Goal: Task Accomplishment & Management: Use online tool/utility

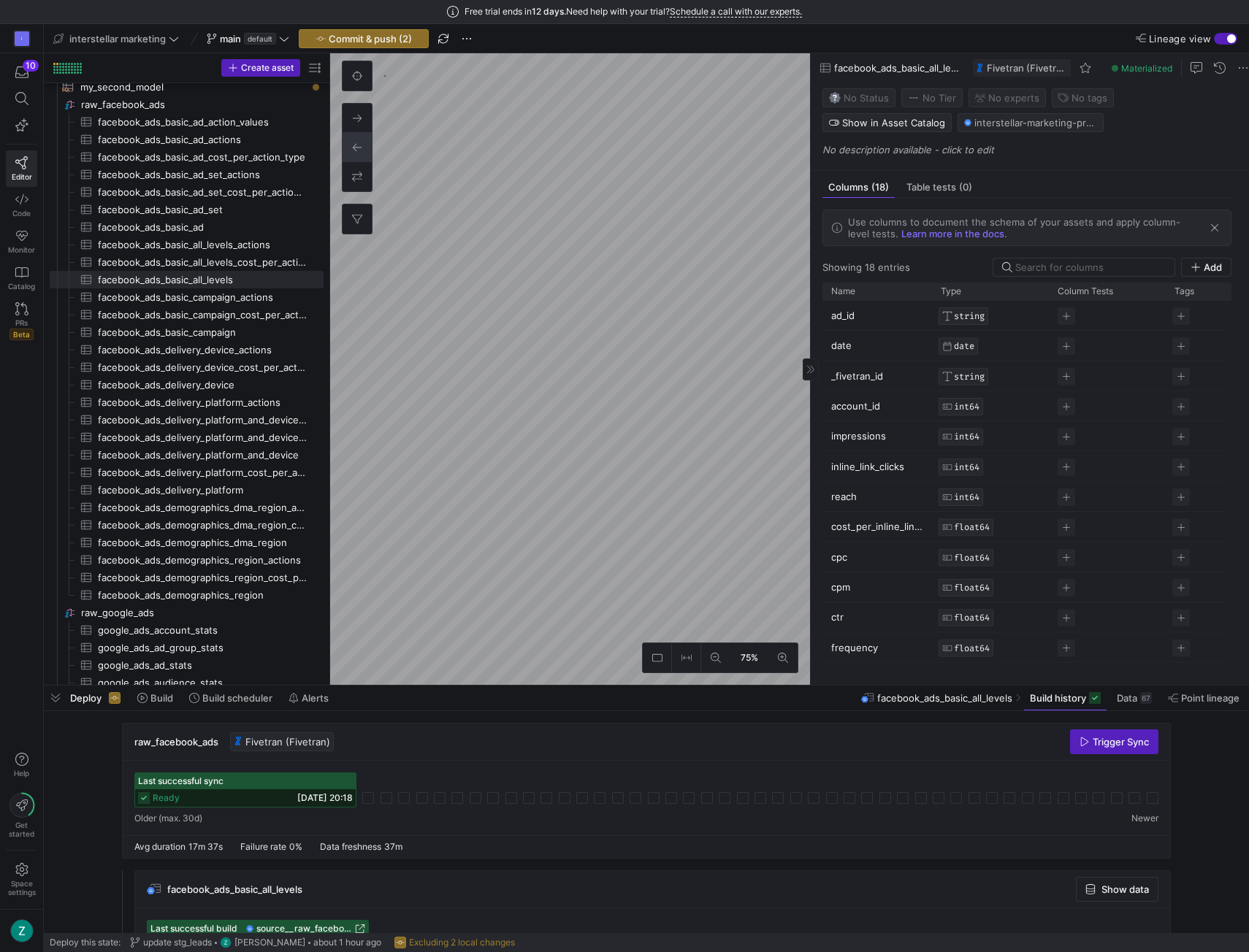
scroll to position [180, 0]
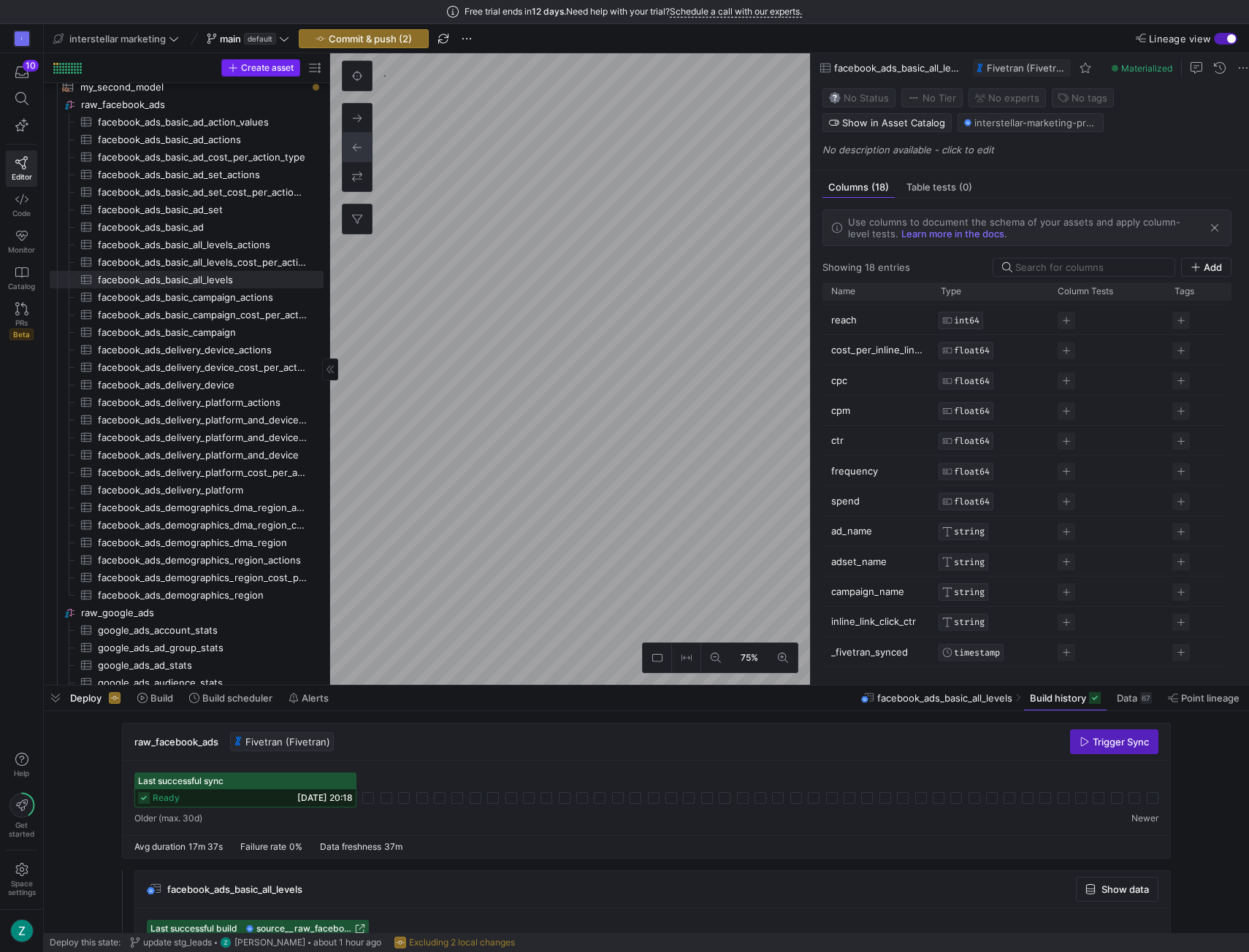
click at [281, 68] on span "Create asset" at bounding box center [267, 68] width 53 height 10
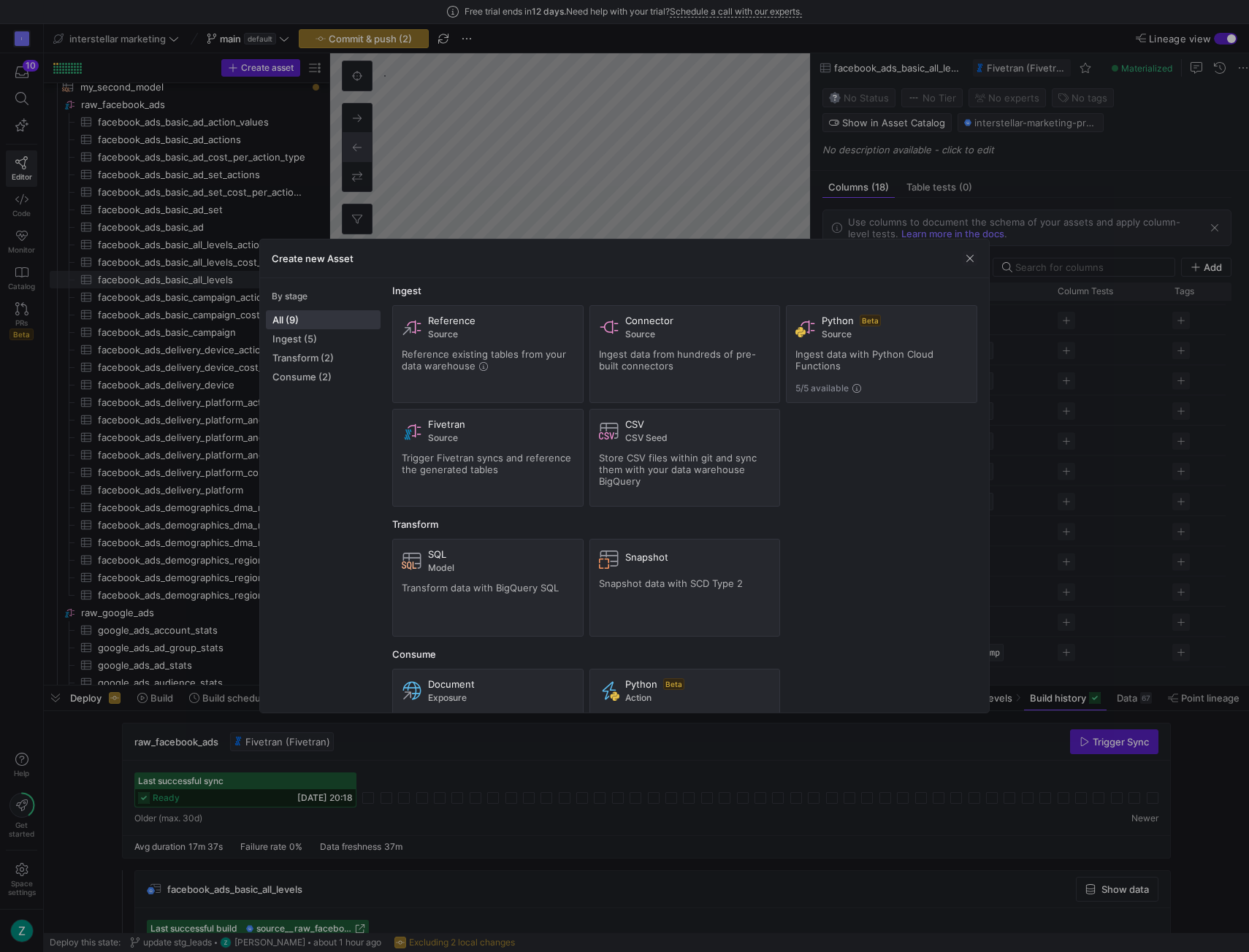
scroll to position [0, 0]
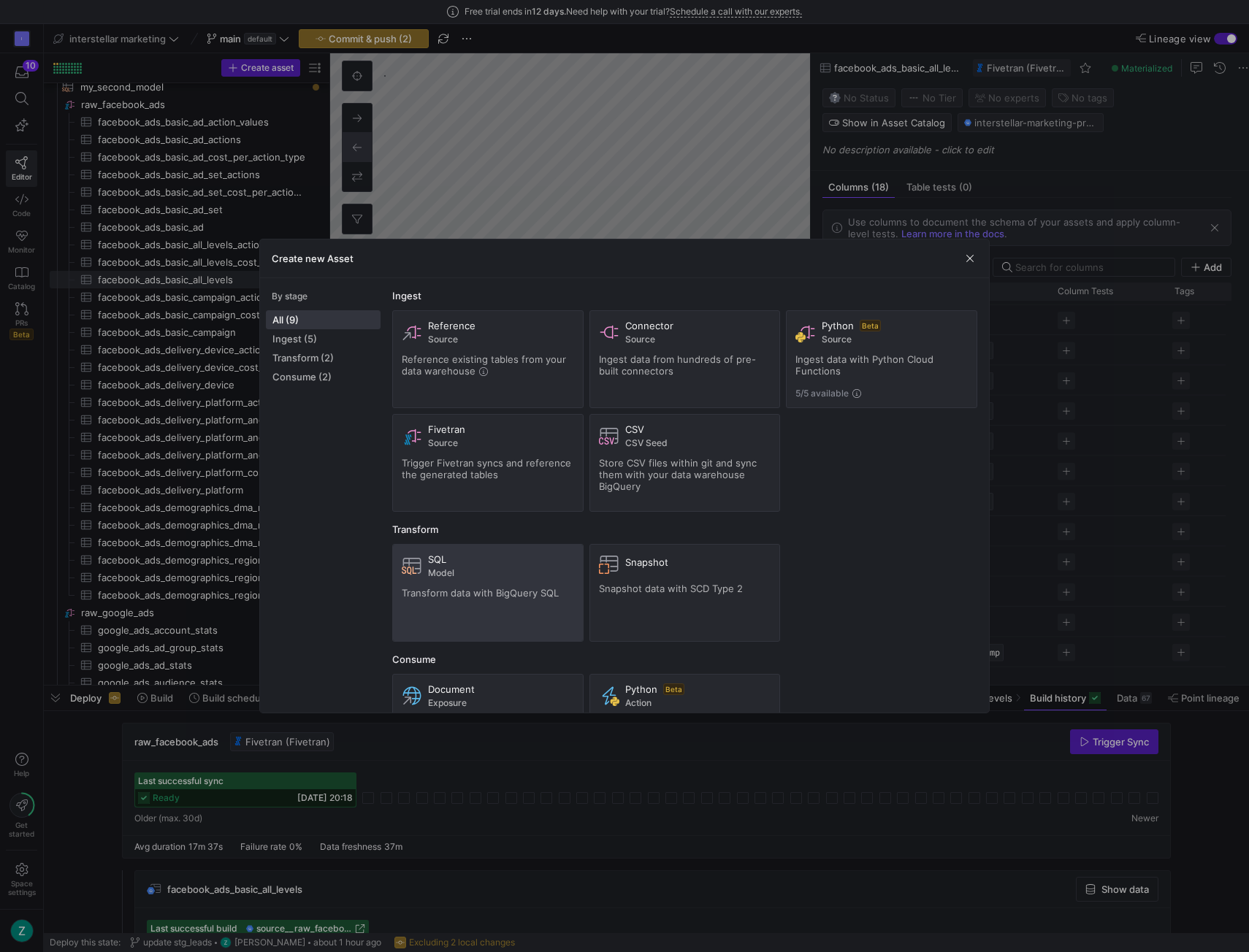
click at [497, 579] on div "SQL Model Transform data with BigQuery SQL" at bounding box center [488, 593] width 173 height 79
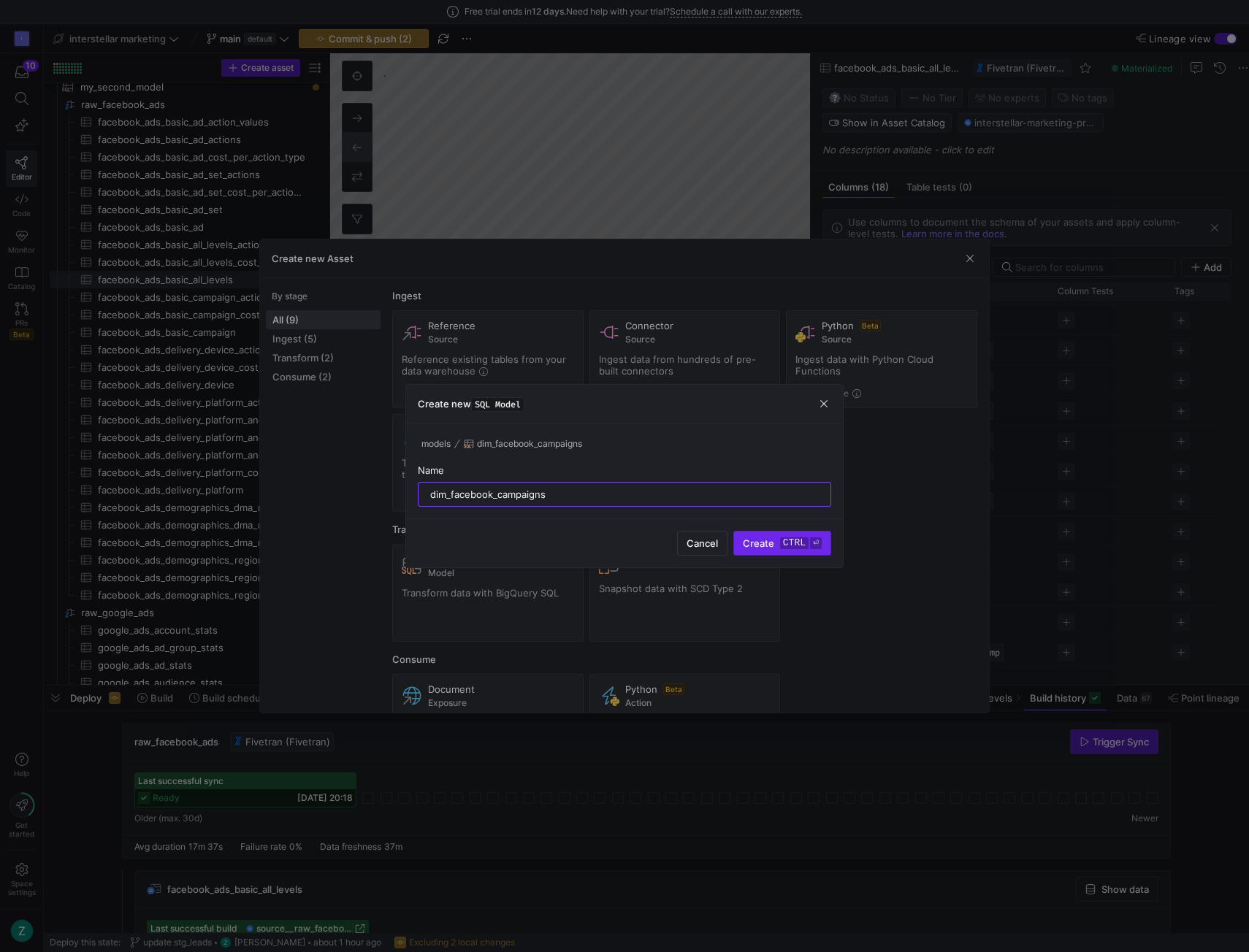
type input "dim_facebook_campaigns"
click at [817, 543] on kbd "⏎" at bounding box center [815, 543] width 12 height 12
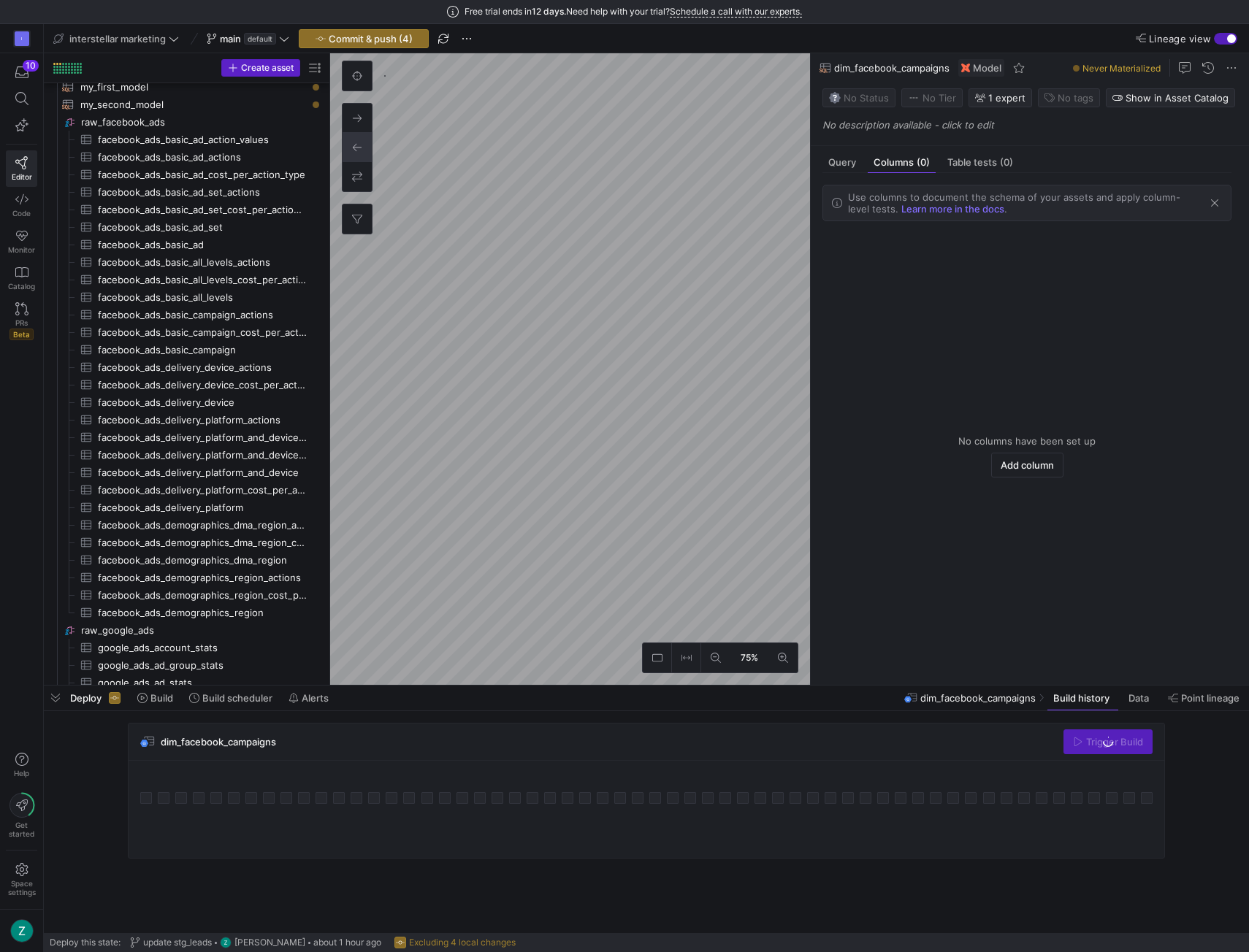
scroll to position [70, 0]
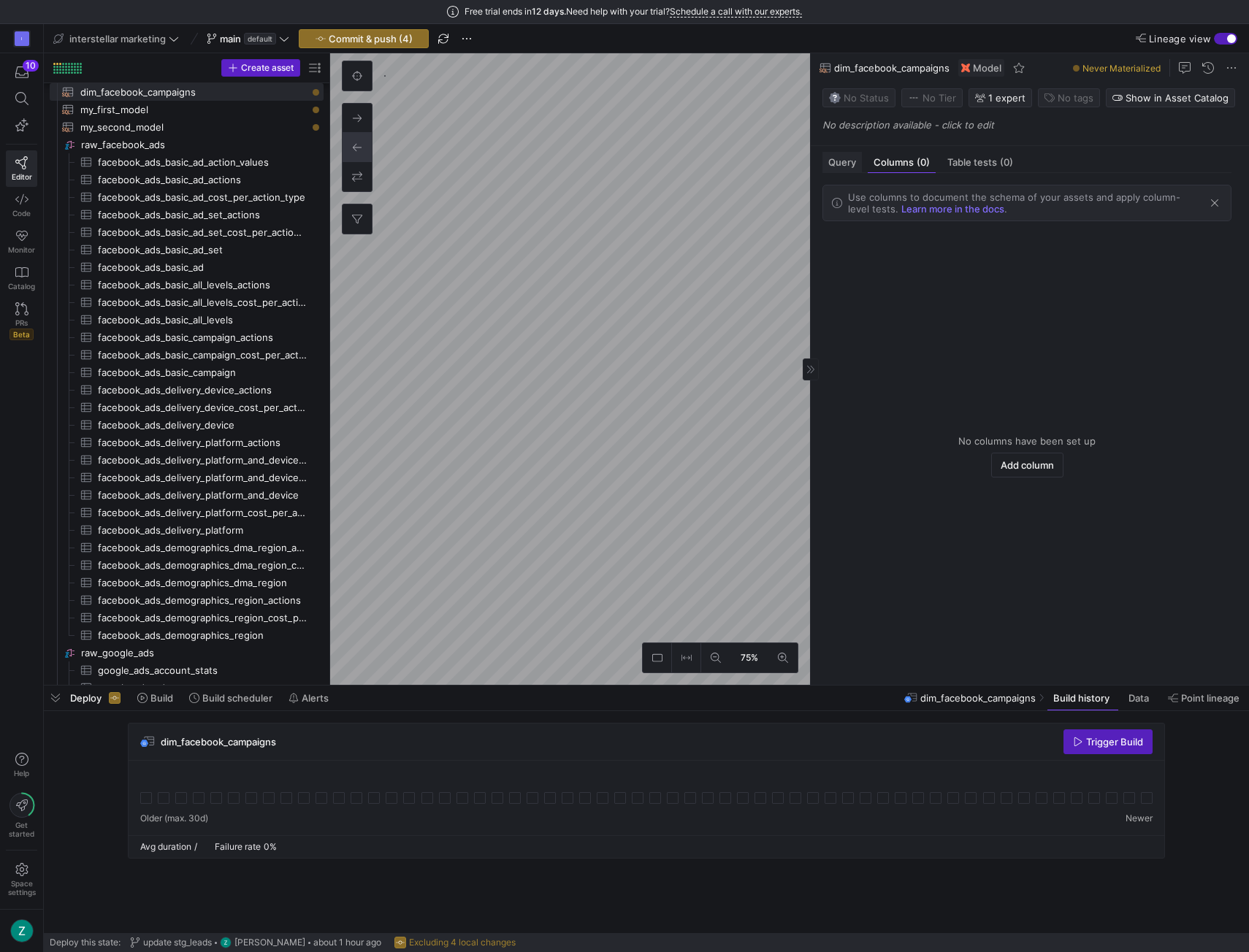
click at [837, 162] on span "Query" at bounding box center [842, 162] width 28 height 10
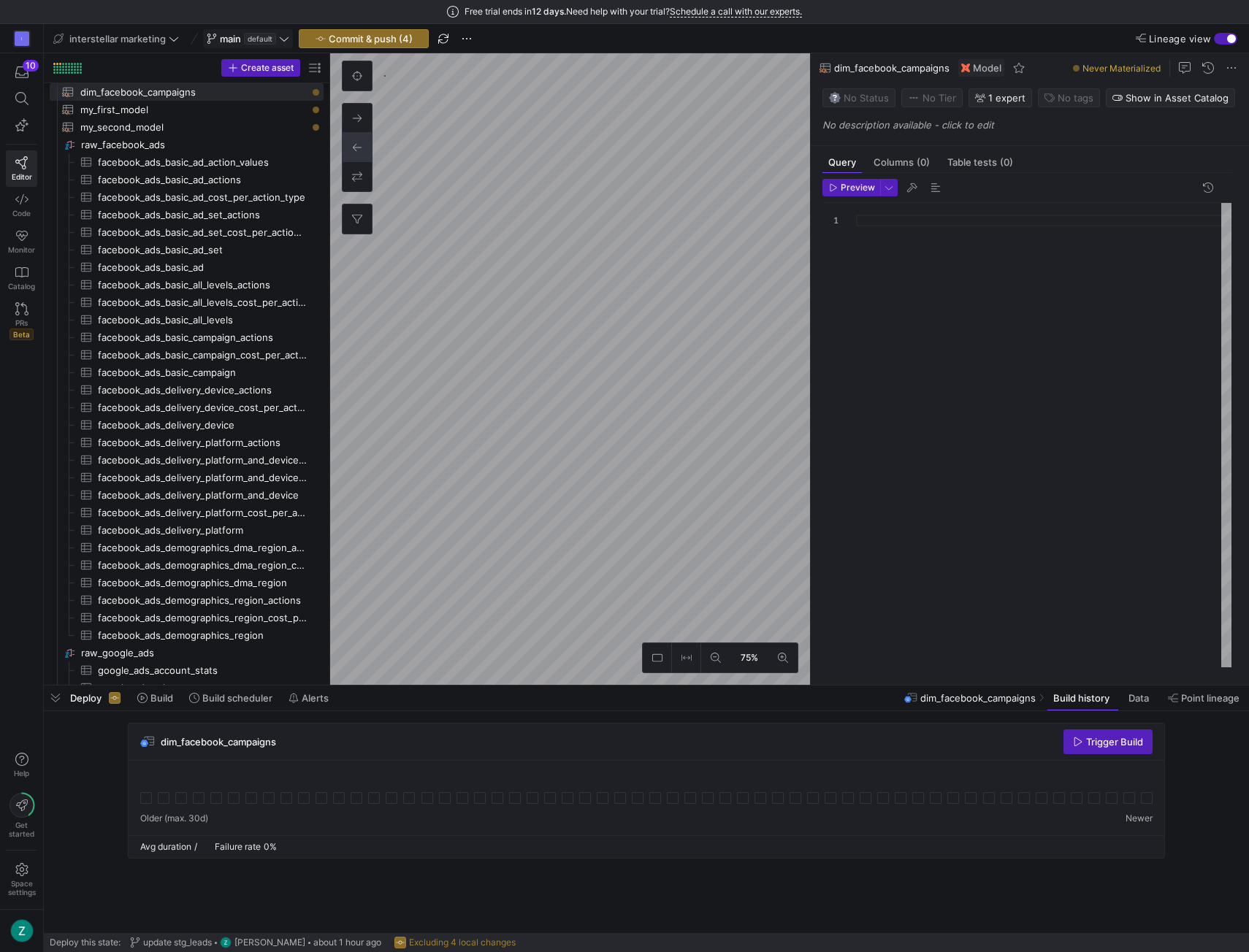
click at [212, 41] on icon at bounding box center [211, 38] width 10 height 10
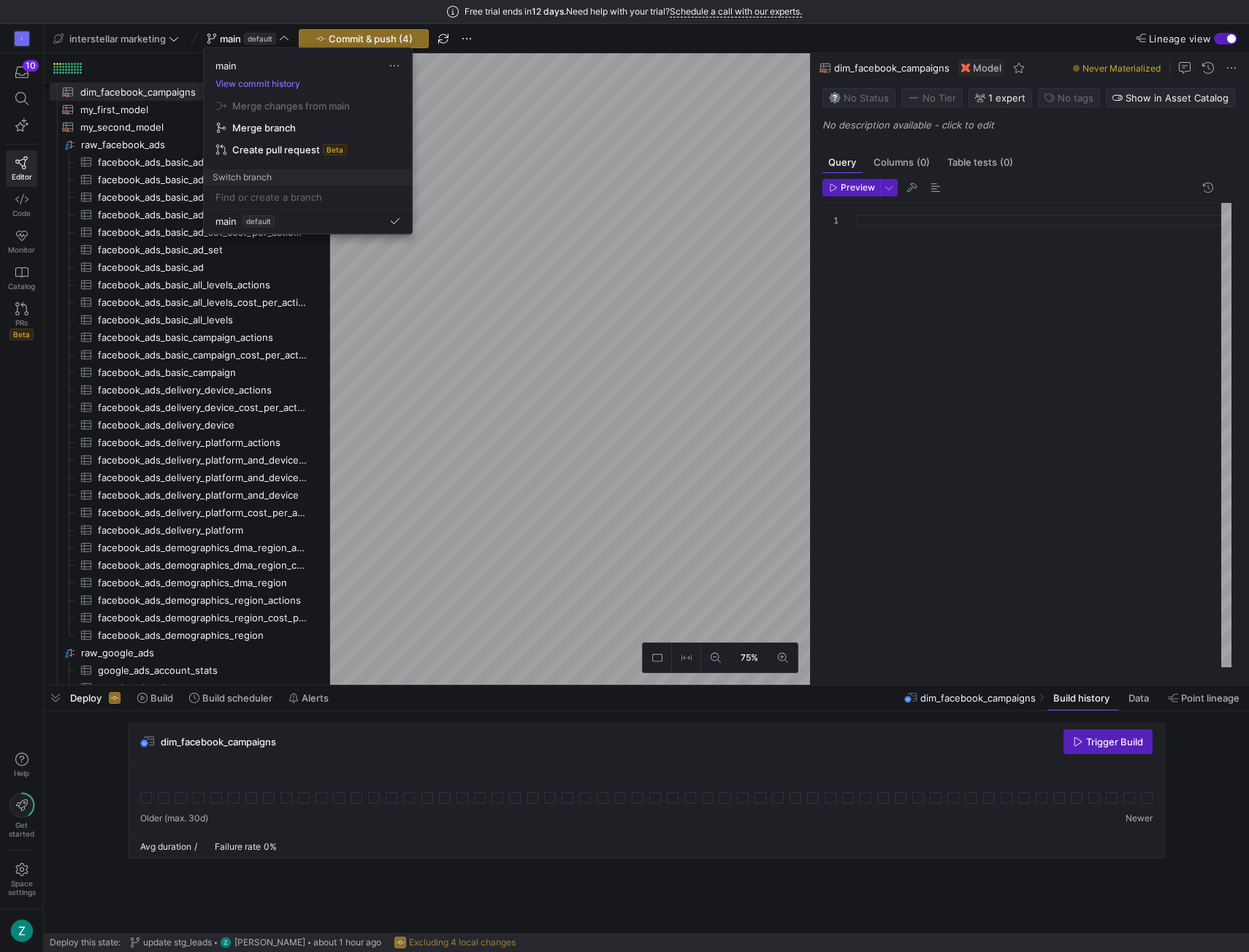
click at [164, 57] on div at bounding box center [624, 476] width 1249 height 952
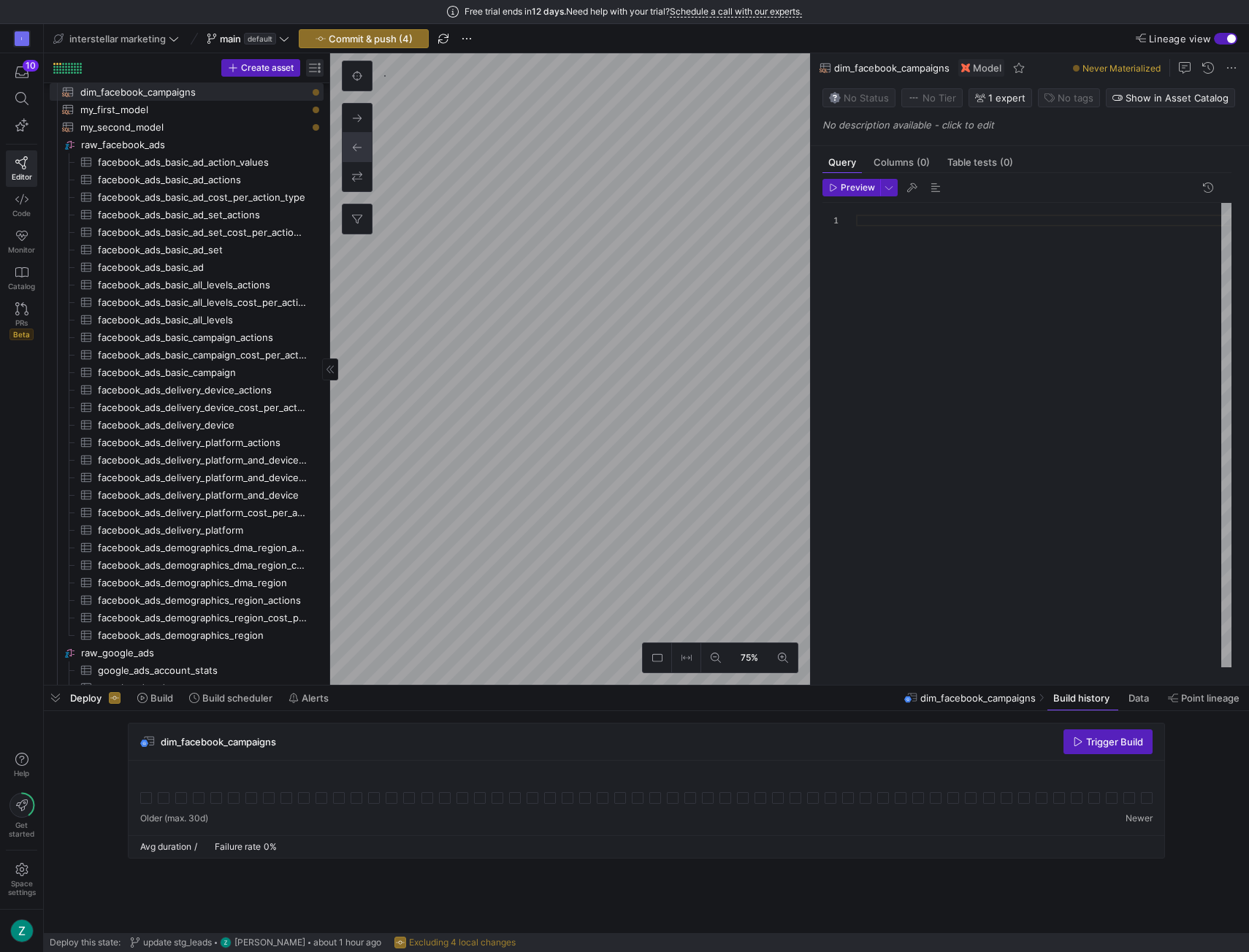
click at [320, 72] on span "button" at bounding box center [315, 68] width 18 height 18
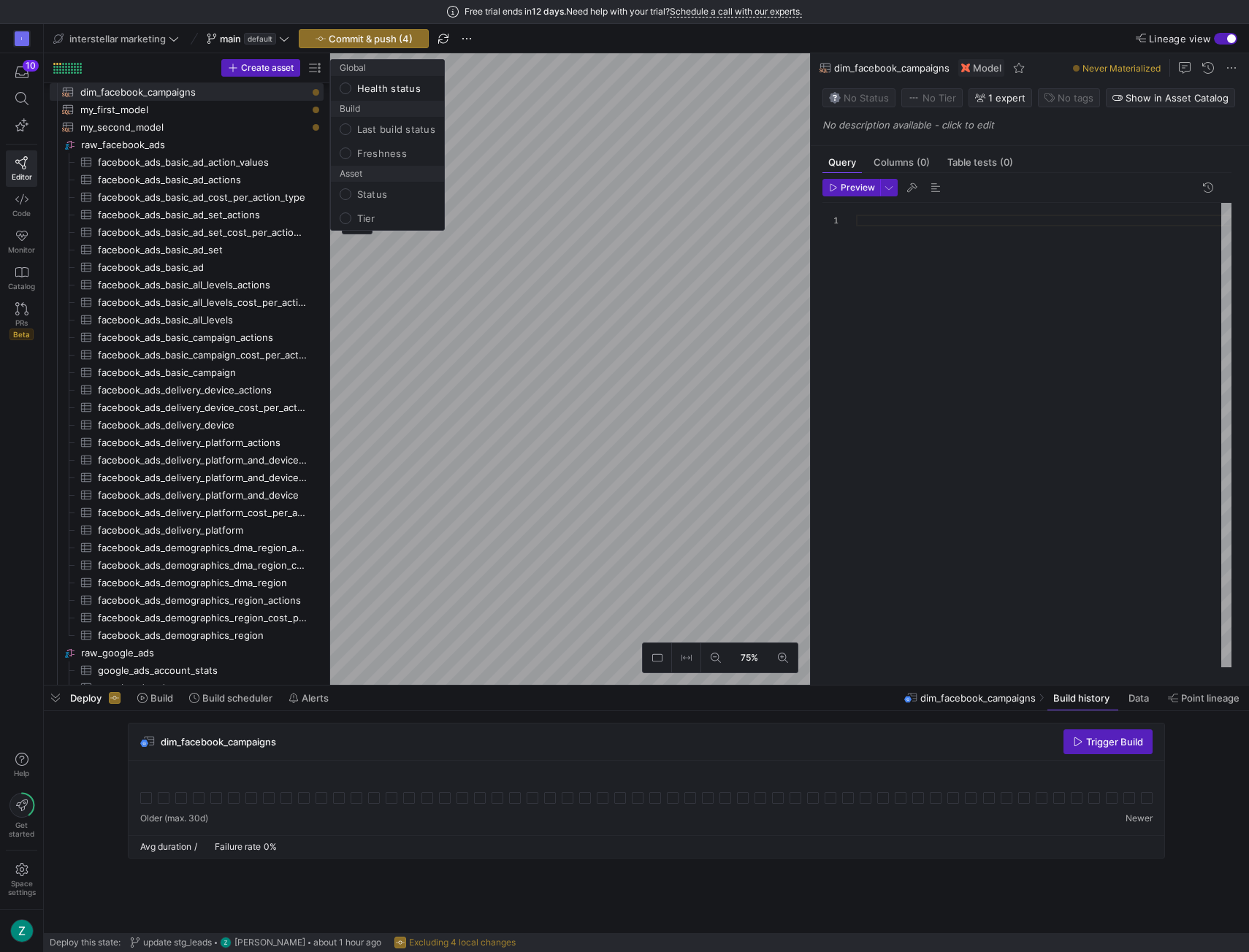
click at [317, 72] on div at bounding box center [624, 476] width 1249 height 952
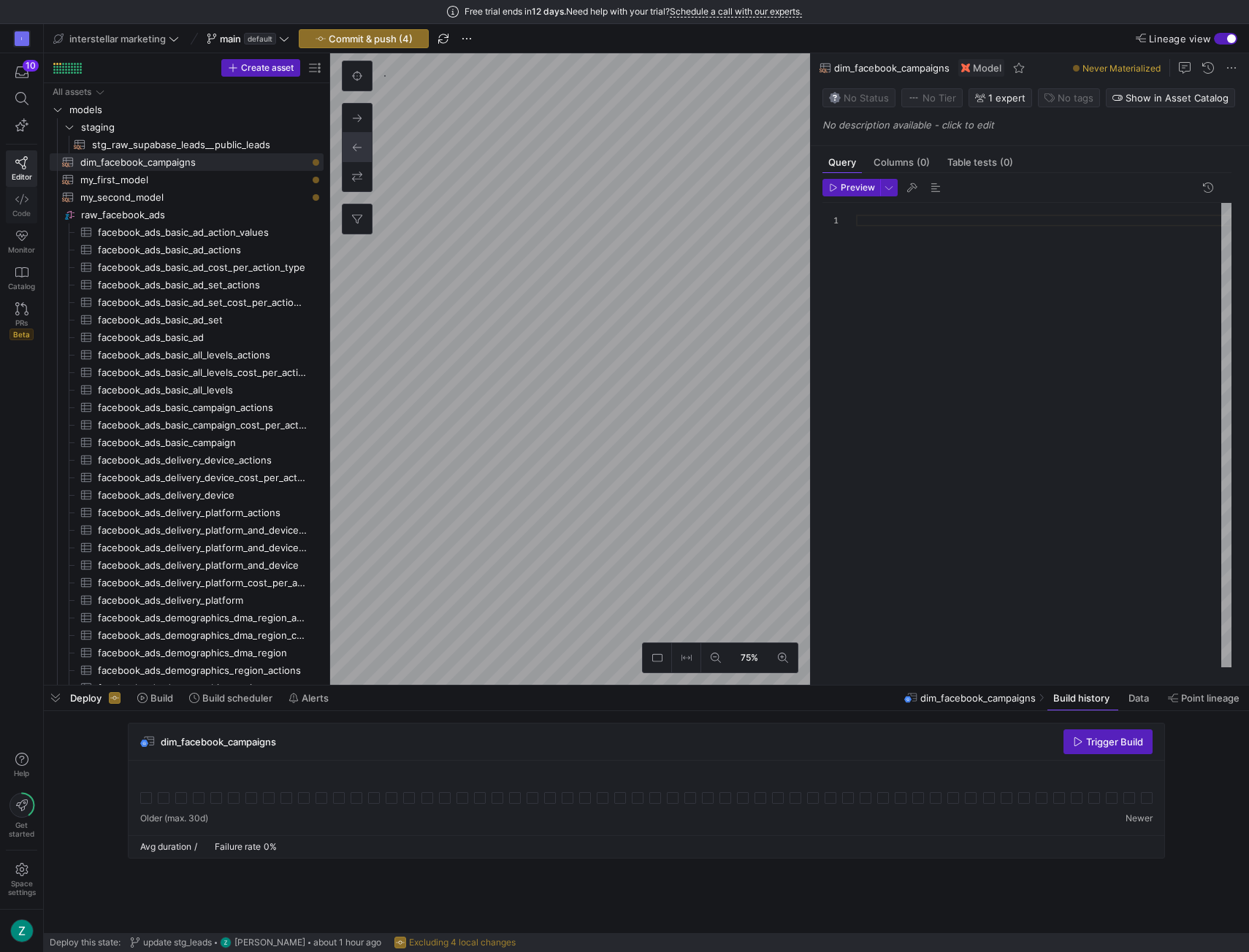
click at [22, 201] on icon at bounding box center [21, 199] width 13 height 13
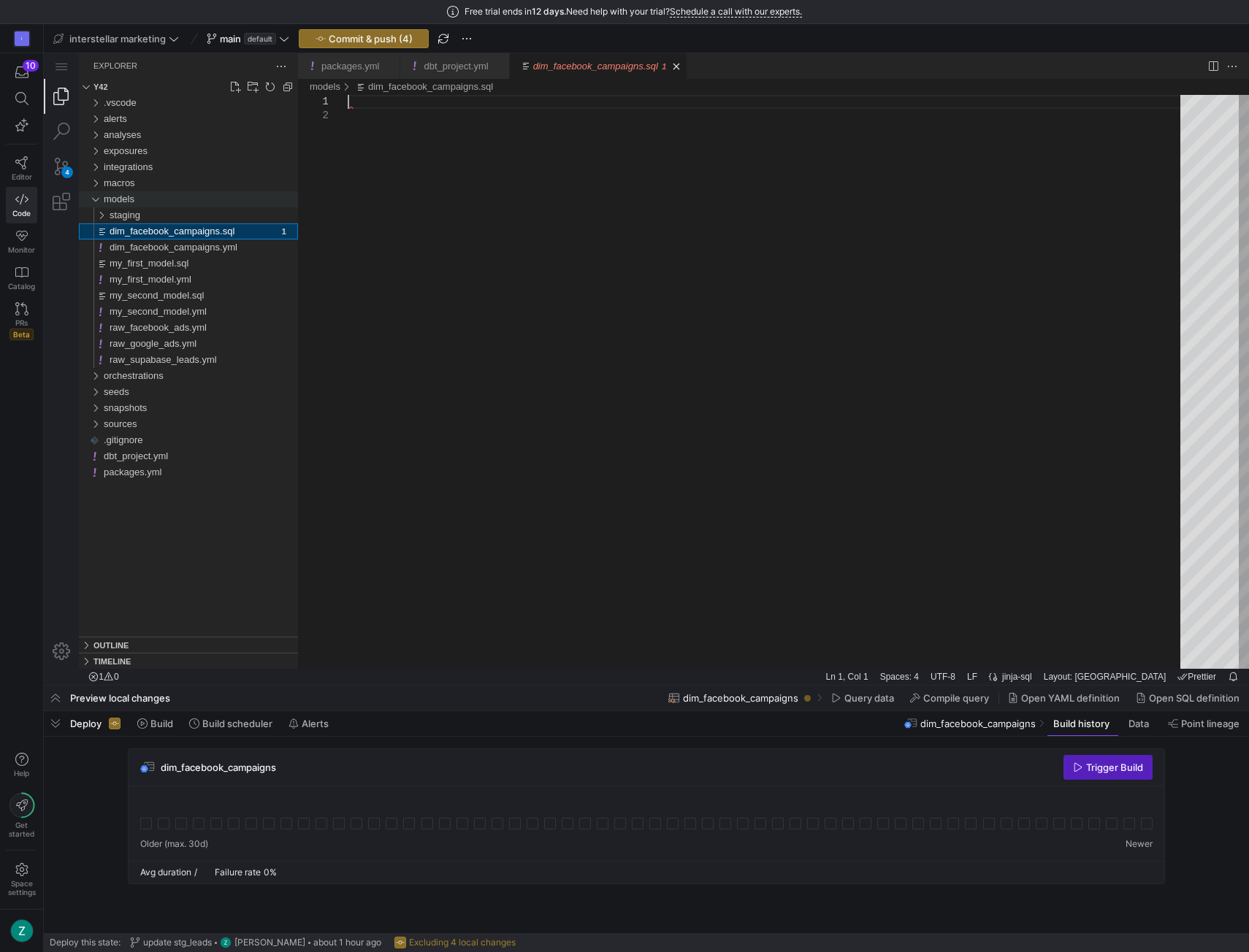
click at [127, 199] on span "models" at bounding box center [118, 199] width 30 height 11
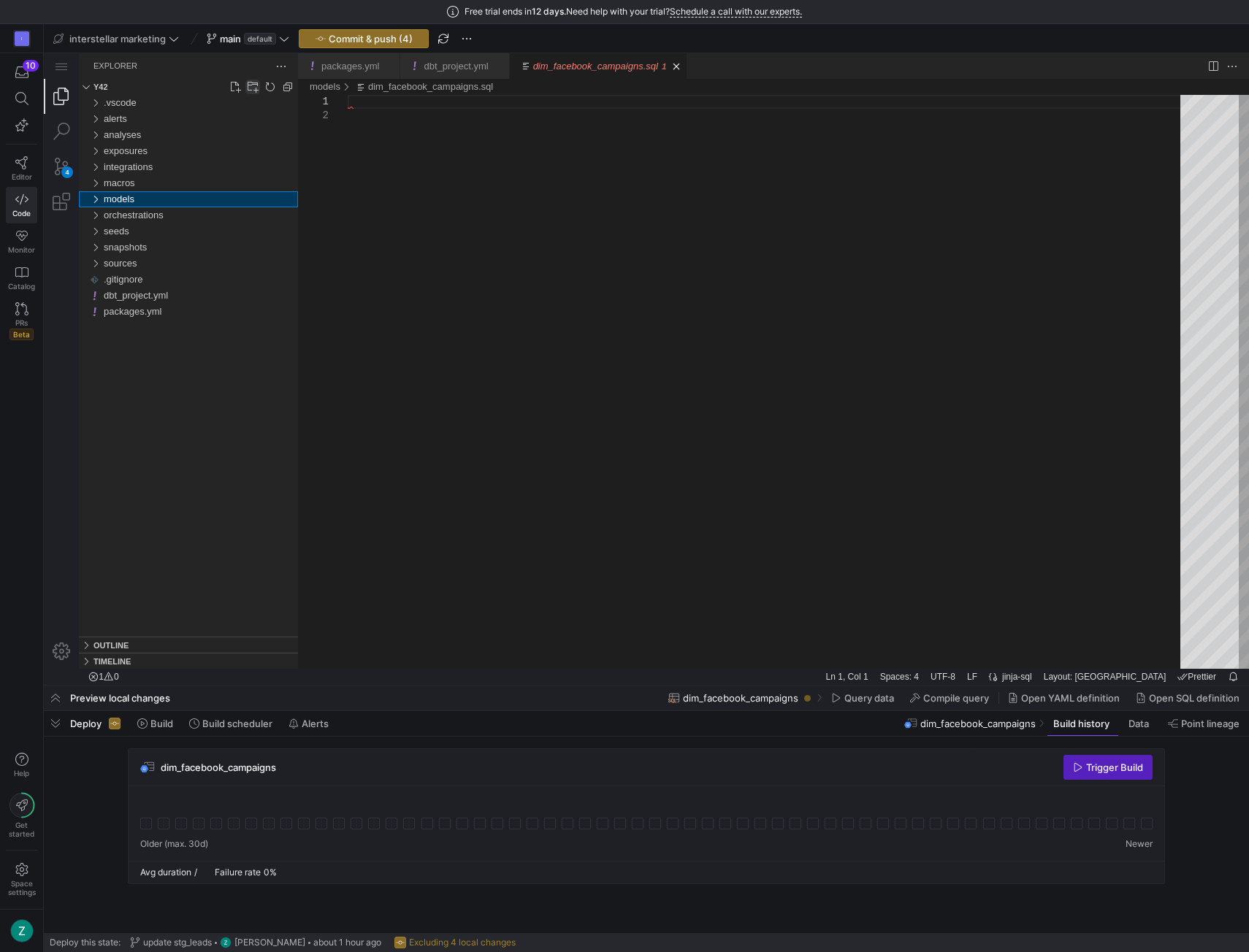
click at [249, 91] on link "New Folder..." at bounding box center [253, 86] width 14 height 14
type input "marts"
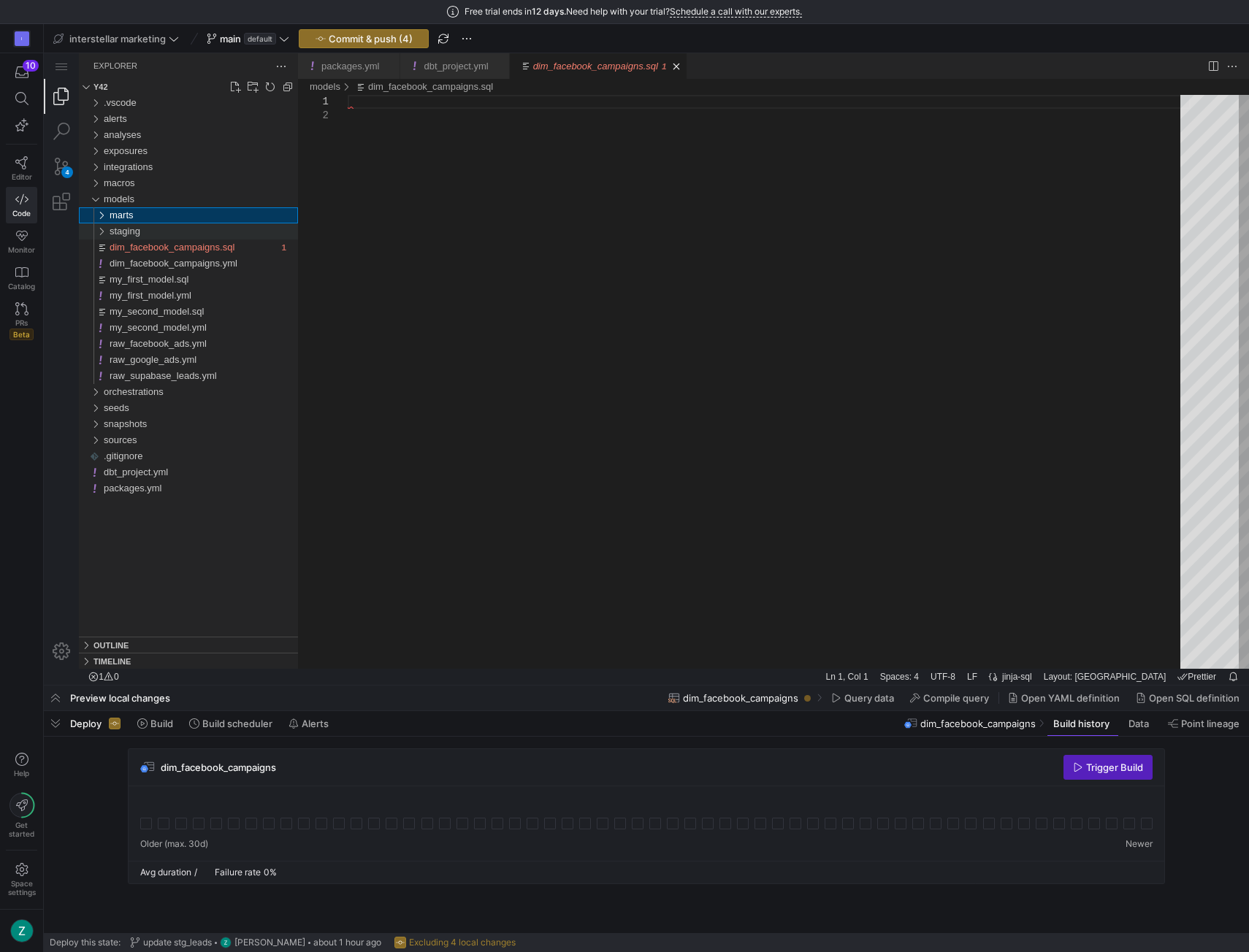
click at [95, 232] on div "staging" at bounding box center [97, 232] width 28 height 16
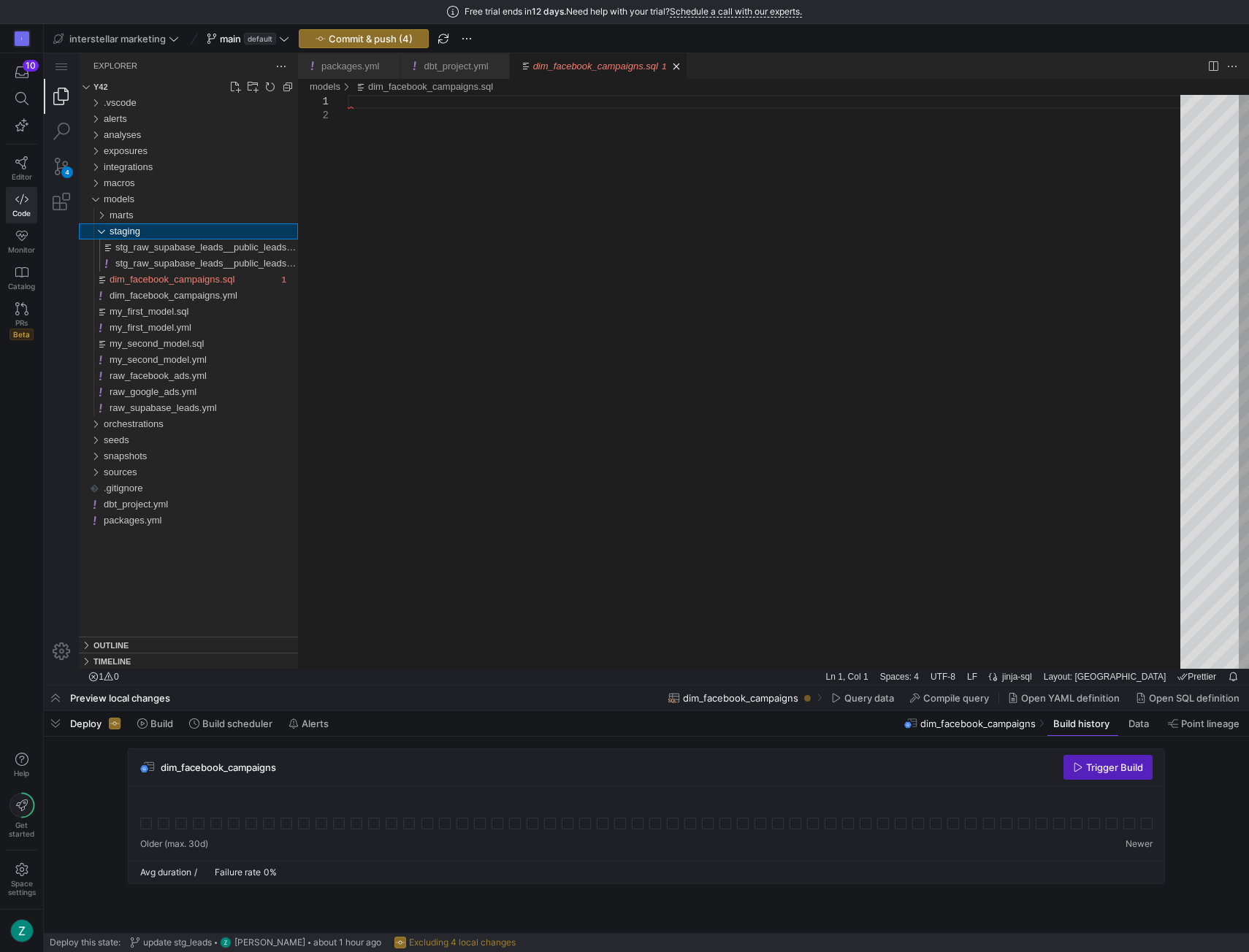
click at [101, 231] on div "staging" at bounding box center [97, 232] width 28 height 16
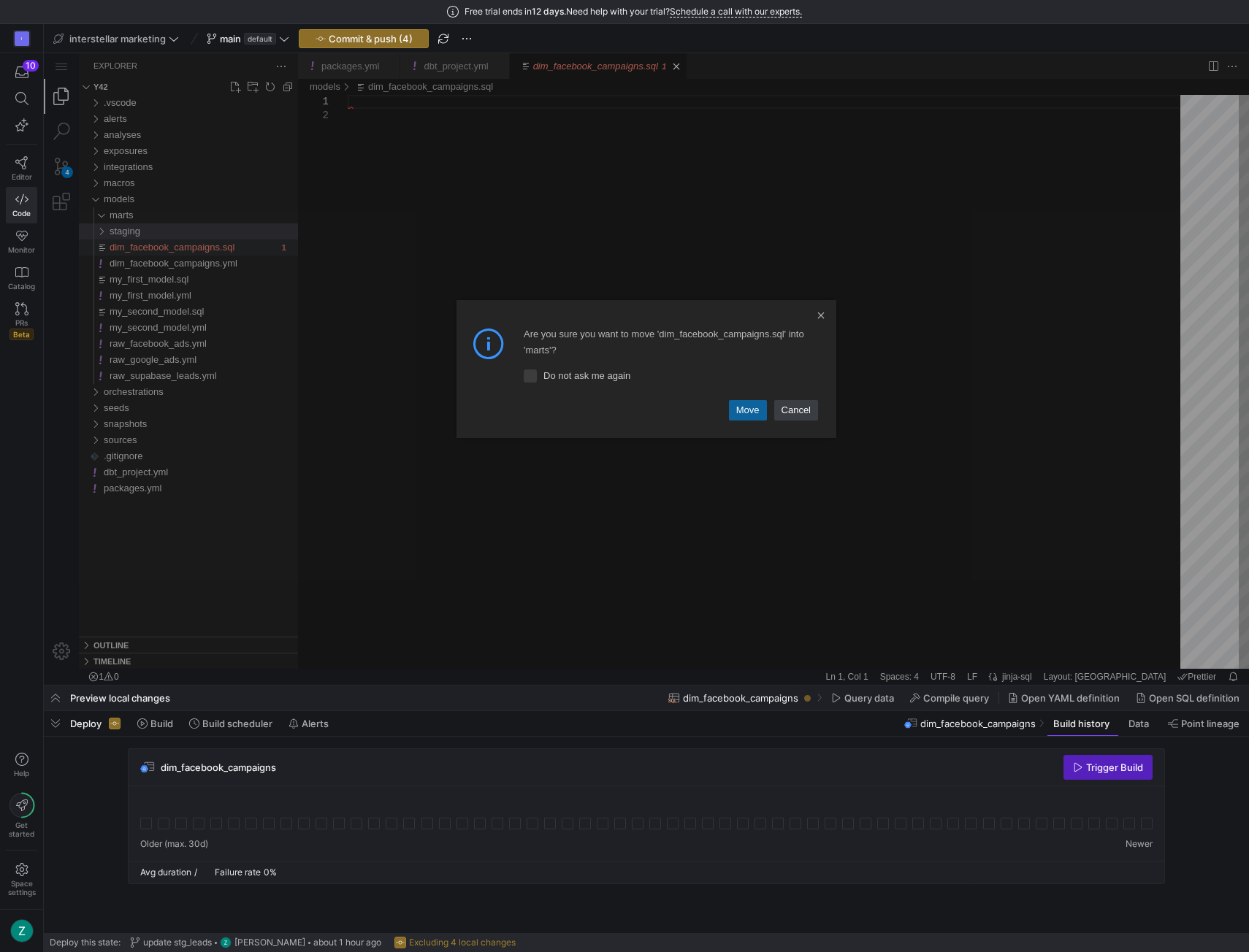
click at [159, 213] on div "Move Cancel Are you sure you want to move 'dim_facebook_campaigns.sql' into 'ma…" at bounding box center [646, 369] width 1205 height 631
click at [753, 413] on link "Move" at bounding box center [747, 410] width 38 height 20
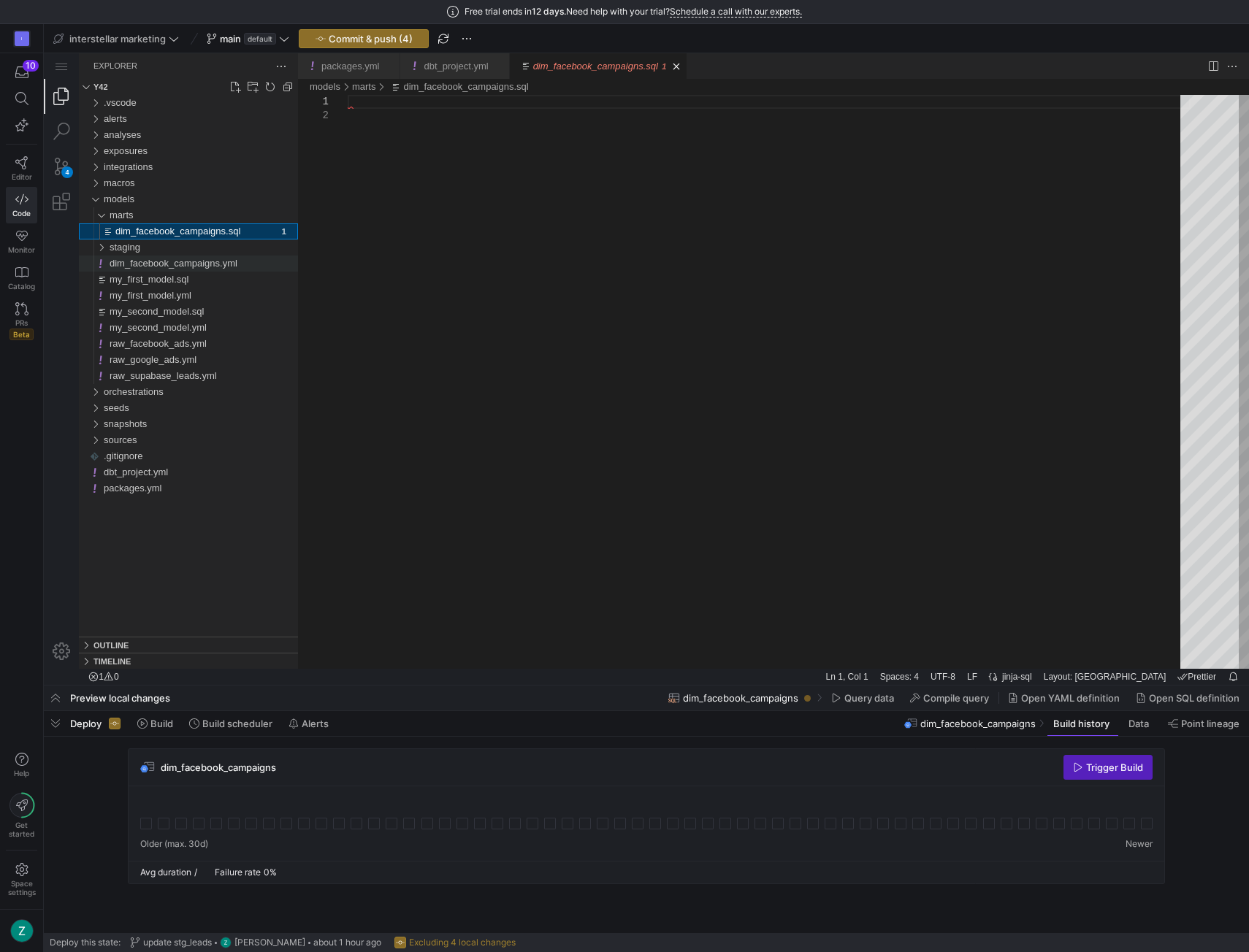
click at [193, 269] on span "dim_facebook_campaigns.yml" at bounding box center [174, 263] width 128 height 11
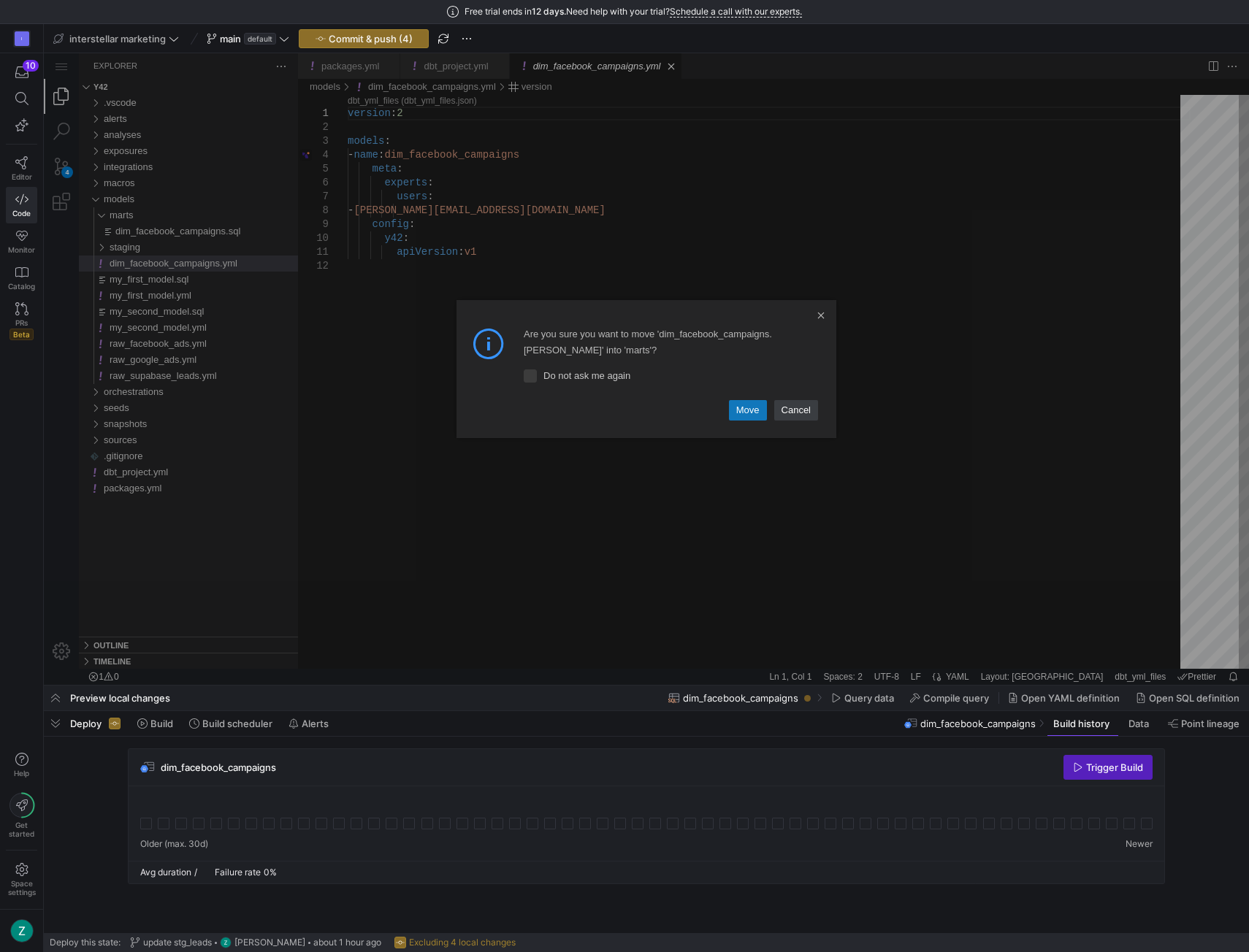
click at [740, 405] on link "Move" at bounding box center [747, 410] width 38 height 20
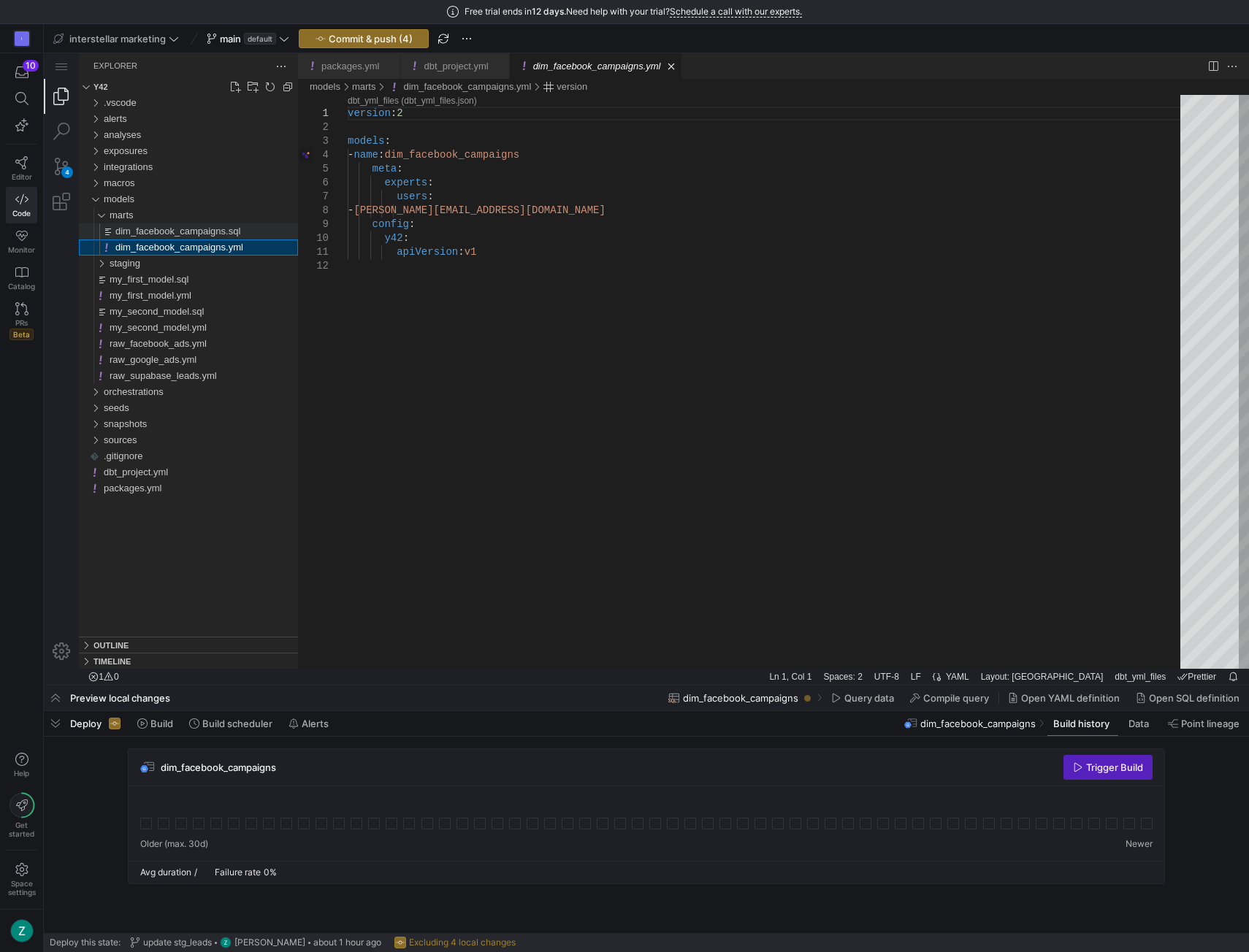
click at [151, 228] on span "dim_facebook_campaigns.sql" at bounding box center [178, 231] width 125 height 11
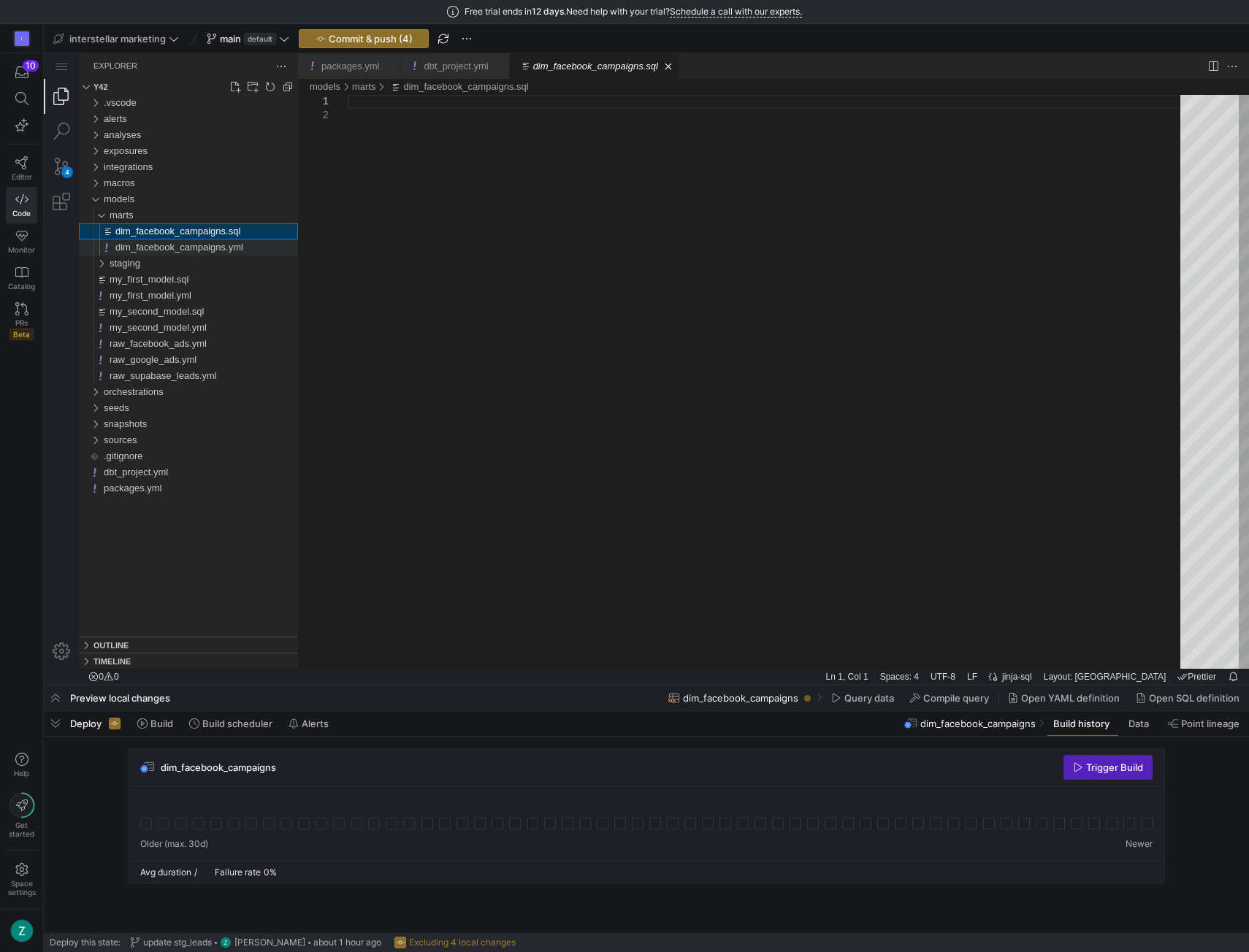
click at [165, 248] on span "dim_facebook_campaigns.yml" at bounding box center [180, 247] width 128 height 11
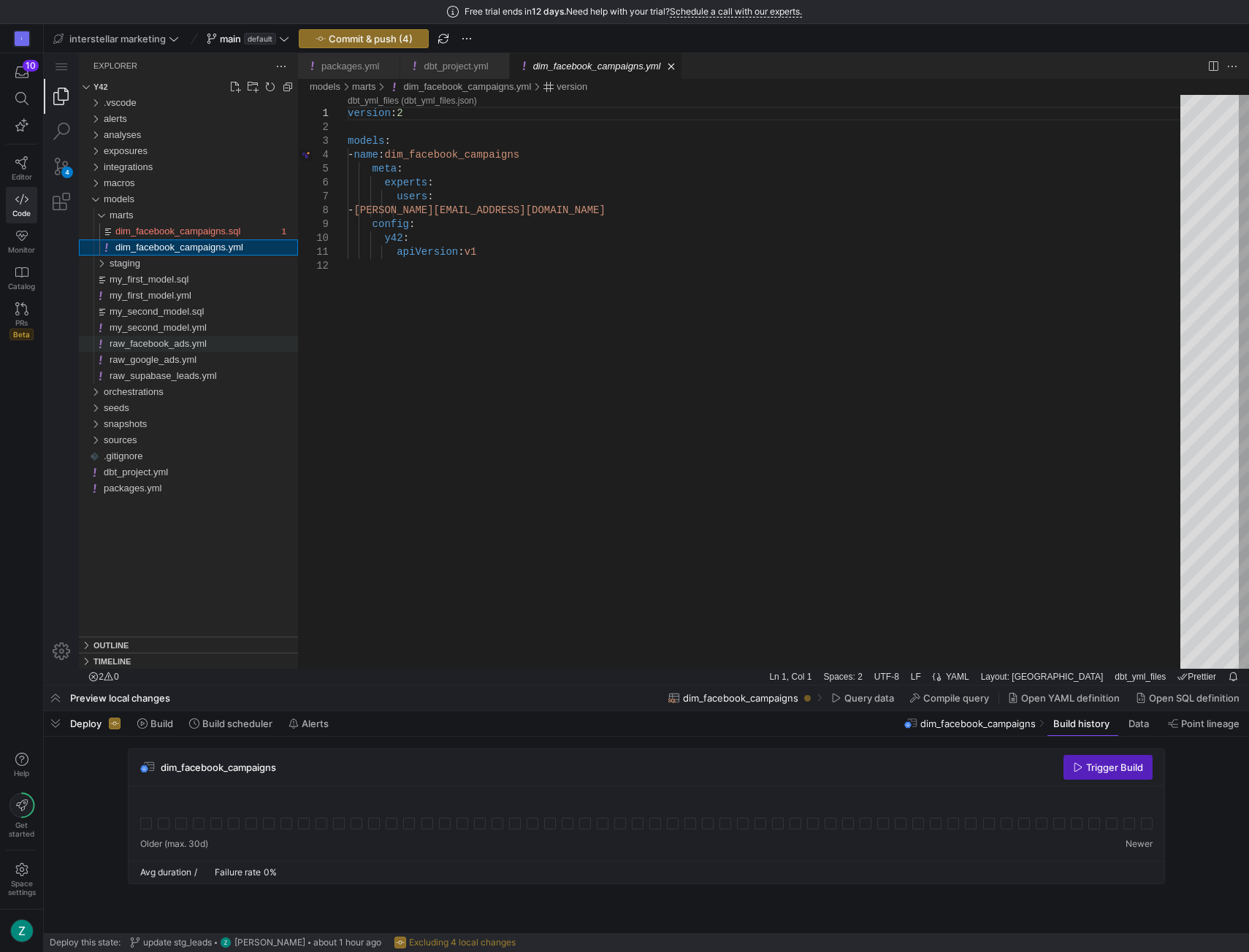
click at [190, 348] on span "raw_facebook_ads.yml" at bounding box center [158, 344] width 97 height 11
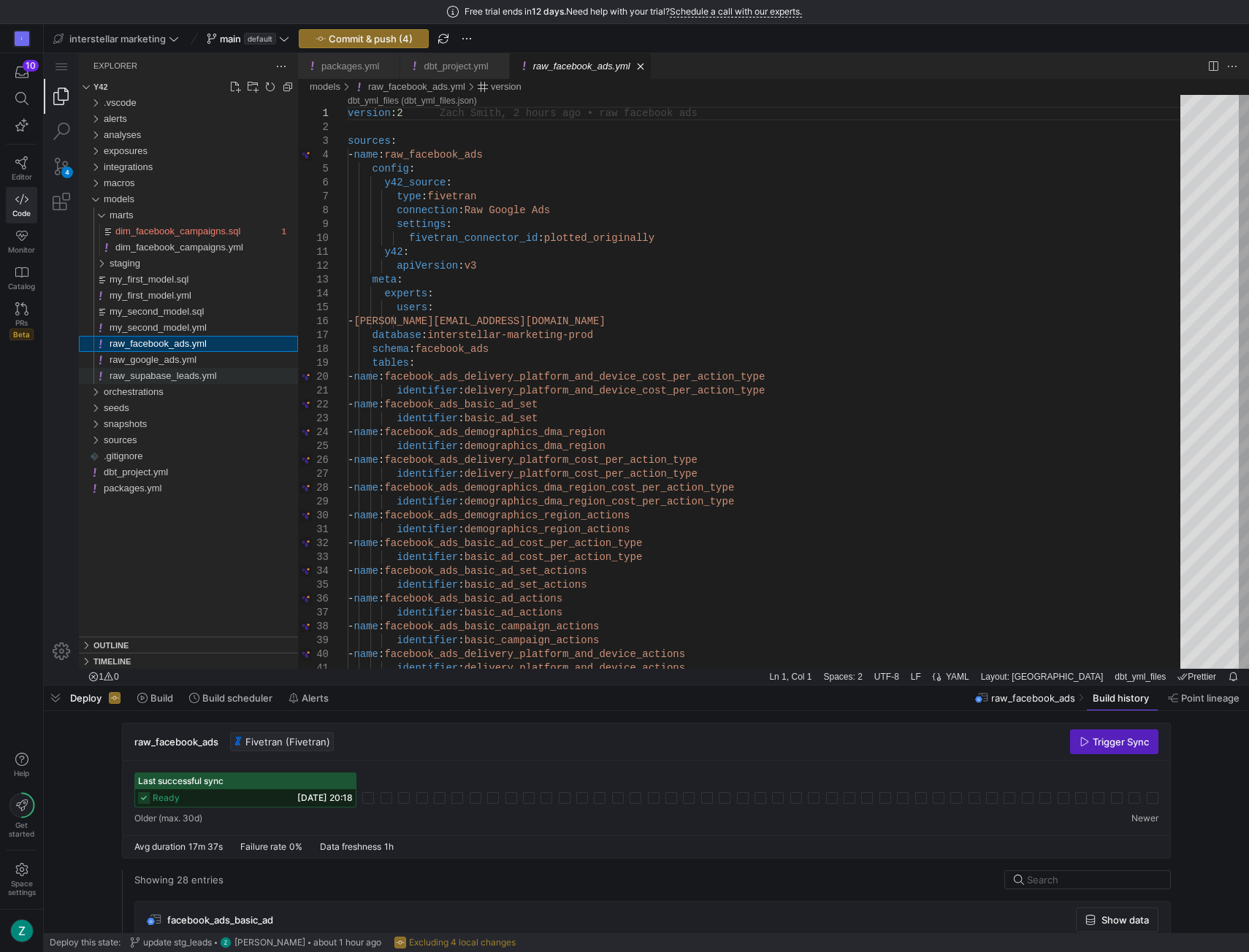
click at [194, 375] on span "raw_supabase_leads.yml" at bounding box center [163, 376] width 108 height 11
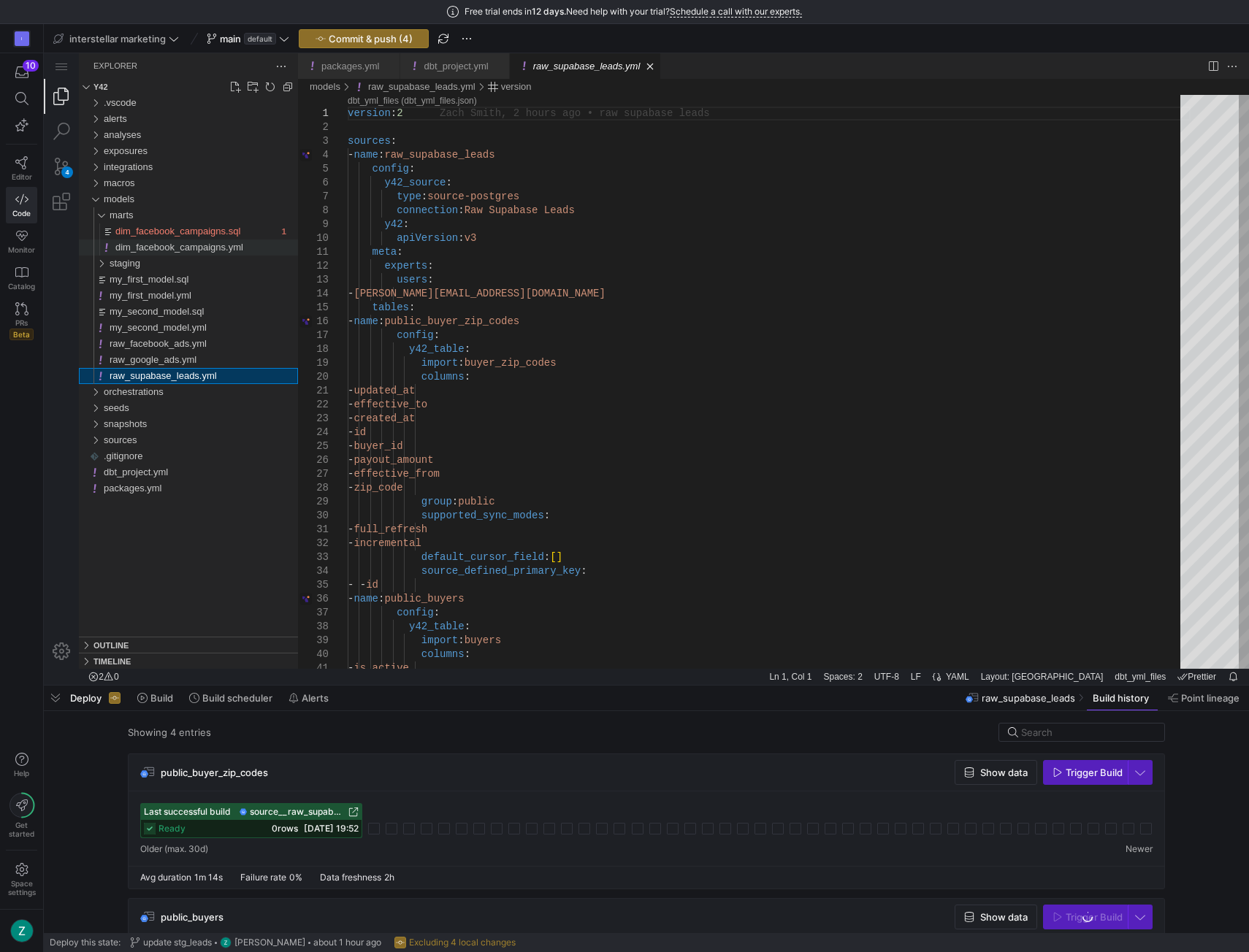
click at [196, 242] on span "dim_facebook_campaigns.yml" at bounding box center [180, 247] width 128 height 11
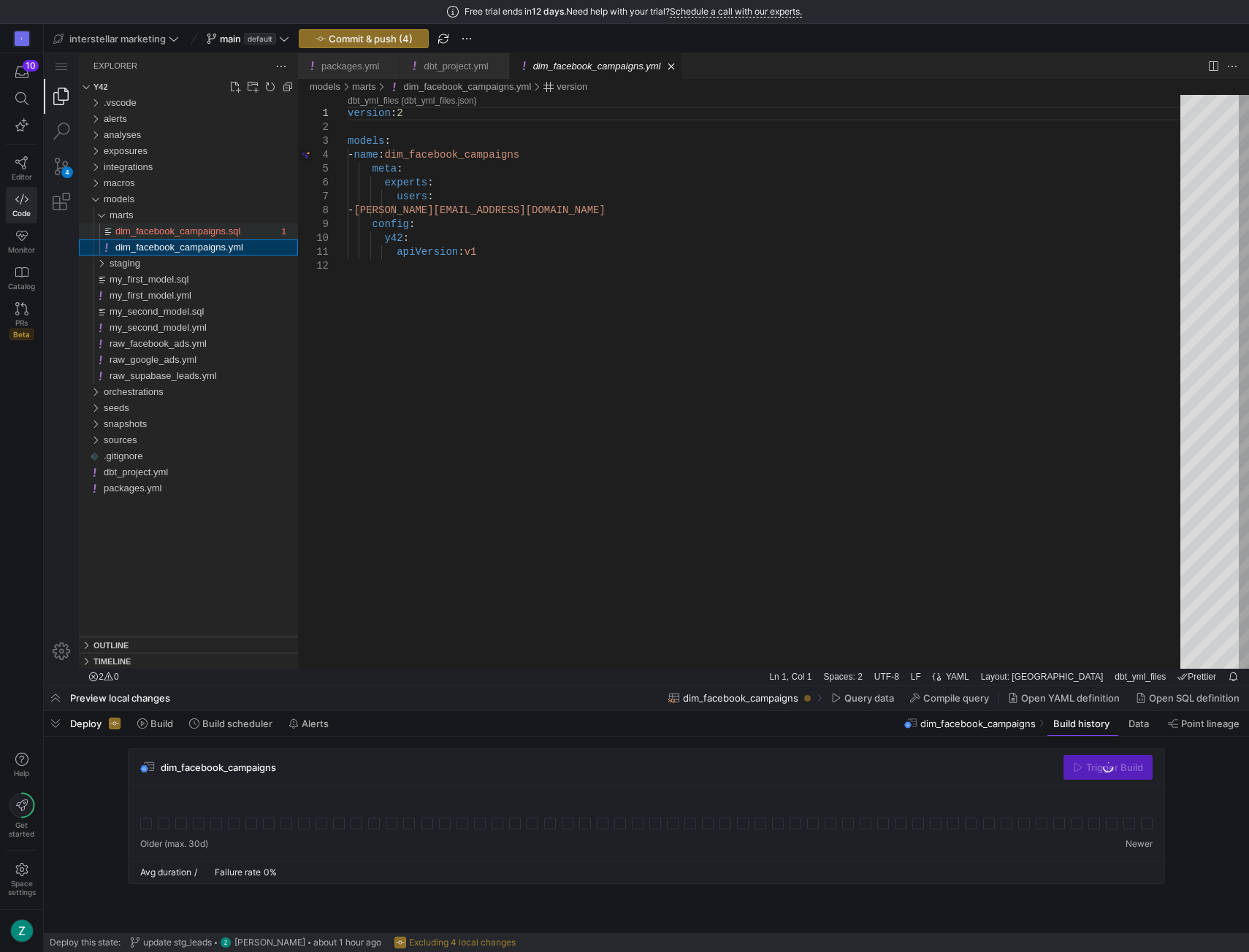
click at [200, 232] on span "dim_facebook_campaigns.sql" at bounding box center [178, 231] width 125 height 11
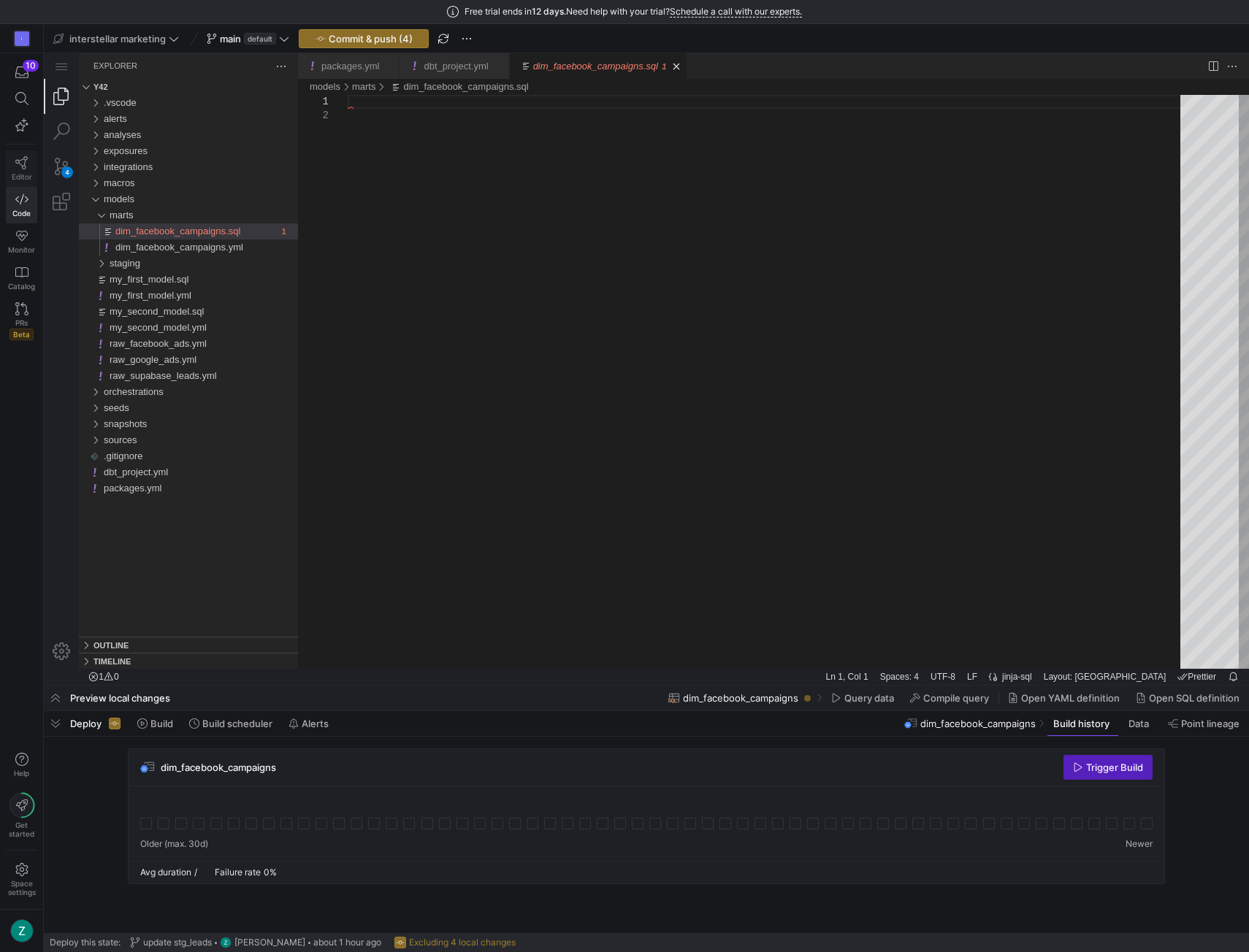
click at [18, 165] on icon at bounding box center [21, 162] width 13 height 13
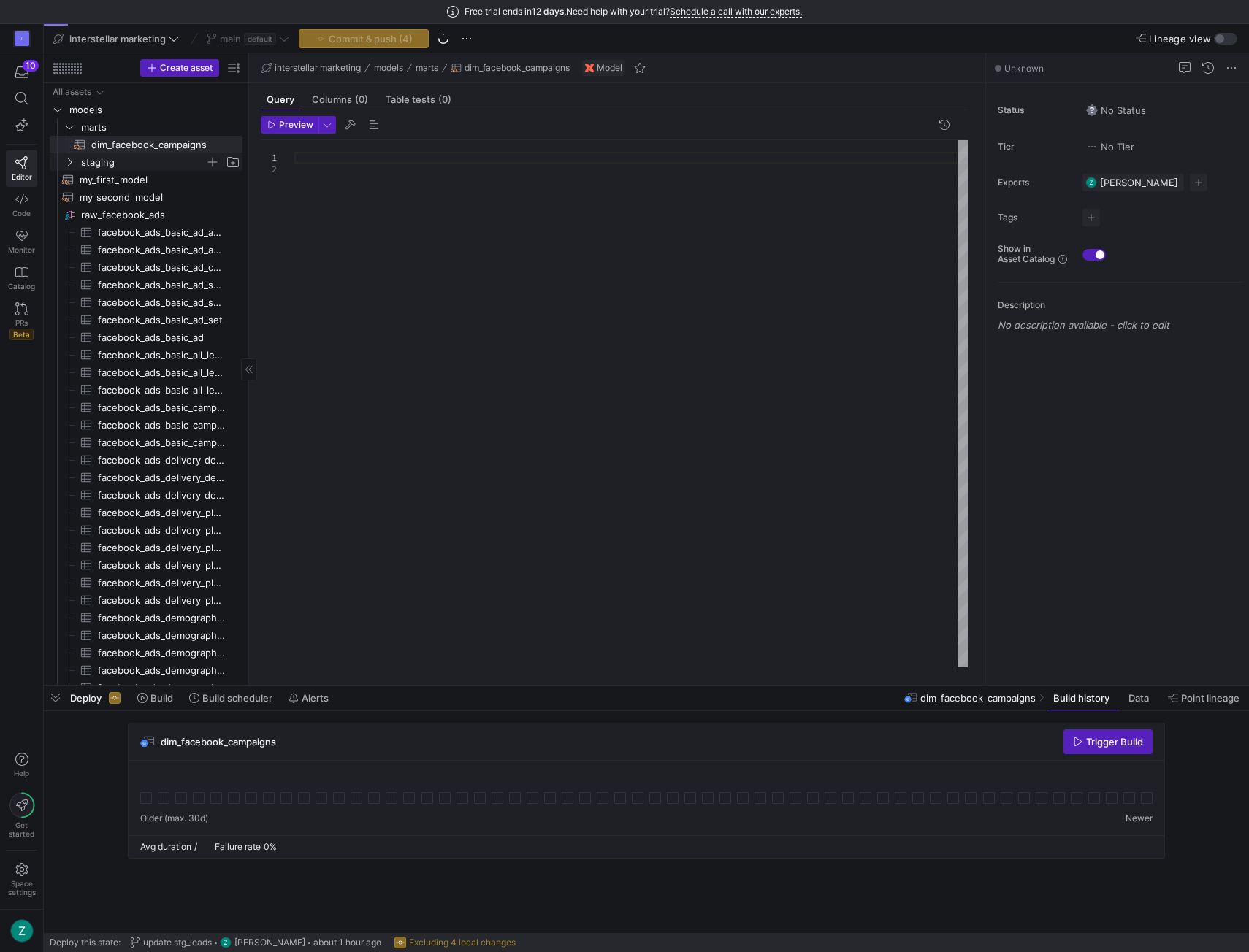
click at [71, 161] on icon "Press SPACE to select this row." at bounding box center [69, 162] width 4 height 8
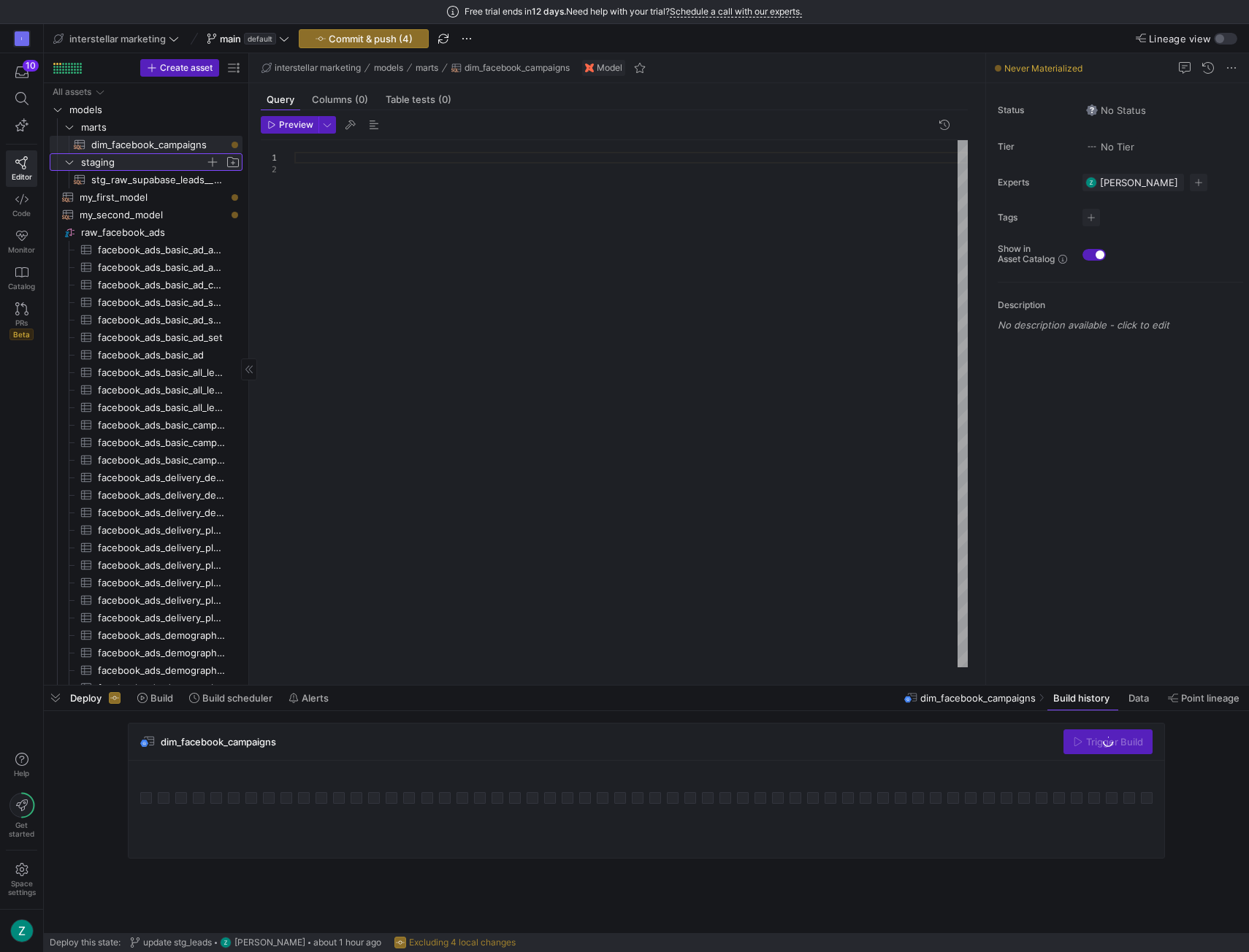
click at [70, 161] on icon at bounding box center [69, 162] width 10 height 9
click at [103, 142] on span "dim_facebook_campaigns​​​​​​​​​​" at bounding box center [159, 144] width 135 height 17
click at [22, 209] on span "Code" at bounding box center [21, 214] width 19 height 9
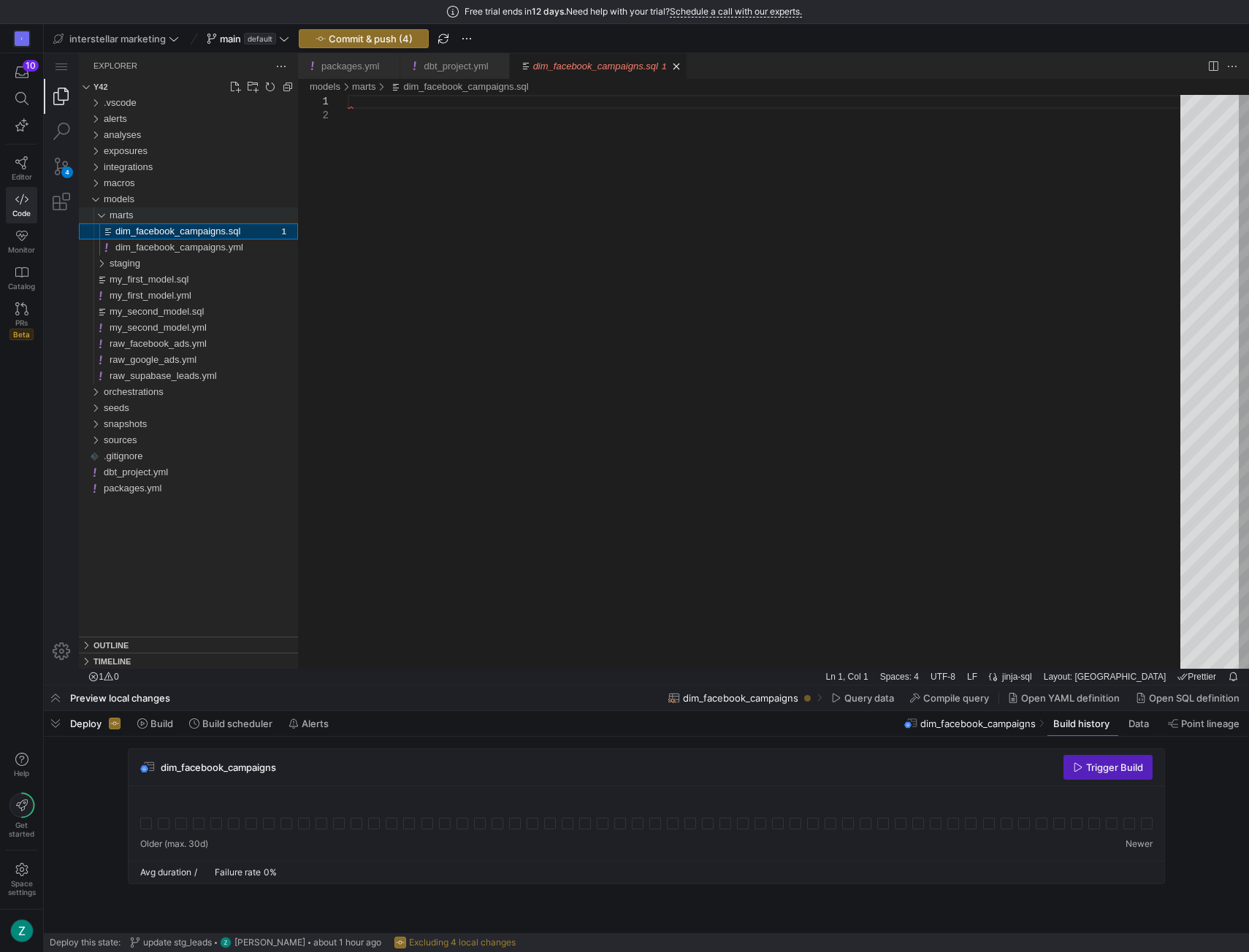
click at [161, 217] on div "marts" at bounding box center [204, 216] width 189 height 16
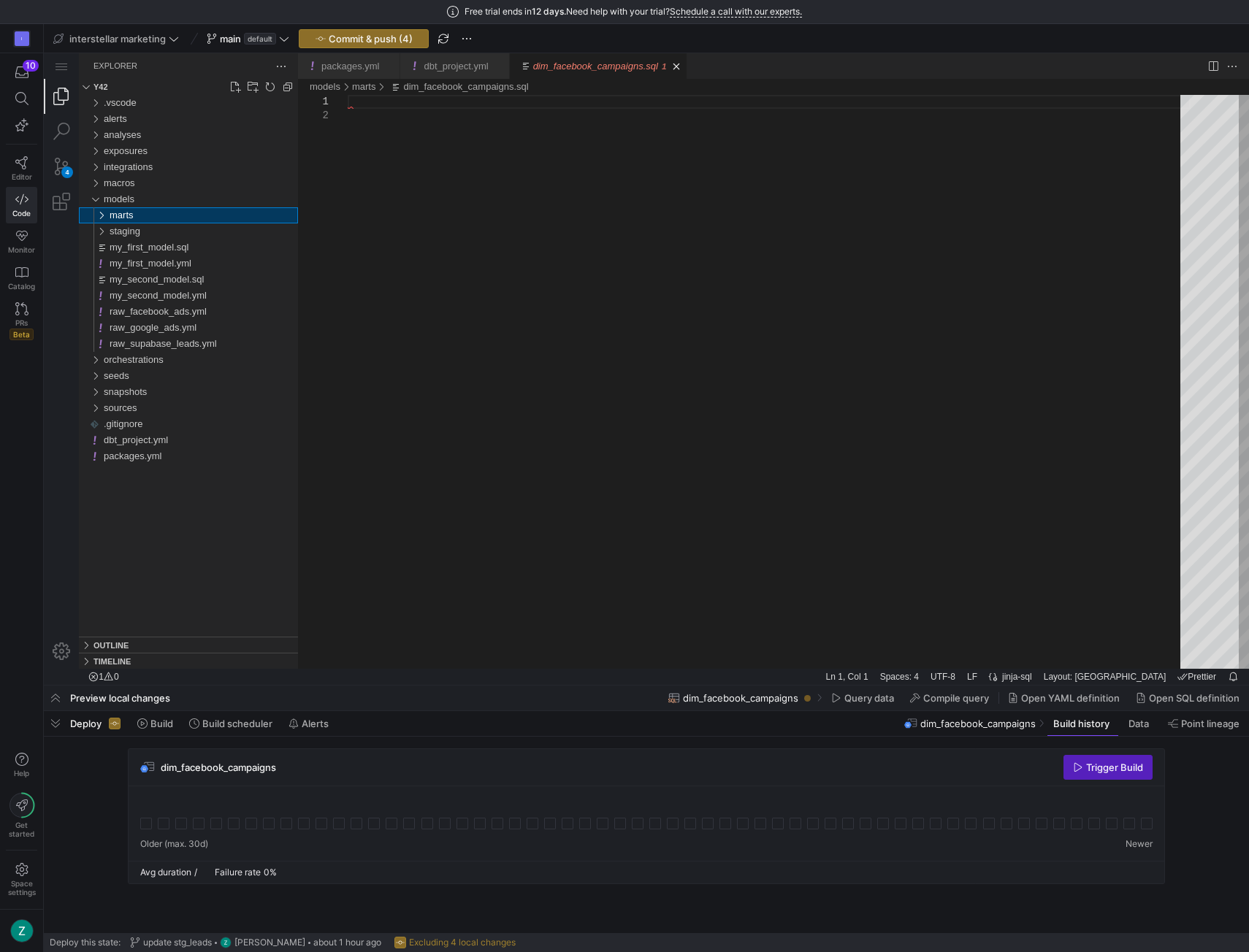
click at [144, 215] on div "marts" at bounding box center [204, 216] width 189 height 16
click at [254, 89] on link "New Folder..." at bounding box center [253, 86] width 14 height 14
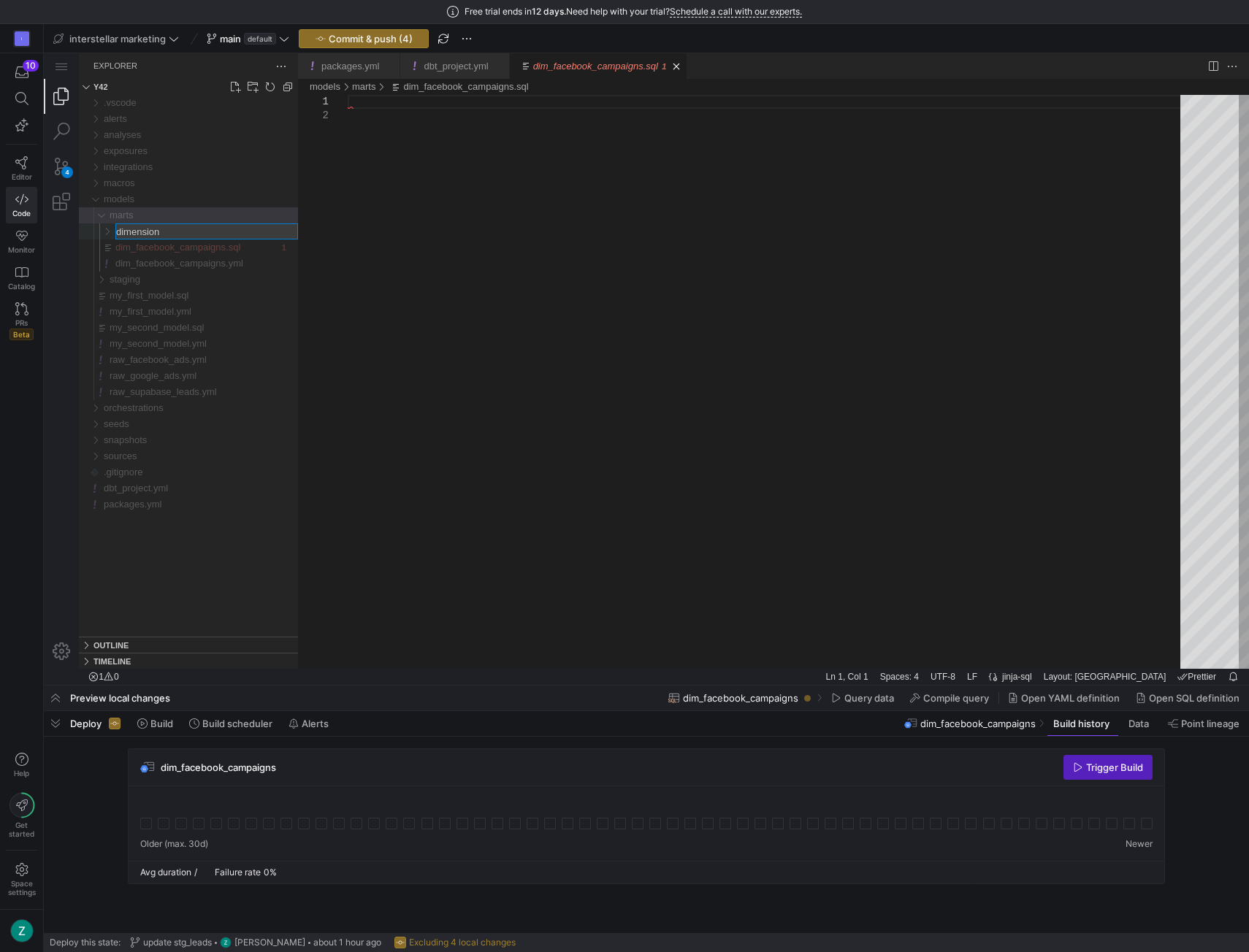
type input "dimensions"
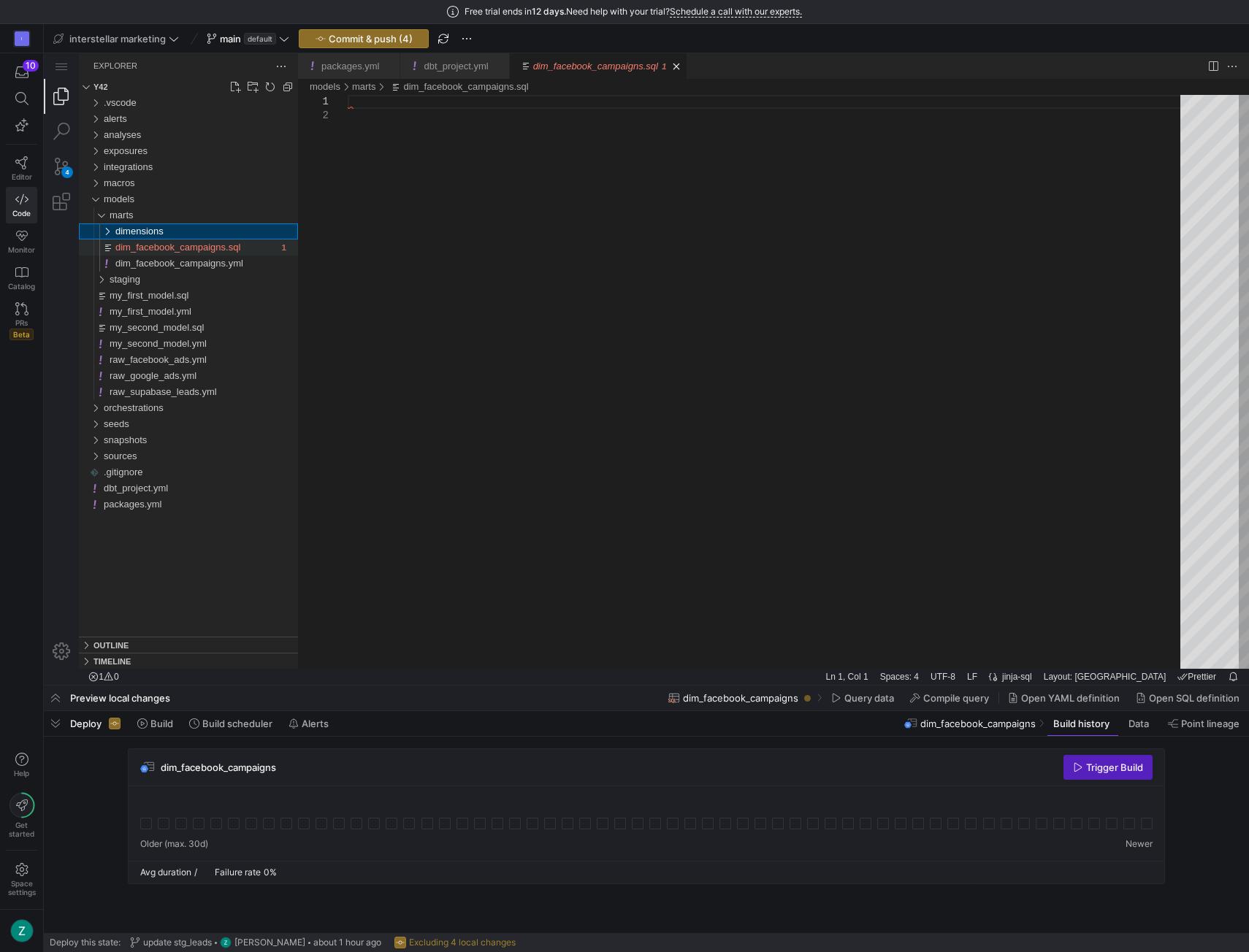
click at [176, 246] on span "dim_facebook_campaigns.sql" at bounding box center [178, 247] width 125 height 11
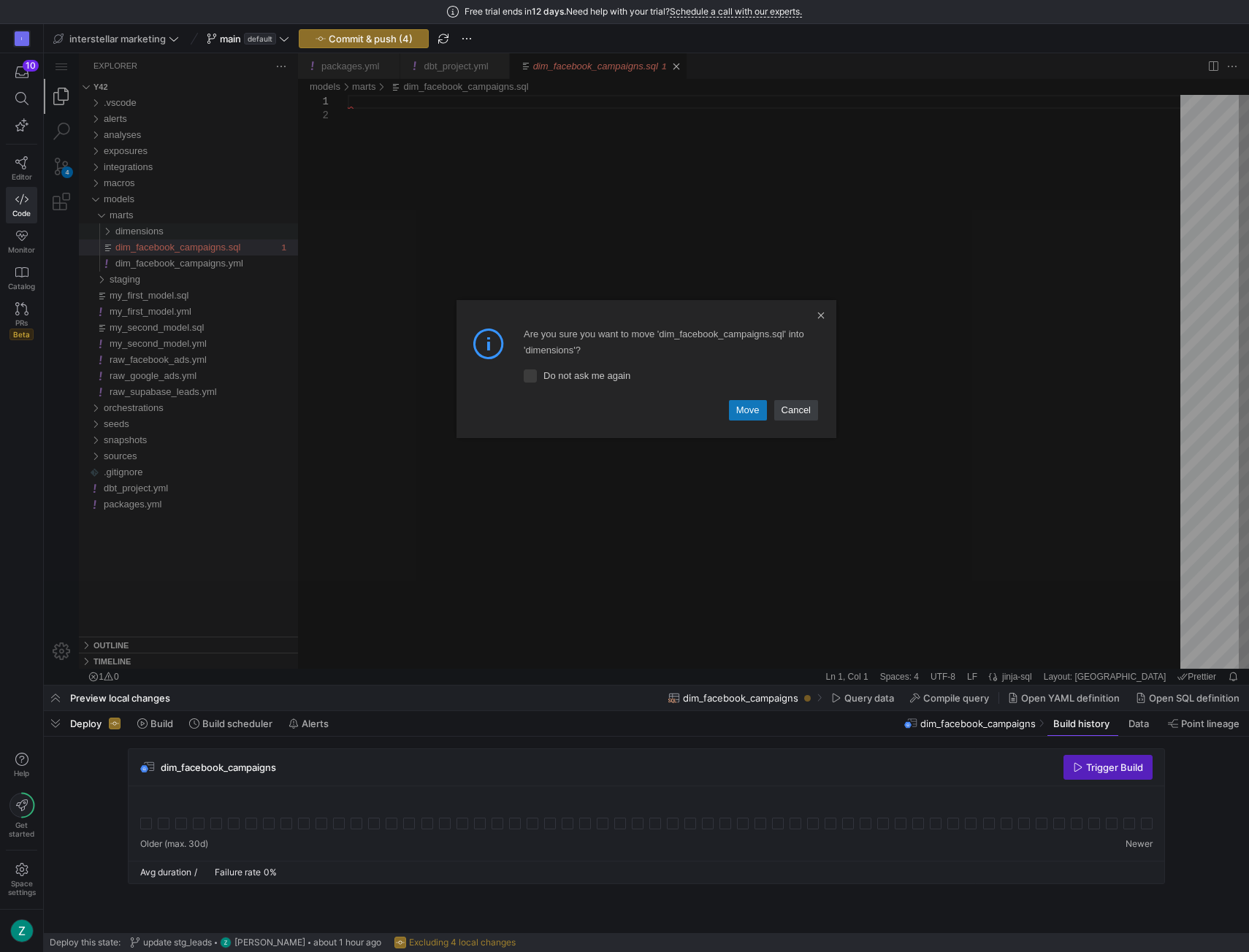
click at [749, 408] on link "Move" at bounding box center [747, 410] width 38 height 20
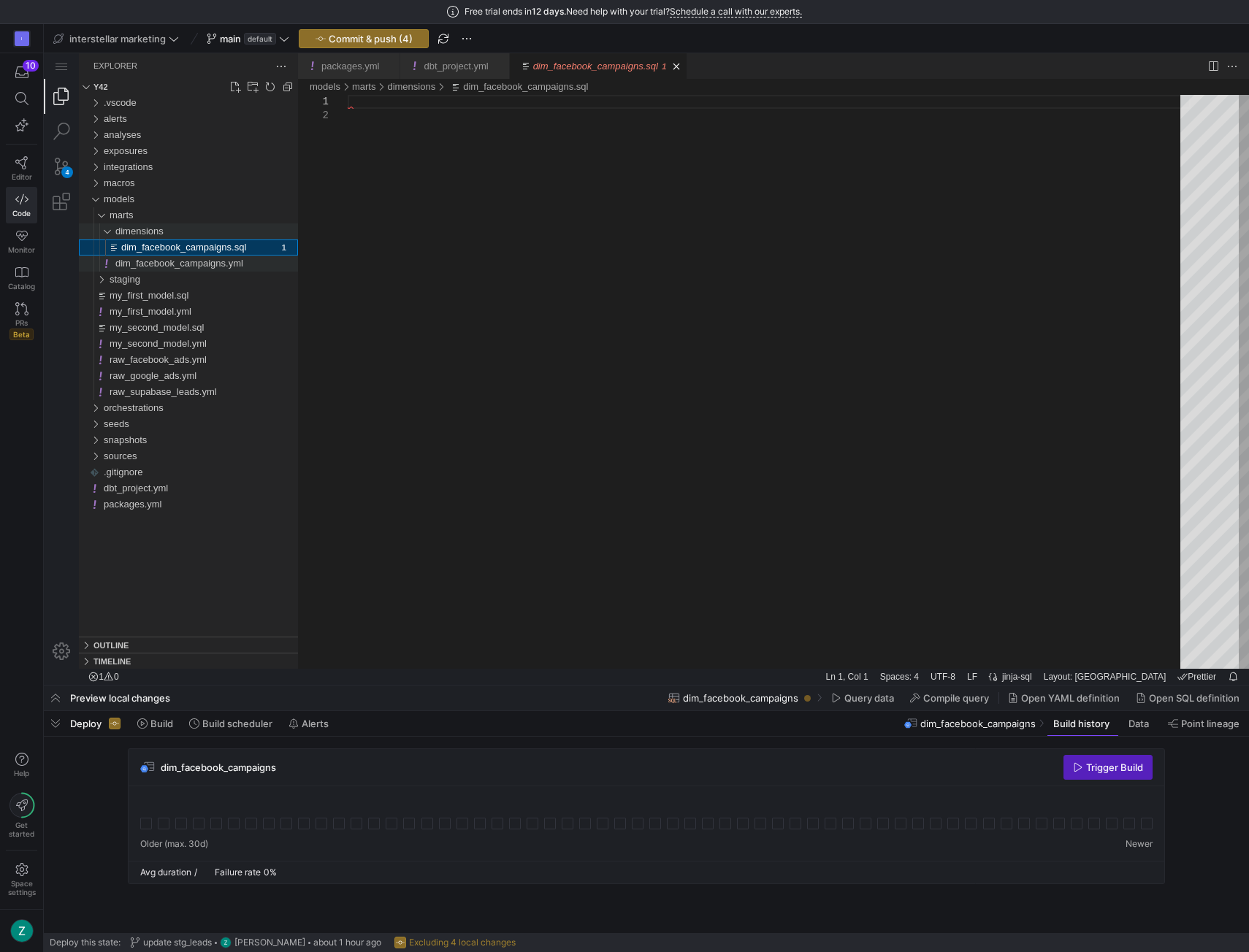
click at [153, 264] on span "dim_facebook_campaigns.yml" at bounding box center [180, 263] width 128 height 11
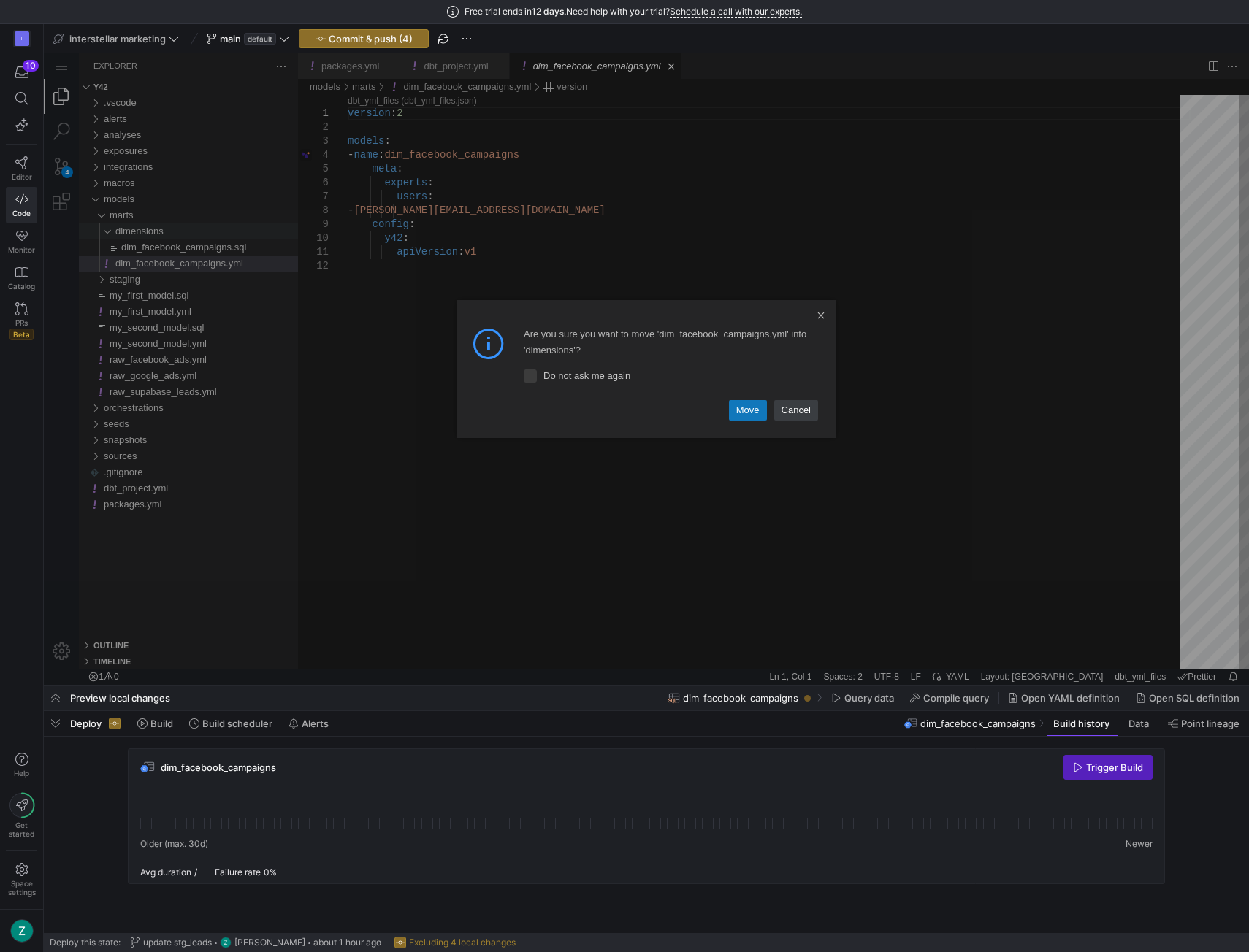
click at [731, 408] on link "Move" at bounding box center [747, 410] width 38 height 20
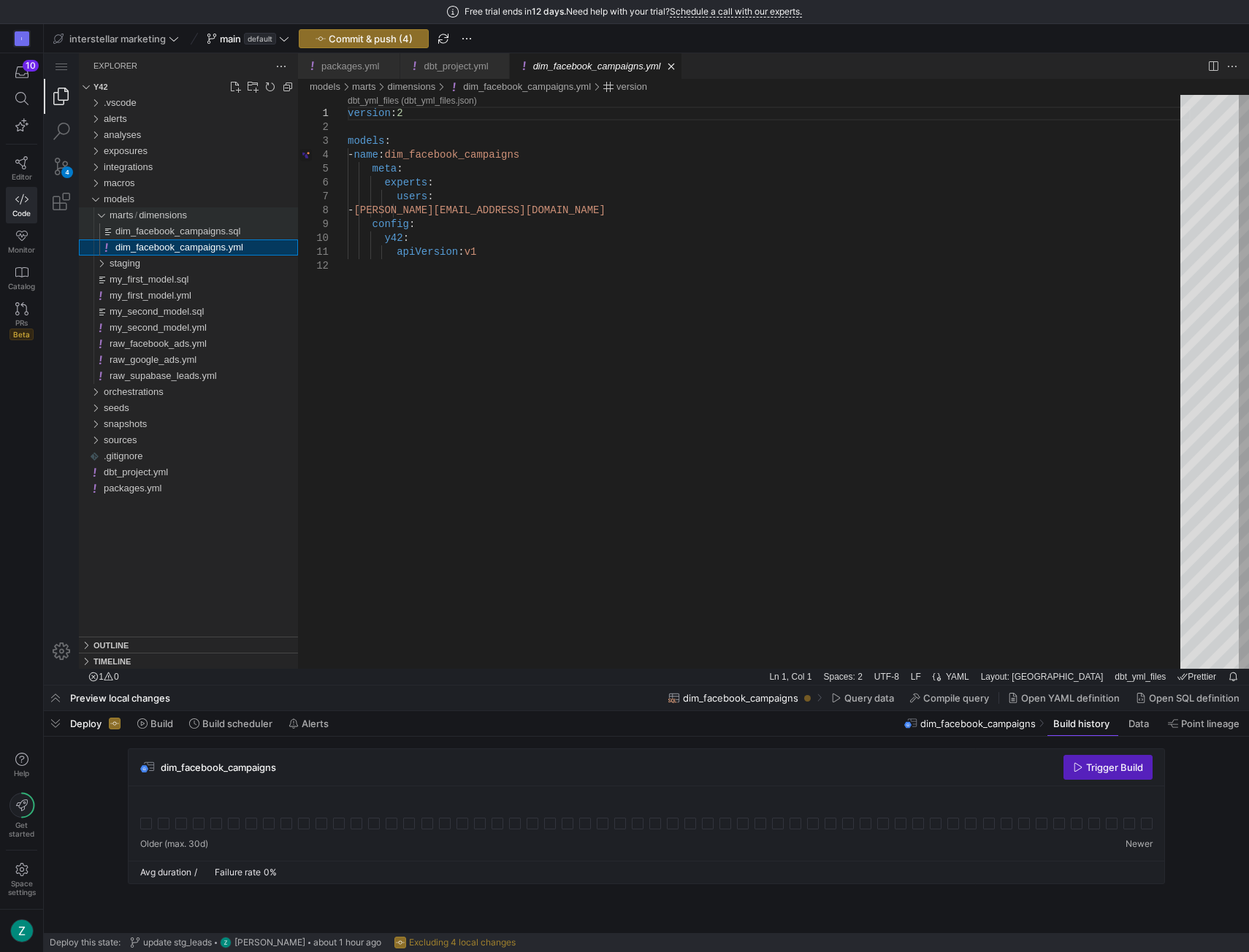
click at [102, 216] on div "dimensions" at bounding box center [97, 216] width 28 height 16
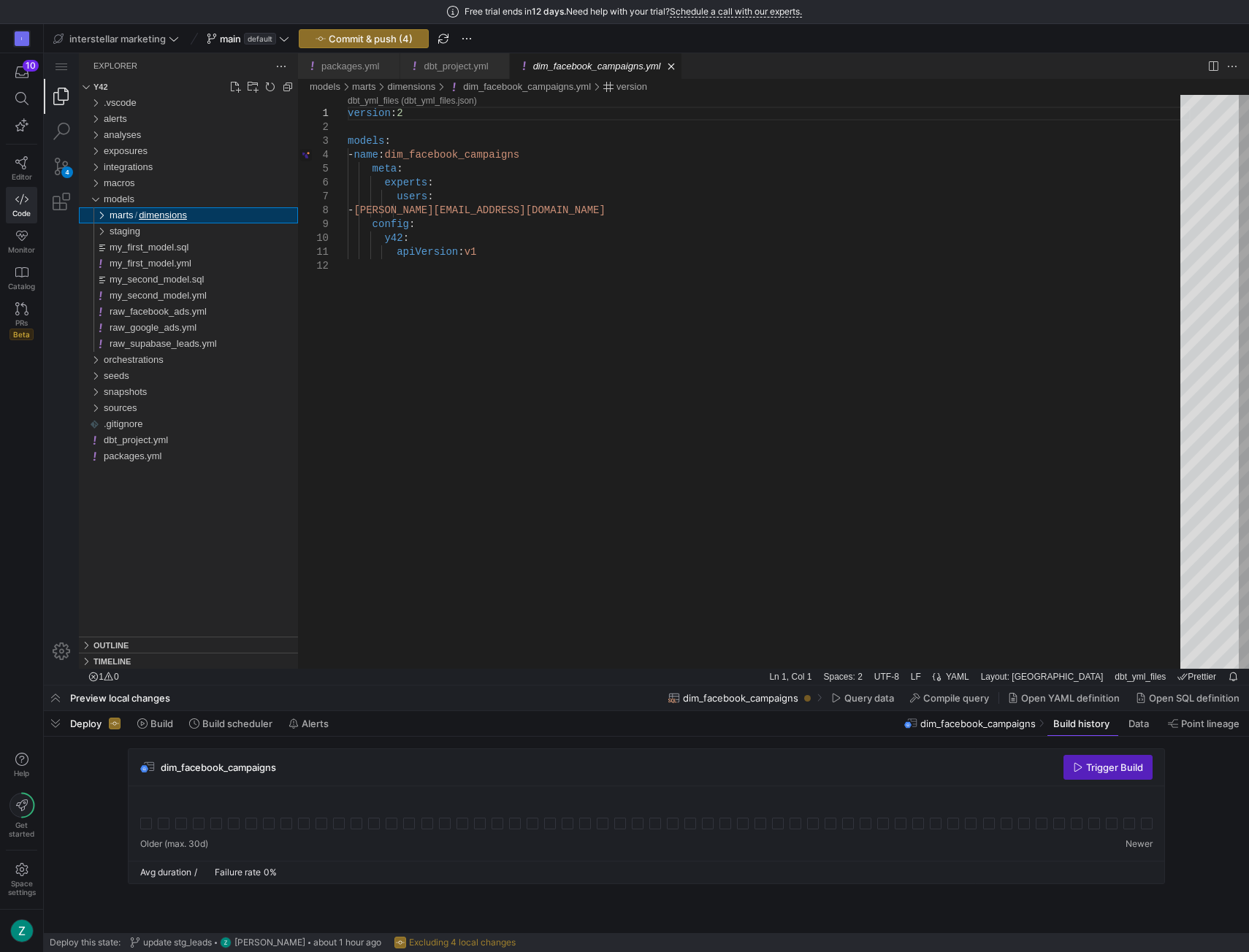
click at [102, 216] on div "dimensions" at bounding box center [97, 216] width 28 height 16
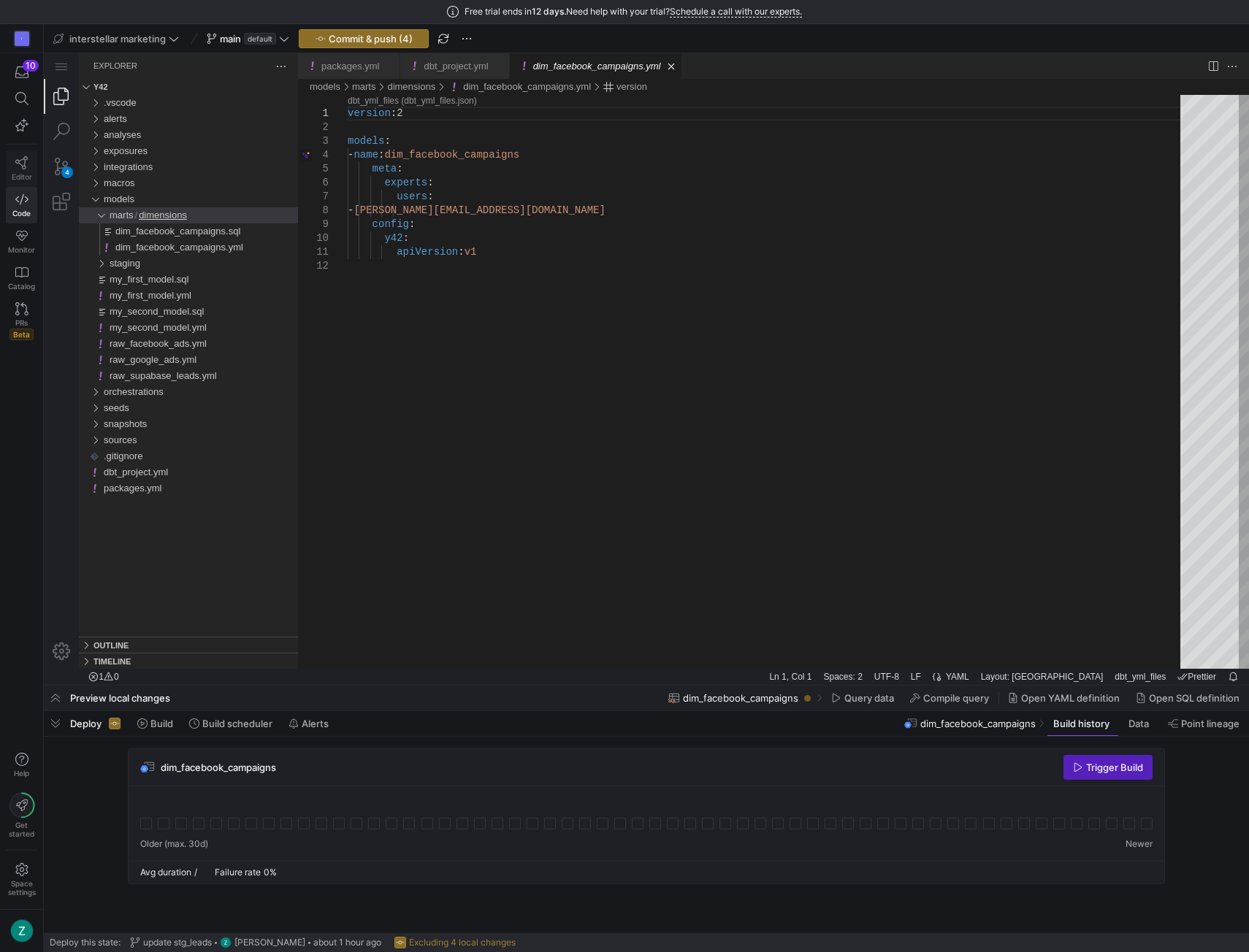
click at [27, 173] on span "Editor" at bounding box center [21, 177] width 20 height 9
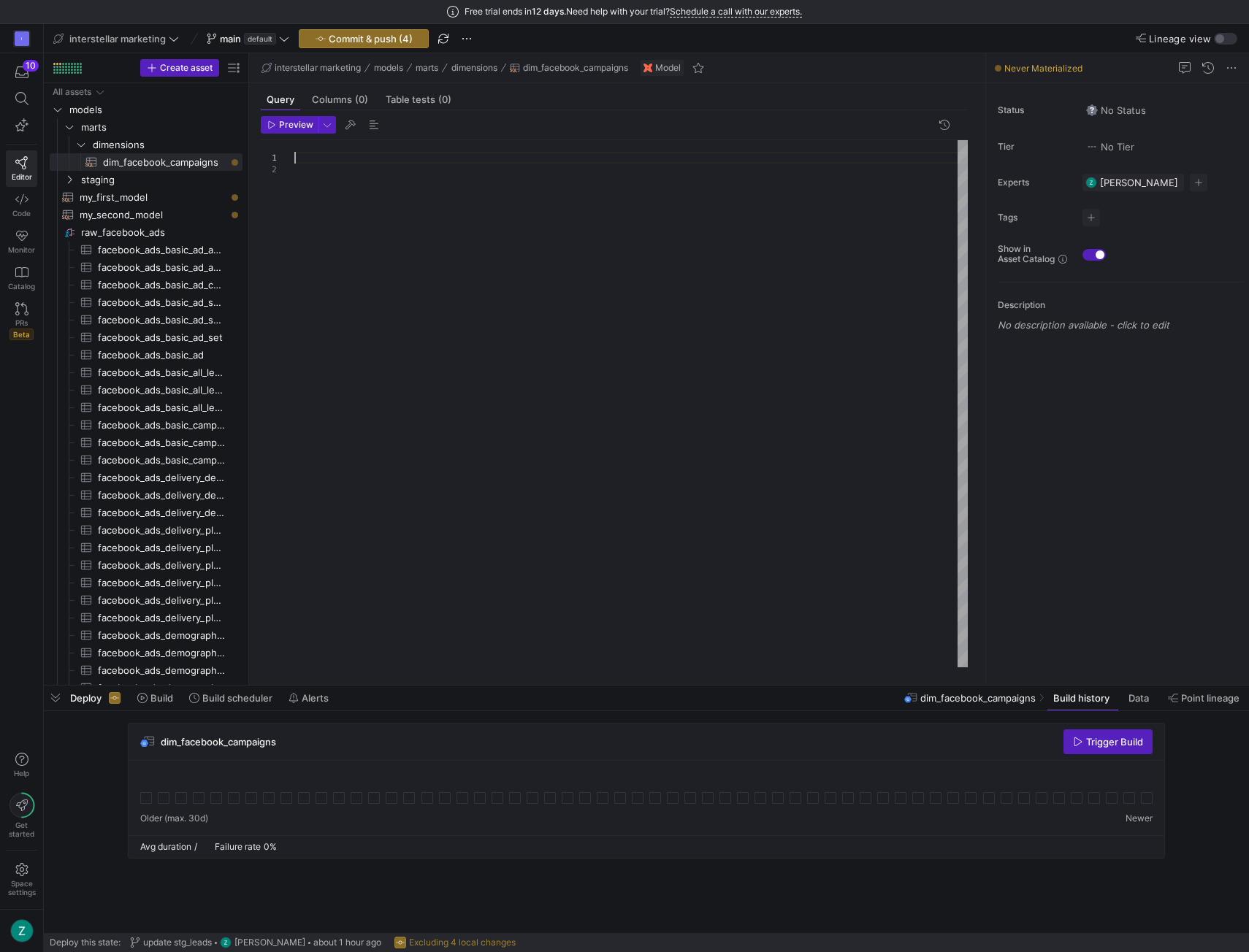
click at [306, 159] on div at bounding box center [631, 403] width 673 height 528
drag, startPoint x: 530, startPoint y: 266, endPoint x: 550, endPoint y: 238, distance: 34.4
click at [530, 266] on div at bounding box center [631, 403] width 673 height 528
click at [461, 154] on div at bounding box center [631, 403] width 673 height 528
click at [456, 168] on div at bounding box center [631, 403] width 673 height 528
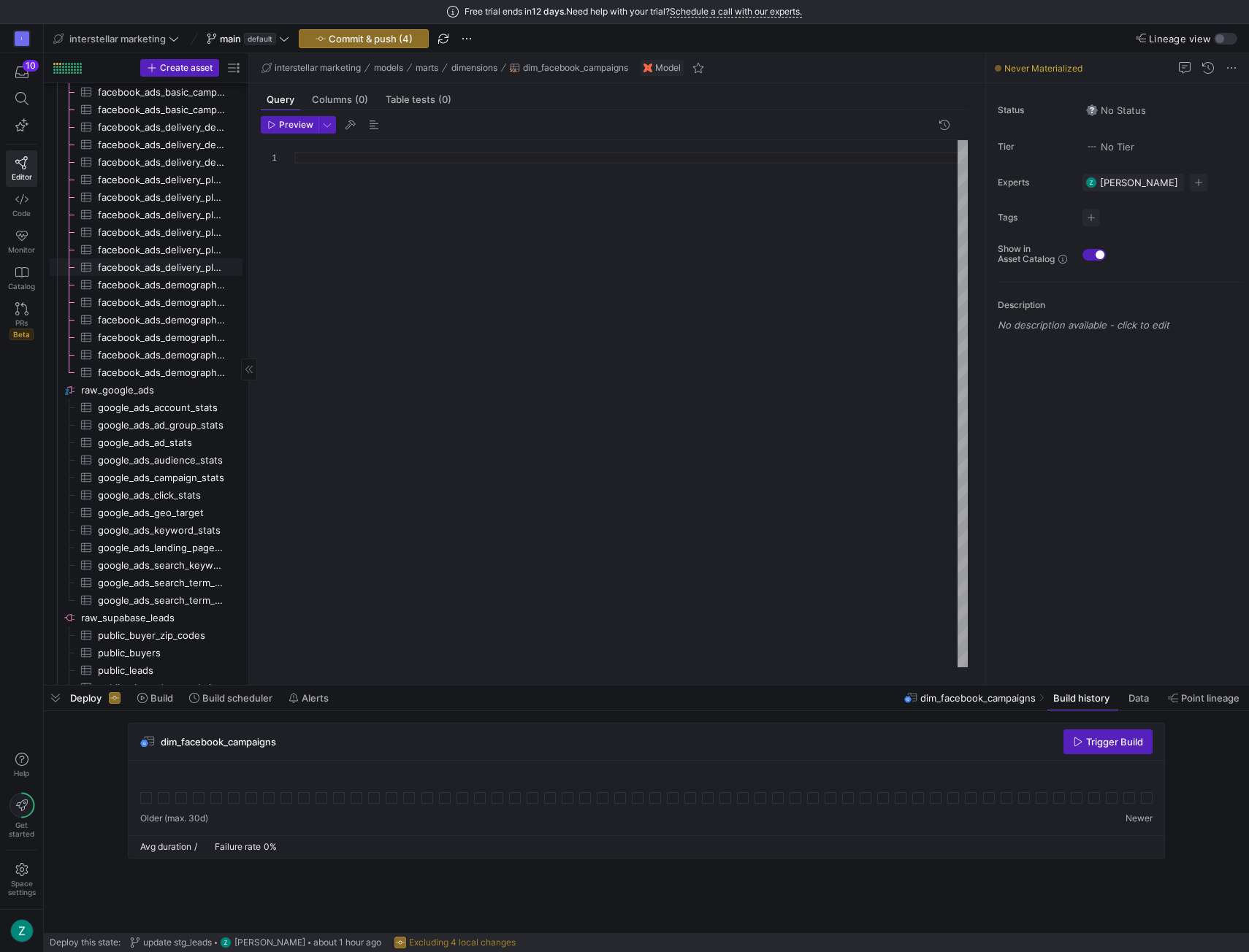
scroll to position [362, 0]
click at [25, 203] on icon at bounding box center [21, 199] width 13 height 13
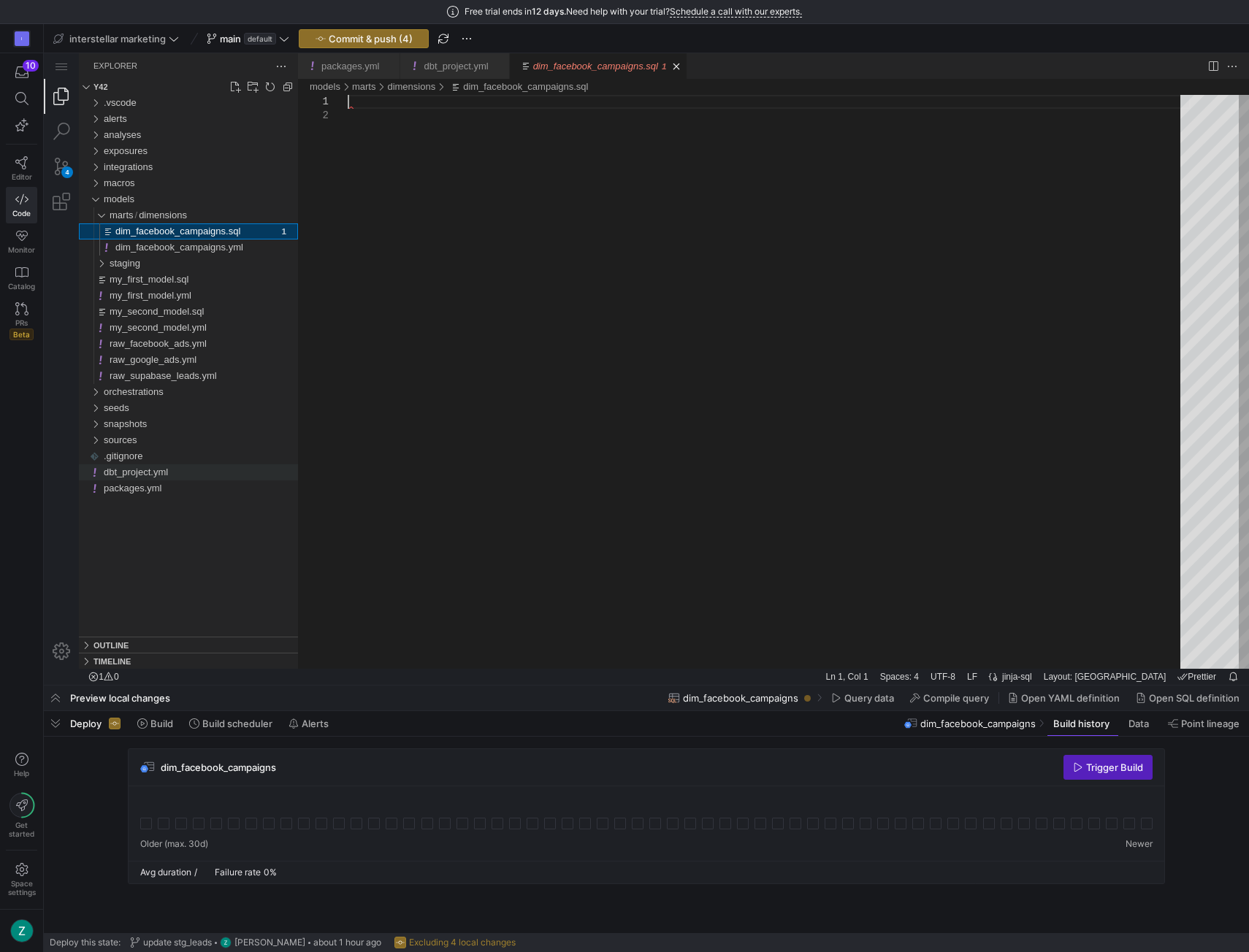
click at [166, 477] on span "dbt_project.yml" at bounding box center [135, 472] width 64 height 11
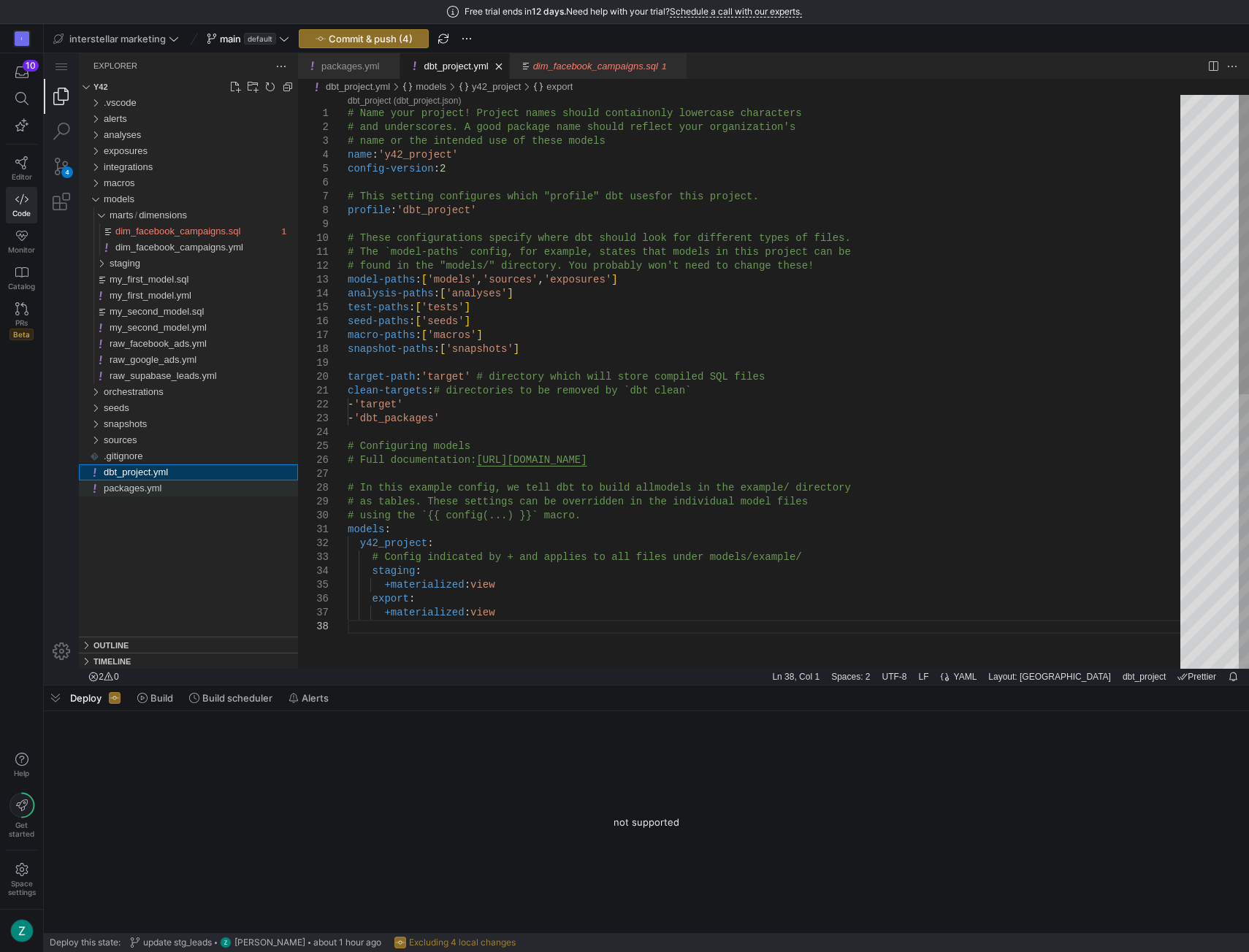
click at [161, 491] on div "packages.yml" at bounding box center [200, 489] width 194 height 16
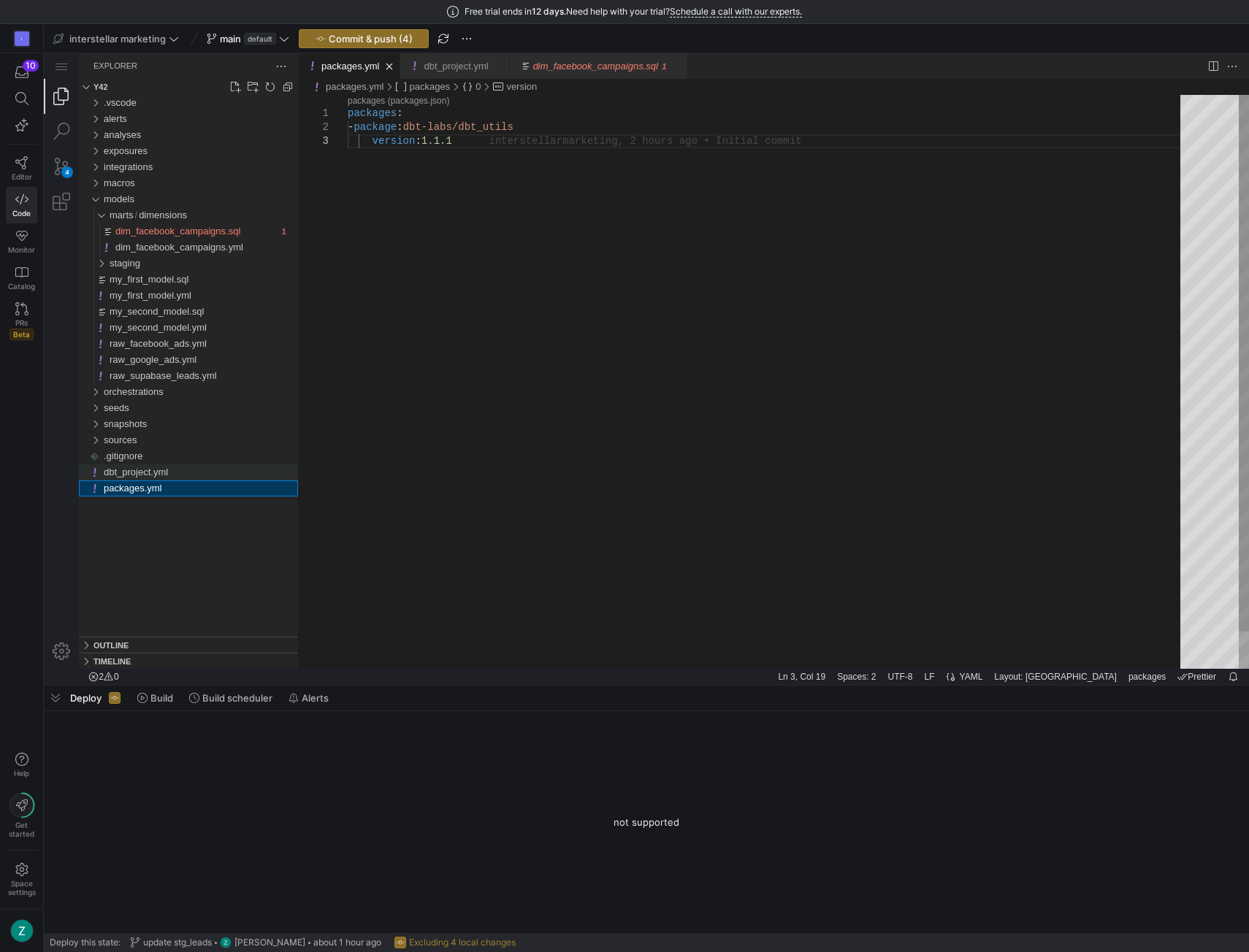
click at [168, 468] on div "dbt_project.yml" at bounding box center [200, 473] width 194 height 16
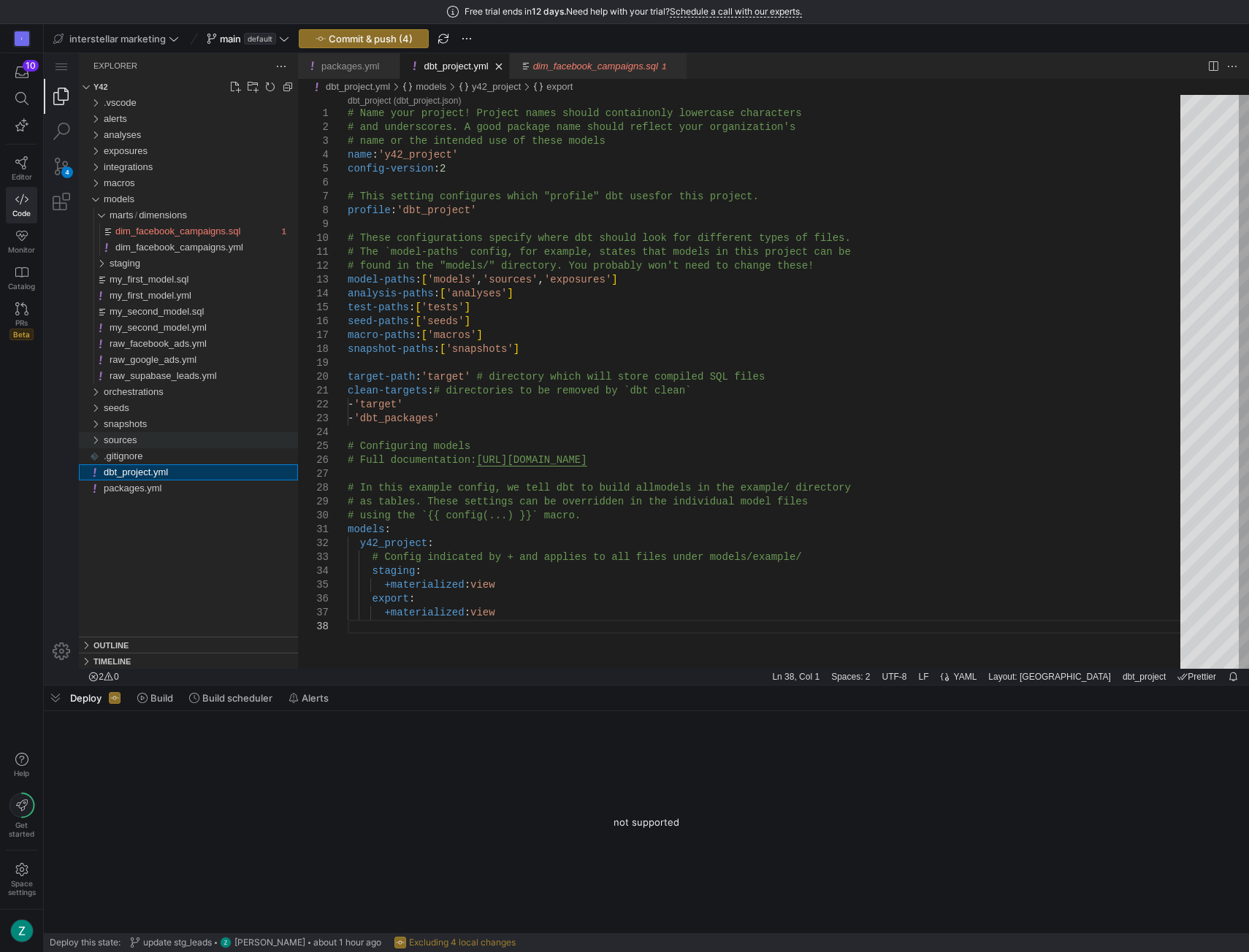
click at [95, 436] on div "sources" at bounding box center [94, 440] width 22 height 16
click at [176, 340] on span "raw_facebook_ads.yml" at bounding box center [158, 344] width 97 height 11
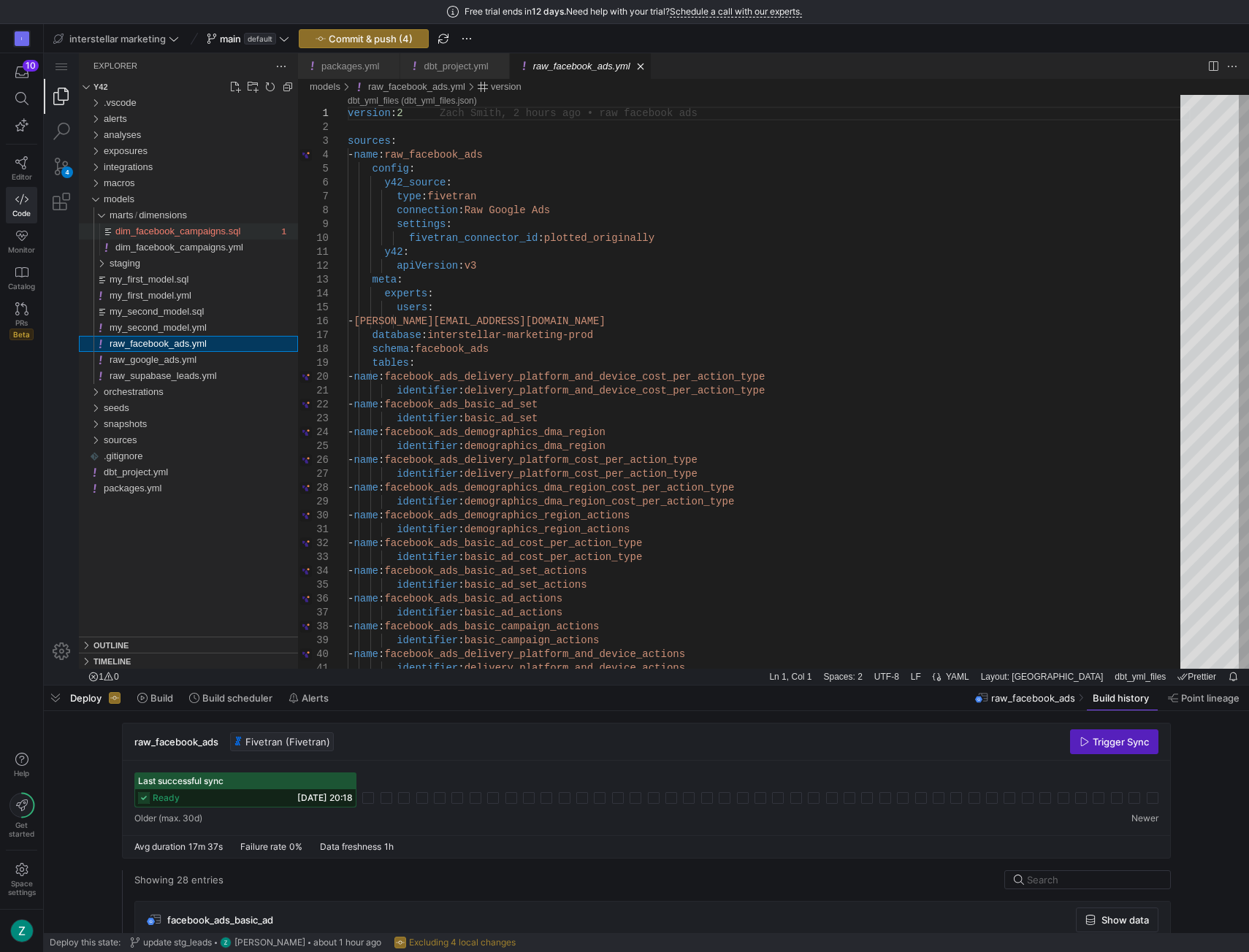
click at [154, 232] on span "dim_facebook_campaigns.sql" at bounding box center [178, 231] width 125 height 11
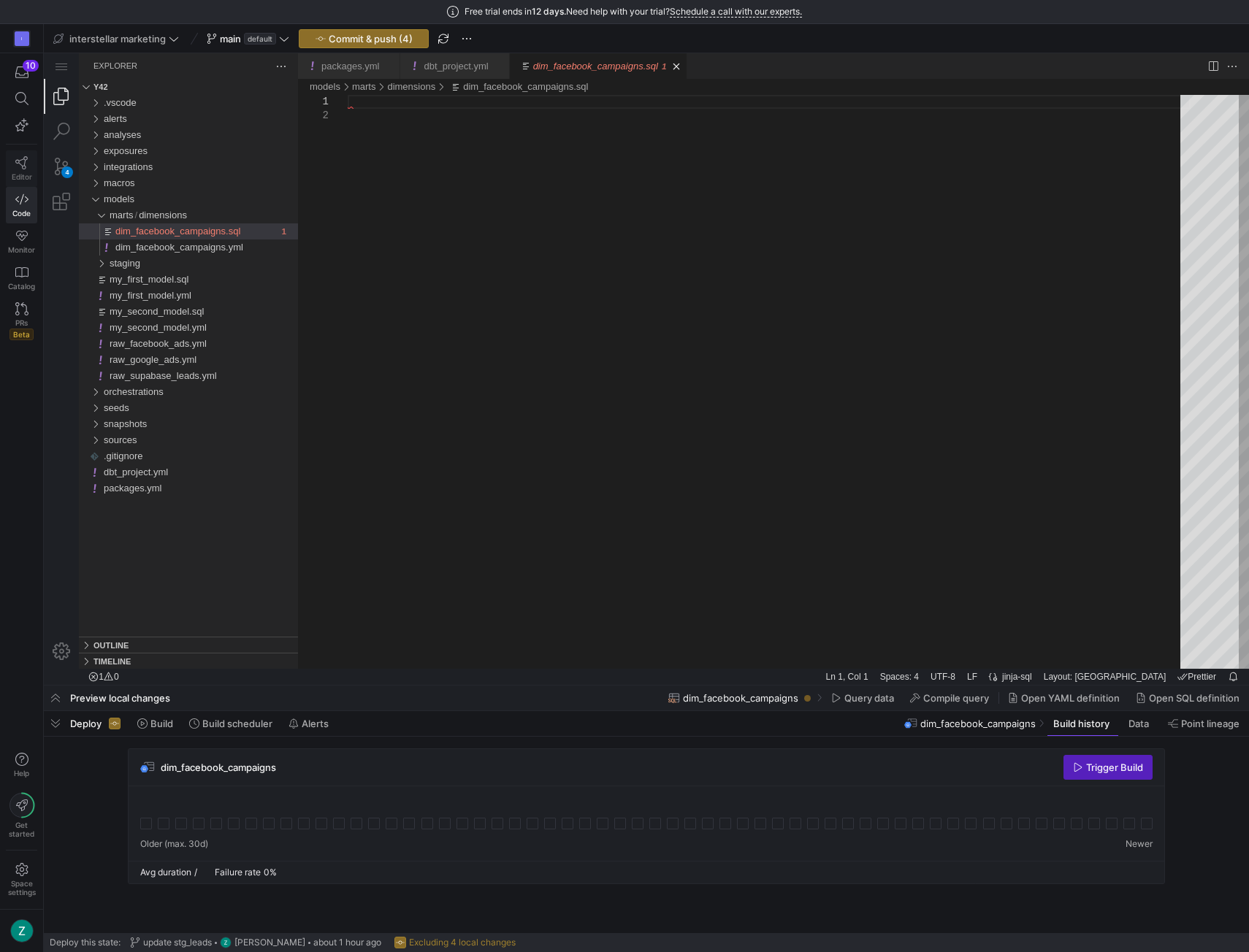
click at [9, 157] on link "Editor" at bounding box center [21, 168] width 31 height 37
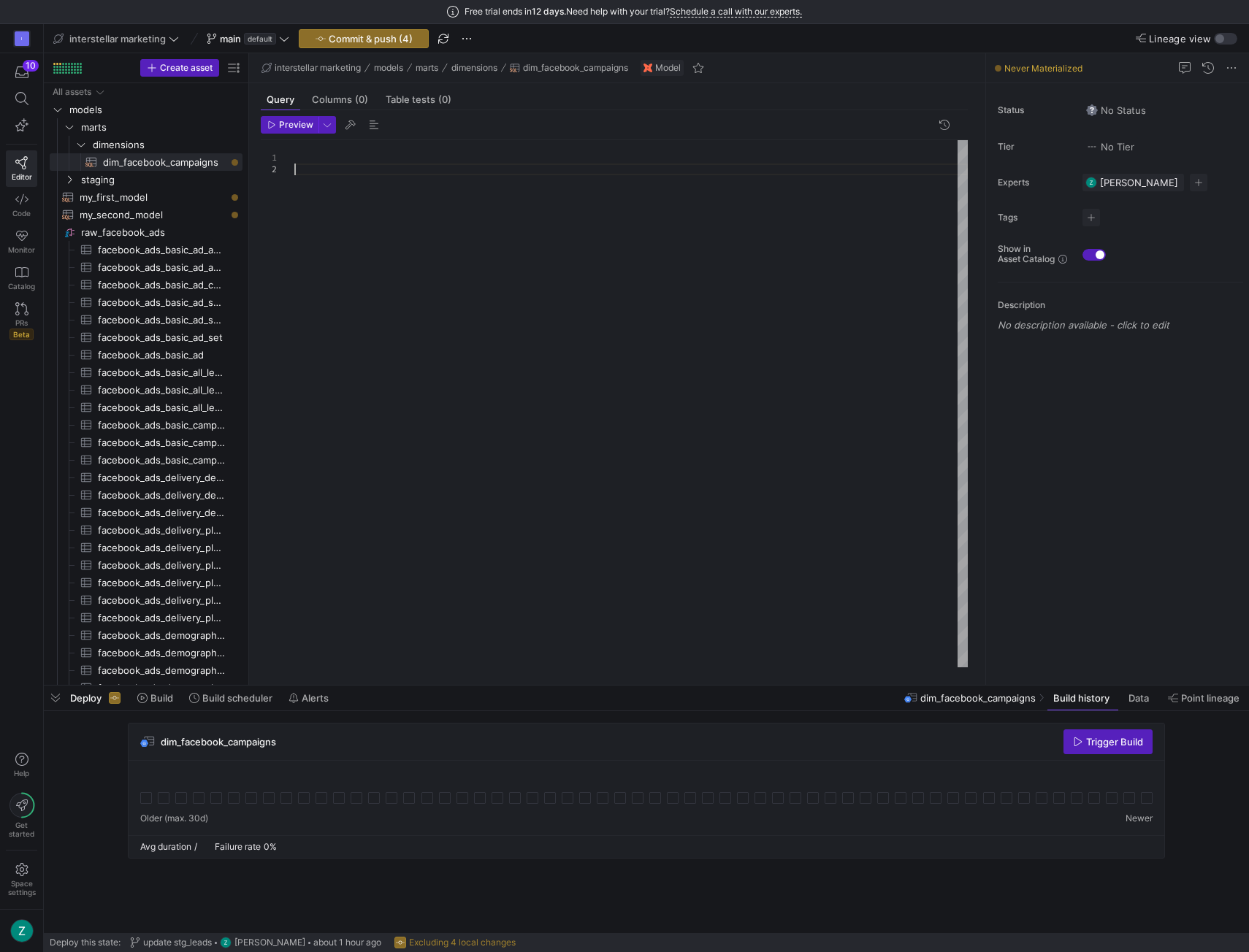
click at [363, 165] on div at bounding box center [631, 403] width 673 height 528
type textarea "-- Timestamps _fivetran_synced AS last_updated_timestamp FROM latest_records WH…"
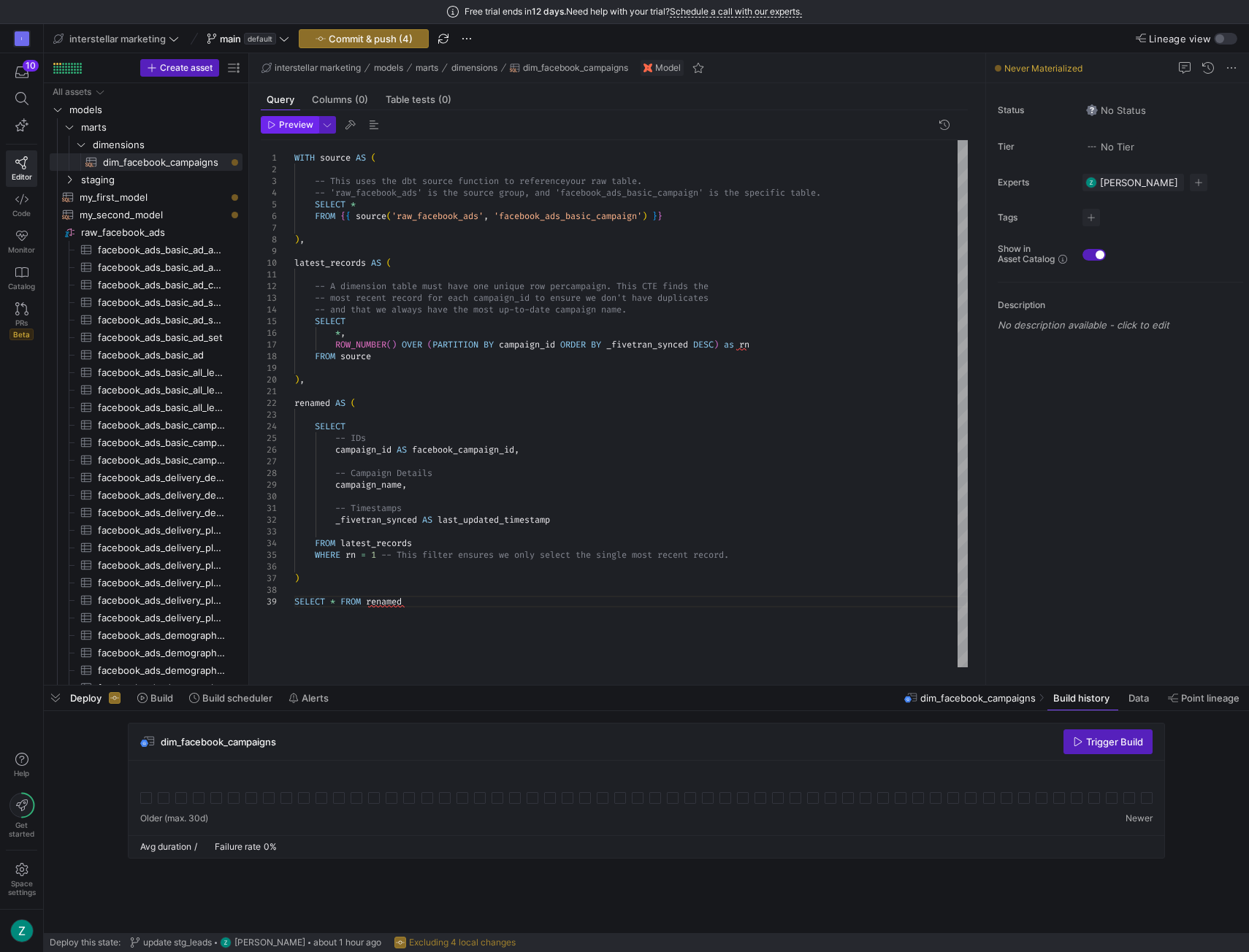
click at [265, 123] on span "button" at bounding box center [290, 125] width 56 height 16
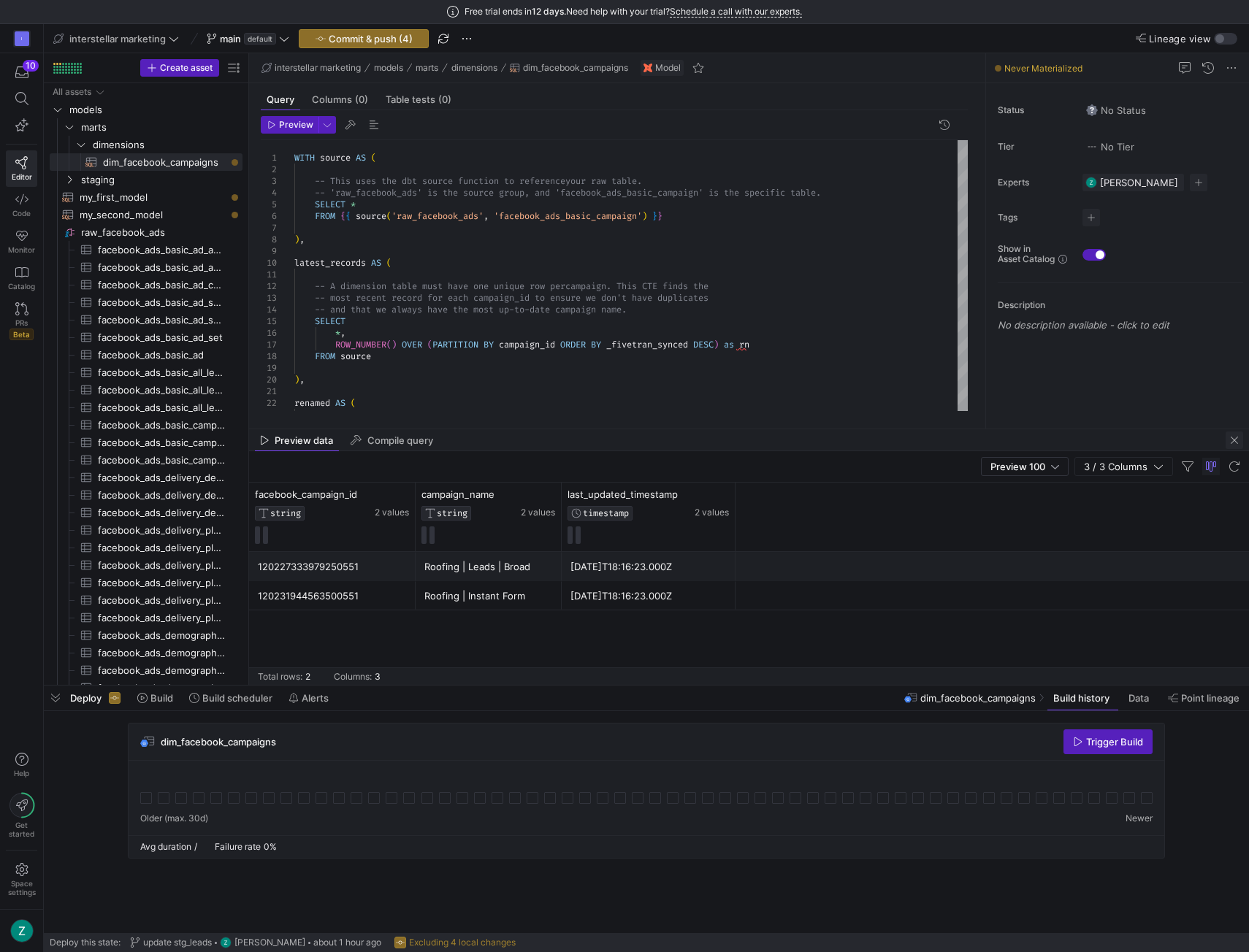
click at [1232, 441] on span "button" at bounding box center [1235, 441] width 18 height 18
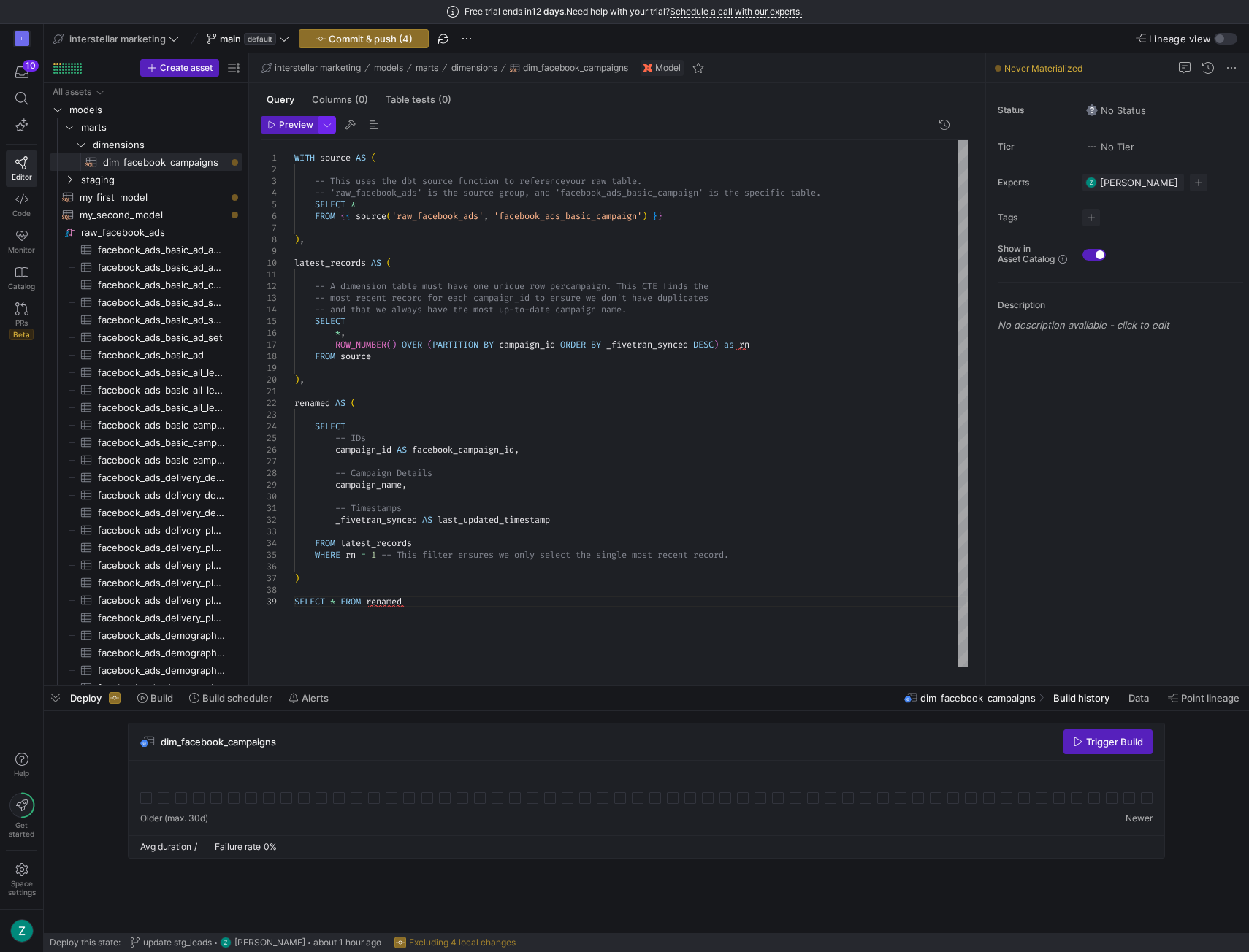
click at [322, 124] on span "button" at bounding box center [327, 125] width 16 height 16
click at [322, 123] on div at bounding box center [624, 476] width 1249 height 952
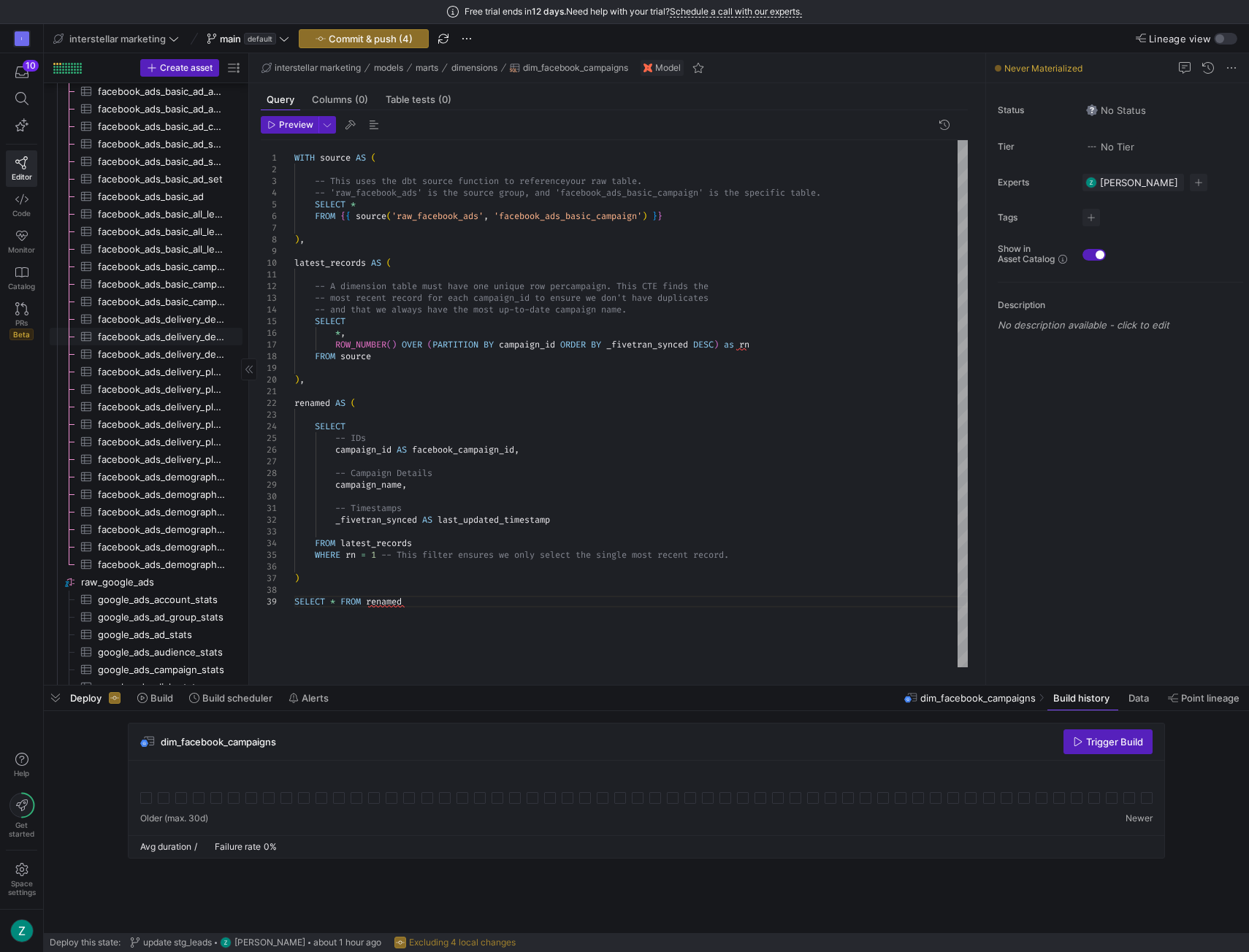
scroll to position [153, 0]
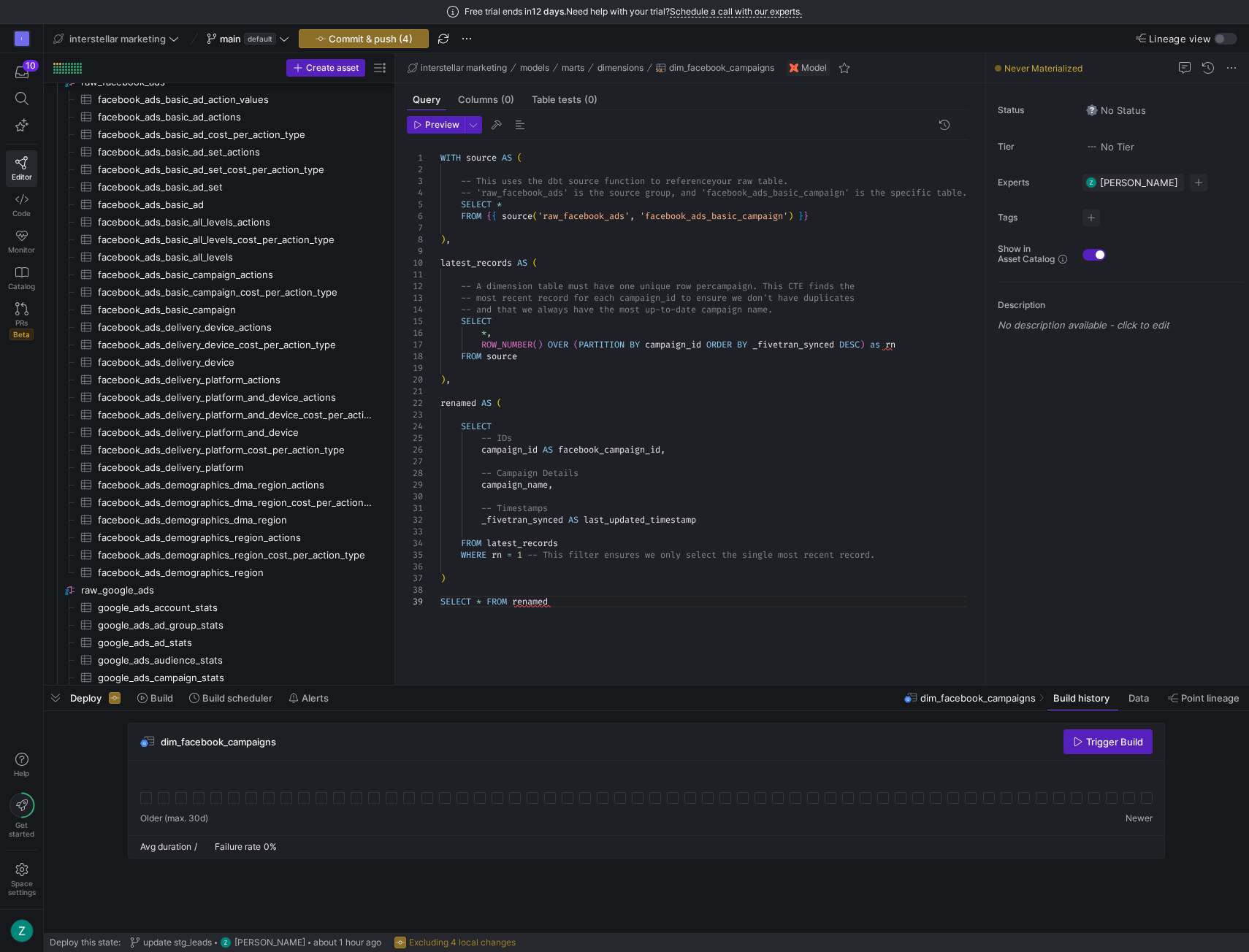
drag, startPoint x: 249, startPoint y: 333, endPoint x: 433, endPoint y: 323, distance: 184.3
click at [433, 323] on as-split "Create asset Drag here to set row groups Drag here to set column labels Group 1…" at bounding box center [646, 369] width 1205 height 631
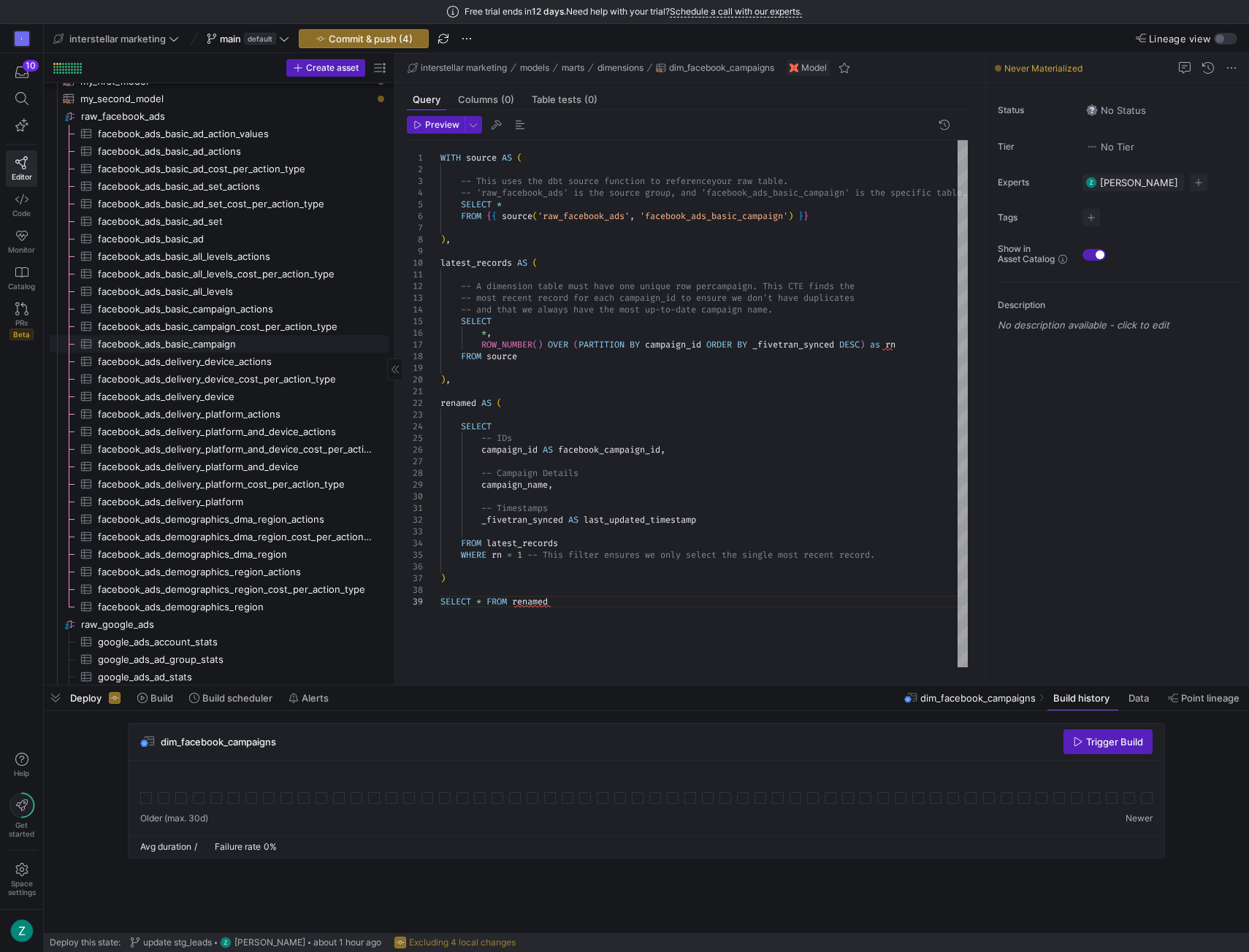
scroll to position [33, 0]
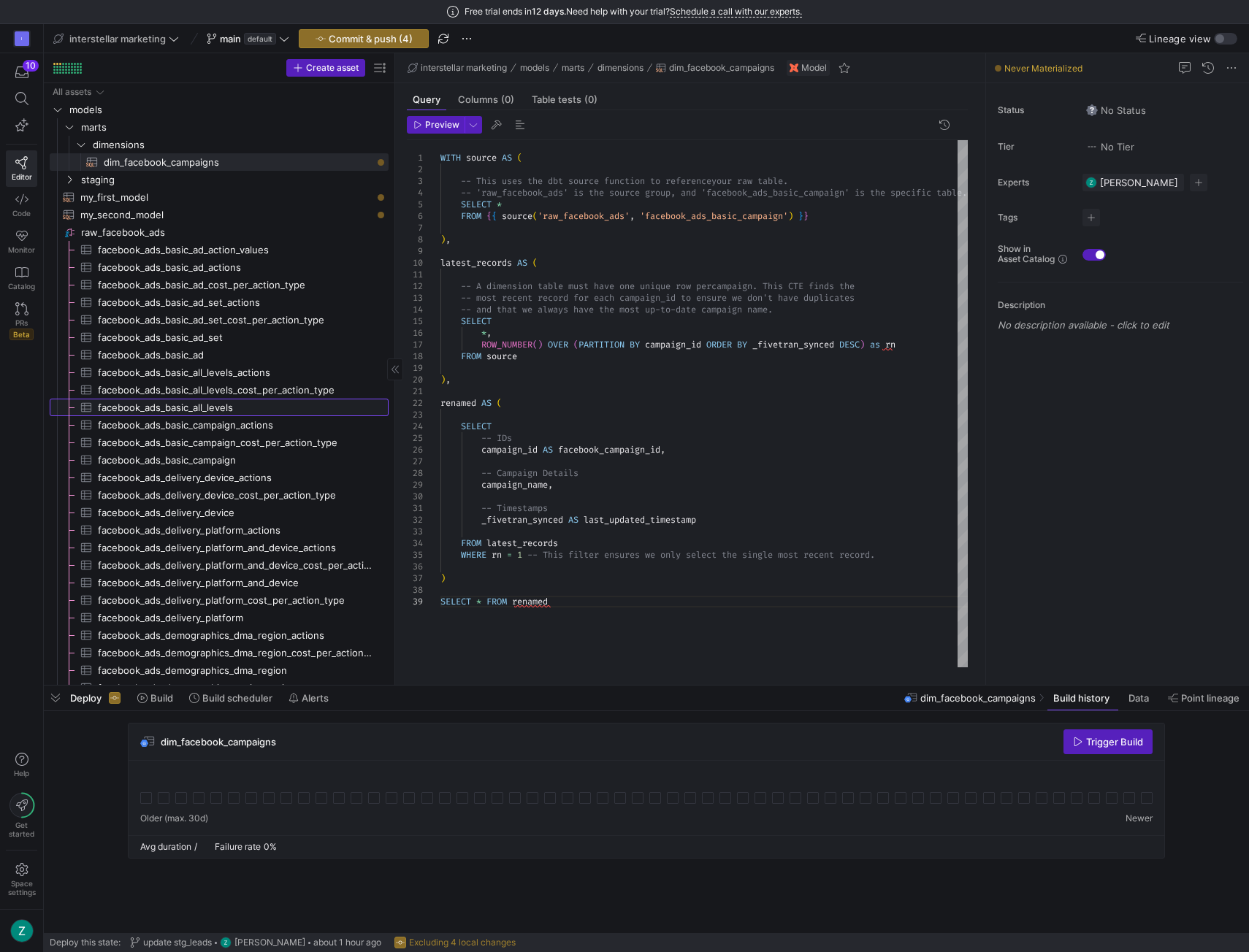
click at [239, 402] on span "facebook_ads_basic_all_levels​​​​​​​​​" at bounding box center [235, 408] width 274 height 17
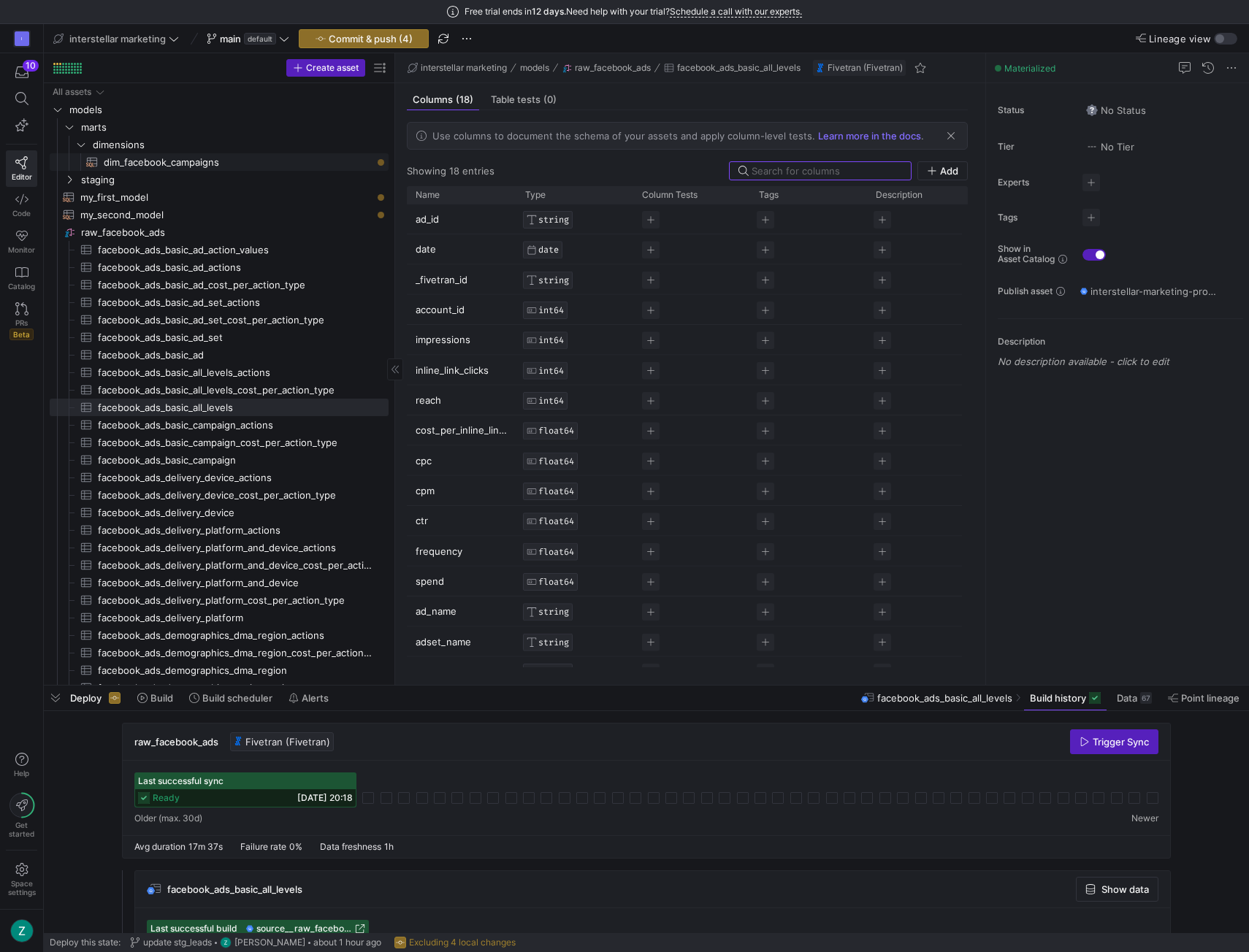
click at [200, 160] on span "dim_facebook_campaigns​​​​​​​​​​" at bounding box center [237, 162] width 268 height 17
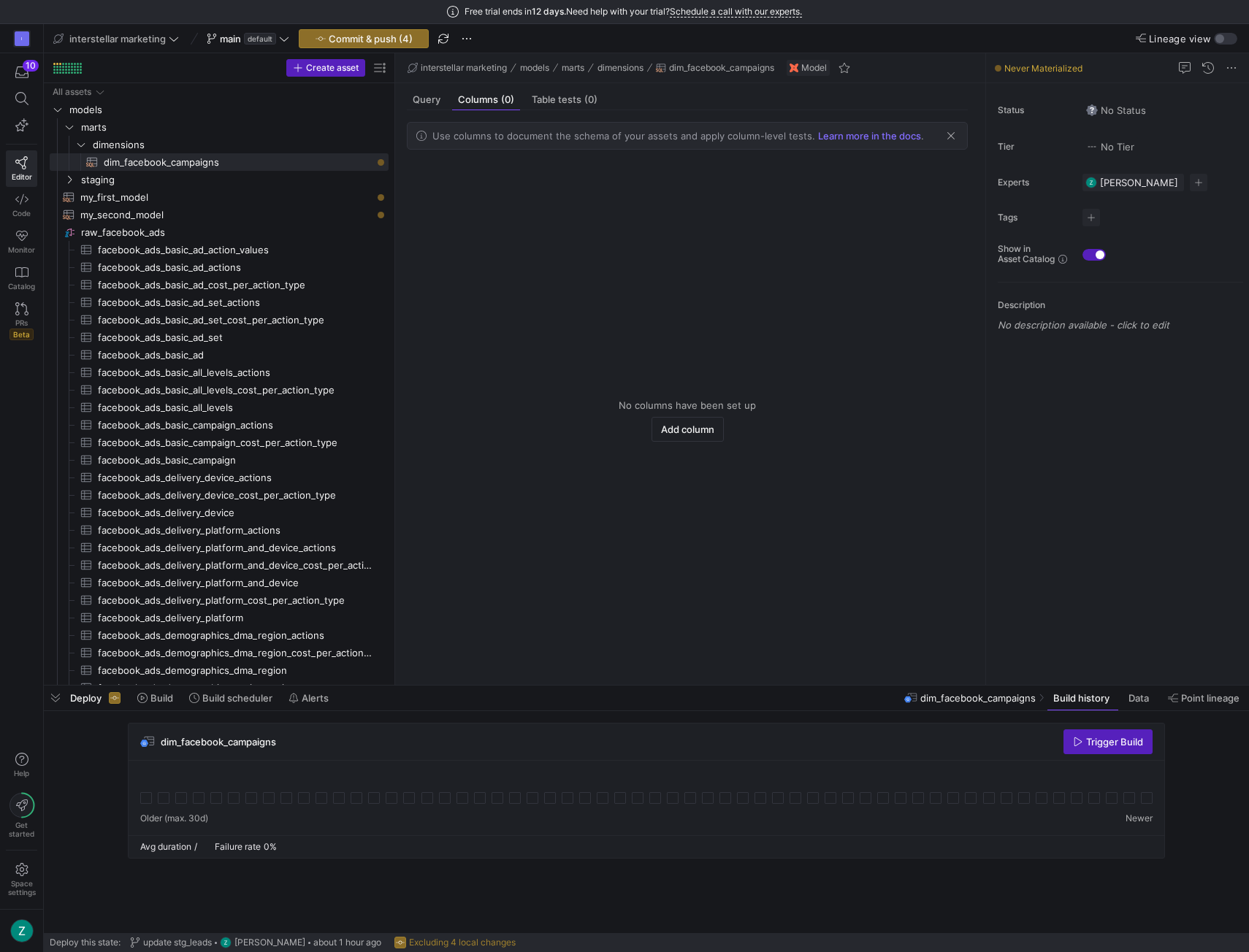
click at [425, 114] on div "Use columns to document the schema of your assets and apply column-level tests.…" at bounding box center [688, 392] width 584 height 563
click at [426, 110] on div "Use columns to document the schema of your assets and apply column-level tests.…" at bounding box center [688, 392] width 584 height 563
click at [432, 96] on span "Query" at bounding box center [426, 100] width 28 height 10
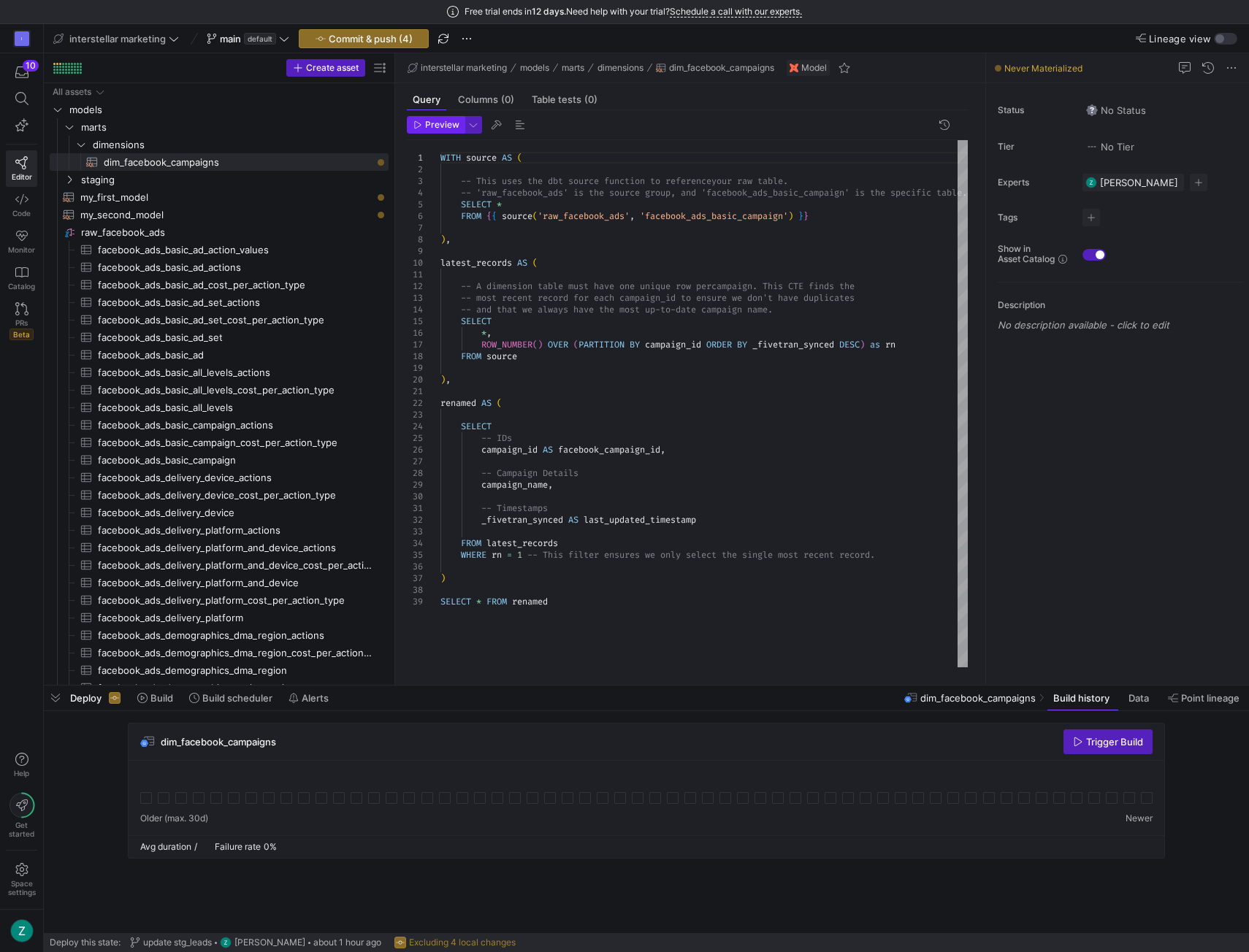
click at [445, 129] on span "button" at bounding box center [436, 125] width 56 height 16
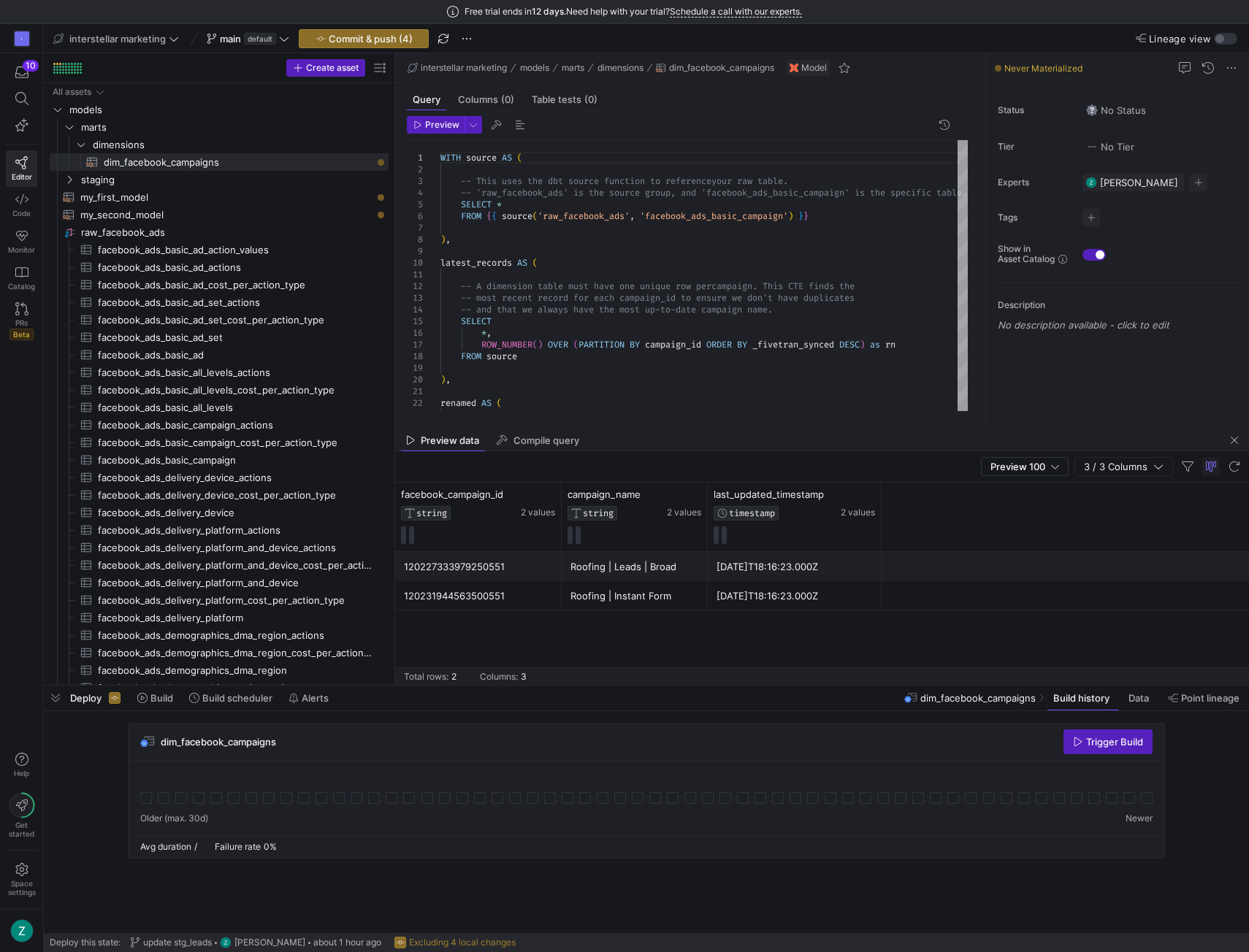
click at [27, 622] on div "I 10 Editor Code Monitor Catalog PRs Beta Help Get started Space settings" at bounding box center [21, 488] width 43 height 928
click at [192, 225] on span "raw_facebook_ads​​​​​​​​" at bounding box center [233, 232] width 306 height 17
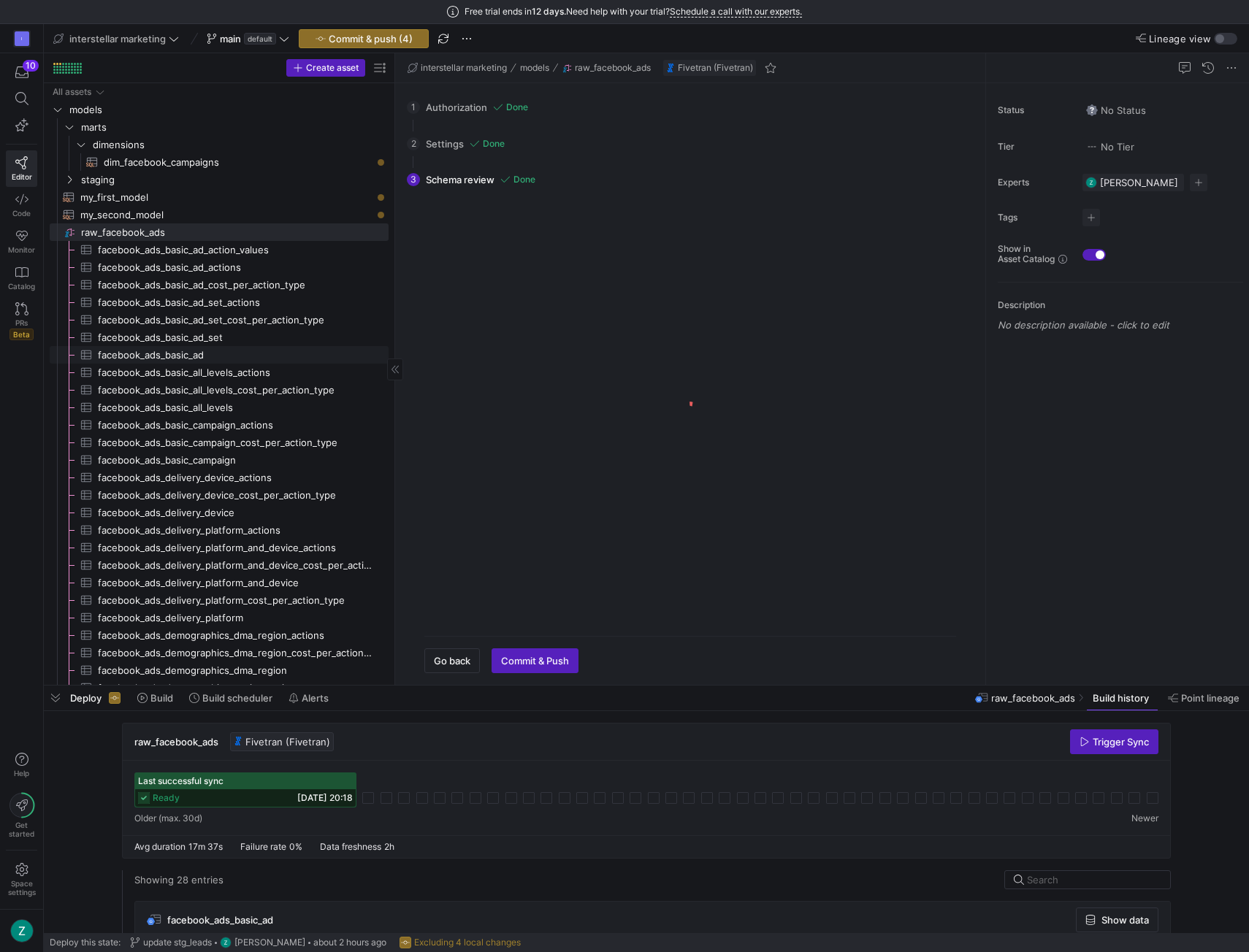
click at [238, 356] on span "facebook_ads_basic_ad​​​​​​​​​" at bounding box center [235, 355] width 274 height 17
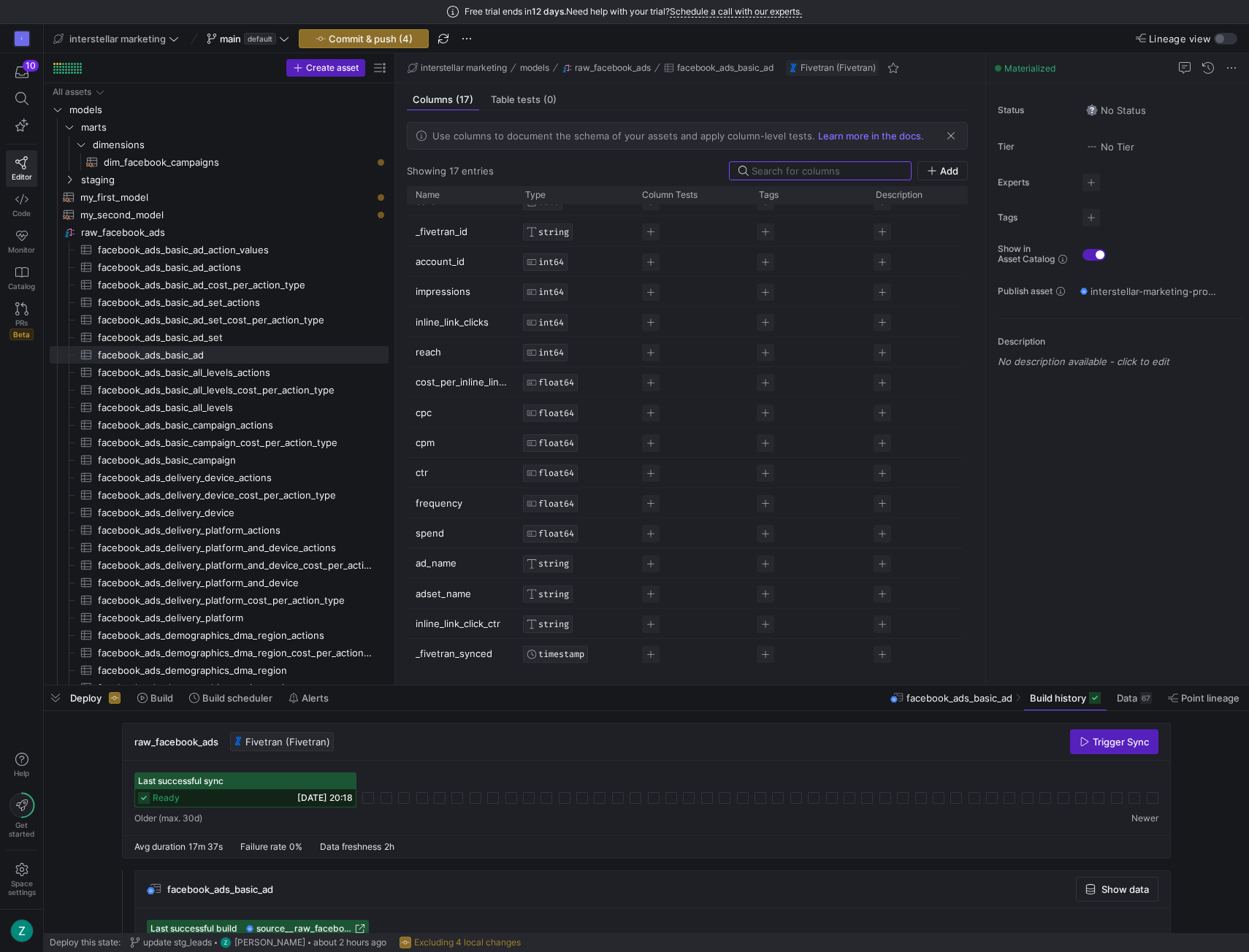
scroll to position [48, 0]
click at [201, 156] on span "dim_facebook_campaigns​​​​​​​​​​" at bounding box center [237, 162] width 268 height 17
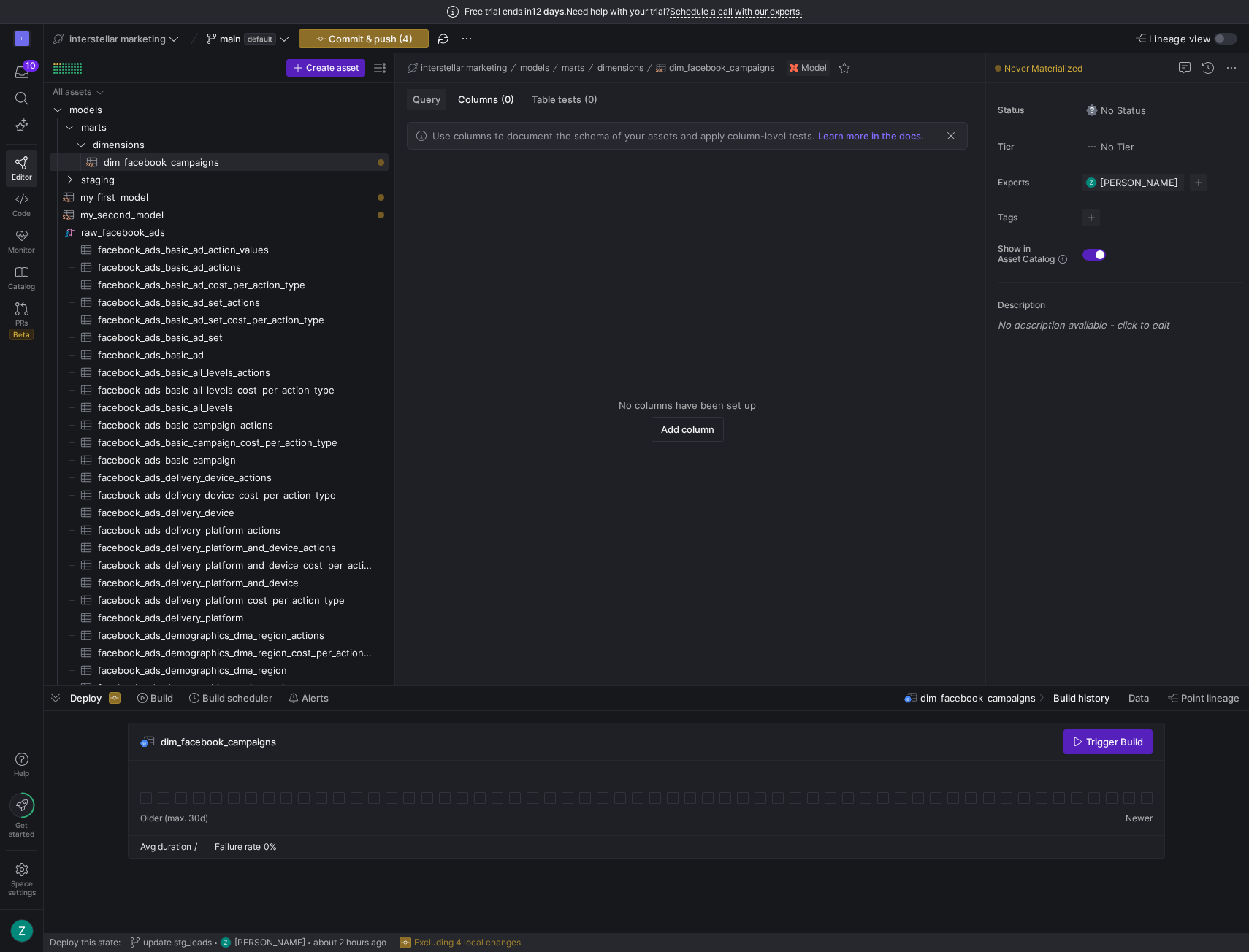
click at [440, 103] on span "Query" at bounding box center [426, 100] width 28 height 10
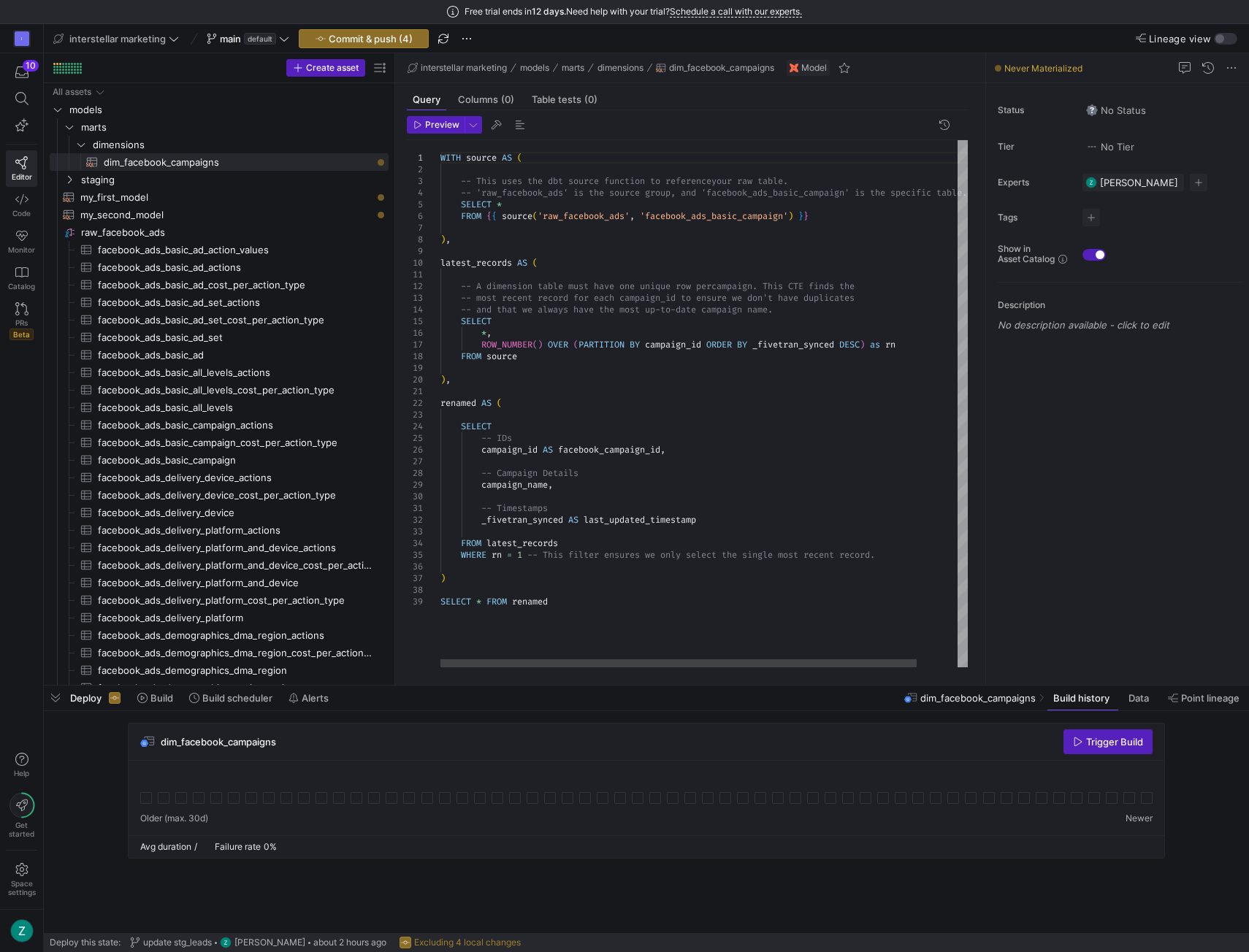
click at [970, 432] on div "Preview 1 2 3 4 5 6 7 8 9 10 11 12 13 14 15 16 17 18 19 20 21 22 23 24 25 26 27…" at bounding box center [688, 392] width 584 height 563
click at [425, 124] on span "Preview" at bounding box center [442, 124] width 35 height 10
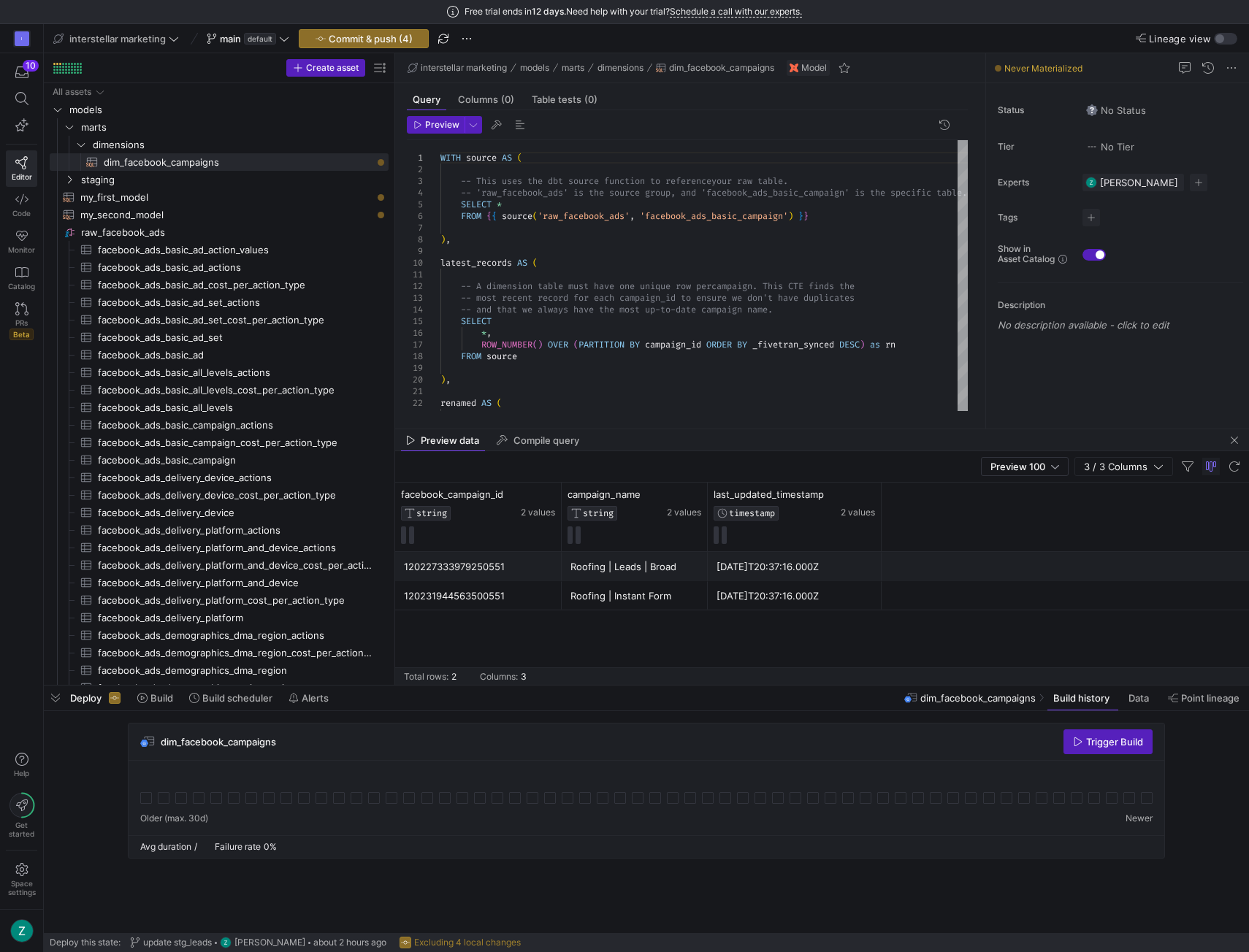
click at [942, 16] on div "Free trial ends in 12 days. Need help with your trial? Schedule a call with our…" at bounding box center [624, 12] width 1249 height 24
drag, startPoint x: 887, startPoint y: 14, endPoint x: 747, endPoint y: 10, distance: 140.1
click at [747, 10] on div "Free trial ends in 12 days. Need help with your trial? Schedule a call with our…" at bounding box center [624, 12] width 1249 height 24
click at [895, 12] on div "Free trial ends in 12 days. Need help with your trial? Schedule a call with our…" at bounding box center [624, 12] width 1249 height 24
click at [468, 130] on span "button" at bounding box center [473, 125] width 16 height 16
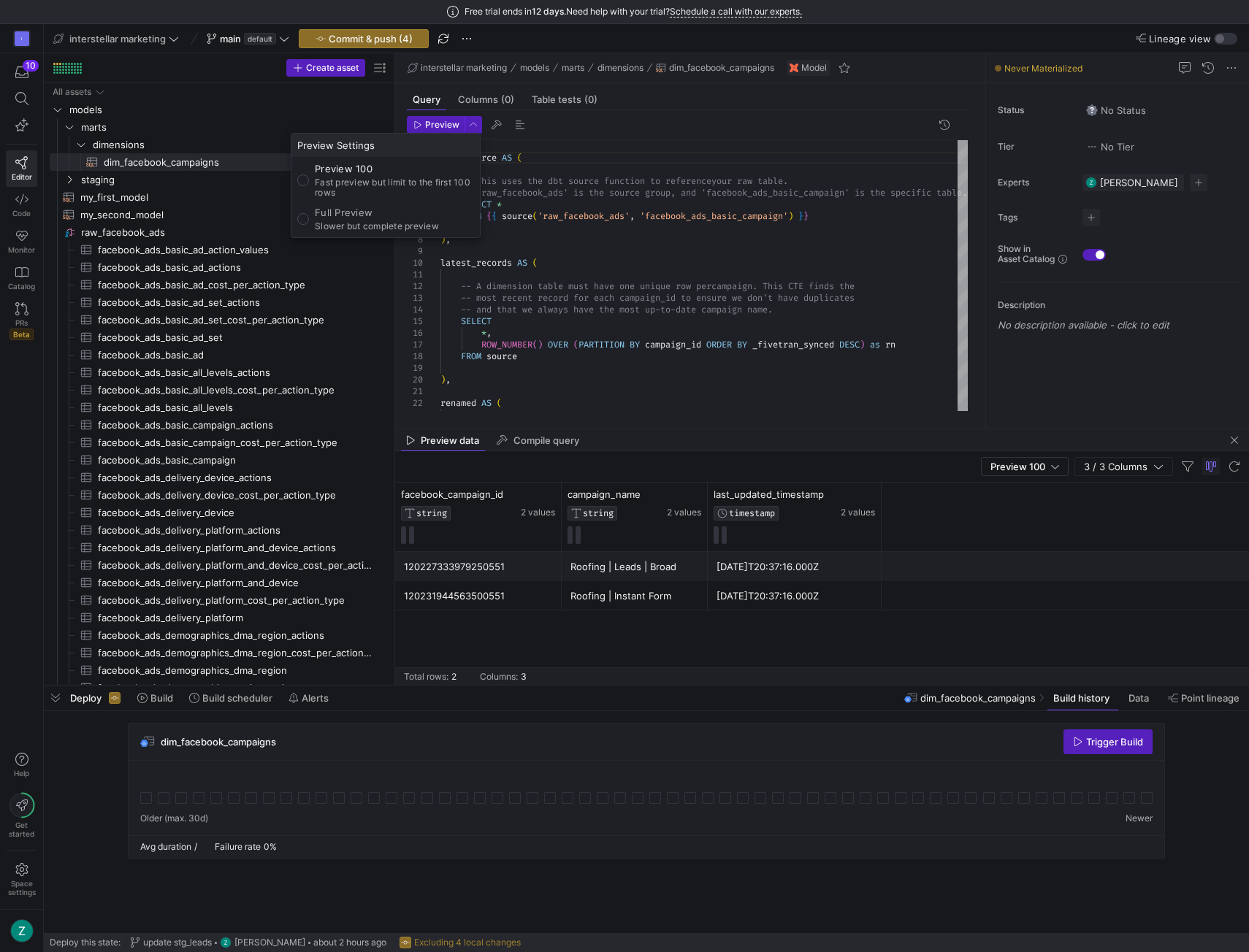
click at [93, 850] on div at bounding box center [624, 476] width 1249 height 952
click at [67, 127] on icon "Press SPACE to select this row." at bounding box center [69, 127] width 10 height 9
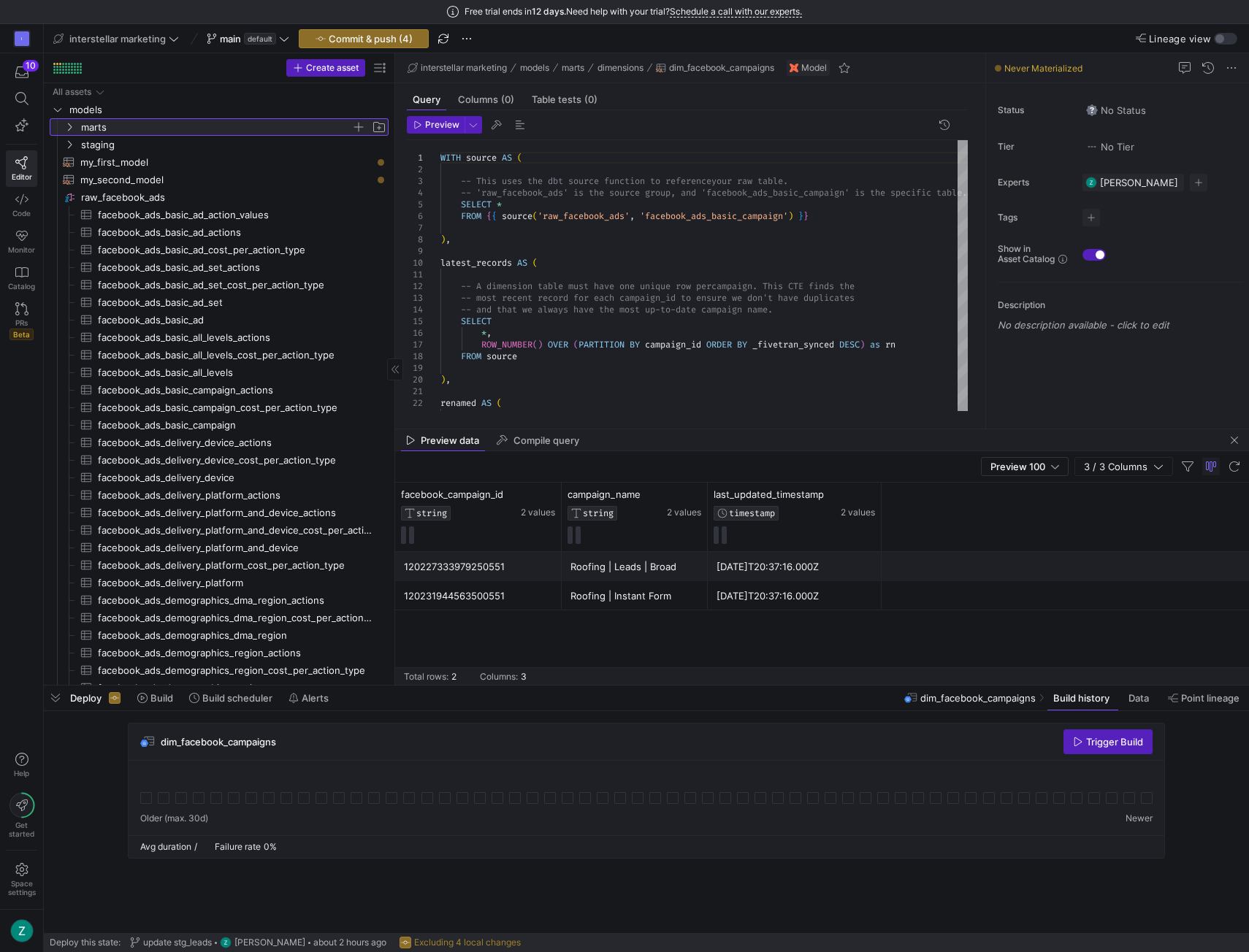
click at [69, 126] on icon at bounding box center [69, 127] width 10 height 9
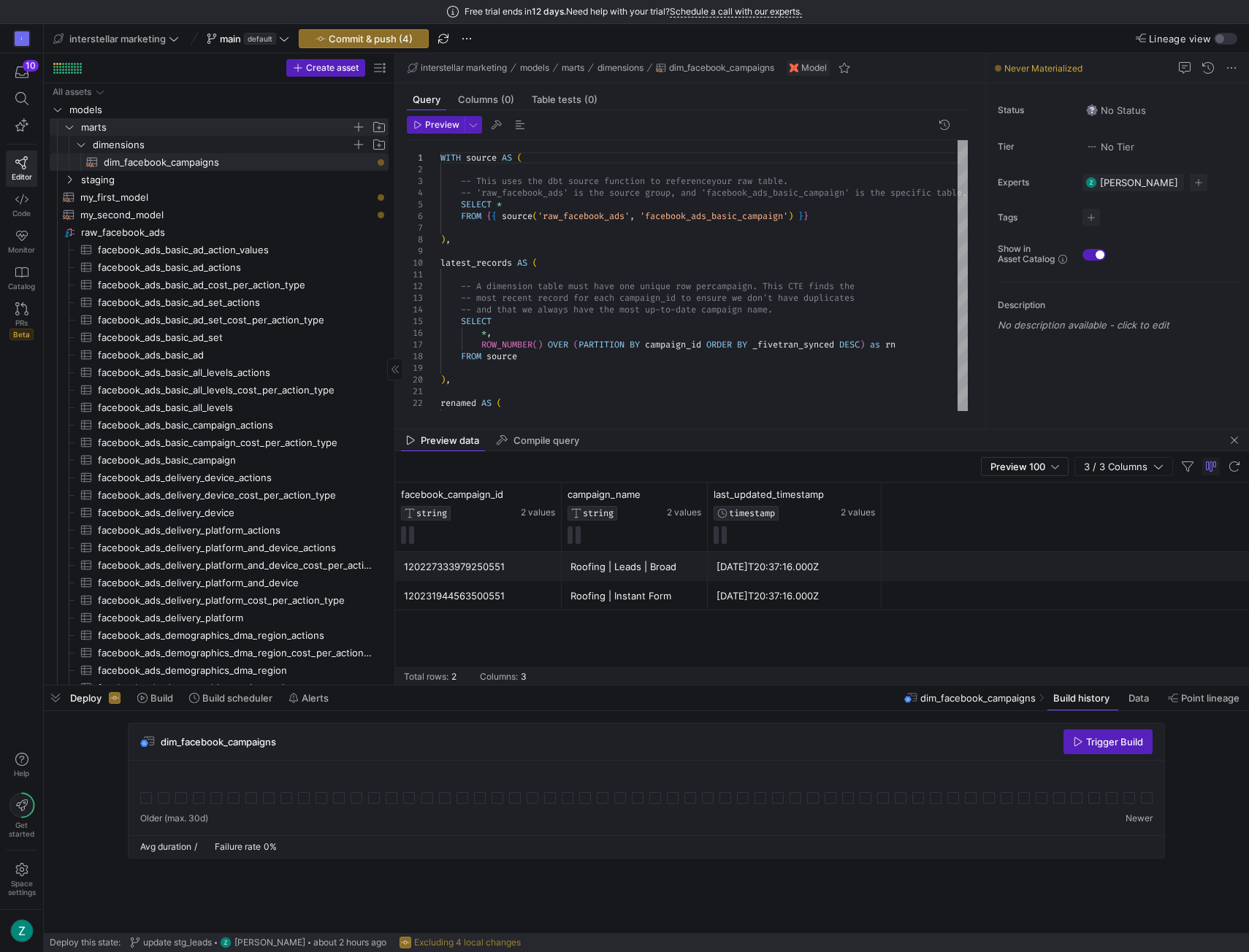
click at [239, 142] on span "dimensions" at bounding box center [222, 144] width 258 height 17
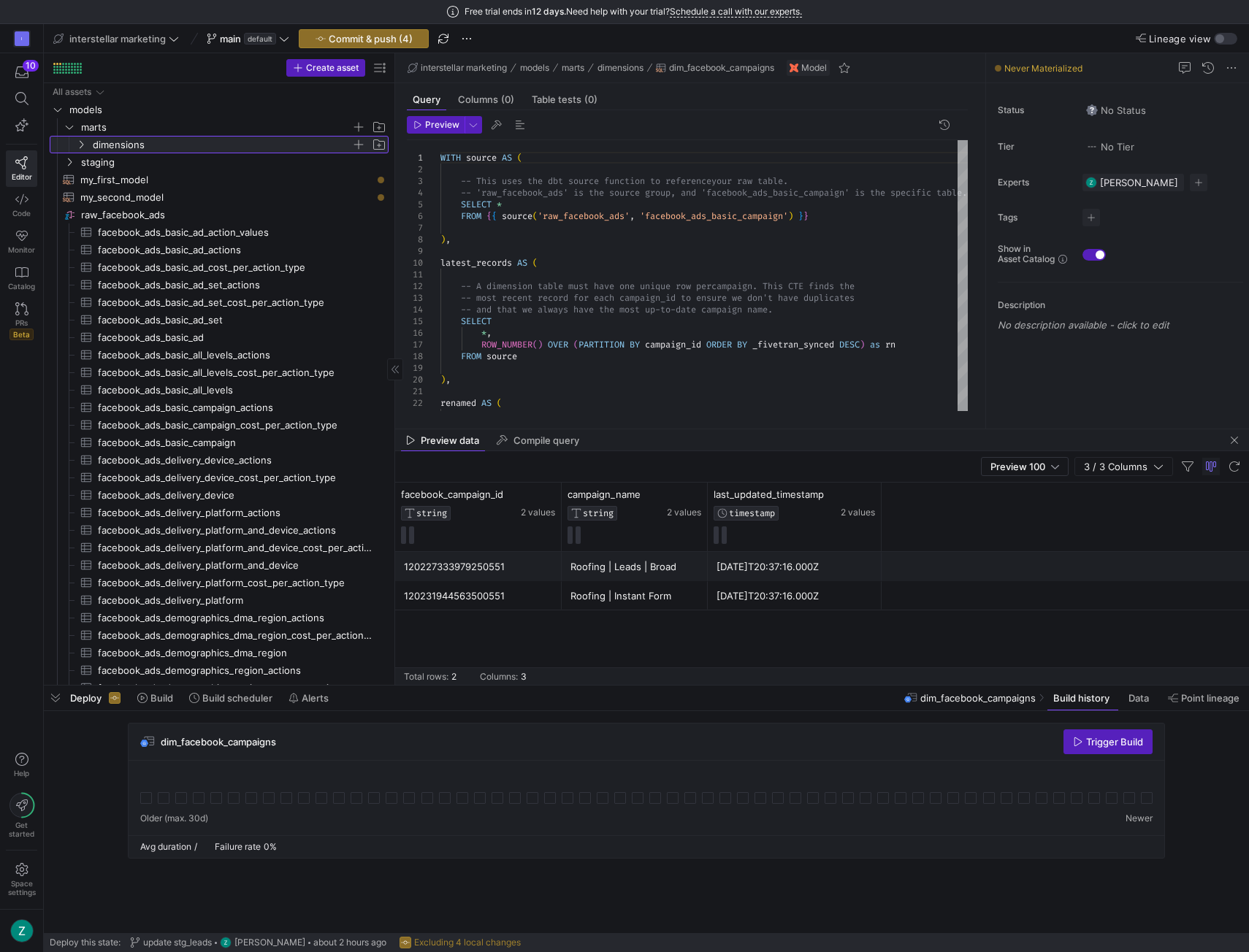
click at [307, 149] on span "dimensions" at bounding box center [222, 144] width 258 height 17
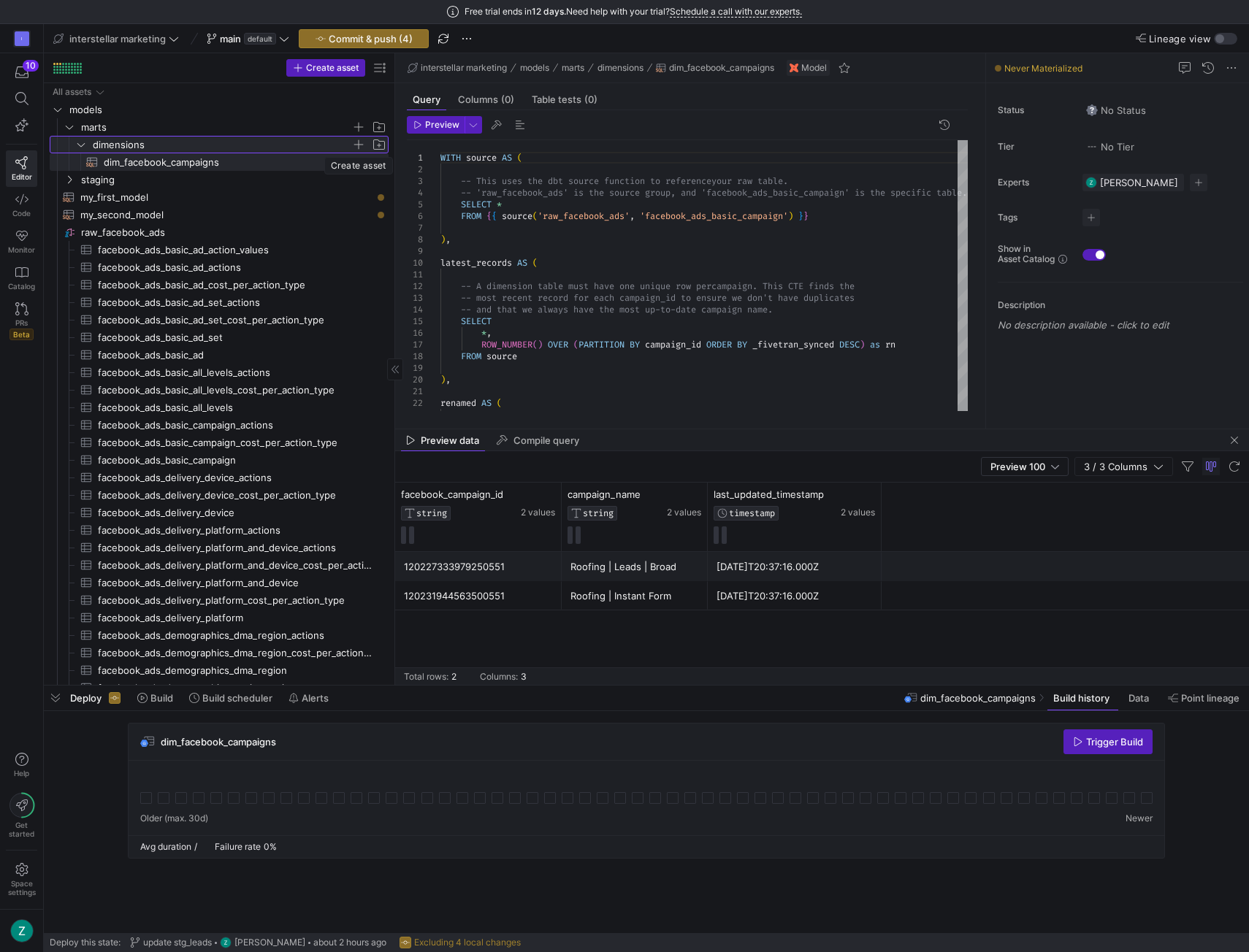
click at [357, 142] on span "button" at bounding box center [358, 144] width 14 height 14
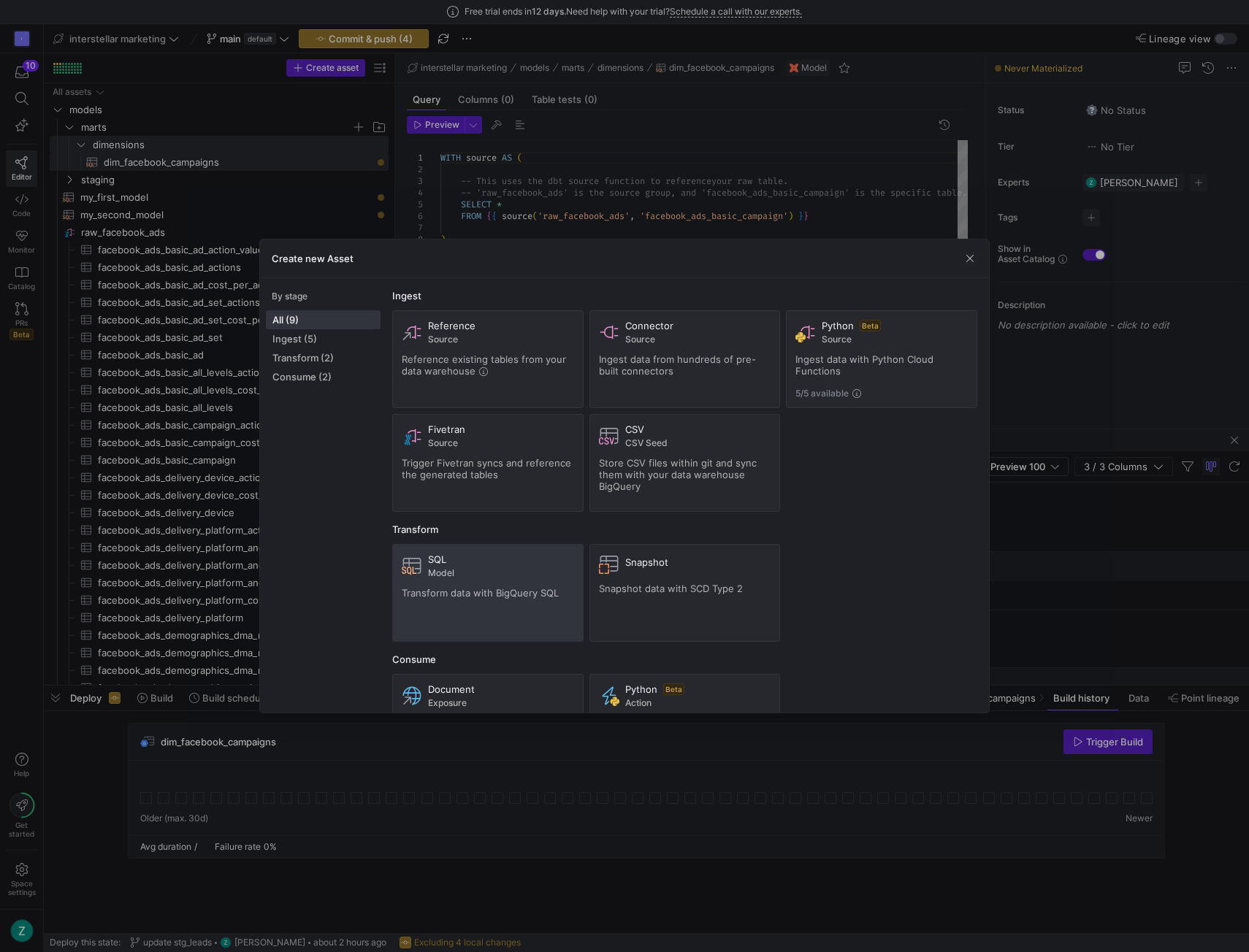
click at [489, 572] on span "Model" at bounding box center [502, 573] width 146 height 10
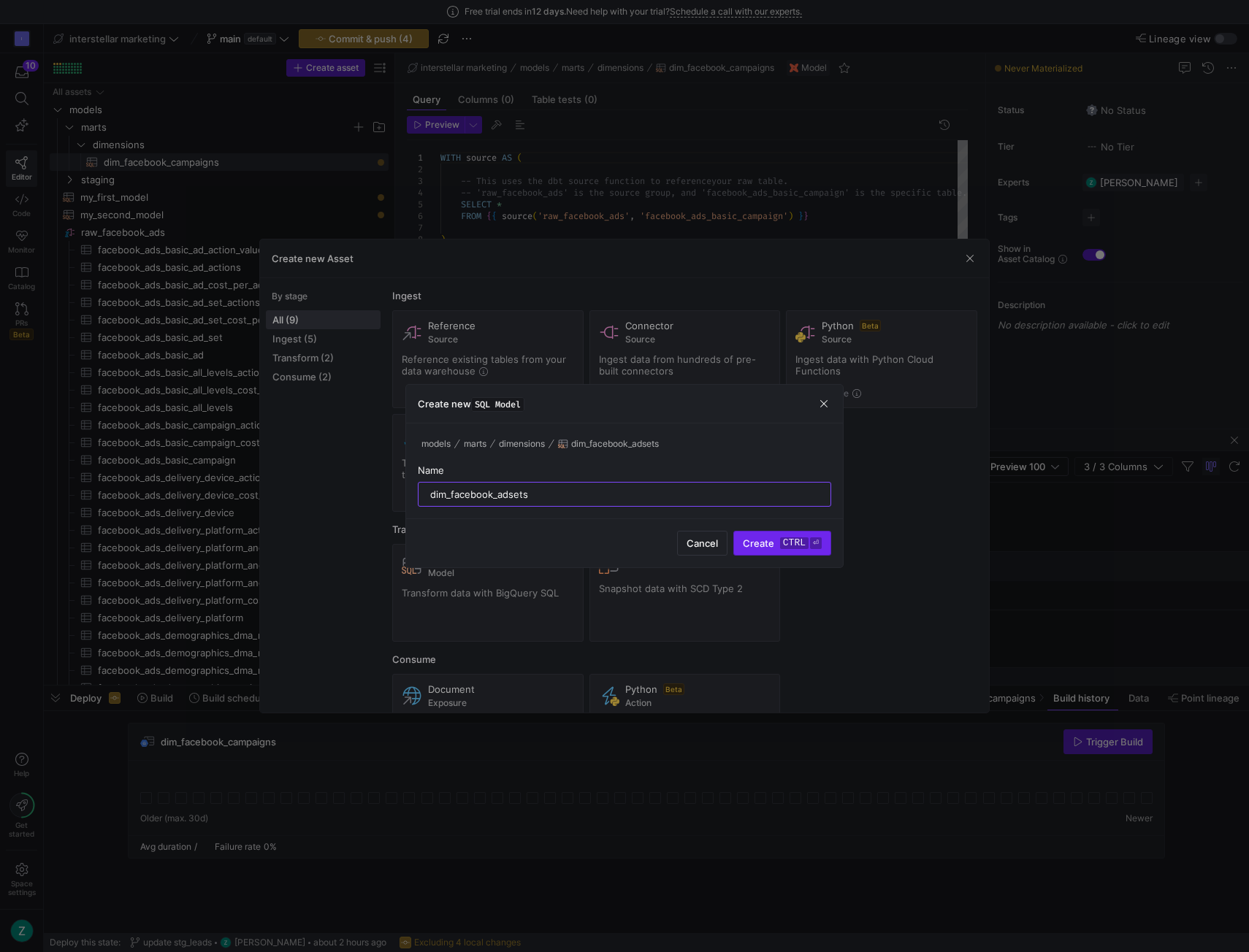
type input "dim_facebook_adsets"
click at [782, 546] on kbd "ctrl" at bounding box center [795, 543] width 29 height 12
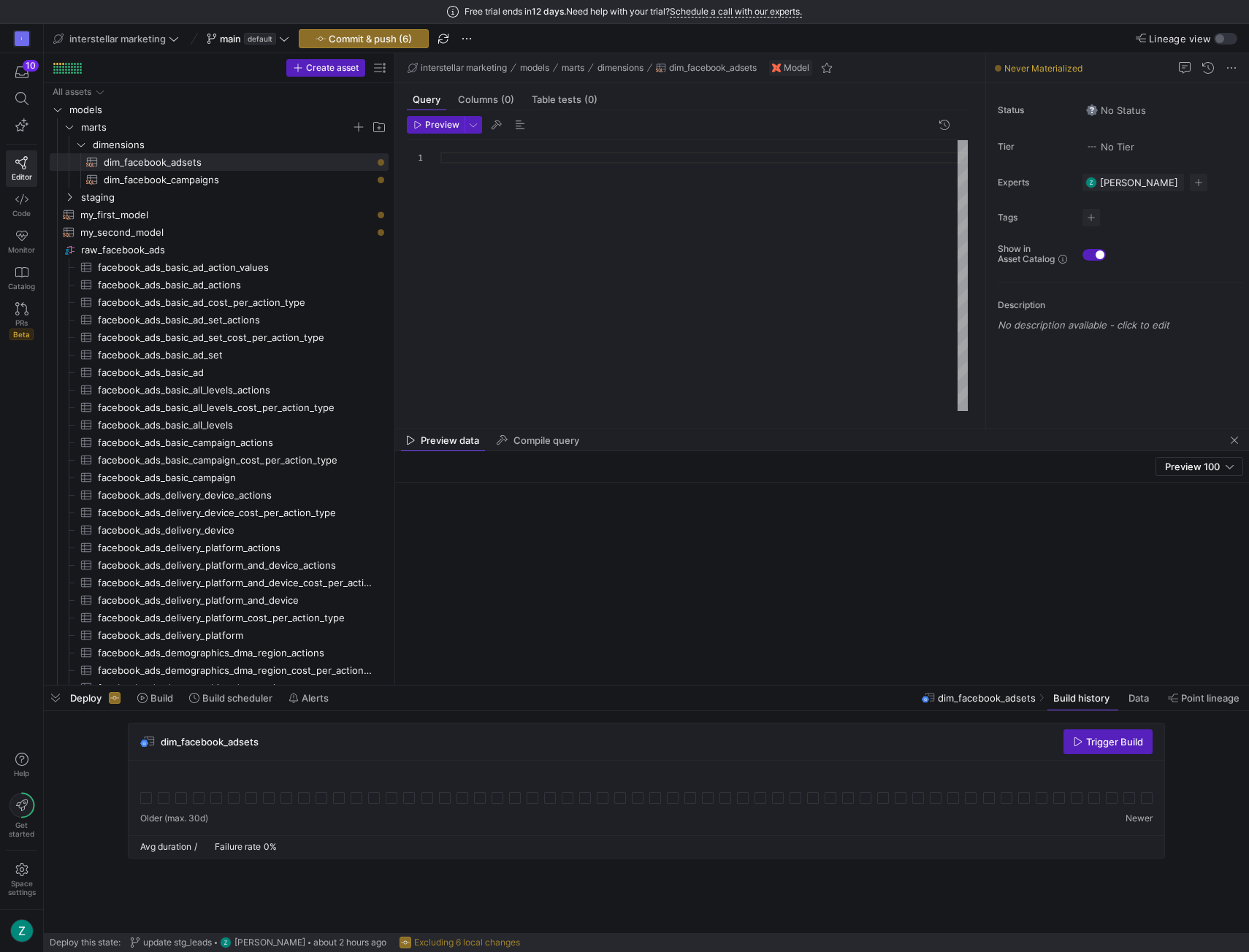
click at [594, 192] on div at bounding box center [705, 275] width 527 height 272
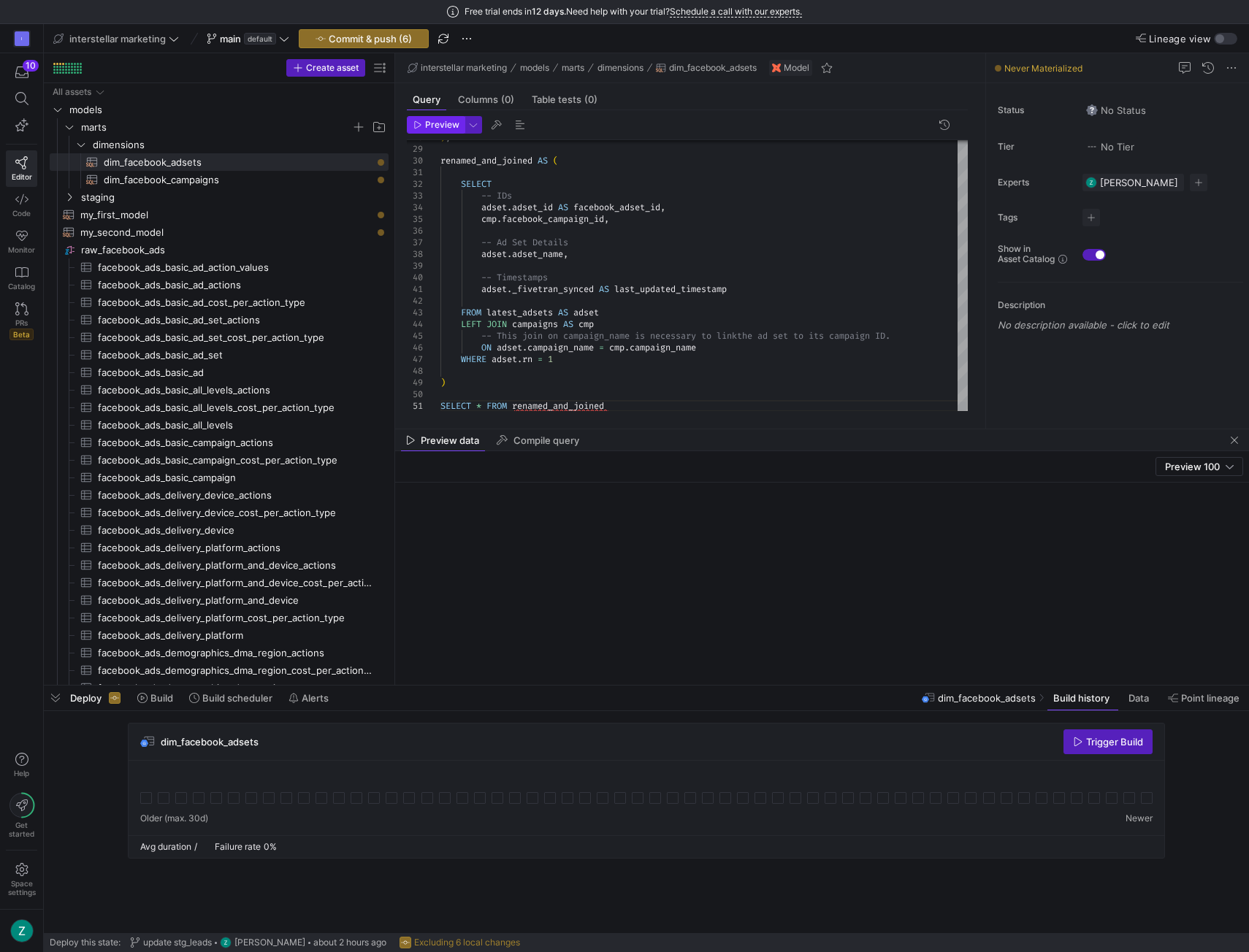
click at [437, 124] on span "Preview" at bounding box center [442, 124] width 35 height 10
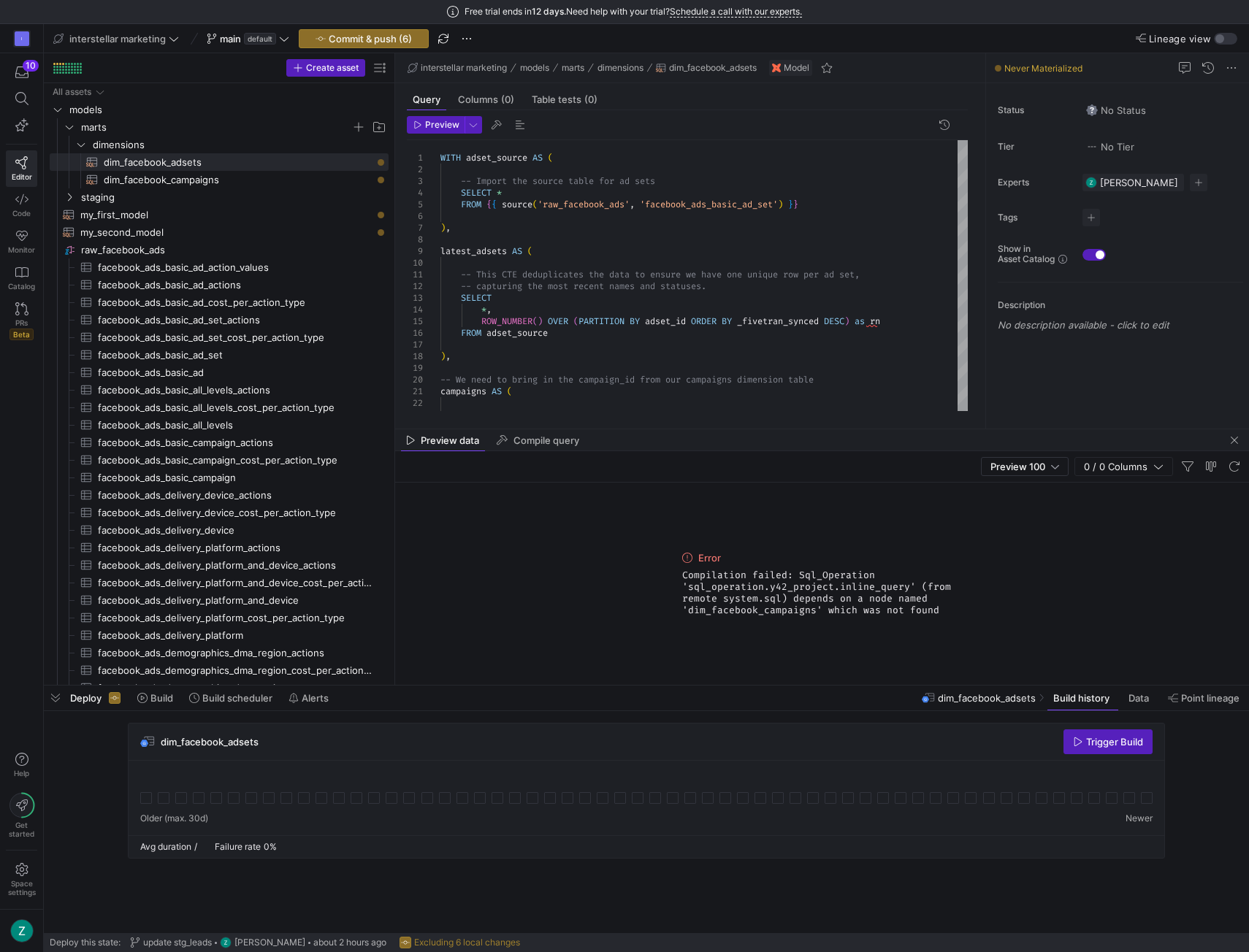
drag, startPoint x: 674, startPoint y: 573, endPoint x: 956, endPoint y: 609, distance: 284.3
click at [956, 609] on div "Error Compilation failed: Sql_Operation 'sql_operation.y42_project.inline_query…" at bounding box center [822, 583] width 854 height 202
copy span "Compilation failed: Sql_Operation 'sql_operation.y42_project.inline_query' (fro…"
click at [656, 278] on div "SELECT campaigns AS ( -- We need to bring in the campaign_id from our ca mpaign…" at bounding box center [705, 443] width 527 height 607
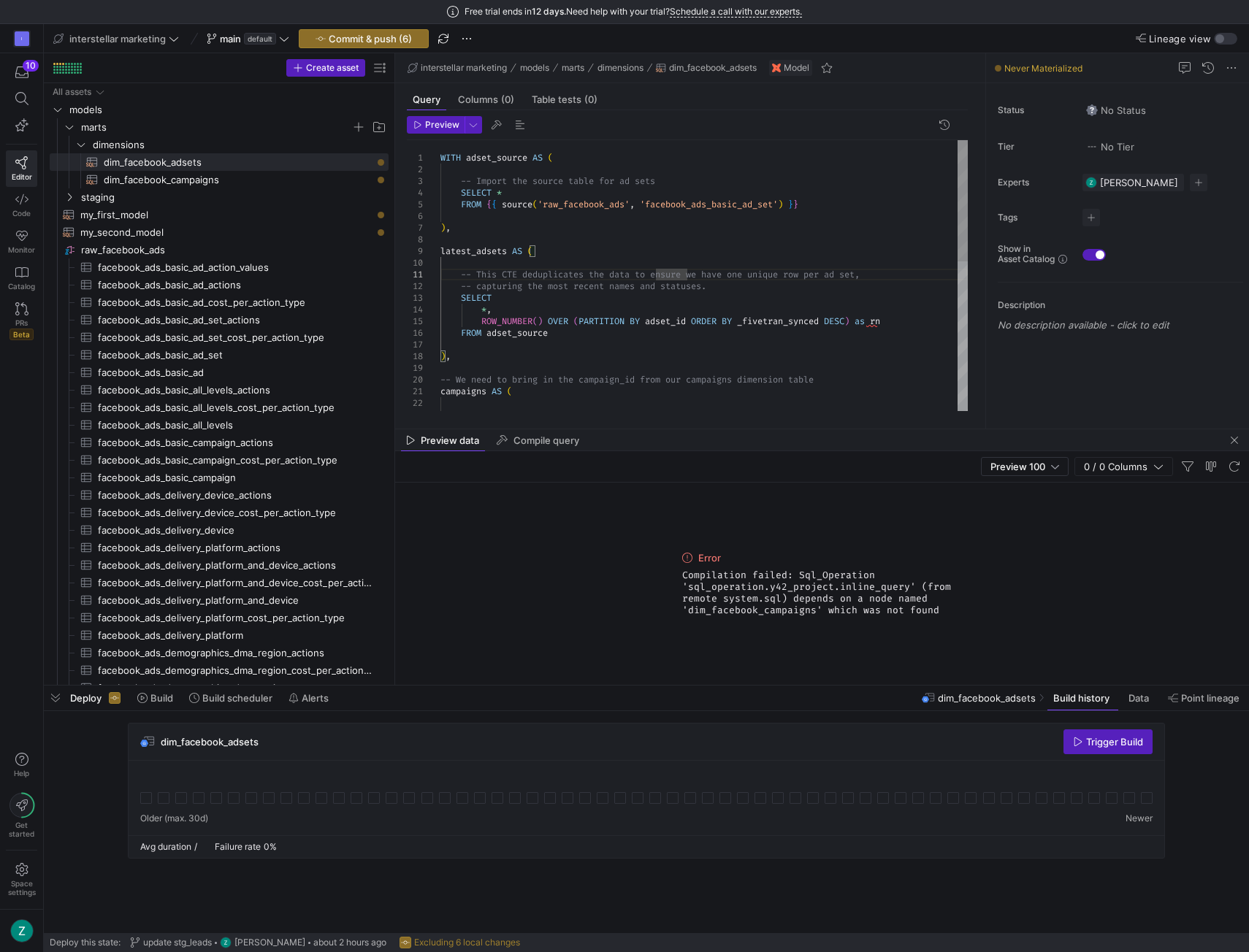
type textarea "WITH adset_source AS ( -- Import the source table for ad sets SELECT * FROM {{ …"
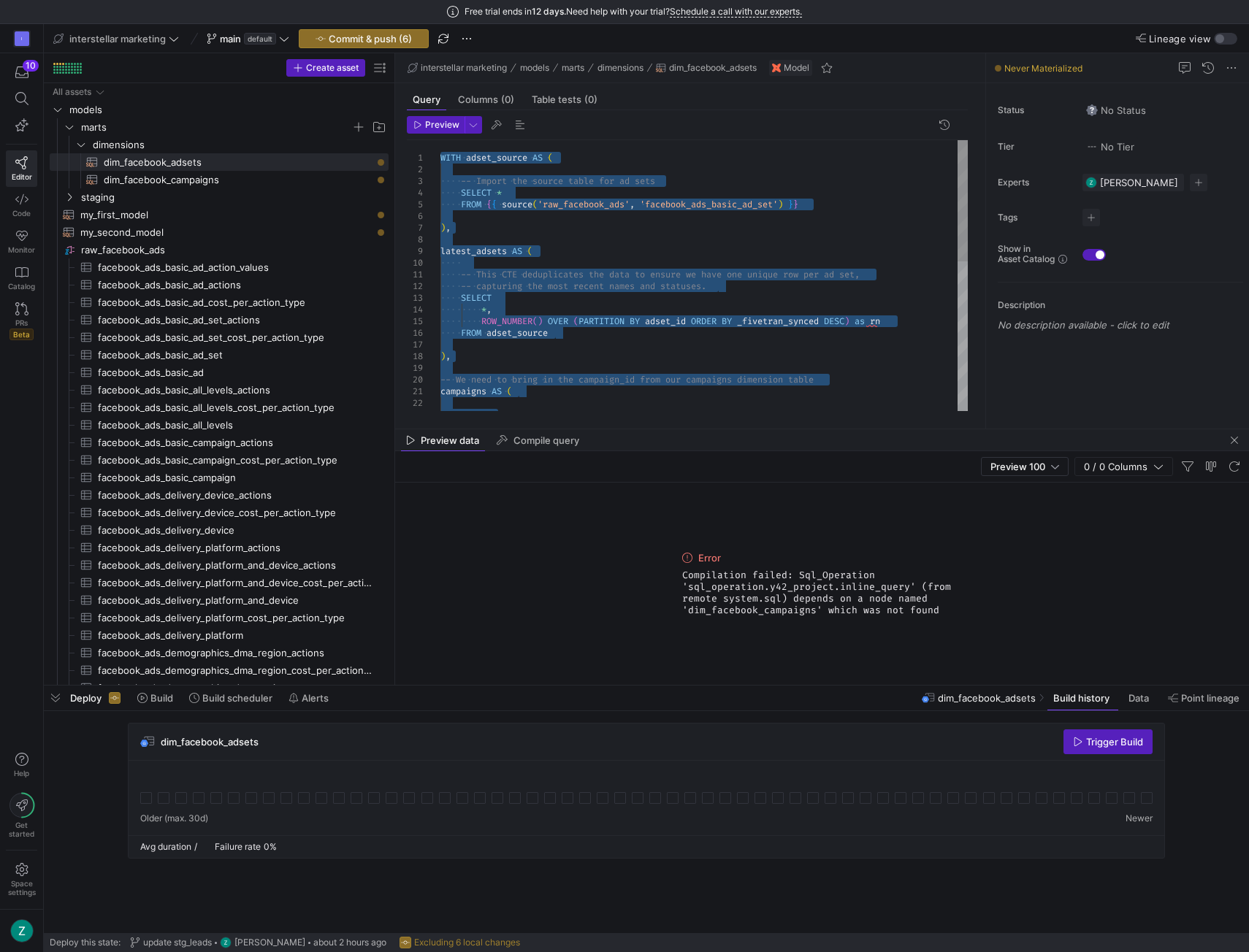
scroll to position [0, 0]
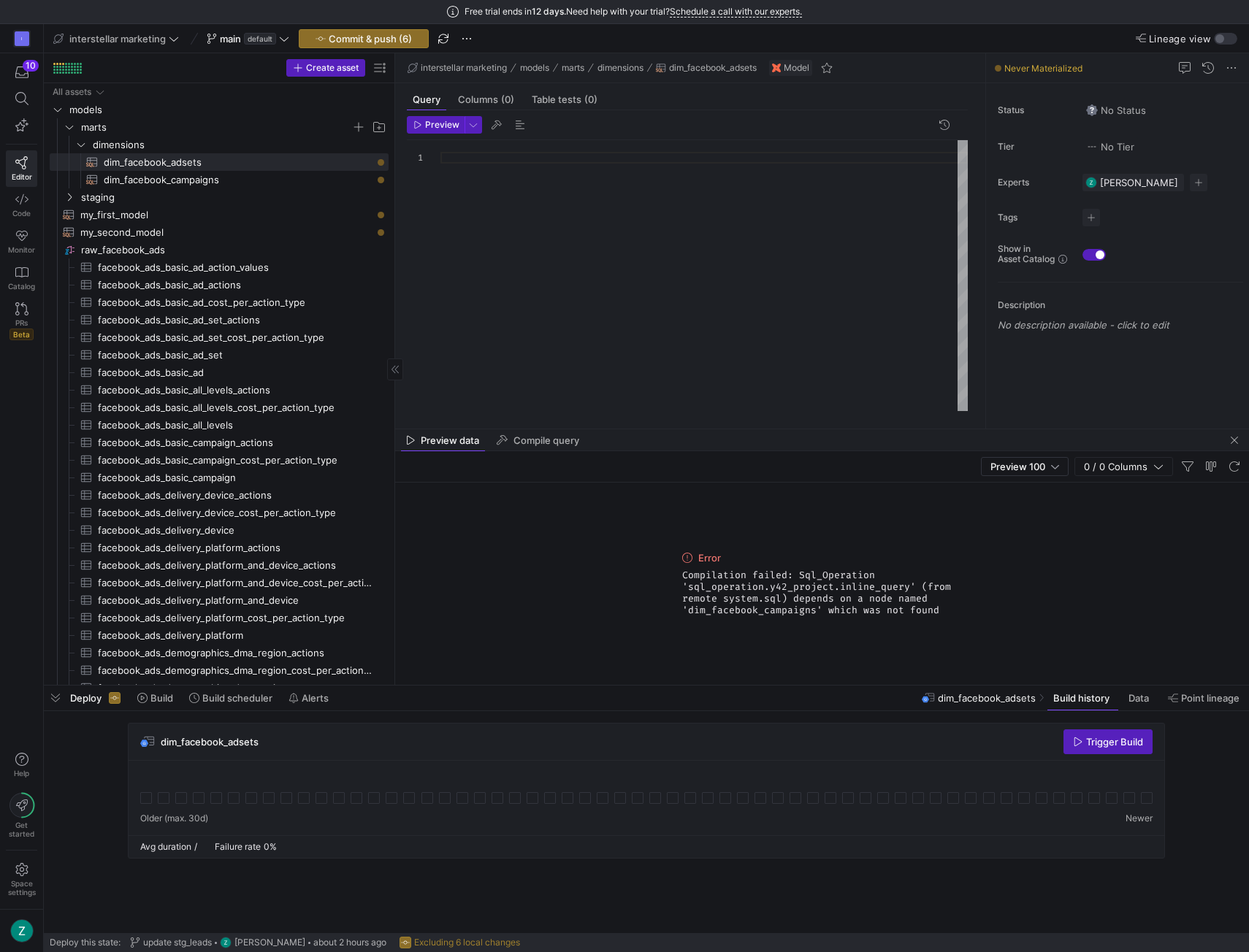
click at [196, 181] on span "dim_facebook_campaigns​​​​​​​​​​" at bounding box center [237, 180] width 268 height 17
type textarea "WITH source AS ( -- This uses the dbt source function to reference your raw tab…"
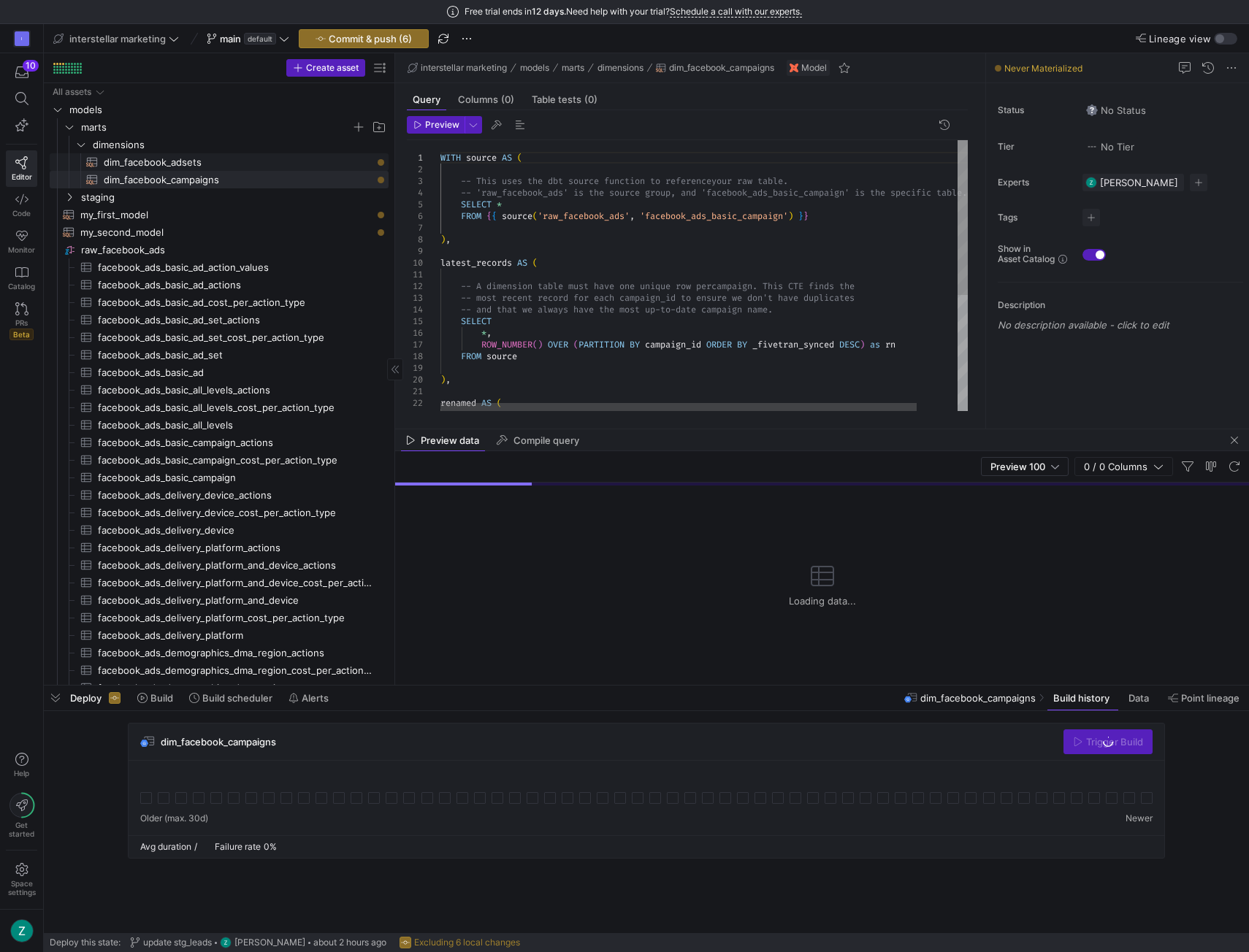
click at [205, 163] on span "dim_facebook_adsets​​​​​​​​​​" at bounding box center [237, 162] width 268 height 17
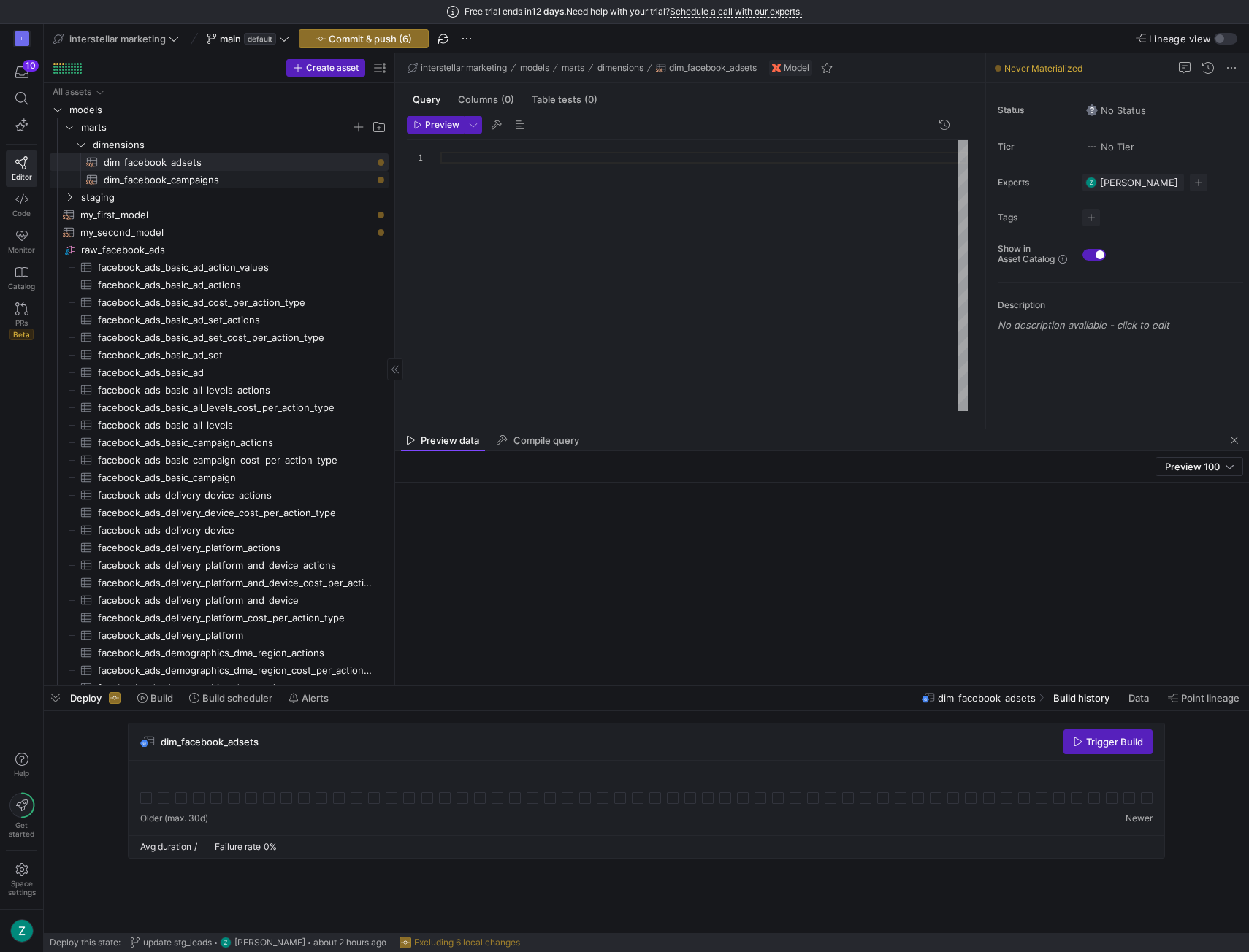
click at [207, 175] on span "dim_facebook_campaigns​​​​​​​​​​" at bounding box center [237, 180] width 268 height 17
type textarea "WITH source AS ( -- This uses the dbt source function to reference your raw tab…"
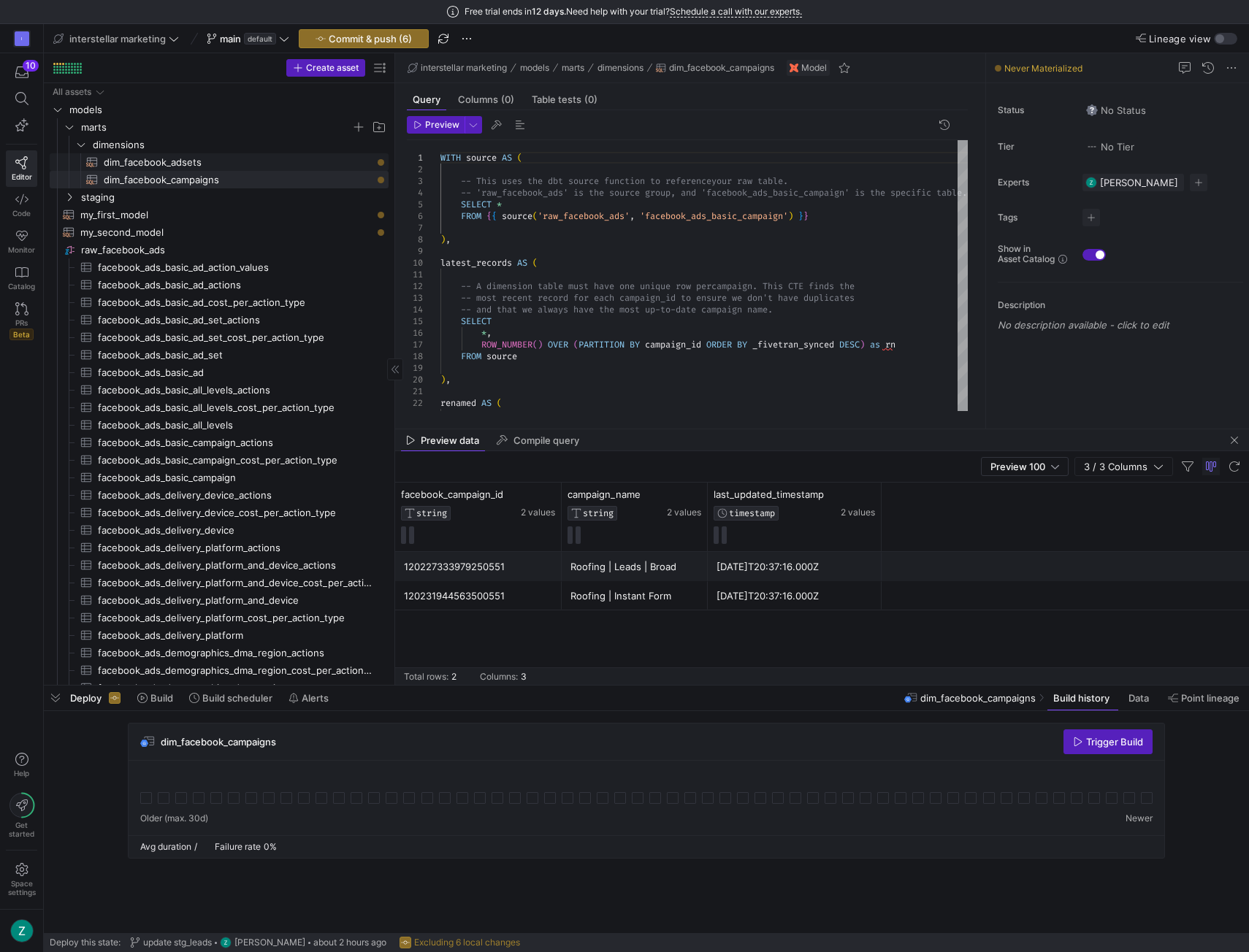
click at [214, 160] on span "dim_facebook_adsets​​​​​​​​​​" at bounding box center [237, 162] width 268 height 17
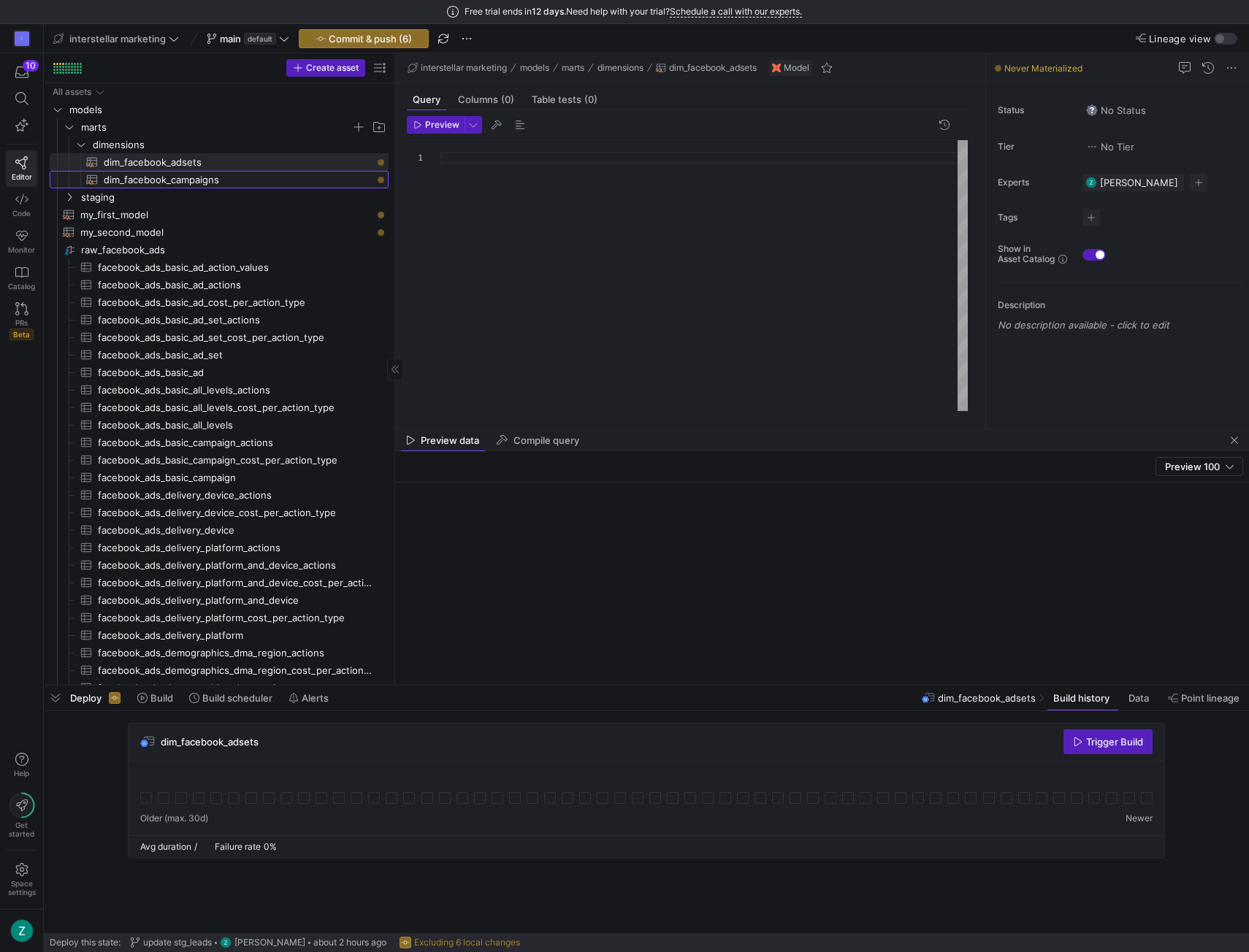
click at [239, 175] on span "dim_facebook_campaigns​​​​​​​​​​" at bounding box center [237, 180] width 268 height 17
type textarea "WITH source AS ( -- This uses the dbt source function to reference your raw tab…"
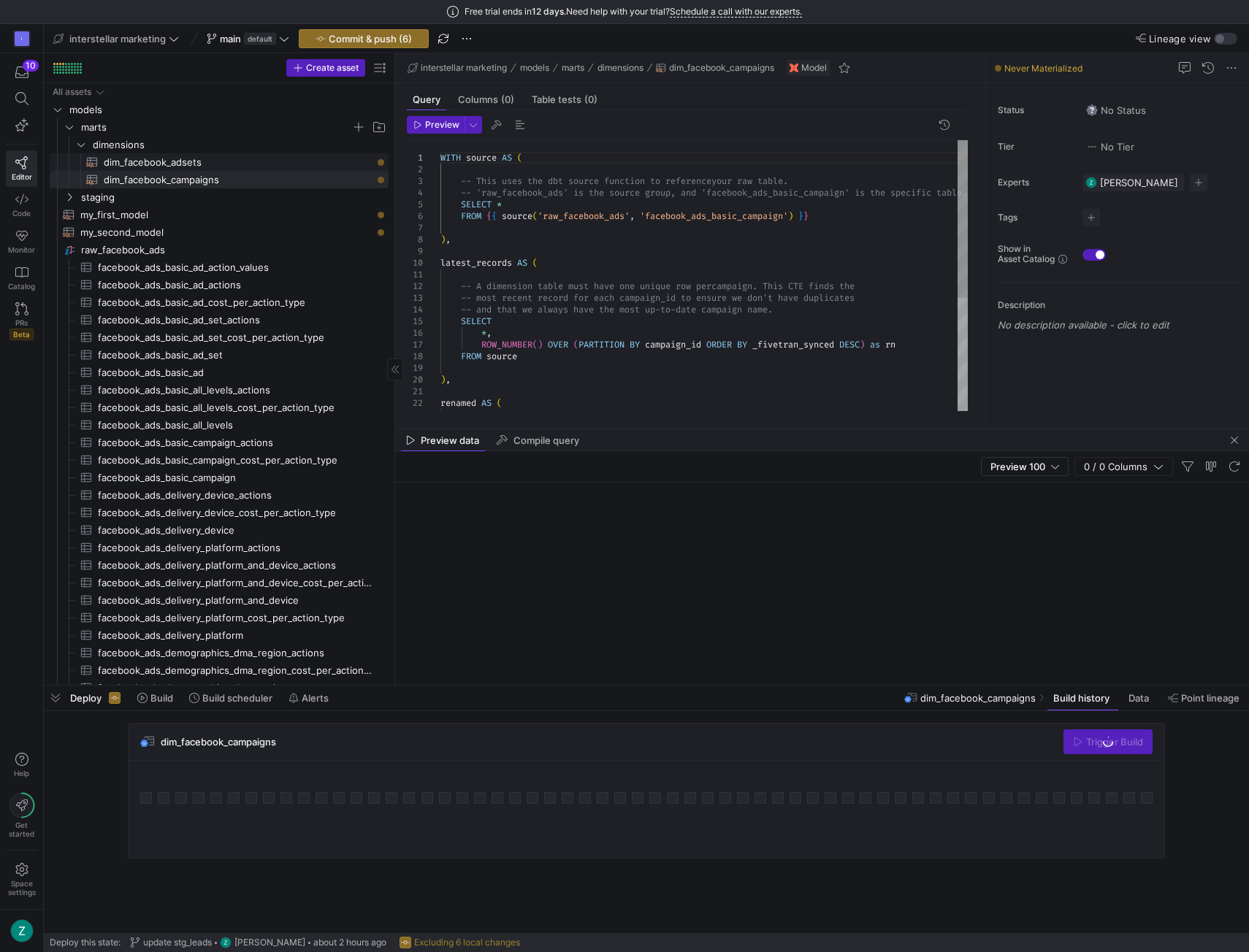
click at [233, 160] on span "dim_facebook_adsets​​​​​​​​​​" at bounding box center [237, 162] width 268 height 17
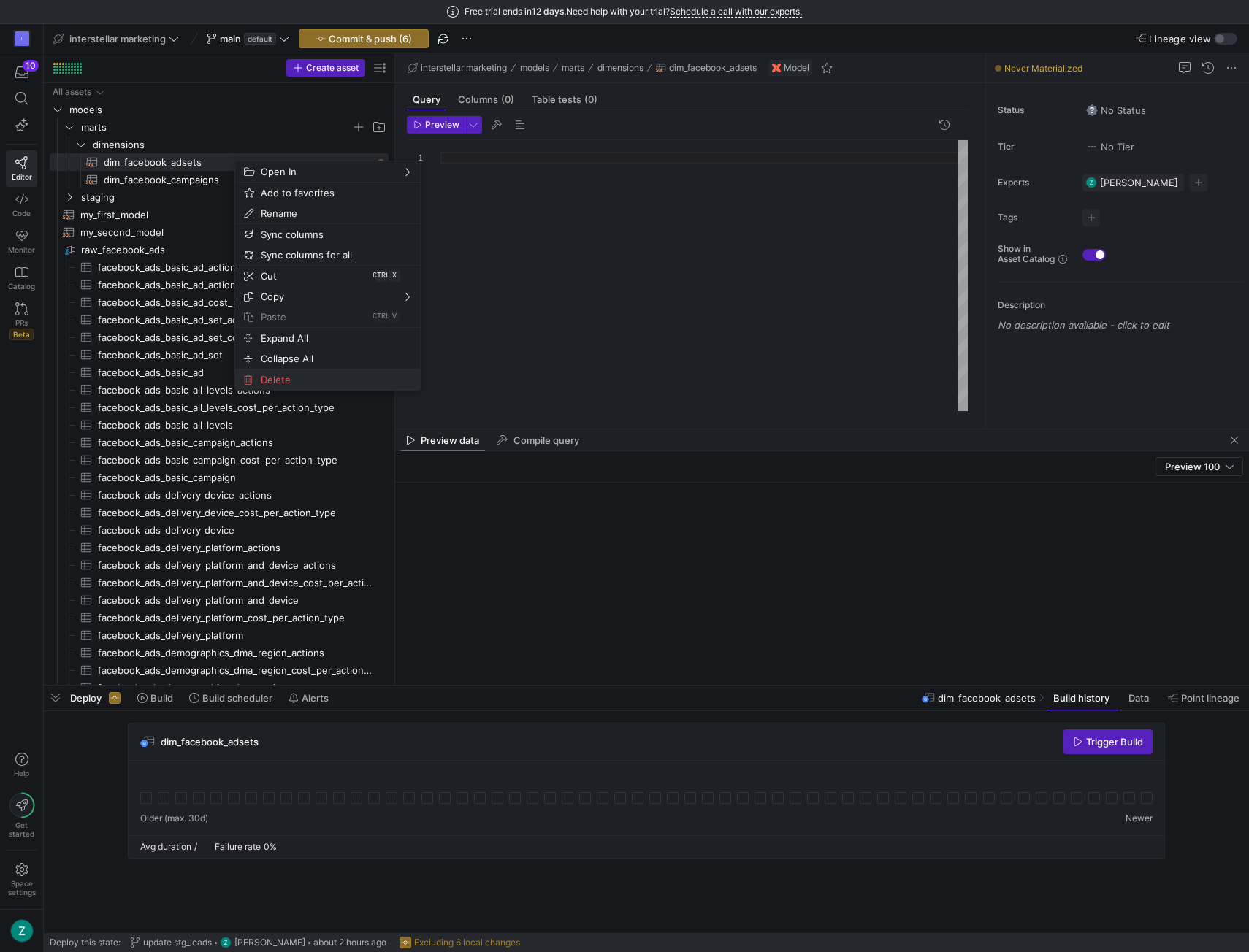
click at [266, 375] on span "Delete" at bounding box center [314, 379] width 120 height 20
type textarea "WITH source AS ( -- This uses the dbt source function to reference your raw tab…"
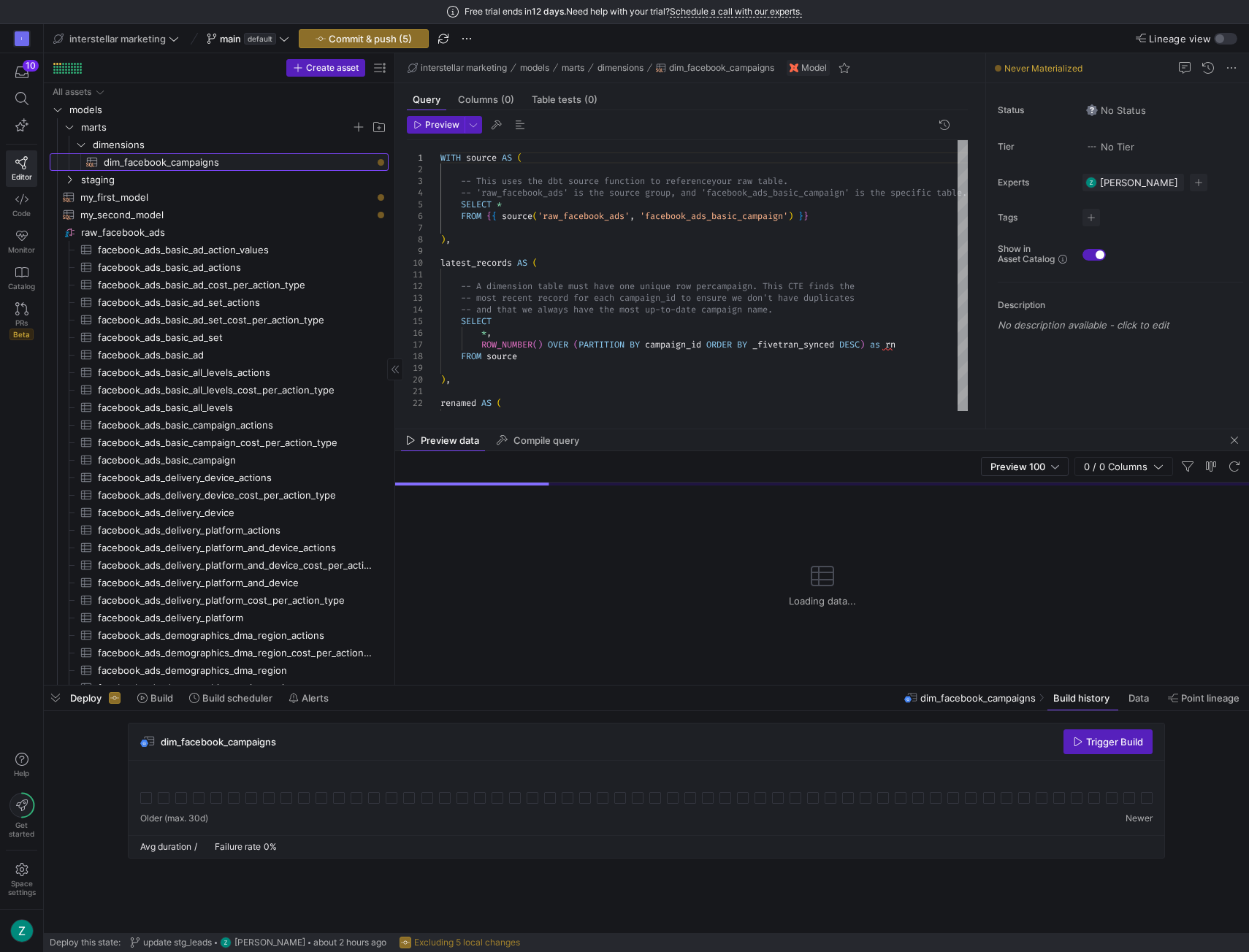
click at [235, 159] on span "dim_facebook_campaigns​​​​​​​​​​" at bounding box center [237, 162] width 268 height 17
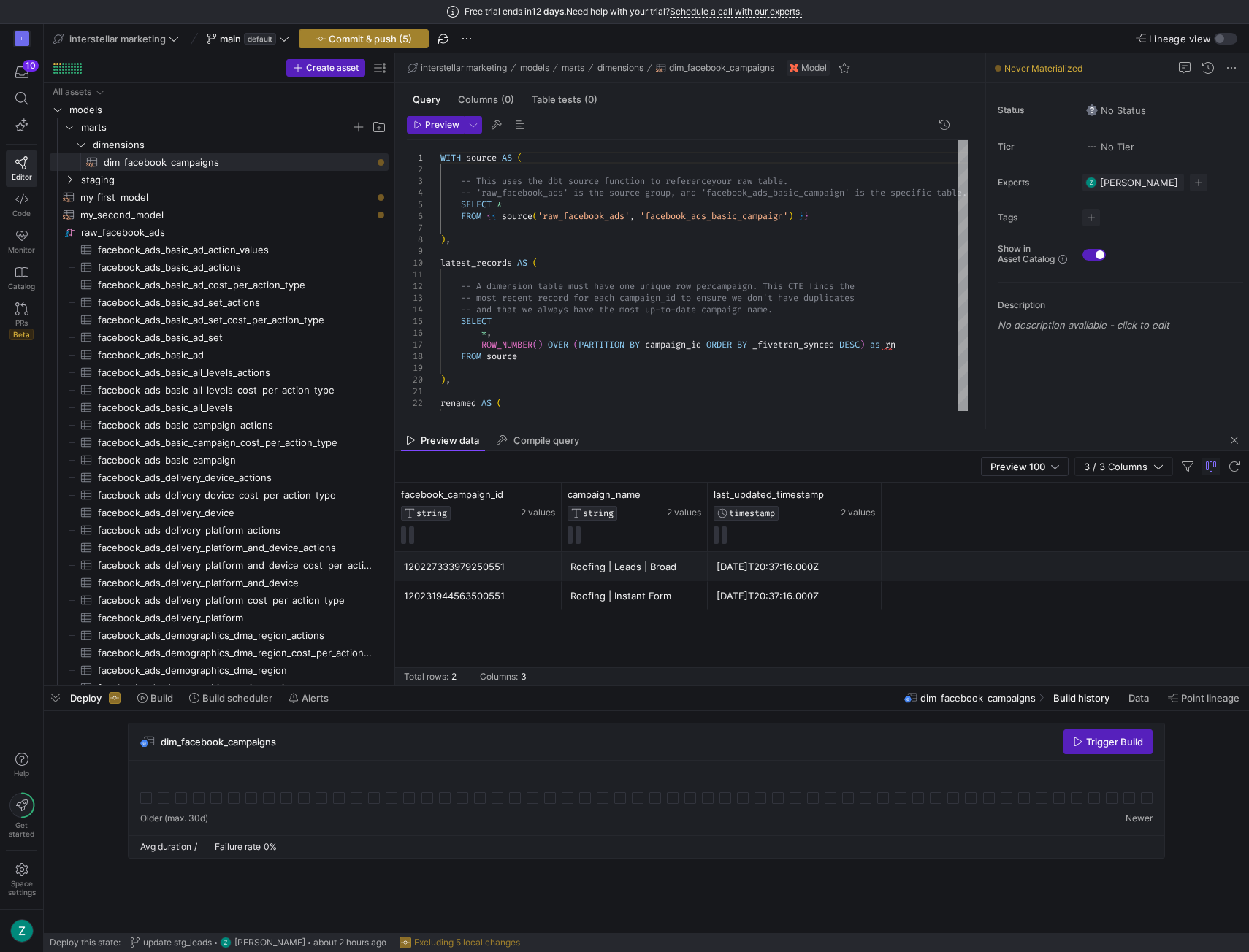
click at [377, 37] on span "Commit & push (5)" at bounding box center [370, 38] width 83 height 12
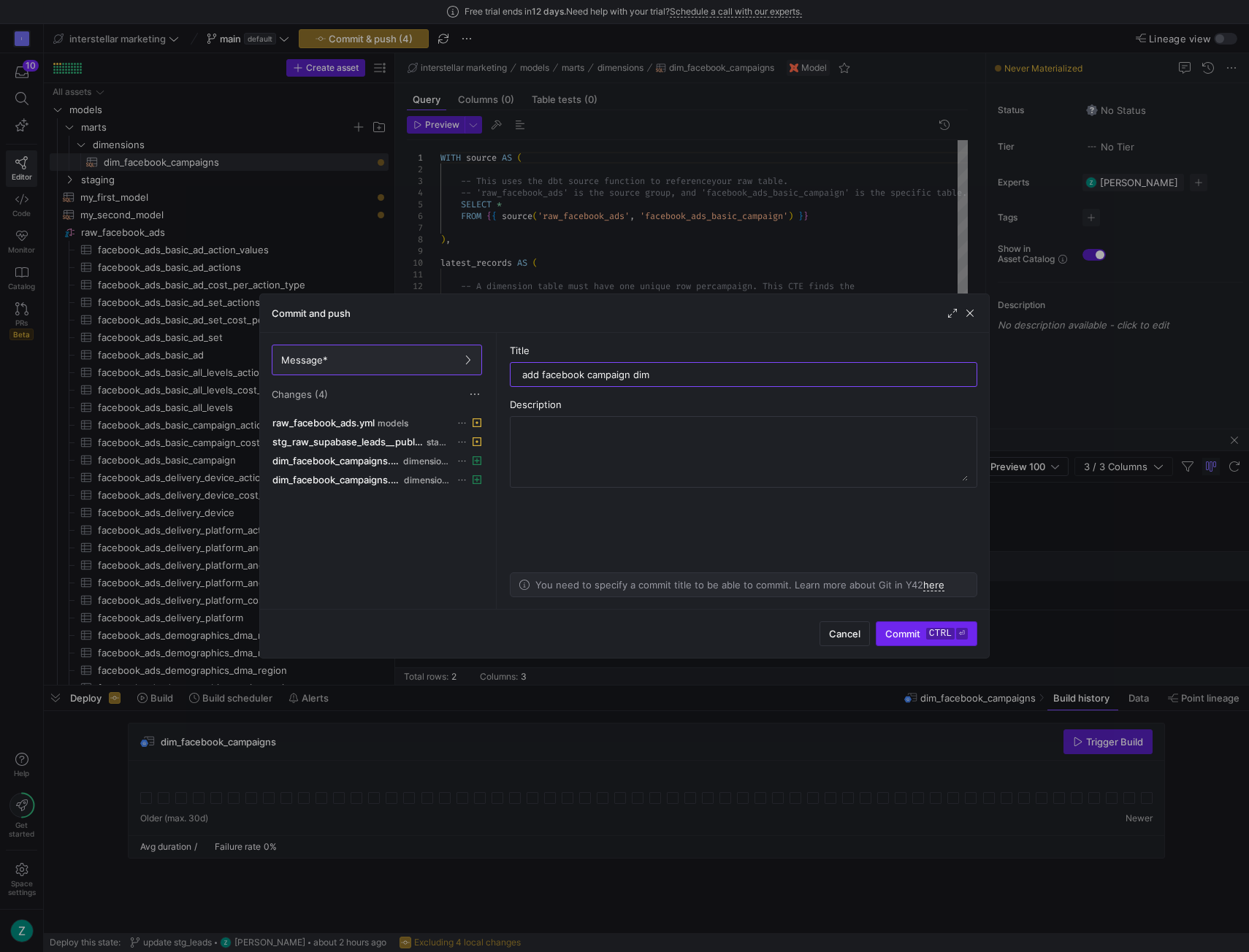
type input "add facebook campaign dim"
click at [913, 624] on span "submit" at bounding box center [927, 634] width 100 height 23
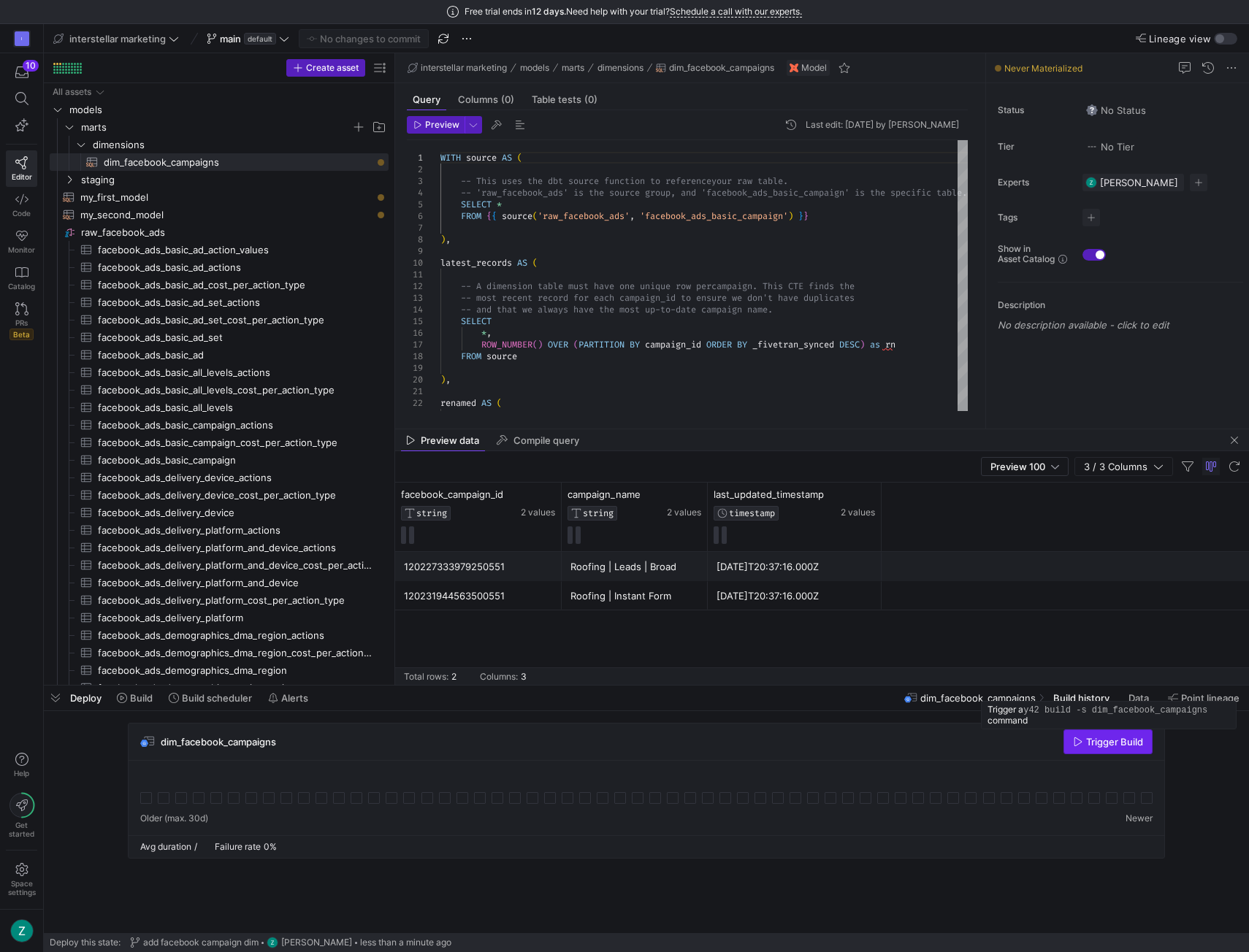
click at [1098, 743] on span "Trigger Build" at bounding box center [1114, 742] width 57 height 12
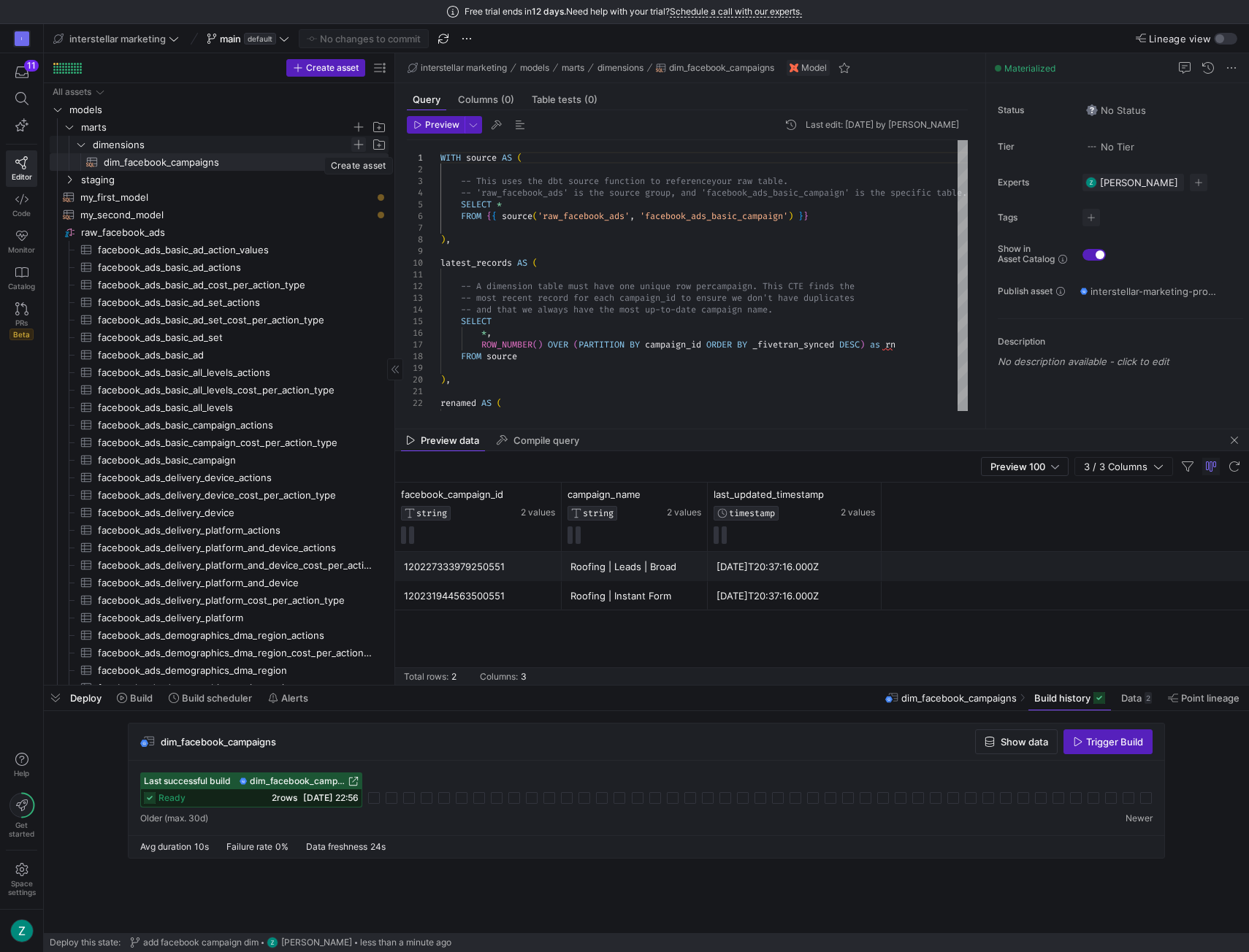
click at [362, 142] on span "Press SPACE to select this row." at bounding box center [358, 144] width 14 height 14
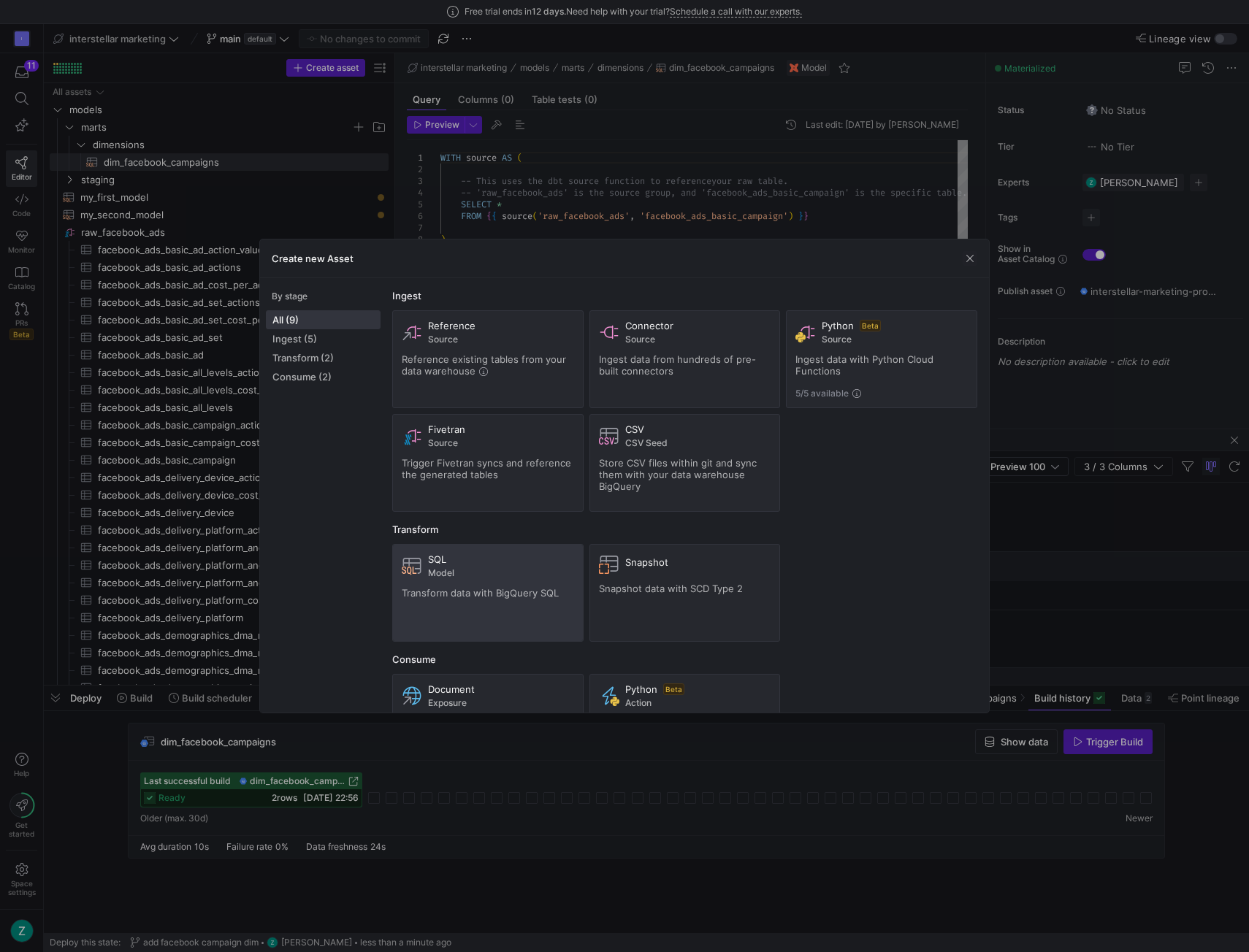
click at [468, 559] on div "SQL" at bounding box center [502, 559] width 146 height 12
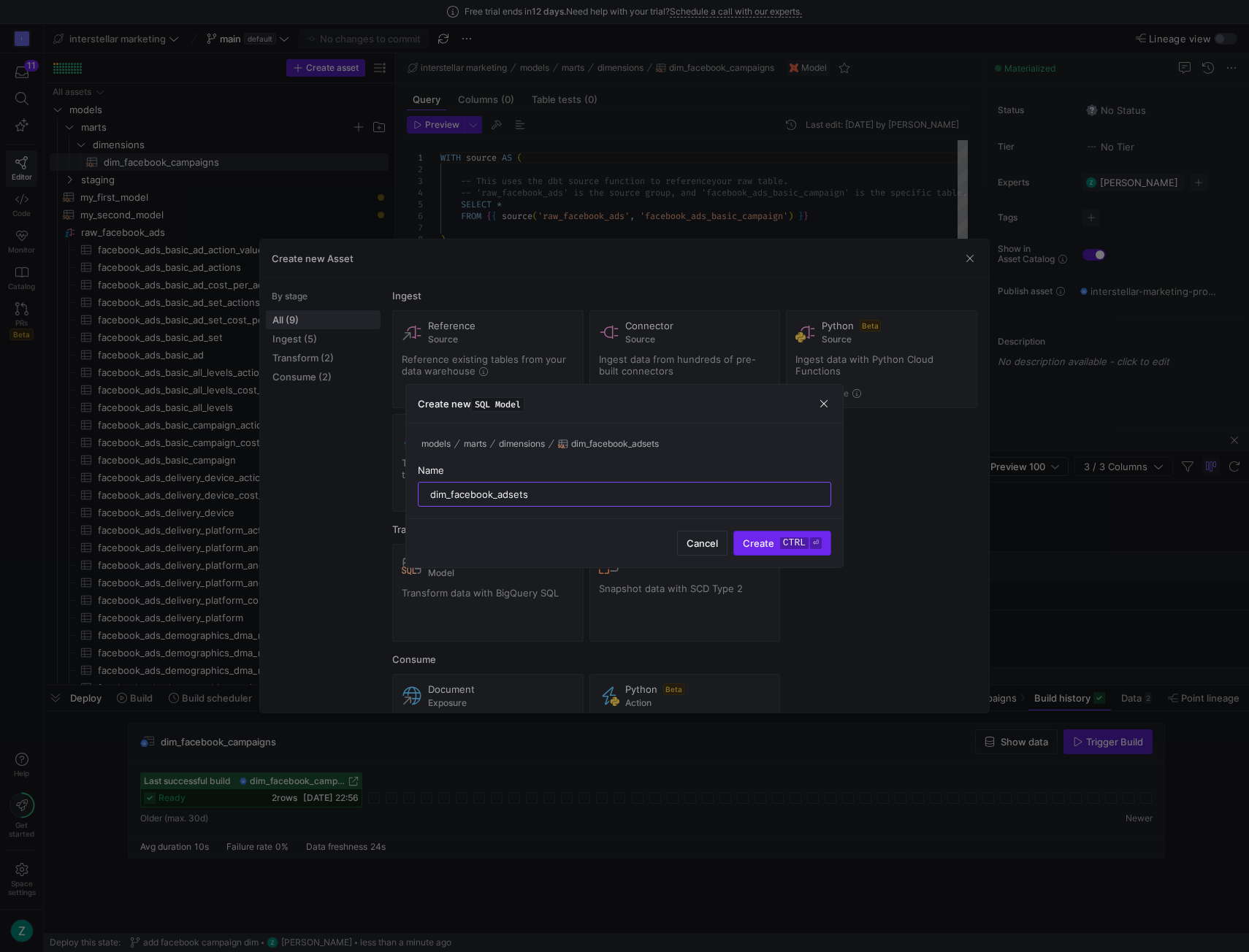
type input "dim_facebook_adsets"
click at [802, 541] on kbd "ctrl" at bounding box center [795, 543] width 29 height 12
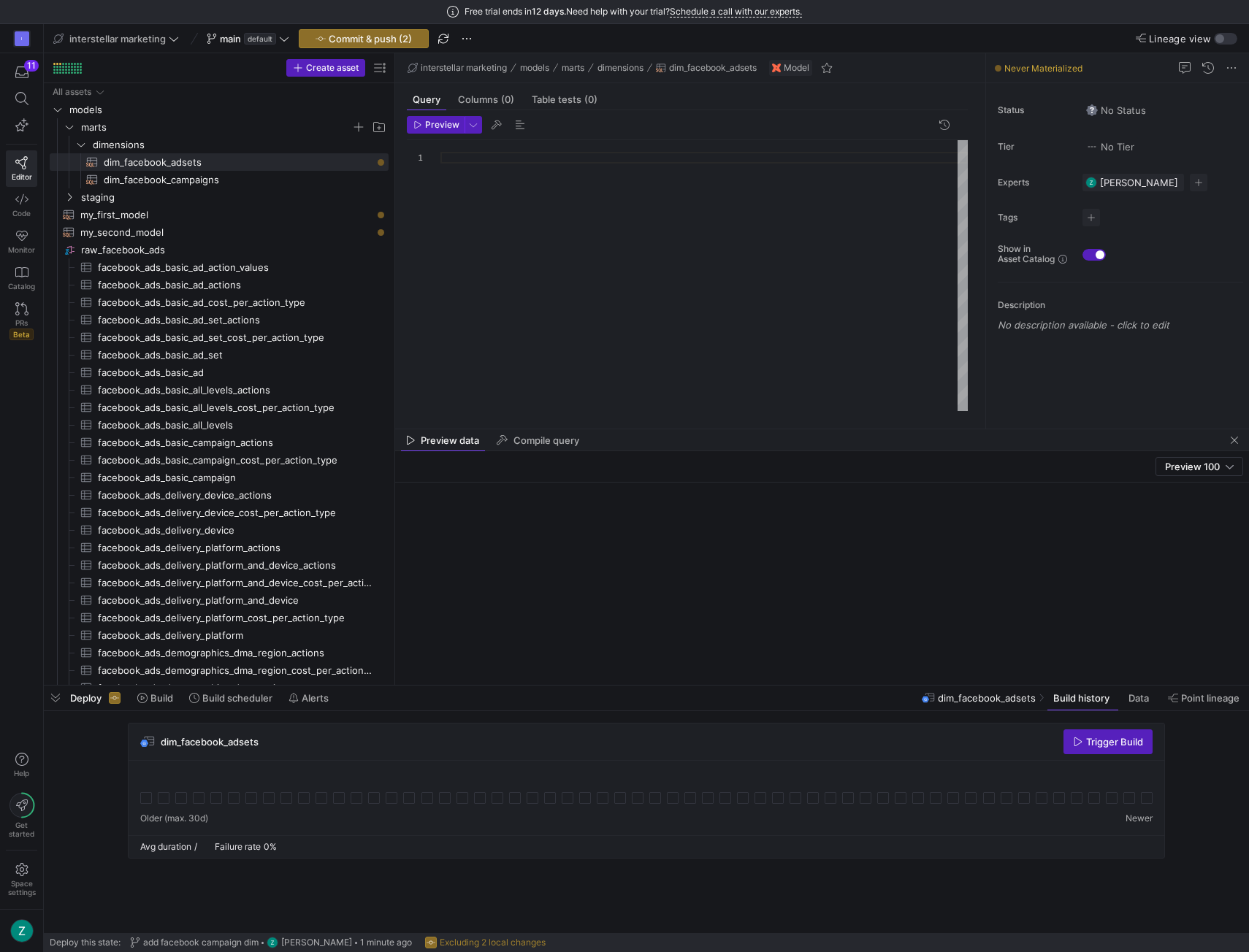
click at [522, 154] on div at bounding box center [705, 275] width 527 height 272
type textarea "SELECT * FROM renamed_and_joined"
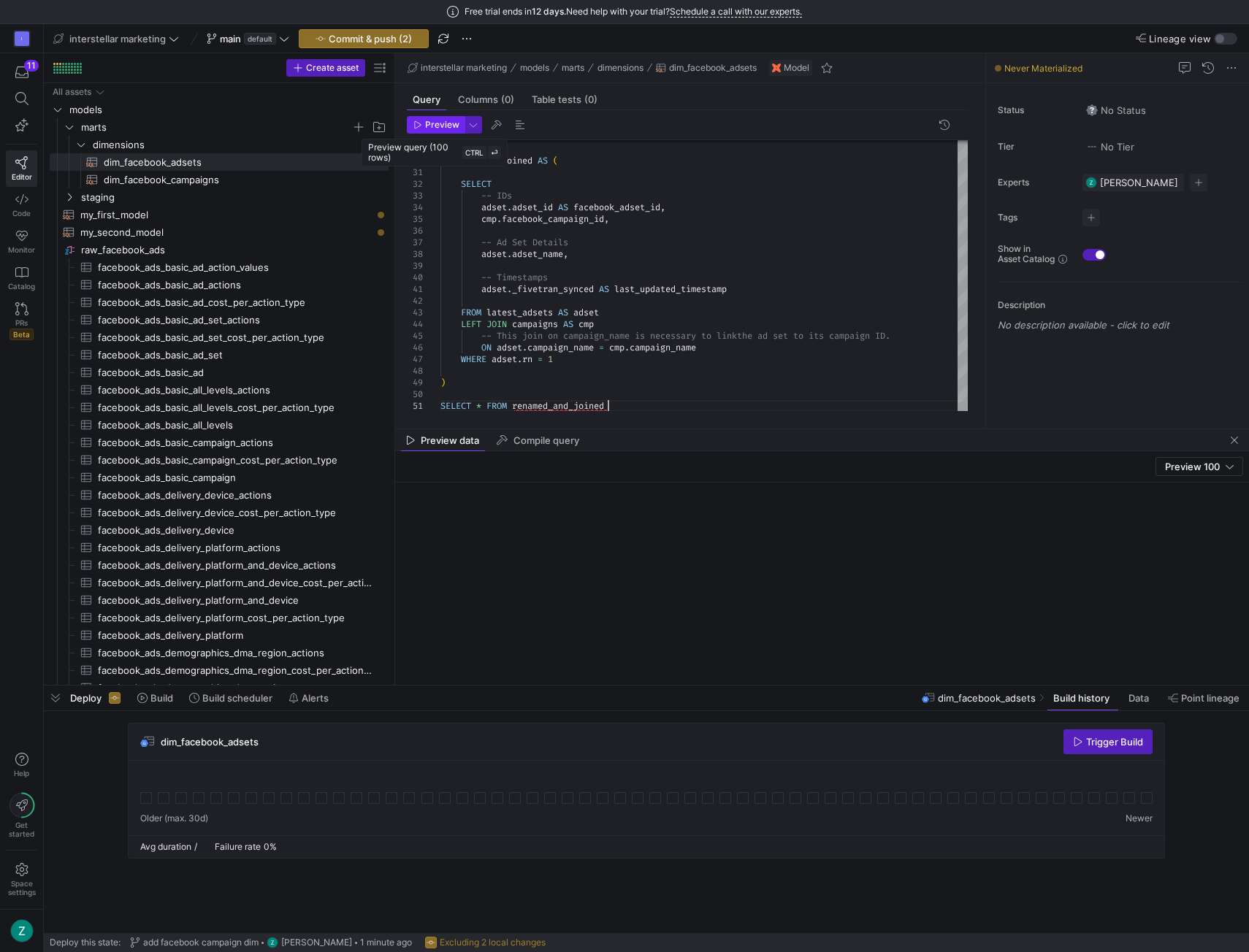
click at [435, 129] on span "button" at bounding box center [436, 125] width 56 height 16
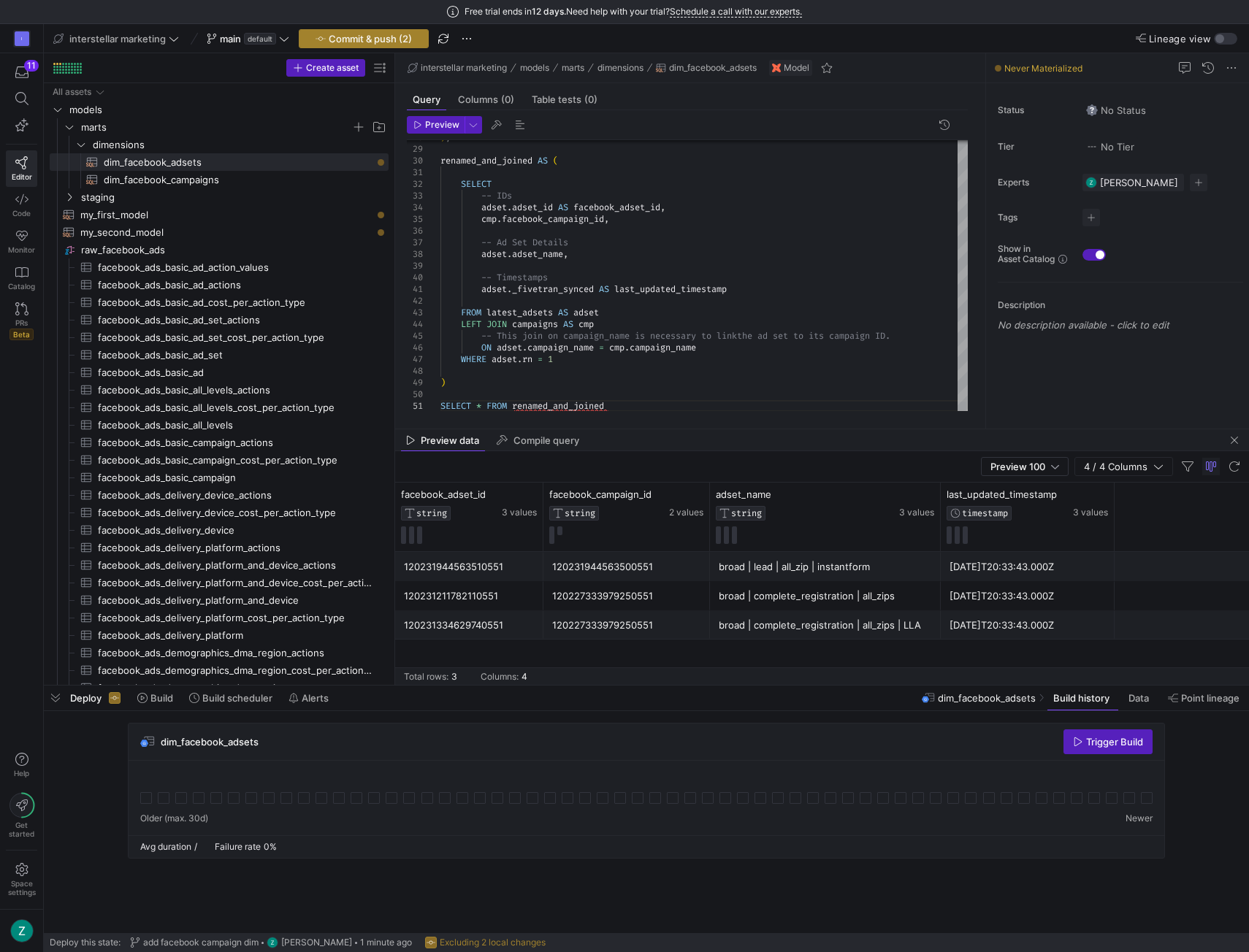
click at [384, 38] on span "Commit & push (2)" at bounding box center [370, 38] width 83 height 12
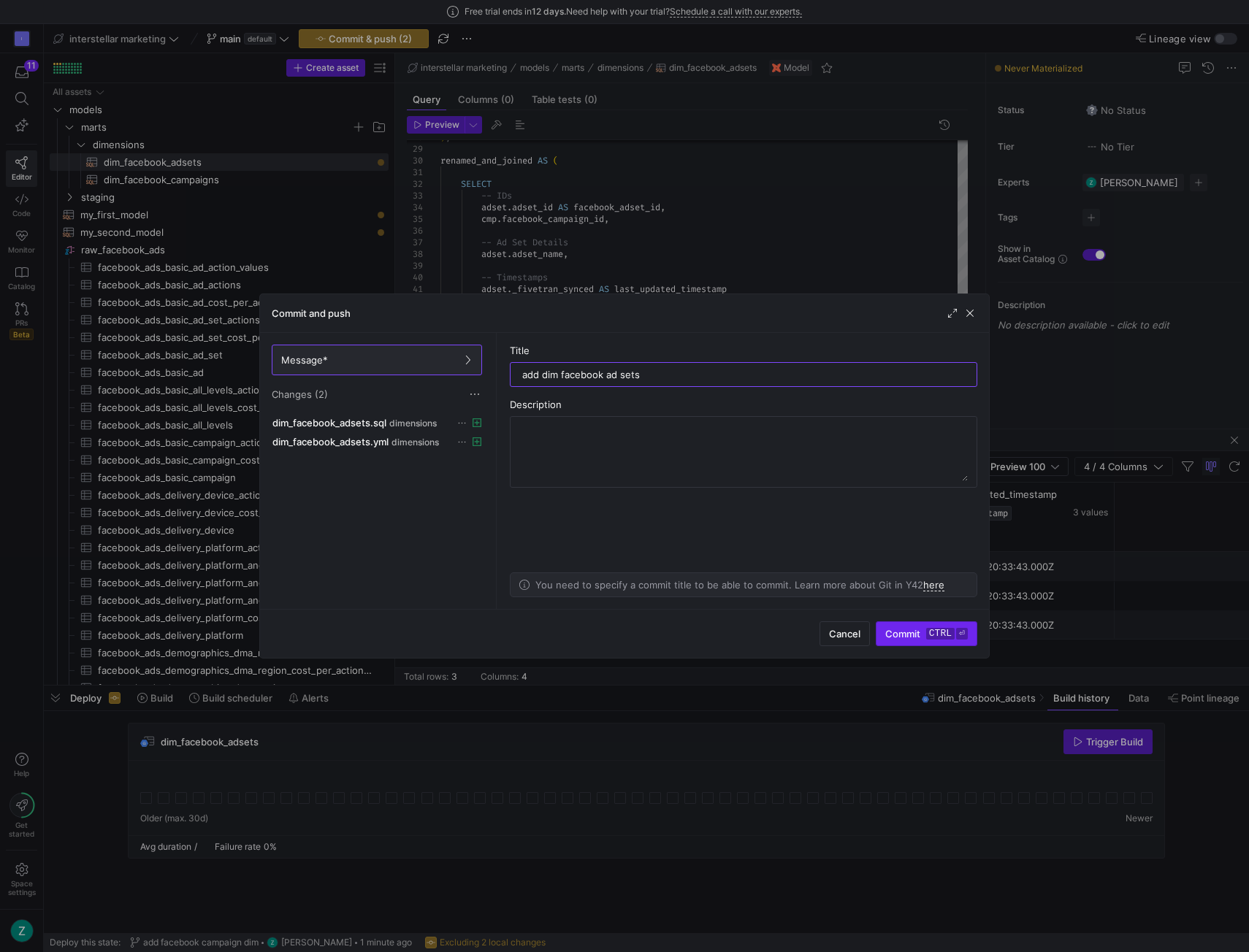
type input "add dim facebook ad sets"
click at [911, 633] on span "Commit ctrl ⏎" at bounding box center [927, 633] width 83 height 12
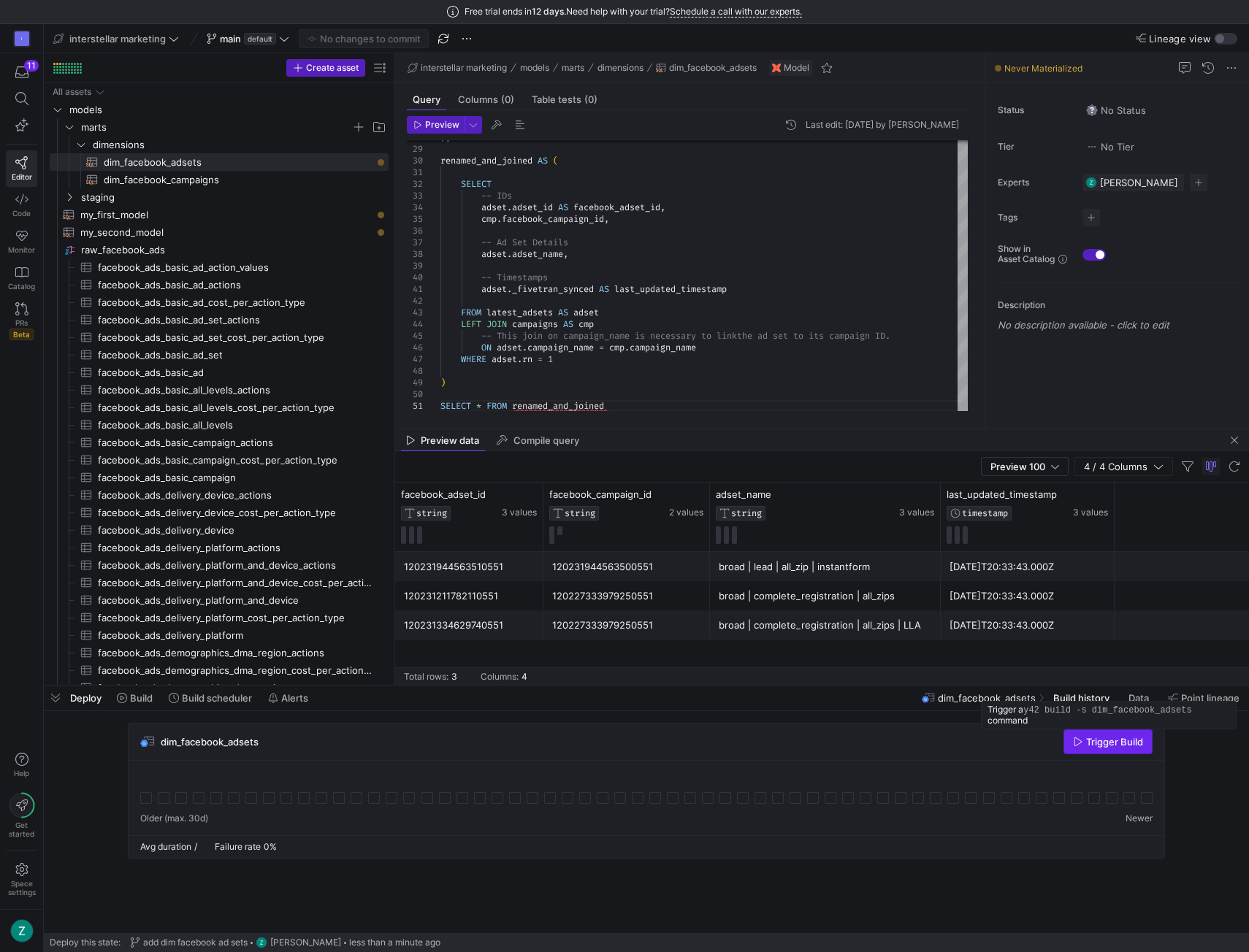
click at [1125, 738] on span "Trigger Build" at bounding box center [1114, 742] width 57 height 12
click at [360, 141] on span "Press SPACE to select this row." at bounding box center [358, 144] width 14 height 14
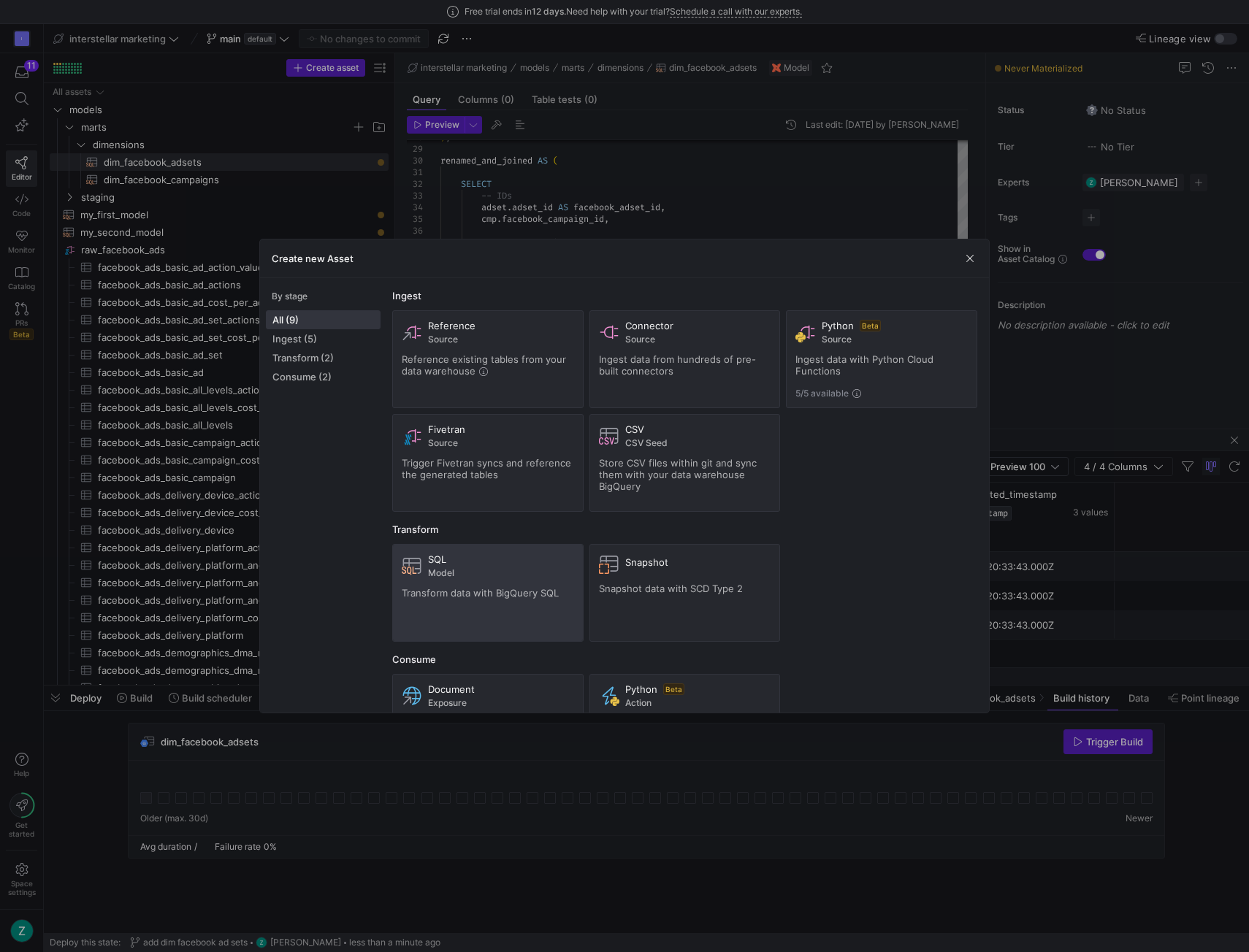
click at [489, 554] on div "SQL" at bounding box center [502, 559] width 146 height 12
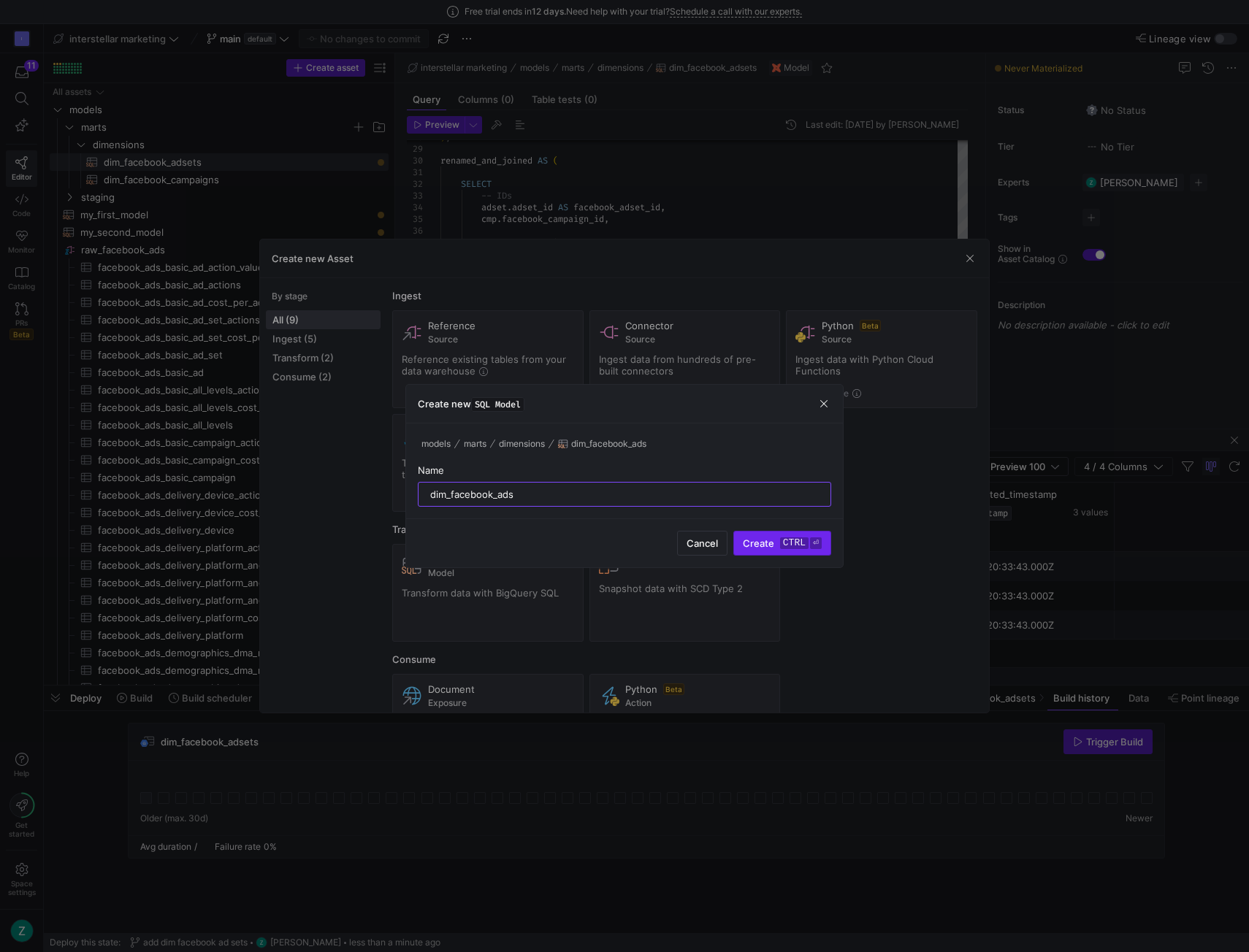
type input "dim_facebook_ads"
click at [761, 541] on span "Create ctrl ⏎" at bounding box center [782, 543] width 79 height 12
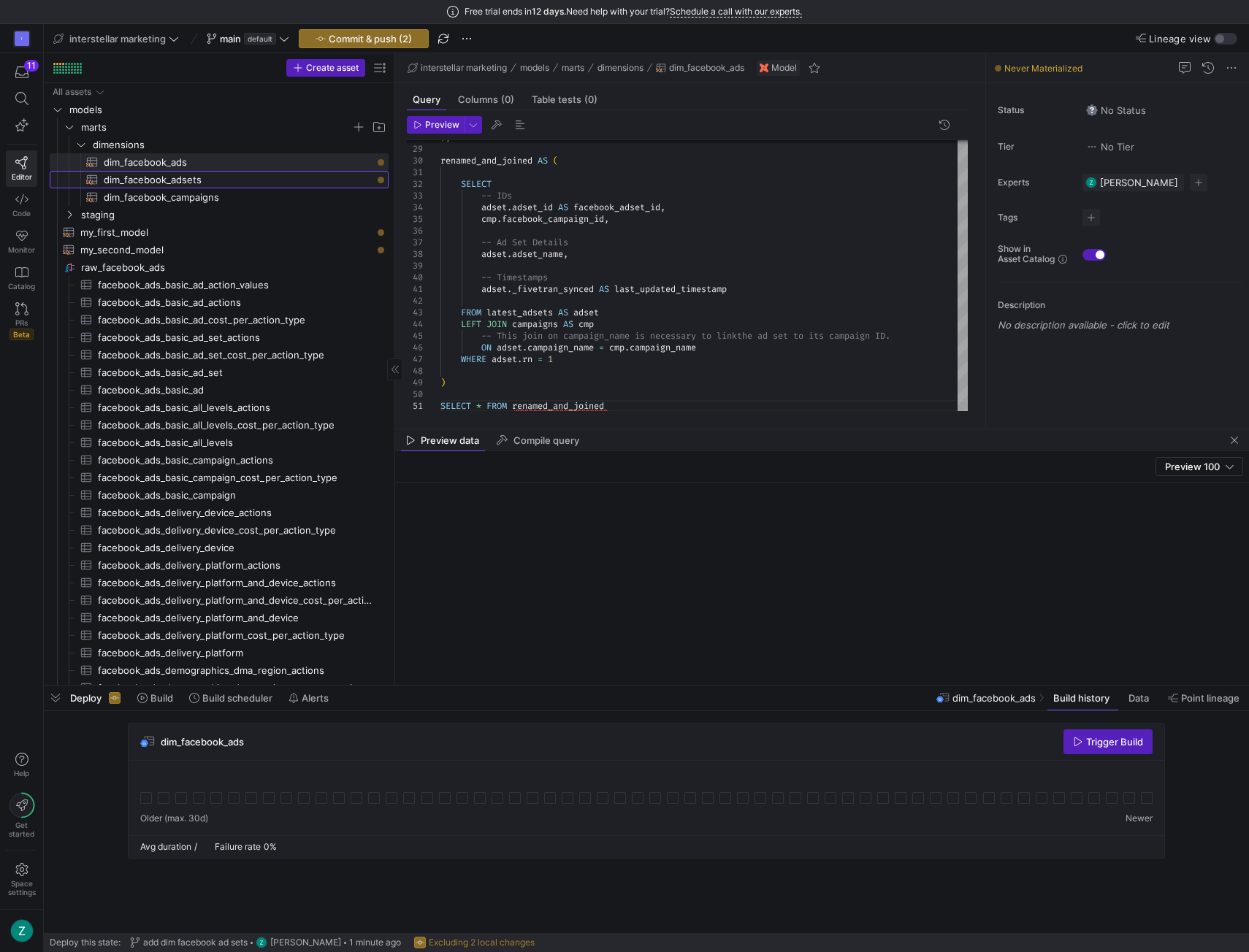
click at [205, 181] on span "dim_facebook_adsets​​​​​​​​​​" at bounding box center [237, 180] width 268 height 17
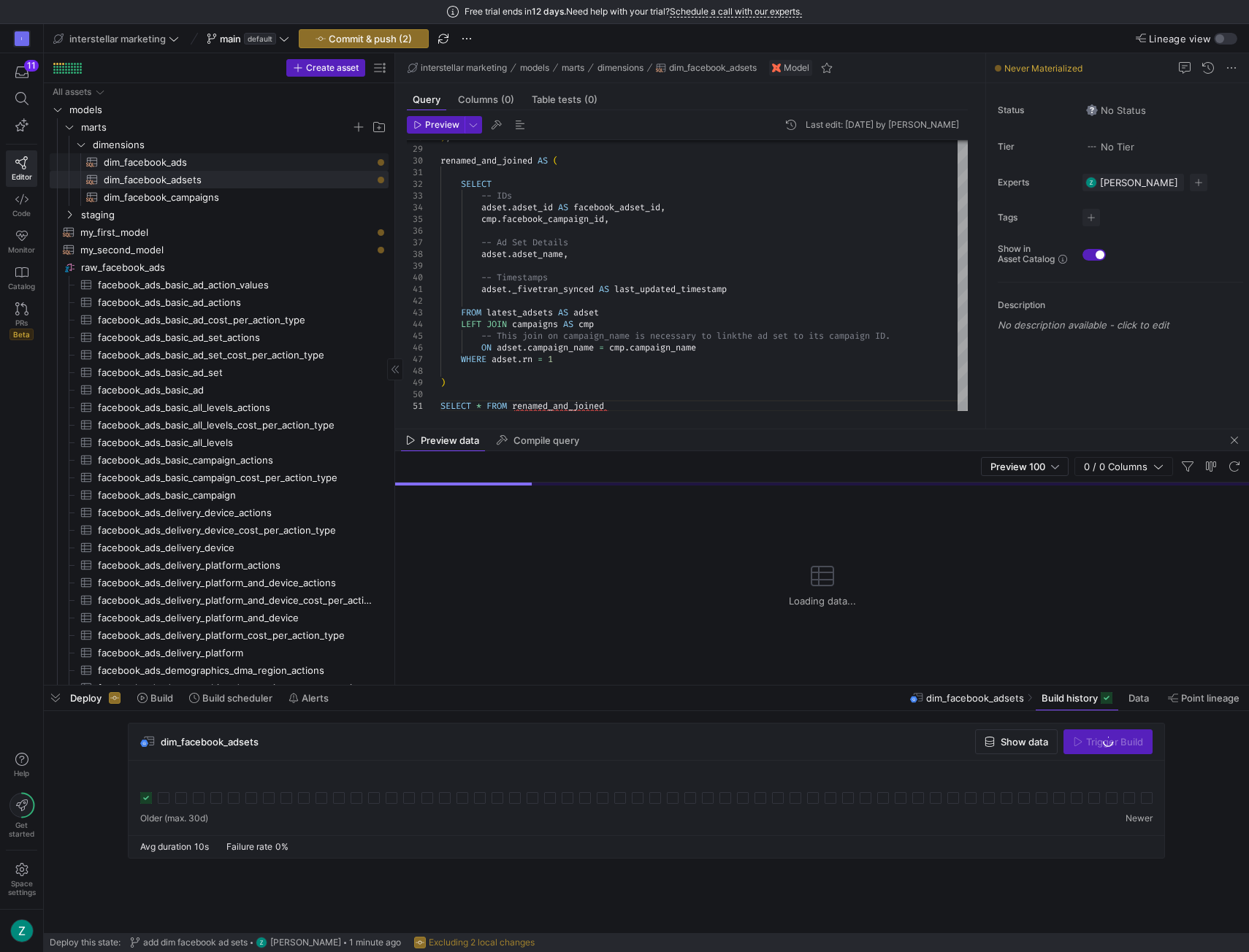
click at [209, 166] on span "dim_facebook_ads​​​​​​​​​​" at bounding box center [237, 162] width 268 height 17
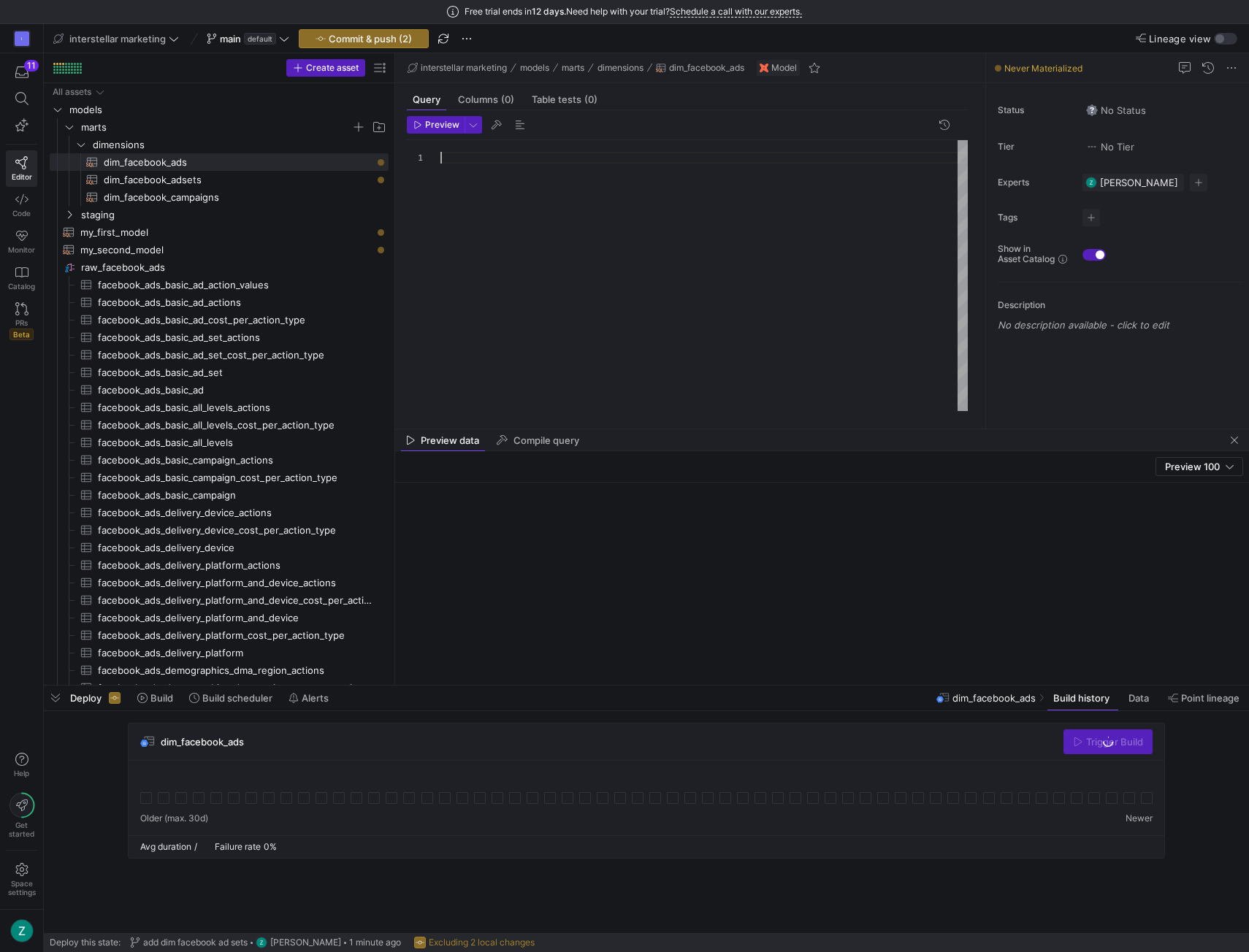
click at [505, 160] on div at bounding box center [705, 275] width 527 height 272
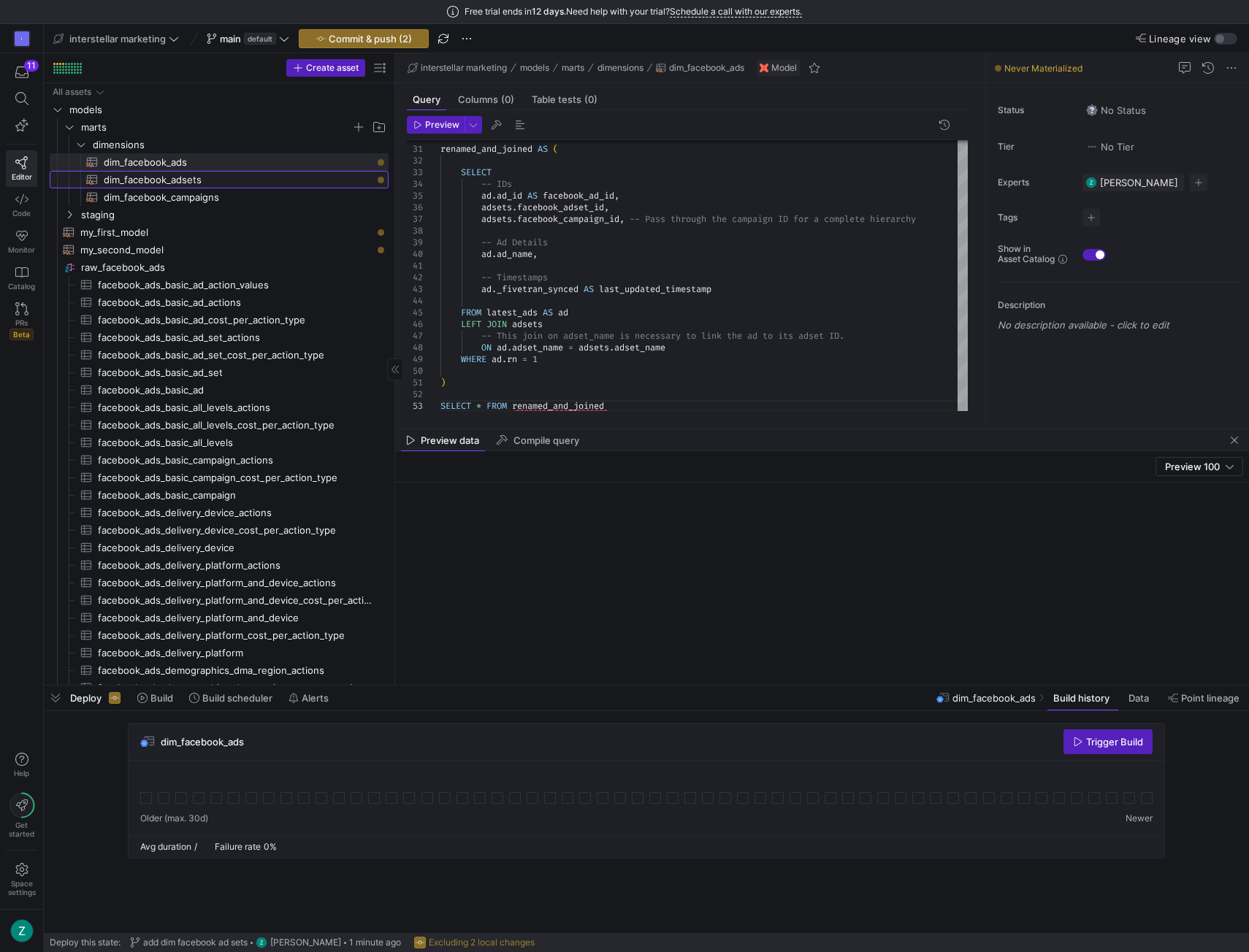
click at [192, 179] on span "dim_facebook_adsets​​​​​​​​​​" at bounding box center [237, 180] width 268 height 17
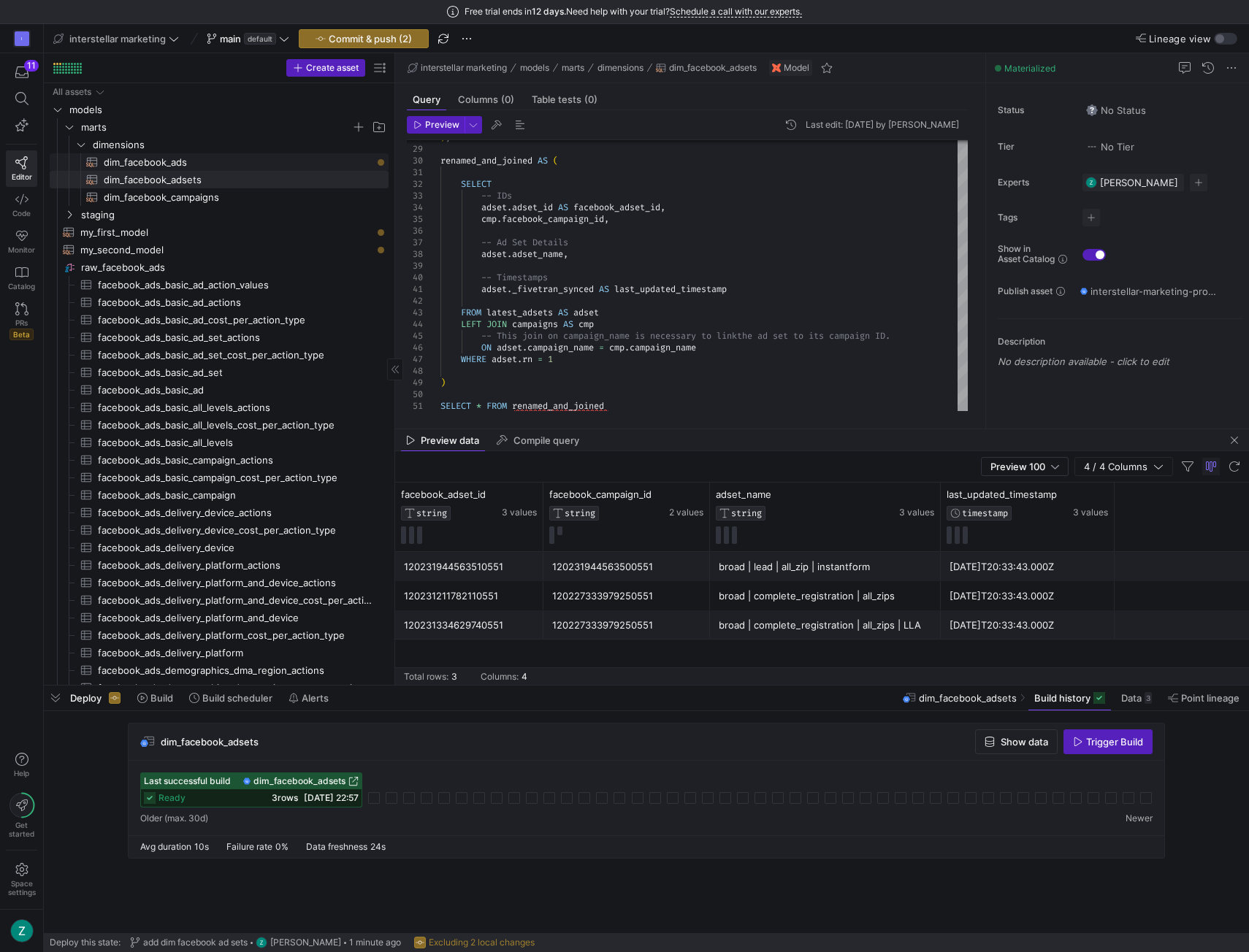
click at [213, 165] on span "dim_facebook_ads​​​​​​​​​​" at bounding box center [237, 162] width 268 height 17
type textarea "WITH ad_source AS ( -- Import the source table for ads SELECT * FROM {{ source(…"
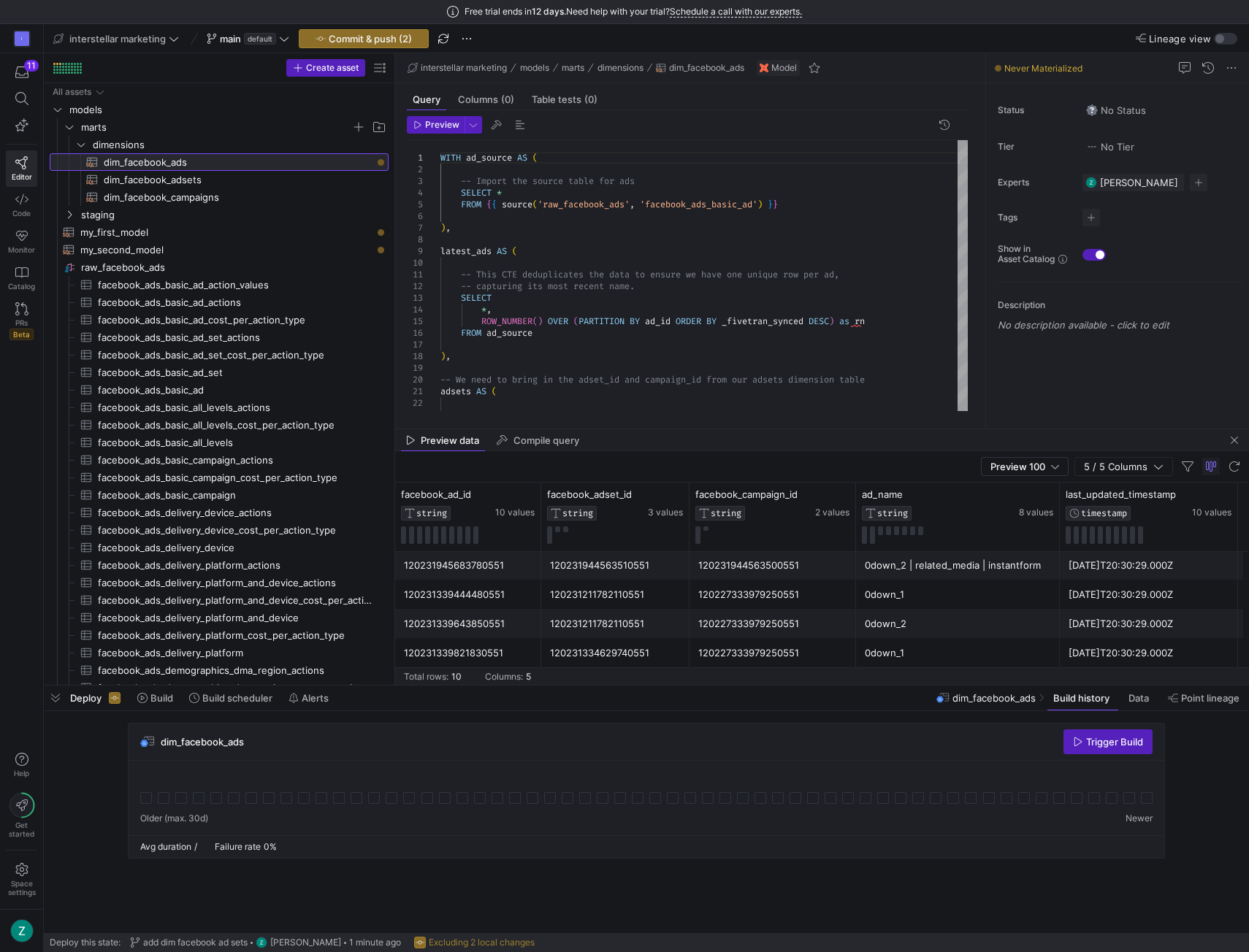
scroll to position [19, 0]
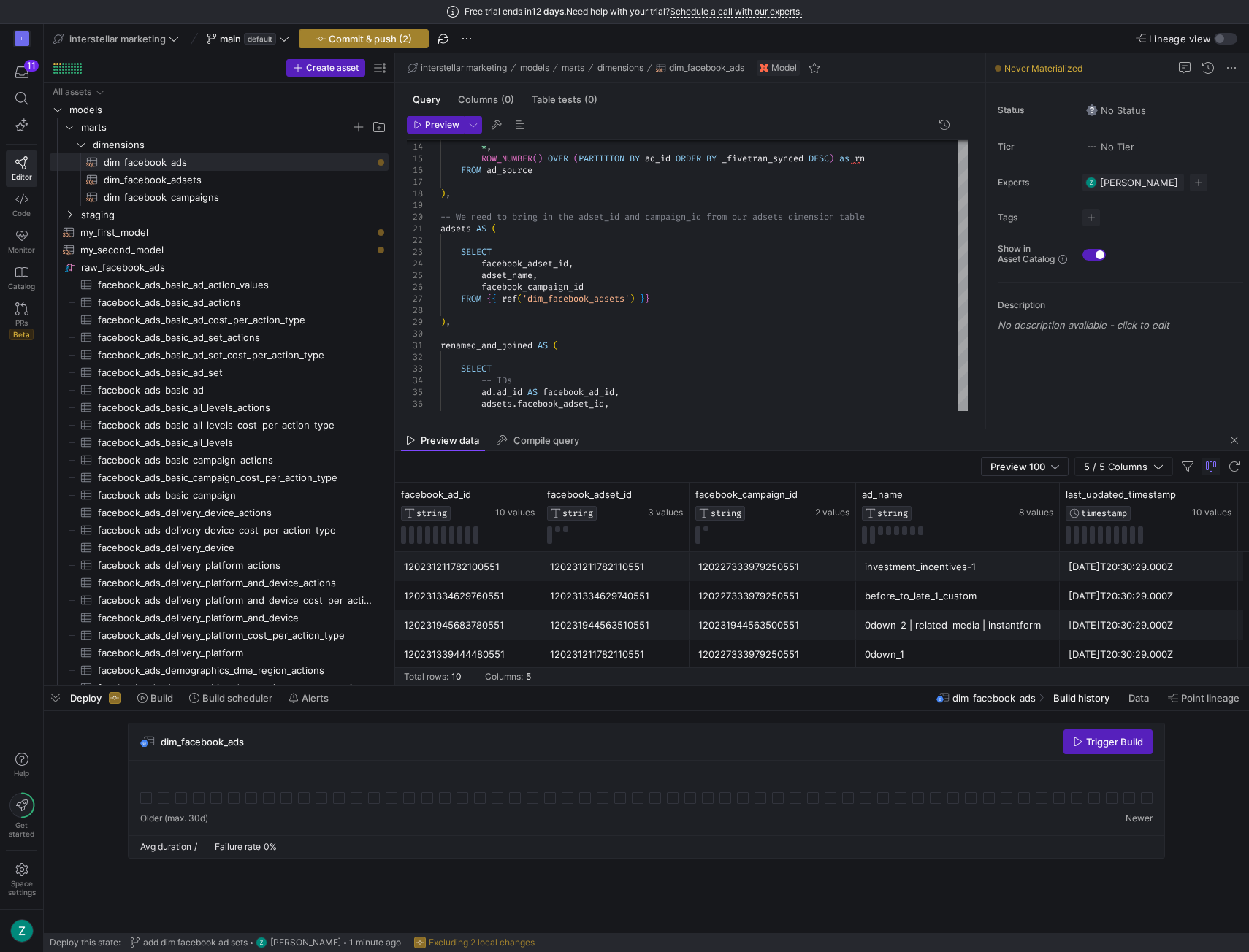
click at [373, 40] on span "Commit & push (2)" at bounding box center [370, 38] width 83 height 12
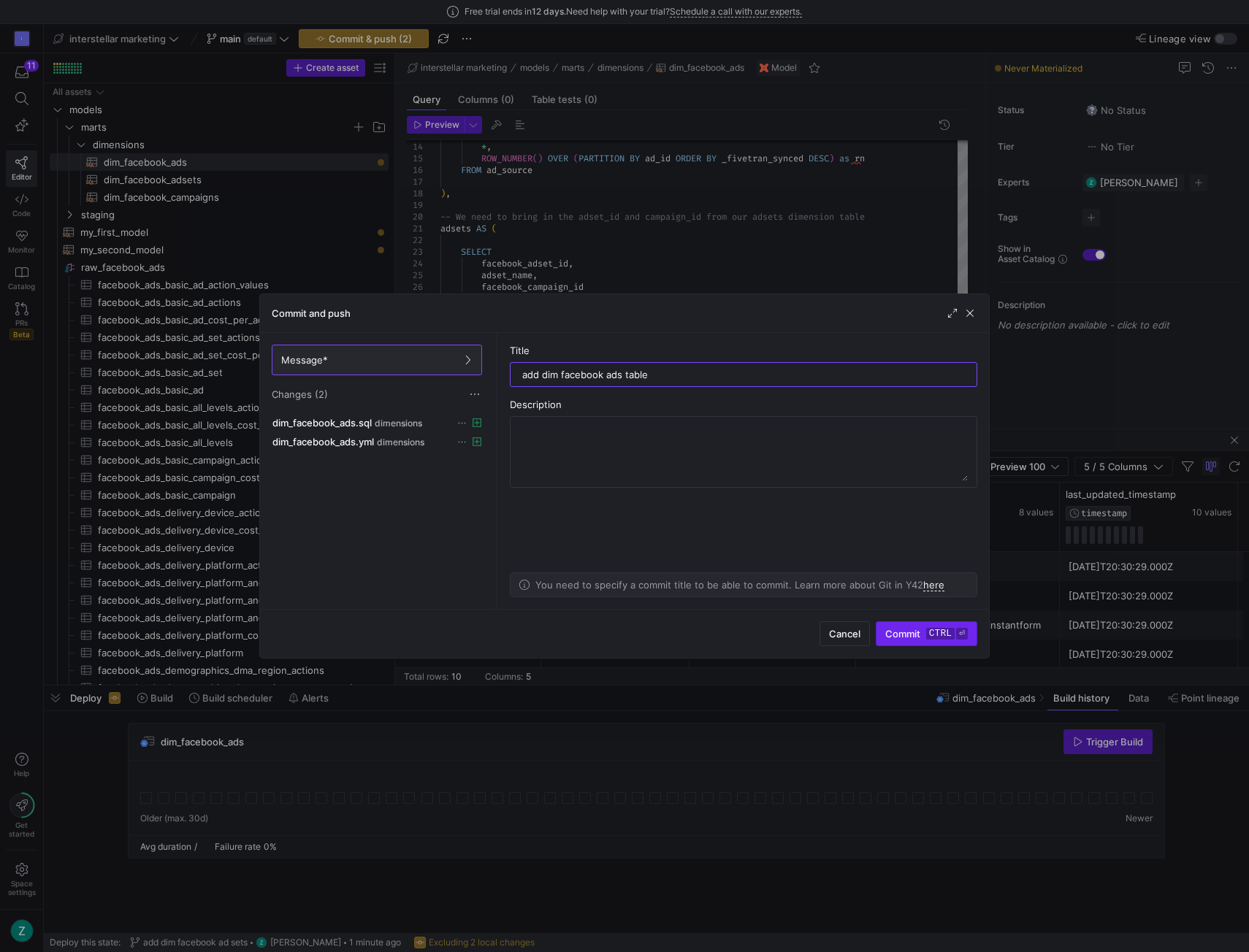
type input "add dim facebook ads table"
click at [924, 630] on span "Commit ctrl ⏎" at bounding box center [927, 633] width 83 height 12
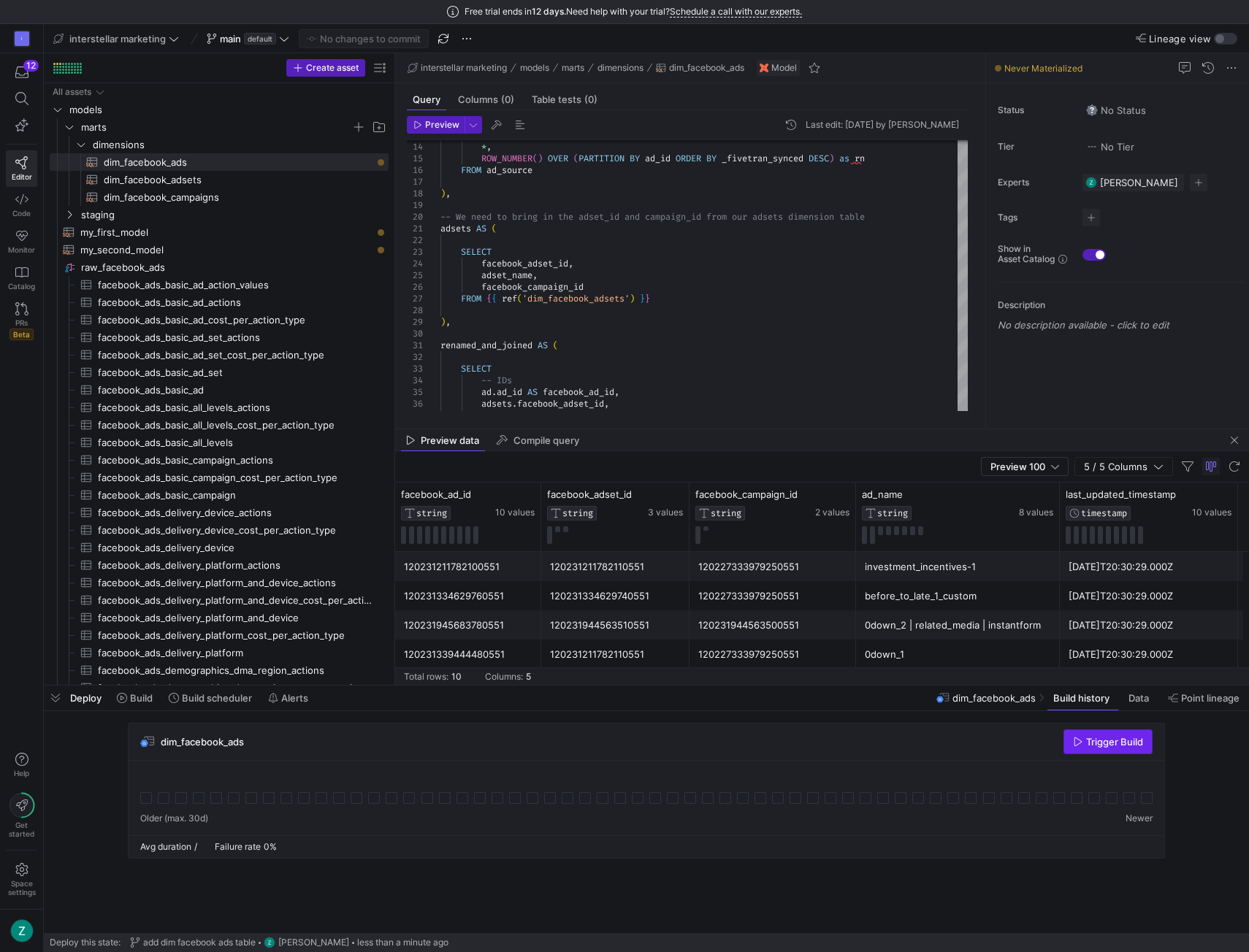
click at [1098, 747] on span "Trigger Build" at bounding box center [1114, 742] width 57 height 12
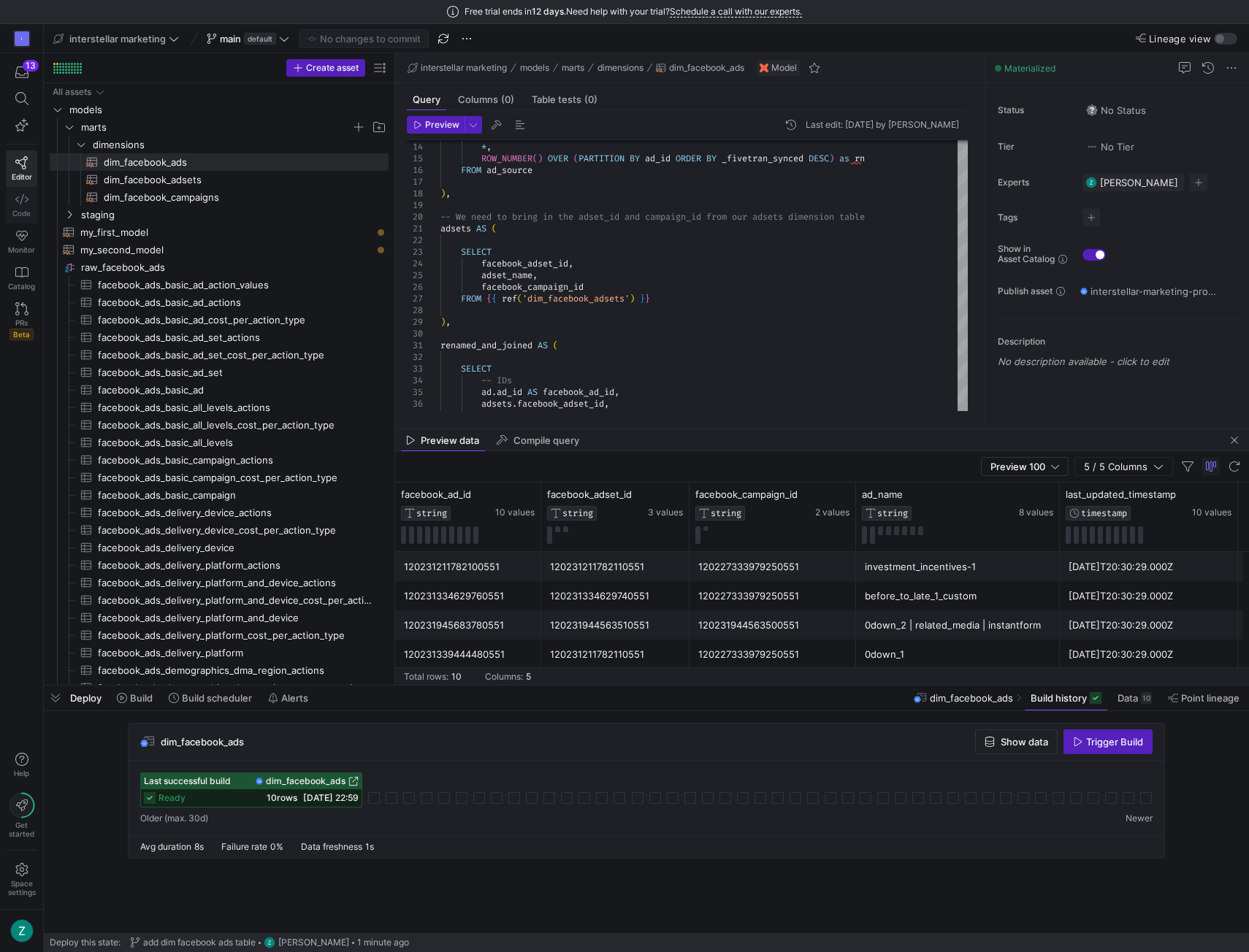
click at [19, 201] on icon at bounding box center [21, 199] width 13 height 13
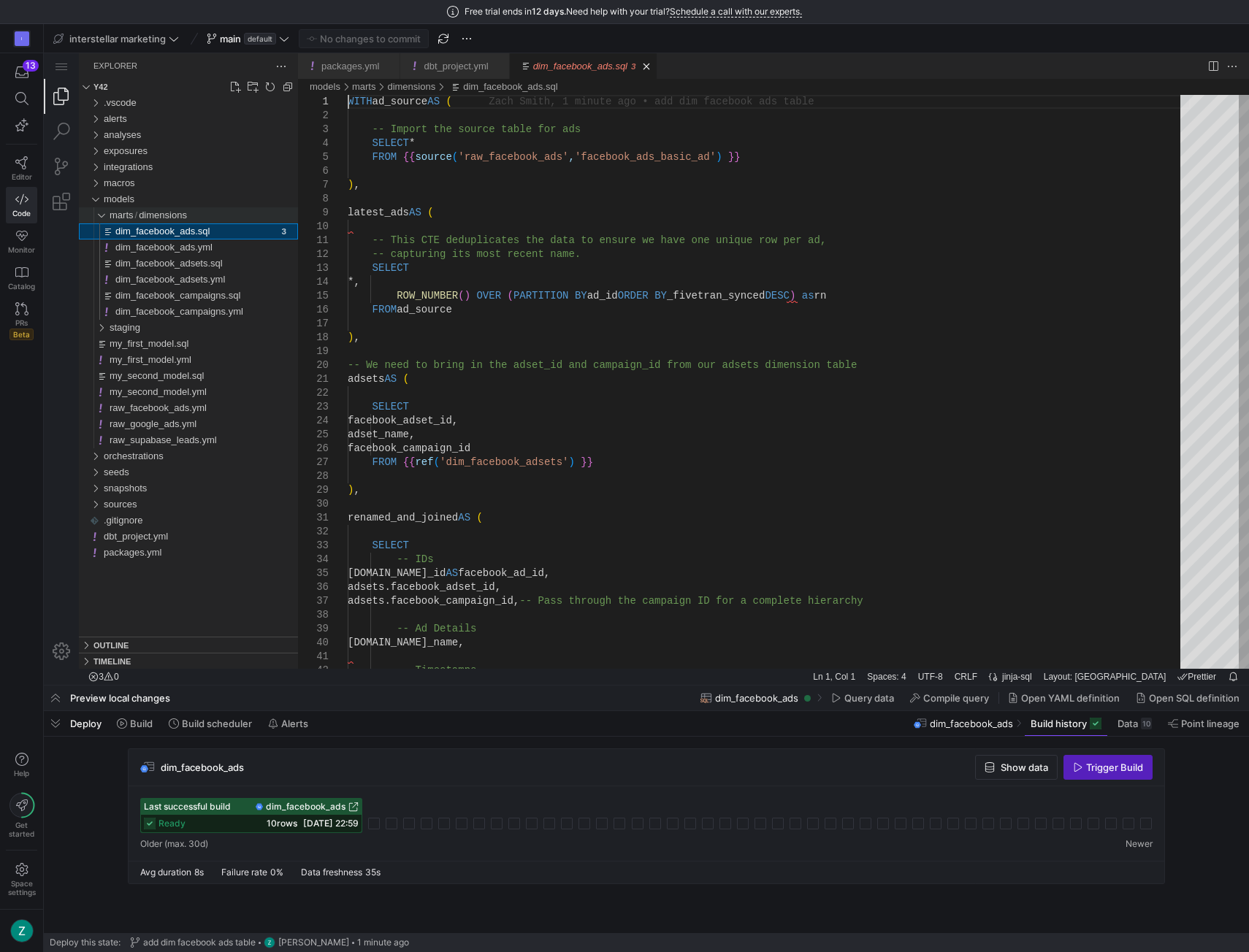
click at [102, 216] on div "dimensions" at bounding box center [97, 216] width 28 height 16
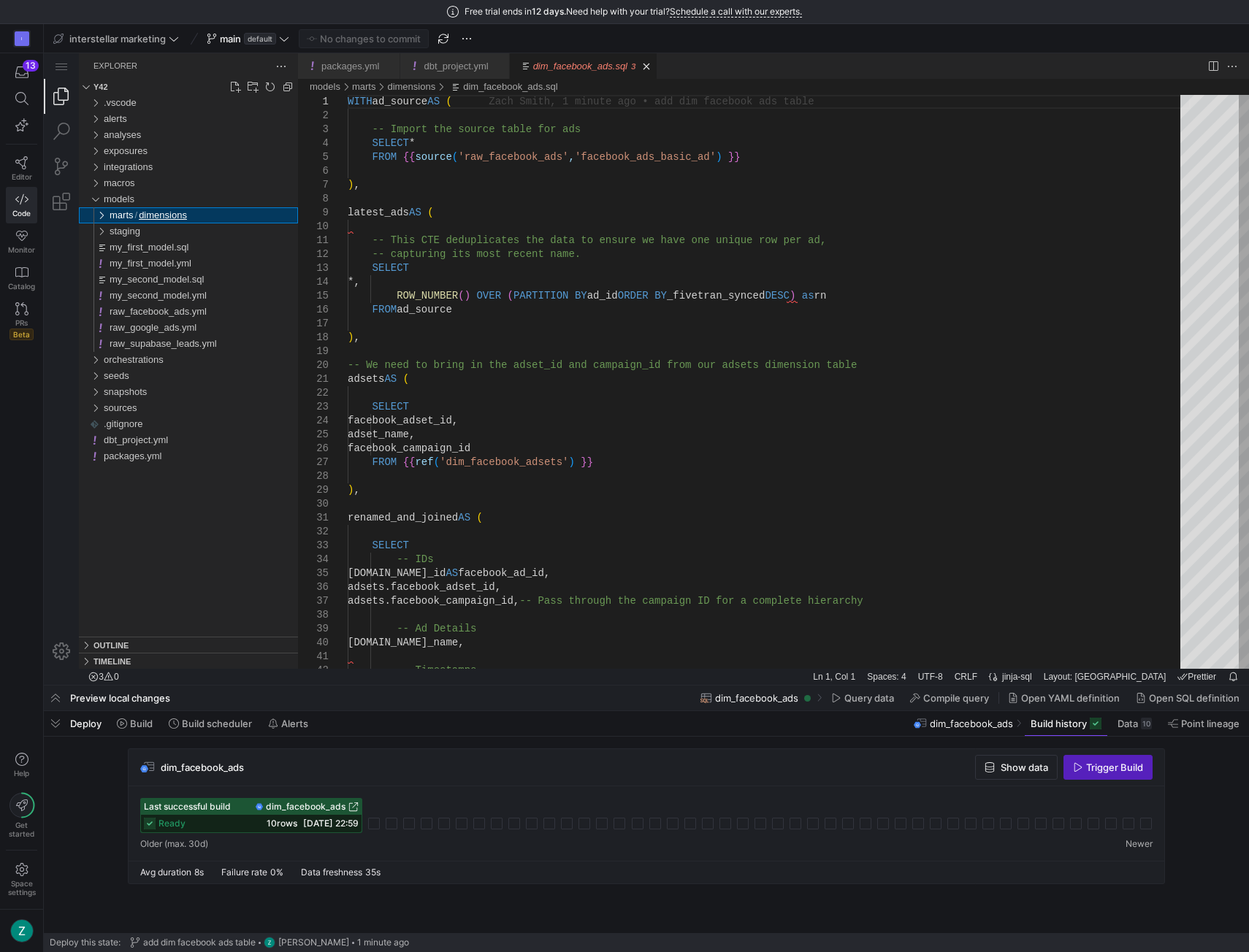
click at [105, 216] on div "dimensions" at bounding box center [97, 216] width 28 height 16
click at [252, 85] on link "New Folder..." at bounding box center [253, 86] width 14 height 14
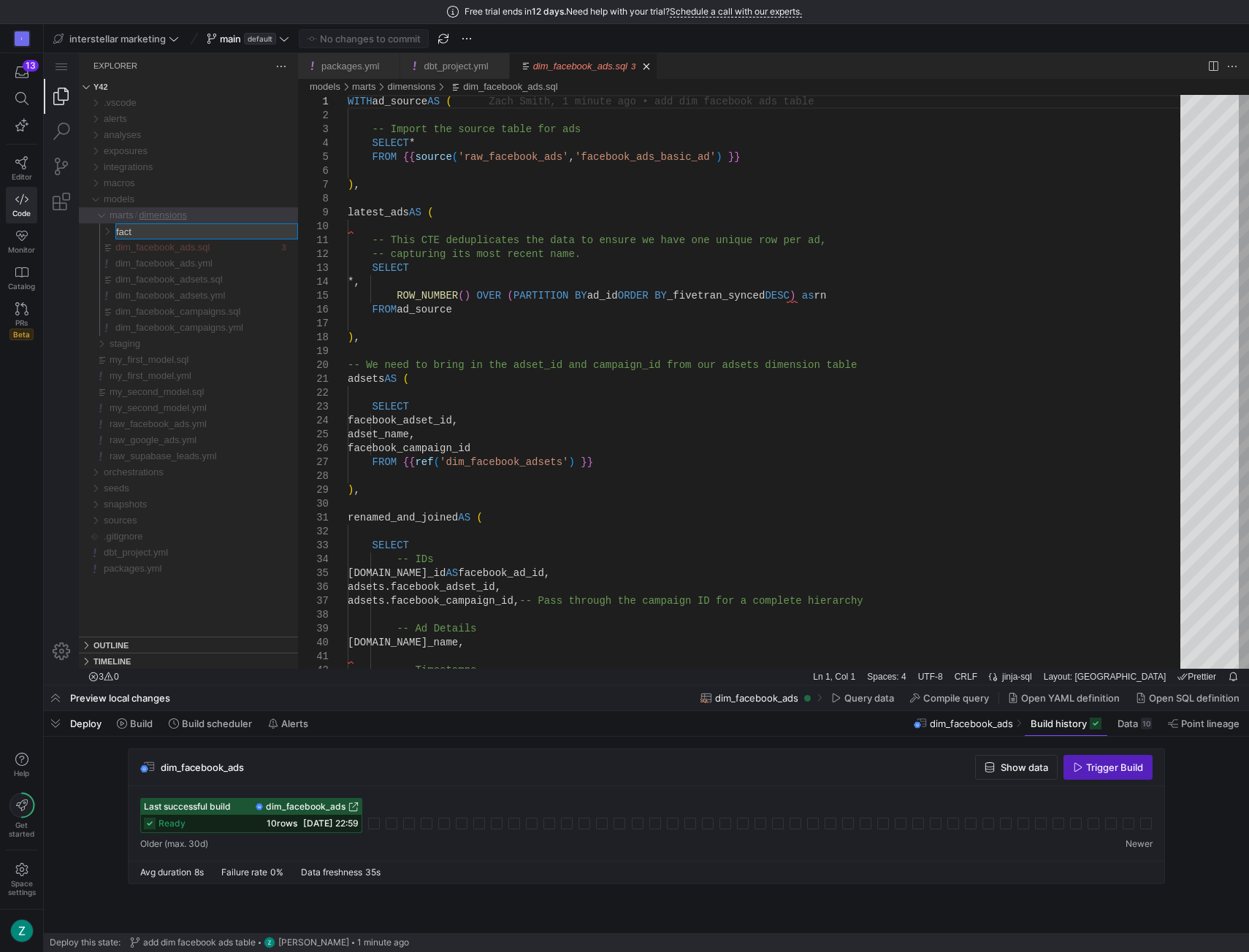
type input "facts"
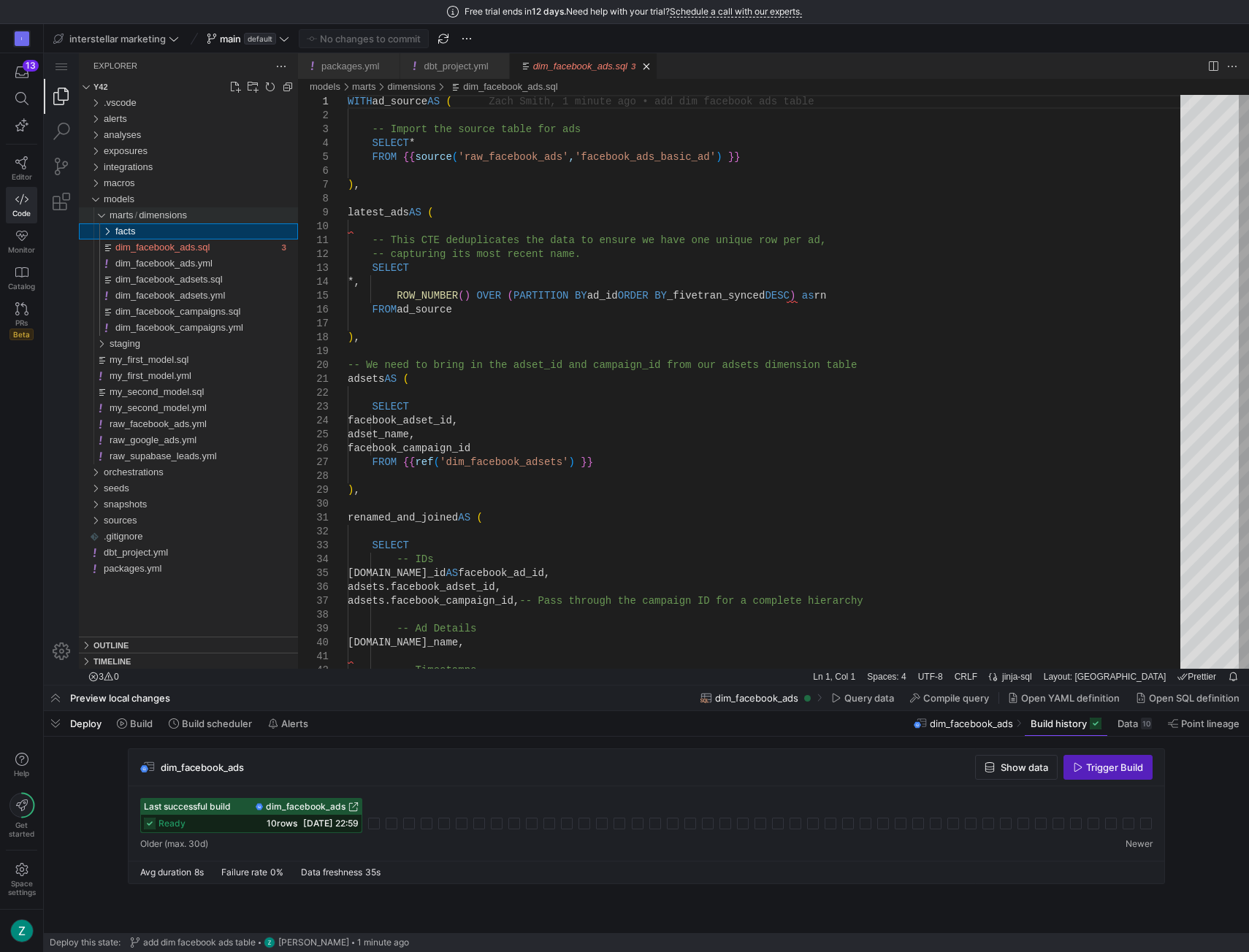
click at [102, 215] on div "dimensions" at bounding box center [97, 216] width 28 height 16
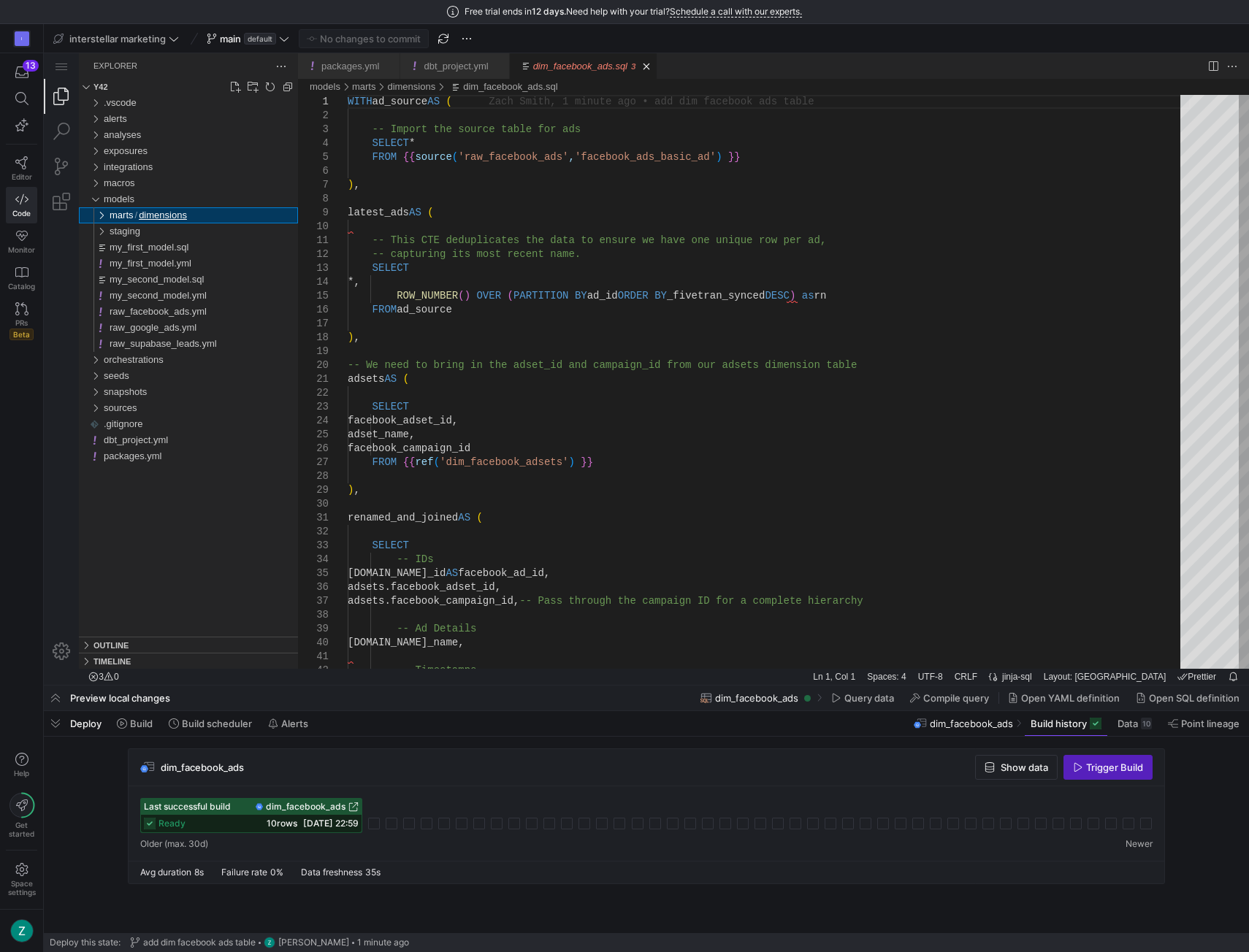
click at [102, 214] on div "dimensions" at bounding box center [97, 216] width 28 height 16
click at [121, 215] on span "marts" at bounding box center [121, 215] width 24 height 11
click at [118, 215] on span "marts" at bounding box center [121, 215] width 24 height 11
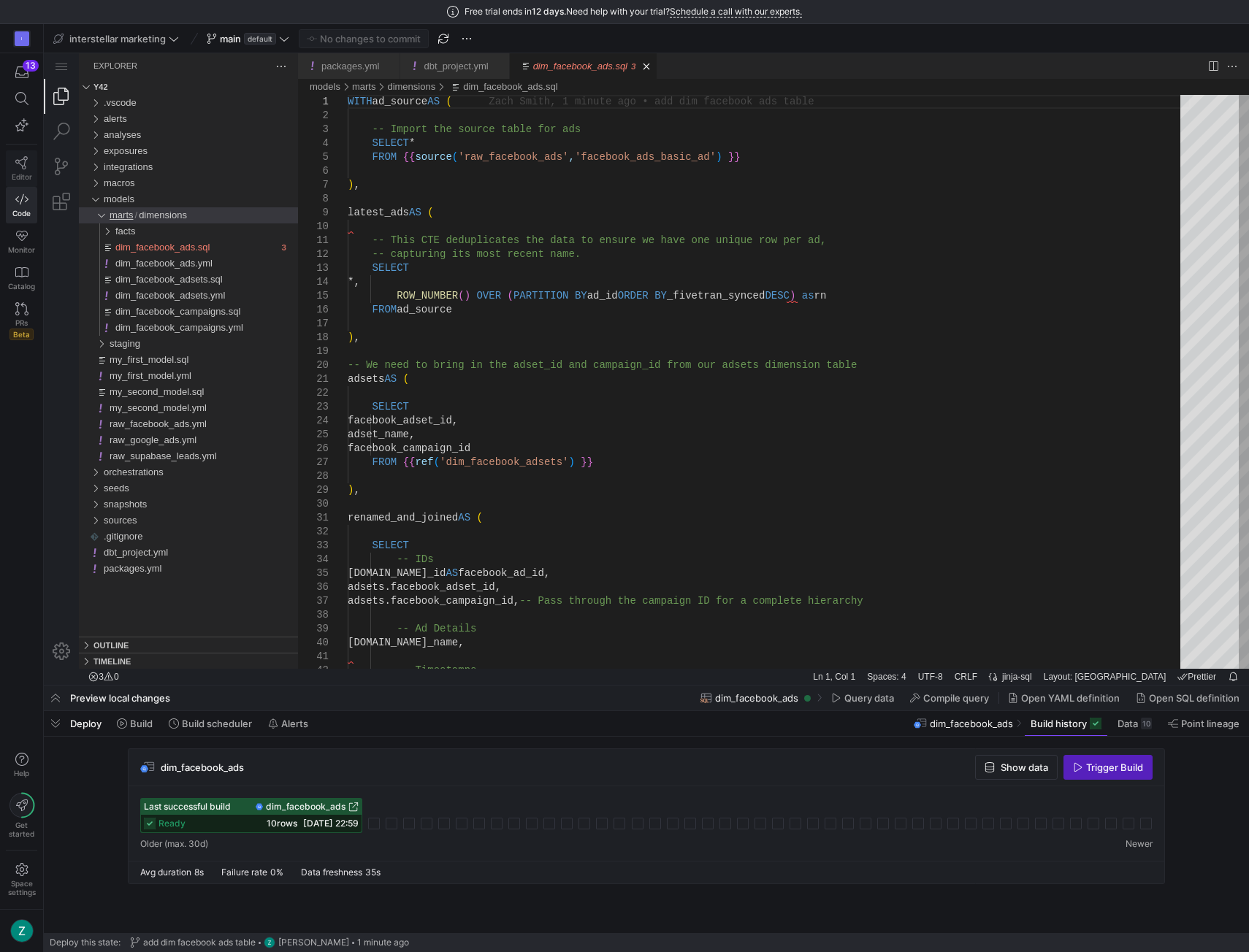
click at [30, 166] on link "Editor" at bounding box center [21, 168] width 31 height 37
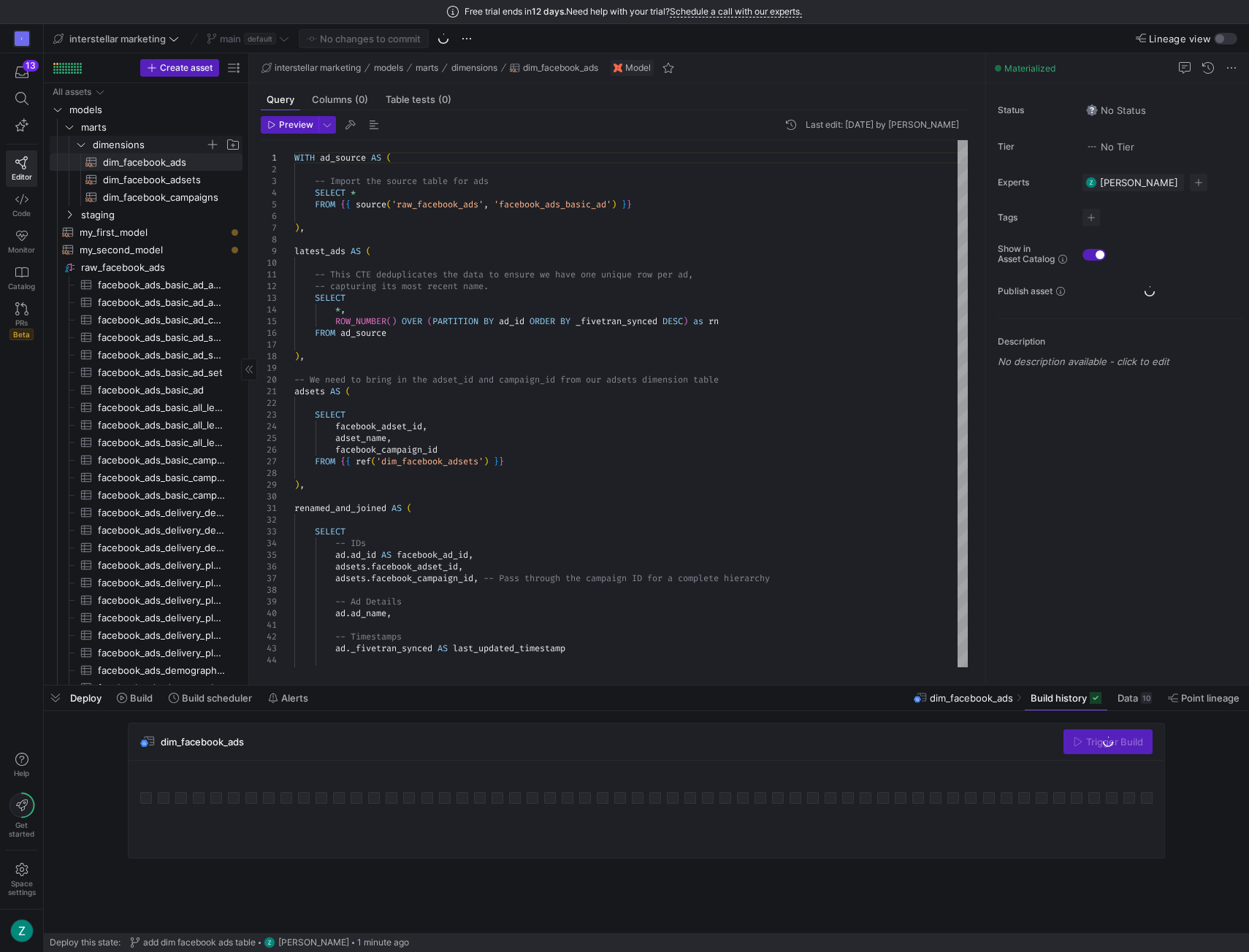
click at [83, 145] on icon "Press SPACE to select this row." at bounding box center [80, 144] width 10 height 9
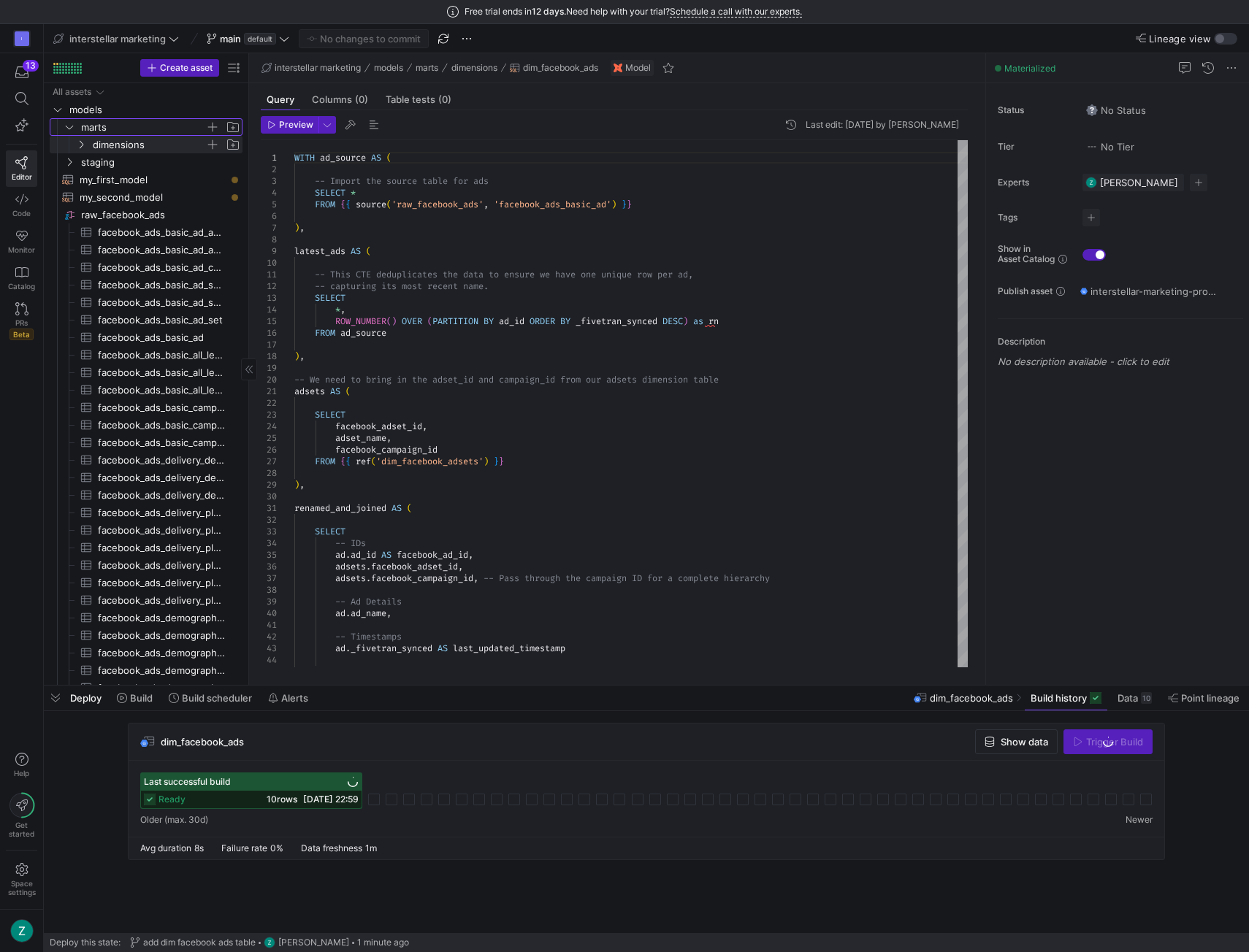
click at [71, 129] on icon "Press SPACE to select this row." at bounding box center [69, 127] width 10 height 9
click at [27, 209] on span "Code" at bounding box center [21, 214] width 19 height 9
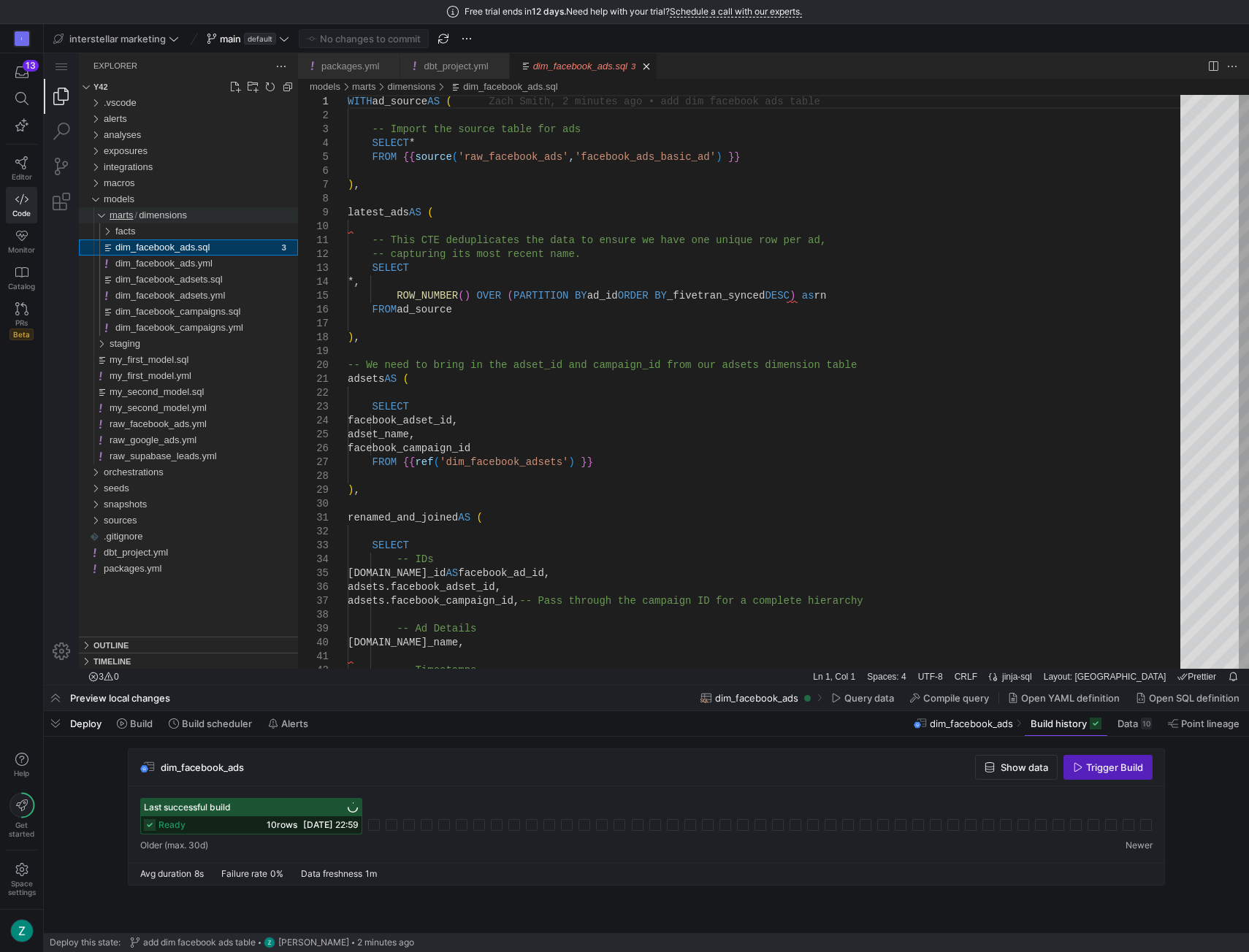
click at [124, 214] on span "marts" at bounding box center [121, 215] width 24 height 11
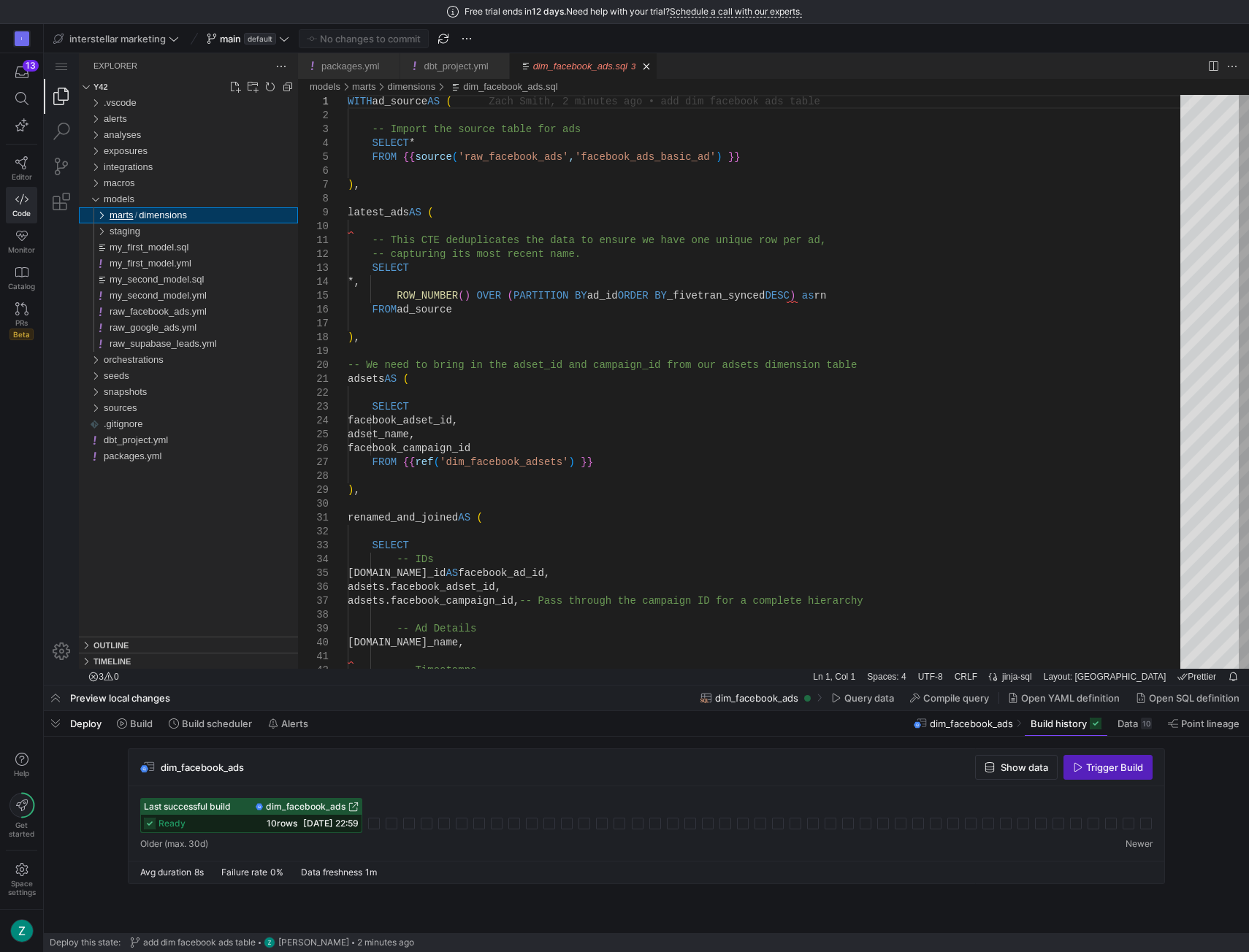
click at [124, 214] on span "marts" at bounding box center [121, 215] width 24 height 11
click at [14, 460] on div "I 13 Editor Code Monitor Catalog PRs Beta Help Get started Space settings" at bounding box center [21, 488] width 43 height 928
click at [107, 217] on div "dimensions" at bounding box center [97, 216] width 28 height 16
click at [103, 214] on div "dimensions" at bounding box center [97, 216] width 28 height 16
click at [104, 230] on div "facts" at bounding box center [101, 232] width 34 height 16
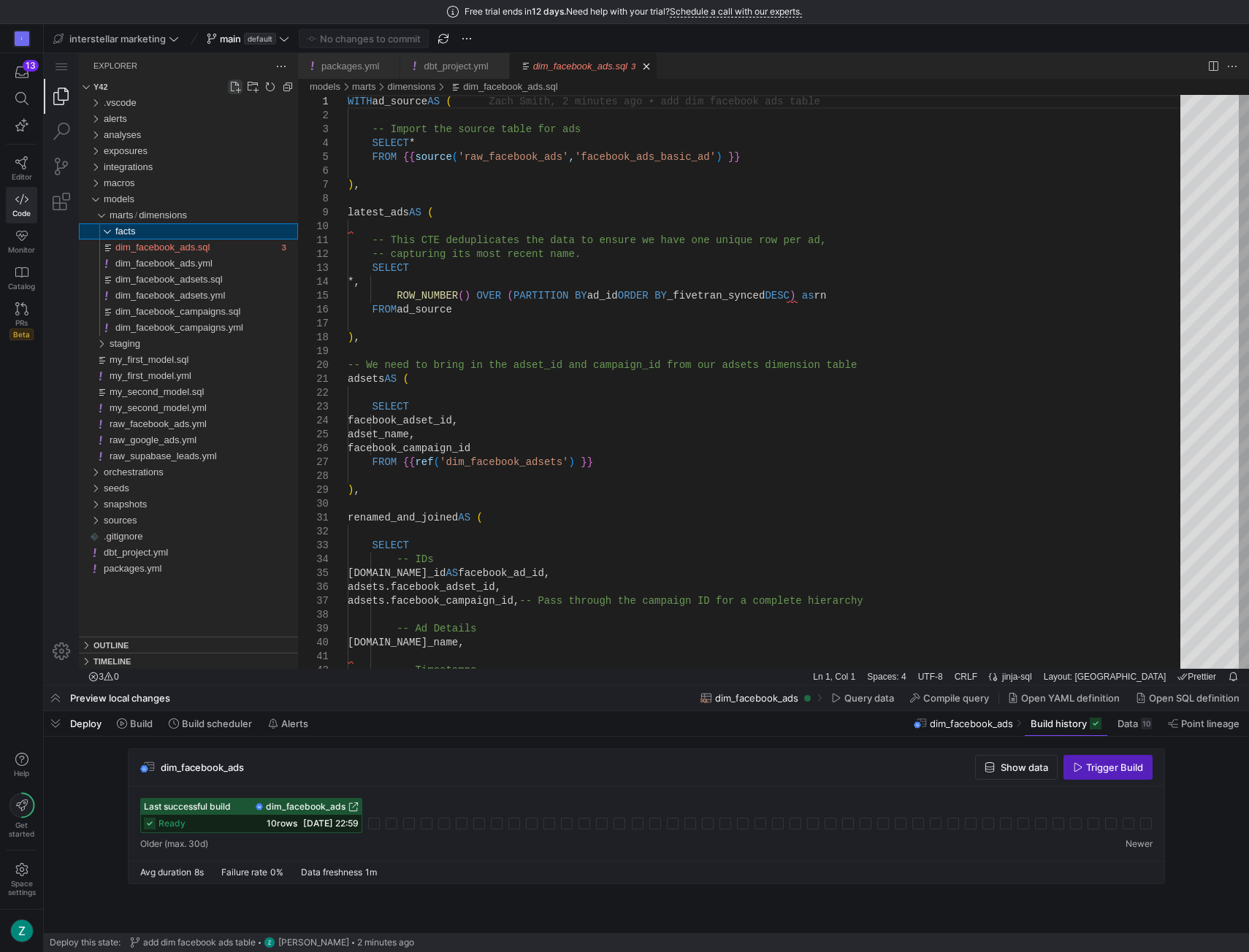
click at [232, 87] on link "New File..." at bounding box center [235, 86] width 14 height 14
click at [152, 228] on div "facts" at bounding box center [207, 232] width 183 height 16
click at [122, 228] on span "facts" at bounding box center [126, 231] width 20 height 11
click at [236, 83] on link "New File..." at bounding box center [235, 86] width 14 height 14
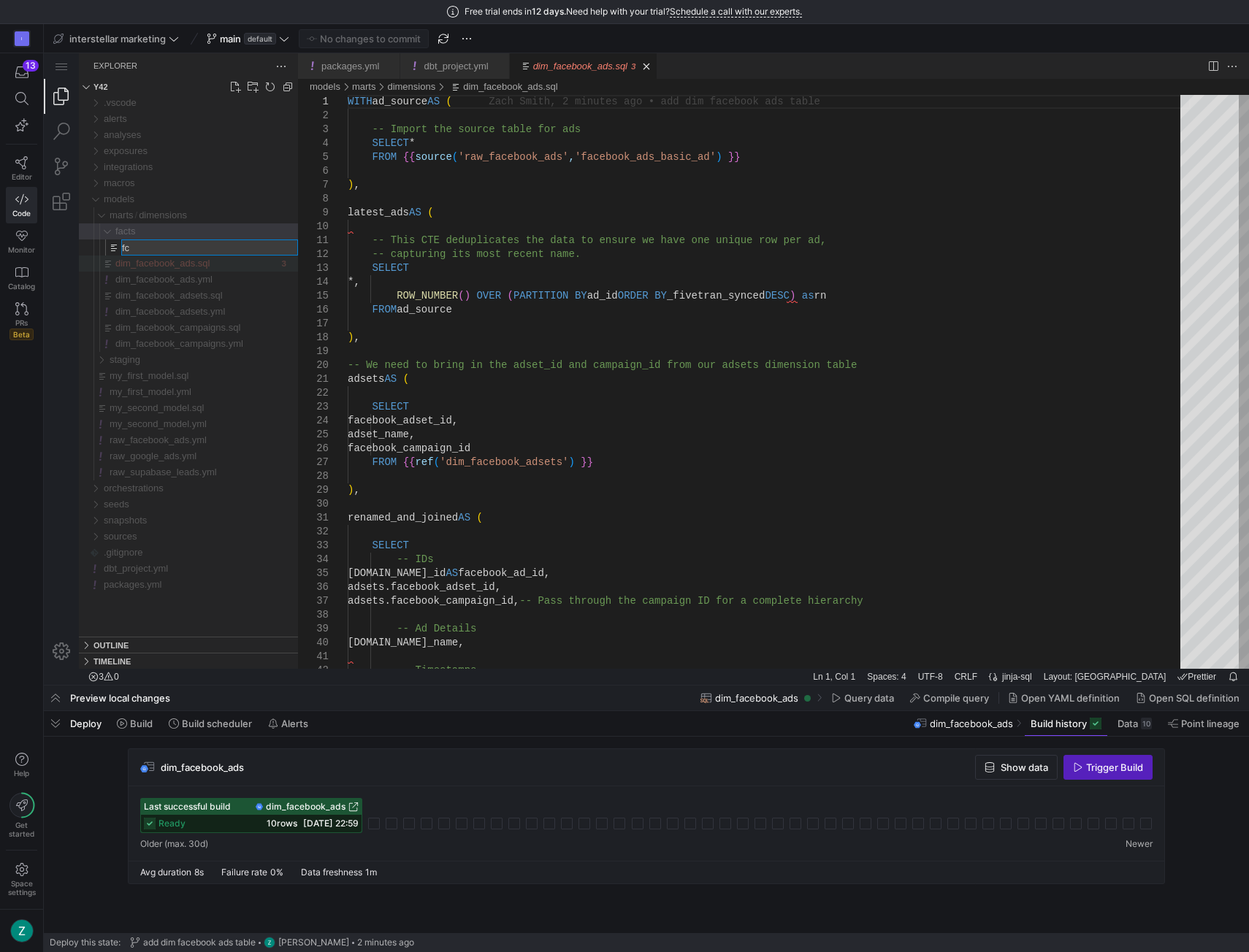
type input "f"
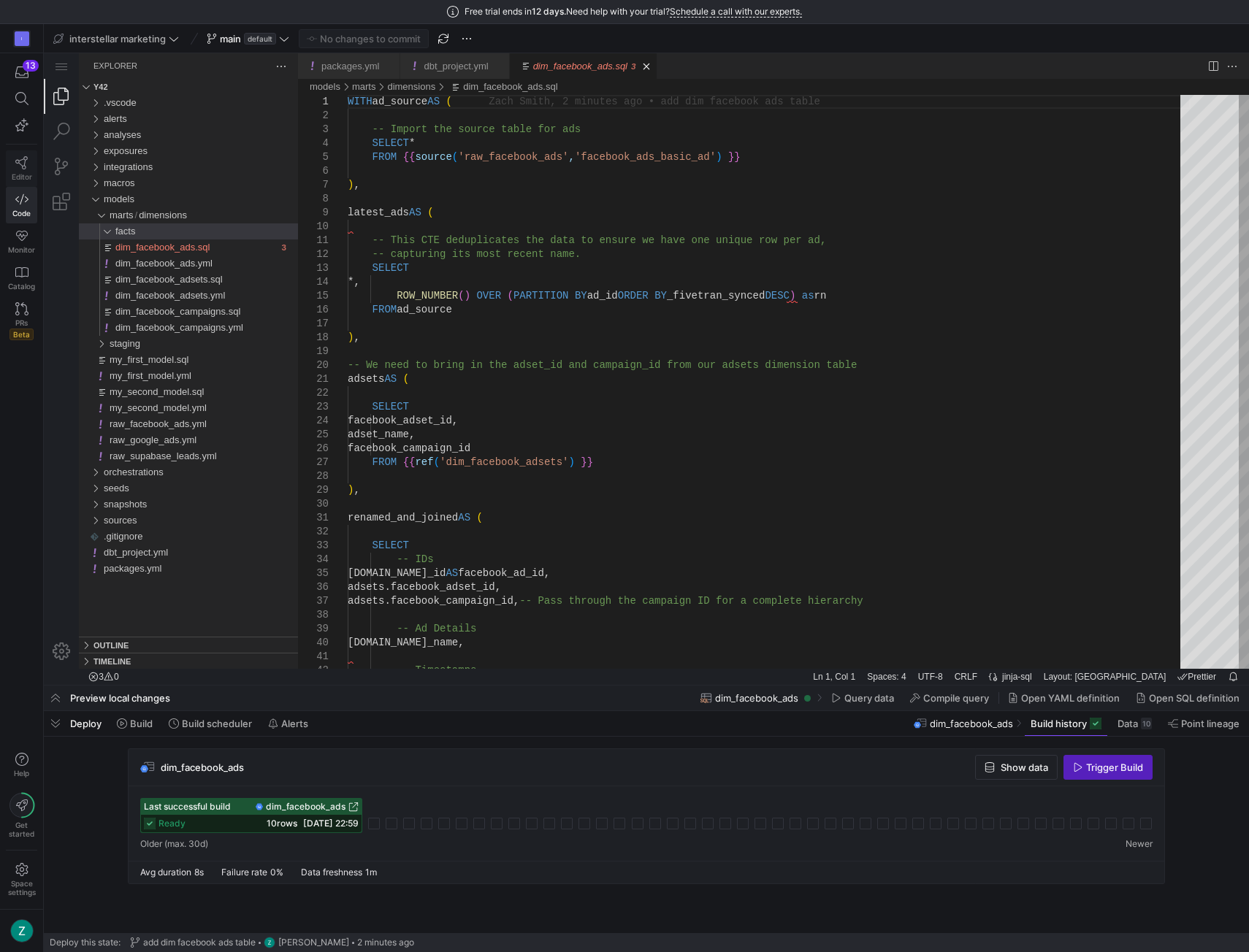
click at [12, 159] on link "Editor" at bounding box center [21, 168] width 31 height 37
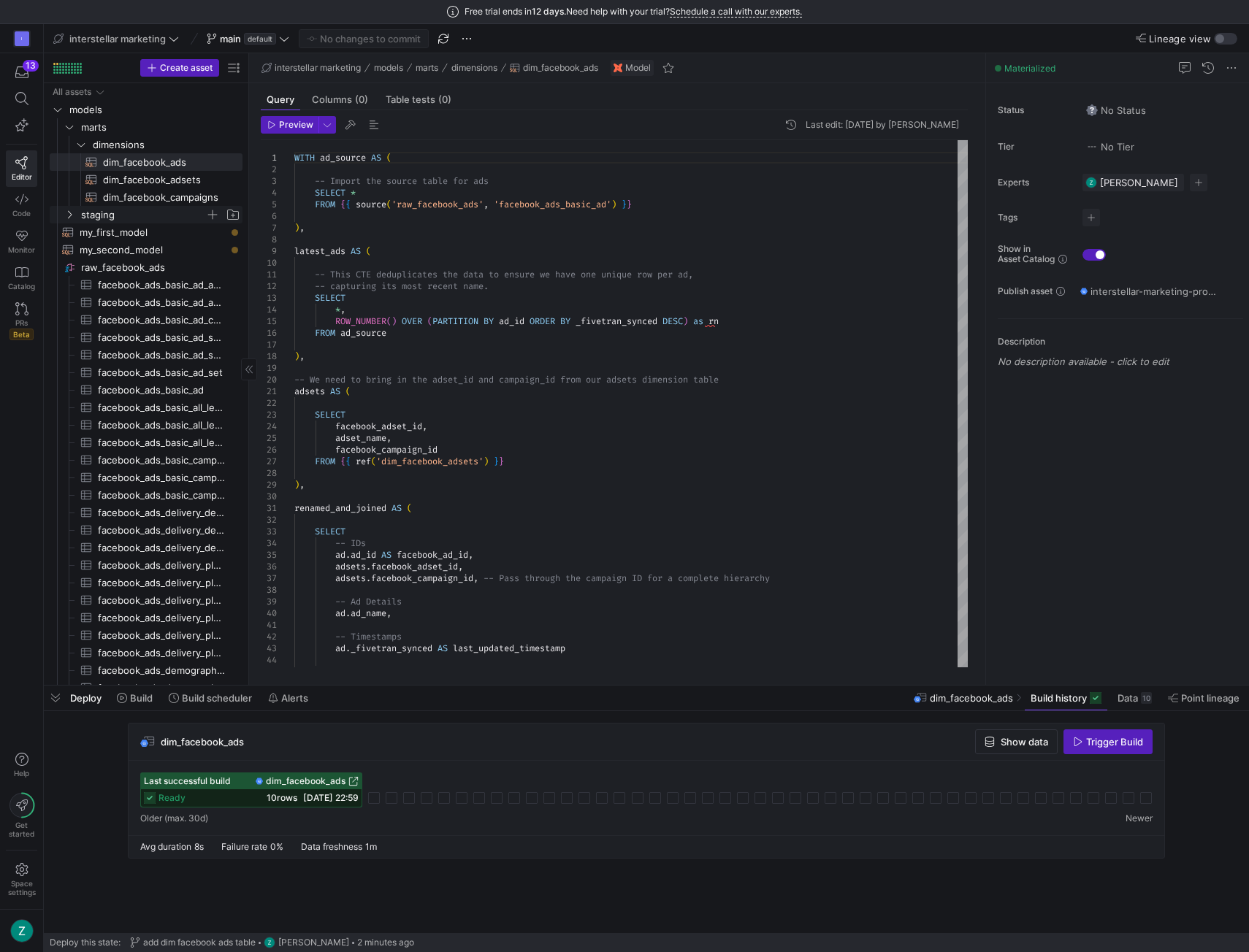
click at [73, 214] on icon "Press SPACE to select this row." at bounding box center [69, 215] width 10 height 9
click at [72, 214] on icon at bounding box center [69, 215] width 10 height 9
click at [233, 122] on span "Press SPACE to select this row." at bounding box center [233, 126] width 14 height 14
click at [20, 217] on link "Code" at bounding box center [21, 205] width 31 height 37
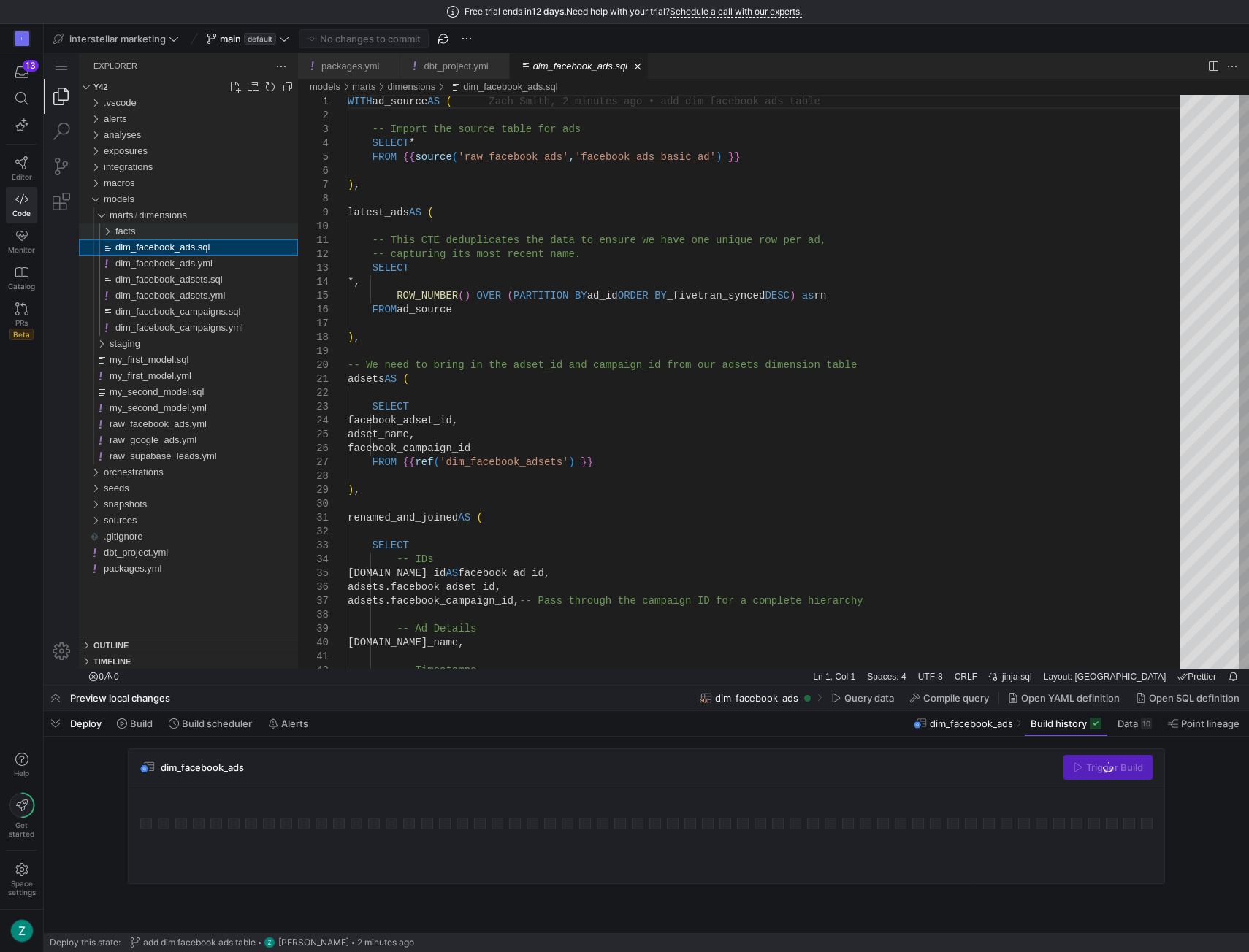
click at [132, 231] on span "facts" at bounding box center [126, 231] width 20 height 11
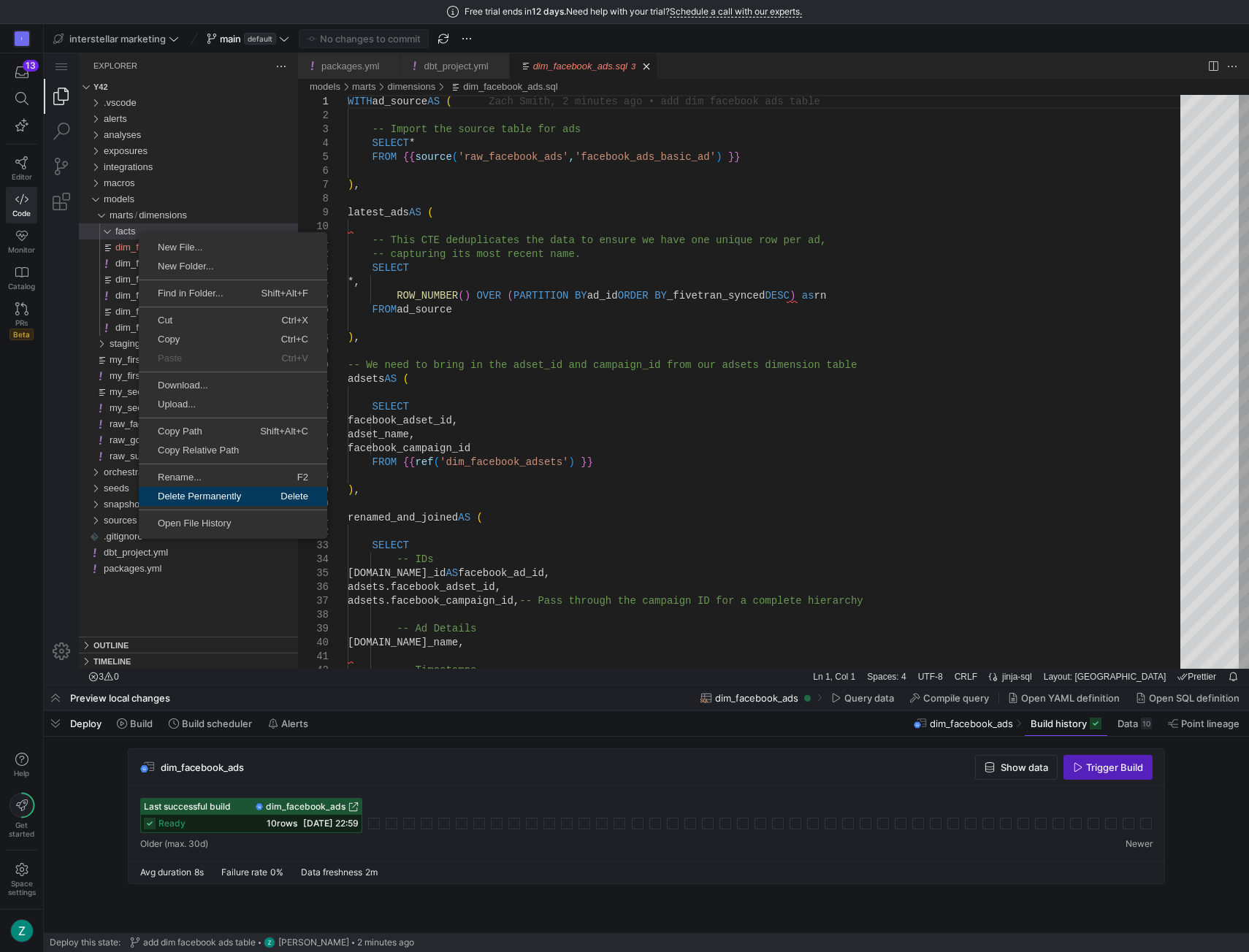
click at [198, 495] on span "Delete Permanently" at bounding box center [200, 496] width 122 height 10
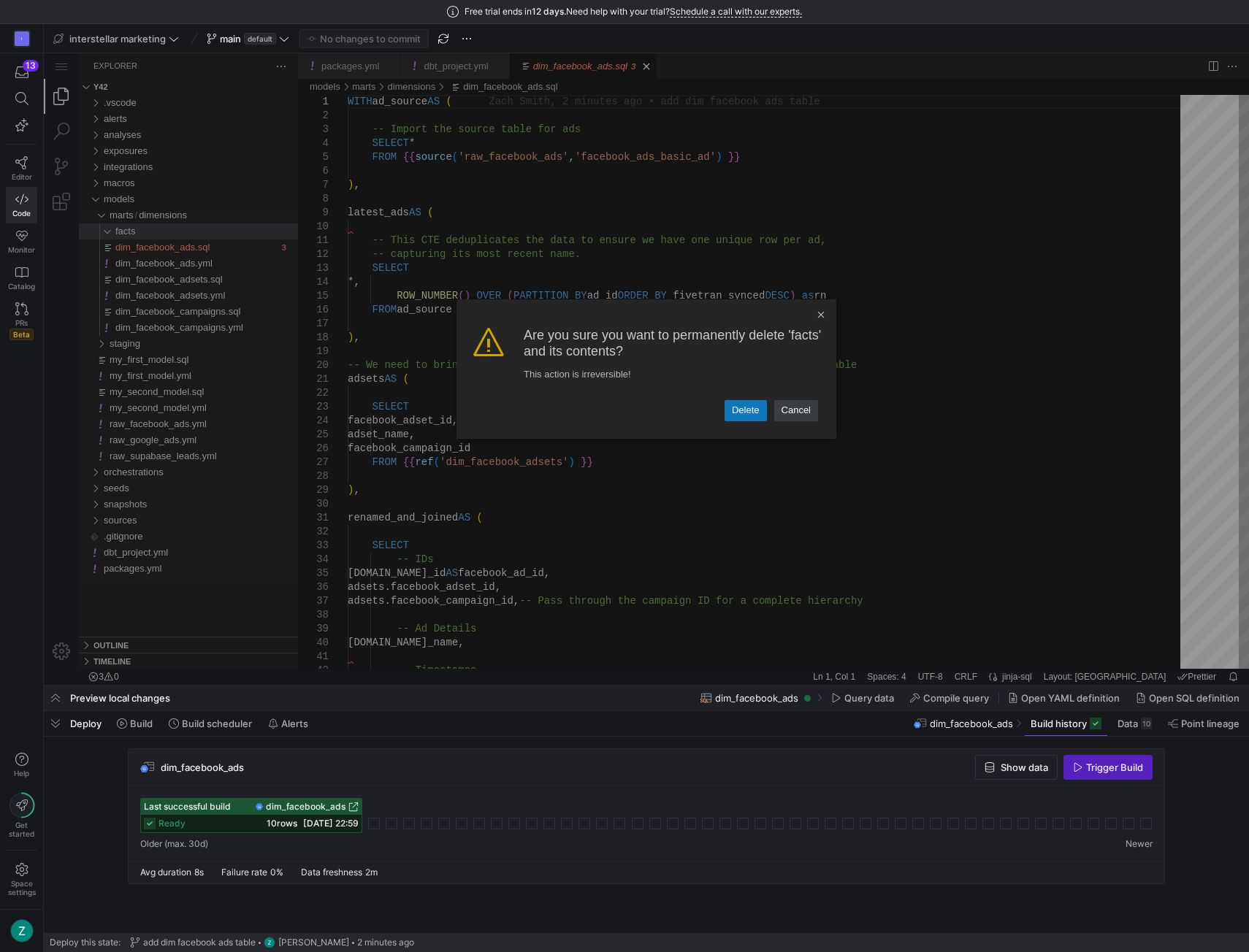
click at [739, 408] on link "Delete" at bounding box center [747, 410] width 43 height 20
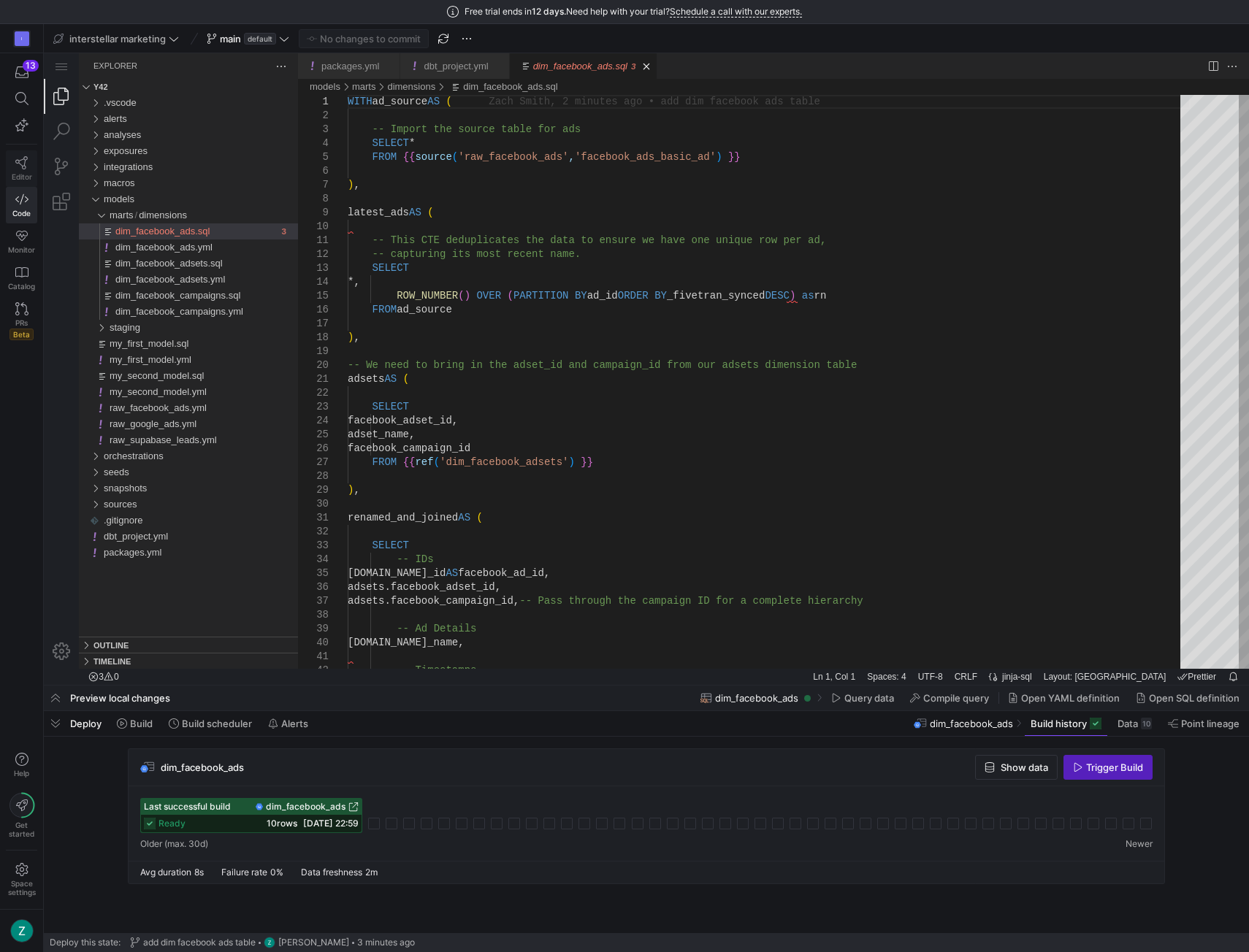
click at [29, 161] on link "Editor" at bounding box center [21, 168] width 31 height 37
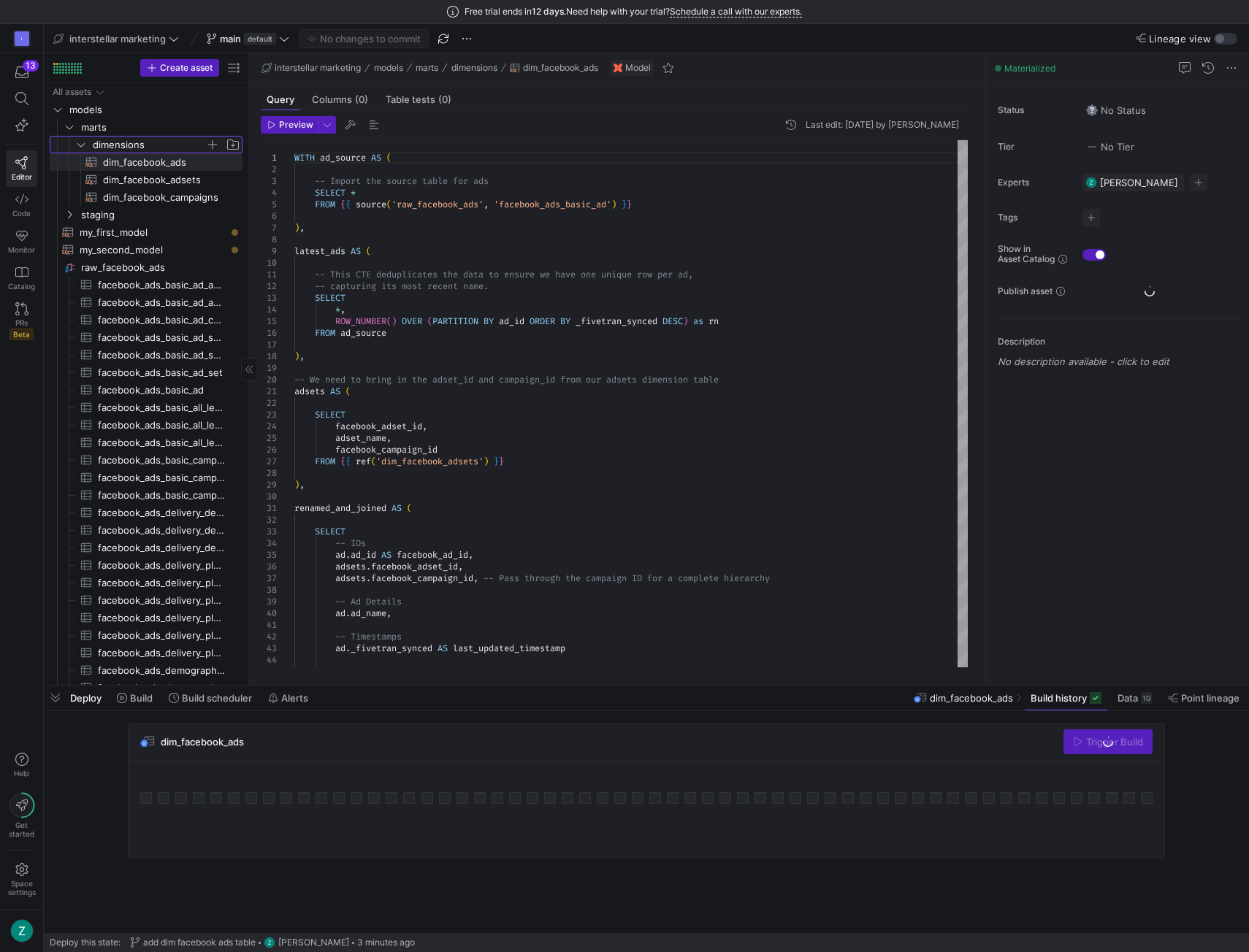
click at [74, 142] on span "dimensions" at bounding box center [158, 144] width 168 height 16
click at [140, 125] on span "marts" at bounding box center [143, 127] width 124 height 17
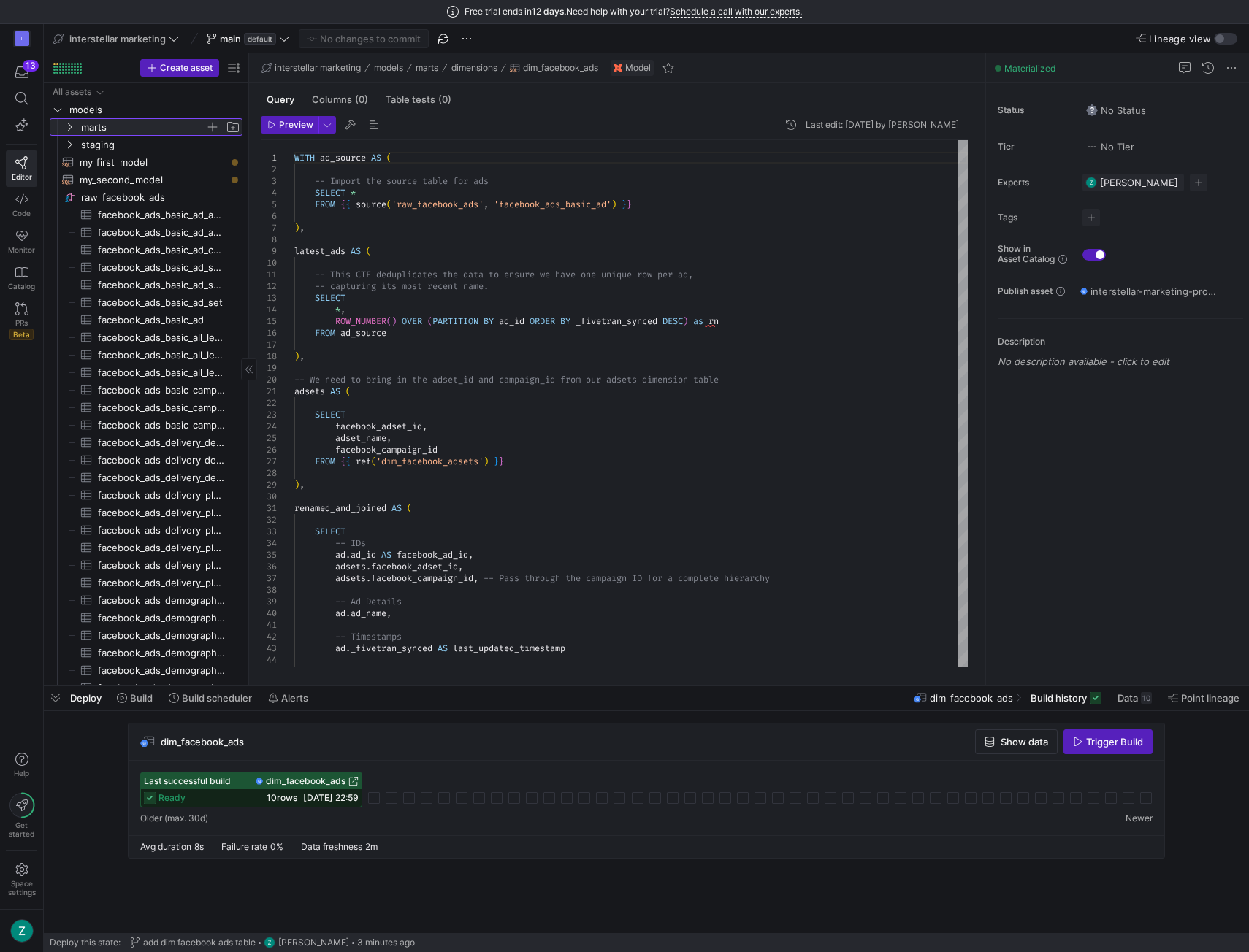
click at [136, 128] on span "marts" at bounding box center [143, 127] width 124 height 17
click at [236, 125] on span "button" at bounding box center [233, 126] width 14 height 14
type input "facts"
click at [86, 156] on y42-icon "Press SPACE to select this row." at bounding box center [80, 161] width 12 height 12
click at [83, 158] on icon at bounding box center [80, 162] width 10 height 9
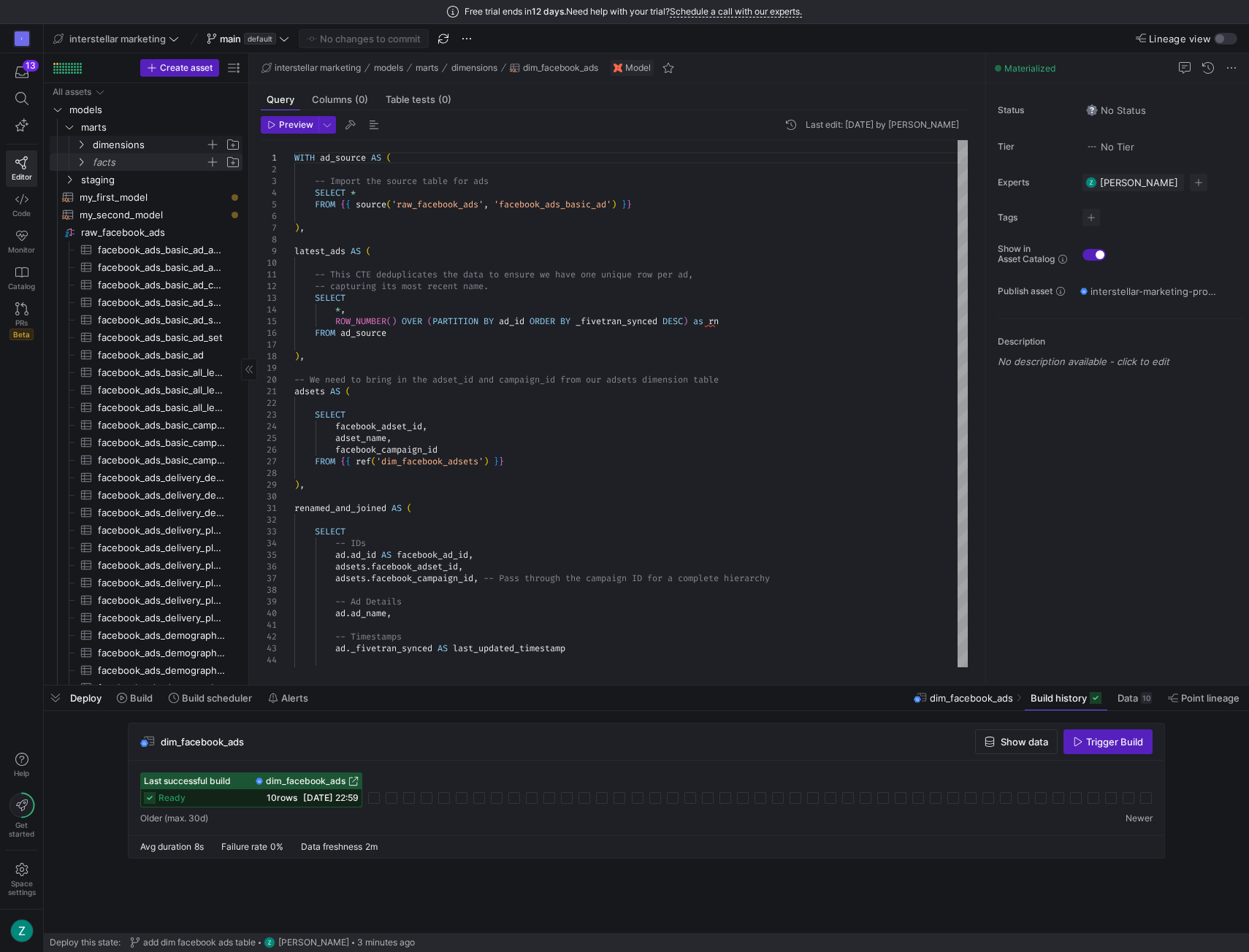
click at [81, 142] on icon "Press SPACE to select this row." at bounding box center [80, 144] width 10 height 9
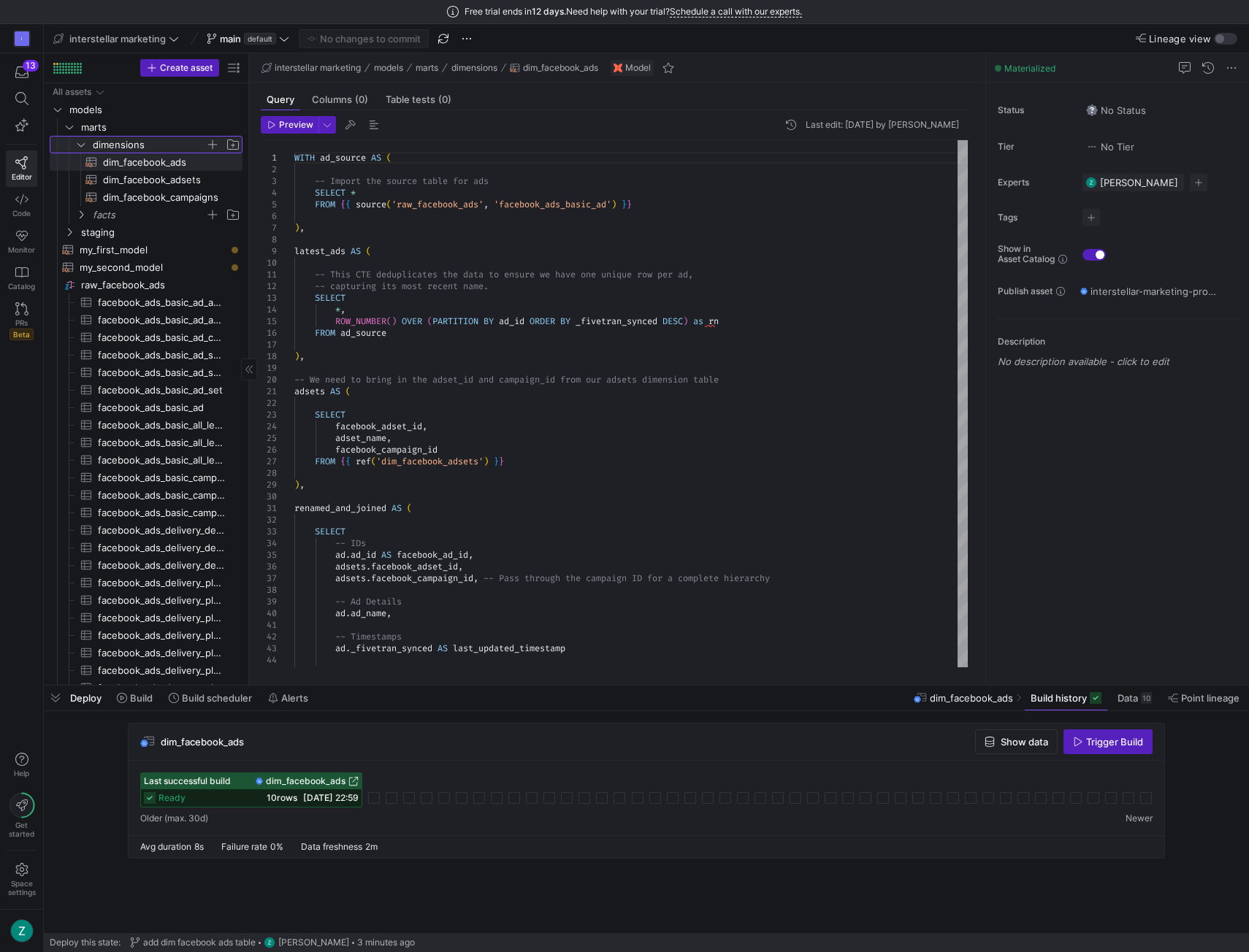
click at [81, 142] on icon at bounding box center [80, 144] width 10 height 9
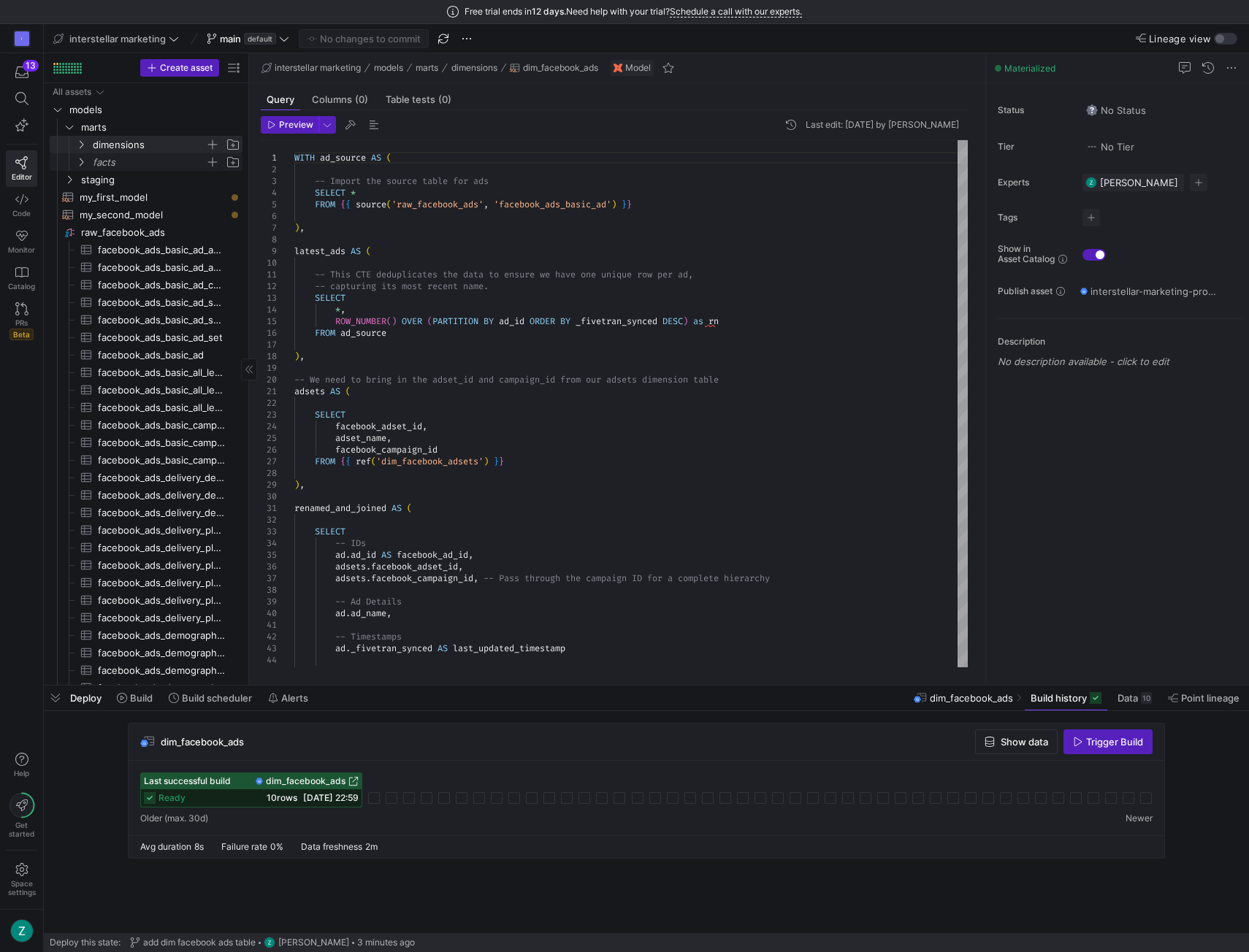
click at [83, 160] on icon "Press SPACE to select this row." at bounding box center [81, 162] width 4 height 8
click at [211, 160] on span "button" at bounding box center [212, 162] width 14 height 14
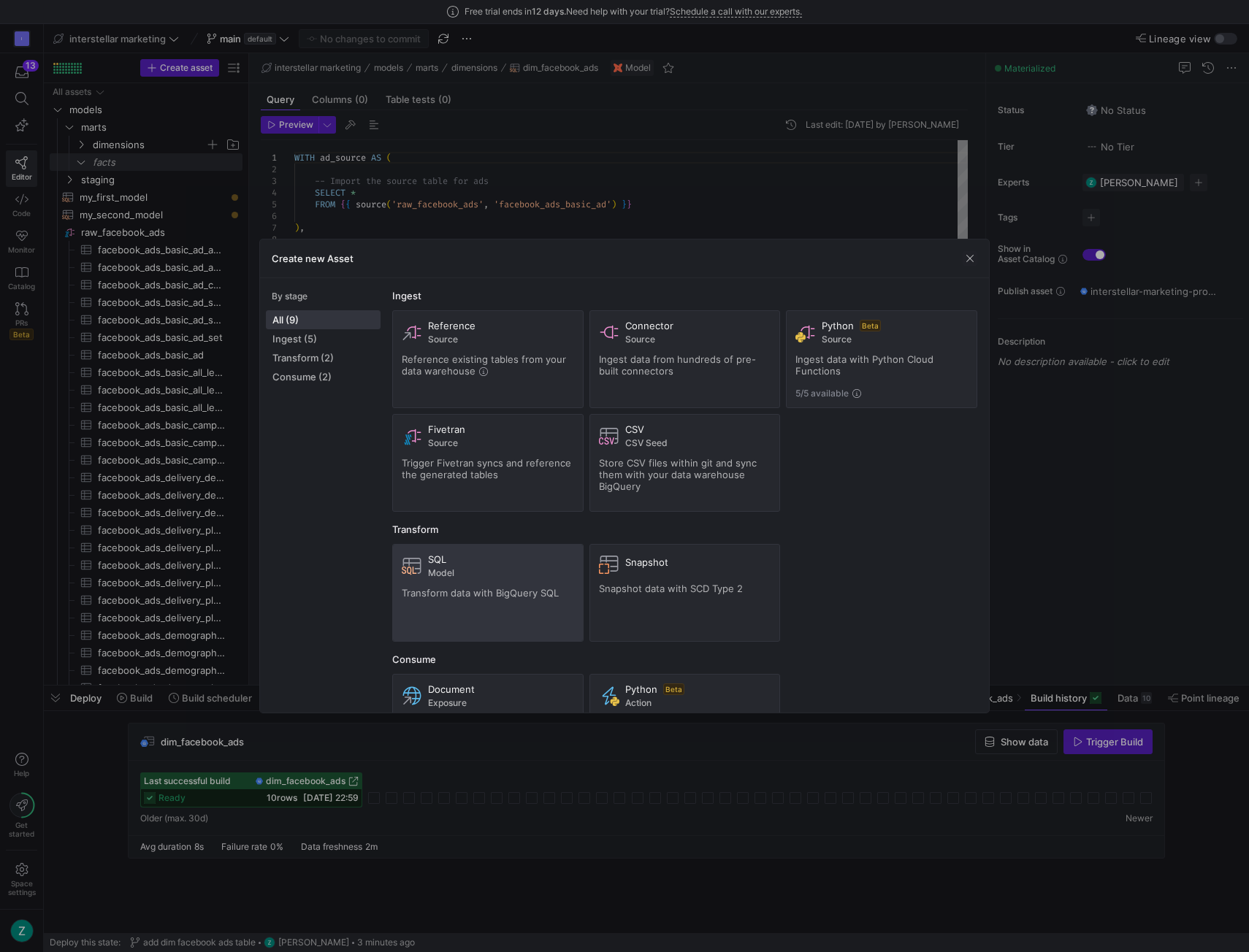
click at [471, 566] on div "SQL Model" at bounding box center [502, 566] width 146 height 25
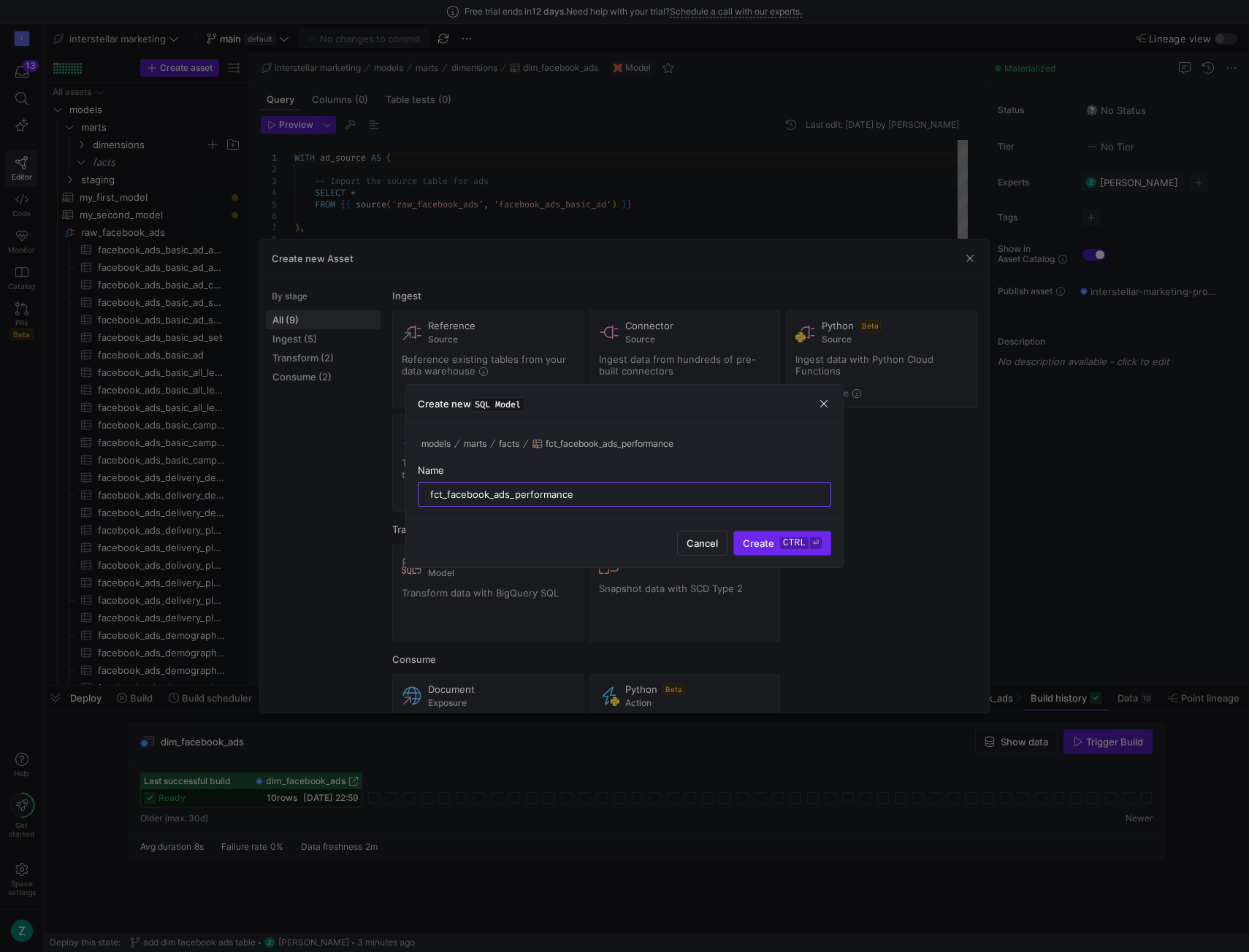
type input "fct_facebook_ads_performance"
click at [799, 541] on kbd "ctrl" at bounding box center [795, 543] width 29 height 12
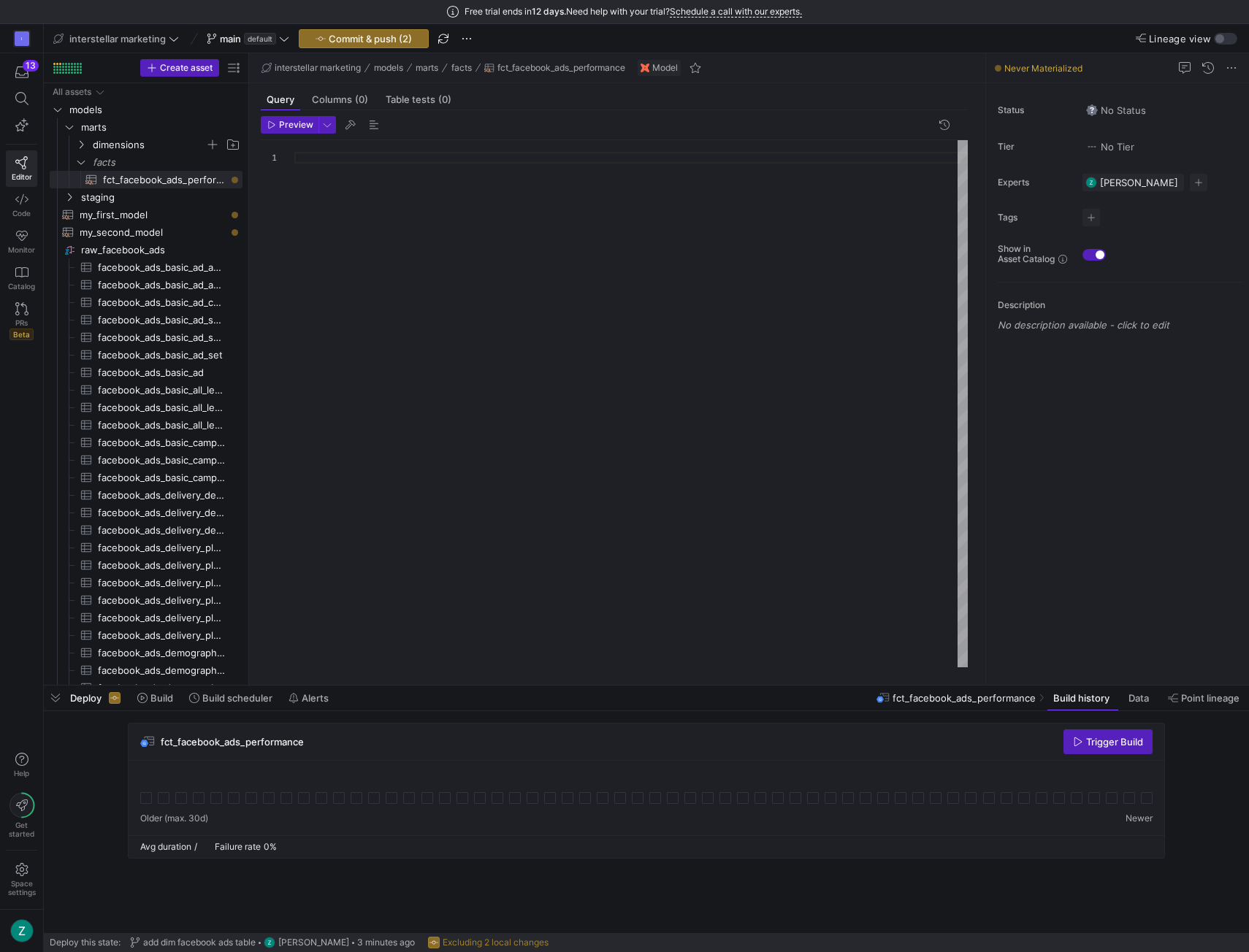
click at [515, 156] on div at bounding box center [631, 403] width 673 height 528
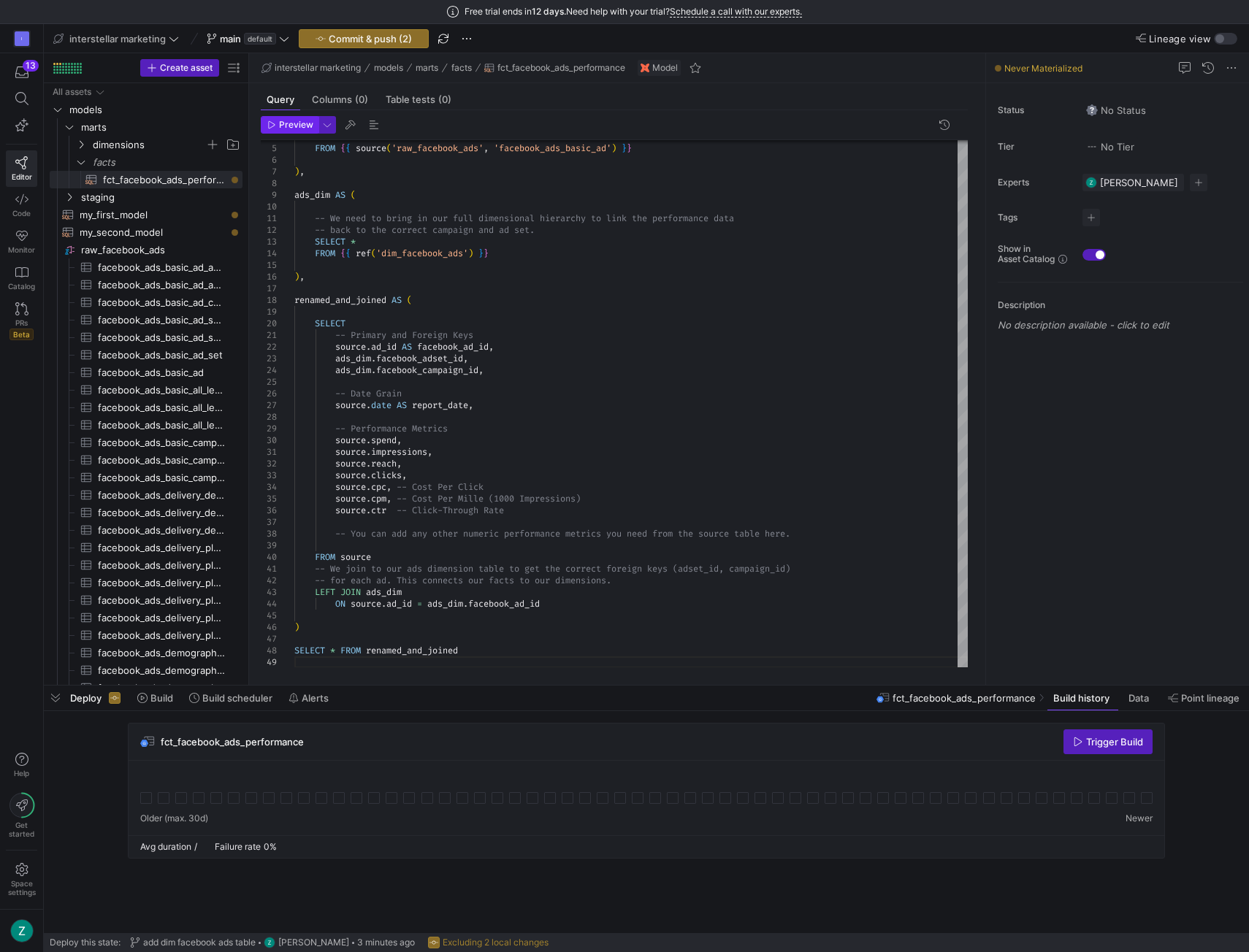
click at [292, 124] on span "Preview" at bounding box center [296, 124] width 35 height 10
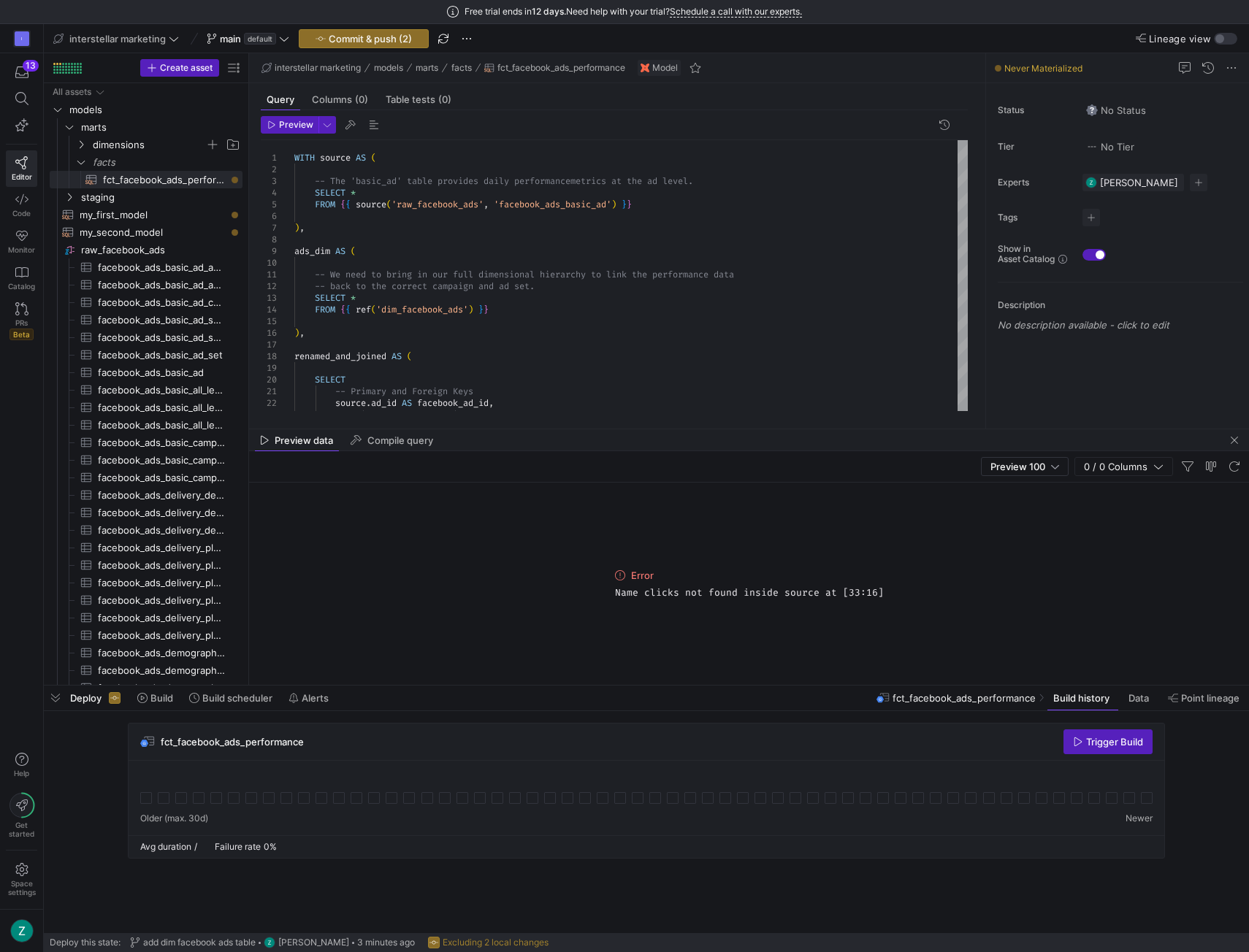
drag, startPoint x: 617, startPoint y: 591, endPoint x: 908, endPoint y: 590, distance: 291.0
click at [908, 590] on div "Error Name clicks not found inside source at [33:16]" at bounding box center [749, 583] width 1000 height 202
copy span "Name clicks not found inside source at [33:16]"
click at [587, 236] on div "ads_dim . facebook_adset_id , -- Primary and Foreign Keys source . ad_id AS fac…" at bounding box center [631, 432] width 673 height 584
type textarea "WITH source AS ( -- The 'basic_ad' table provides daily performance metrics at …"
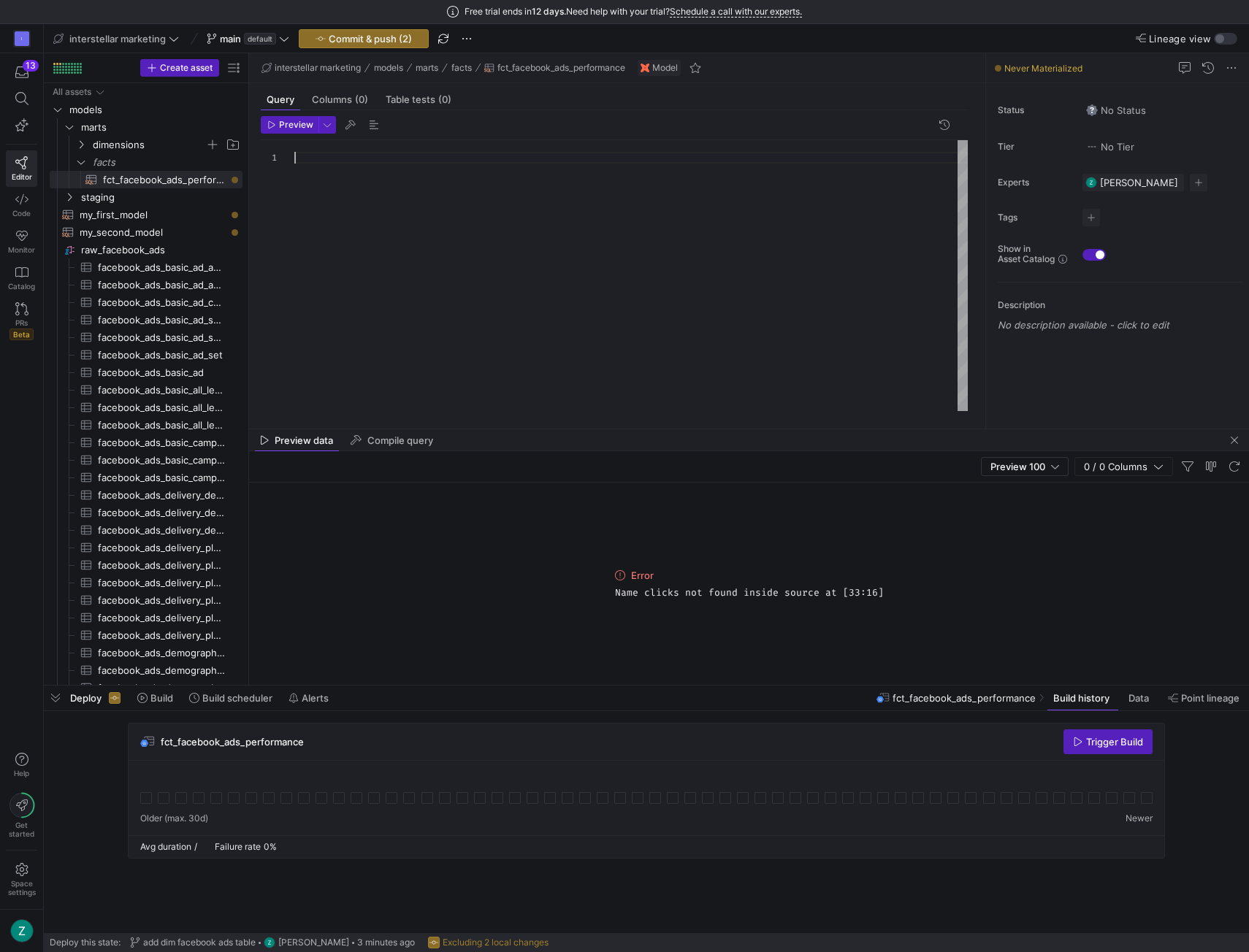
type textarea "ON performance.ad_id = ads_dim.facebook_ad_id ) SELECT * FROM final"
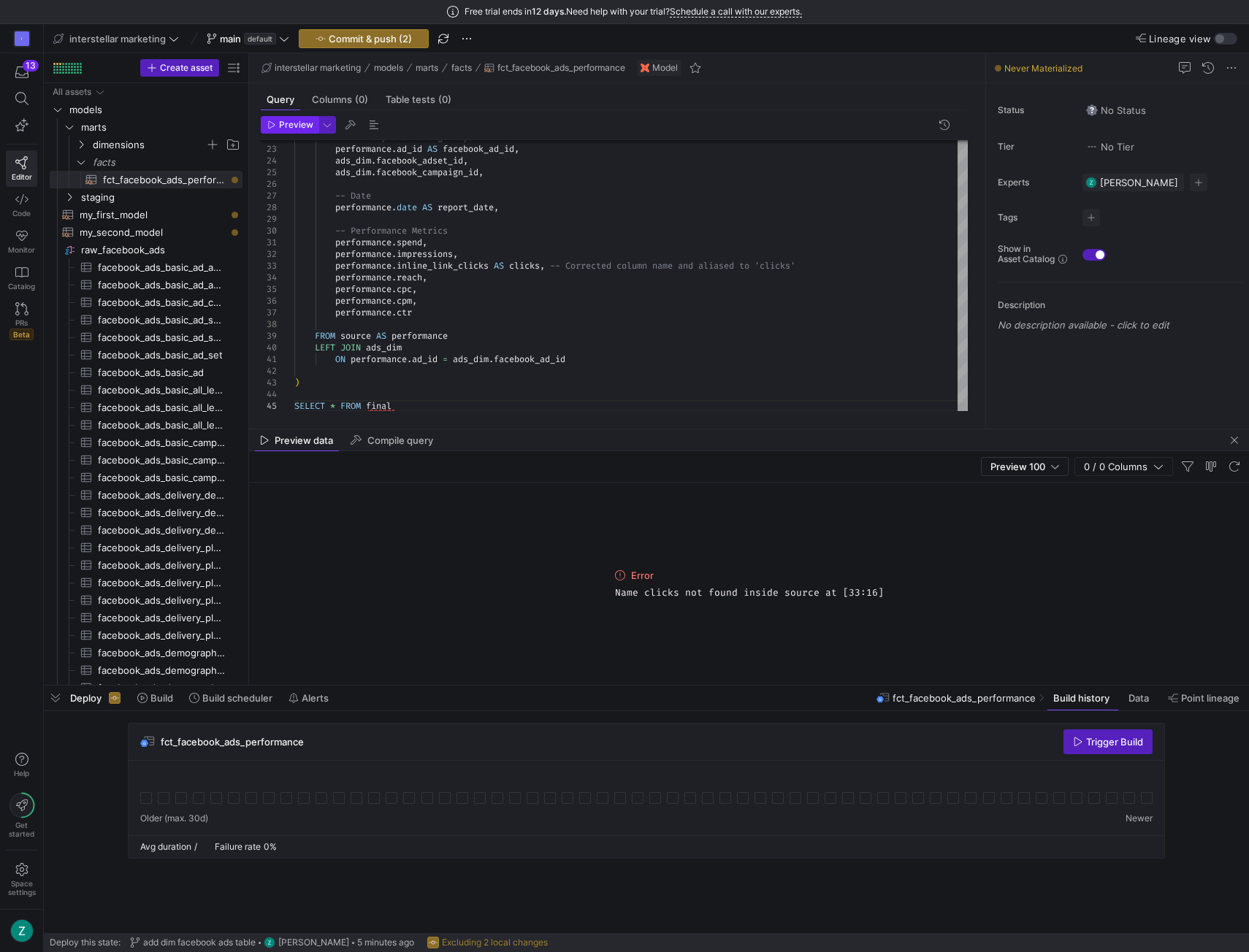
click at [293, 131] on span "button" at bounding box center [290, 125] width 56 height 16
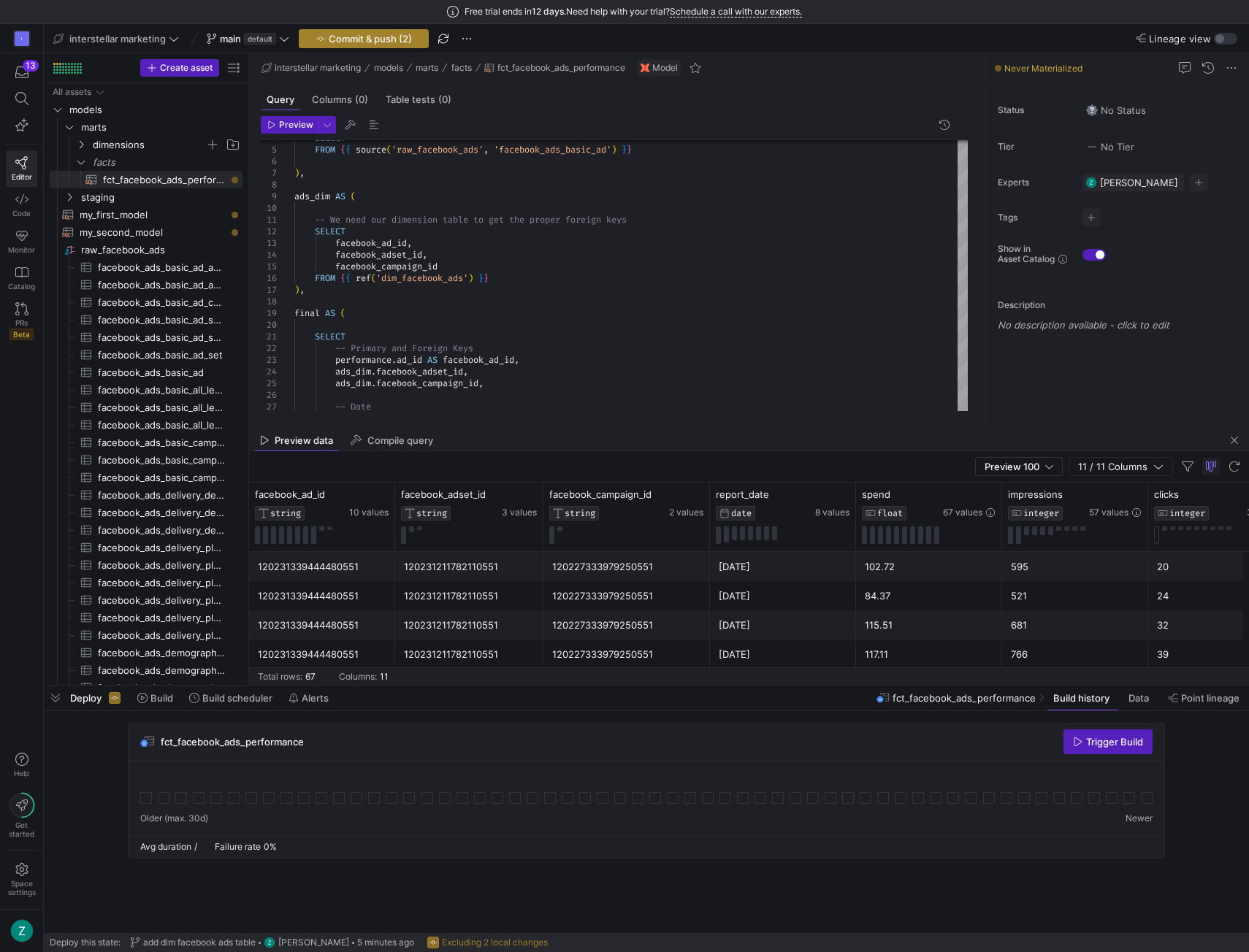
click at [362, 40] on span "Commit & push (2)" at bounding box center [370, 38] width 83 height 12
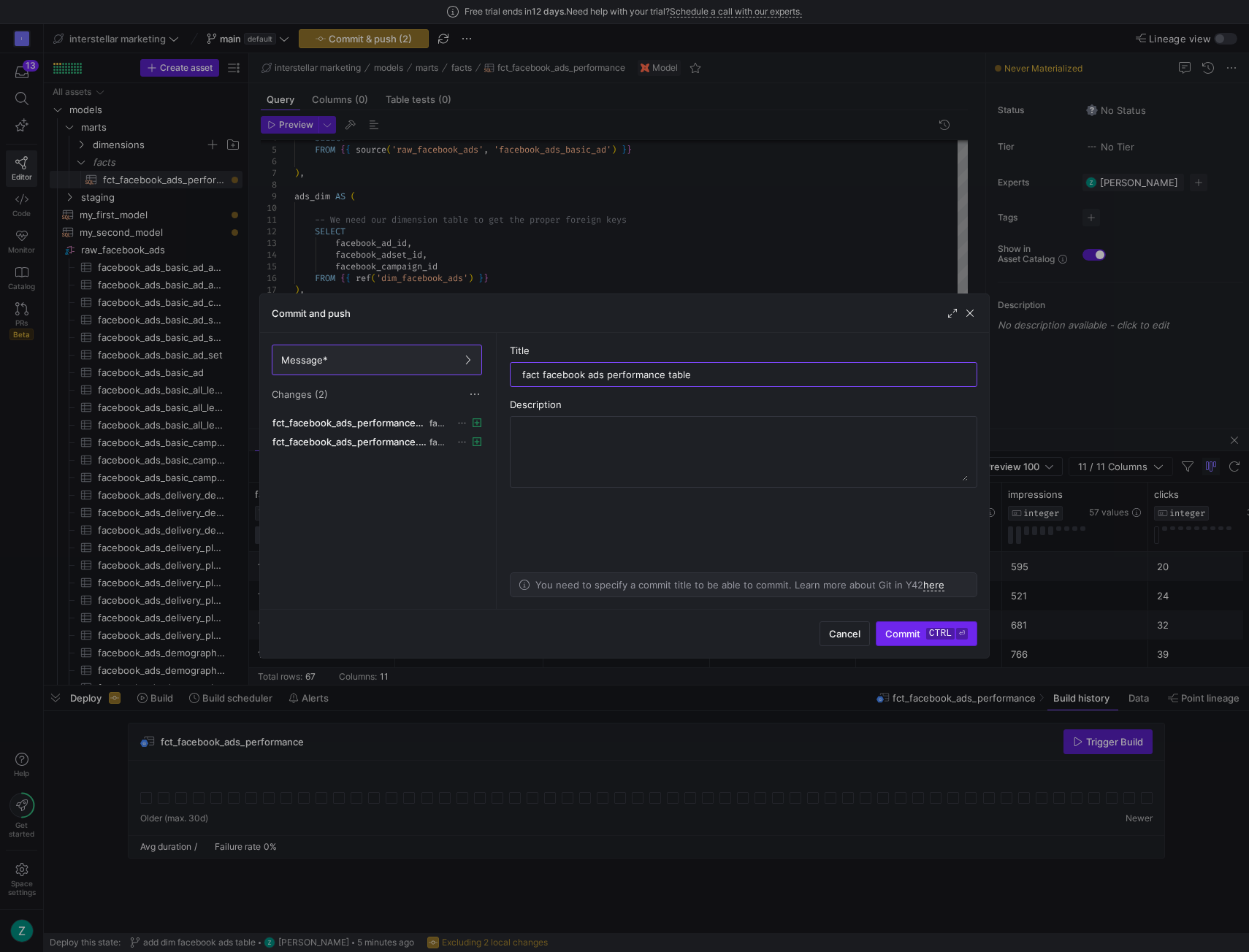
type input "fact facebook ads performance table"
click at [907, 631] on span "Commit ctrl ⏎" at bounding box center [927, 633] width 83 height 12
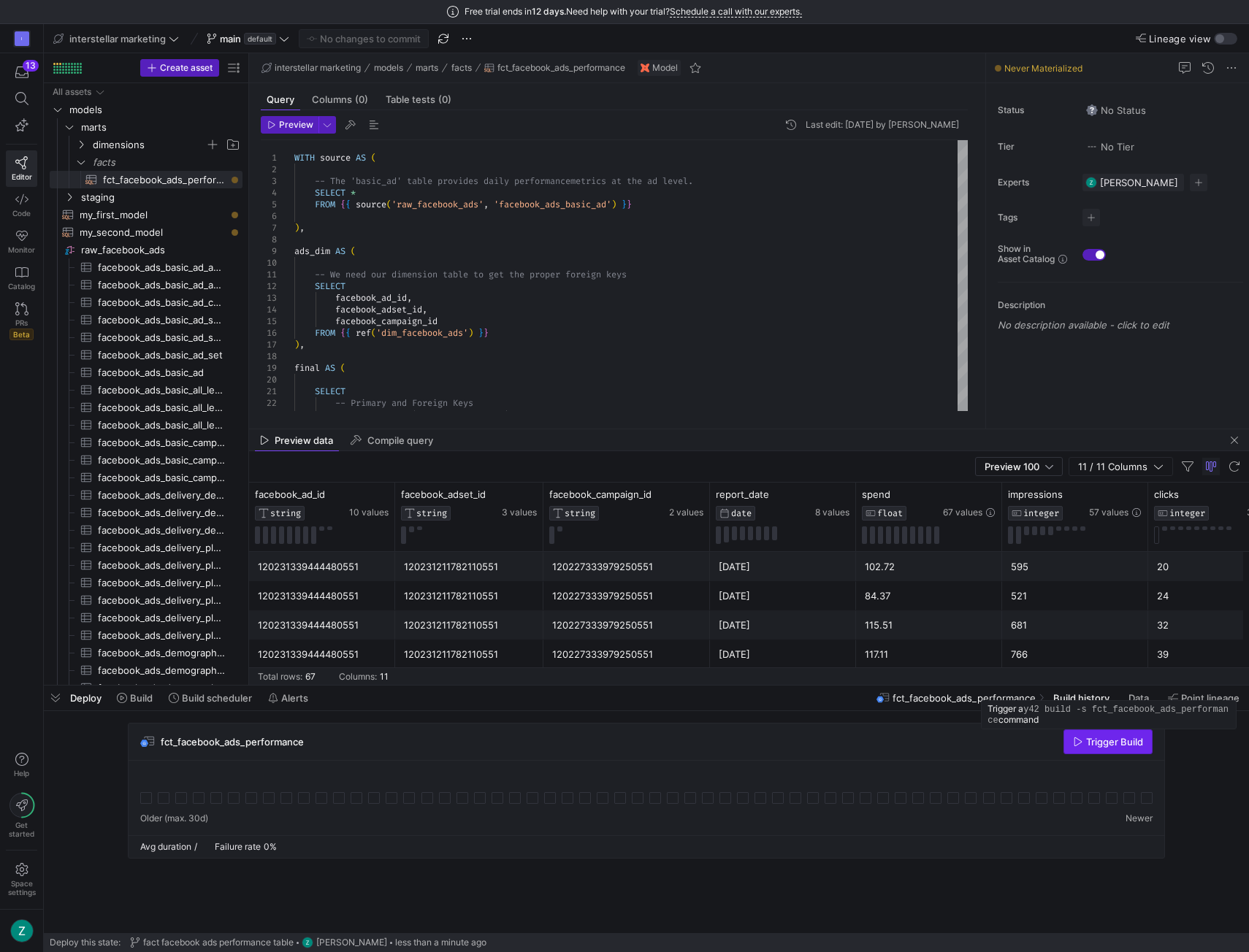
click at [1100, 739] on span "Trigger Build" at bounding box center [1114, 742] width 57 height 12
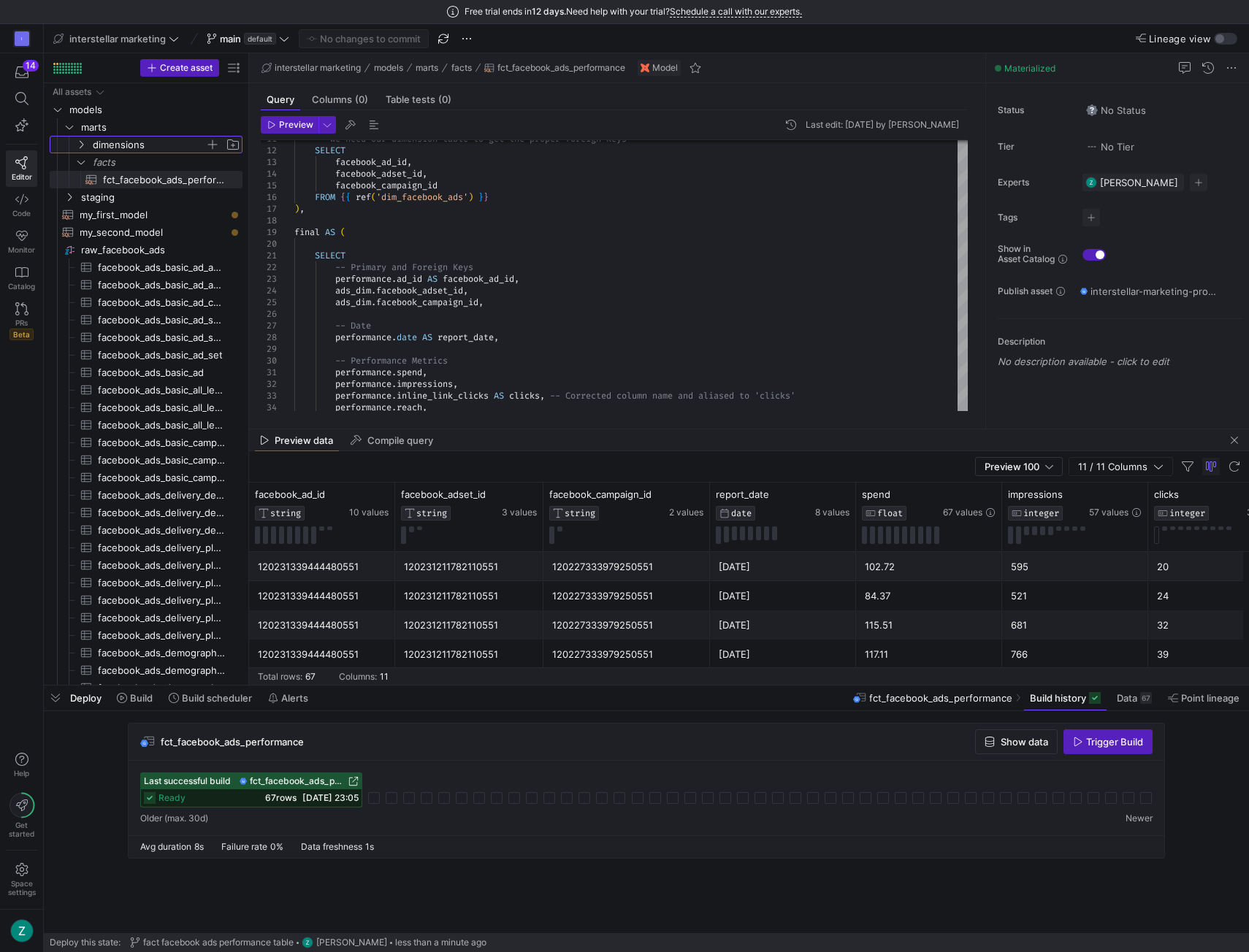
click at [86, 144] on y42-icon "Press SPACE to select this row." at bounding box center [80, 144] width 12 height 12
click at [105, 265] on span "my_first_model​​​​​​​​​​" at bounding box center [152, 267] width 146 height 17
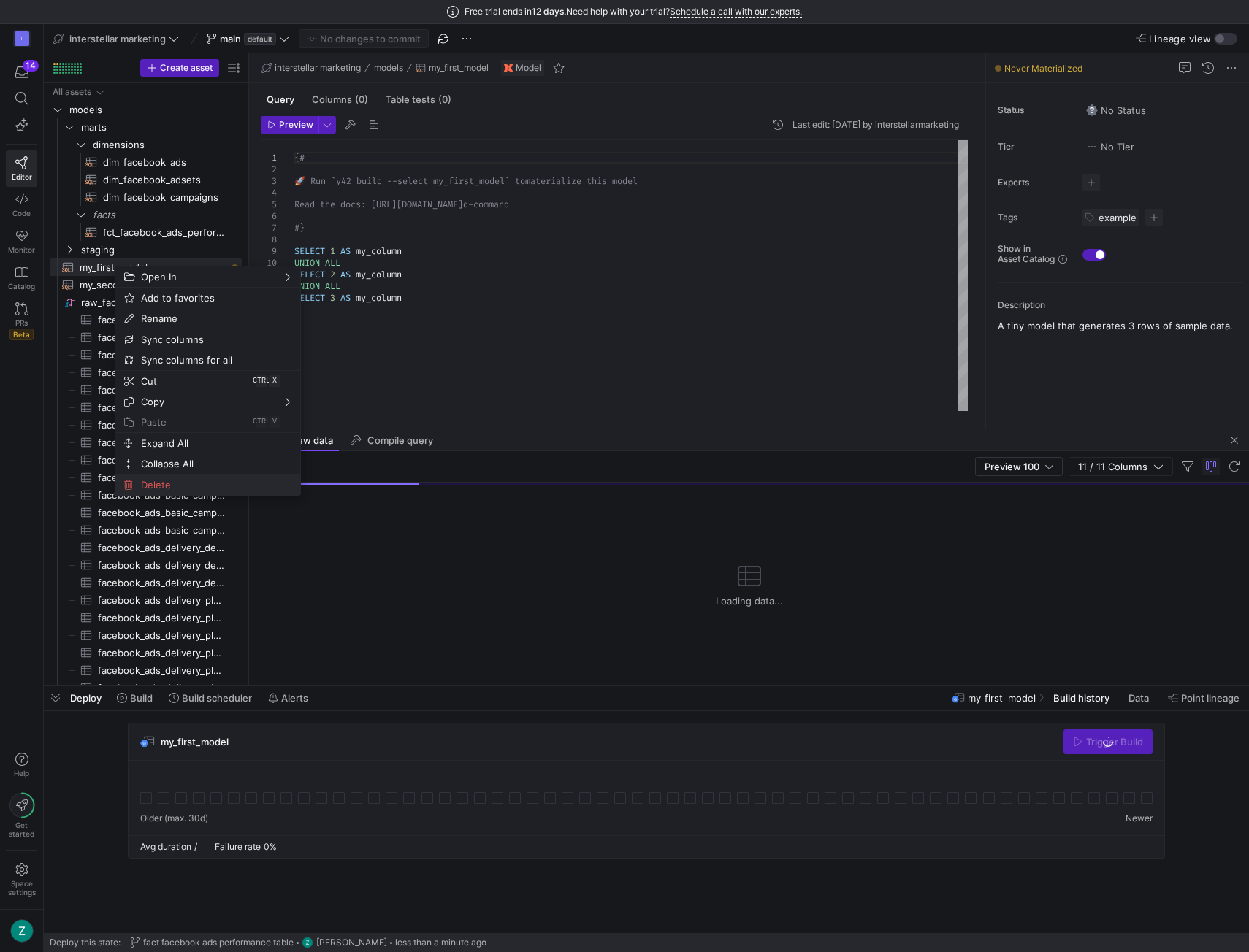
click at [161, 487] on span "Delete" at bounding box center [195, 484] width 120 height 20
type textarea "WITH source AS ( -- The 'basic_ad' table provides daily performance metrics at …"
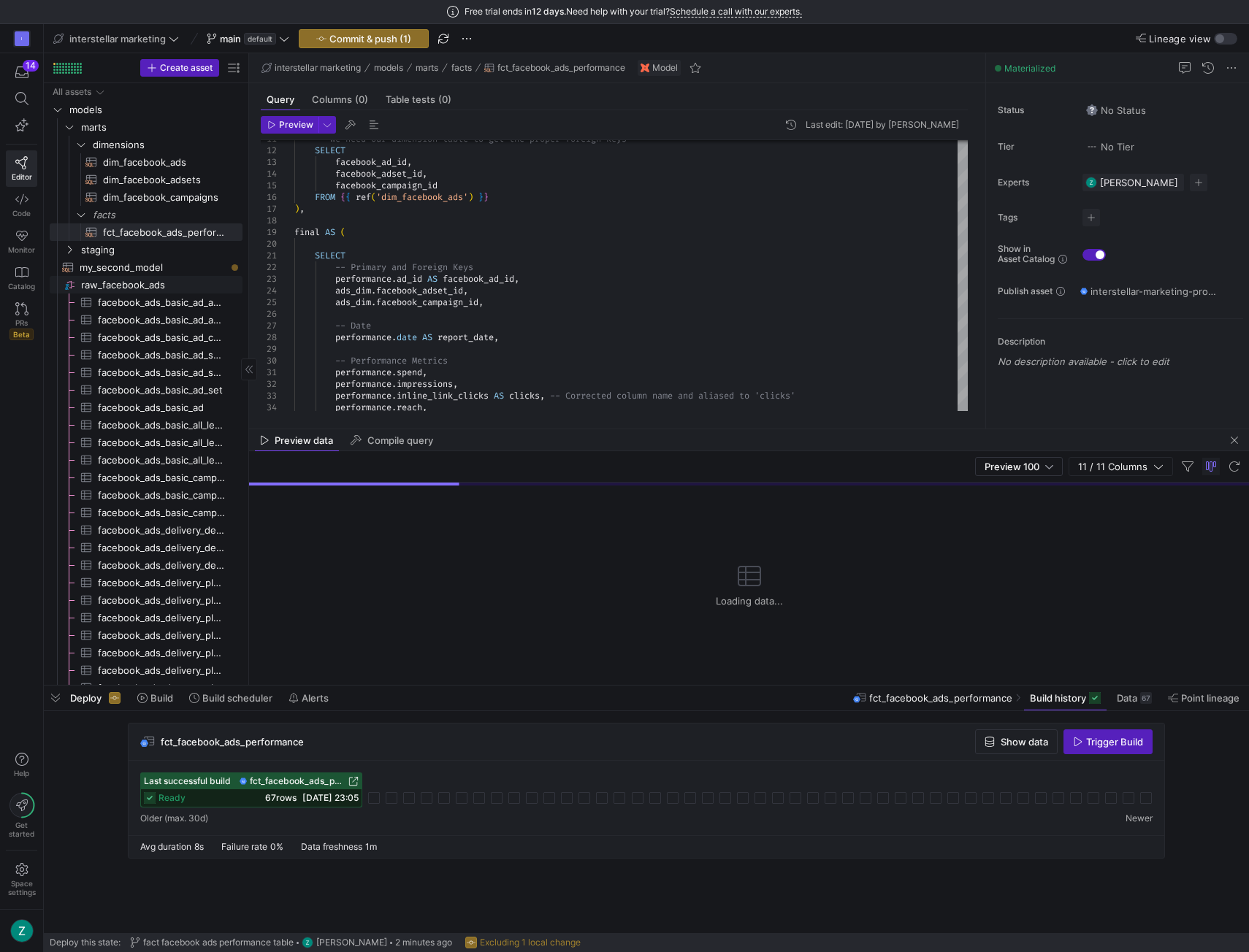
click at [120, 284] on span "raw_facebook_ads​​​​​​​​" at bounding box center [160, 285] width 159 height 17
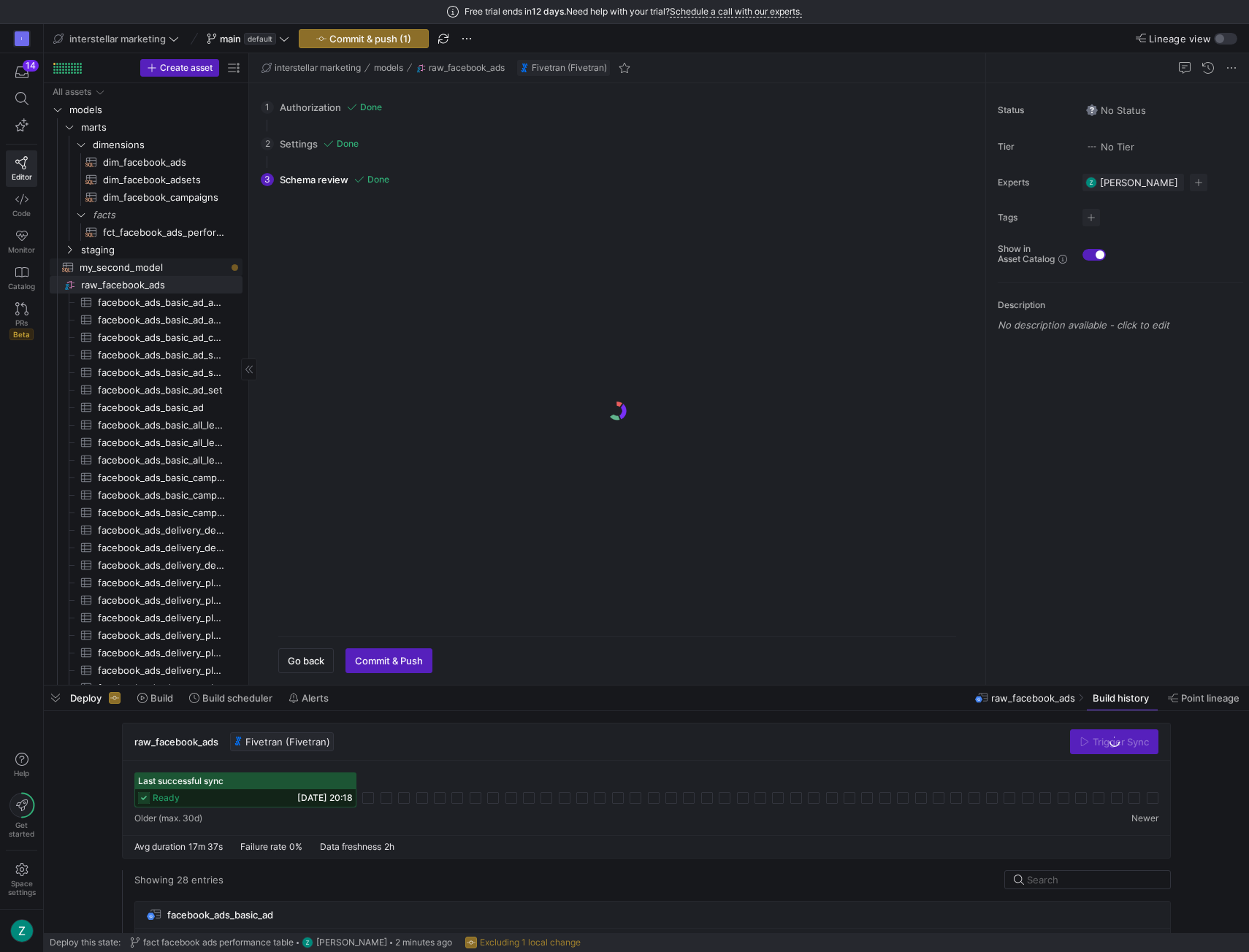
click at [128, 267] on span "my_second_model​​​​​​​​​​" at bounding box center [152, 267] width 146 height 17
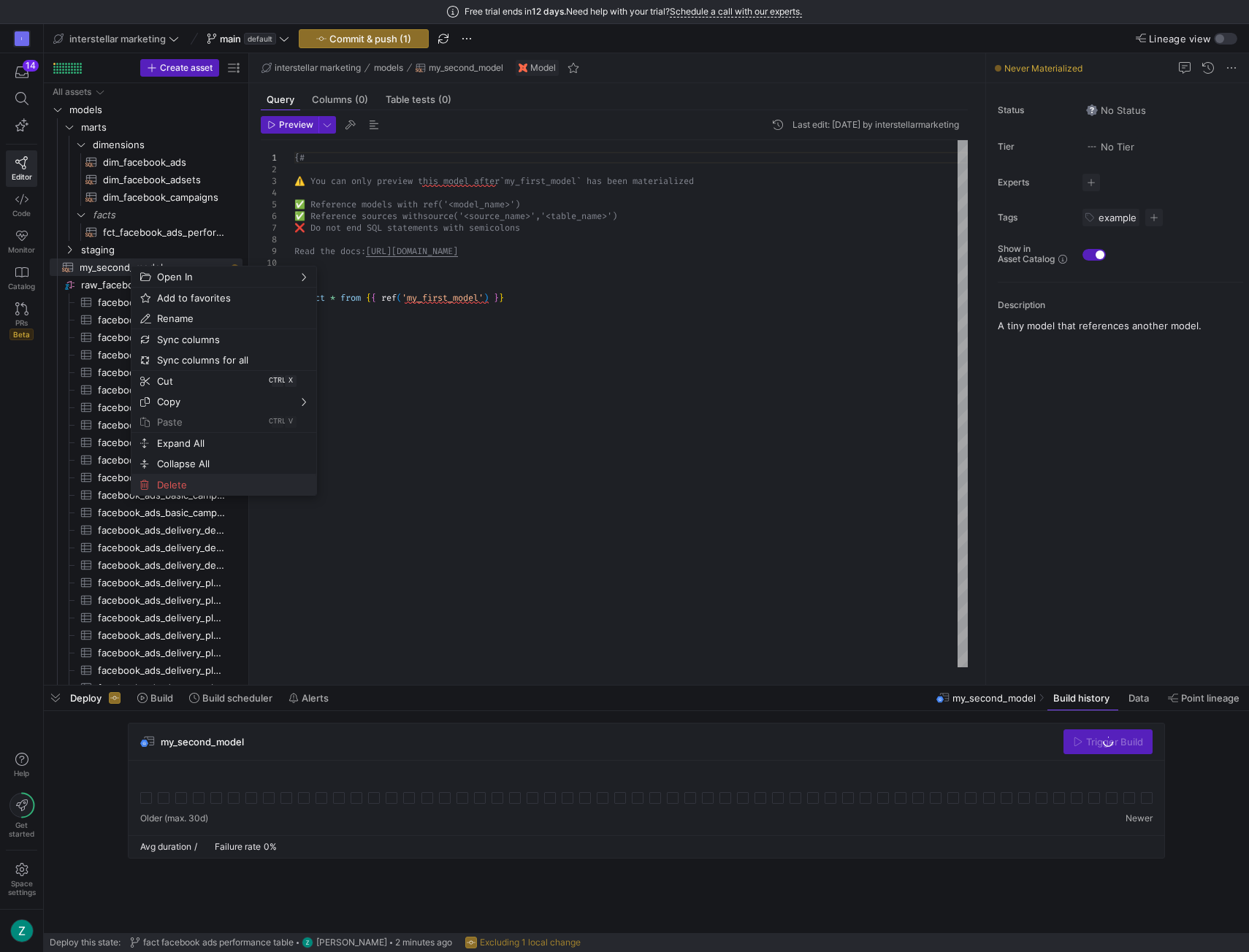
click at [187, 480] on span "Delete" at bounding box center [211, 484] width 120 height 20
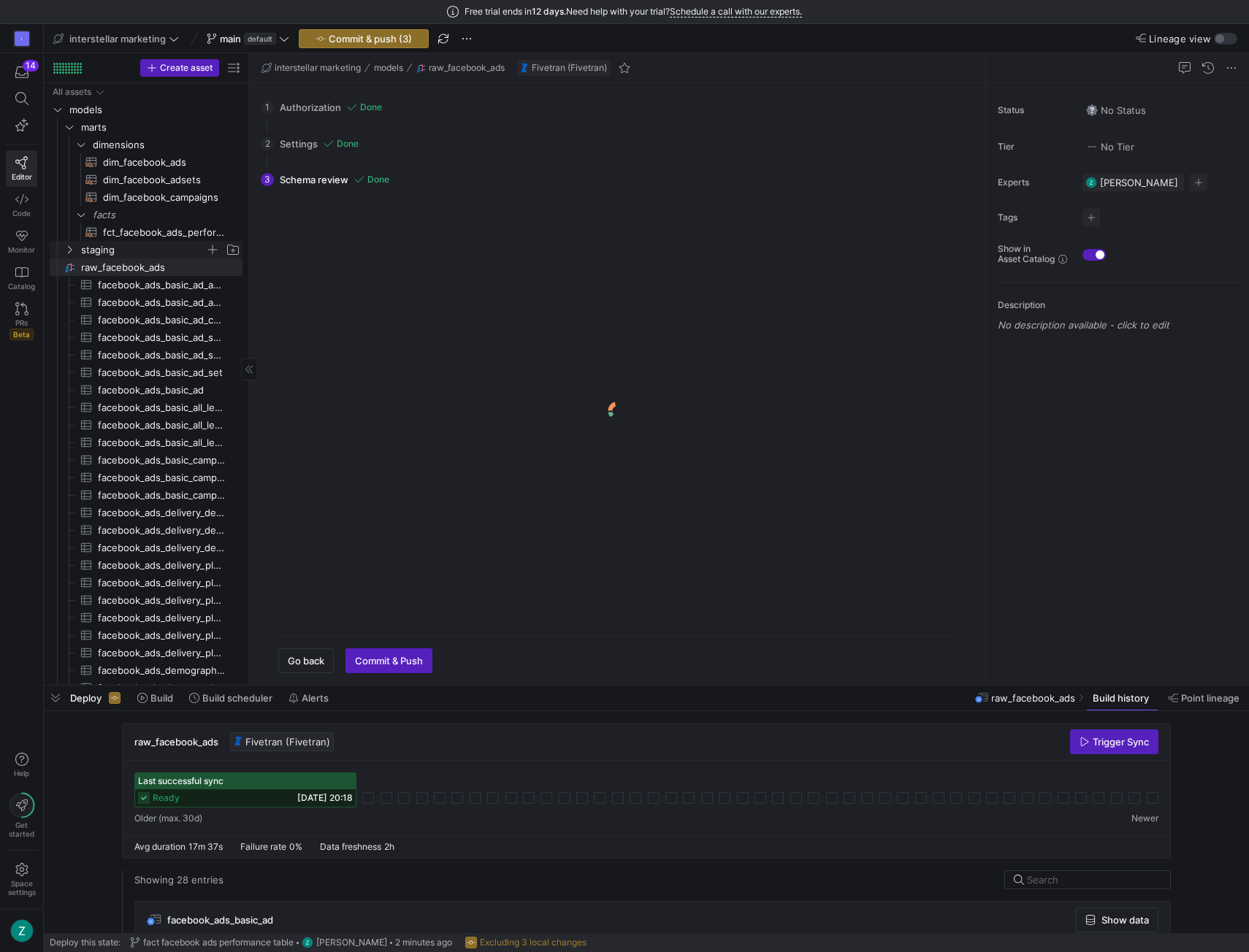
click at [68, 250] on icon "Press SPACE to select this row." at bounding box center [69, 250] width 10 height 9
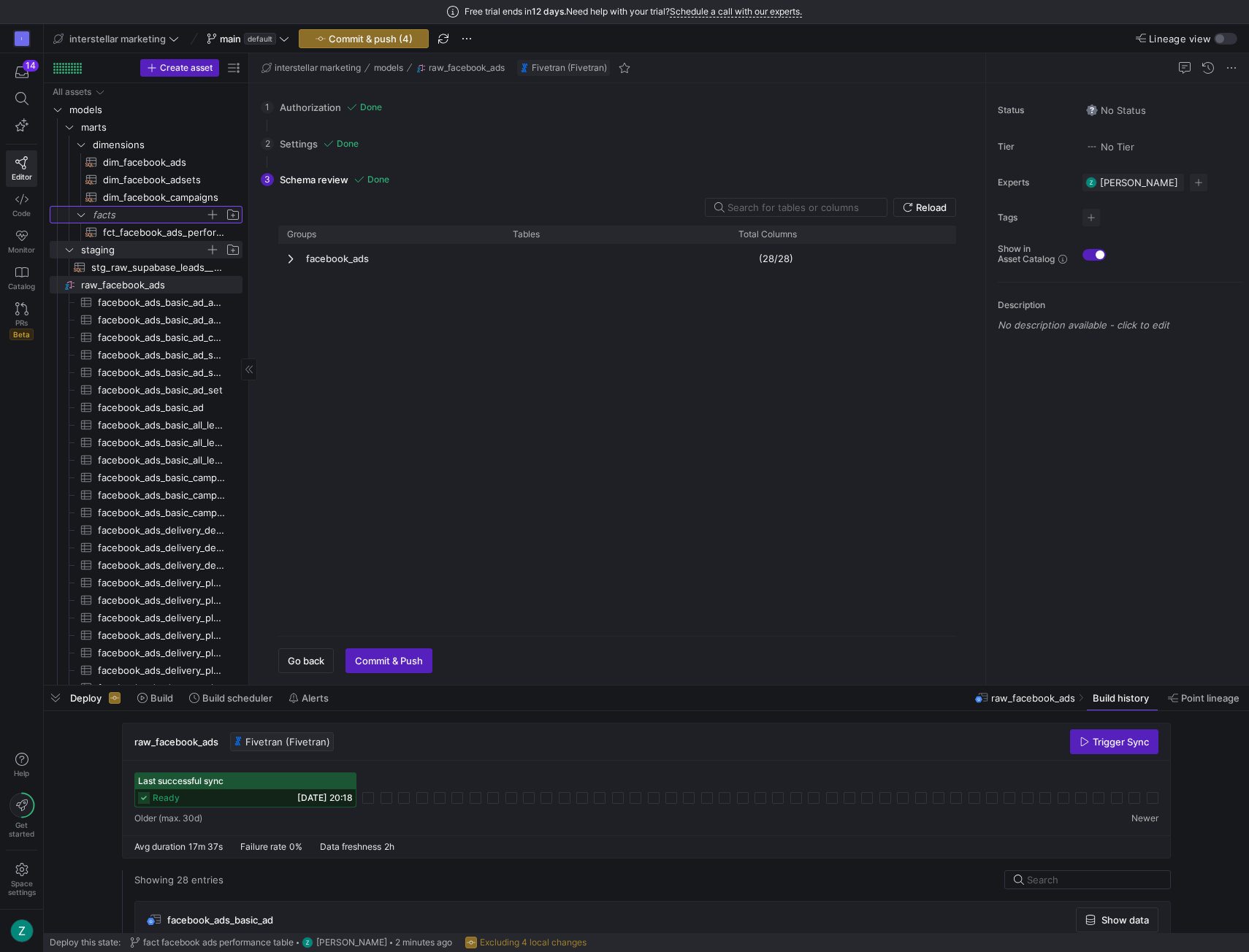
click at [135, 213] on span "facts" at bounding box center [149, 215] width 112 height 17
click at [213, 214] on span "button" at bounding box center [212, 215] width 14 height 14
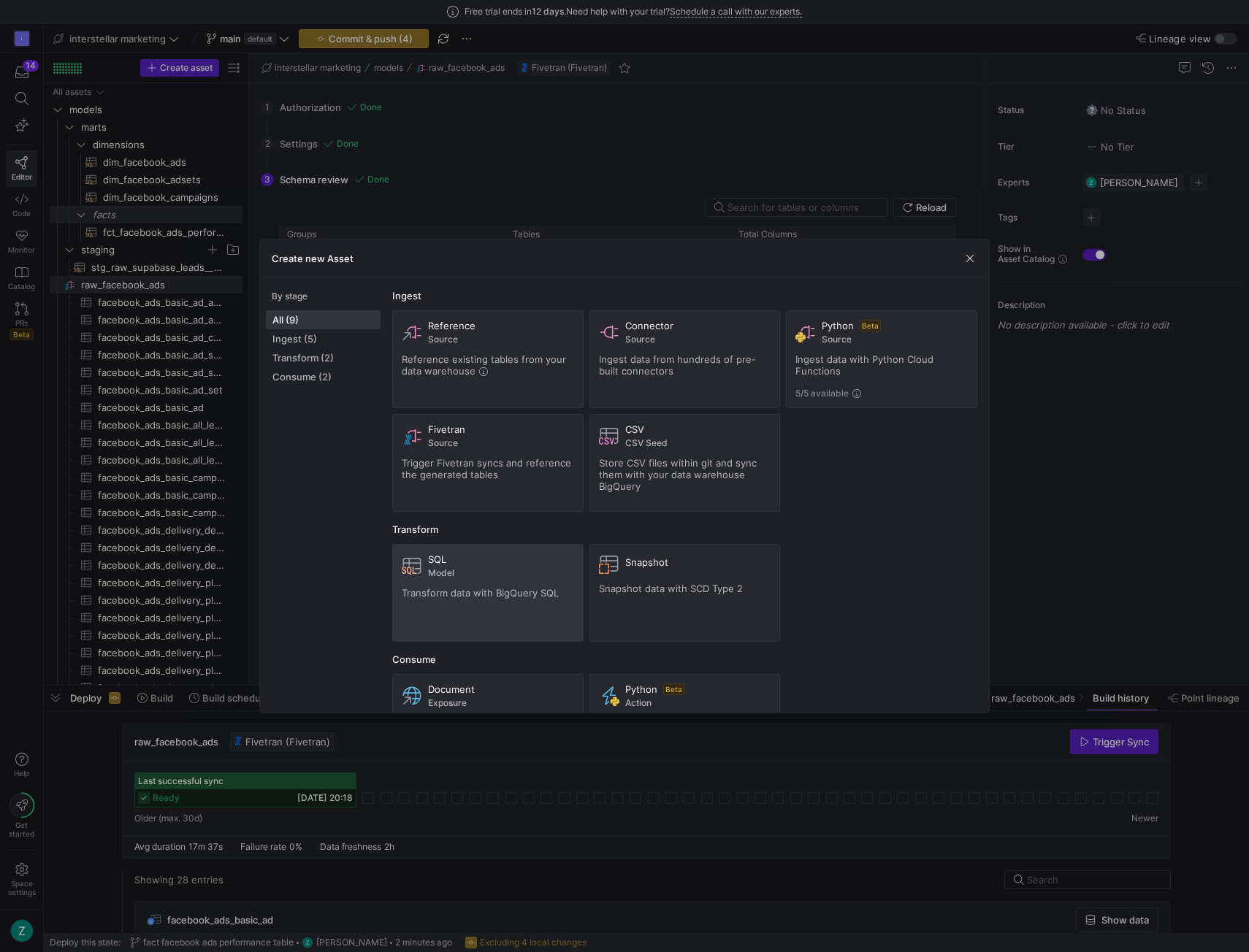
click at [491, 568] on span "Model" at bounding box center [502, 573] width 146 height 10
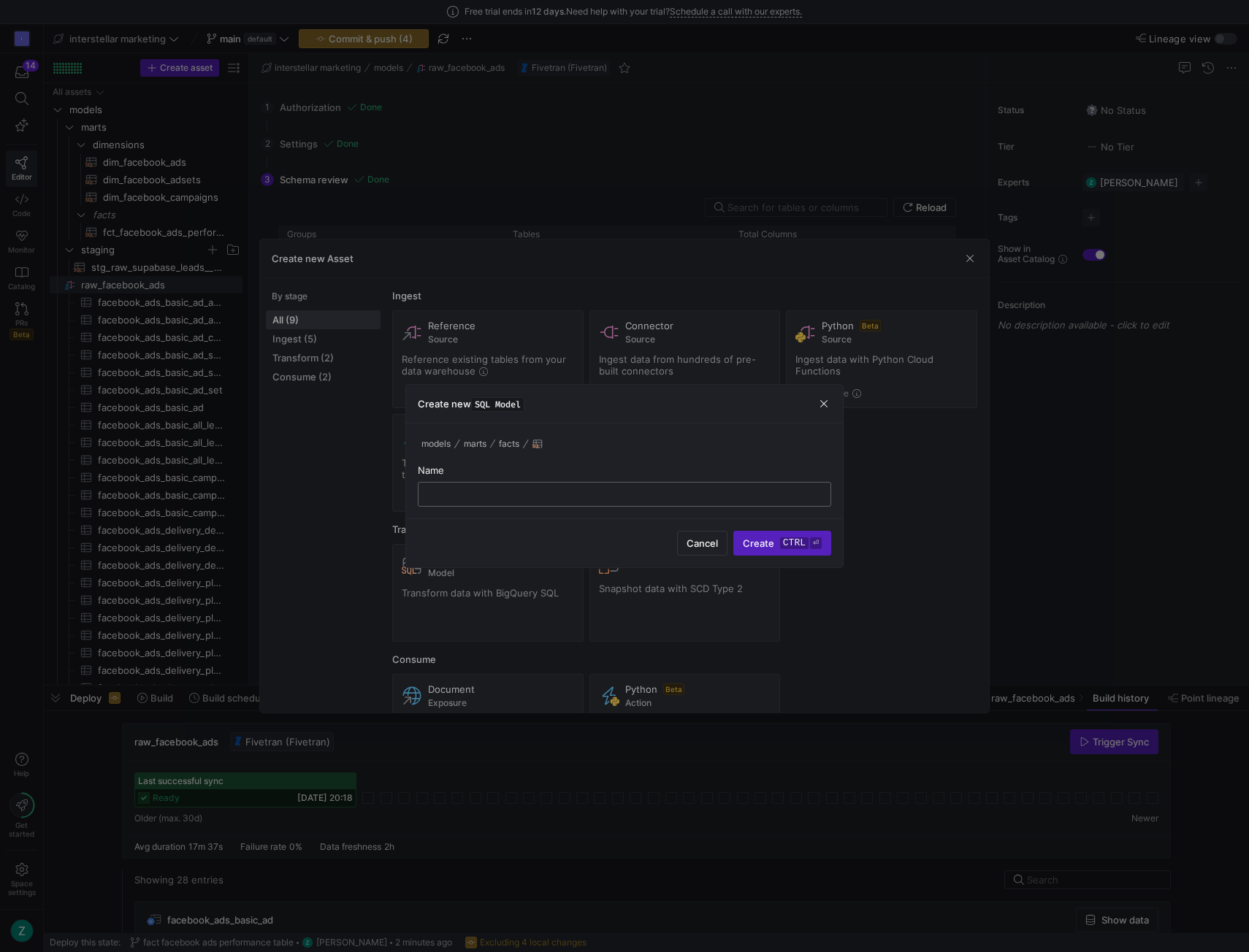
click at [614, 489] on input "text" at bounding box center [624, 494] width 388 height 12
type input "mart_facebook_cost_per_lead_by_region"
click at [778, 541] on span "Create ctrl ⏎" at bounding box center [782, 543] width 79 height 12
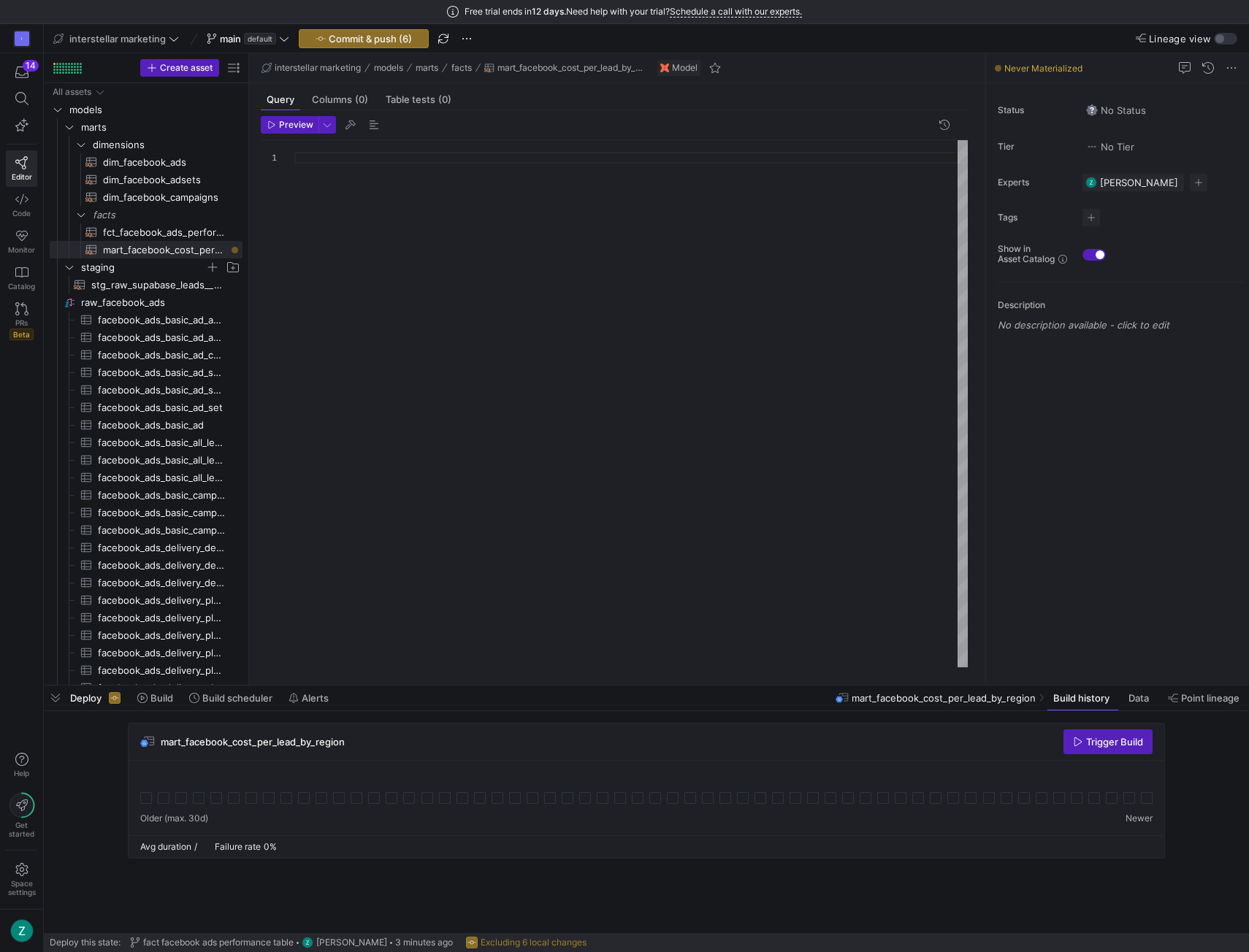
click at [343, 157] on div at bounding box center [631, 403] width 673 height 528
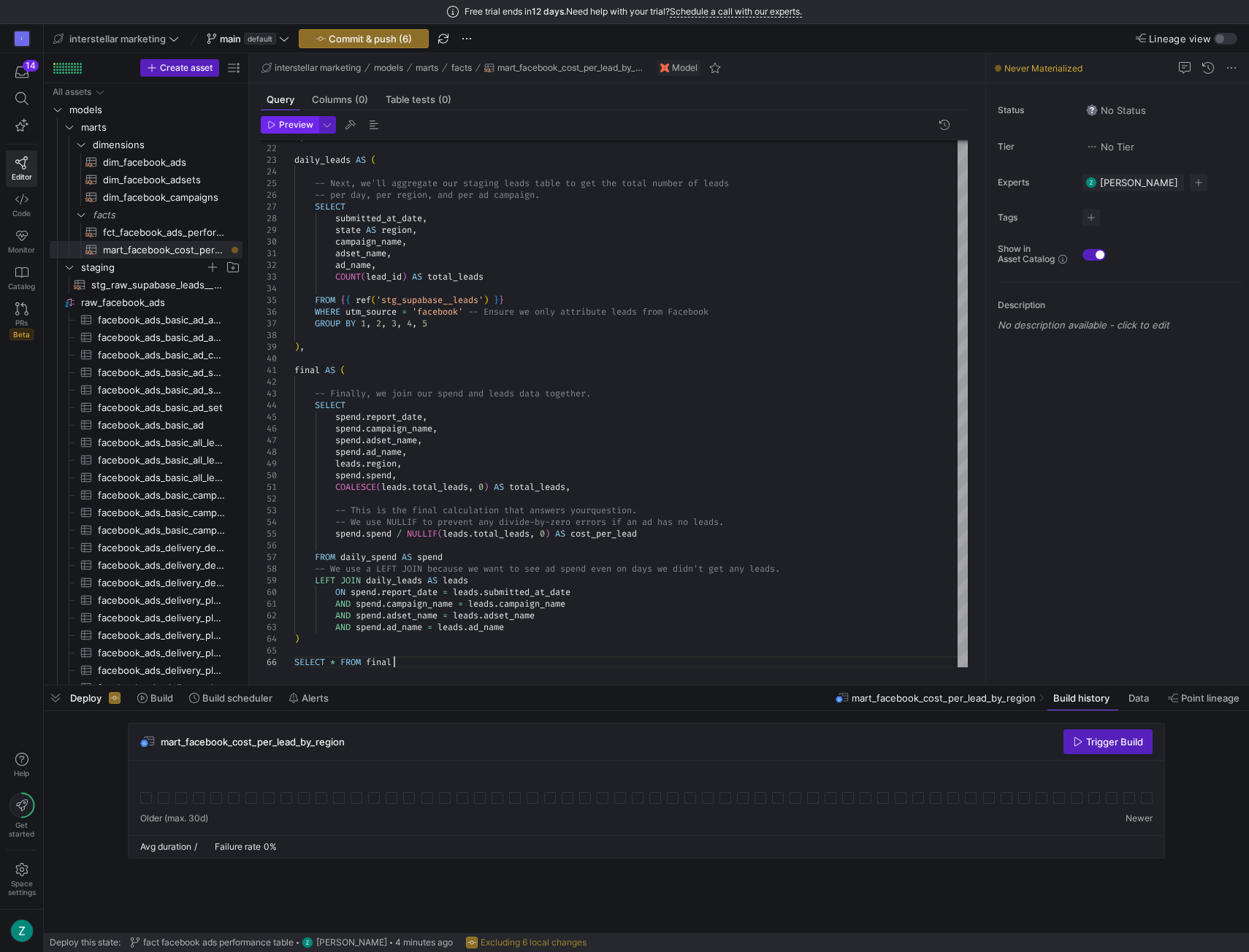
click at [286, 124] on span "Preview" at bounding box center [296, 124] width 35 height 10
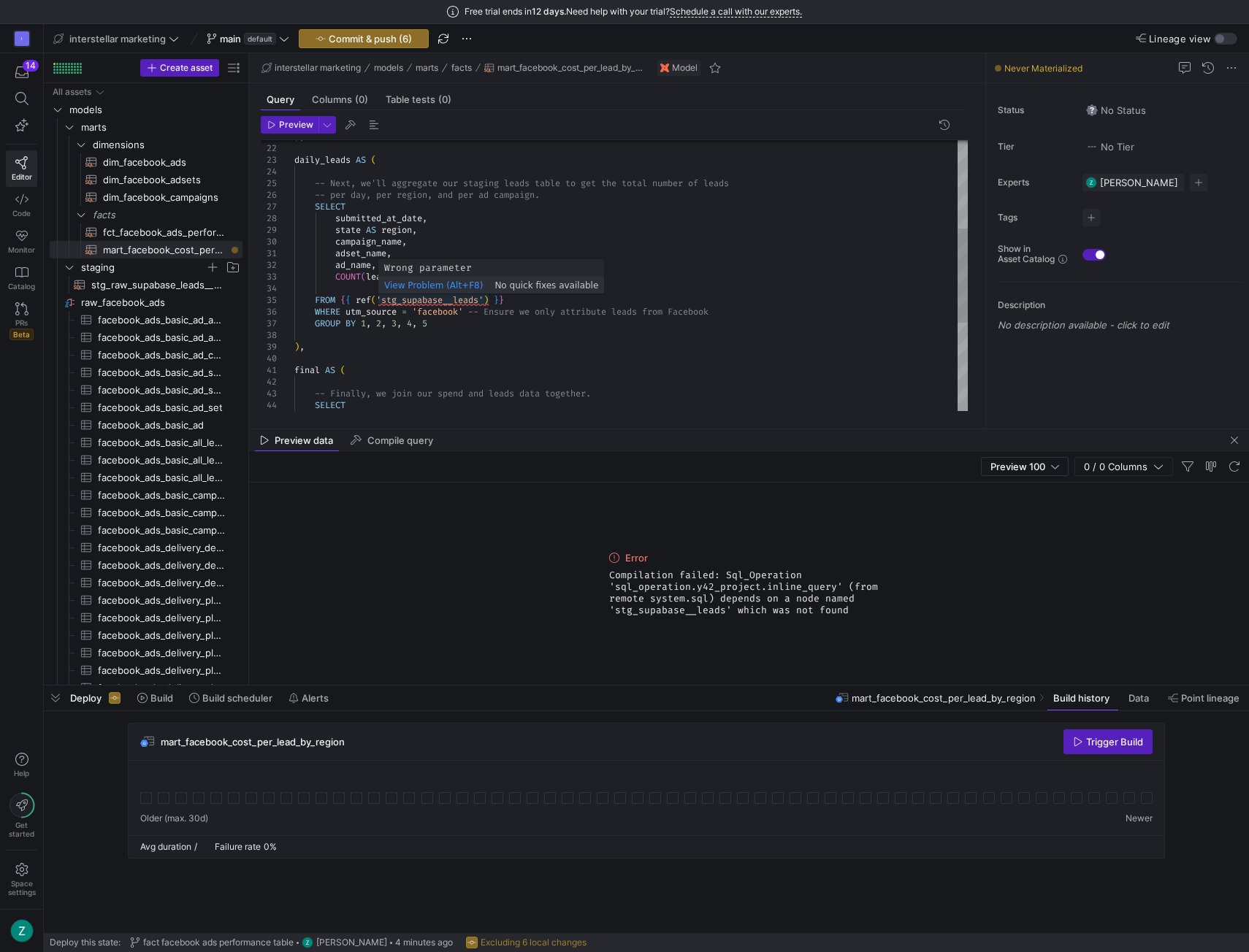
click at [404, 298] on div ") , daily_leads AS ( -- Next, we'll aggregate our staging leads table t o get t…" at bounding box center [631, 276] width 673 height 783
click at [552, 286] on div ") , daily_leads AS ( -- Next, we'll aggregate our staging leads table t o get t…" at bounding box center [631, 276] width 673 height 783
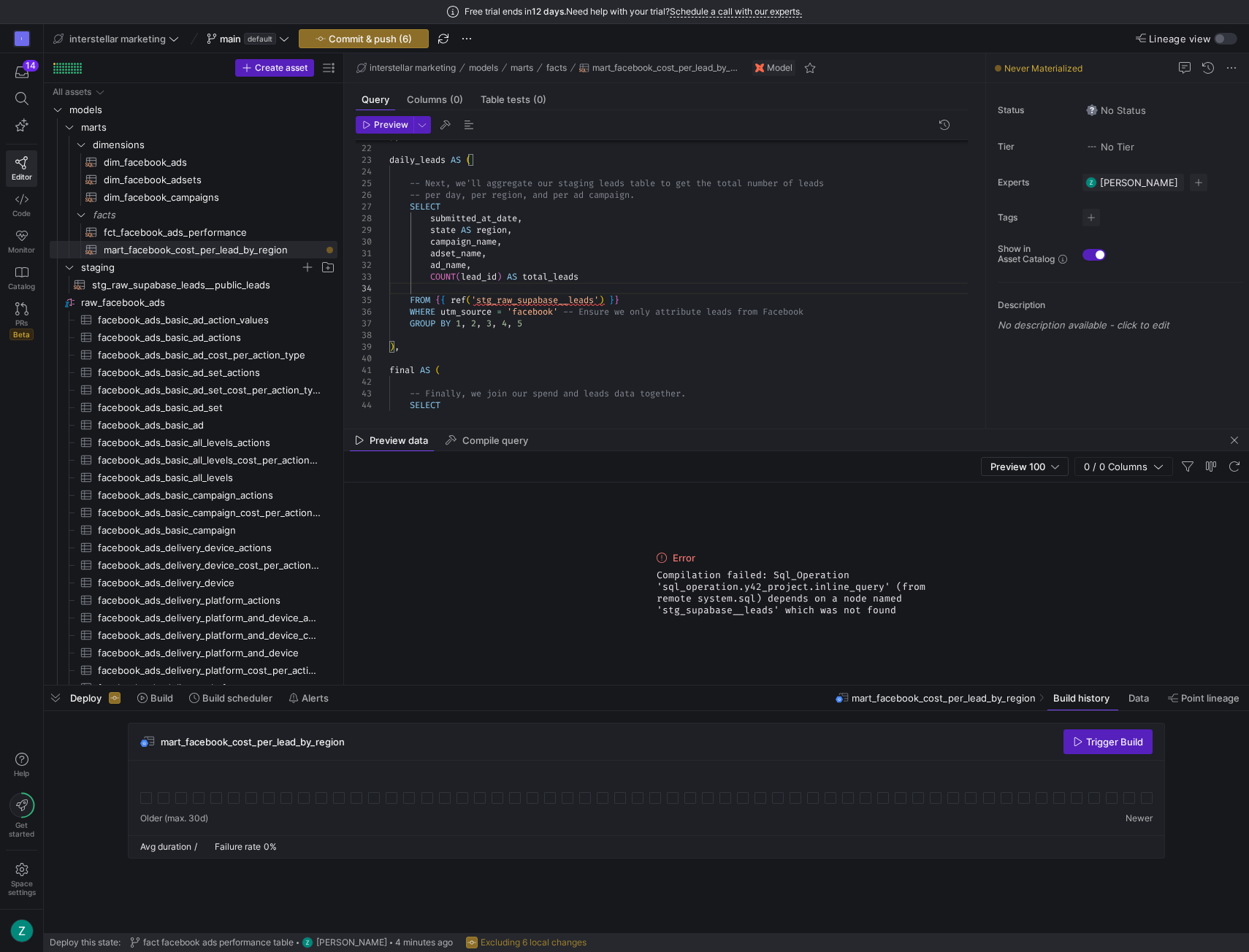
drag, startPoint x: 249, startPoint y: 274, endPoint x: 345, endPoint y: 276, distance: 96.0
click at [345, 276] on as-split "Create asset Drag here to set row groups Drag here to set column labels Group 1…" at bounding box center [646, 369] width 1205 height 631
click at [389, 132] on span "button" at bounding box center [384, 125] width 56 height 16
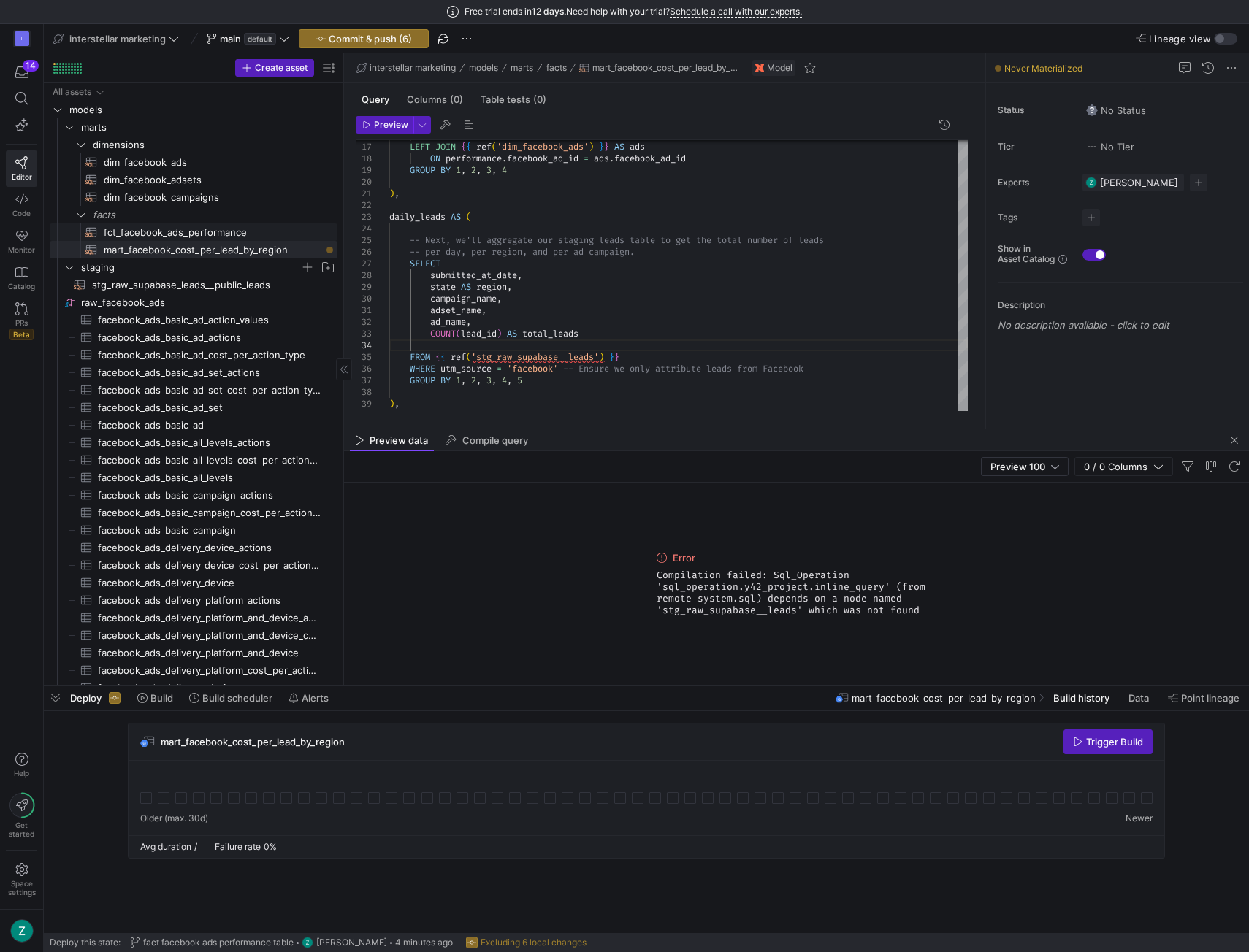
click at [208, 232] on span "fct_facebook_ads_performance​​​​​​​​​​" at bounding box center [212, 232] width 217 height 17
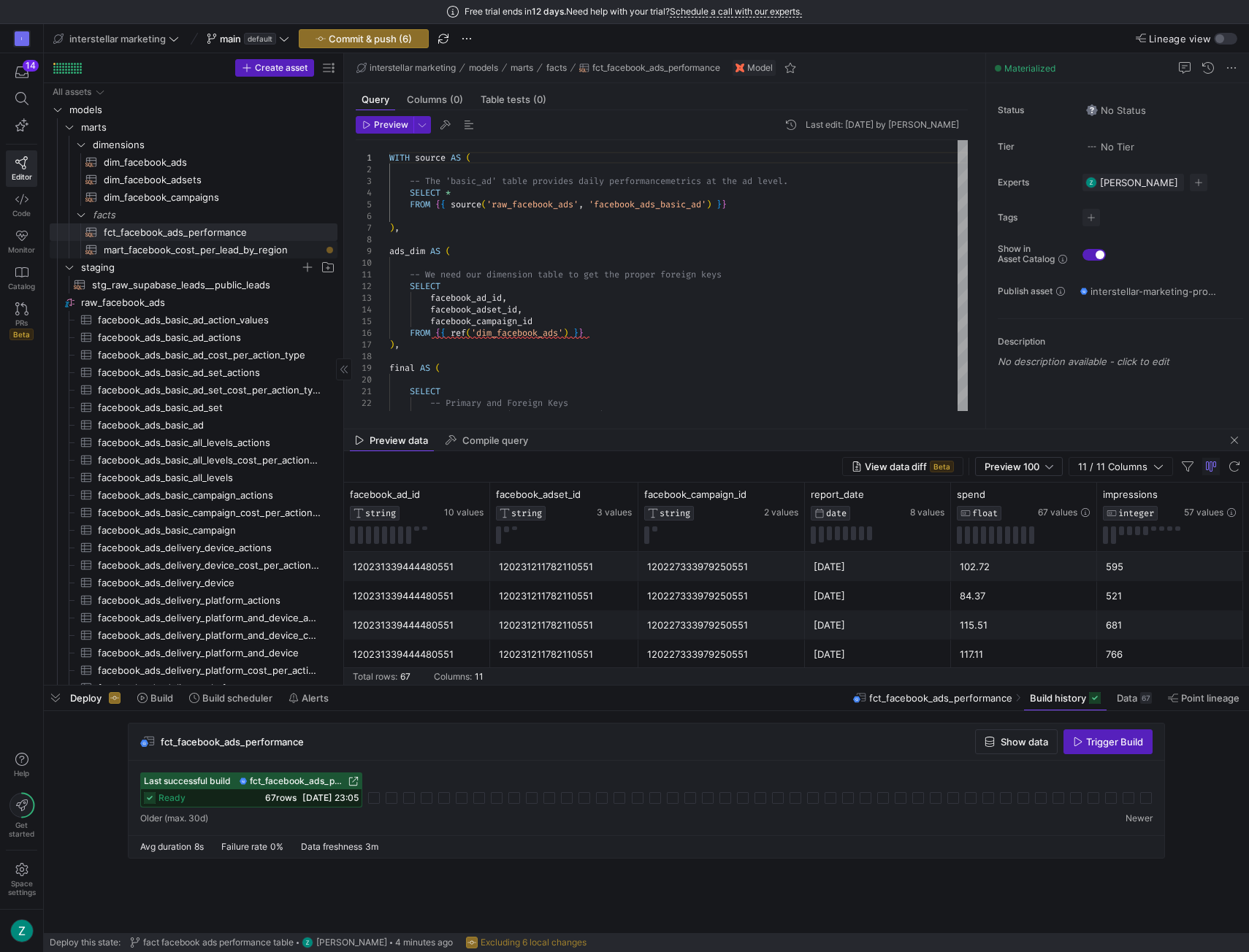
click at [204, 245] on span "mart_facebook_cost_per_lead_by_region​​​​​​​​​​" at bounding box center [212, 249] width 217 height 17
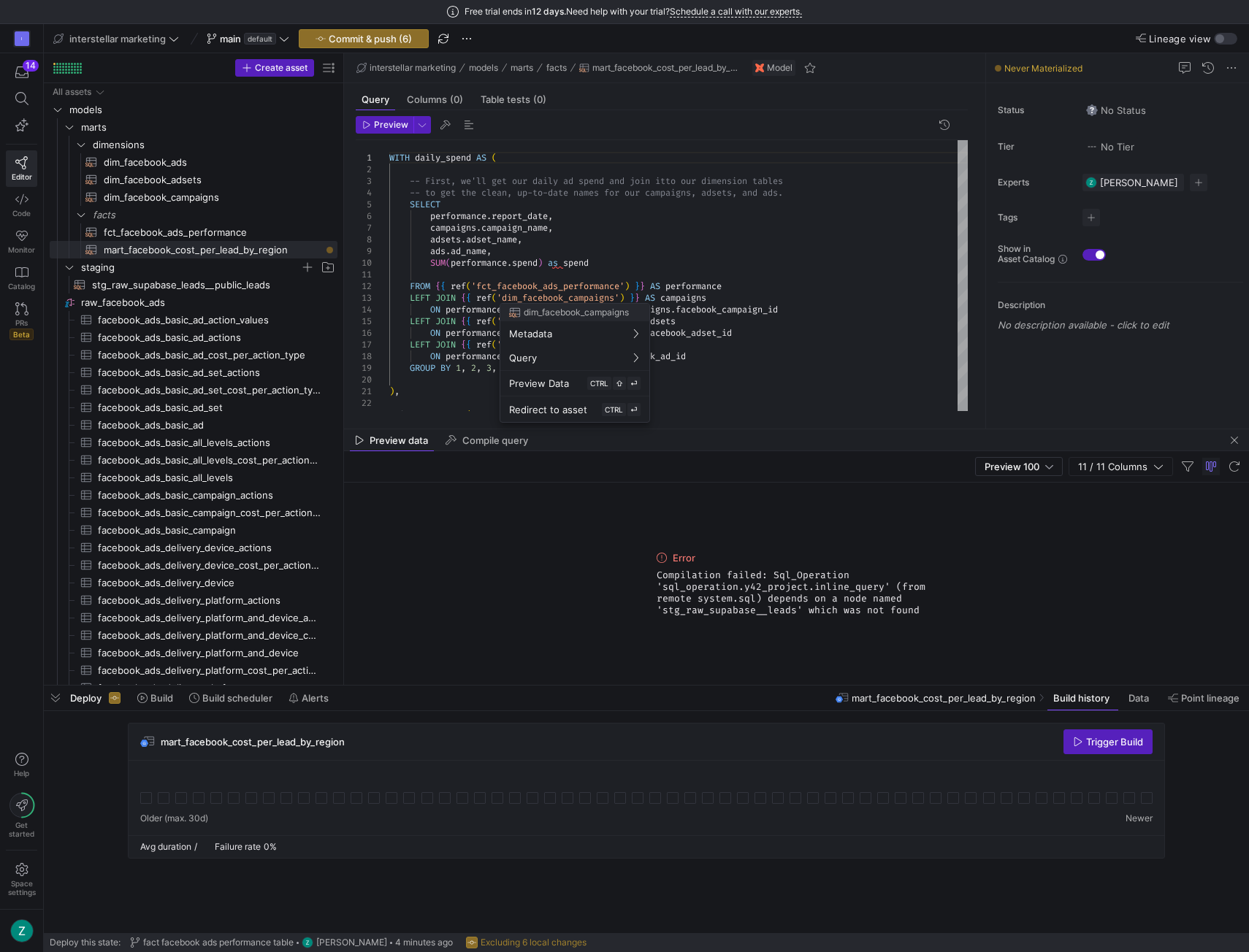
click at [744, 281] on div at bounding box center [624, 476] width 1249 height 952
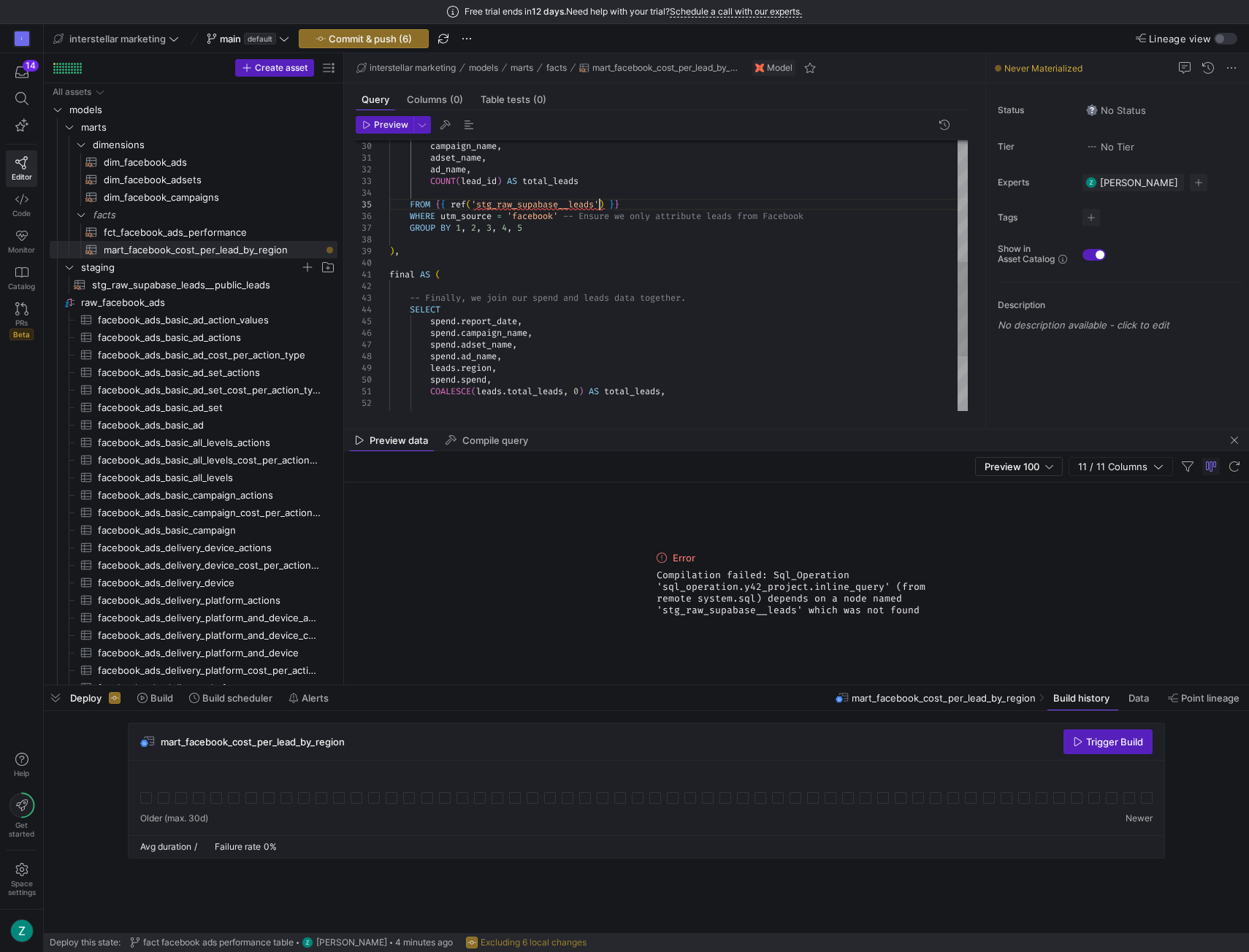
scroll to position [46, 0]
click at [599, 206] on div "campaign_name , adset_name , ad_name , COUNT ( lead_id ) AS total_leads FROM { …" at bounding box center [679, 181] width 579 height 783
click at [739, 199] on div "campaign_name , adset_name , ad_name , COUNT ( lead_id ) AS total_leads FROM { …" at bounding box center [679, 181] width 579 height 783
type textarea "adset_name, ad_name, COUNT(lead_id) AS total_leads FROM {{ ref('stg_raw_supabas…"
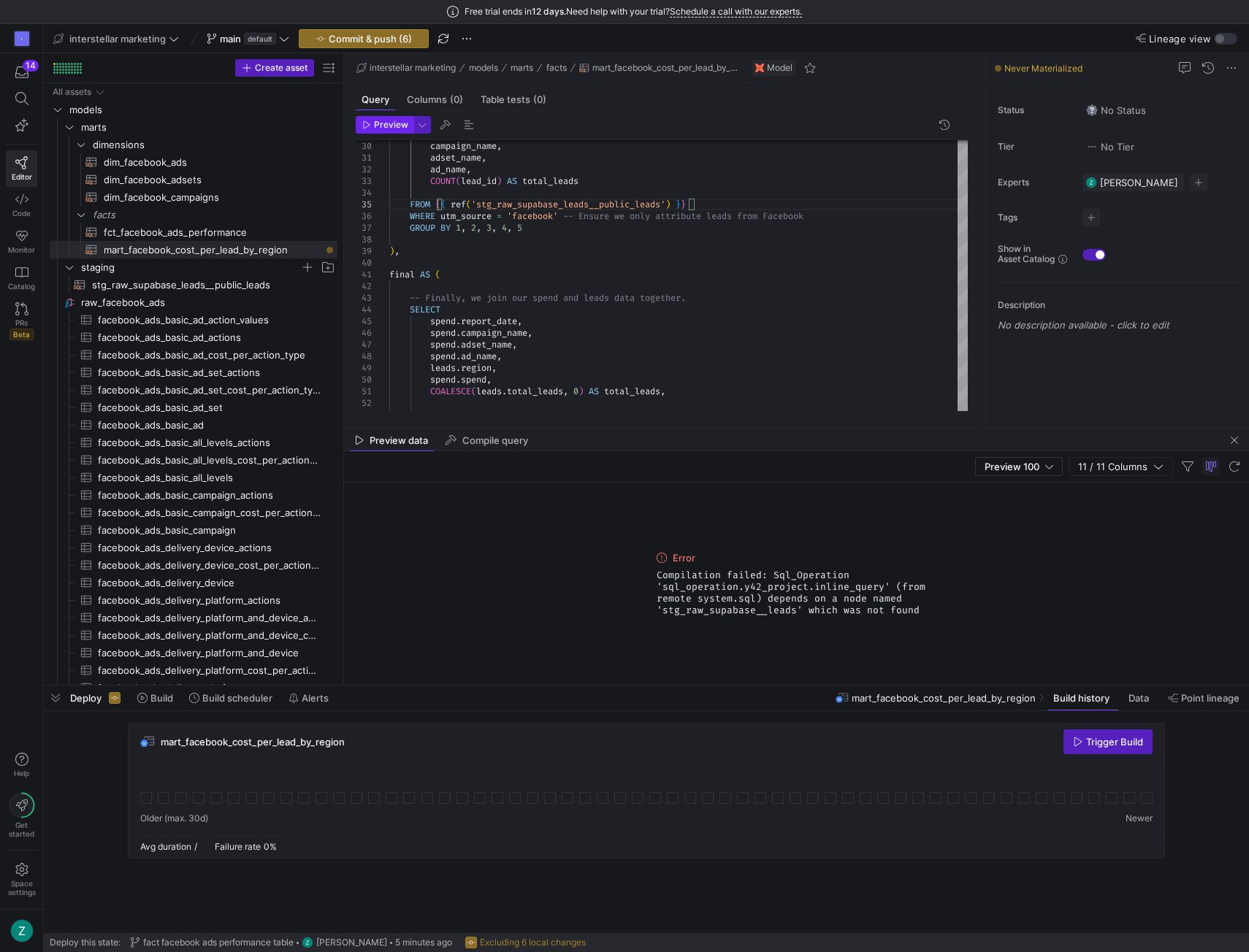
click at [374, 124] on span "Preview" at bounding box center [391, 124] width 35 height 10
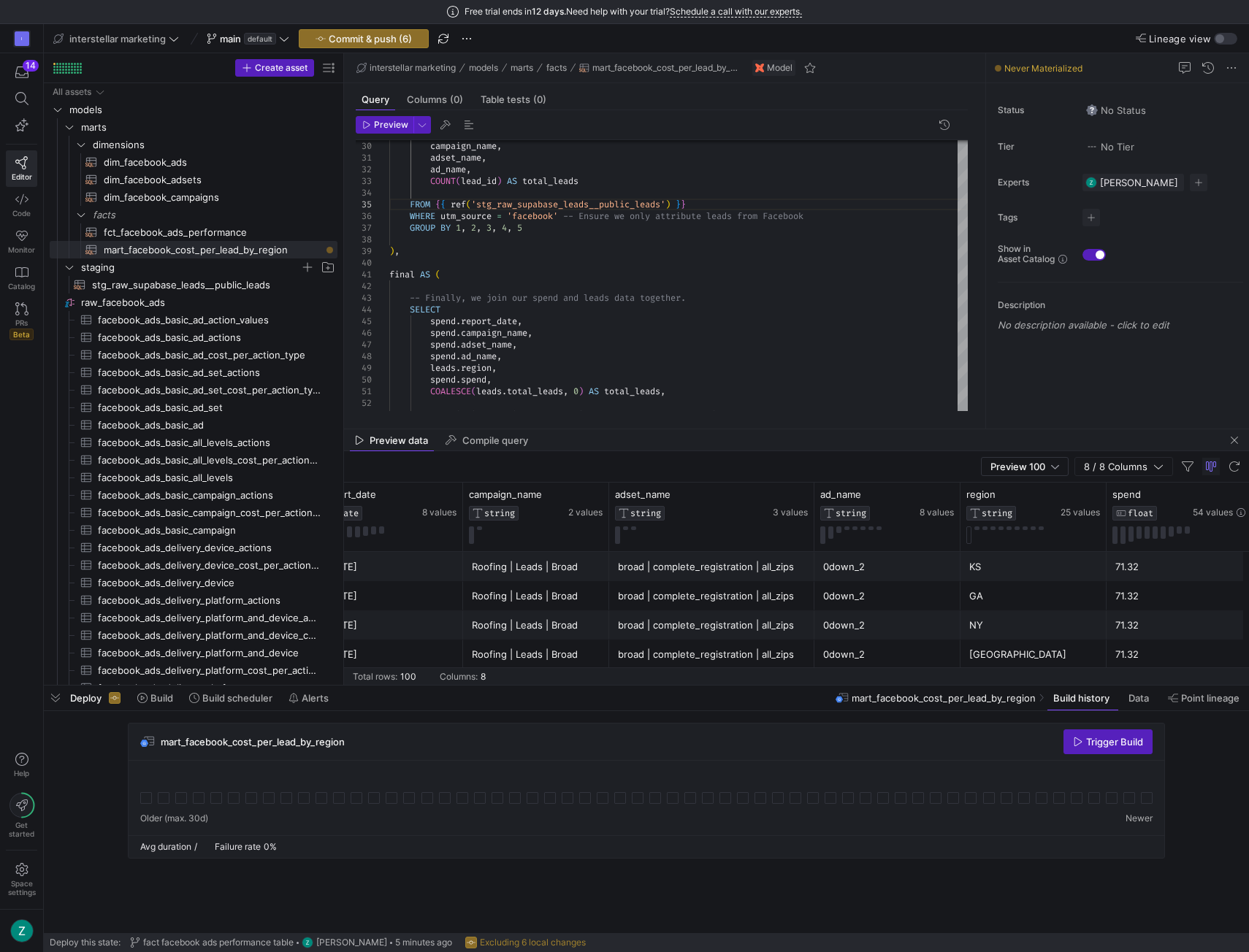
scroll to position [0, 40]
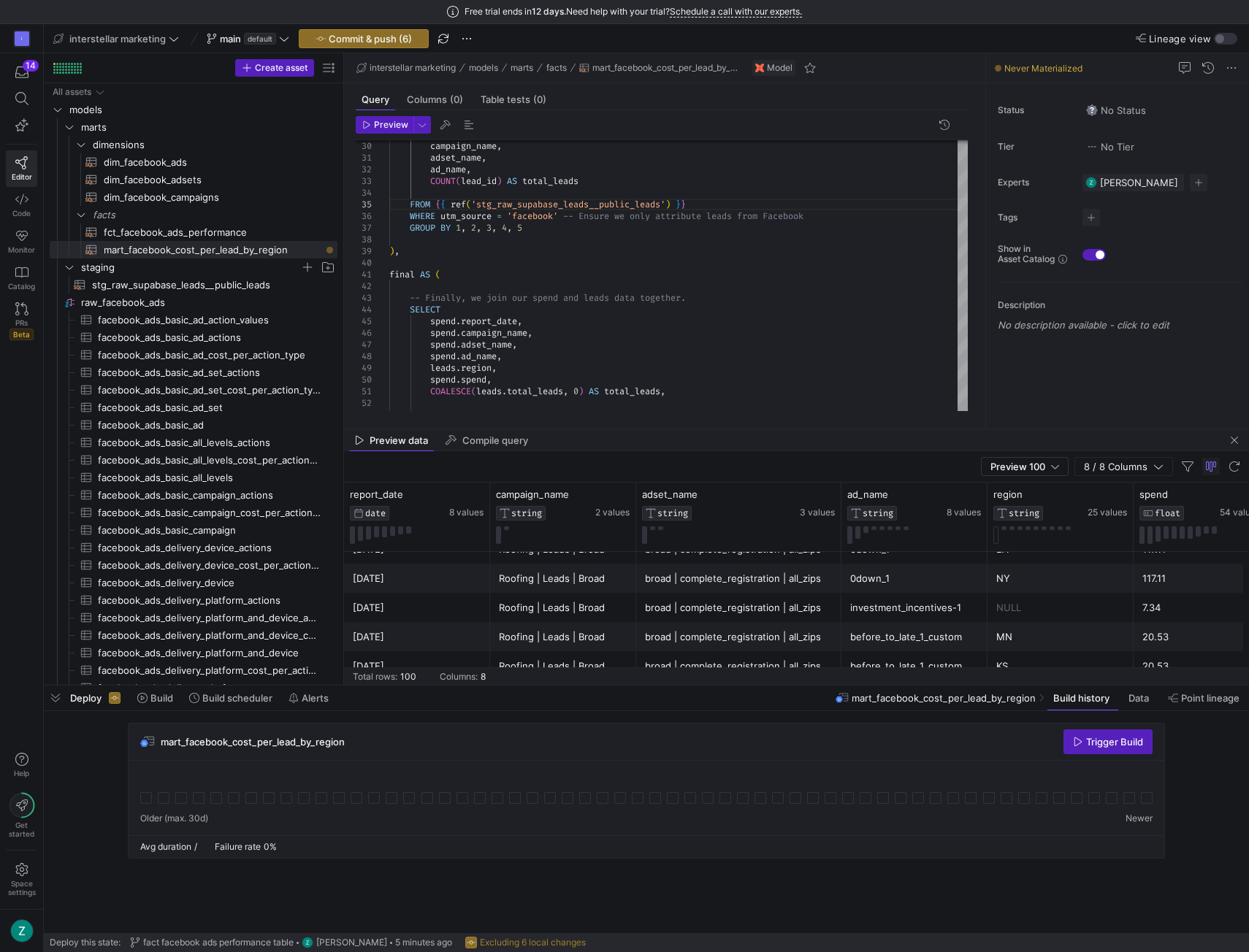
click at [948, 10] on div "Free trial ends in 12 days. Need help with your trial? Schedule a call with our…" at bounding box center [624, 12] width 1249 height 24
click at [348, 37] on span "Commit & push (6)" at bounding box center [370, 38] width 83 height 12
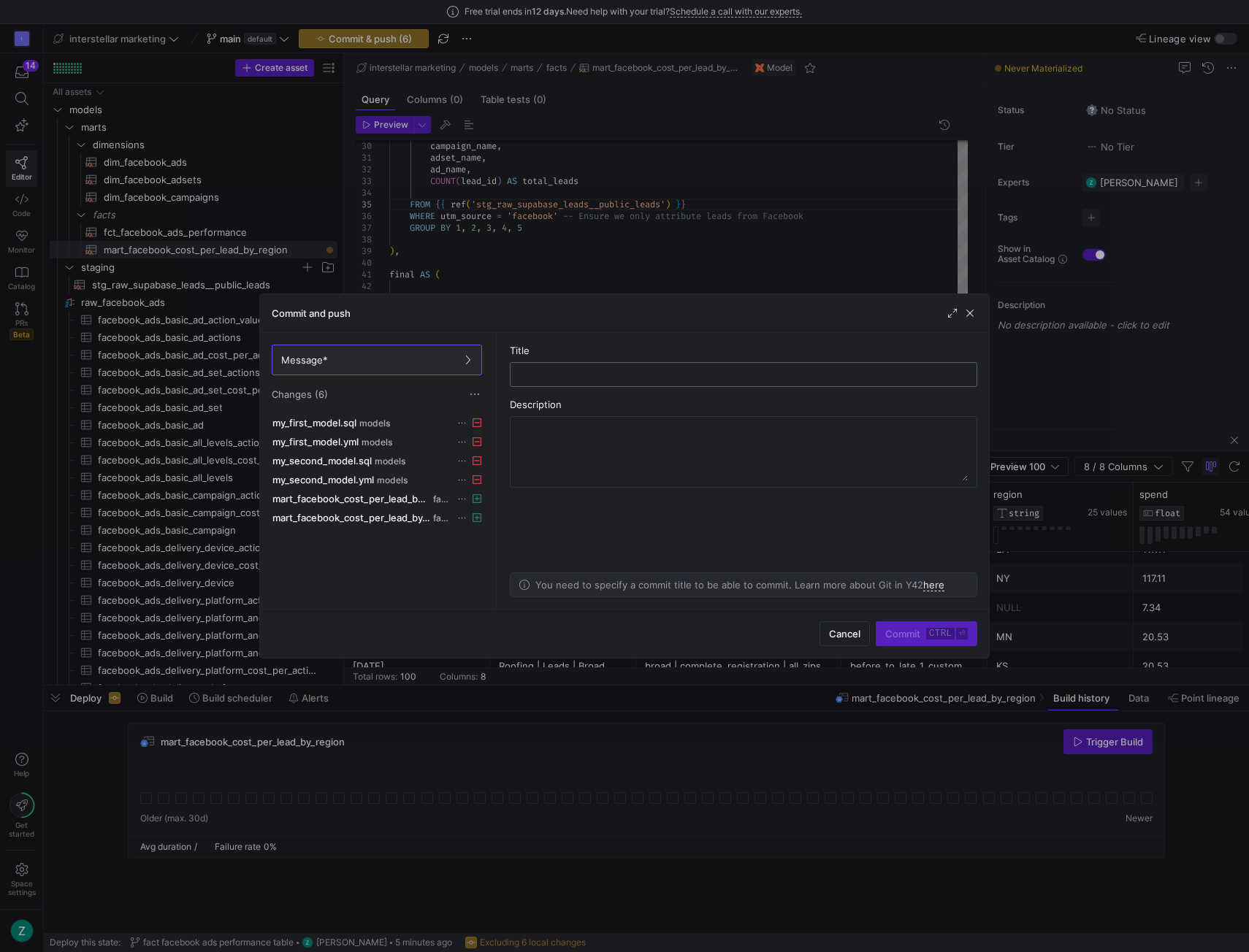
click at [577, 376] on input "text" at bounding box center [743, 374] width 443 height 12
type input "cost per lead by region mart"
click at [895, 629] on span "Commit ctrl ⏎" at bounding box center [927, 633] width 83 height 12
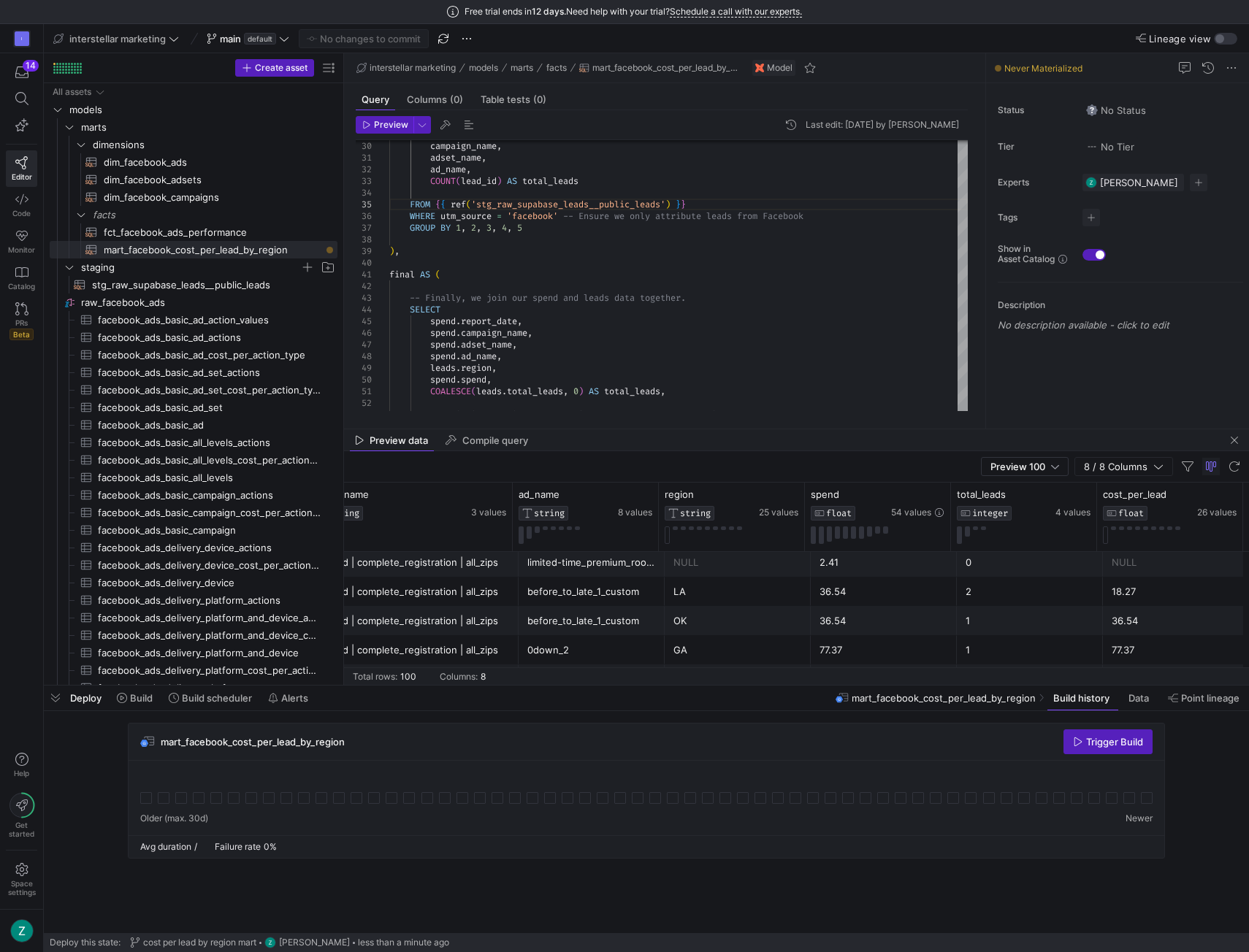
click at [934, 13] on div "Free trial ends in 12 days. Need help with your trial? Schedule a call with our…" at bounding box center [624, 12] width 1249 height 24
click at [657, 211] on div "campaign_name , adset_name , ad_name , COUNT ( lead_id ) AS total_leads FROM { …" at bounding box center [679, 181] width 579 height 783
type textarea "WITH daily_spend AS ( -- First, we'll get our daily ad spend and join it to our…"
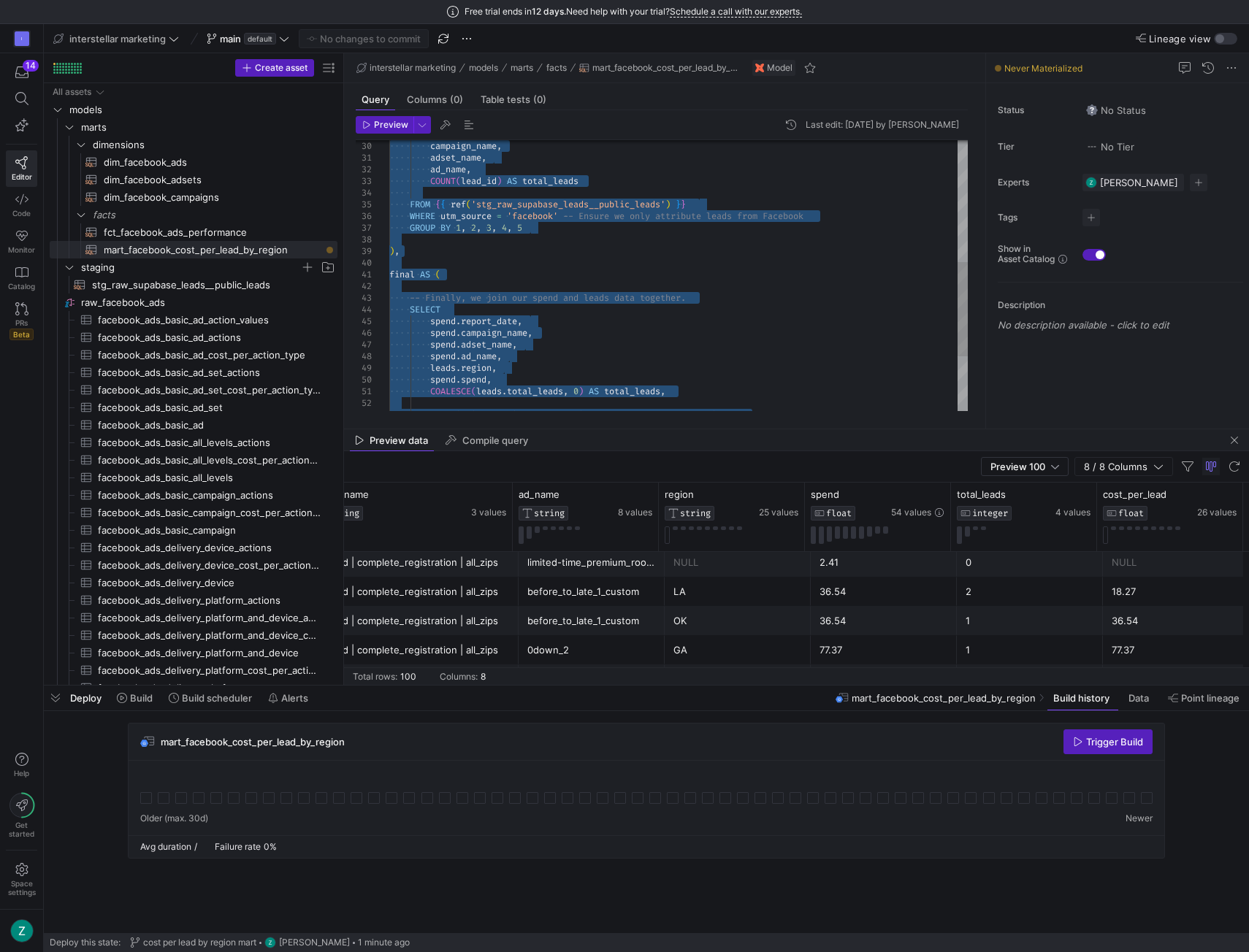
scroll to position [10, 0]
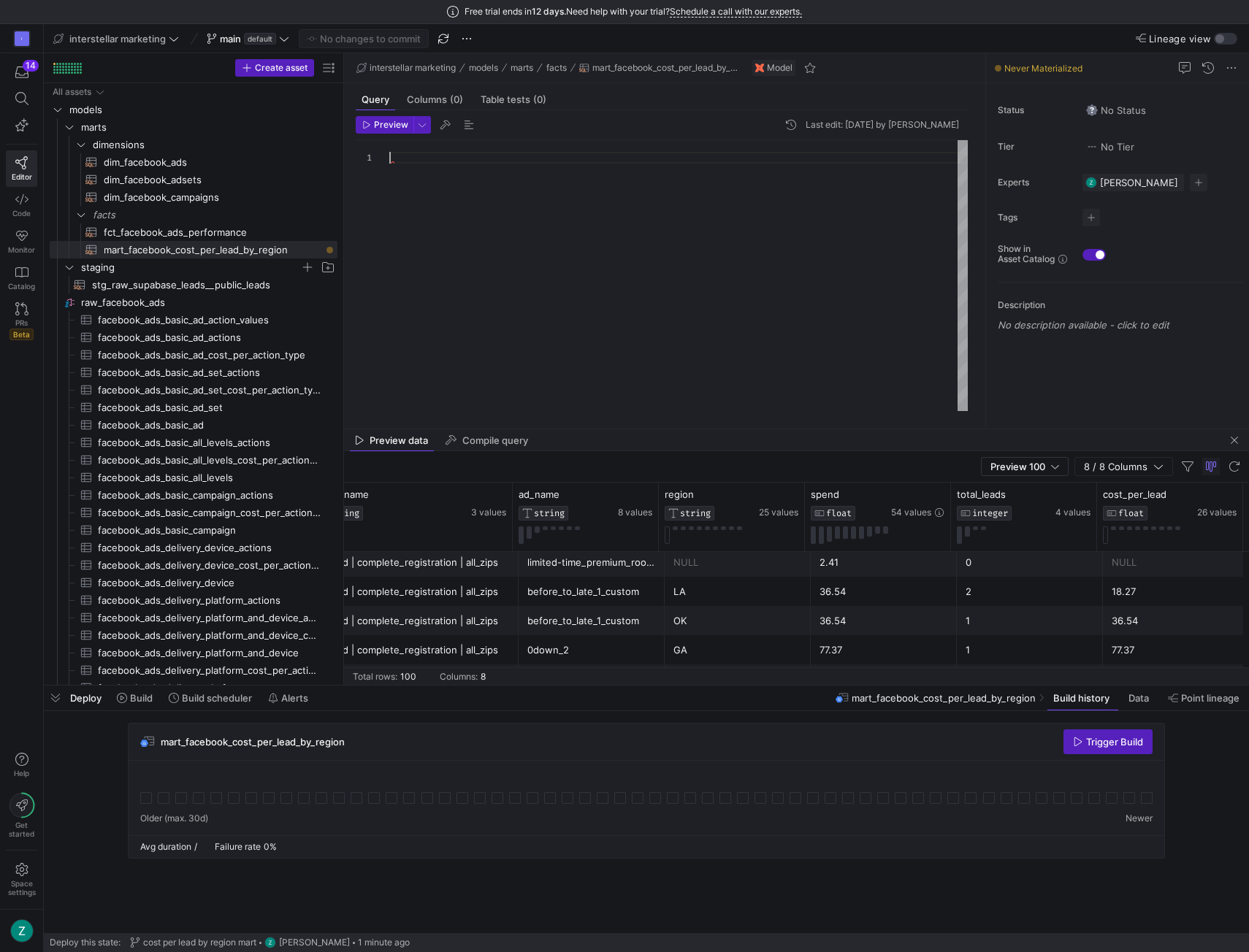
type textarea ") SELECT * FROM final"
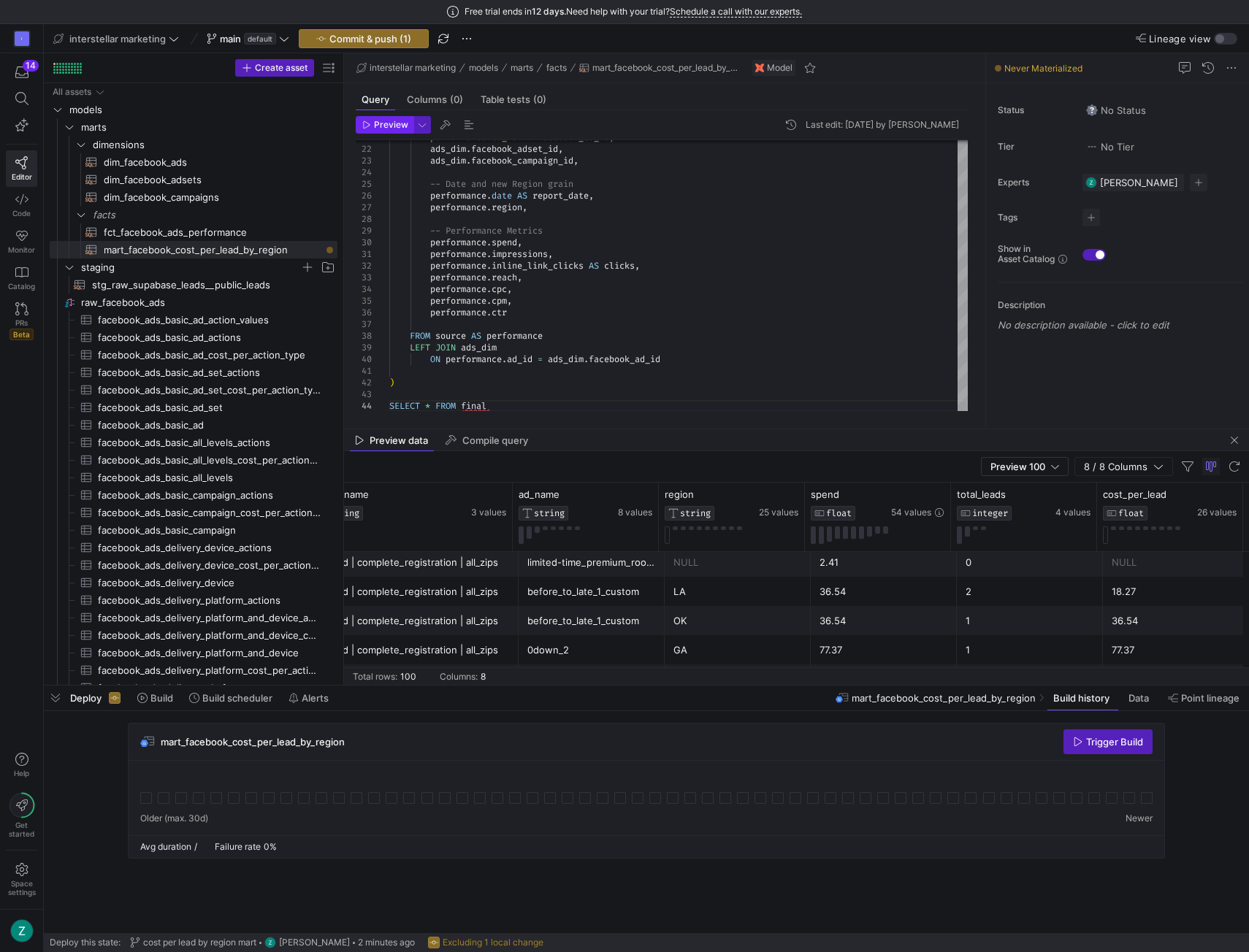
click at [394, 130] on span "button" at bounding box center [384, 125] width 56 height 16
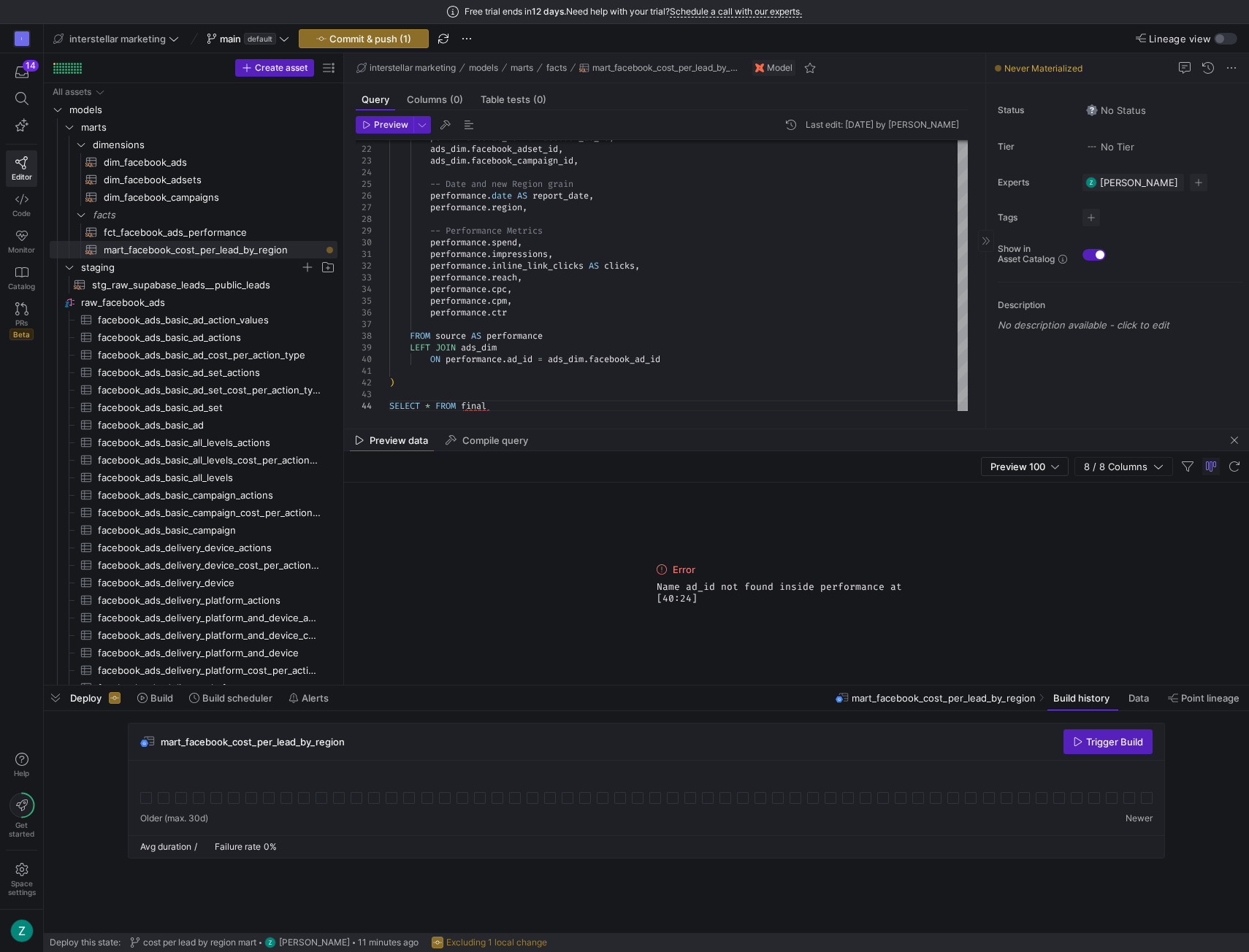
click at [1146, 417] on div "Status No Status Tier No Tier Experts Zach Smith 1 expert Tags No tags Show in …" at bounding box center [1117, 256] width 263 height 346
click at [308, 215] on span "Press SPACE to select this row." at bounding box center [307, 215] width 14 height 14
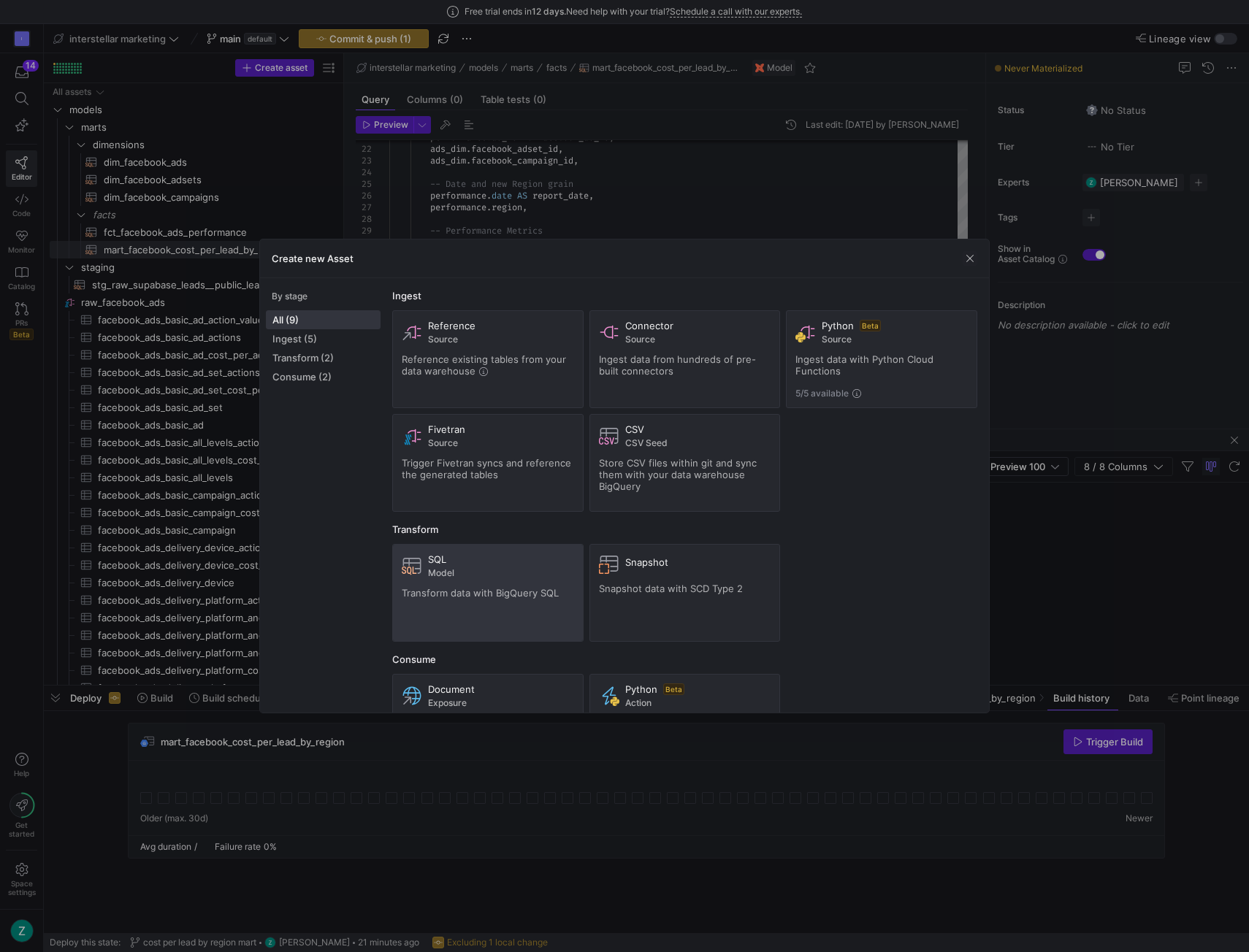
click at [491, 562] on div "SQL" at bounding box center [502, 559] width 146 height 12
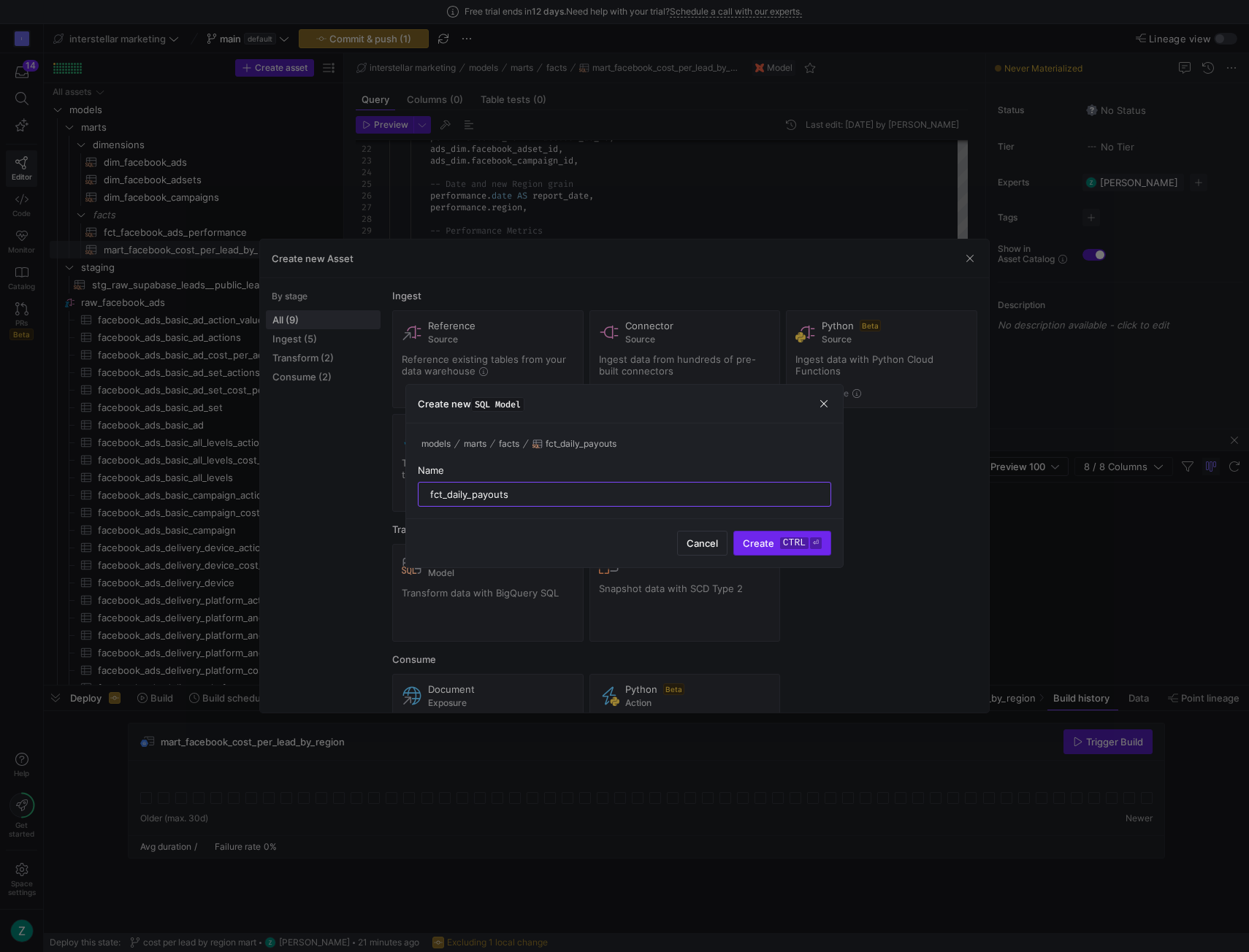
type input "fct_daily_payouts"
click at [790, 542] on kbd "ctrl" at bounding box center [795, 543] width 29 height 12
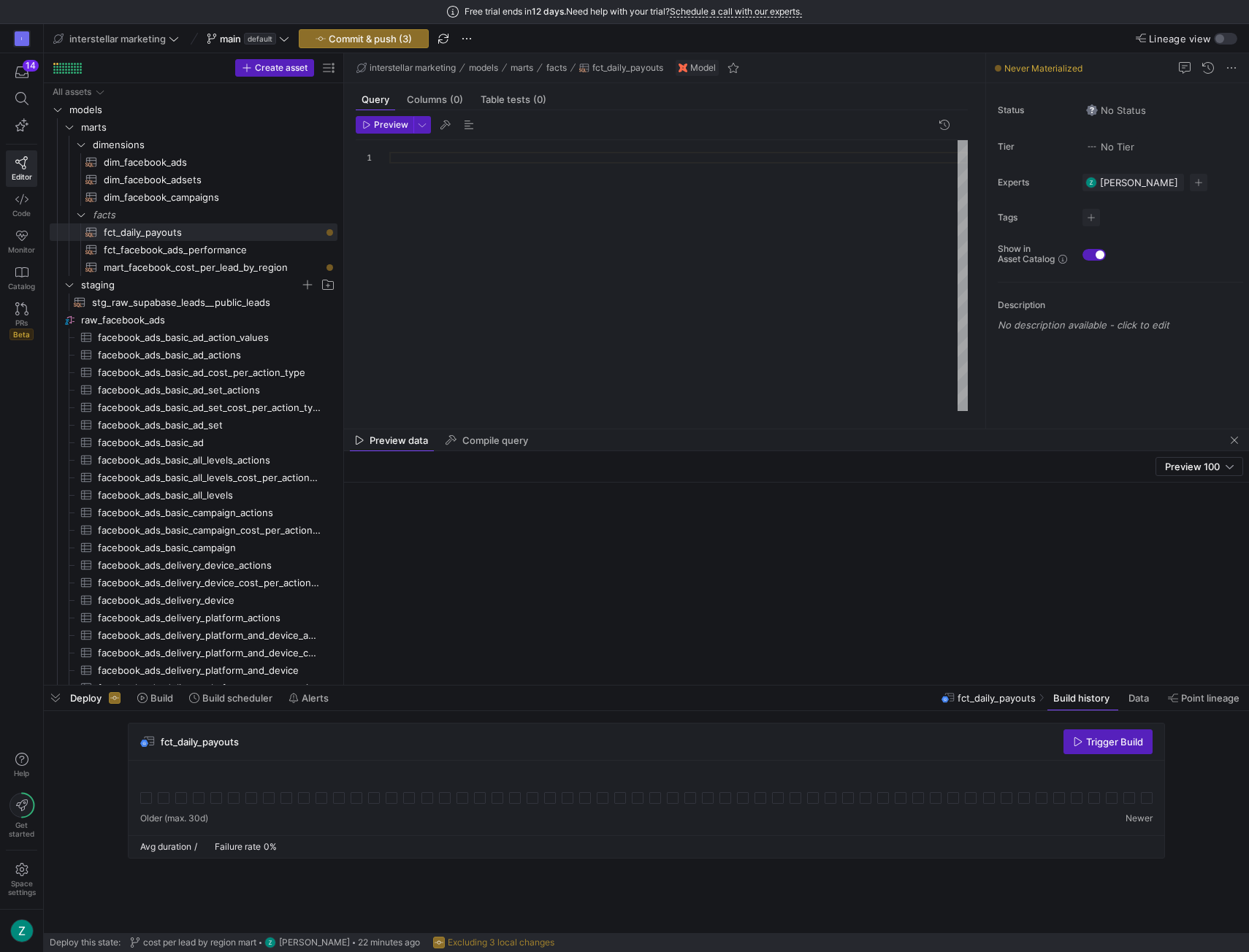
click at [603, 180] on div at bounding box center [679, 275] width 579 height 272
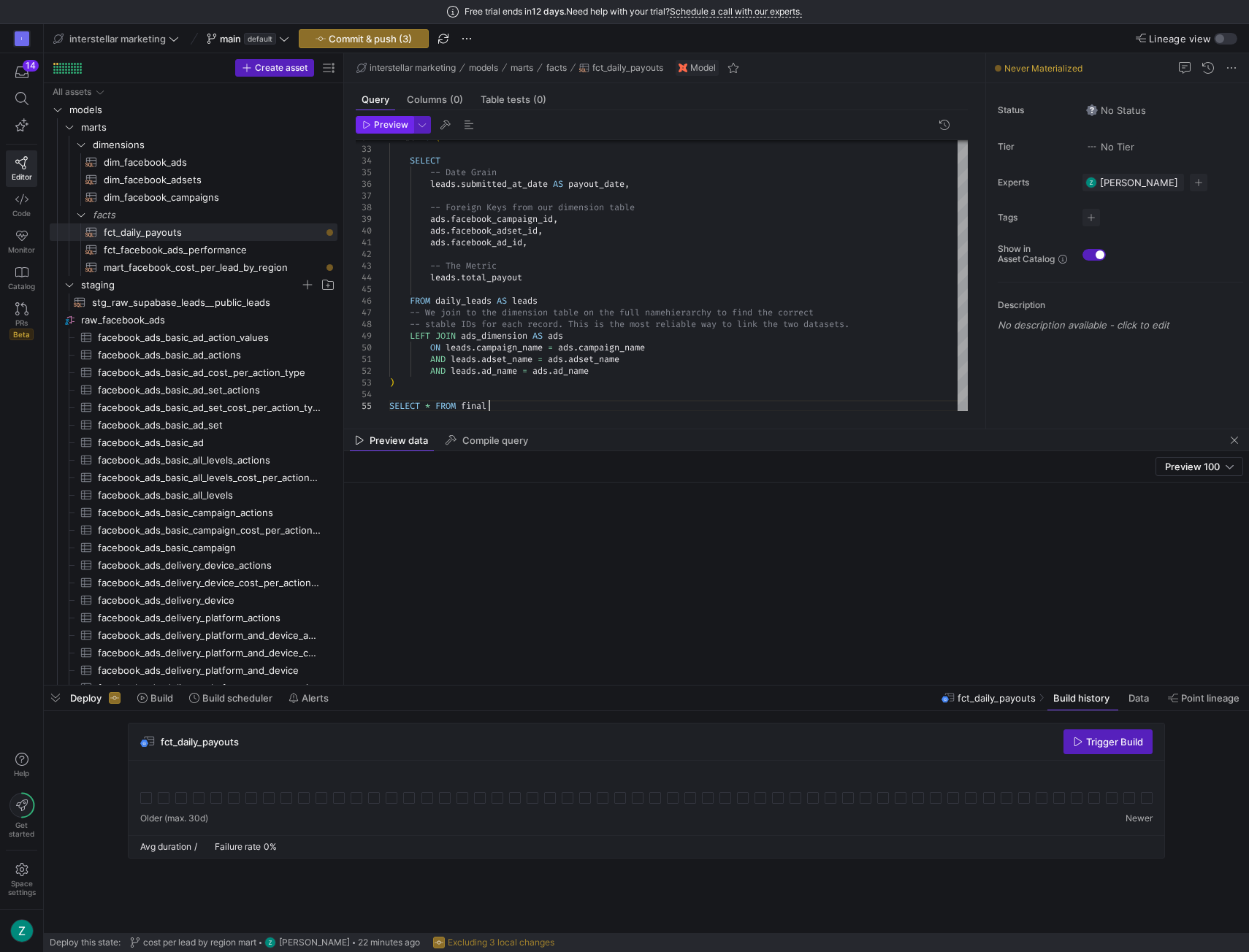
click at [396, 132] on button "Preview" at bounding box center [384, 125] width 58 height 18
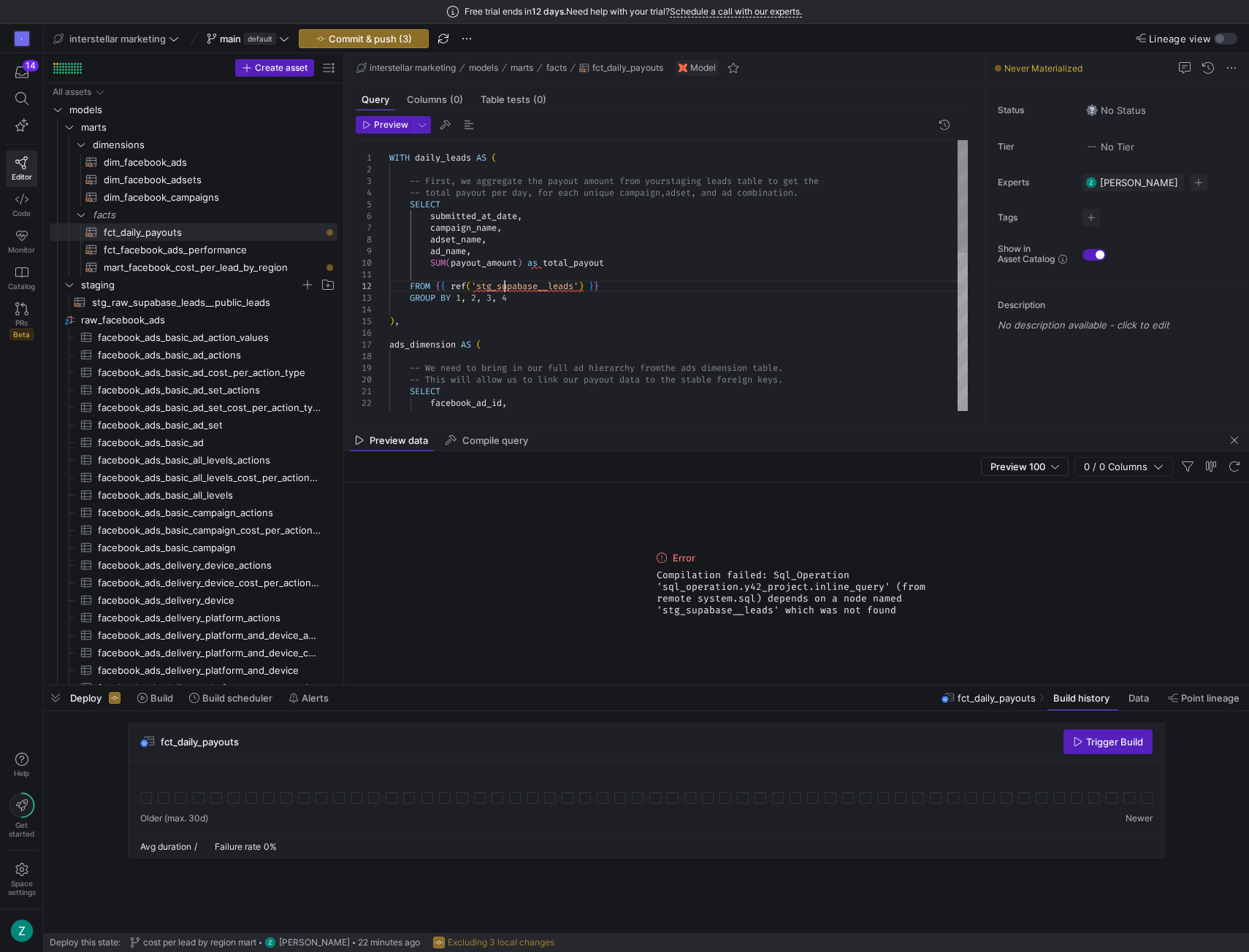
scroll to position [10, 99]
click at [504, 286] on div "facebook_adset_id , facebook_ad_id , SELECT -- This will allow us to link our p…" at bounding box center [679, 467] width 579 height 655
click at [726, 268] on div "facebook_adset_id , facebook_ad_id , SELECT -- This will allow us to link our p…" at bounding box center [679, 467] width 579 height 655
click at [719, 282] on div "facebook_adset_id , facebook_ad_id , SELECT -- This will allow us to link our p…" at bounding box center [679, 467] width 579 height 655
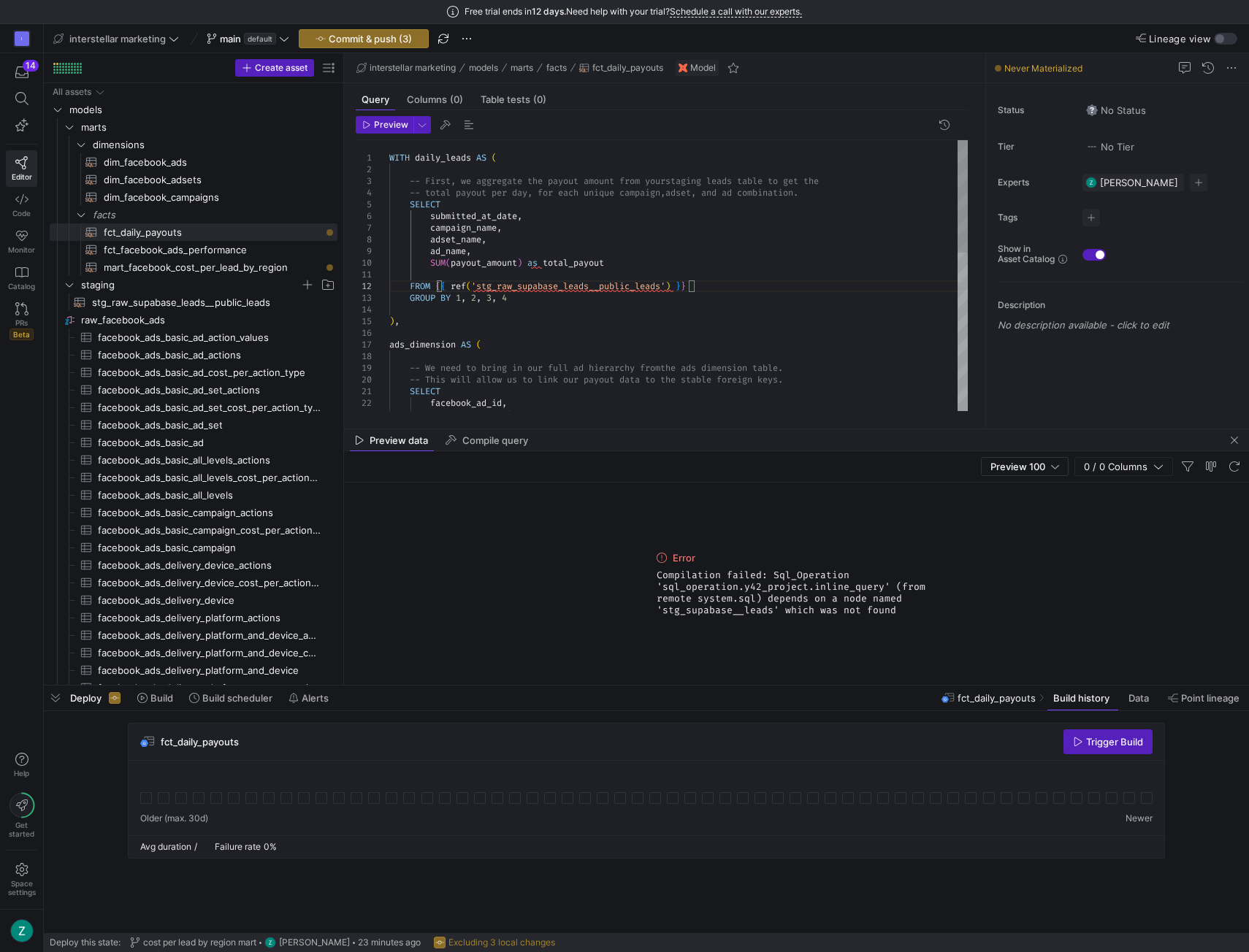
type textarea "FROM {{ ref('stg_raw_supabase_leads__public_leads') }} GROUP BY 1, 2, 3, 4 ), a…"
click at [603, 282] on div at bounding box center [624, 476] width 1249 height 952
click at [732, 281] on div "facebook_adset_id , facebook_ad_id , SELECT -- This will allow us to link our p…" at bounding box center [679, 467] width 579 height 655
click at [388, 129] on span "button" at bounding box center [384, 125] width 56 height 16
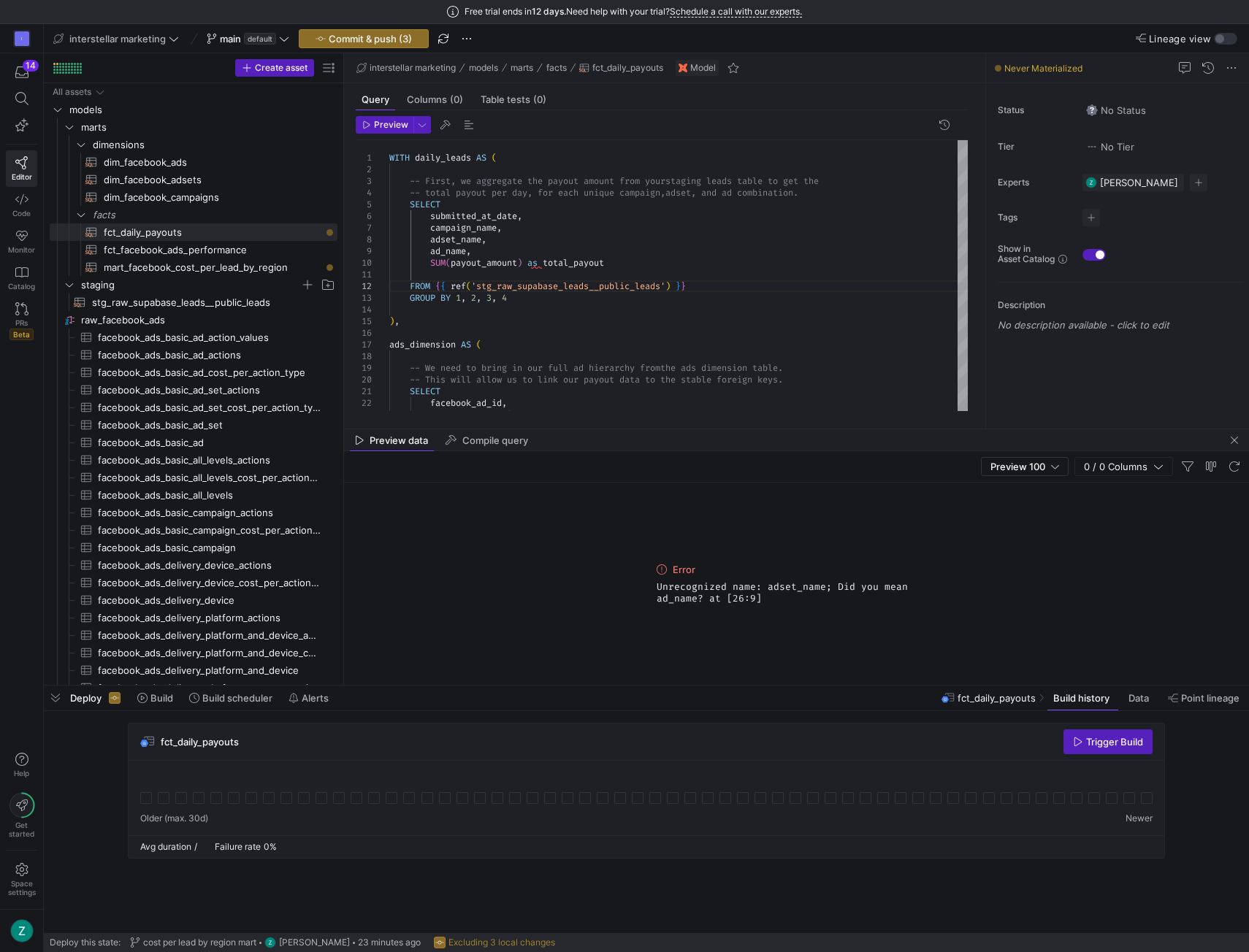
drag, startPoint x: 658, startPoint y: 587, endPoint x: 760, endPoint y: 604, distance: 103.4
click at [760, 604] on div "Error Unrecognized name: adset_name; Did you mean ad_name? at [26:9]" at bounding box center [797, 583] width 292 height 202
copy span "Unrecognized name: adset_name; Did you mean ad_name? at [26:9]"
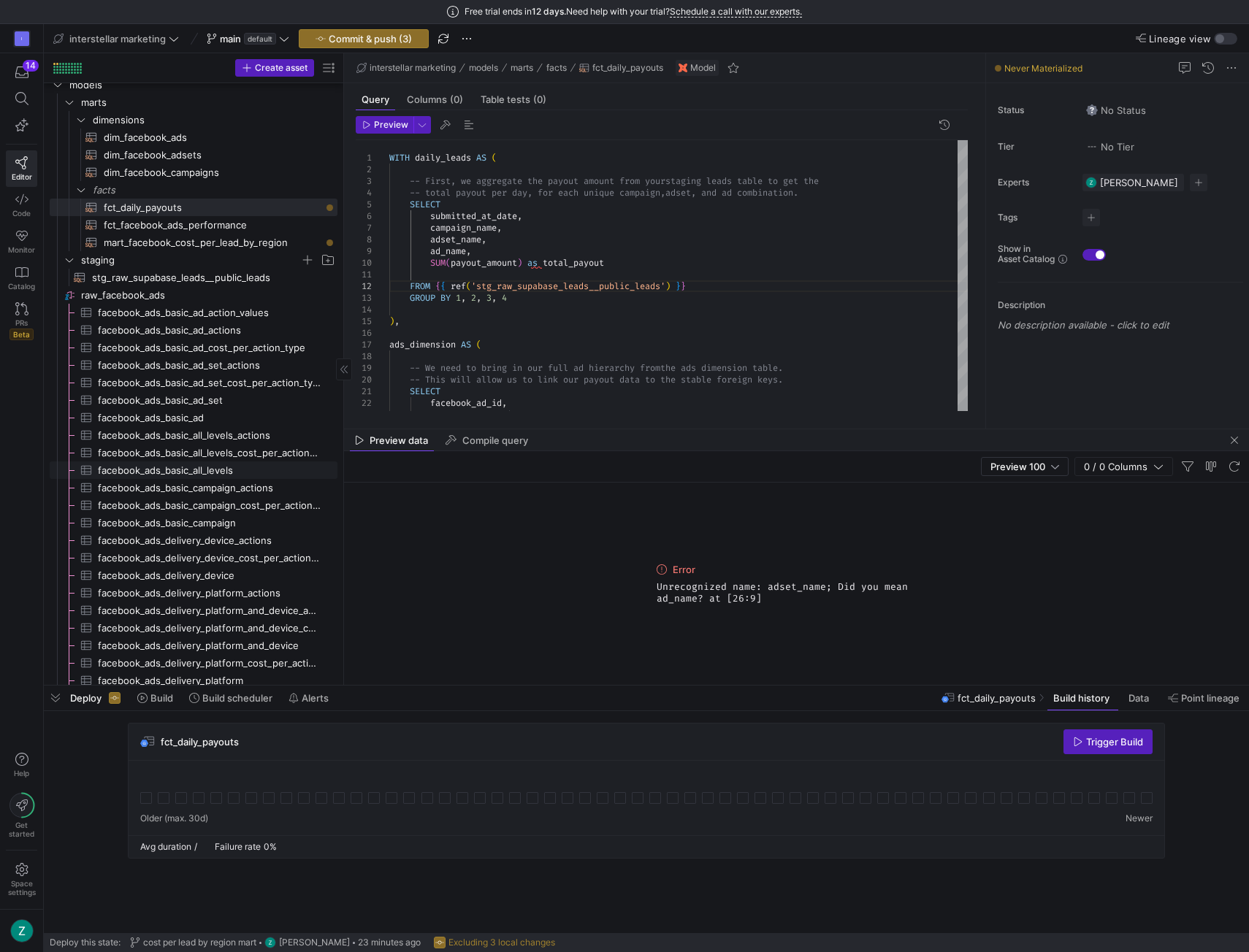
scroll to position [0, 0]
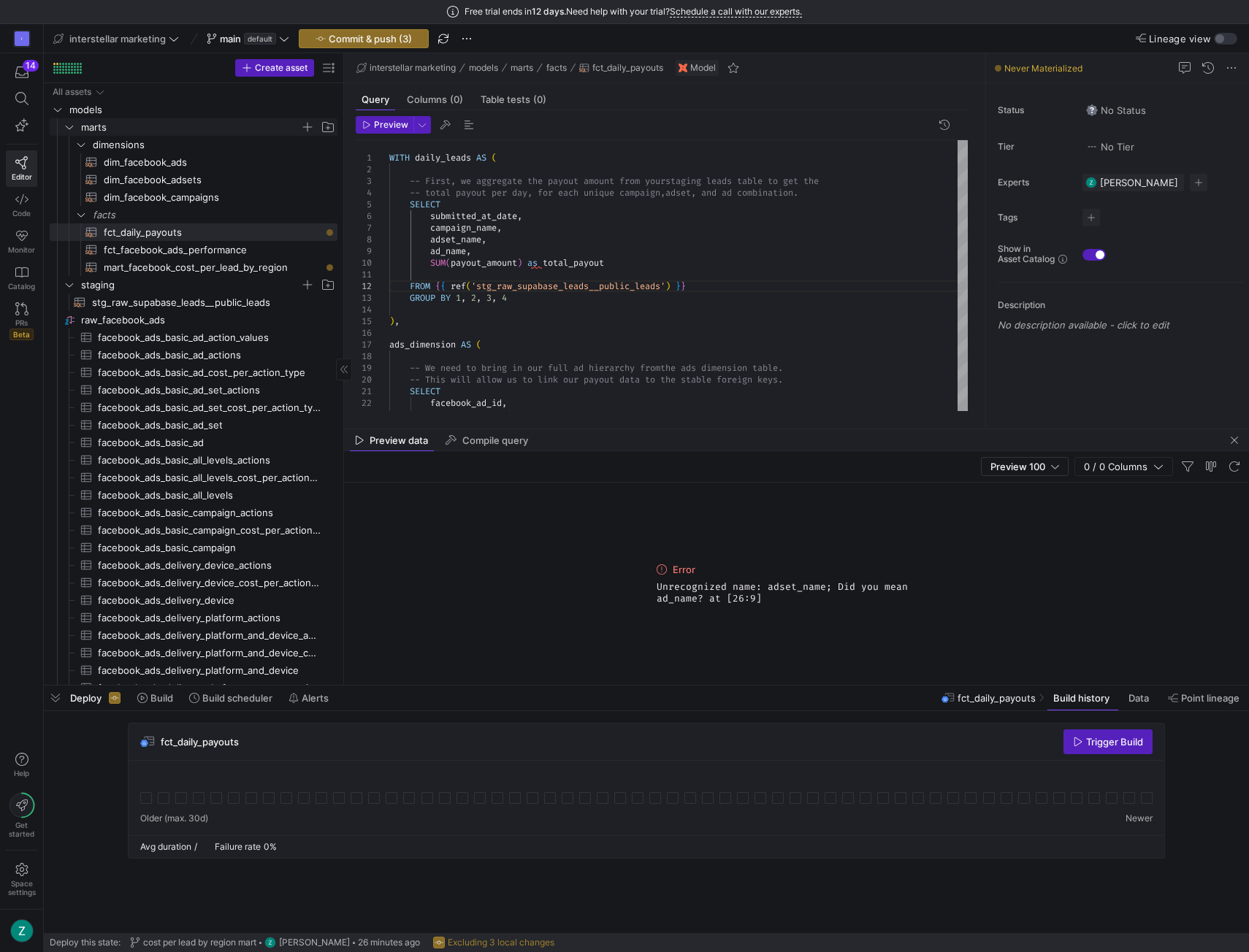
click at [67, 124] on icon "Press SPACE to select this row." at bounding box center [69, 127] width 10 height 9
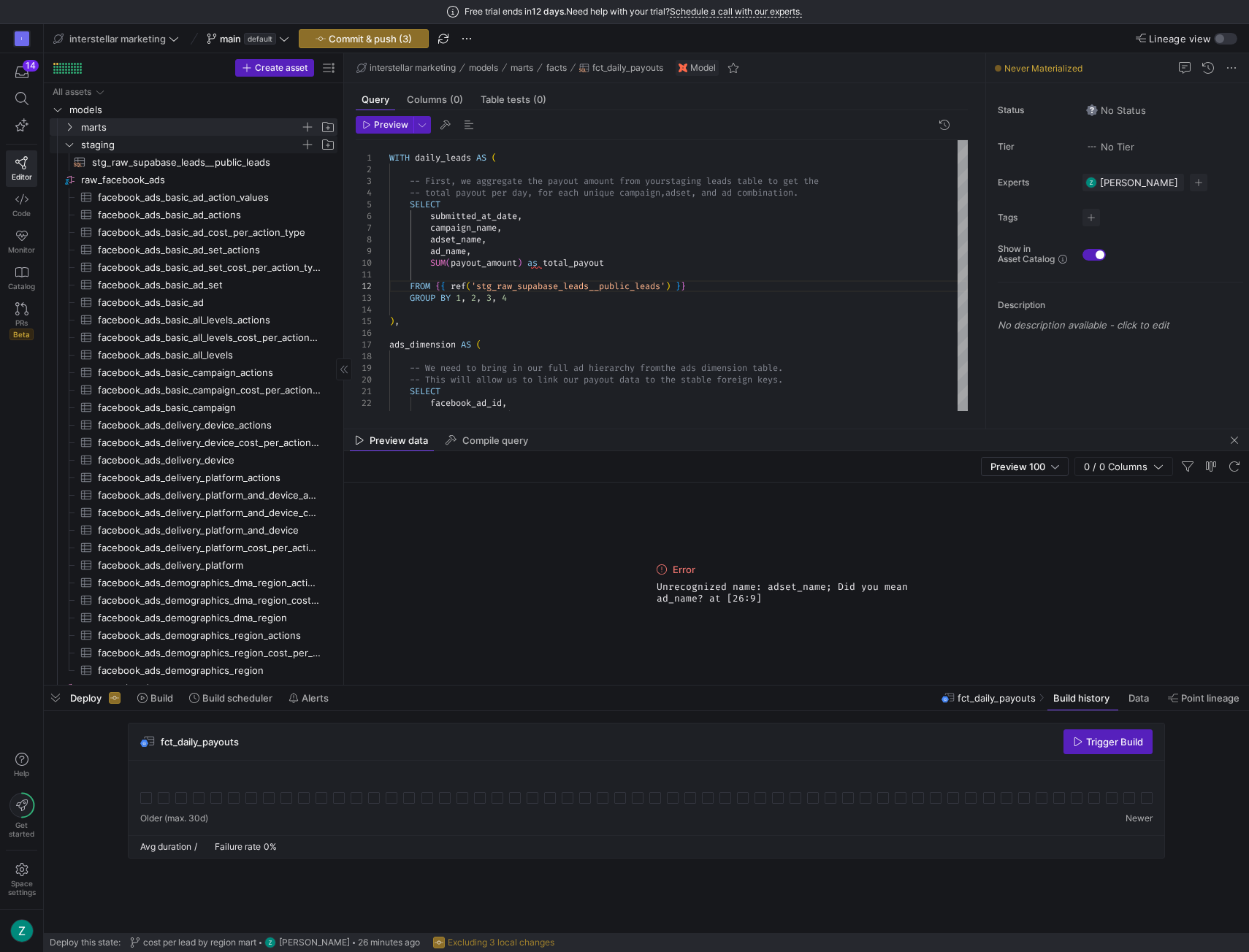
click at [70, 140] on icon "Press SPACE to select this row." at bounding box center [69, 144] width 10 height 9
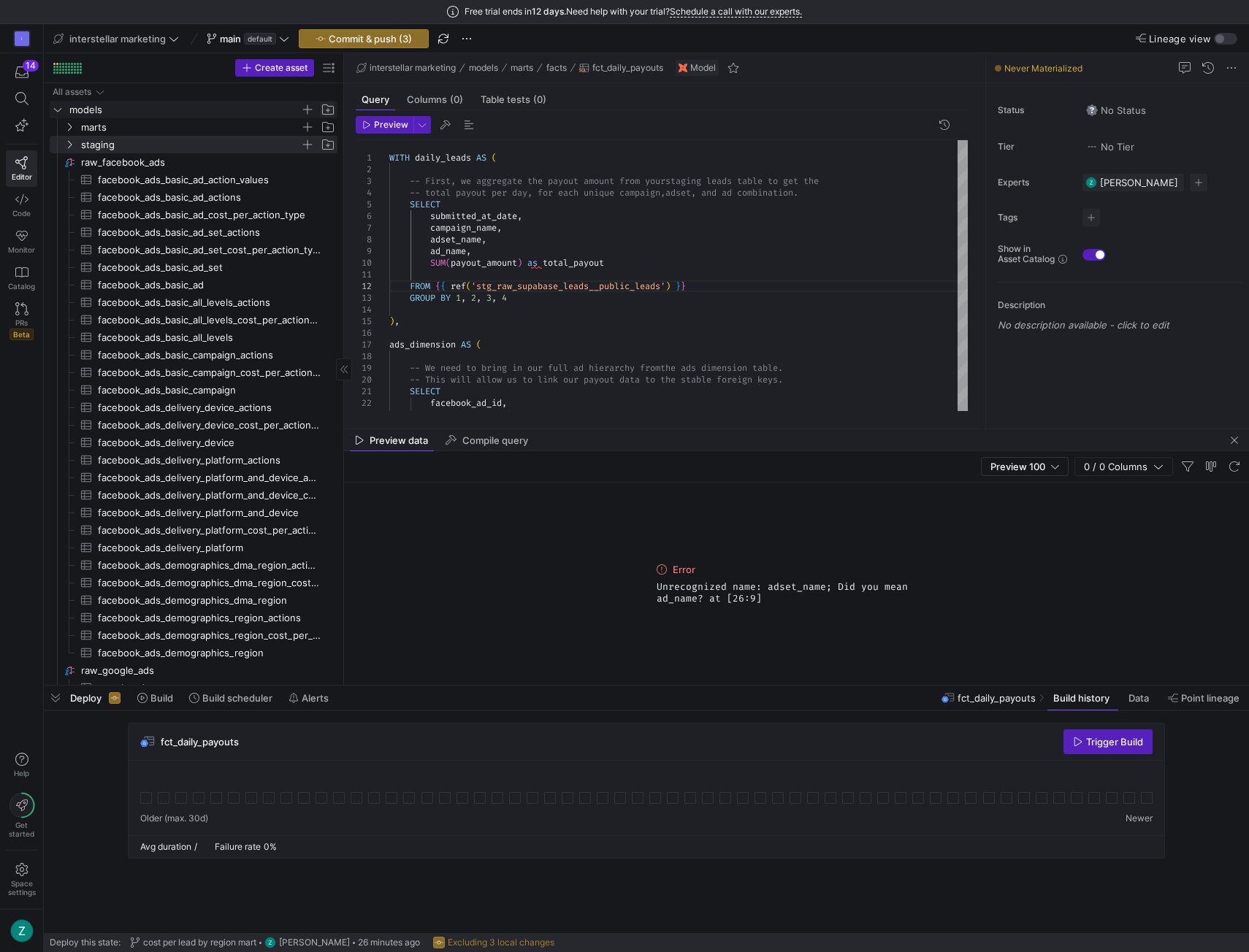
click at [325, 110] on span "Press SPACE to select this row." at bounding box center [328, 110] width 14 height 14
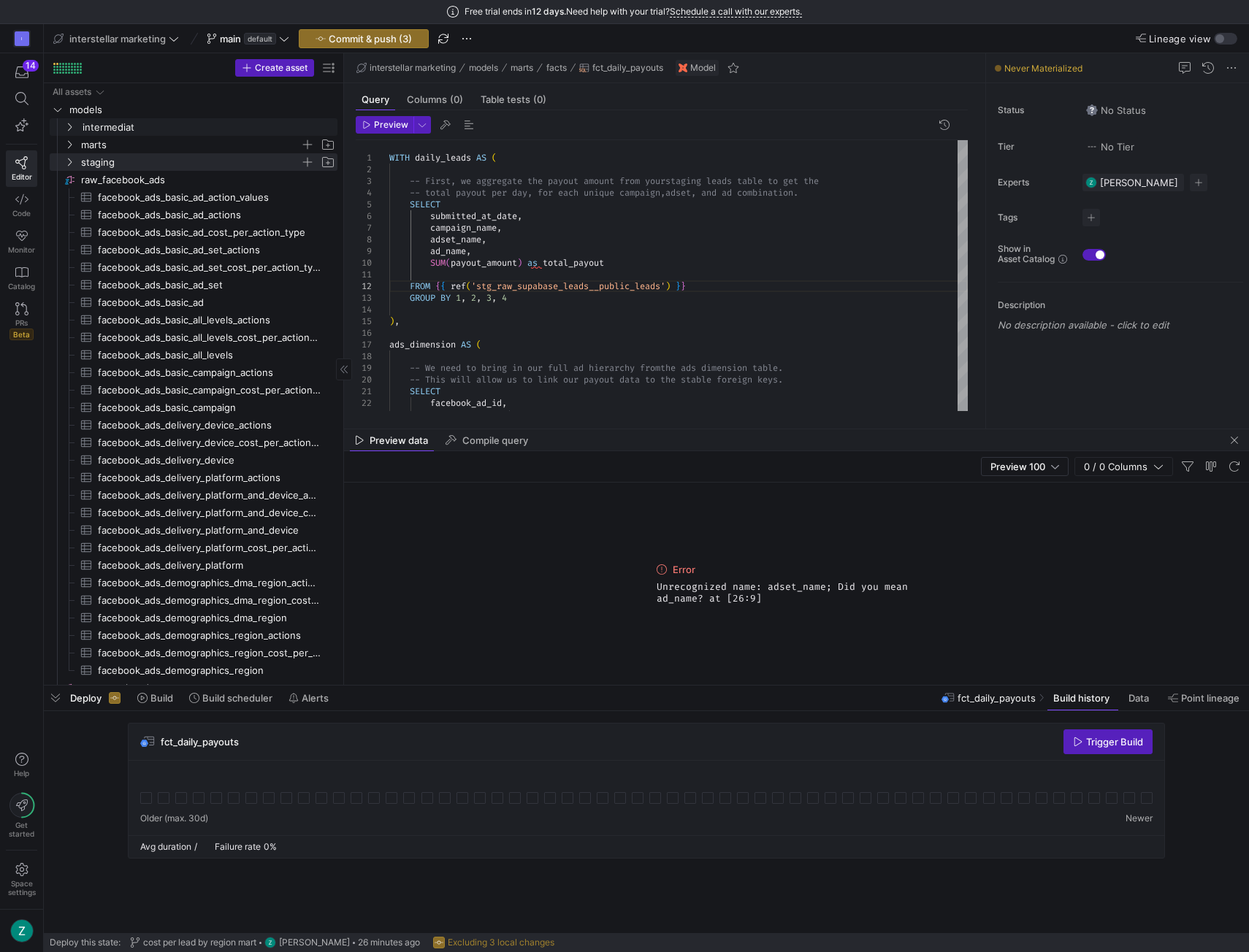
type input "intermediate"
click at [0, 0] on span "Press SPACE to select this row." at bounding box center [0, 0] width 0 height 0
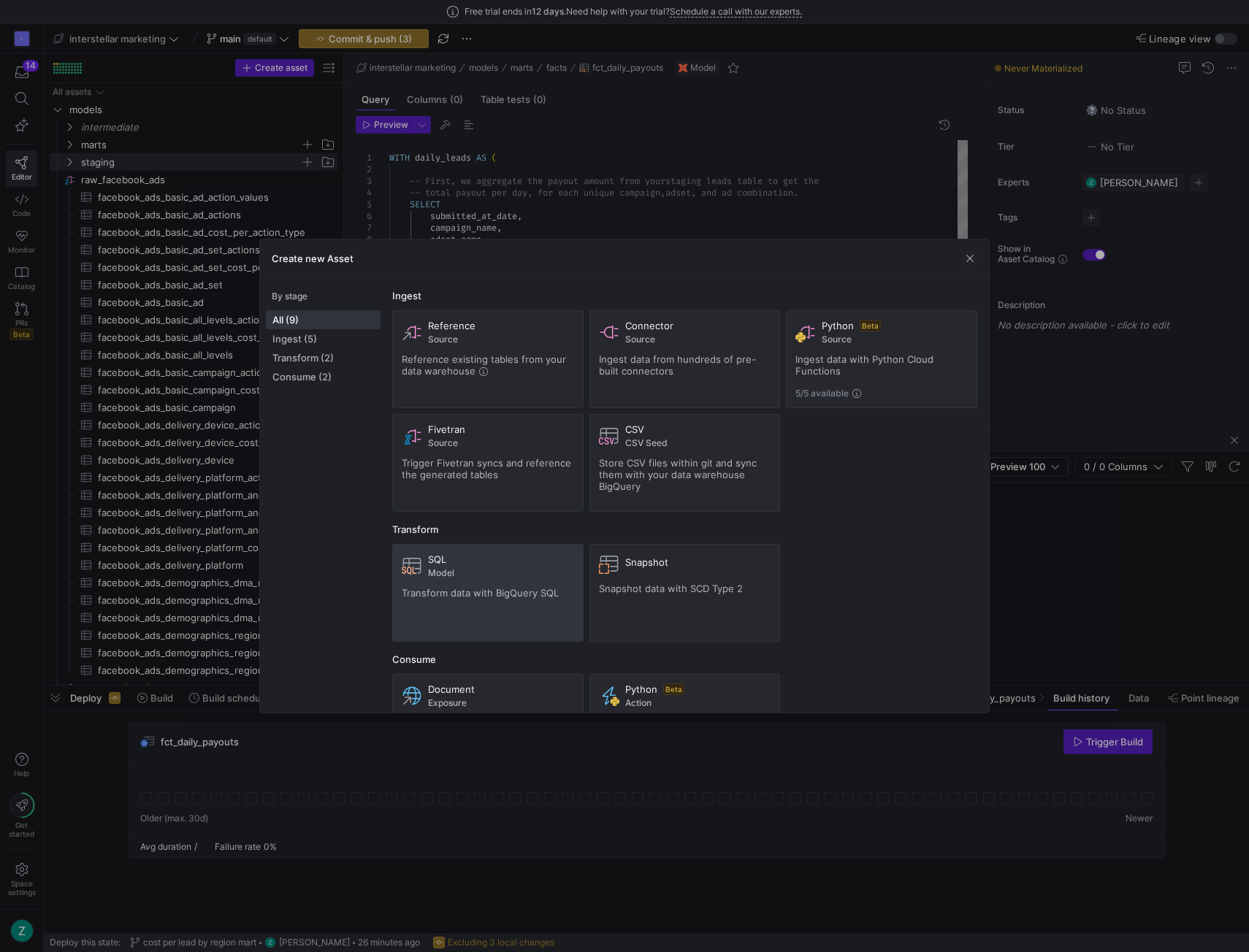
click at [479, 558] on div "SQL" at bounding box center [502, 559] width 146 height 12
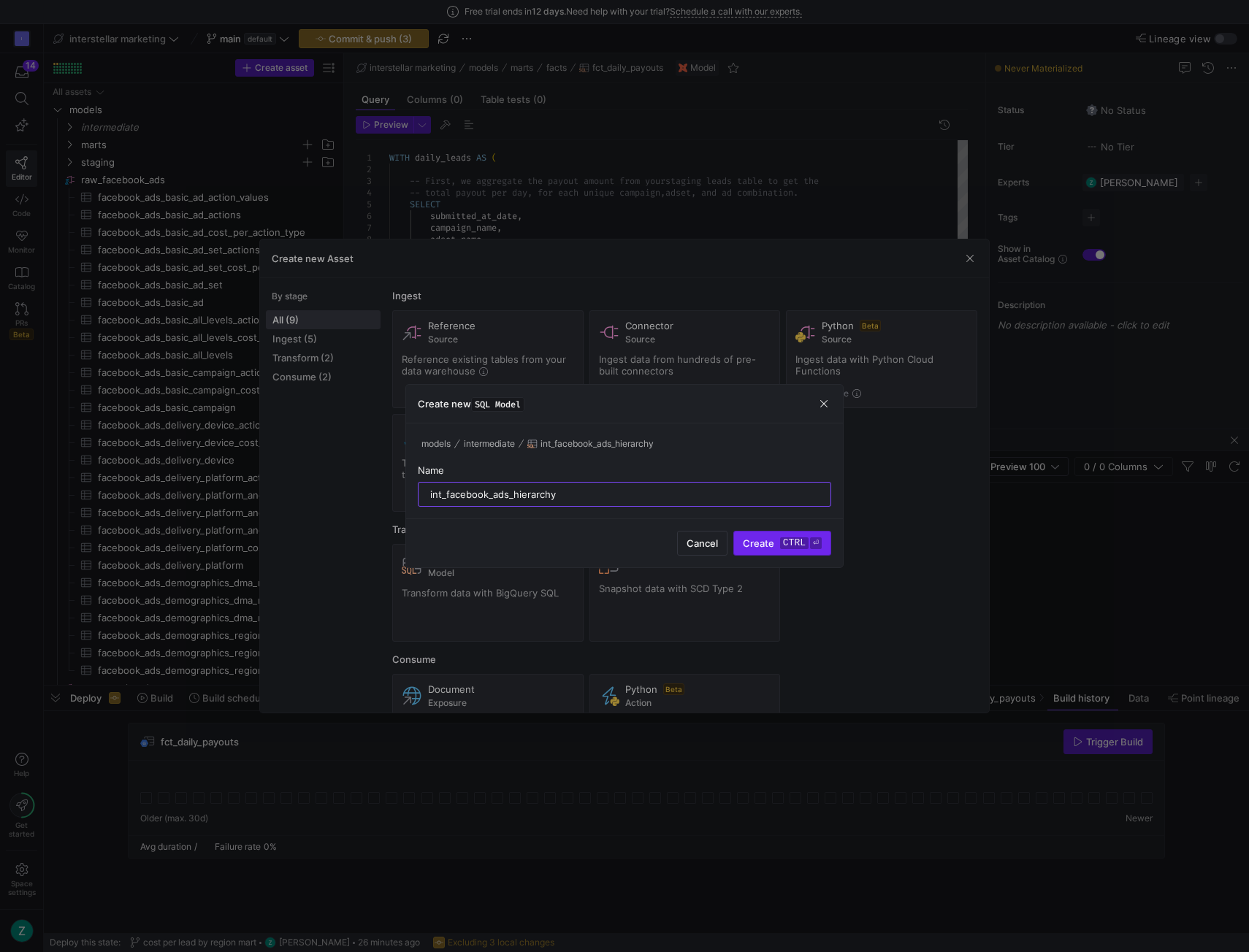
type input "int_facebook_ads_hierarchy"
click at [758, 539] on span "Create ctrl ⏎" at bounding box center [782, 543] width 79 height 12
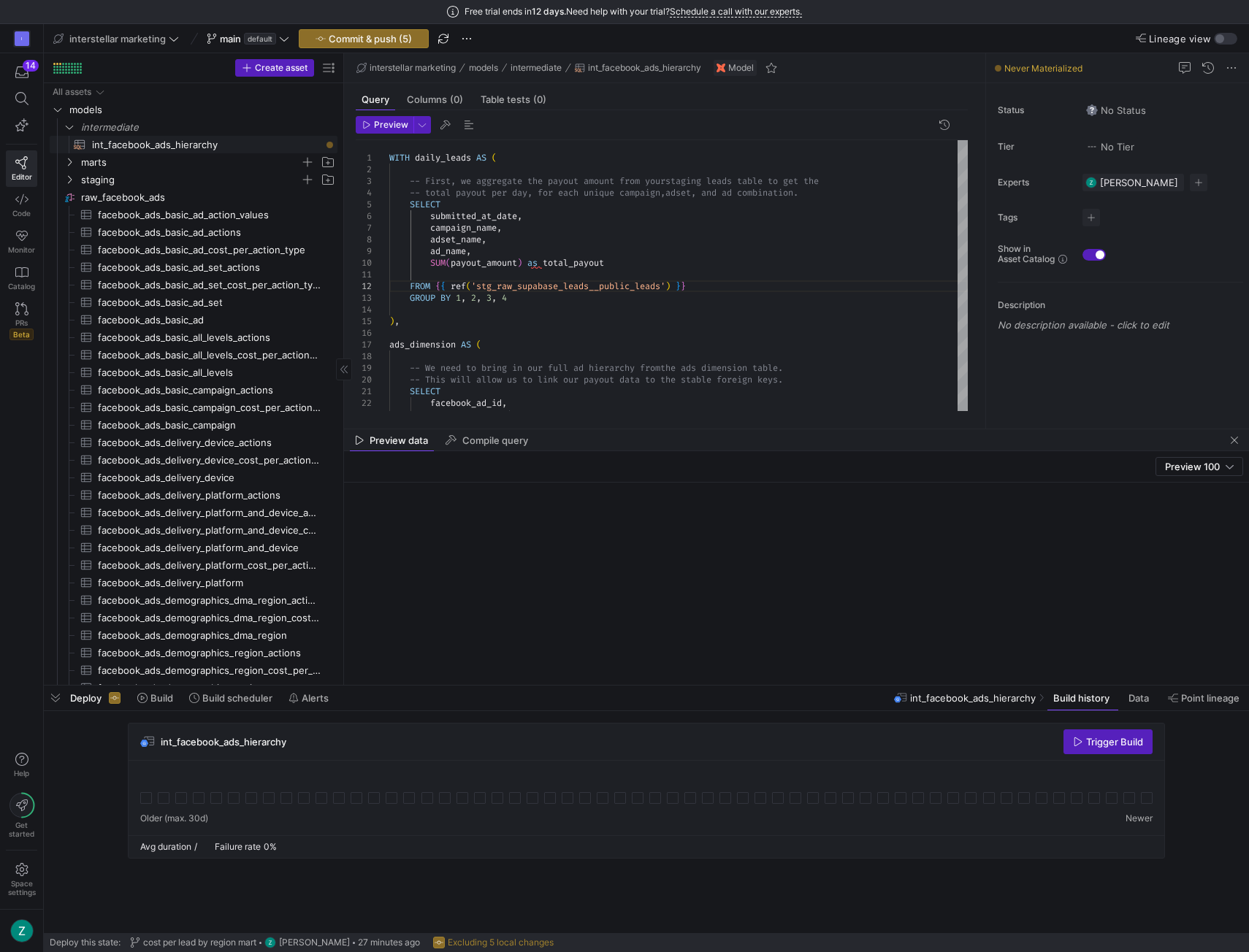
click at [174, 141] on span "int_facebook_ads_hierarchy​​​​​​​​​​" at bounding box center [206, 144] width 229 height 17
click at [199, 232] on span "facebook_ads_basic_ad_actions​​​​​​​​​" at bounding box center [209, 232] width 223 height 17
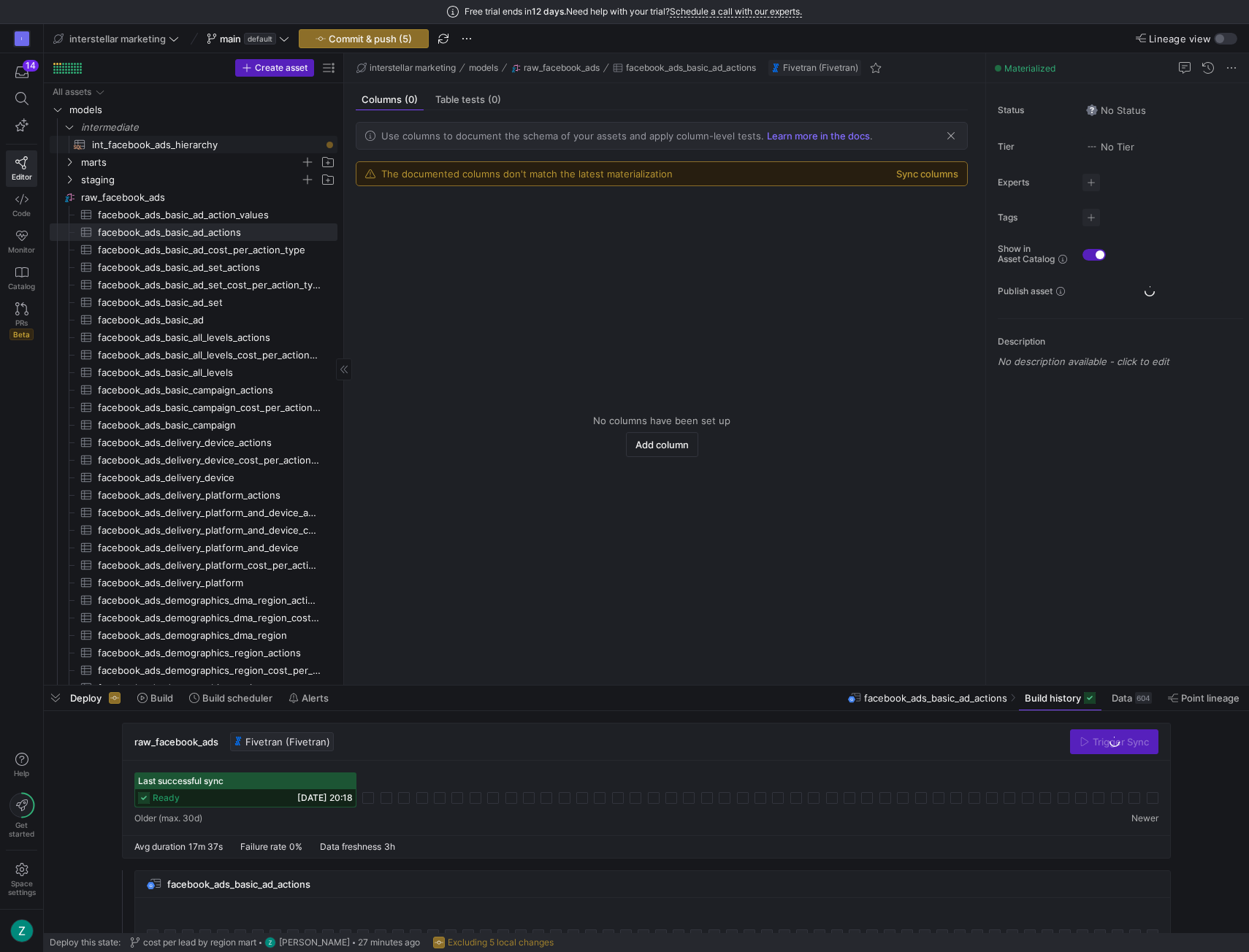
click at [208, 141] on span "int_facebook_ads_hierarchy​​​​​​​​​​" at bounding box center [206, 144] width 229 height 17
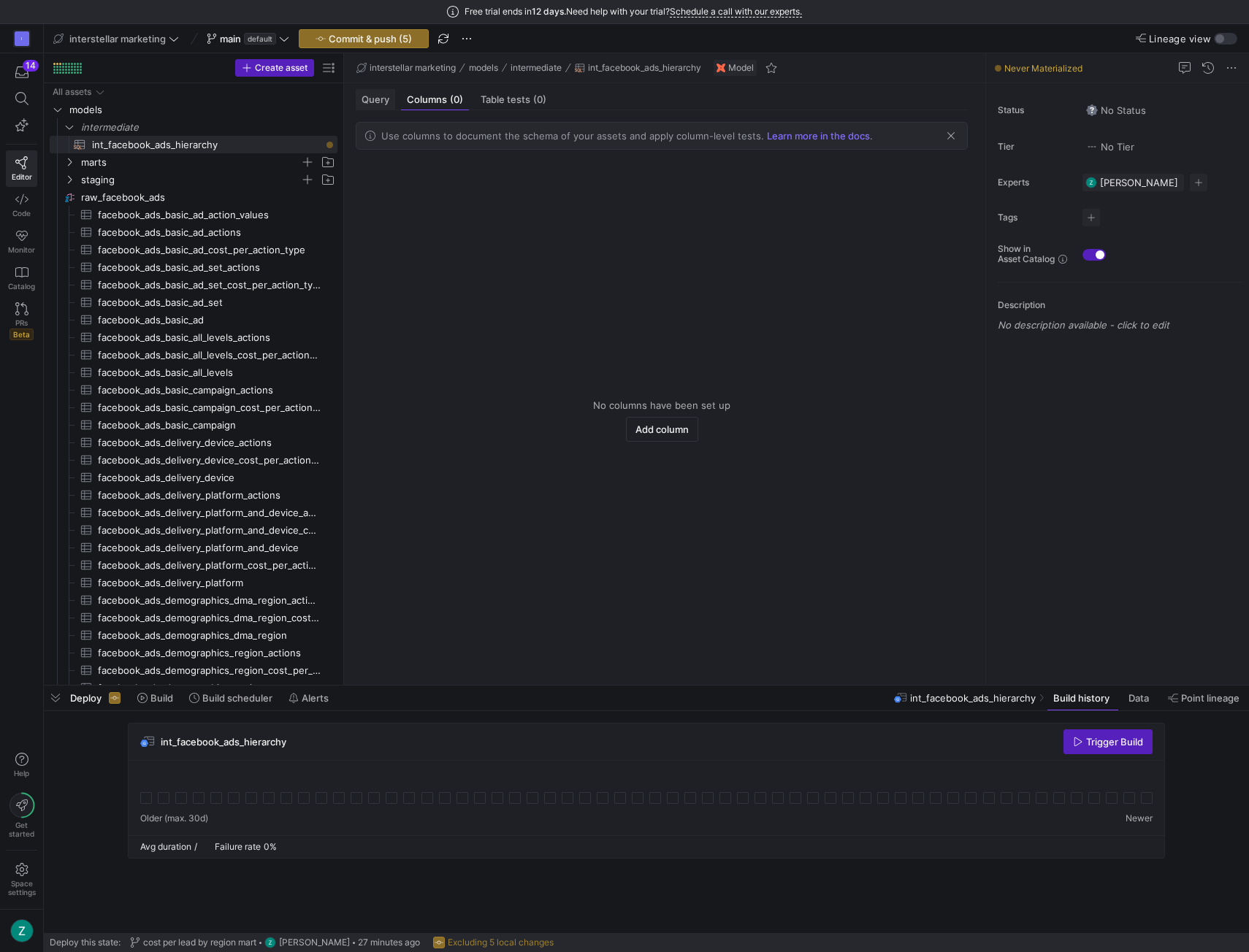
click at [373, 100] on span "Query" at bounding box center [375, 100] width 28 height 10
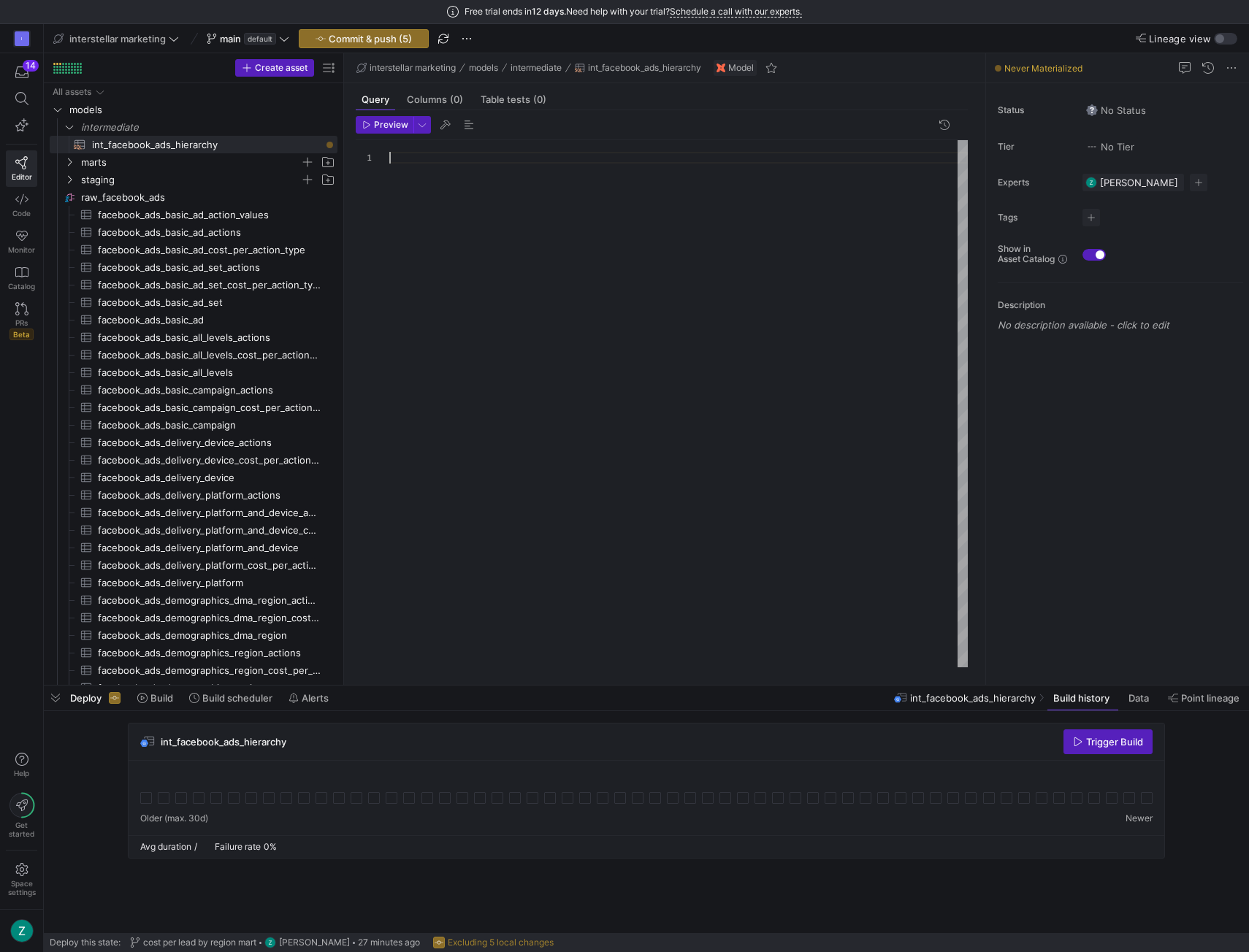
click at [429, 158] on div at bounding box center [679, 403] width 579 height 528
type textarea "LEFT JOIN {{ ref('dim_facebook_adsets') }} AS s ON a.facebook_adset_id = s.face…"
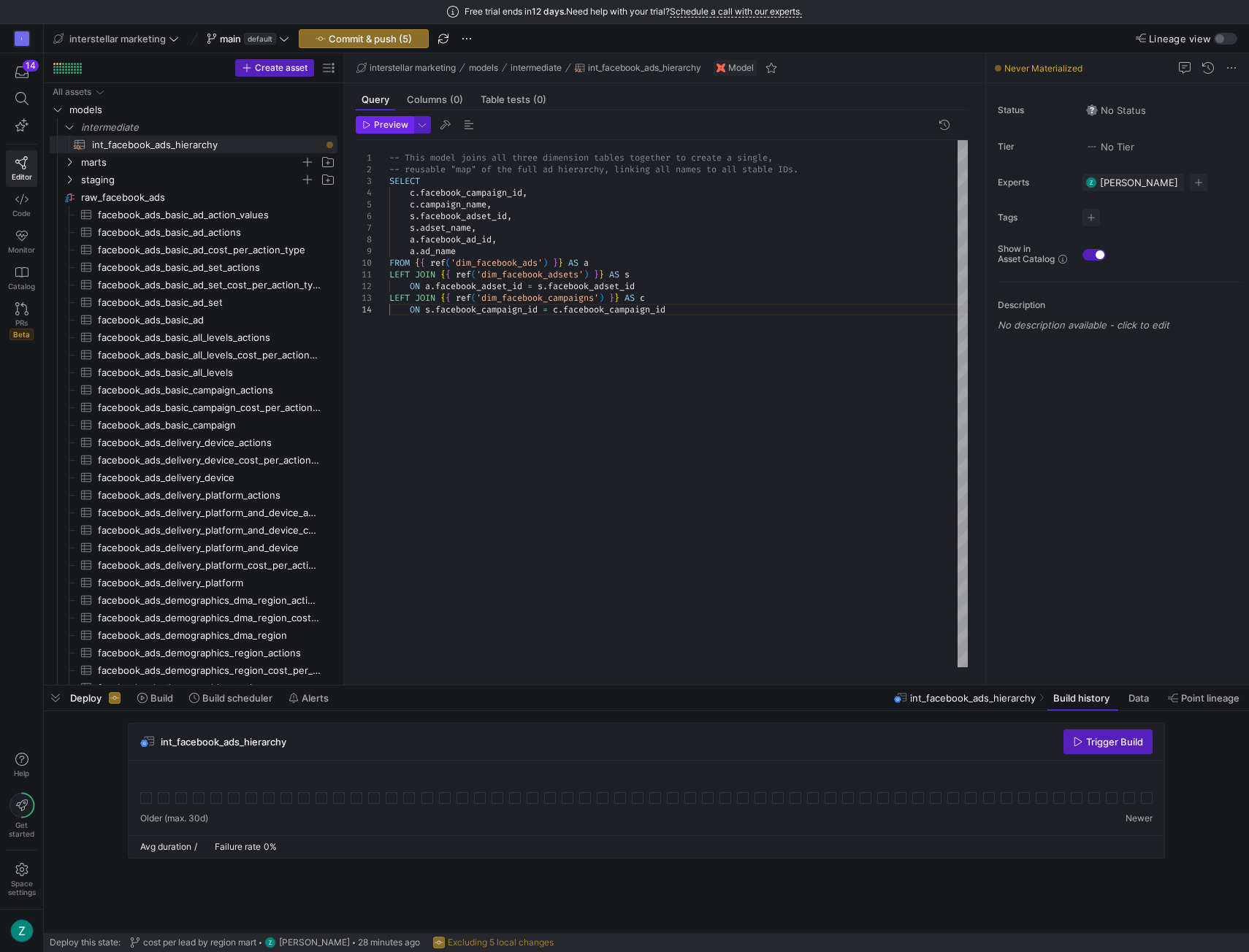
click at [381, 125] on span "Preview" at bounding box center [391, 124] width 35 height 10
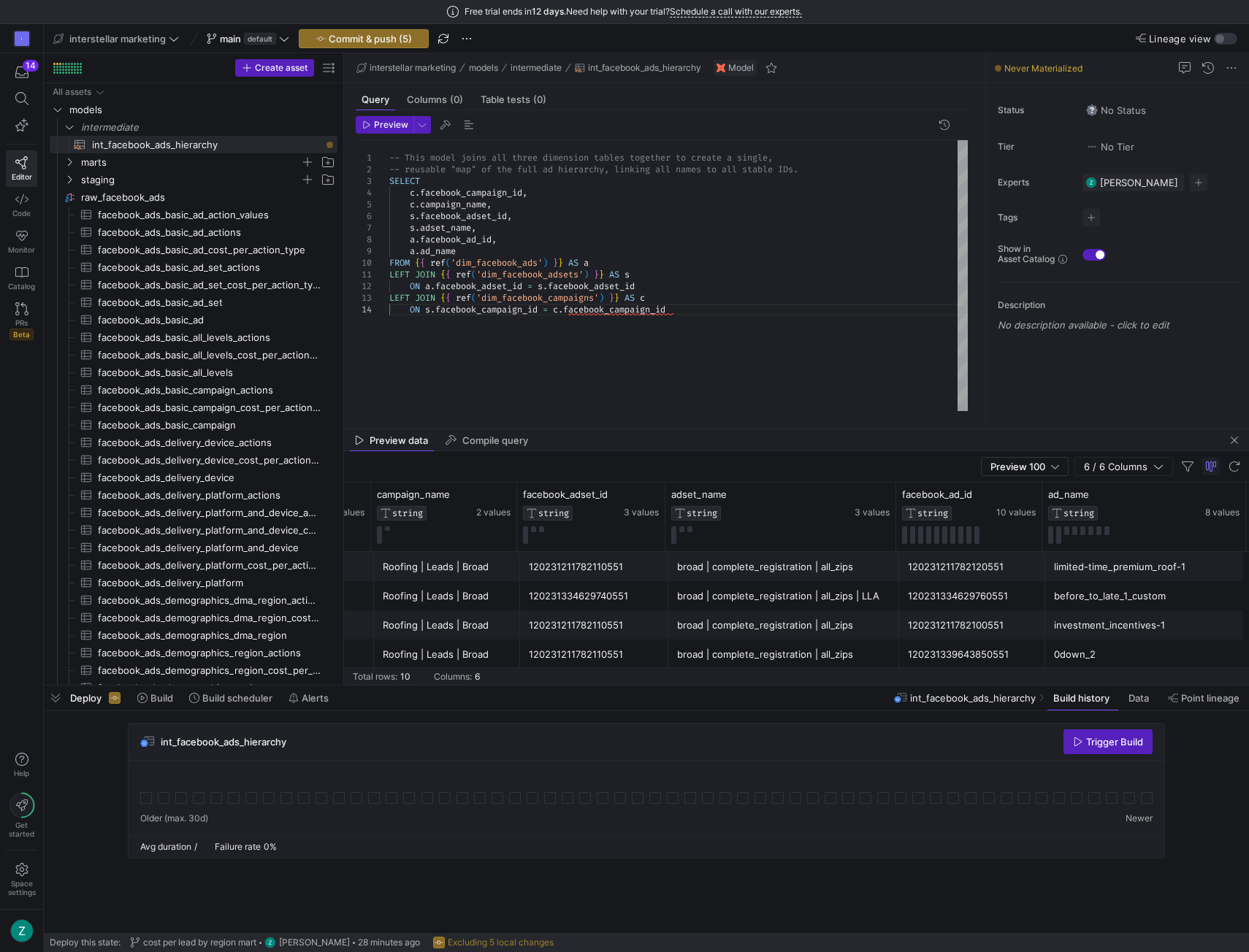
scroll to position [0, 142]
click at [367, 37] on span "Commit & push (5)" at bounding box center [370, 38] width 83 height 12
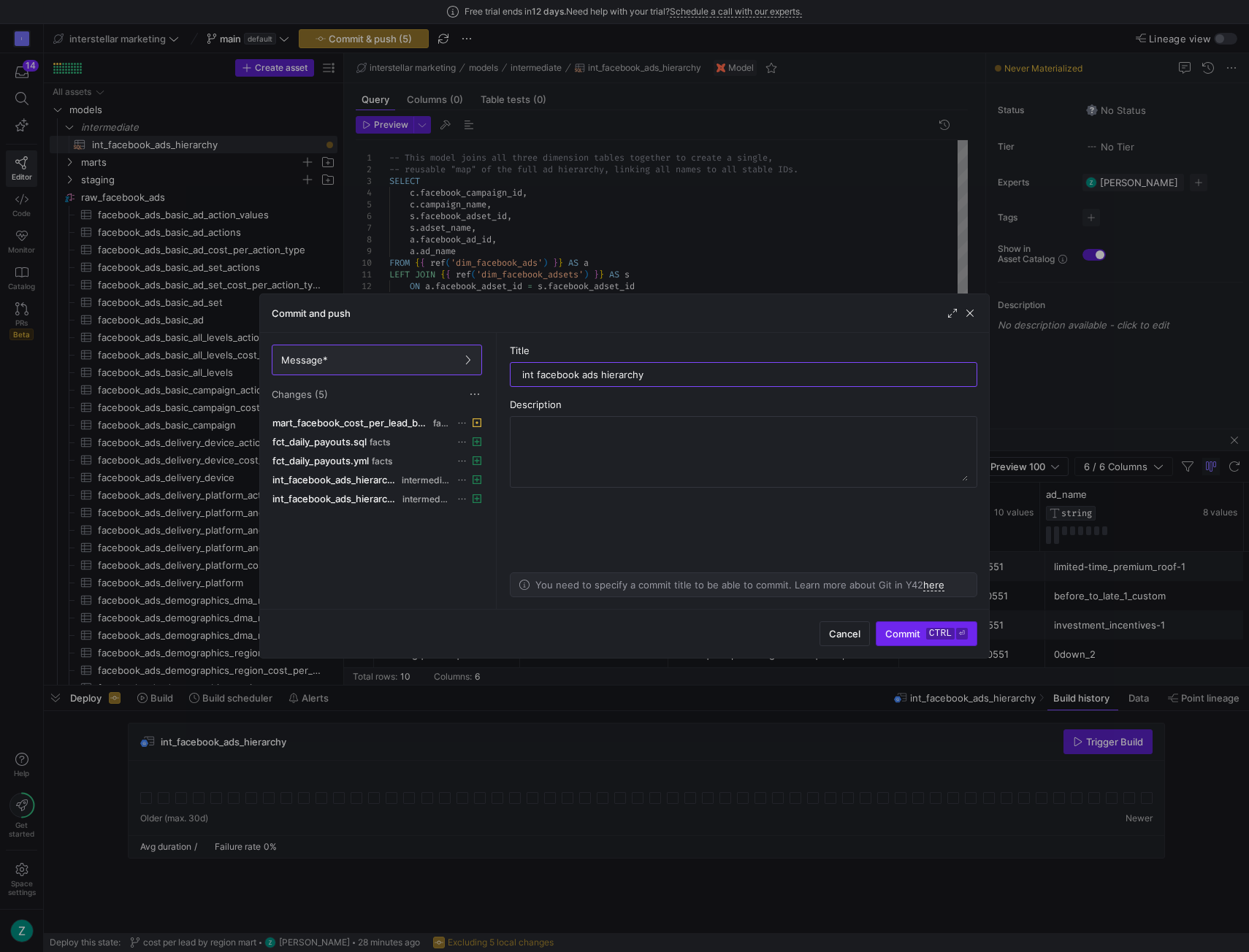
type input "int facebook ads hierarchy"
click at [936, 638] on kbd "ctrl" at bounding box center [941, 633] width 29 height 12
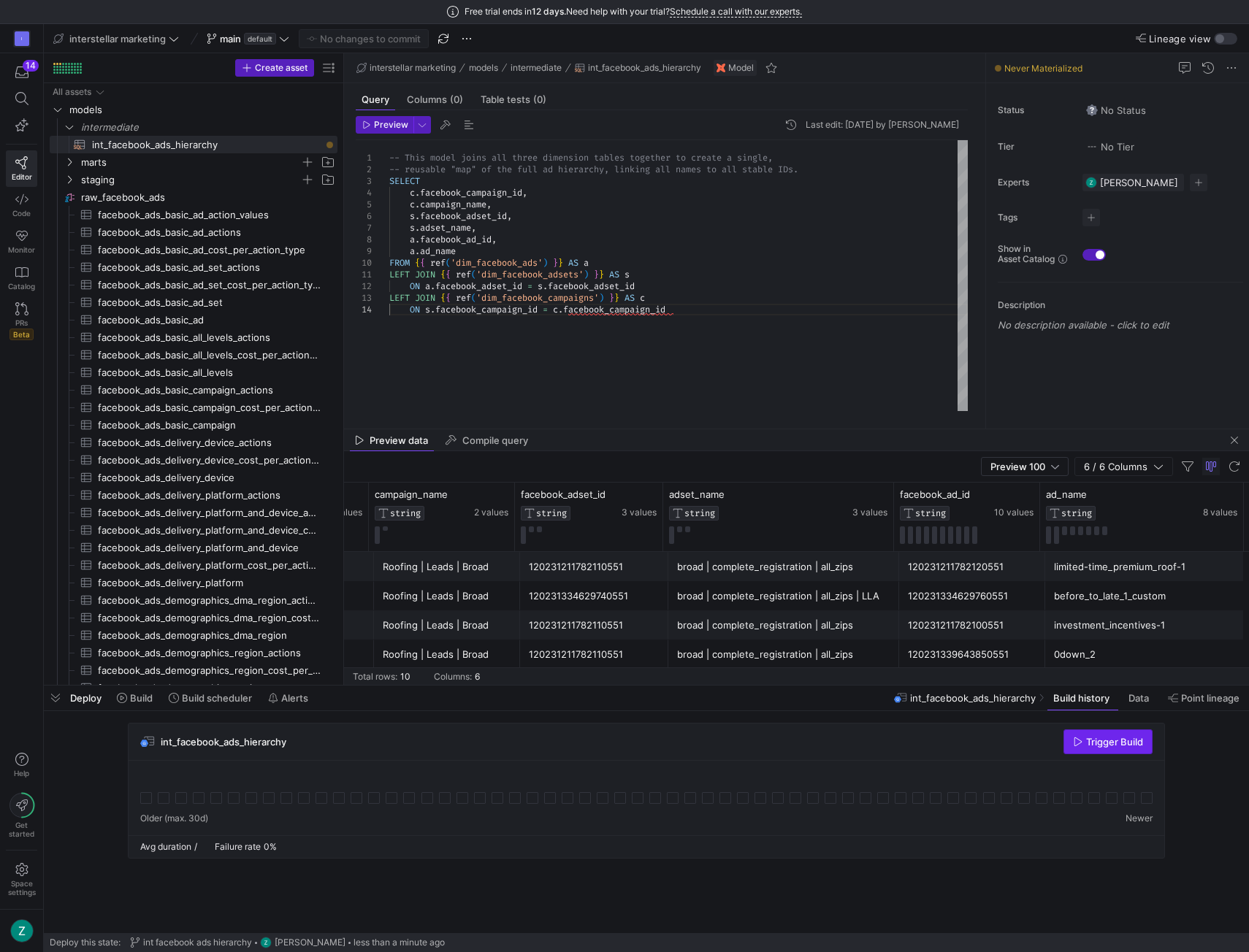
click at [1107, 747] on span "button" at bounding box center [1108, 742] width 87 height 23
click at [71, 161] on icon "Press SPACE to select this row." at bounding box center [69, 162] width 10 height 9
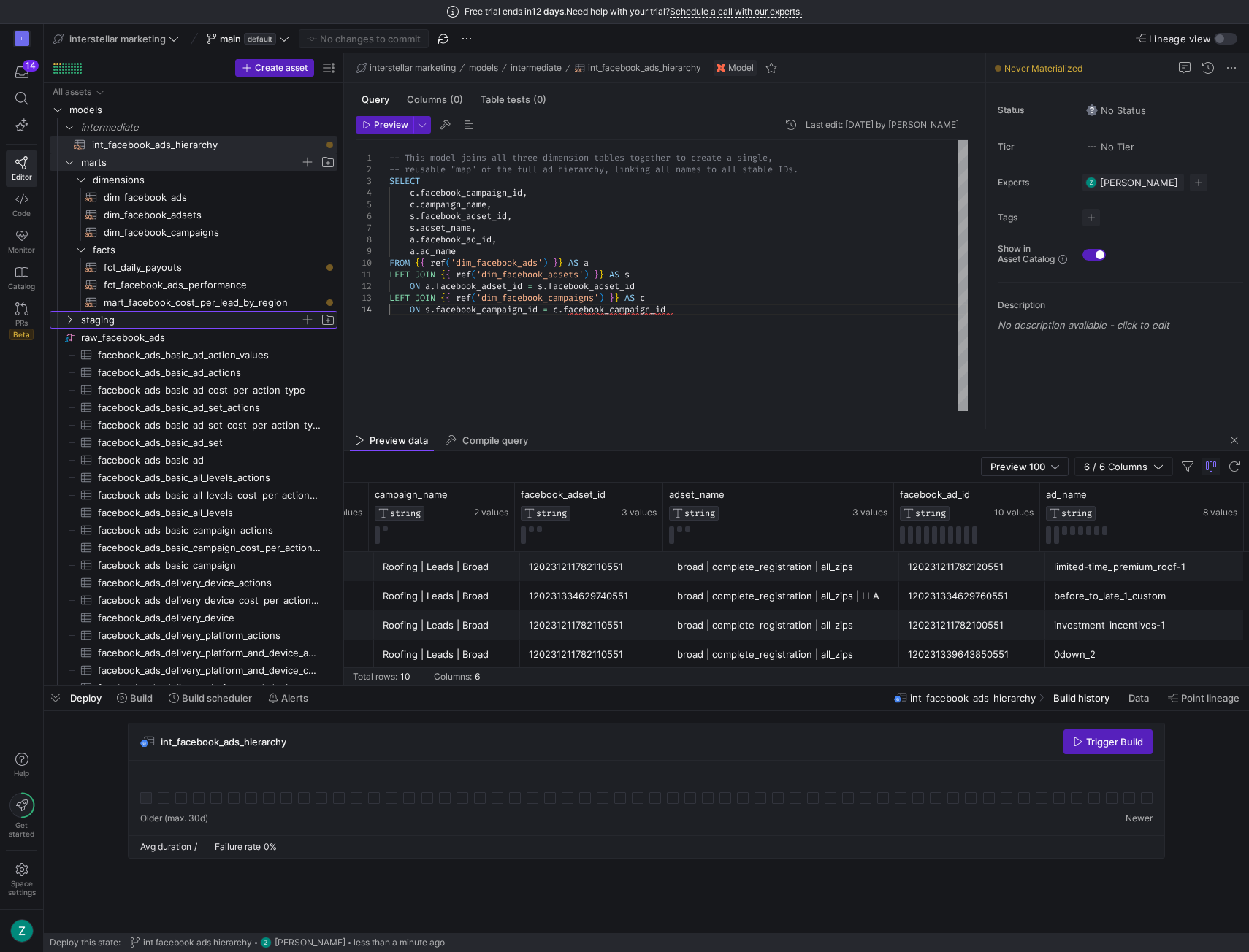
click at [71, 321] on icon "Press SPACE to select this row." at bounding box center [69, 320] width 10 height 9
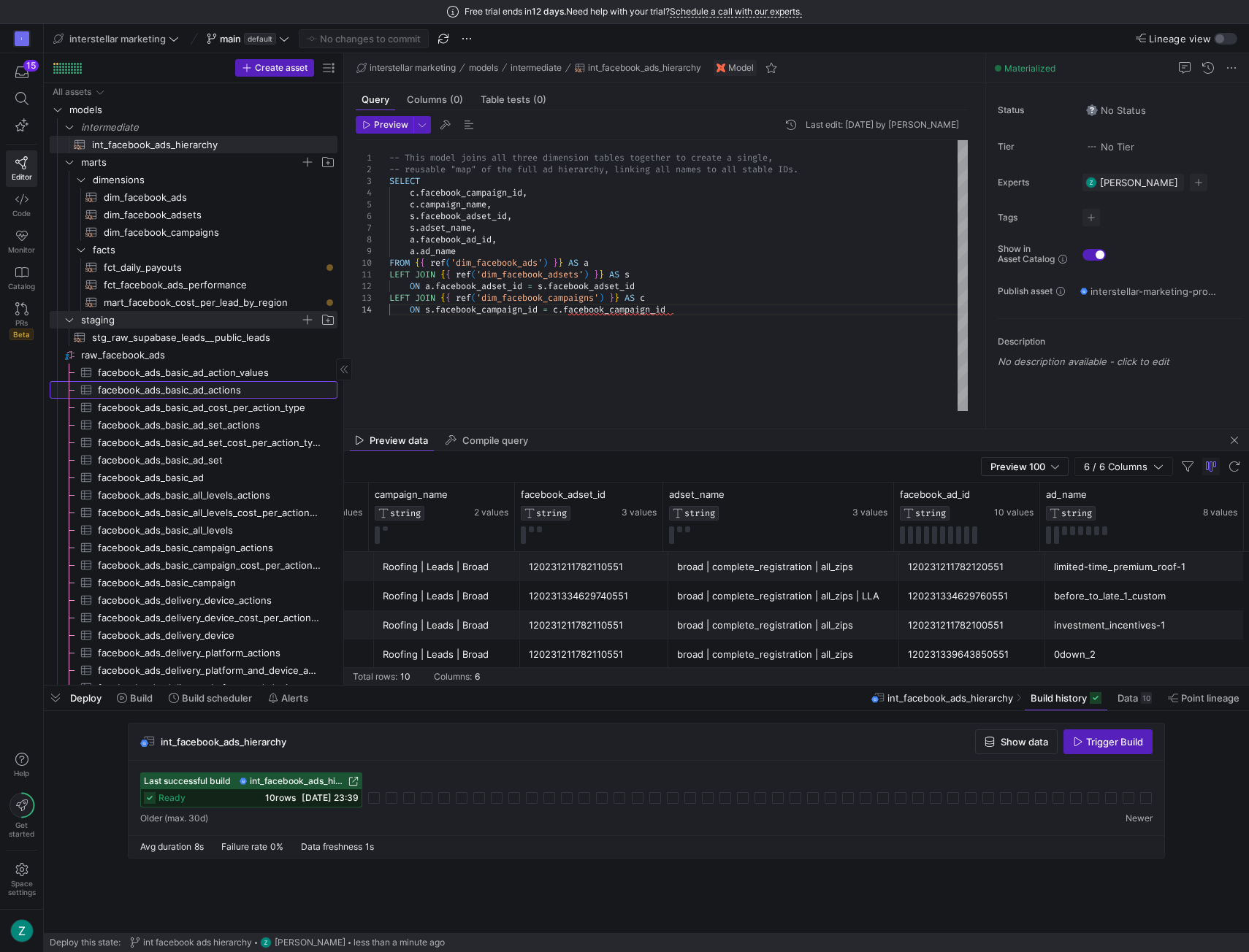
click at [160, 392] on span "facebook_ads_basic_ad_actions​​​​​​​​​" at bounding box center [209, 390] width 223 height 17
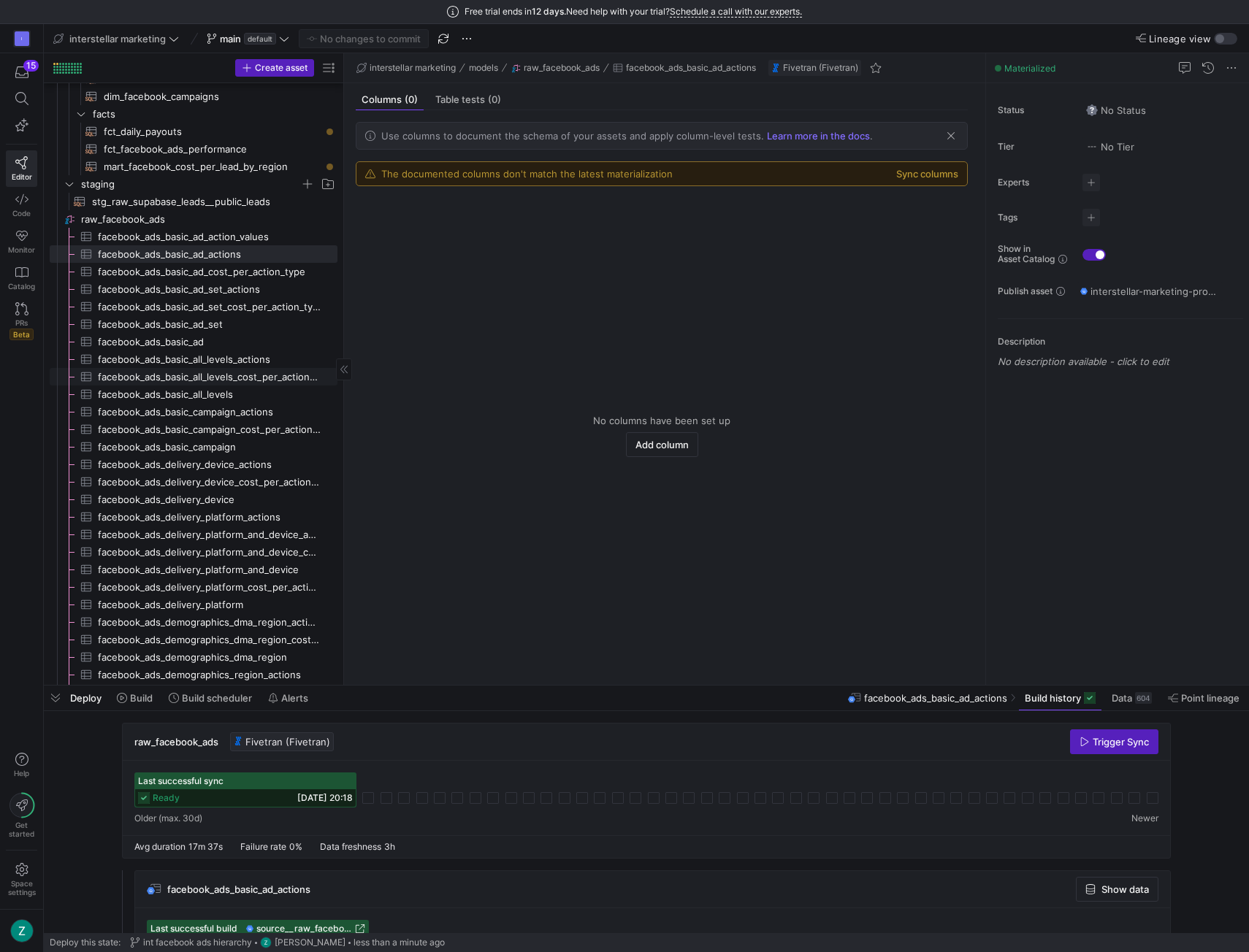
scroll to position [142, 0]
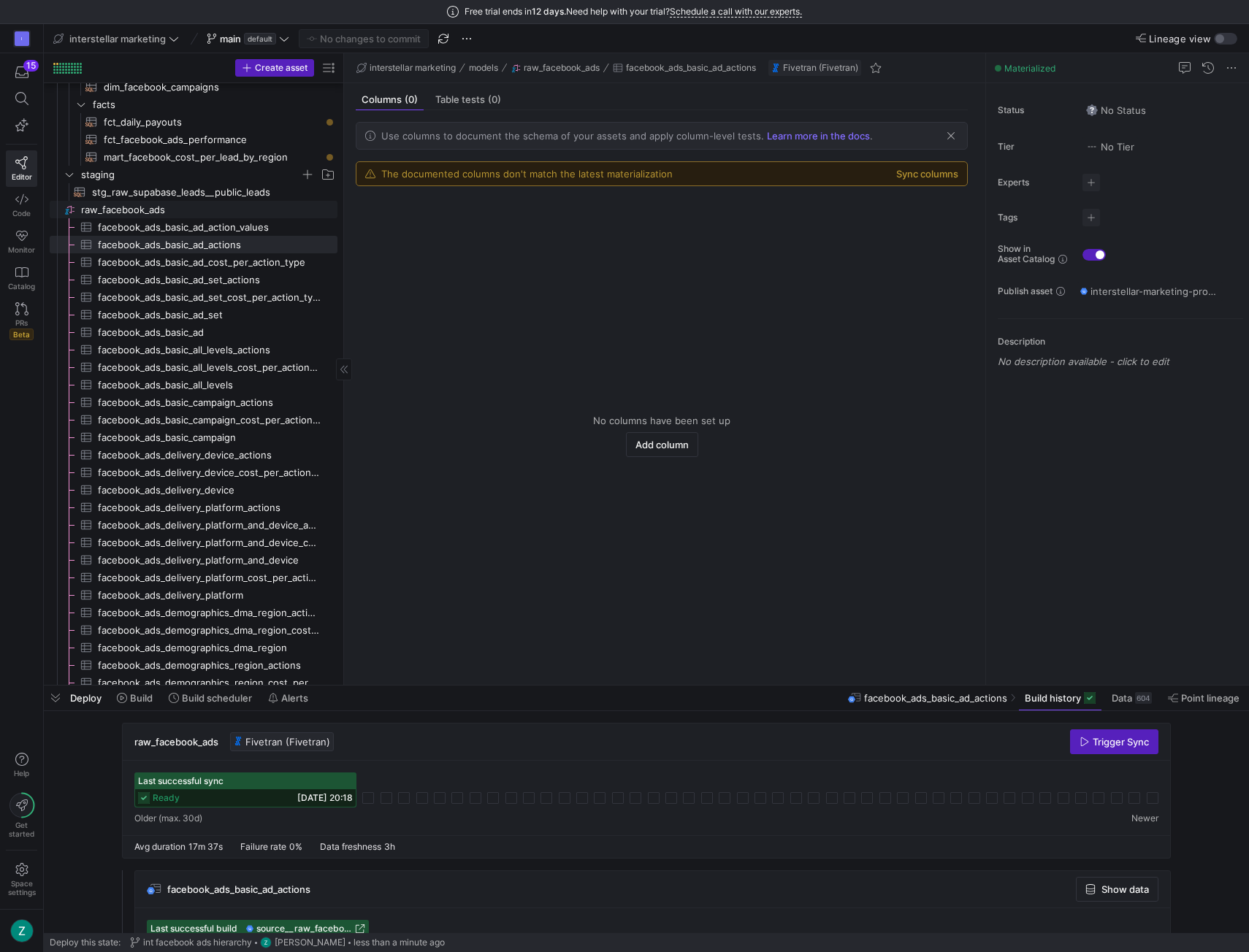
click at [225, 208] on span "raw_facebook_ads​​​​​​​​" at bounding box center [208, 209] width 254 height 17
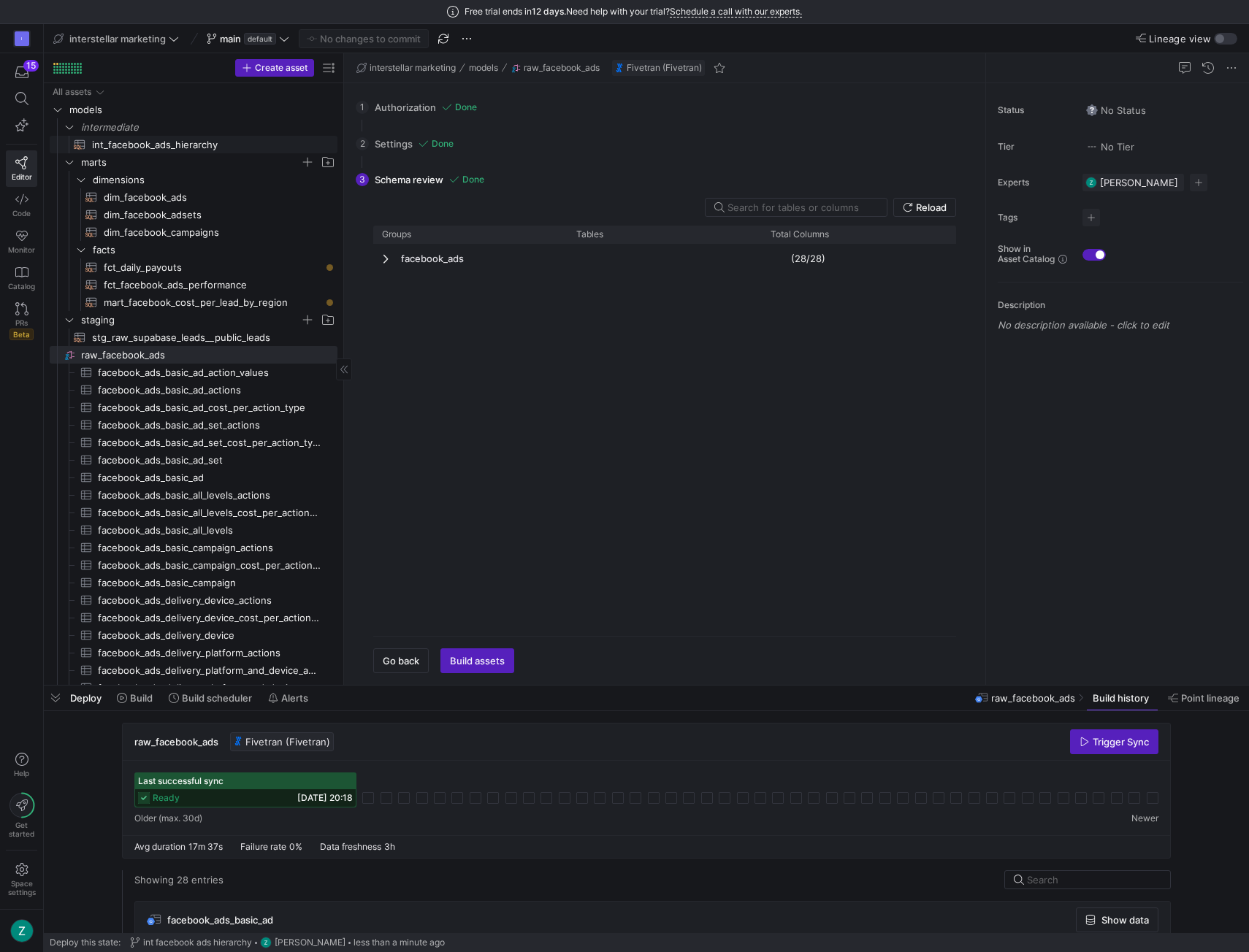
click at [189, 147] on span "int_facebook_ads_hierarchy​​​​​​​​​​" at bounding box center [206, 144] width 229 height 17
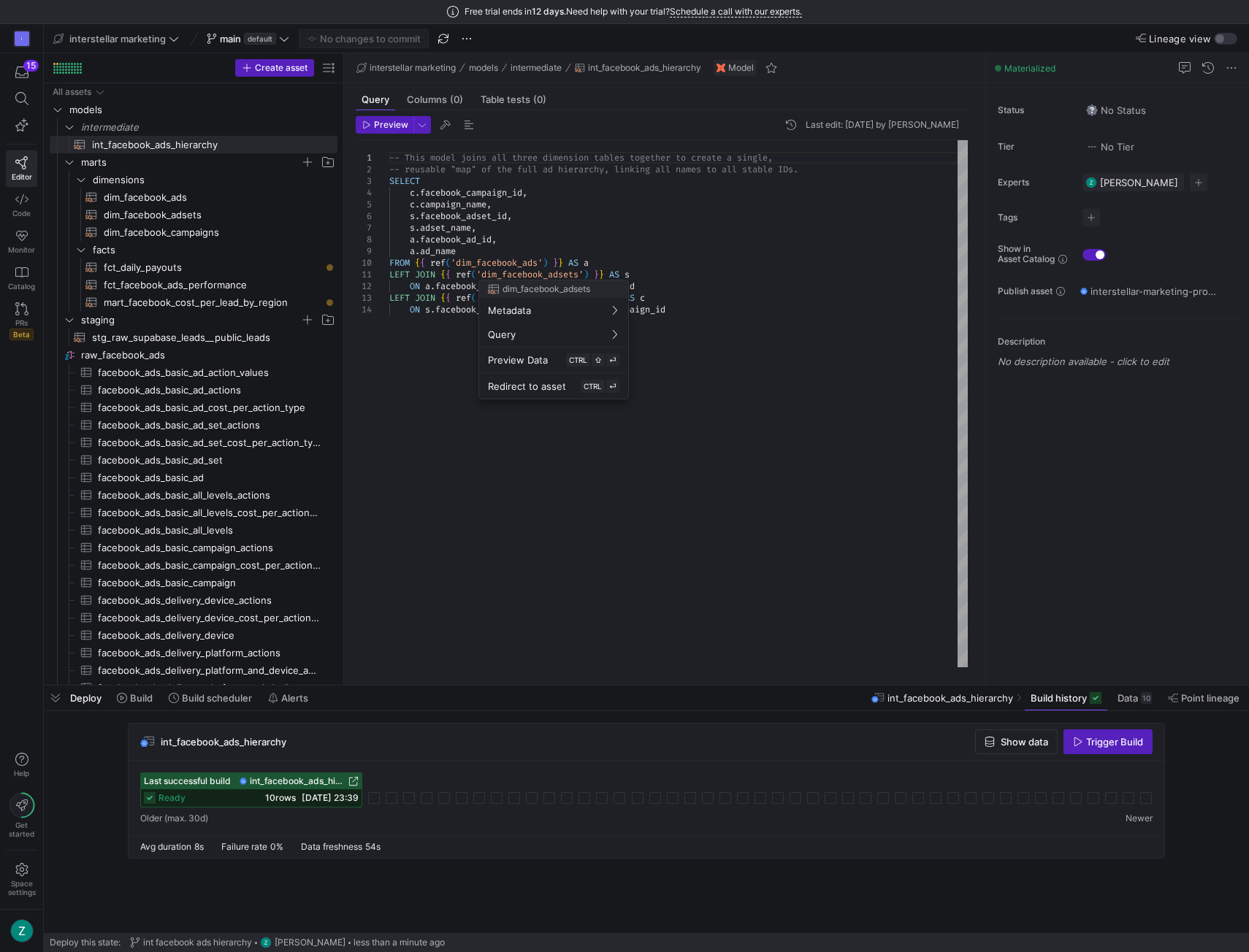
click at [148, 301] on div at bounding box center [624, 476] width 1249 height 952
click at [184, 262] on span "fct_daily_payouts​​​​​​​​​​" at bounding box center [212, 267] width 217 height 17
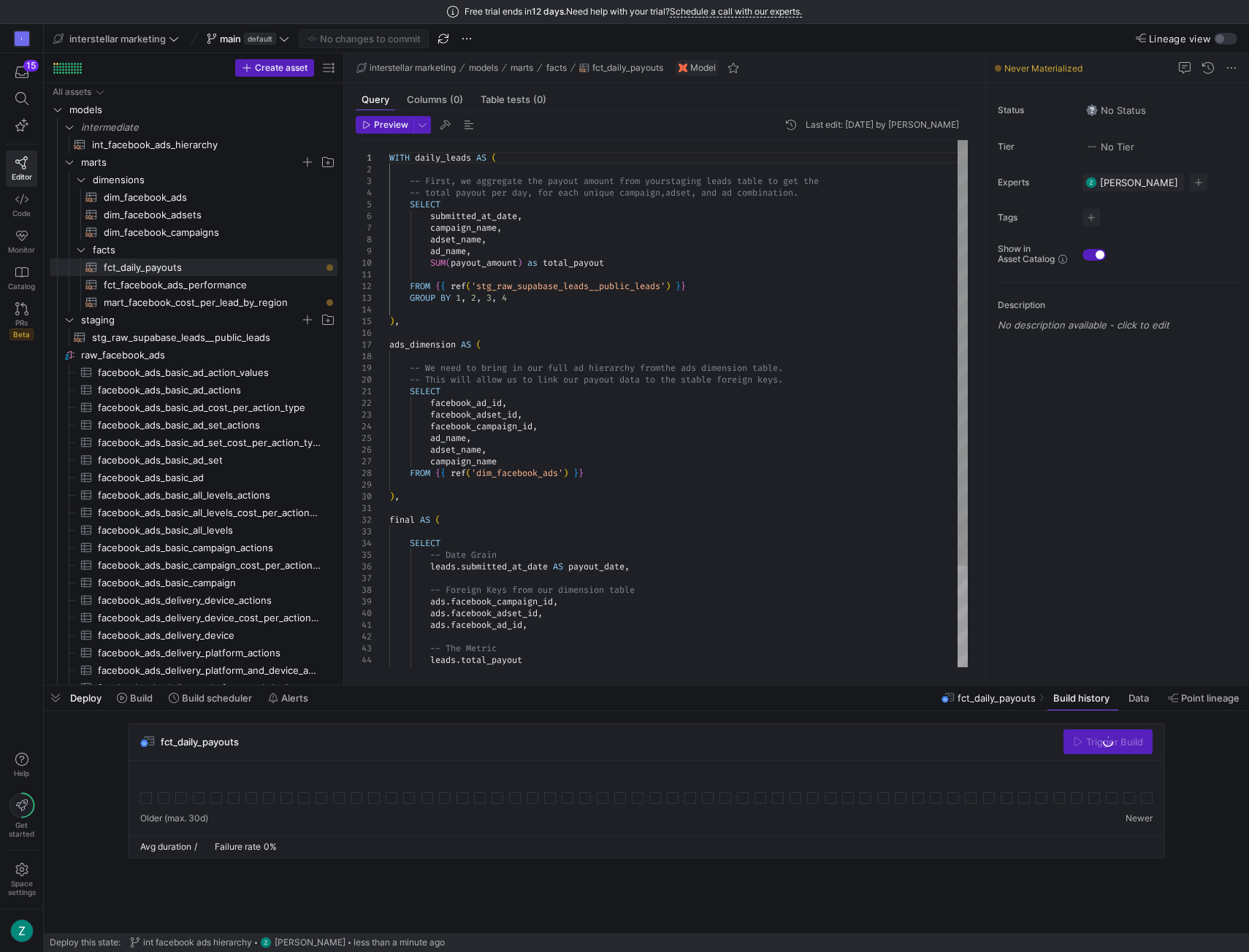
click at [570, 313] on div "WITH daily_leads AS ( -- First, we aggregate the payout amount from your stagin…" at bounding box center [679, 467] width 579 height 655
type textarea "WITH daily_leads AS ( -- First, we aggregate the payout amount from your stagin…"
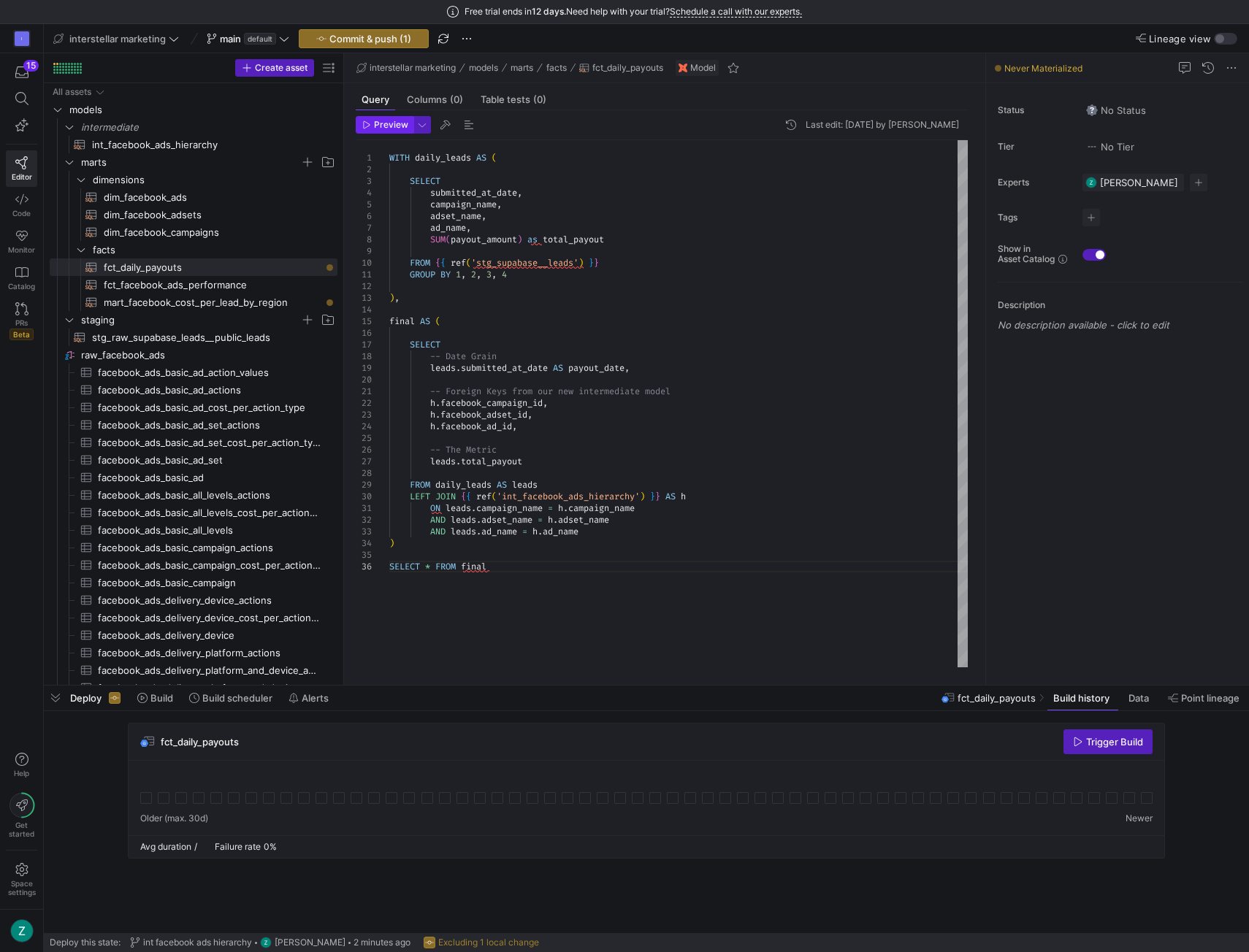
click at [384, 128] on span "Preview" at bounding box center [391, 124] width 35 height 10
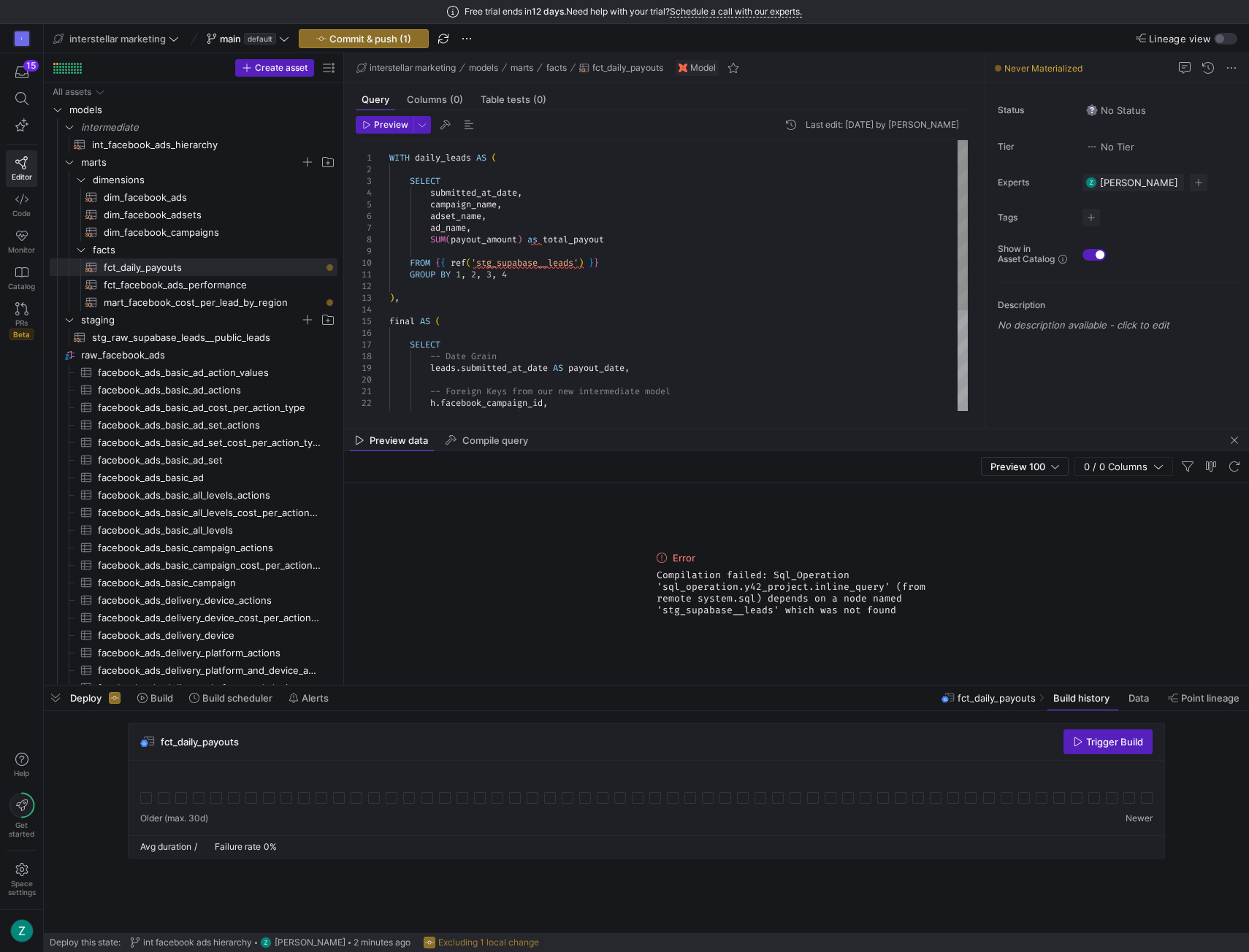
scroll to position [0, 99]
click at [494, 264] on div ") , final AS ( SELECT -- Date Grain leads . submitted_at_date AS payout_date , …" at bounding box center [679, 355] width 579 height 432
click at [799, 264] on div ") , final AS ( SELECT -- Date Grain leads . submitted_at_date AS payout_date , …" at bounding box center [679, 355] width 579 height 432
click at [697, 236] on div ") , final AS ( SELECT -- Date Grain leads . submitted_at_date AS payout_date , …" at bounding box center [679, 355] width 579 height 432
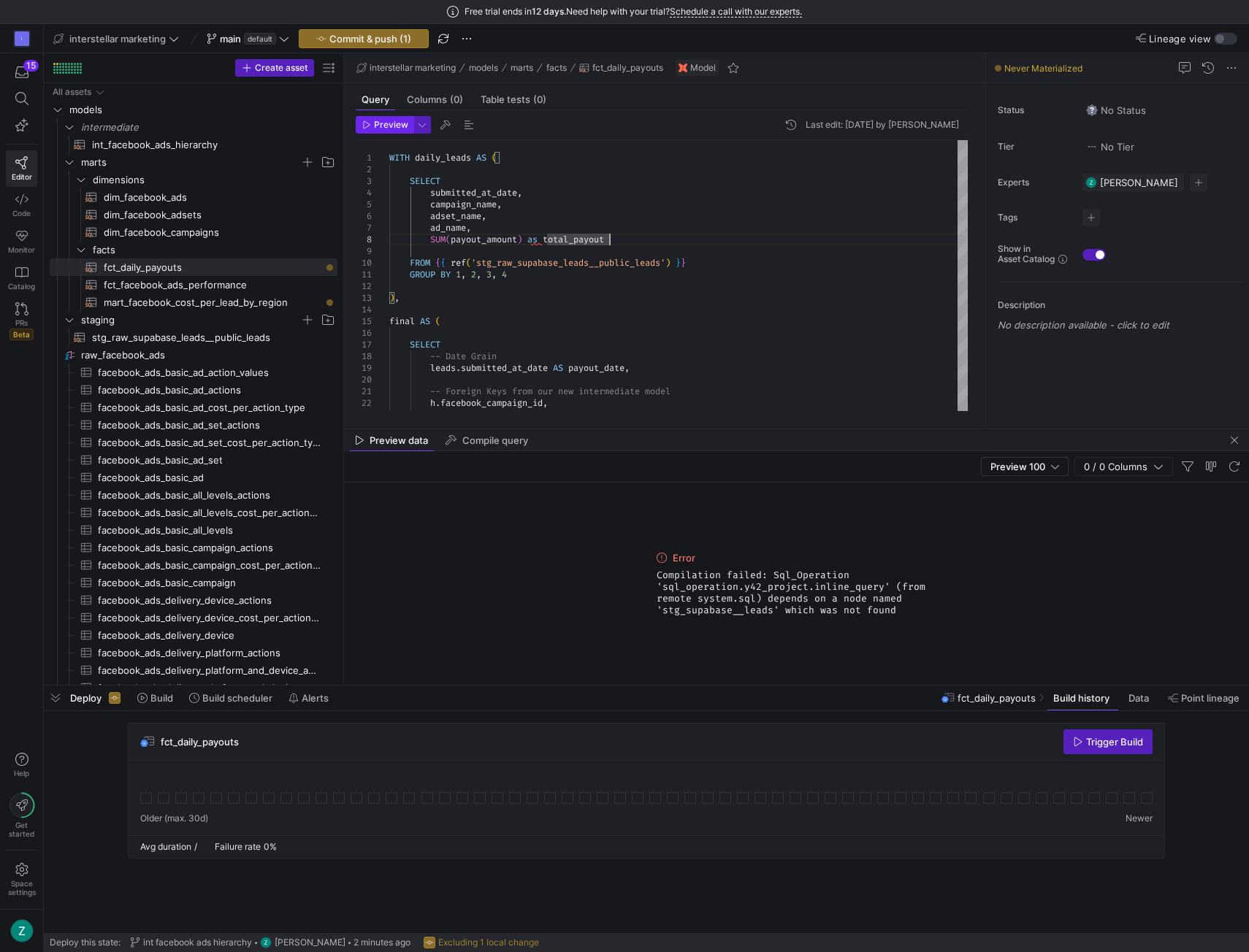
type textarea "WITH daily_leads AS ( SELECT submitted_at_date, campaign_name, adset_name, ad_n…"
click at [364, 129] on span "button" at bounding box center [384, 125] width 56 height 16
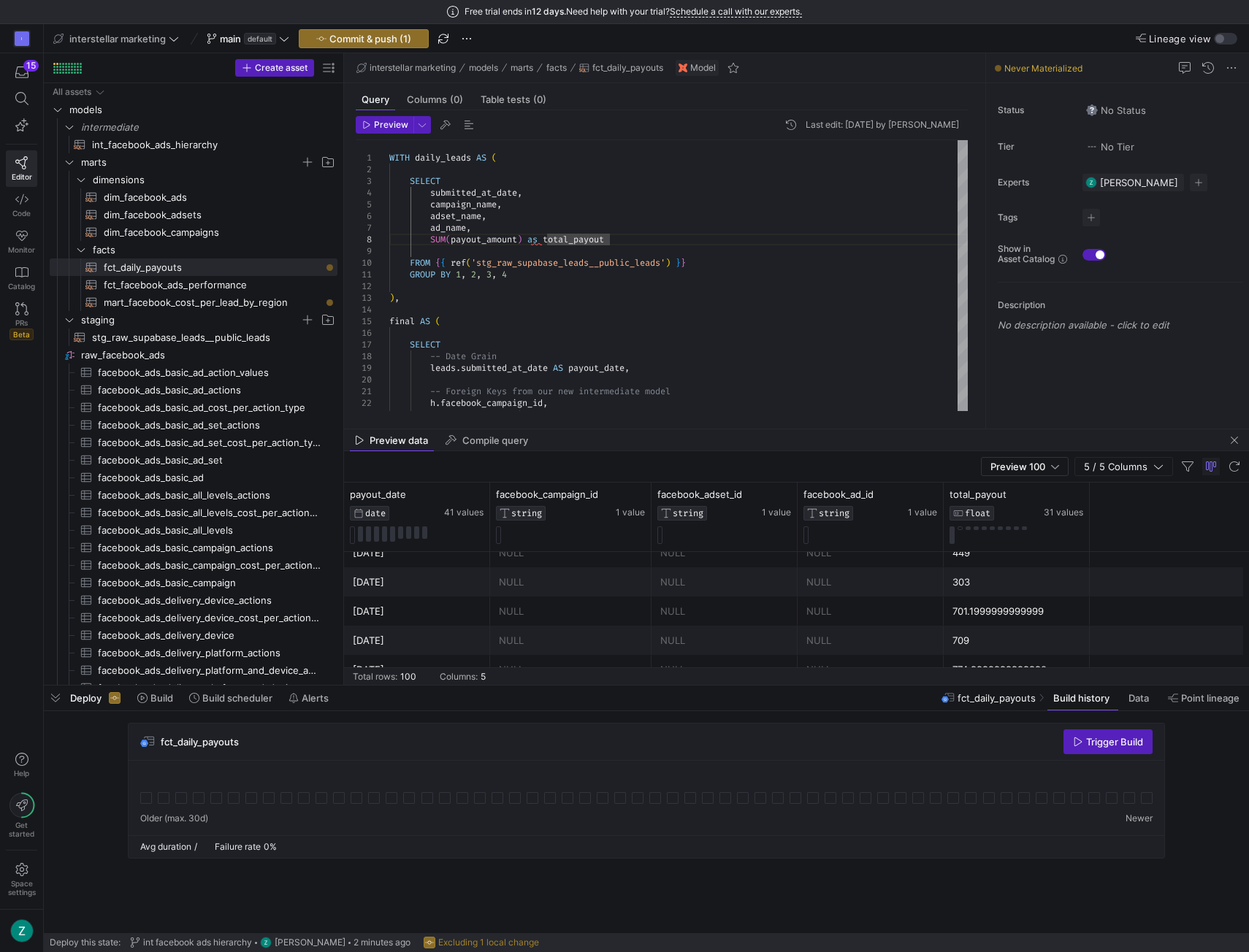
scroll to position [282, 0]
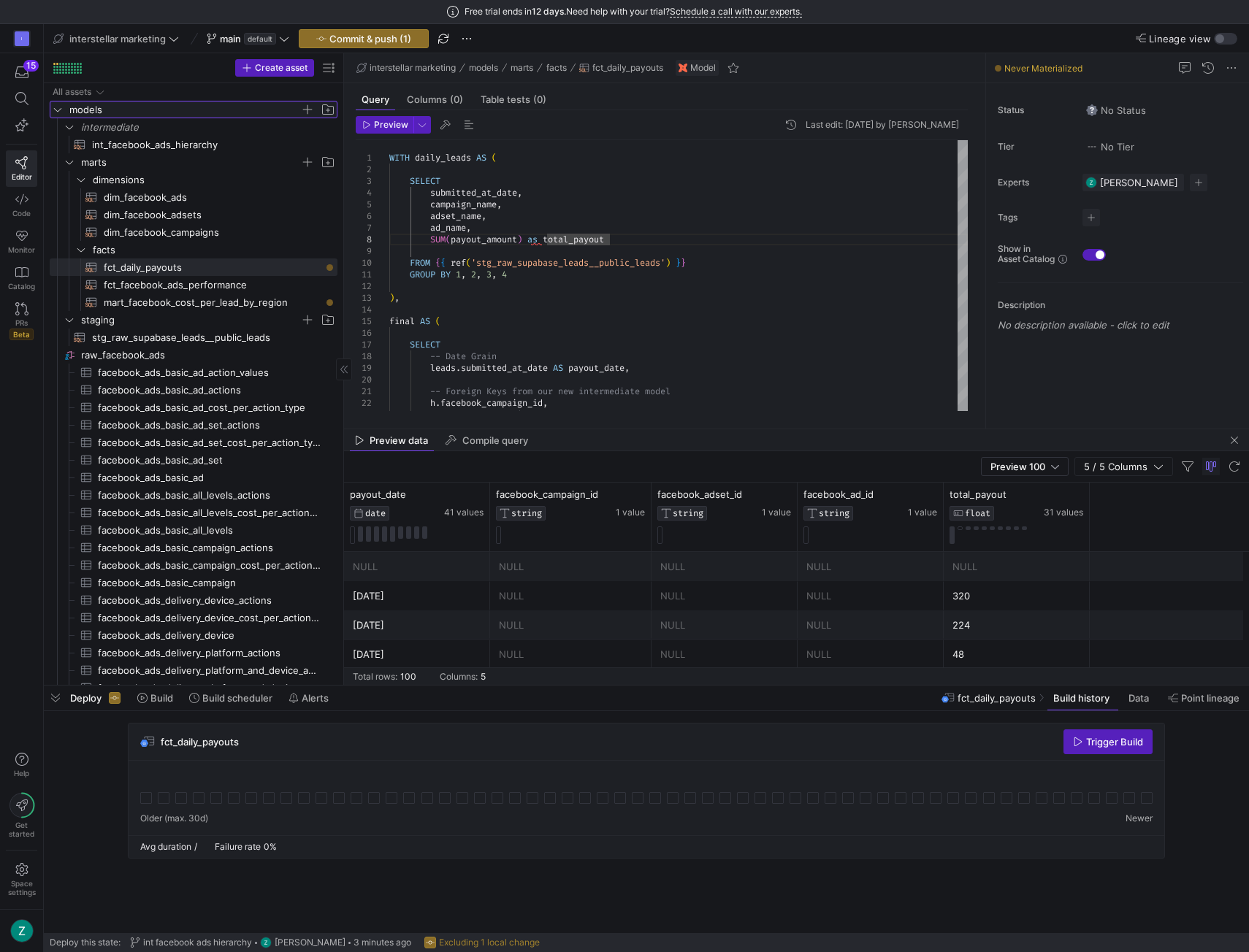
click at [118, 108] on span "models" at bounding box center [184, 110] width 231 height 17
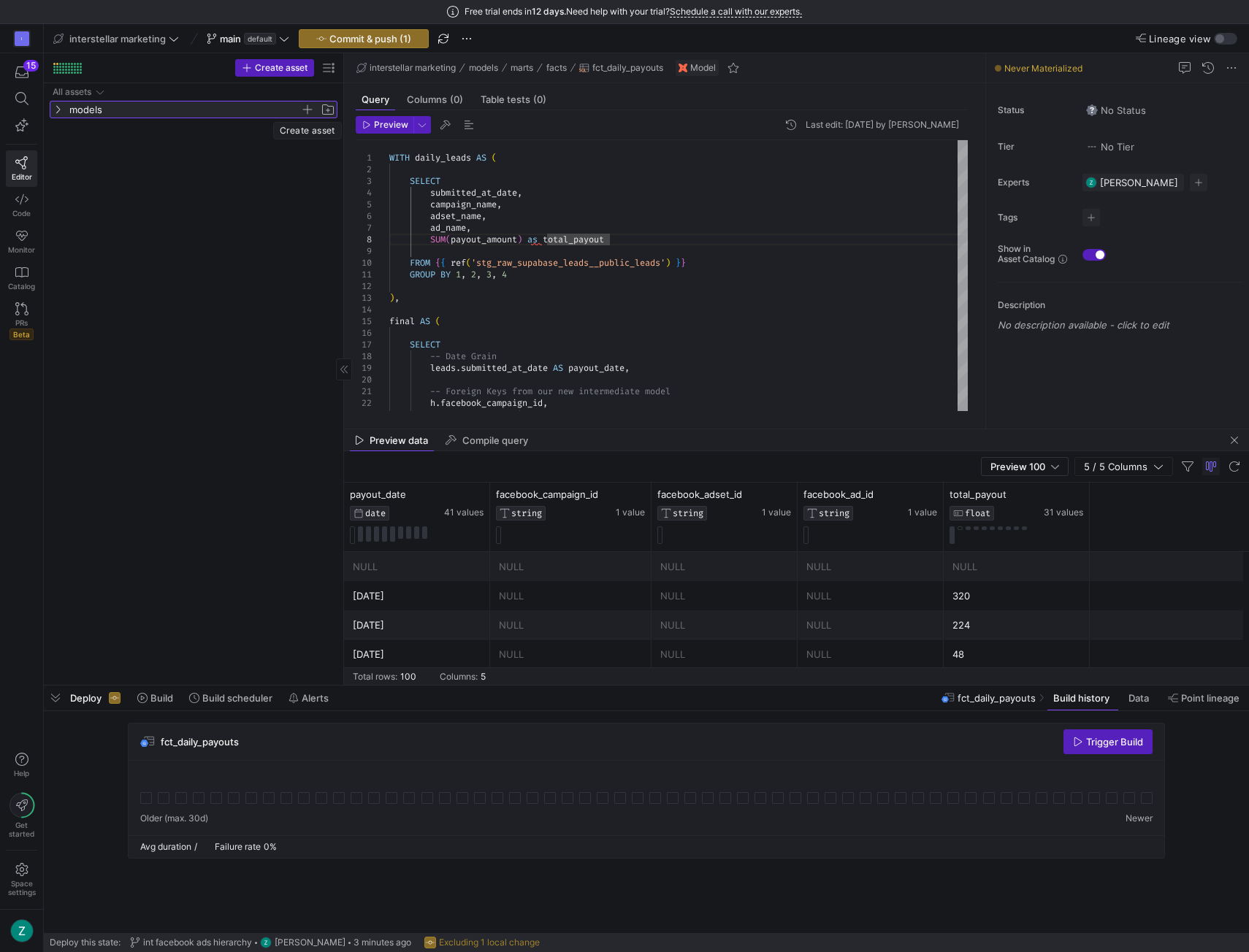
click at [307, 110] on span "button" at bounding box center [307, 110] width 14 height 14
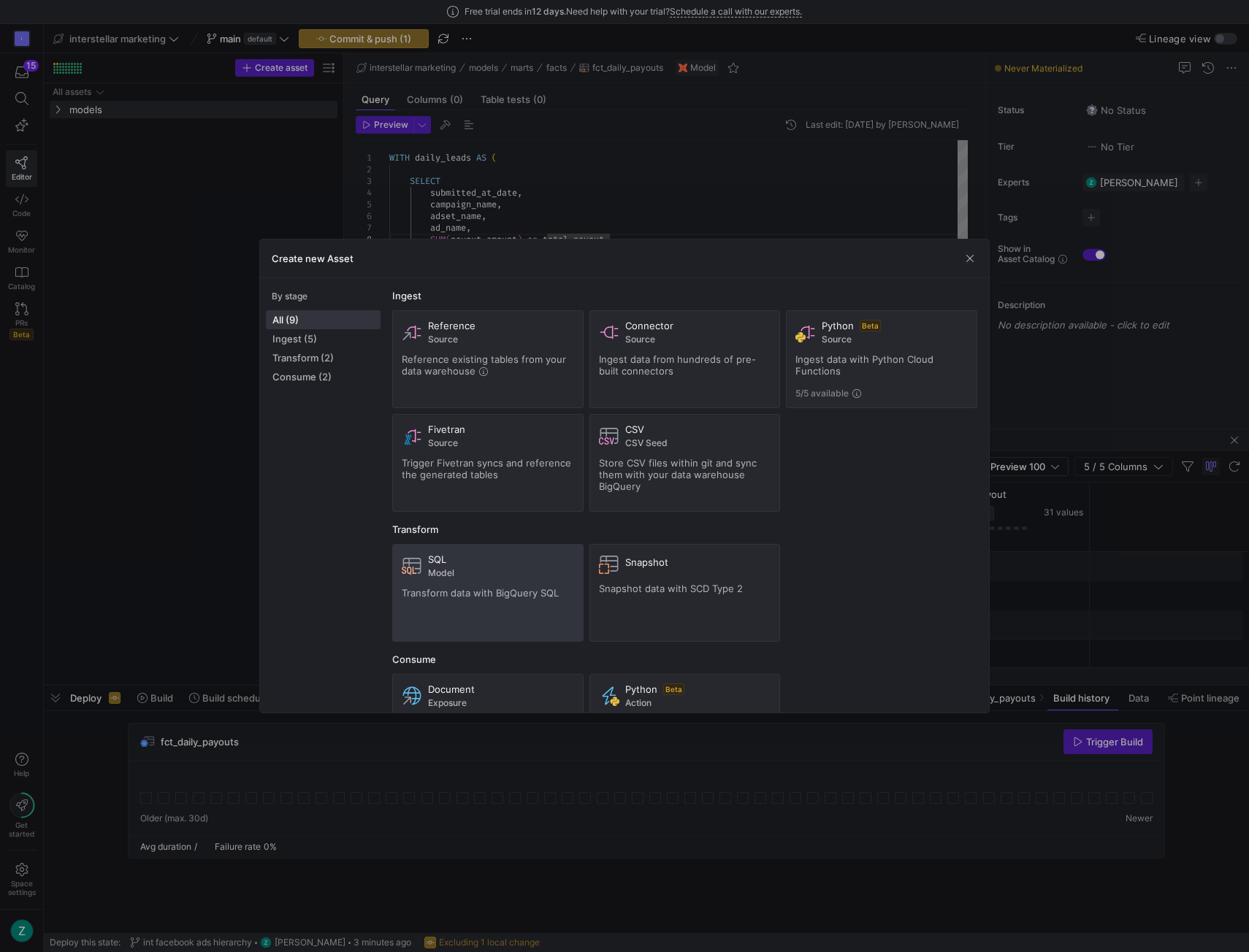
click at [461, 573] on span "Model" at bounding box center [502, 573] width 146 height 10
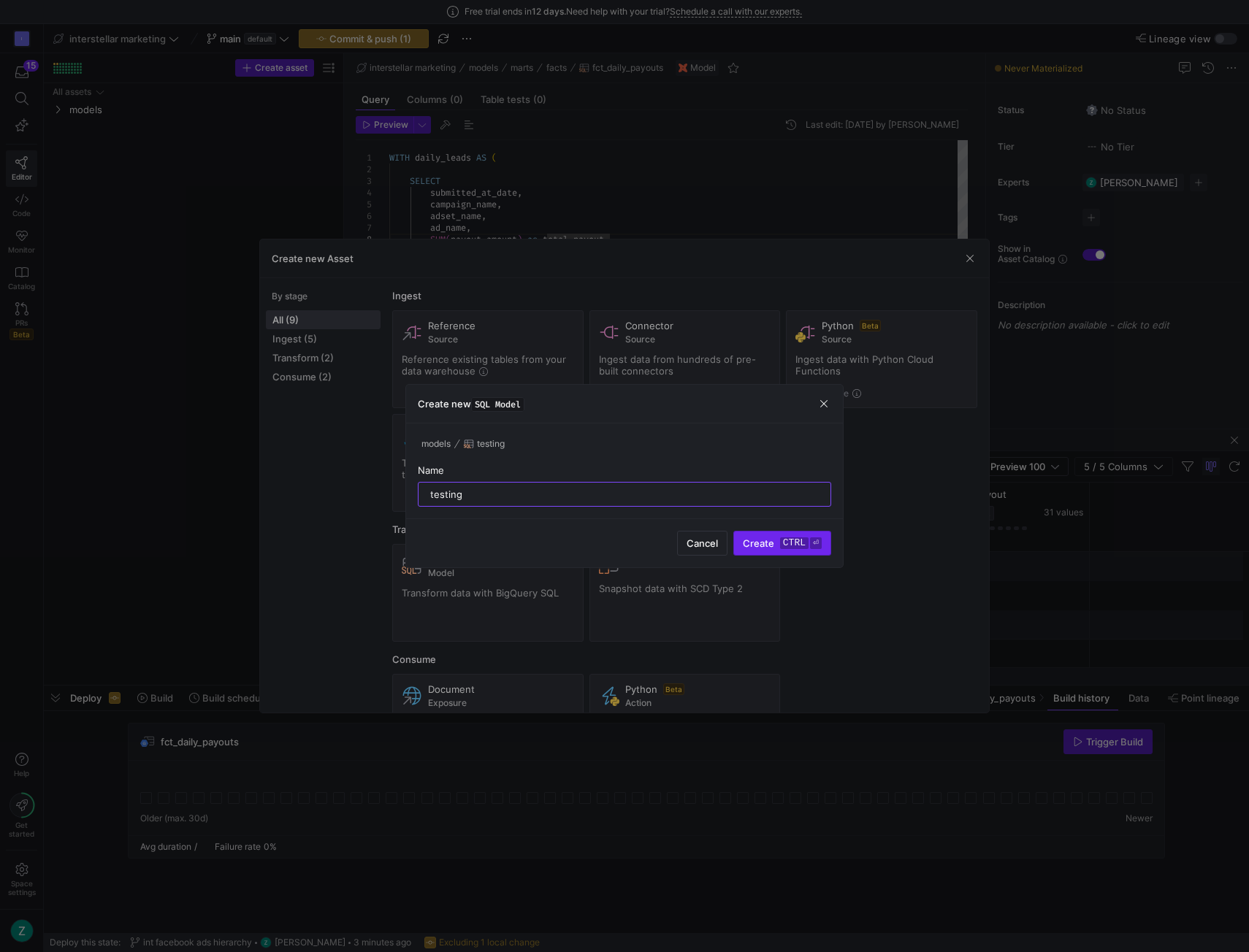
type input "testing"
click at [778, 535] on span "submit" at bounding box center [782, 543] width 96 height 23
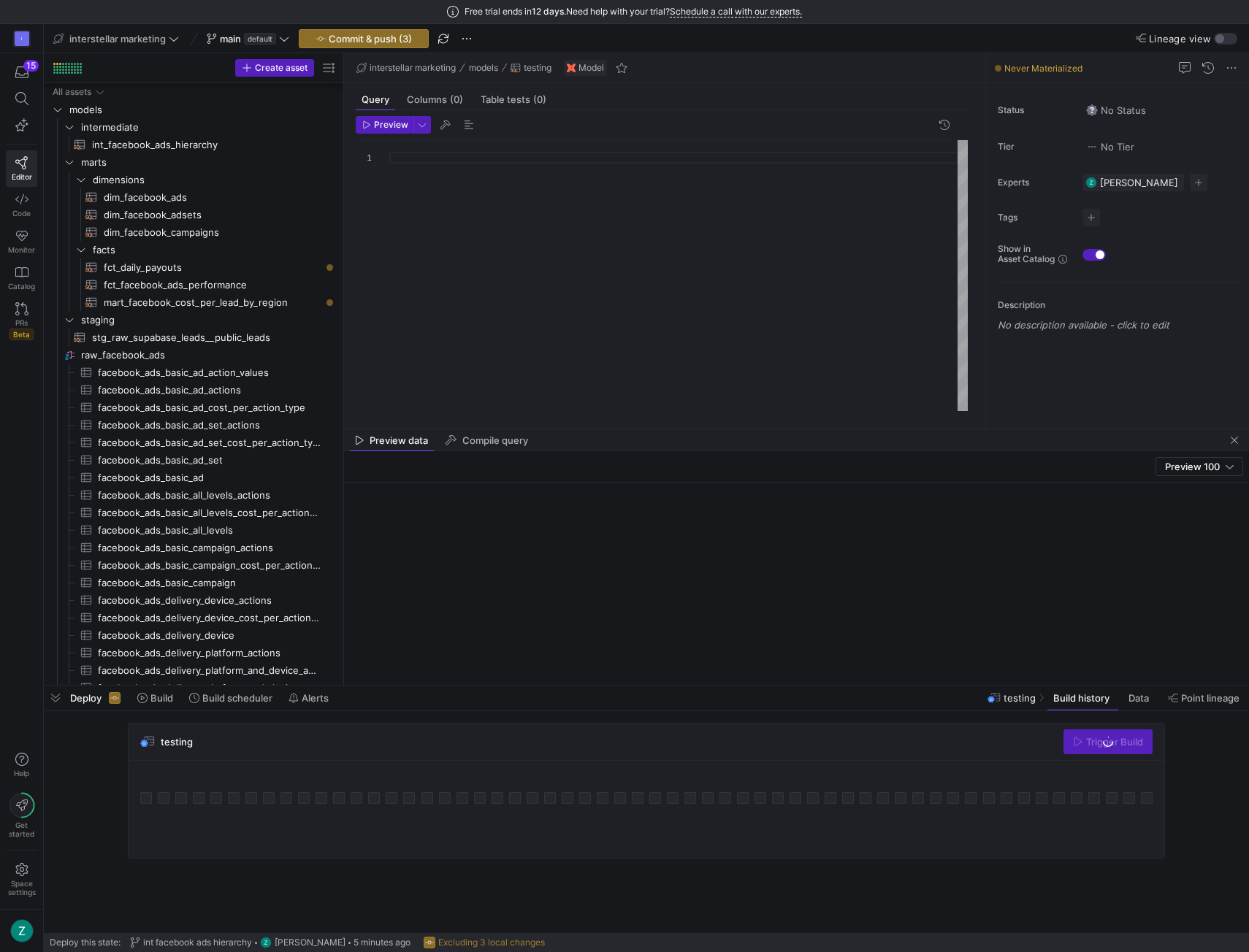
scroll to position [501, 0]
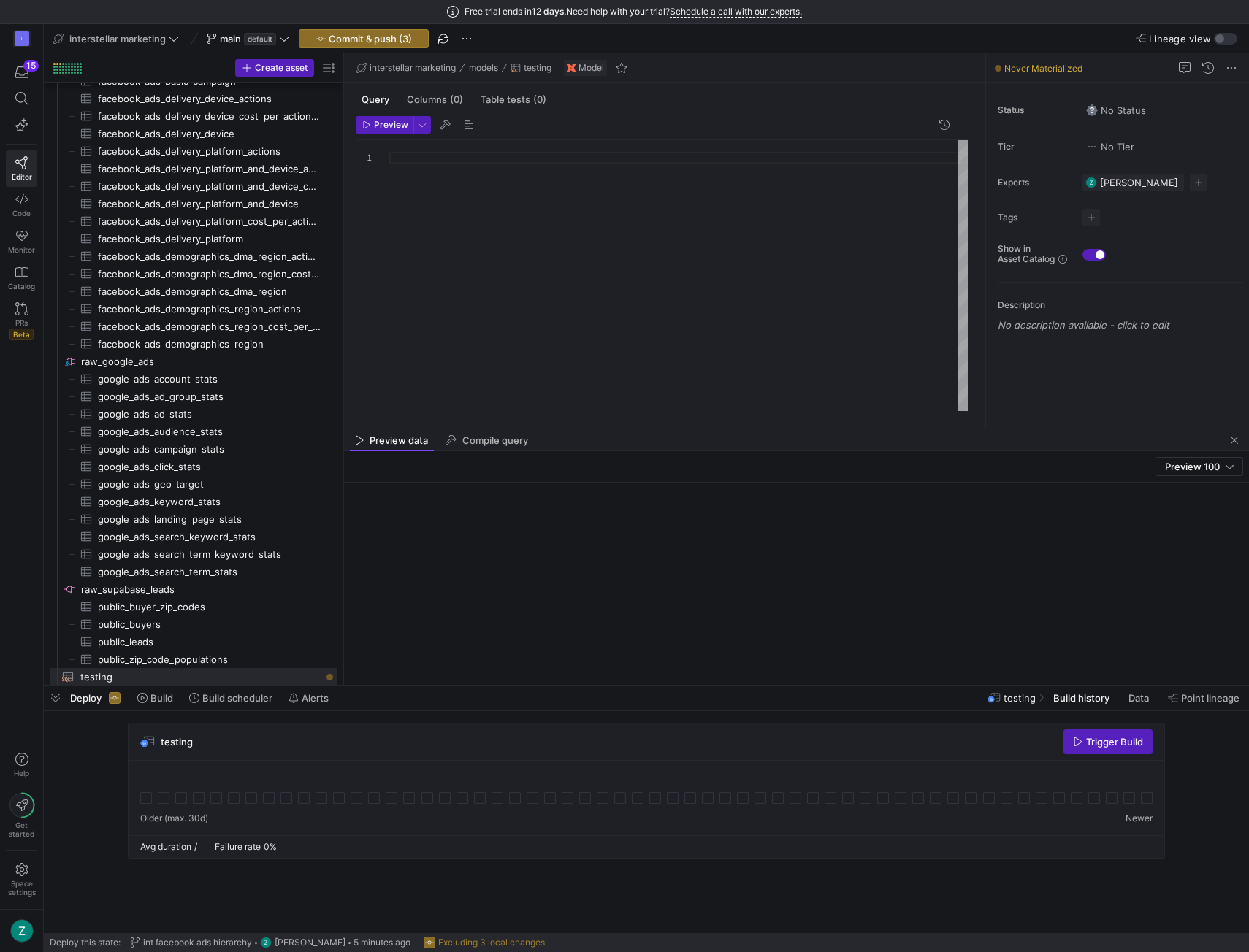
click at [464, 157] on div at bounding box center [679, 275] width 579 height 272
click at [375, 131] on span "button" at bounding box center [384, 125] width 56 height 16
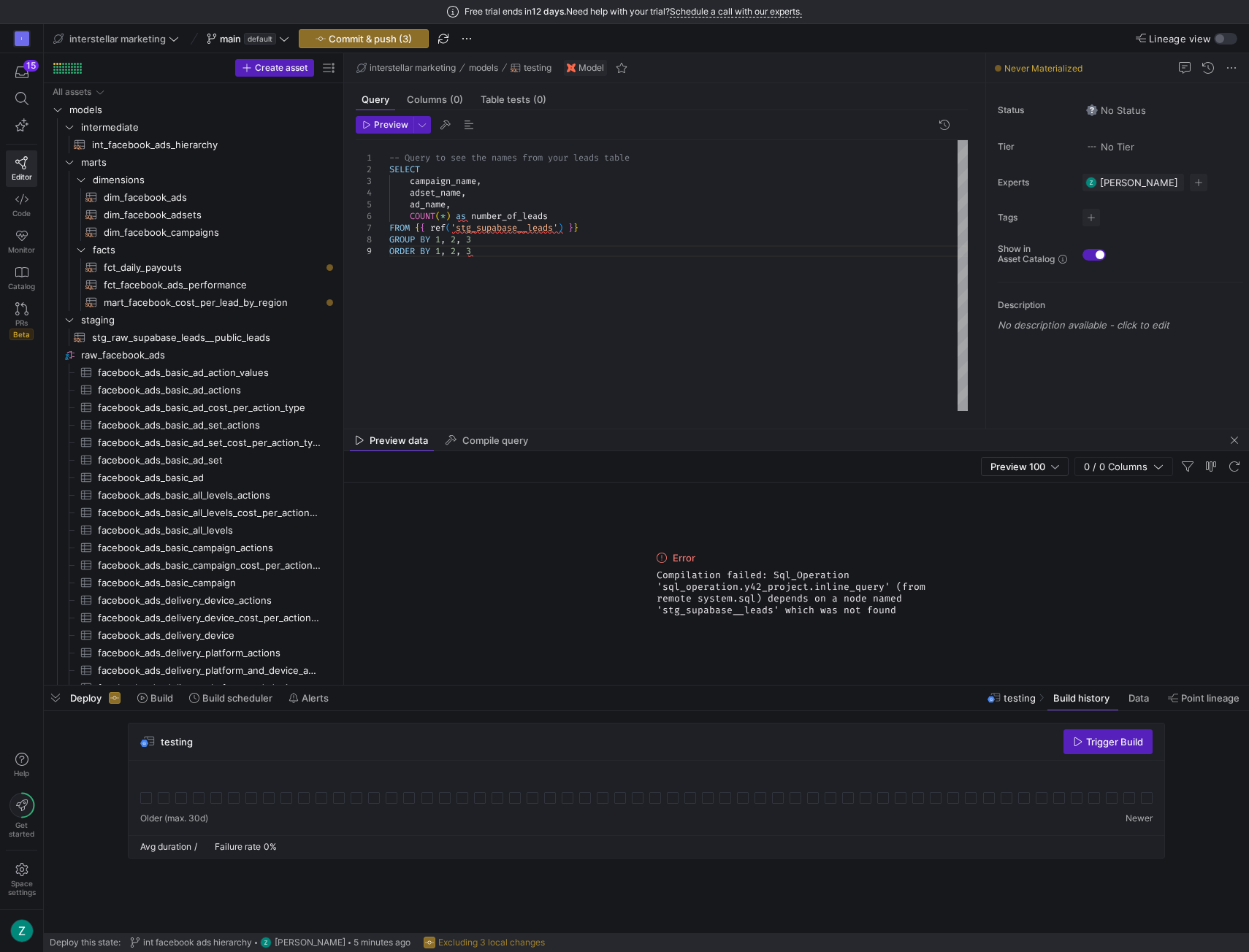
scroll to position [10, 83]
click at [478, 224] on div "-- Query to see the names from your leads table SELECT campaign_name , adset_na…" at bounding box center [679, 275] width 579 height 272
click at [760, 257] on div "-- Query to see the names from your leads table SELECT campaign_name , adset_na…" at bounding box center [679, 275] width 579 height 272
click at [391, 129] on span "Preview" at bounding box center [391, 124] width 35 height 10
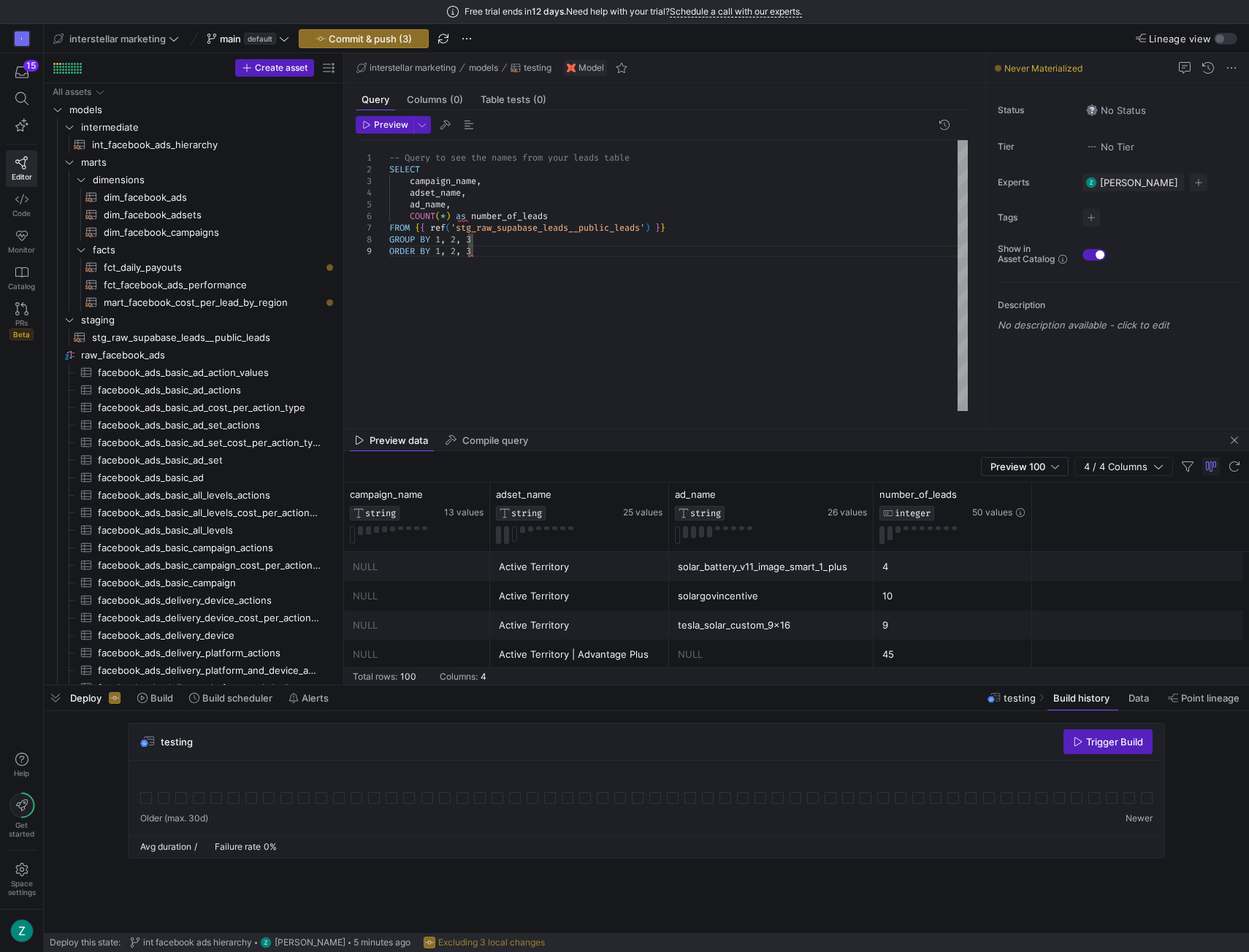
scroll to position [139, 0]
click at [487, 492] on div at bounding box center [489, 517] width 6 height 69
click at [481, 493] on icon at bounding box center [478, 494] width 9 height 2
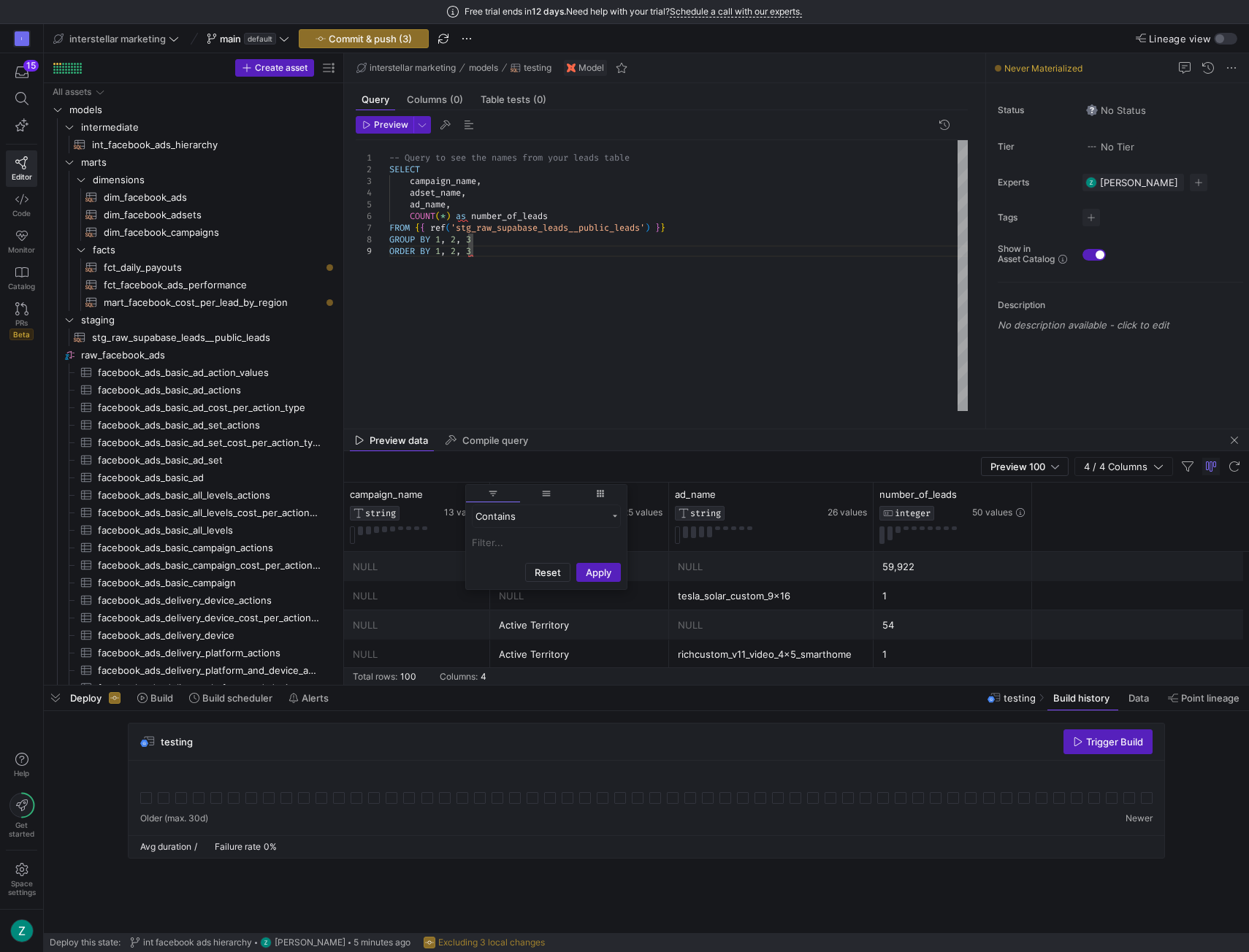
click at [566, 676] on y42-table-data-footer "Total rows: 100 Columns: 4" at bounding box center [796, 677] width 905 height 18
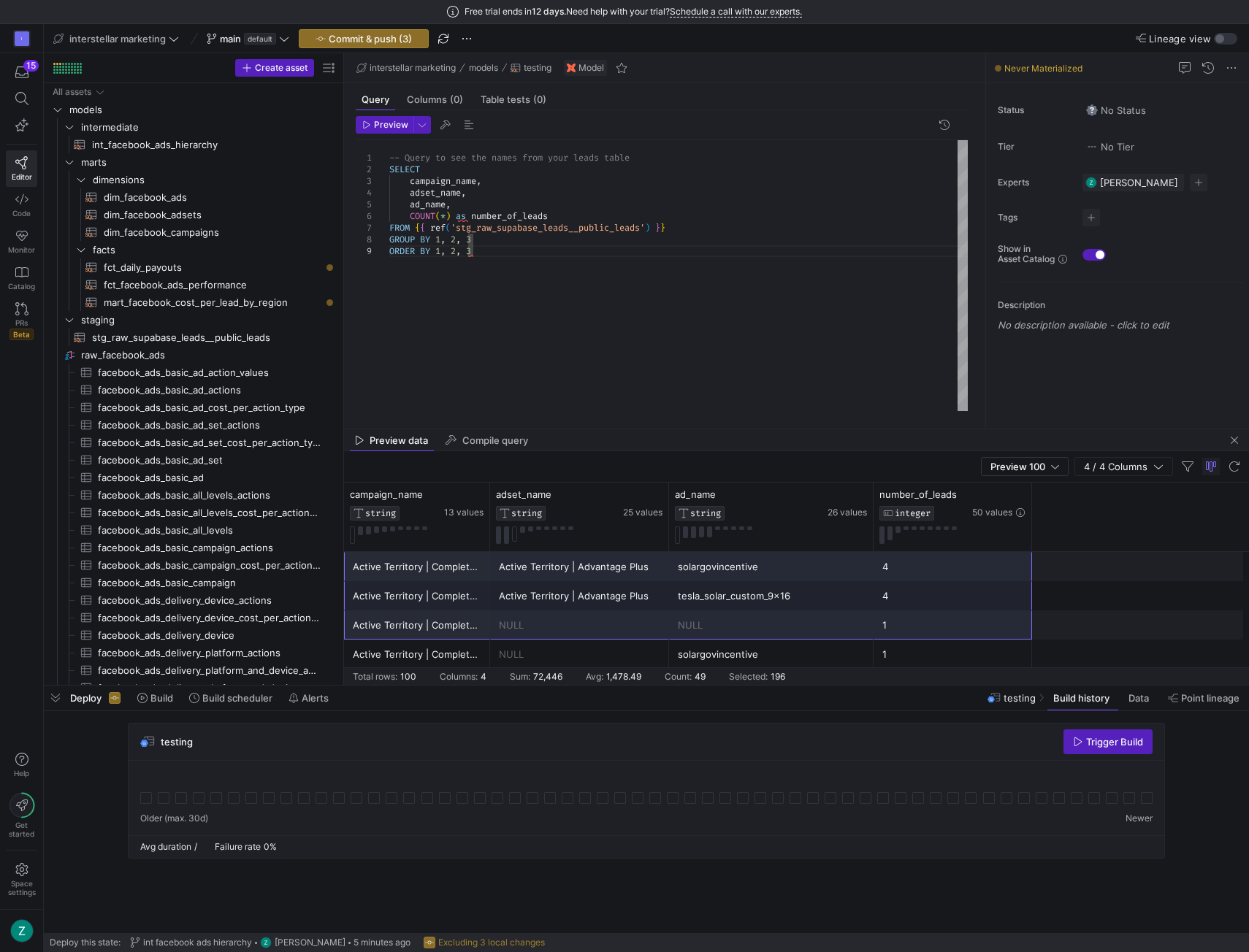
drag, startPoint x: 350, startPoint y: 563, endPoint x: 883, endPoint y: 617, distance: 535.7
click at [883, 617] on div "NULL NULL NULL 59,922 22510921144 176222114862 750000252939 2,198 22510921144 1…" at bounding box center [796, 669] width 905 height 2921
click at [828, 647] on div "solargovincentive" at bounding box center [771, 655] width 187 height 28
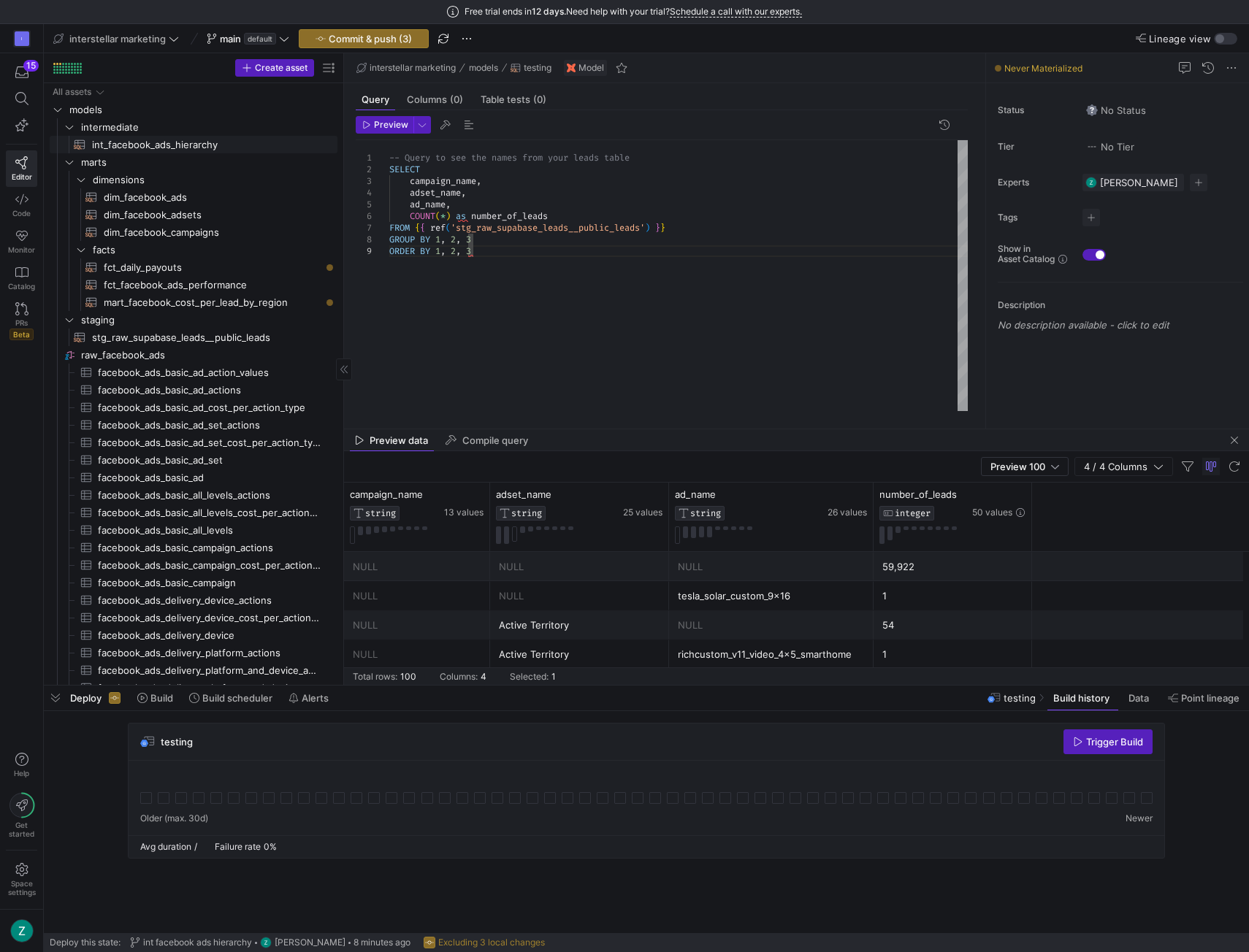
click at [173, 144] on span "int_facebook_ads_hierarchy​​​​​​​​​​" at bounding box center [206, 144] width 229 height 17
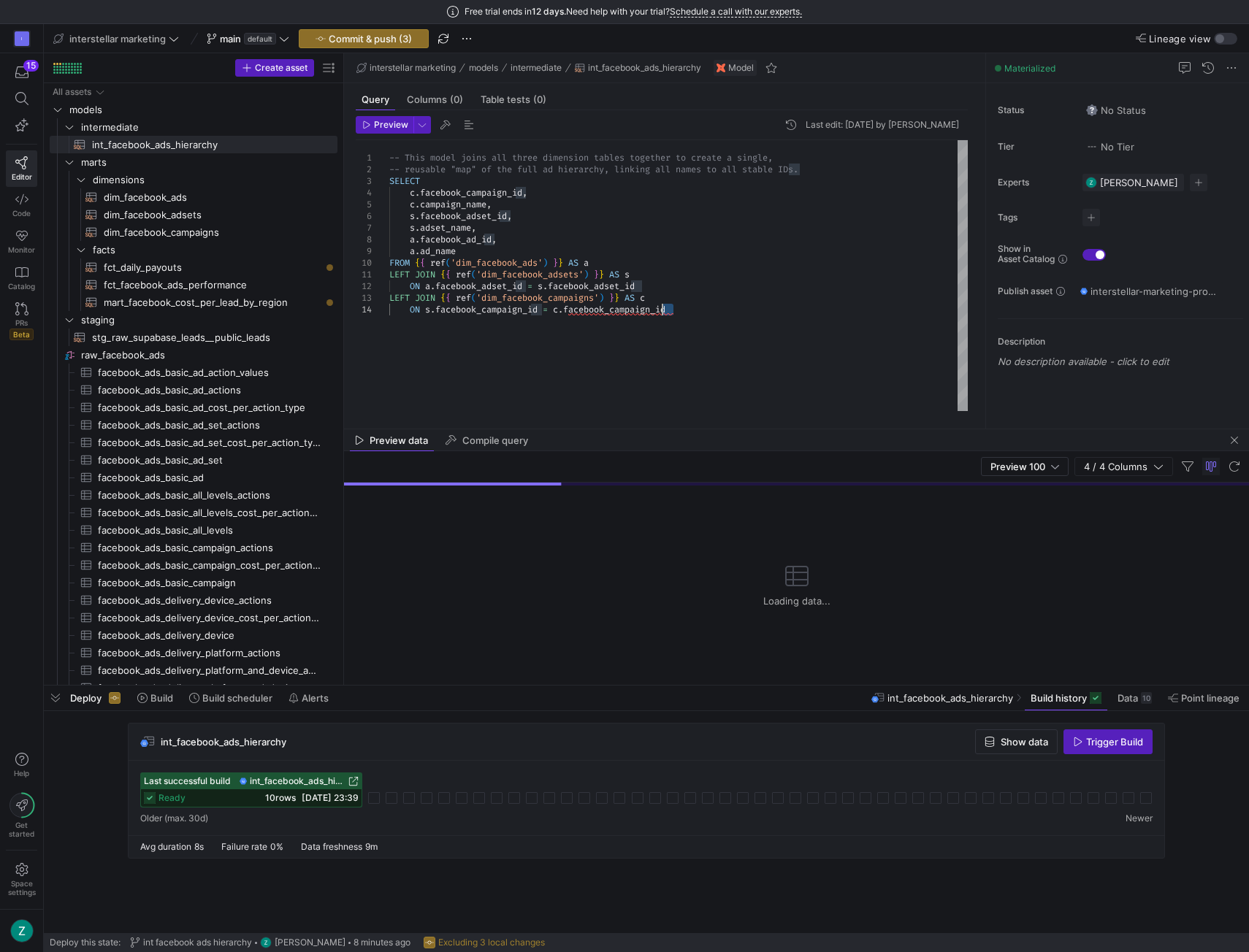
scroll to position [45, 0]
type textarea "-- This model joins all three dimension tables together to create a single, -- …"
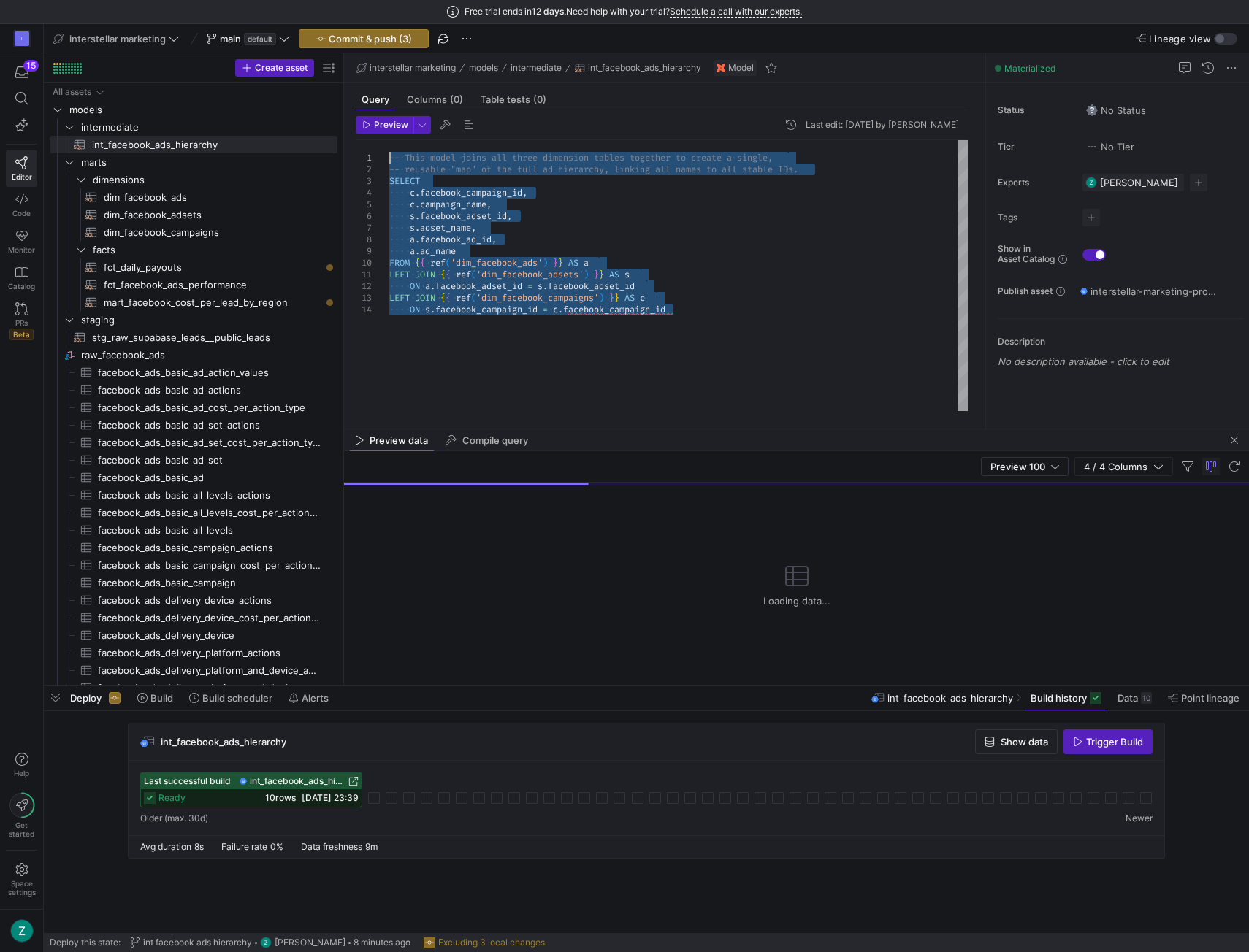
drag, startPoint x: 726, startPoint y: 317, endPoint x: 343, endPoint y: 154, distance: 416.2
click at [389, 154] on div "-- This model joins all three dimension tables tog ether to create a single, --…" at bounding box center [679, 275] width 579 height 272
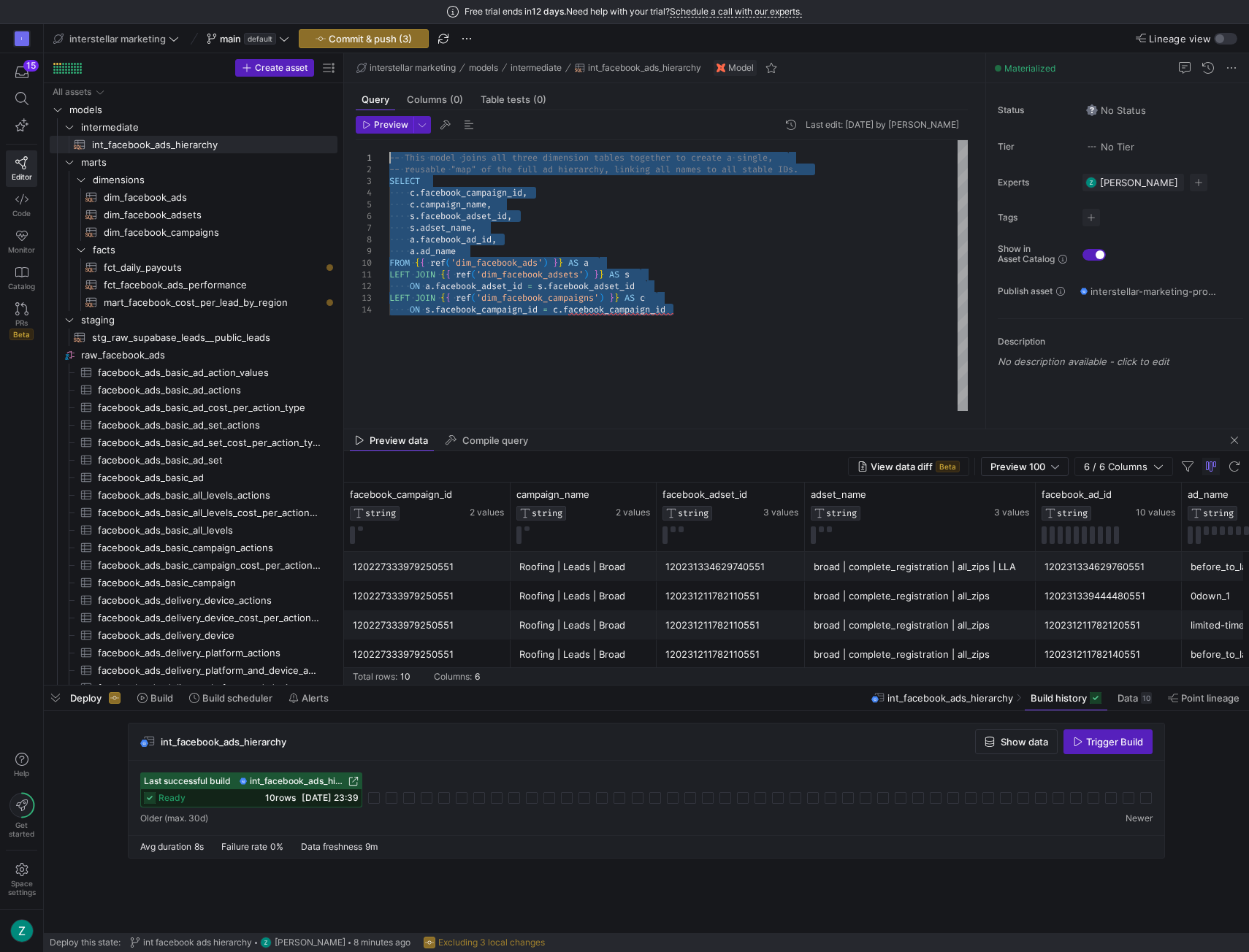
scroll to position [10, 0]
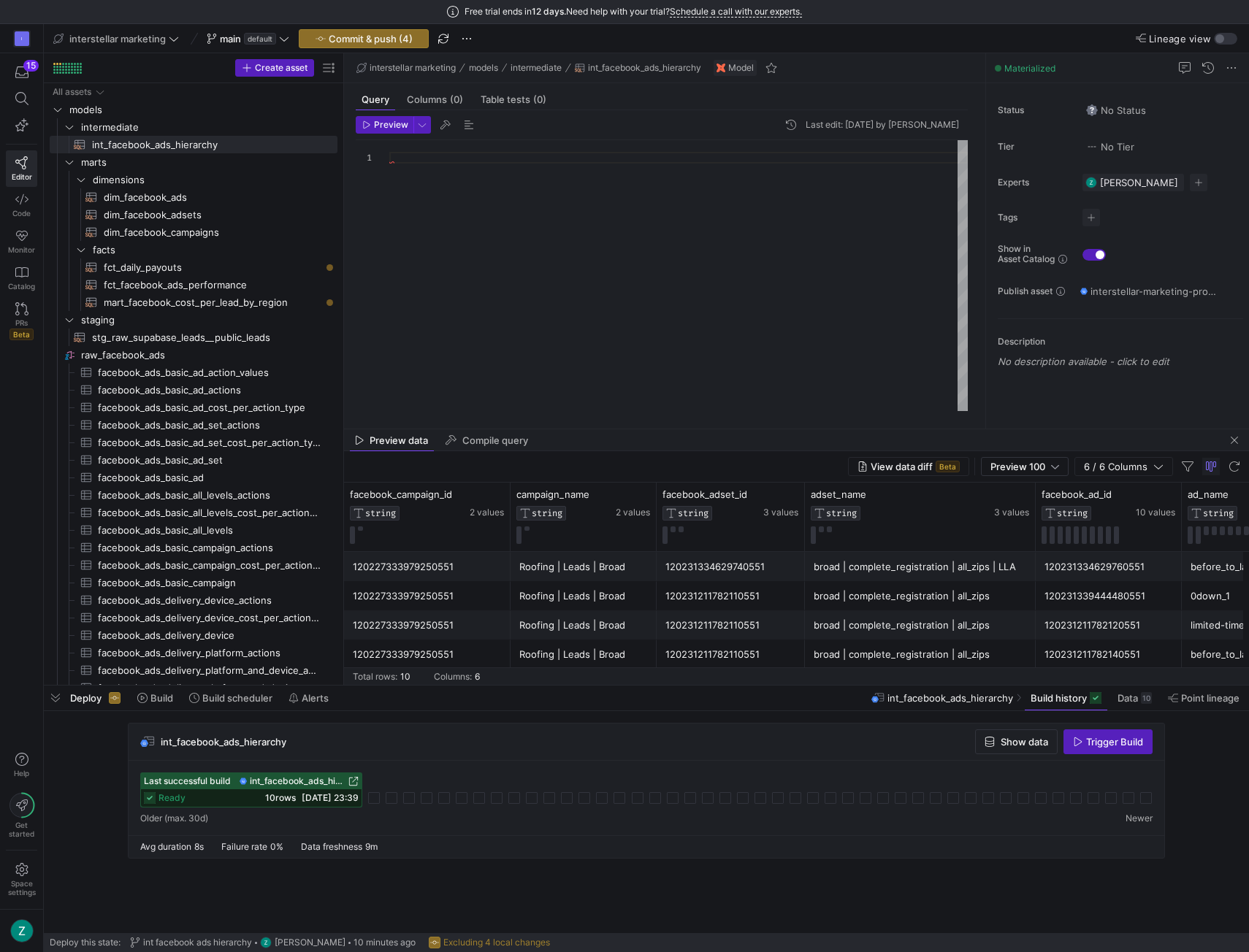
type textarea "AND (leads.adset_name = h.adset_name OR leads.adset_name = h.facebook_adset_id_…"
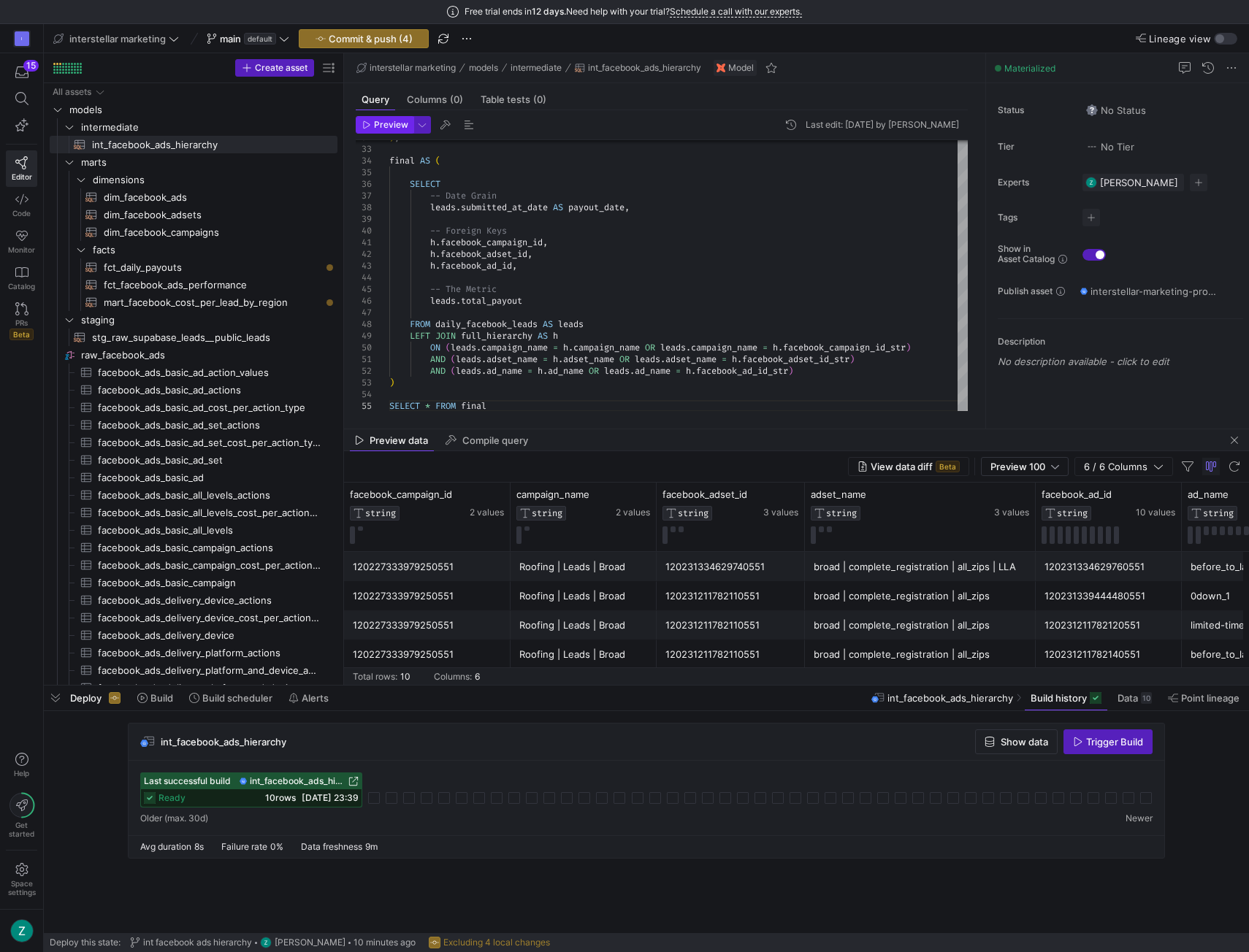
click at [371, 128] on icon "button" at bounding box center [367, 125] width 9 height 9
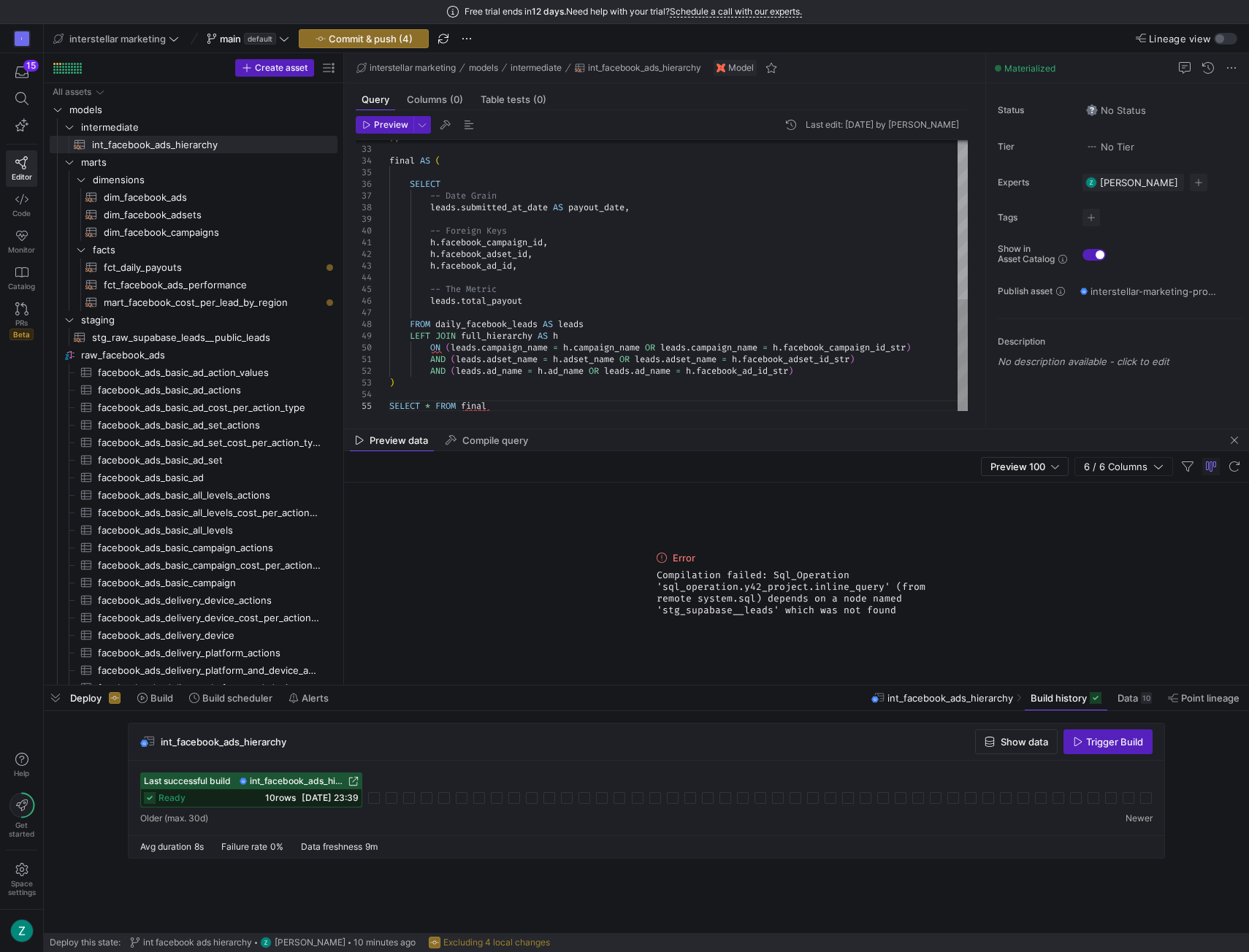
scroll to position [10, 0]
click at [643, 303] on div ") , final AS ( SELECT -- Date Grain leads . submitted_at_date AS payout_date , …" at bounding box center [679, 85] width 579 height 655
type textarea "WITH daily_facebook_leads AS ( -- This CTE now selects from your leads table bu…"
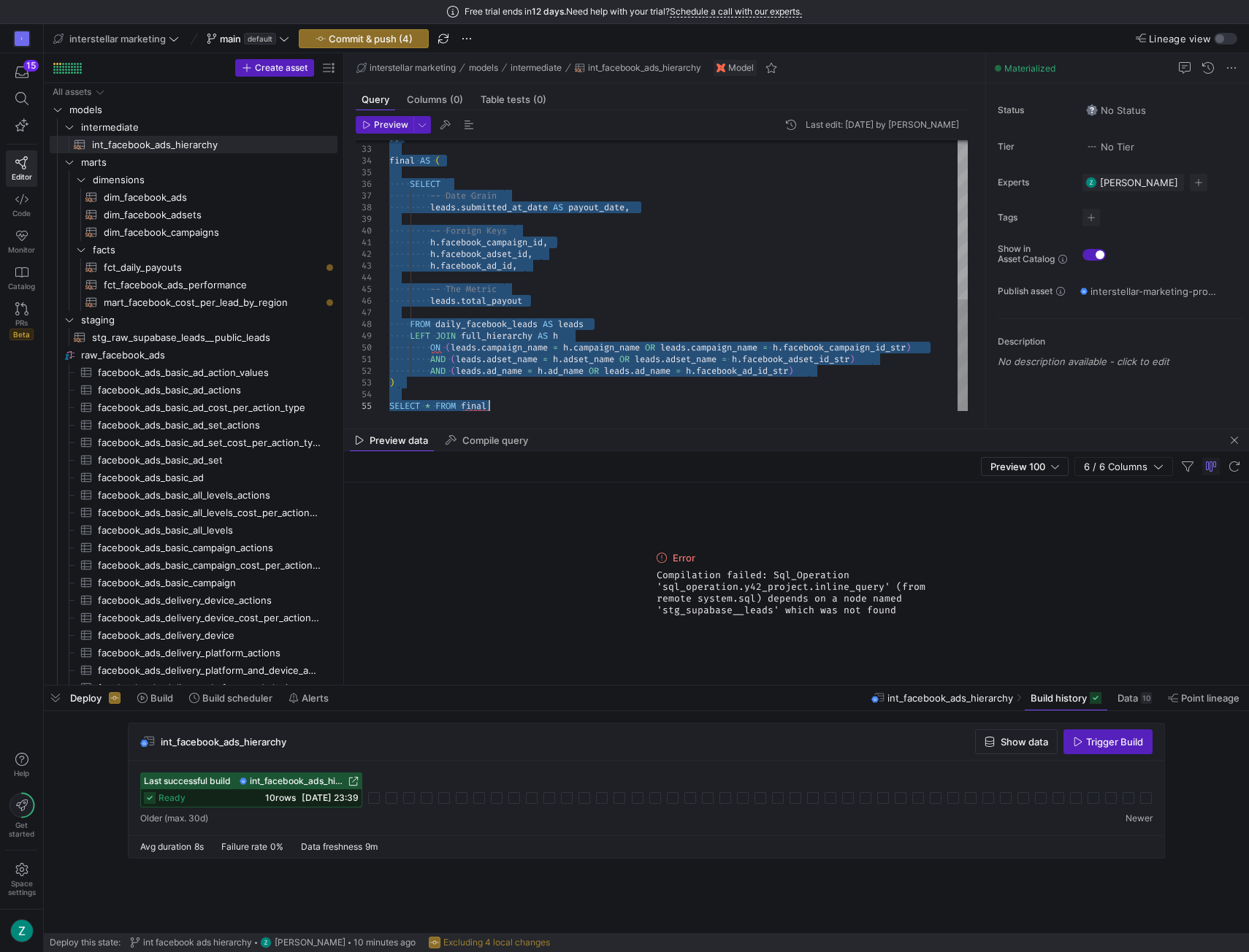
scroll to position [10, 0]
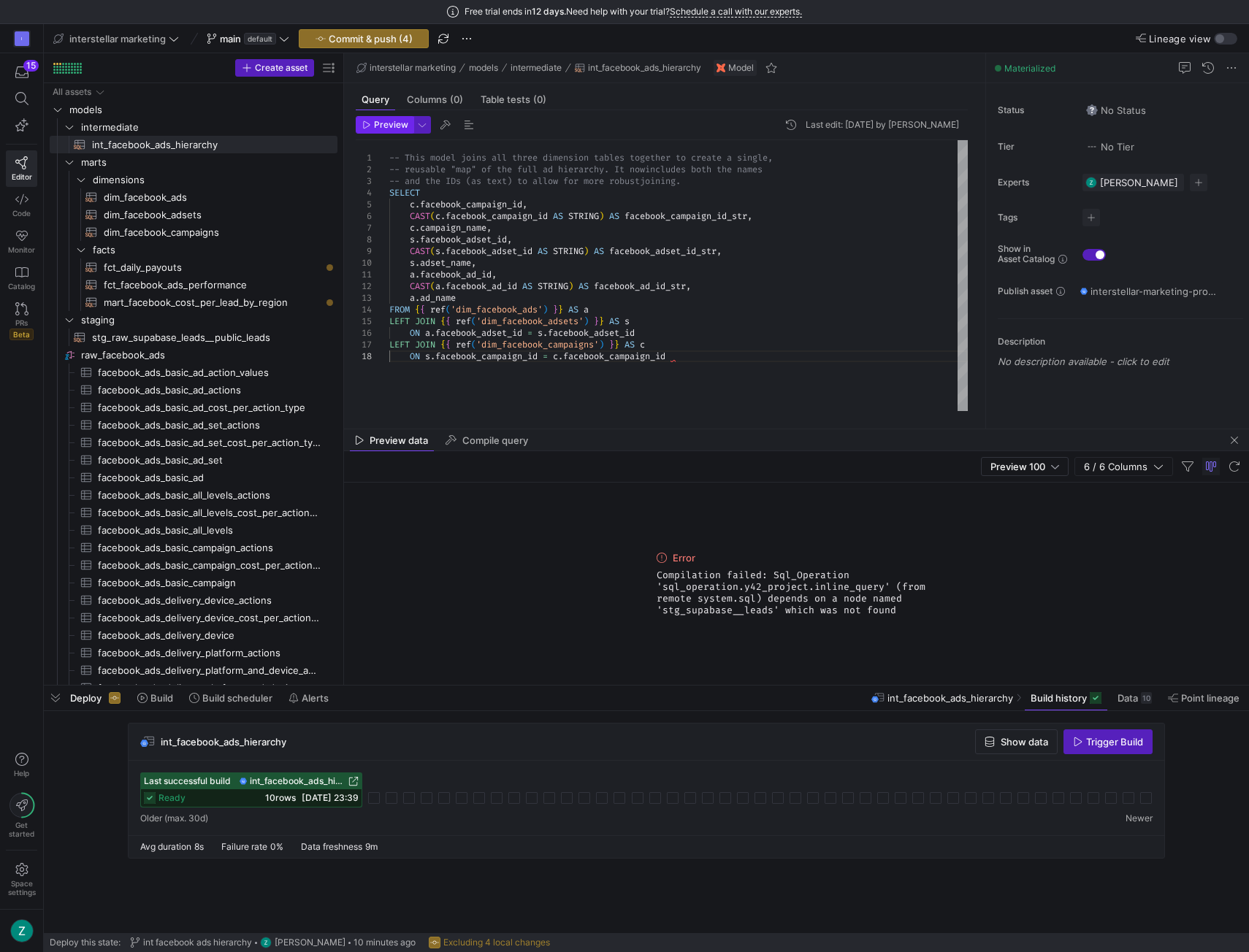
click at [388, 129] on span "button" at bounding box center [384, 125] width 56 height 16
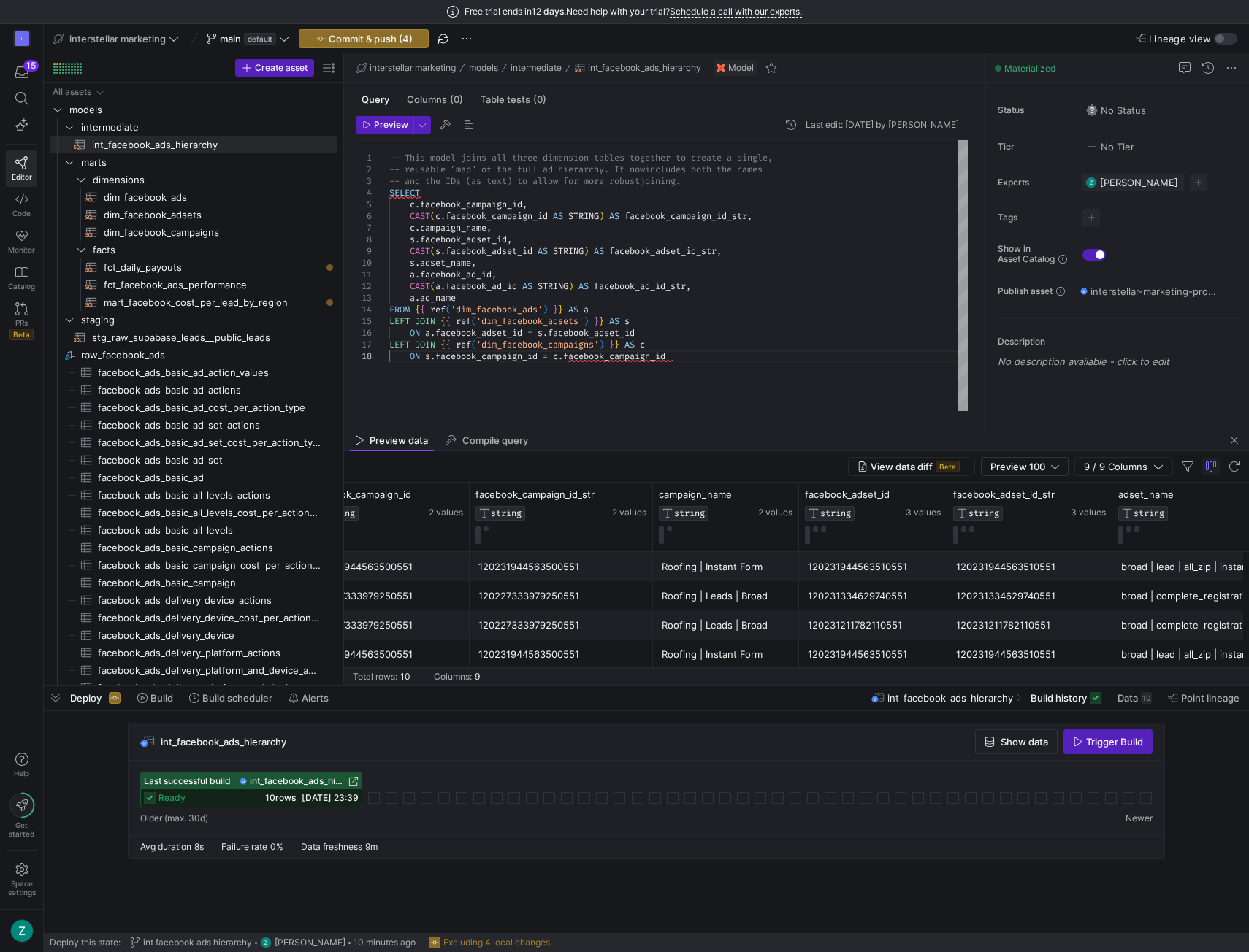
scroll to position [0, 132]
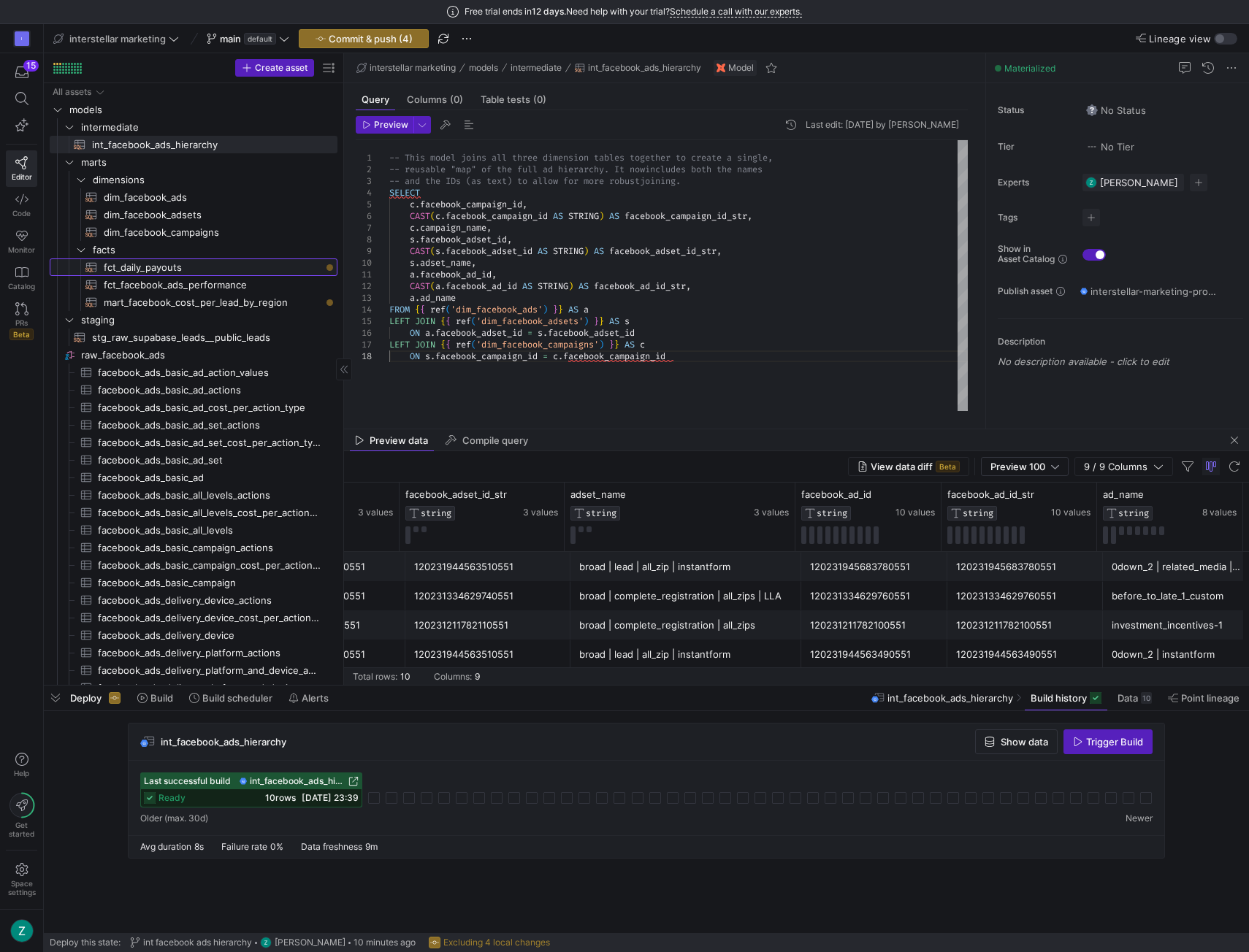
click at [217, 269] on span "fct_daily_payouts​​​​​​​​​​" at bounding box center [212, 267] width 217 height 17
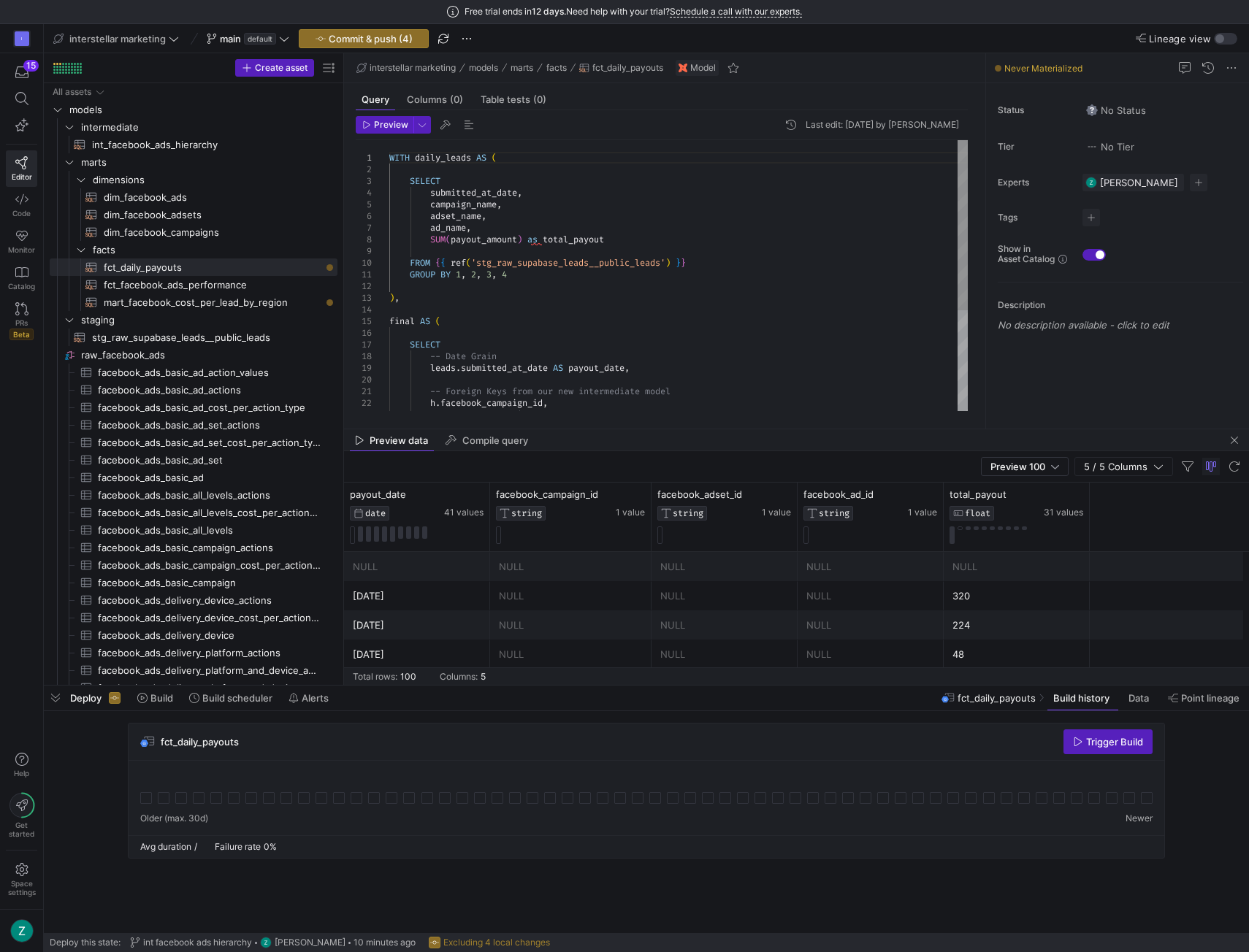
click at [584, 280] on div "WITH daily_leads AS ( SELECT submitted_at_date , campaign_name , adset_name , a…" at bounding box center [679, 355] width 579 height 432
type textarea "WITH daily_leads AS ( SELECT submitted_at_date, campaign_name, adset_name, ad_n…"
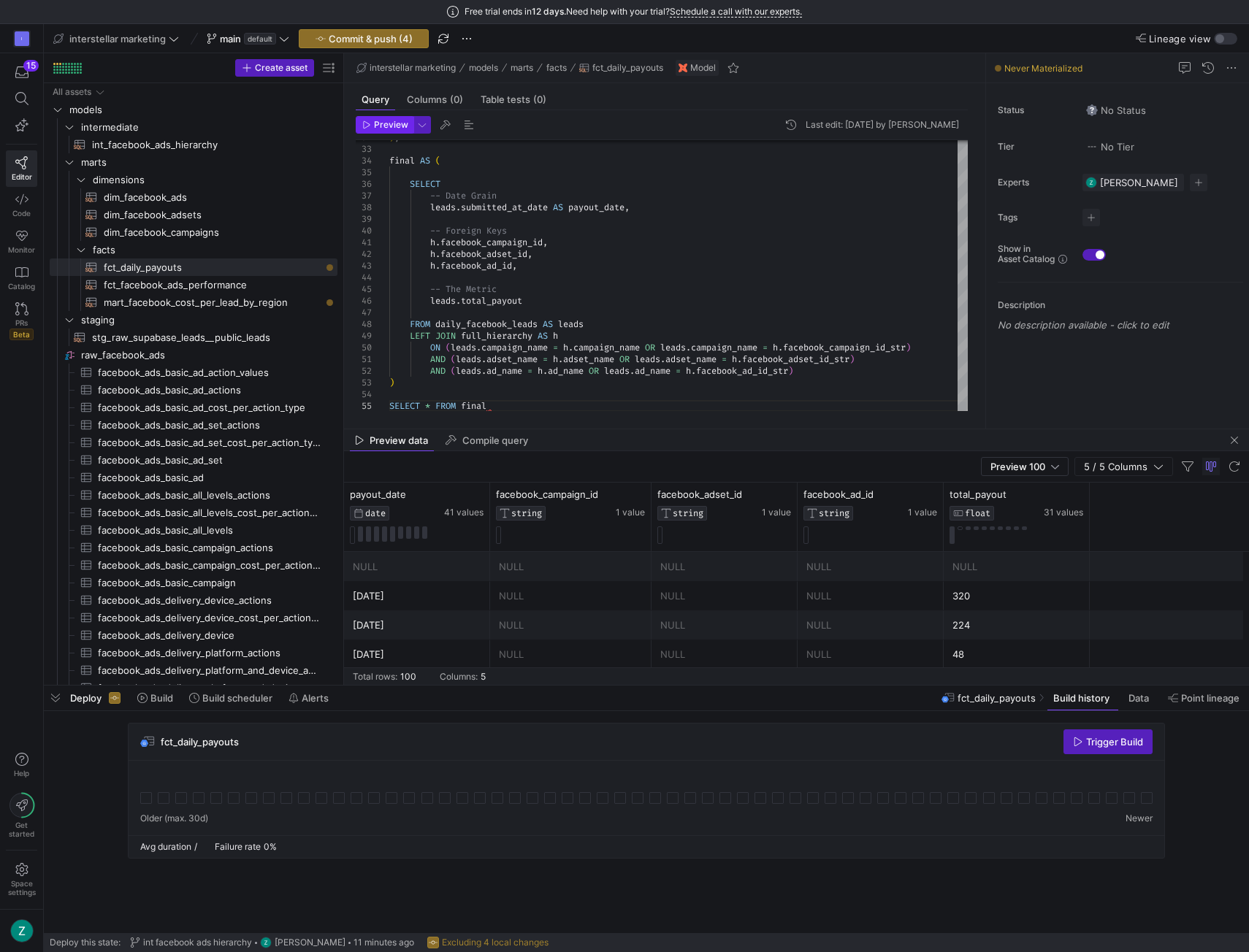
click at [381, 127] on span "Preview" at bounding box center [391, 124] width 35 height 10
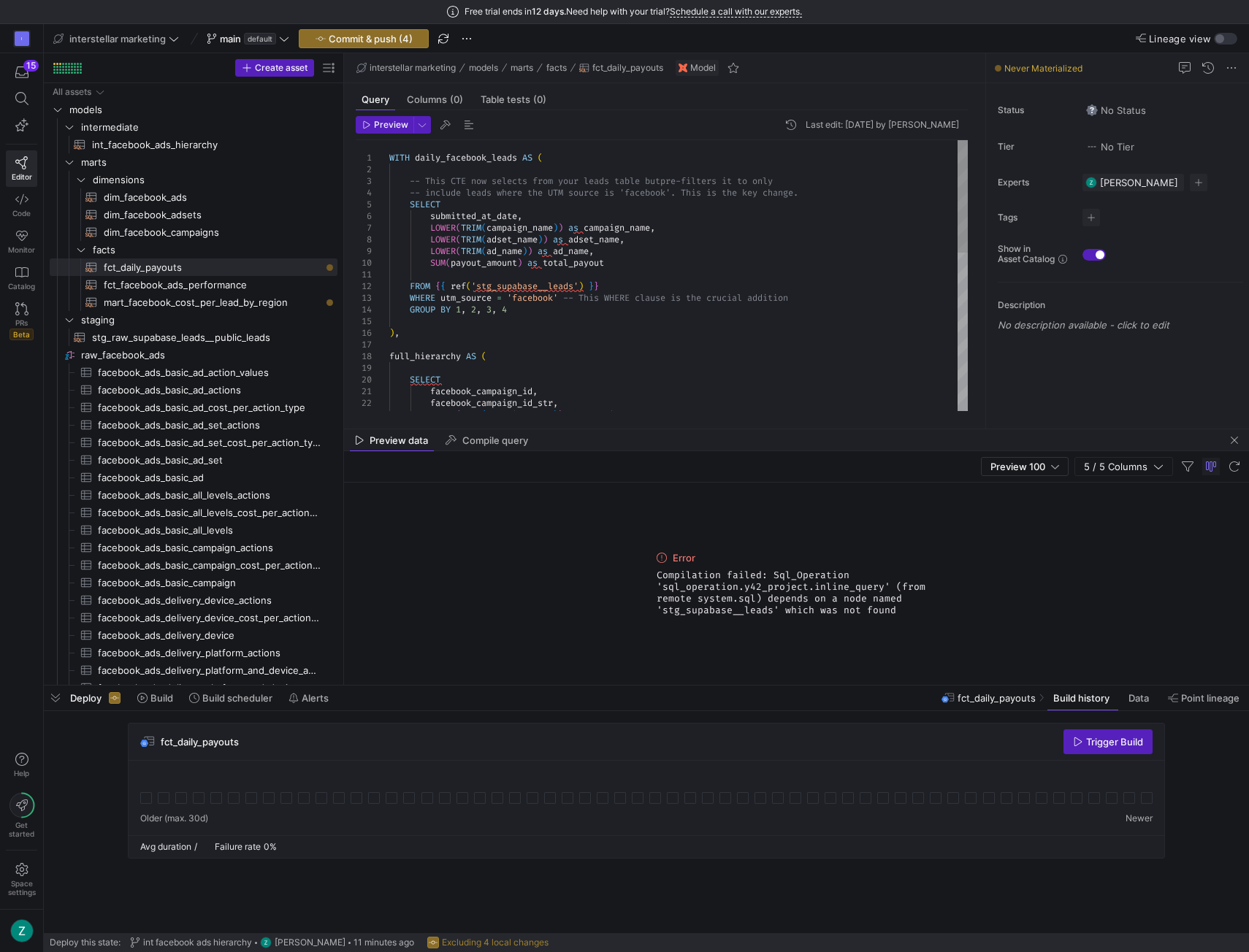
click at [502, 283] on div "LOWER ( TRIM ( campaign_name ) ) as campaign_name , facebook_campaign_id_str , …" at bounding box center [679, 467] width 579 height 655
click at [368, 119] on span "Preview" at bounding box center [386, 124] width 46 height 10
click at [203, 144] on span "int_facebook_ads_hierarchy​​​​​​​​​​" at bounding box center [206, 144] width 229 height 17
type textarea "-- This model joins all three dimension tables together to create a single, -- …"
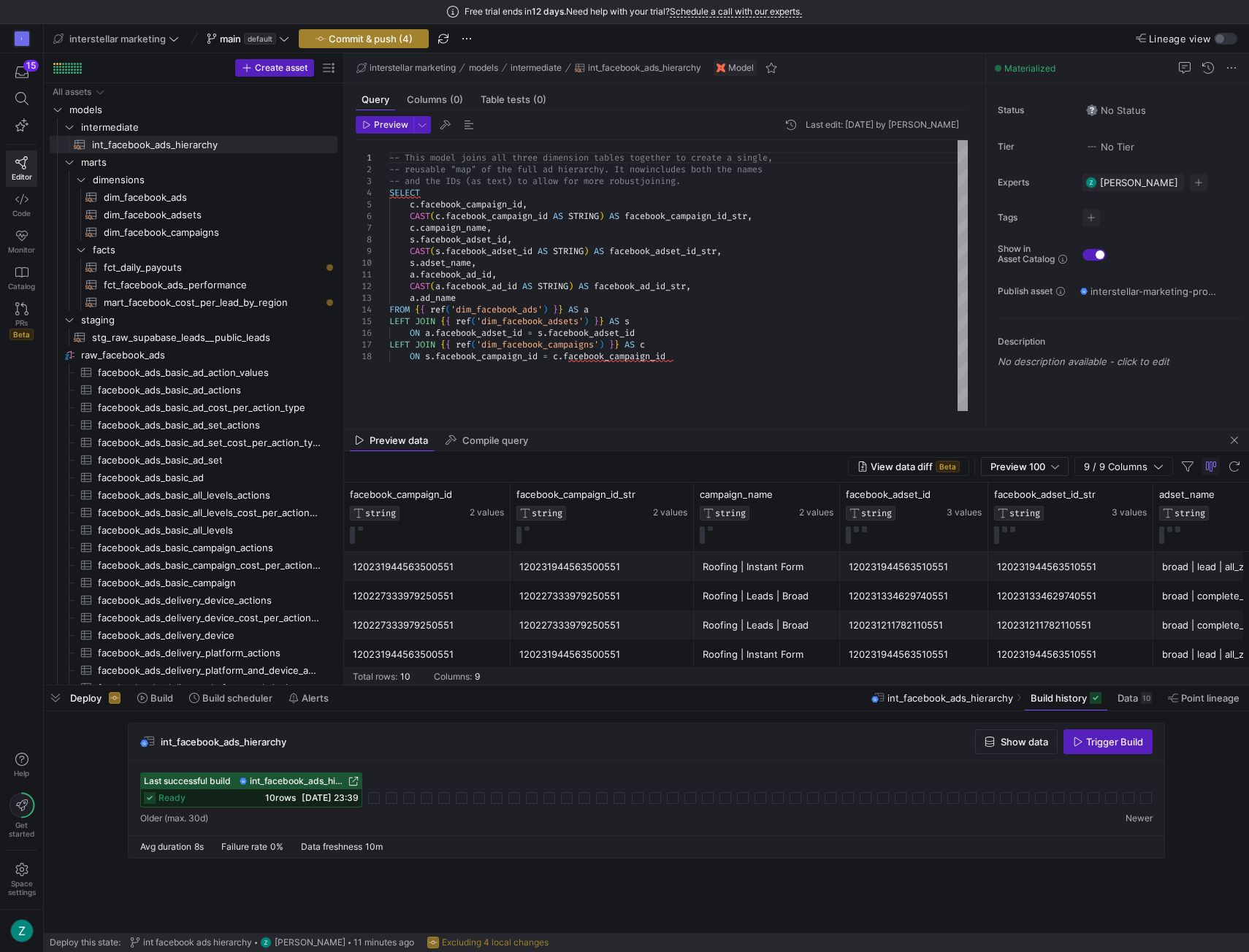
click at [355, 38] on span "Commit & push (4)" at bounding box center [371, 38] width 84 height 12
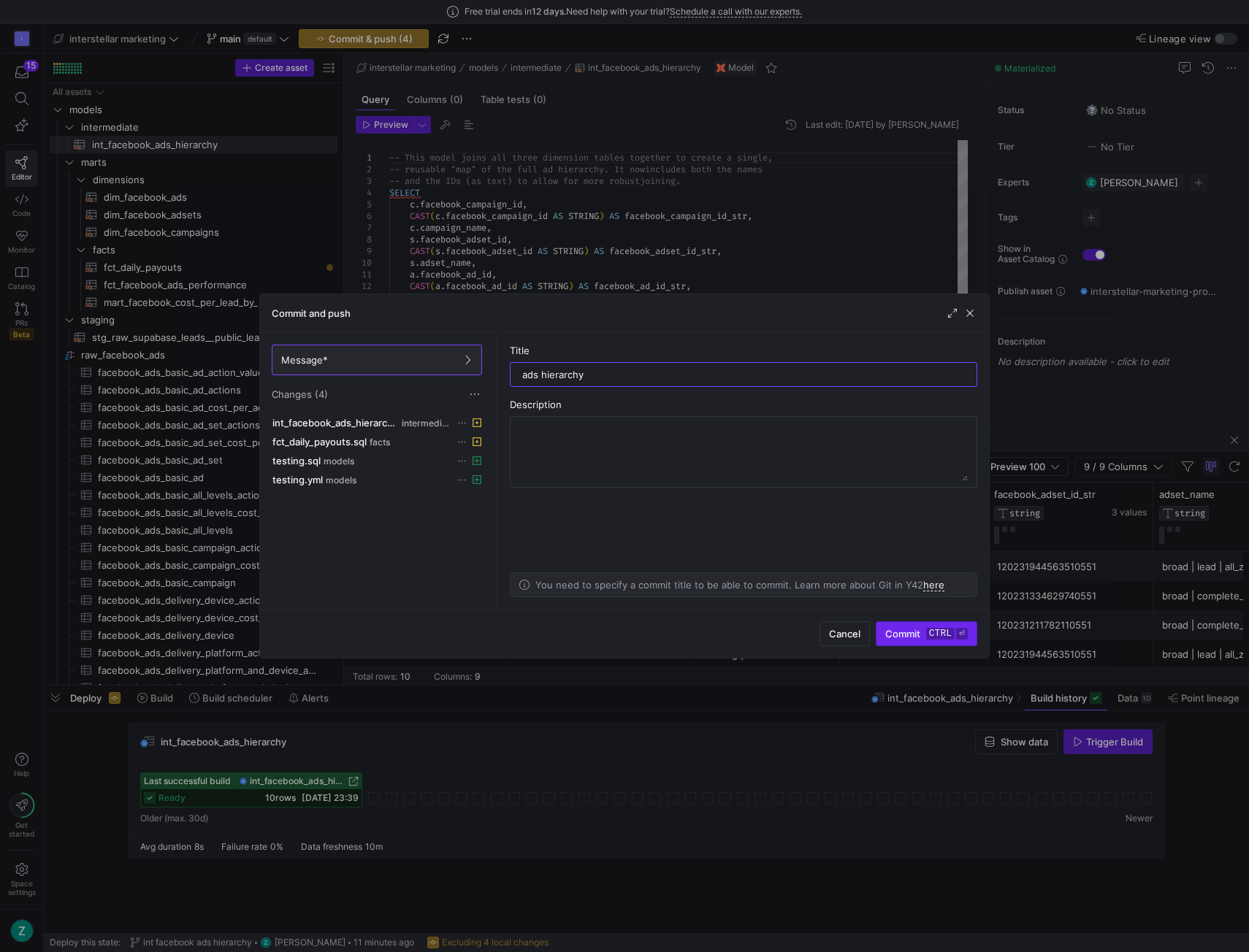
type input "ads hierarchy"
click at [928, 641] on span "submit" at bounding box center [927, 634] width 100 height 23
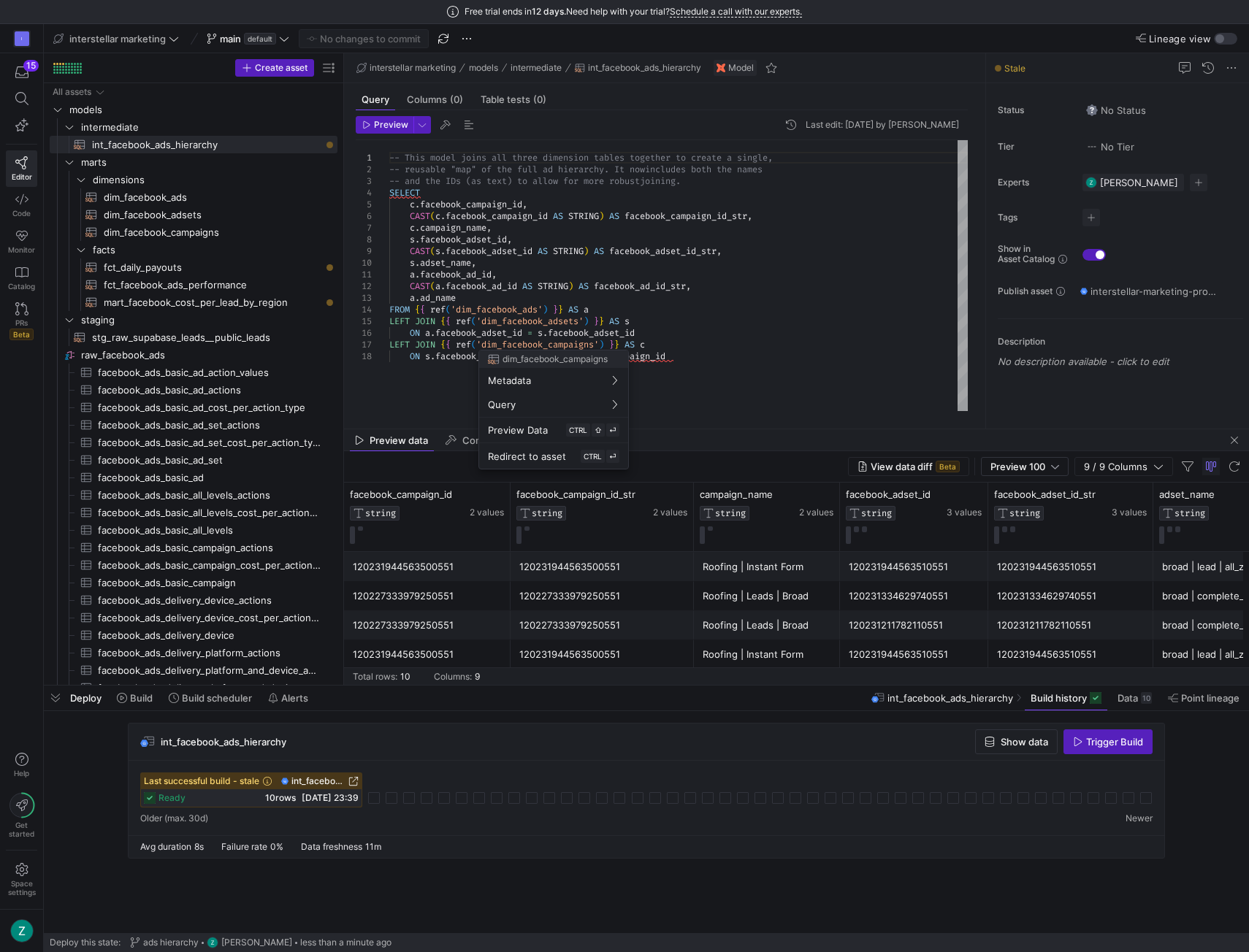
click at [1205, 753] on div at bounding box center [624, 476] width 1249 height 952
click at [1111, 737] on span "Trigger Build" at bounding box center [1114, 742] width 57 height 12
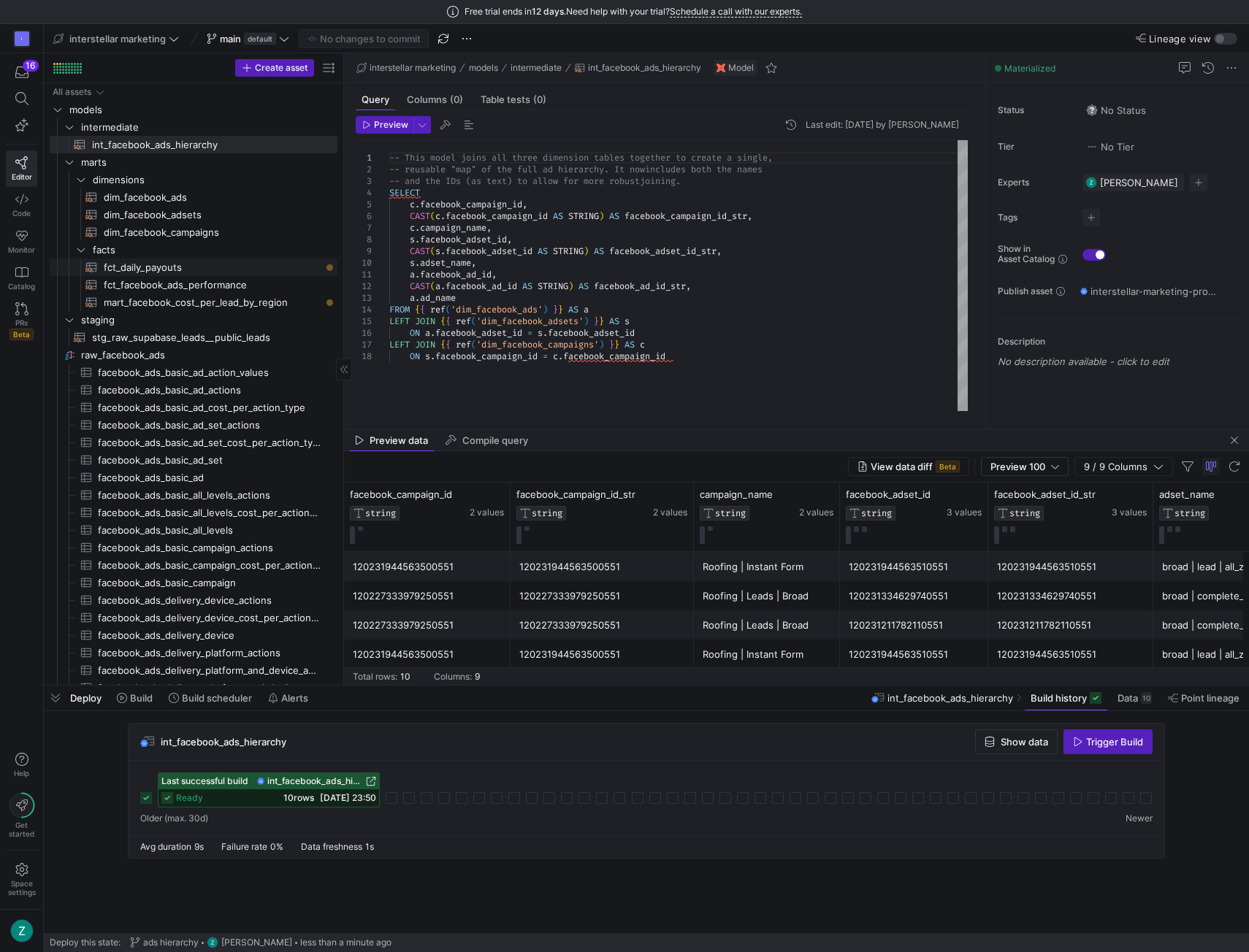
click at [206, 270] on span "fct_daily_payouts​​​​​​​​​​" at bounding box center [212, 267] width 217 height 17
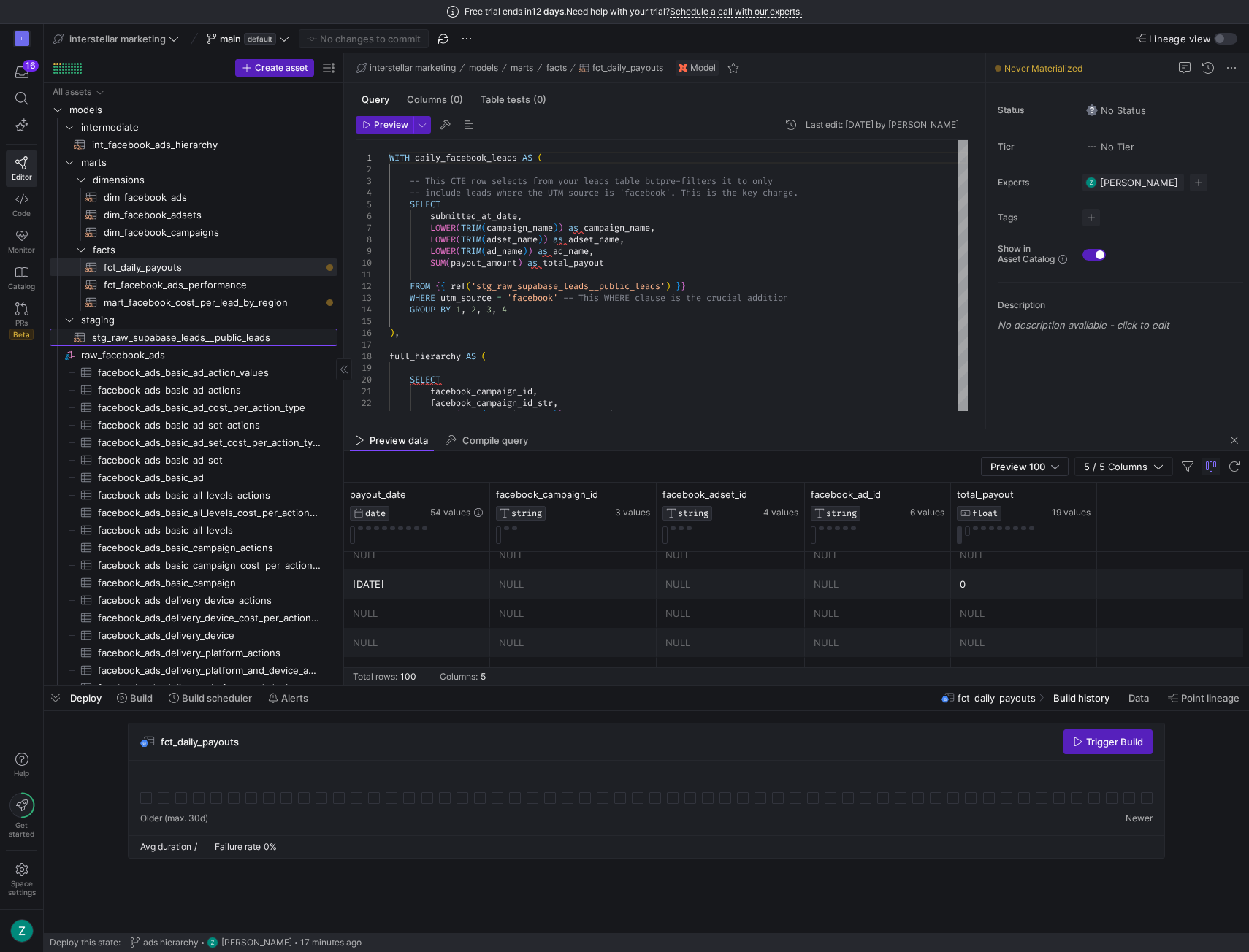
click at [208, 330] on span "stg_raw_supabase_leads__public_leads​​​​​​​​​​" at bounding box center [206, 338] width 229 height 17
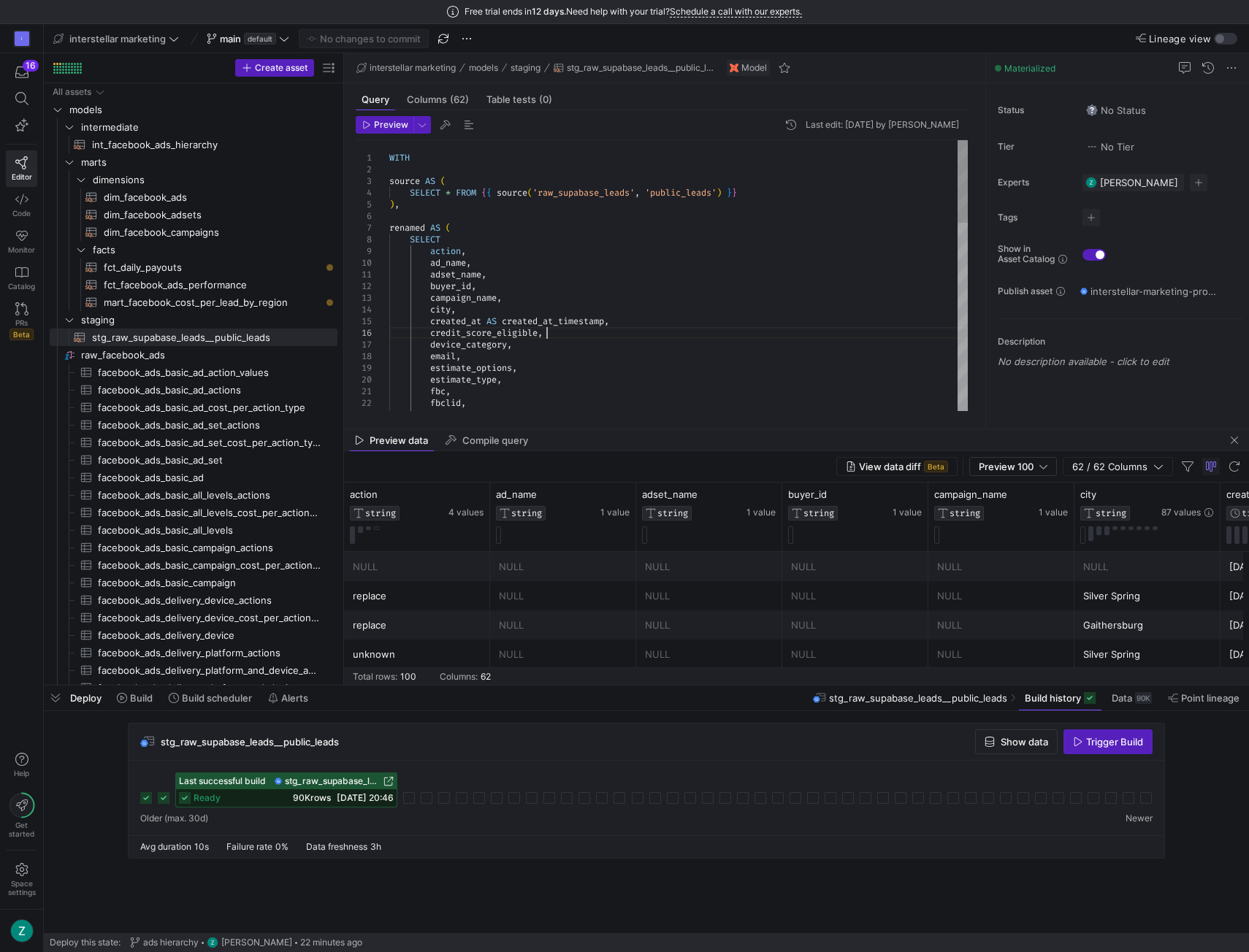
click at [589, 328] on div "renamed AS ( SELECT action , ad_name , adset_name , buyer_id , campaign_name , …" at bounding box center [679, 583] width 579 height 888
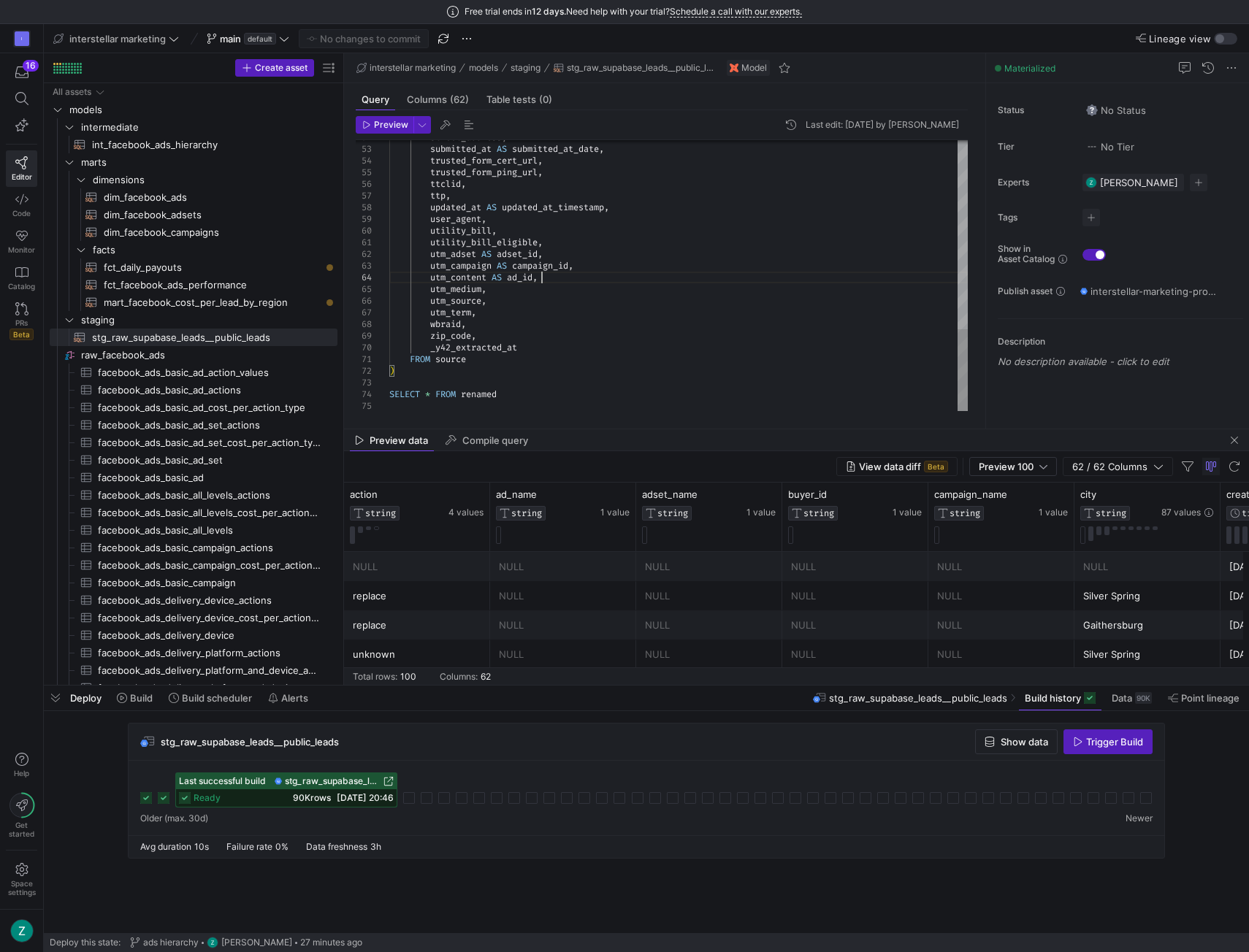
type textarea "WITH source AS ( SELECT * FROM {{ source('raw_supabase_leads', 'public_leads') …"
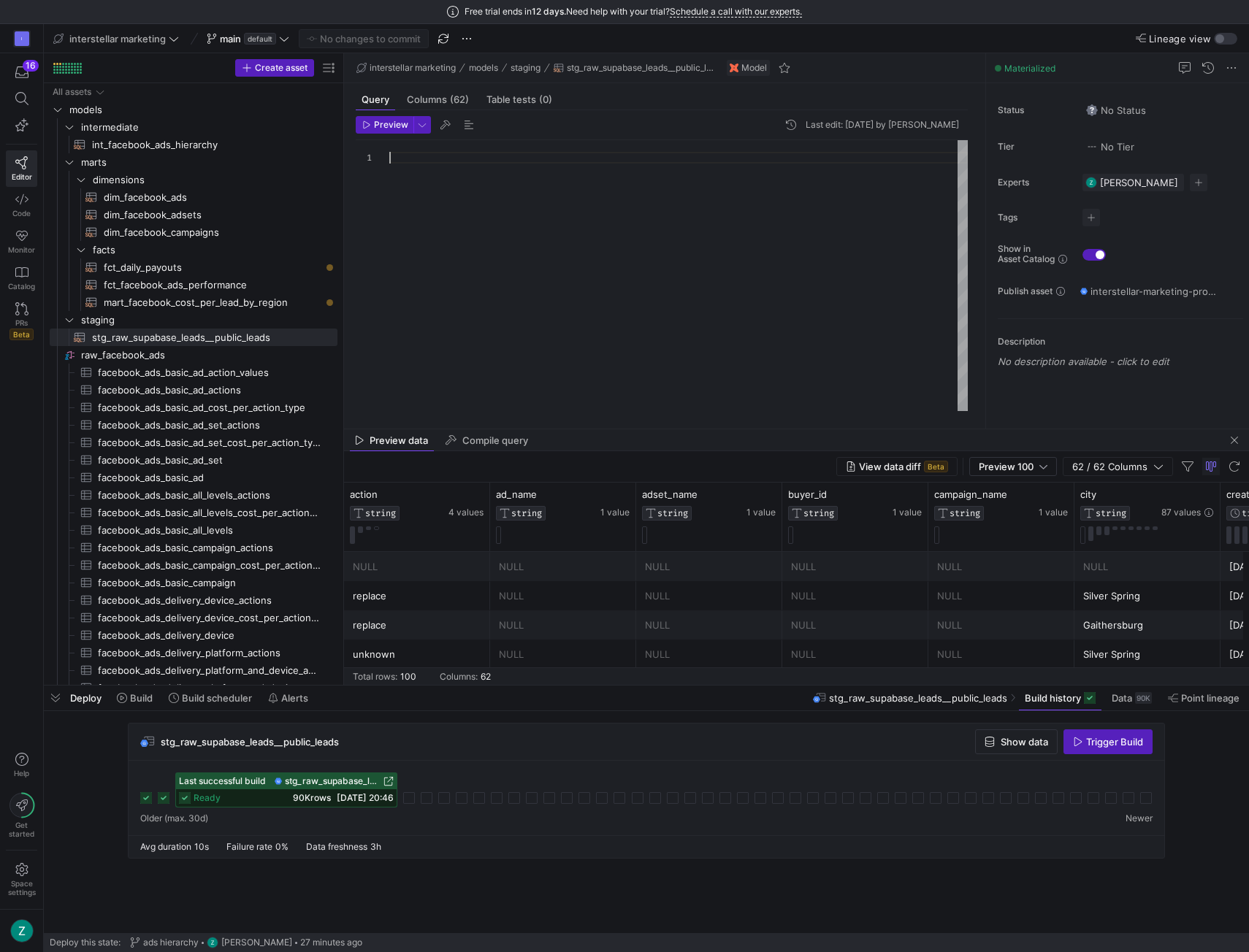
scroll to position [10, 0]
type textarea "wbraid, zip_code, _y42_extracted_at FROM deduplicated -- Changed this from 'sou…"
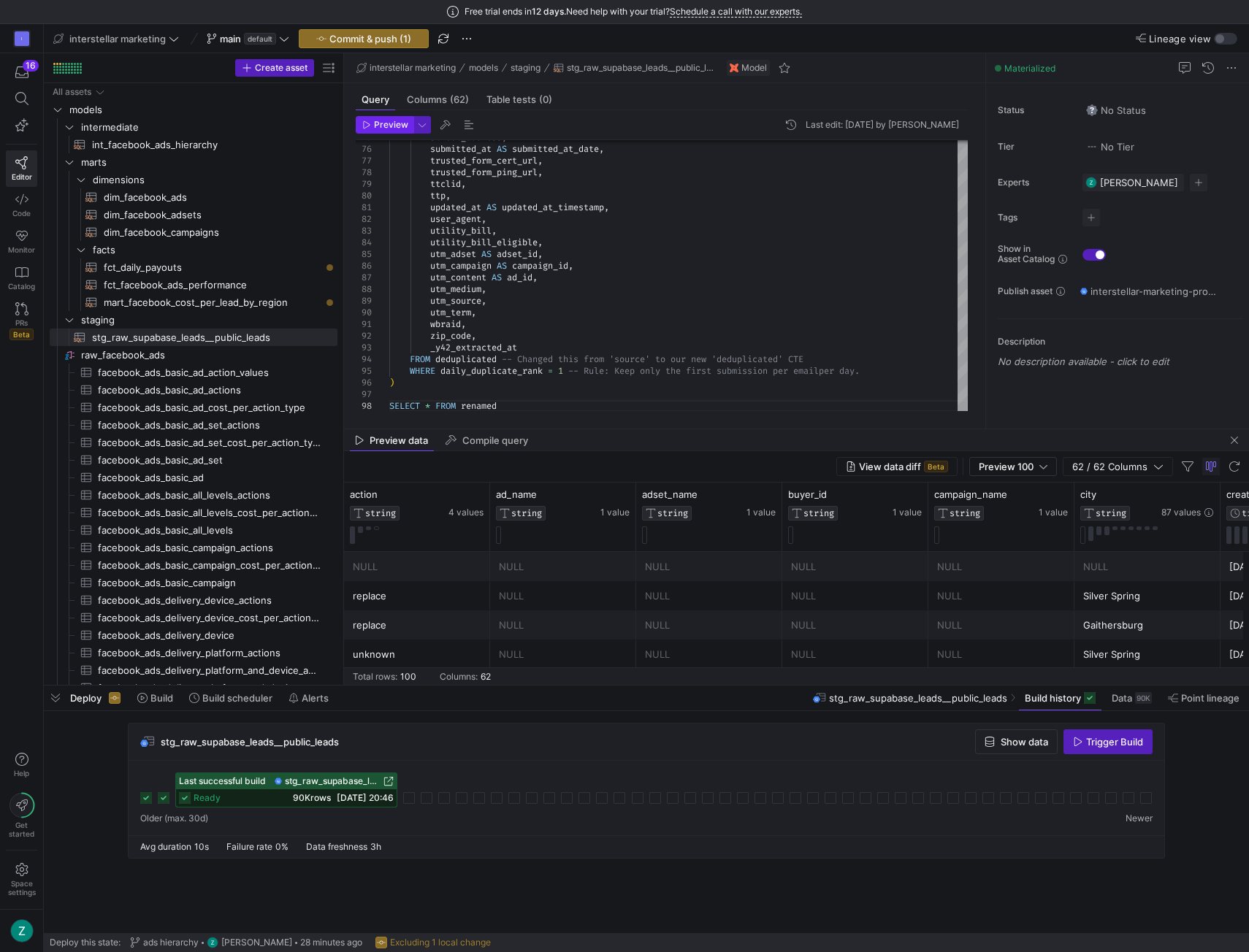
click at [393, 131] on span "button" at bounding box center [384, 125] width 56 height 16
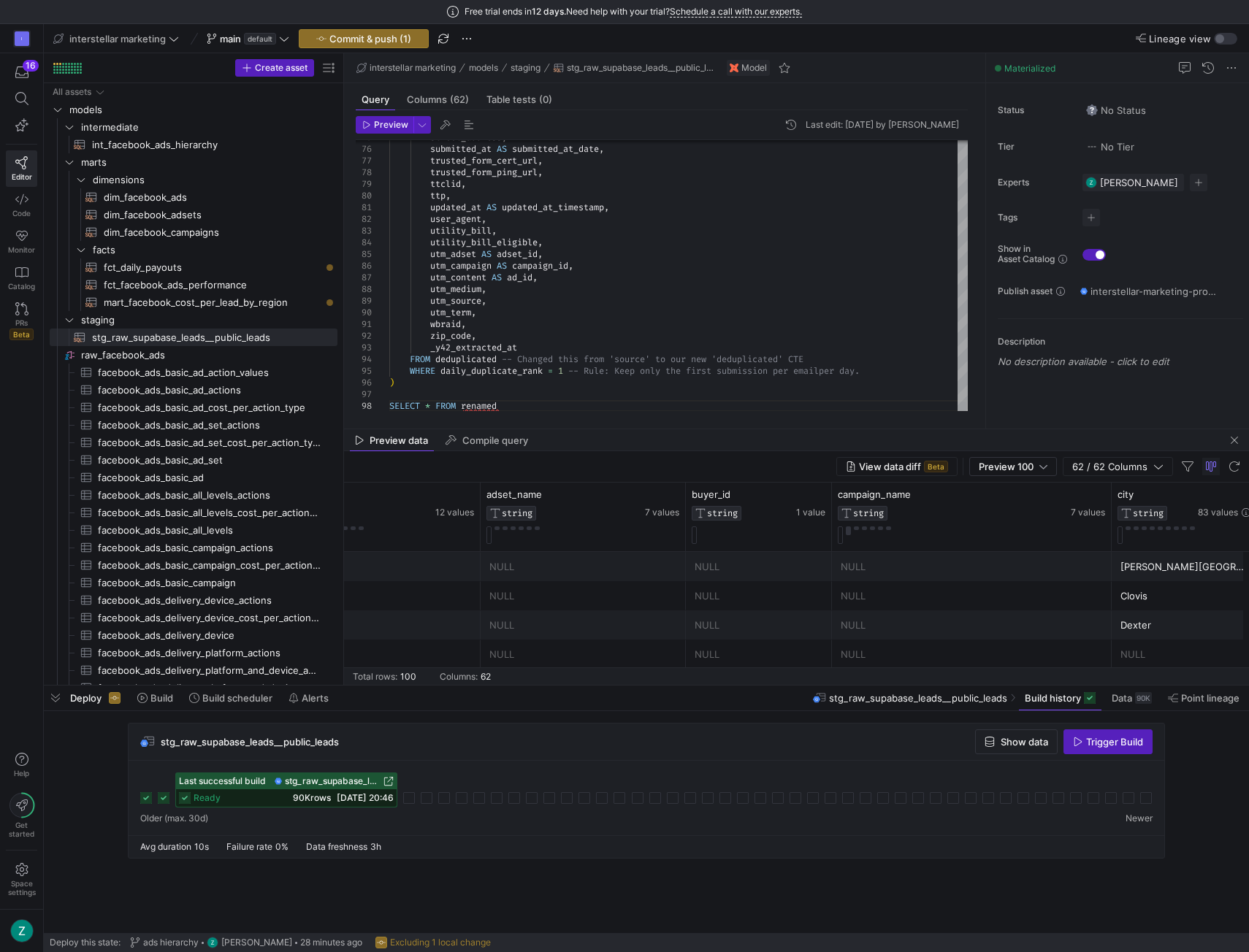
scroll to position [0, 278]
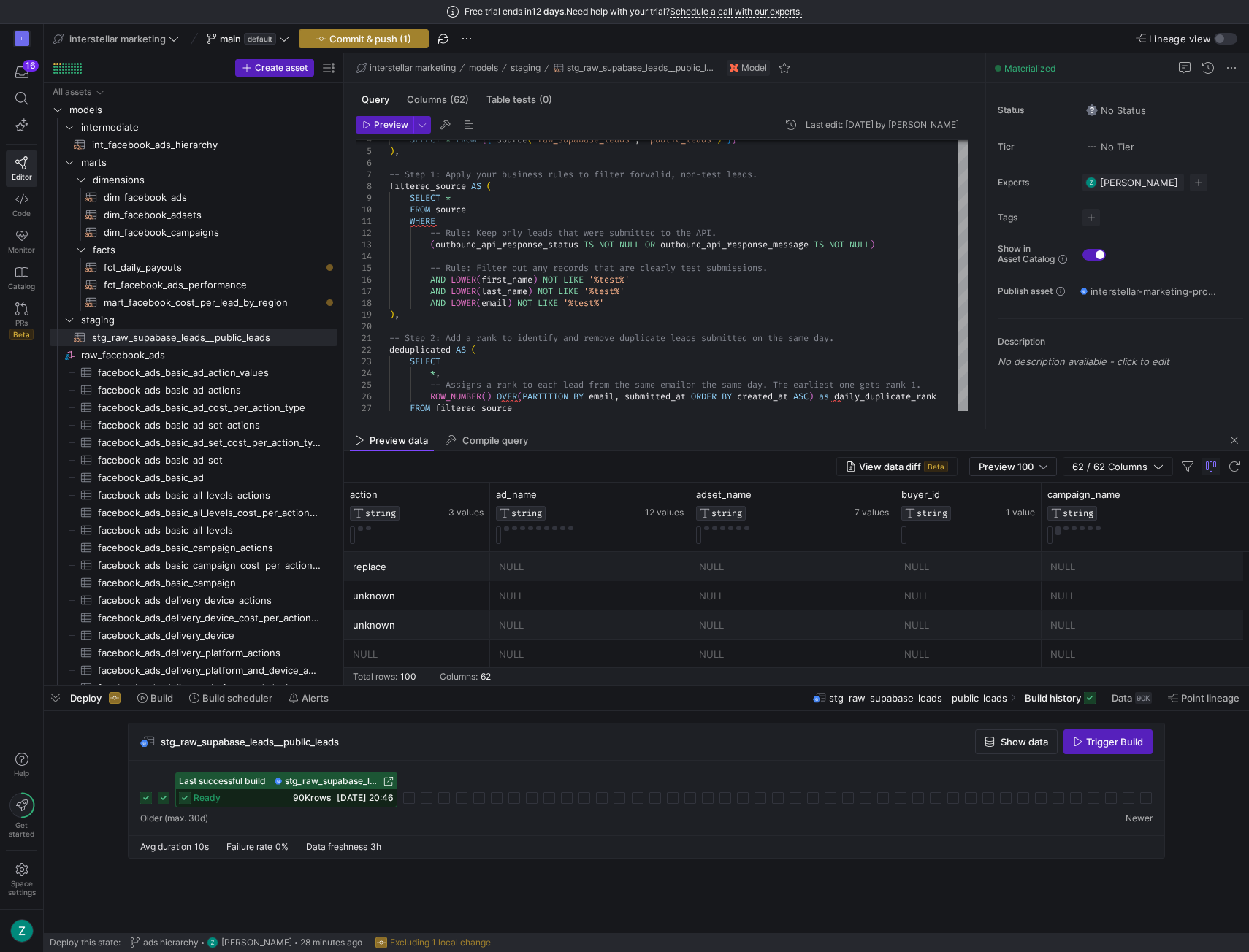
click at [371, 38] on span "Commit & push (1)" at bounding box center [371, 38] width 82 height 12
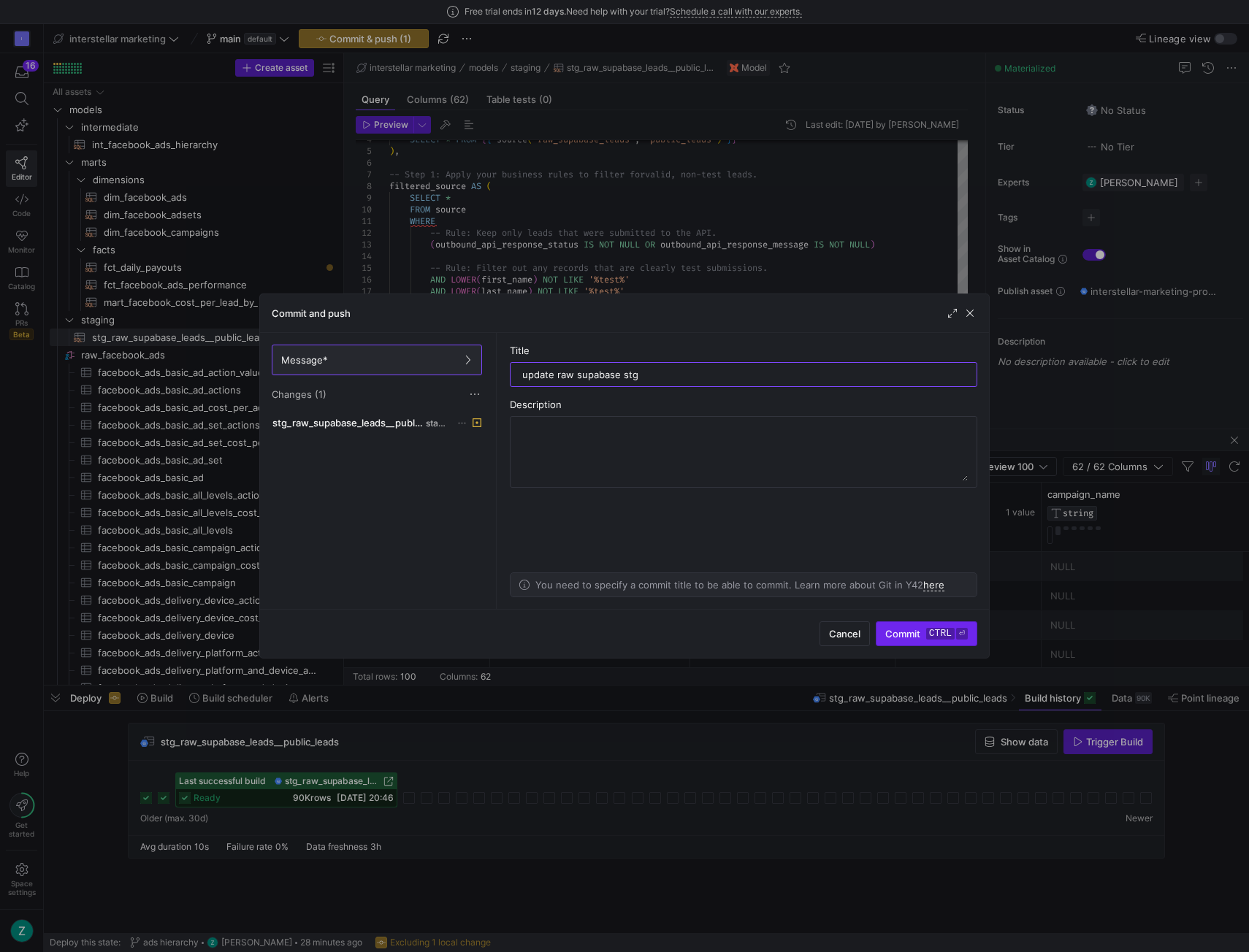
type input "update raw supabase stg"
click at [923, 641] on span "submit" at bounding box center [927, 634] width 100 height 23
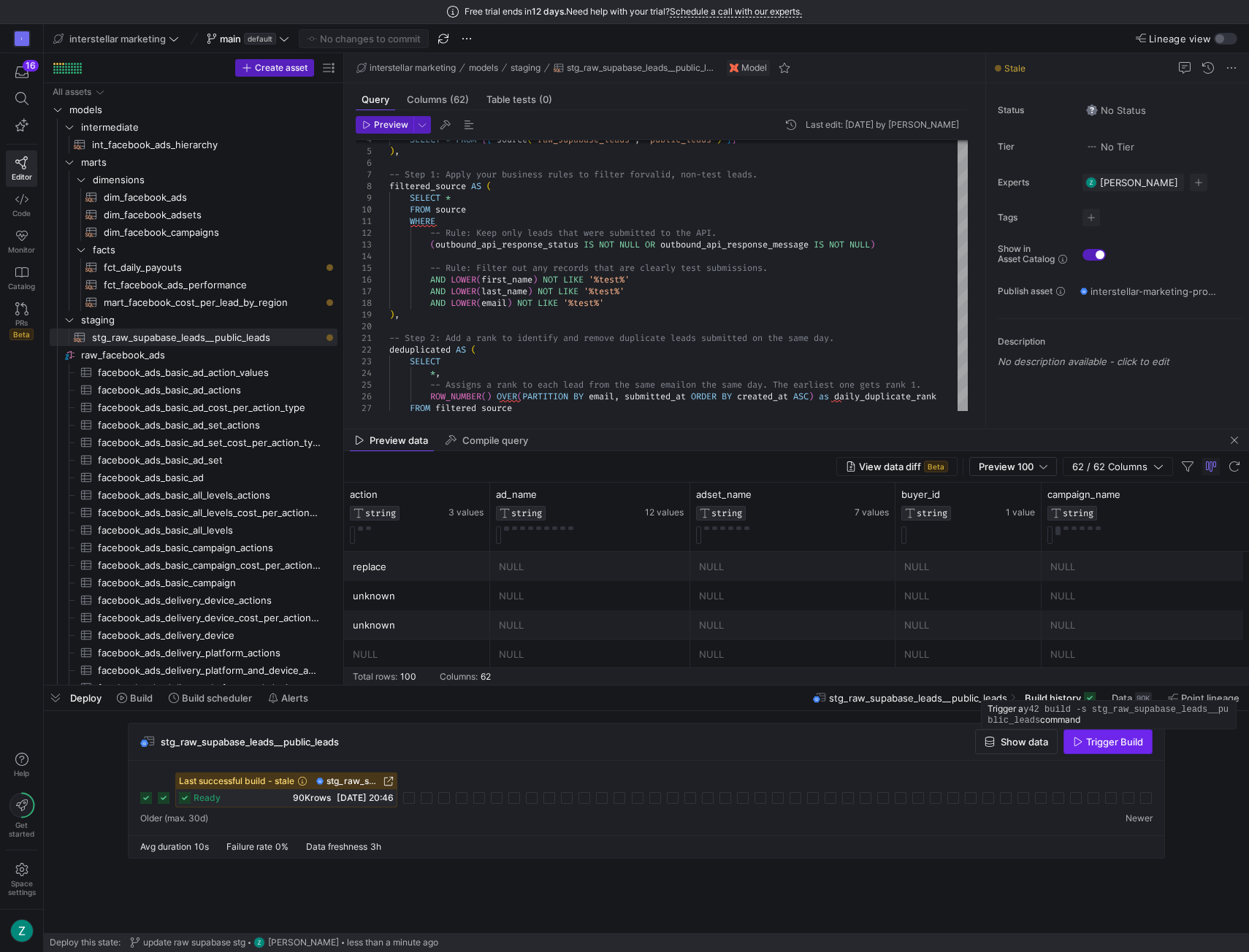
click at [1115, 741] on span "Trigger Build" at bounding box center [1114, 742] width 57 height 12
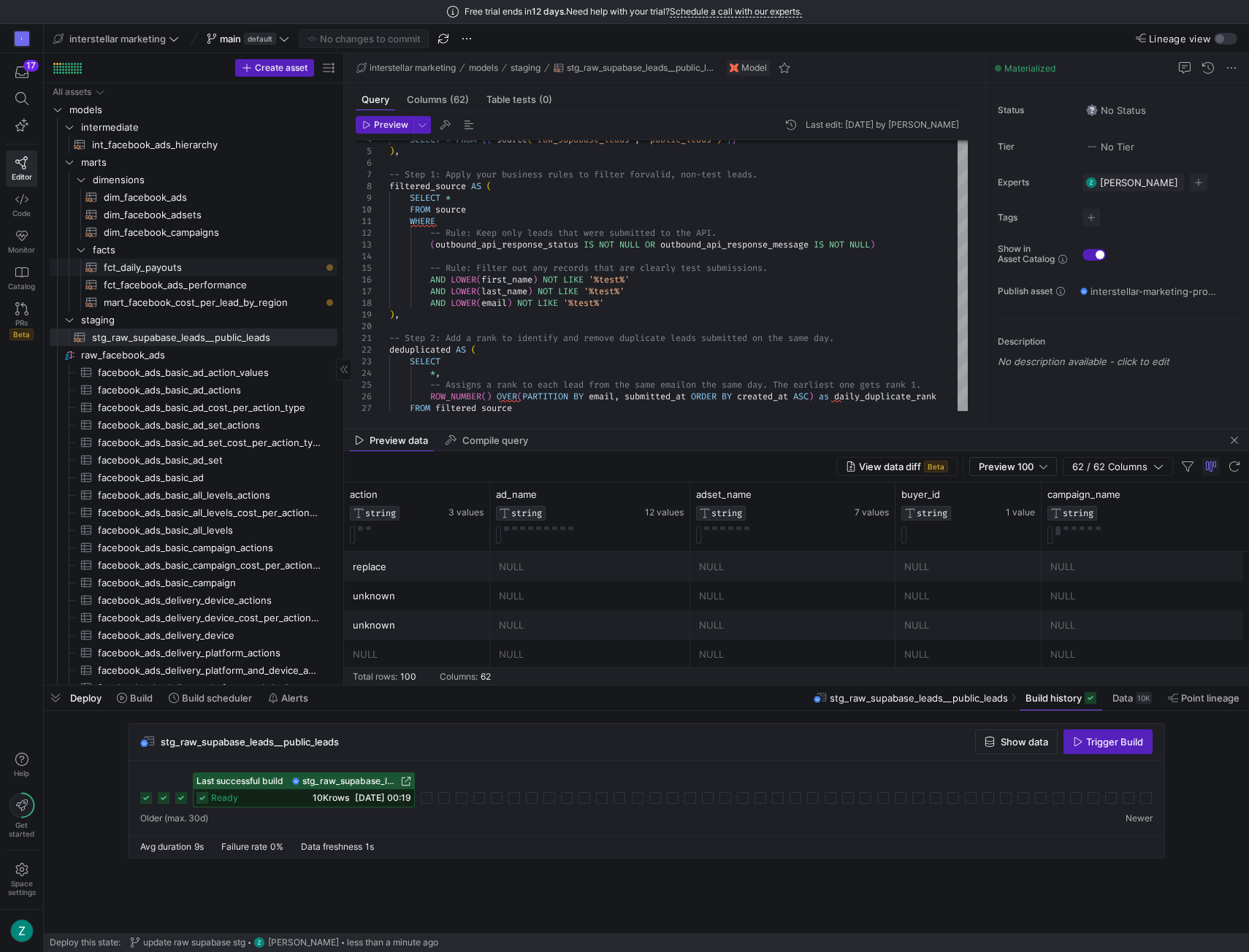
click at [184, 265] on span "fct_daily_payouts​​​​​​​​​​" at bounding box center [212, 267] width 217 height 17
type textarea "WITH daily_facebook_leads AS ( -- This CTE now selects from your leads table bu…"
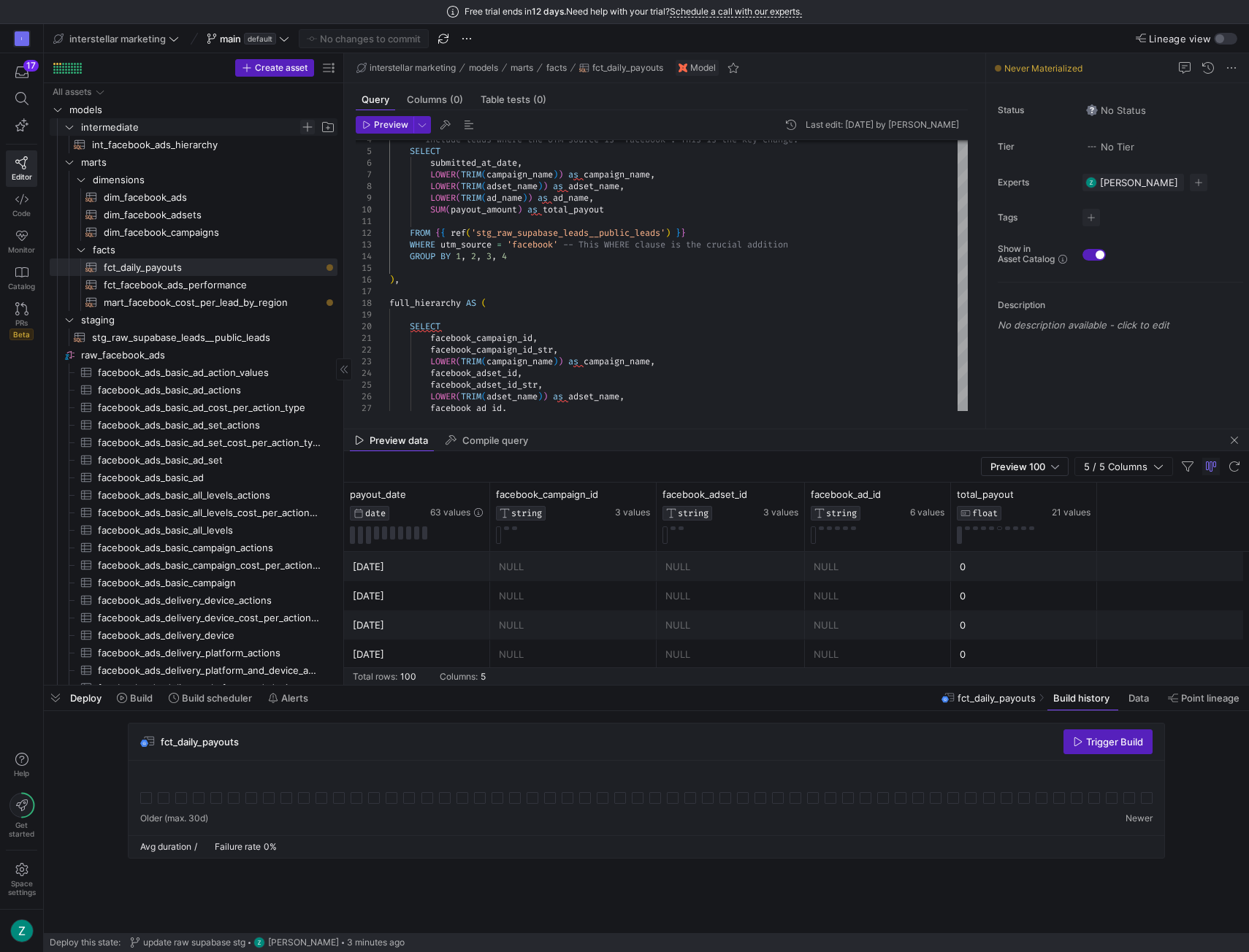
click at [306, 125] on span "Press SPACE to select this row." at bounding box center [307, 126] width 14 height 14
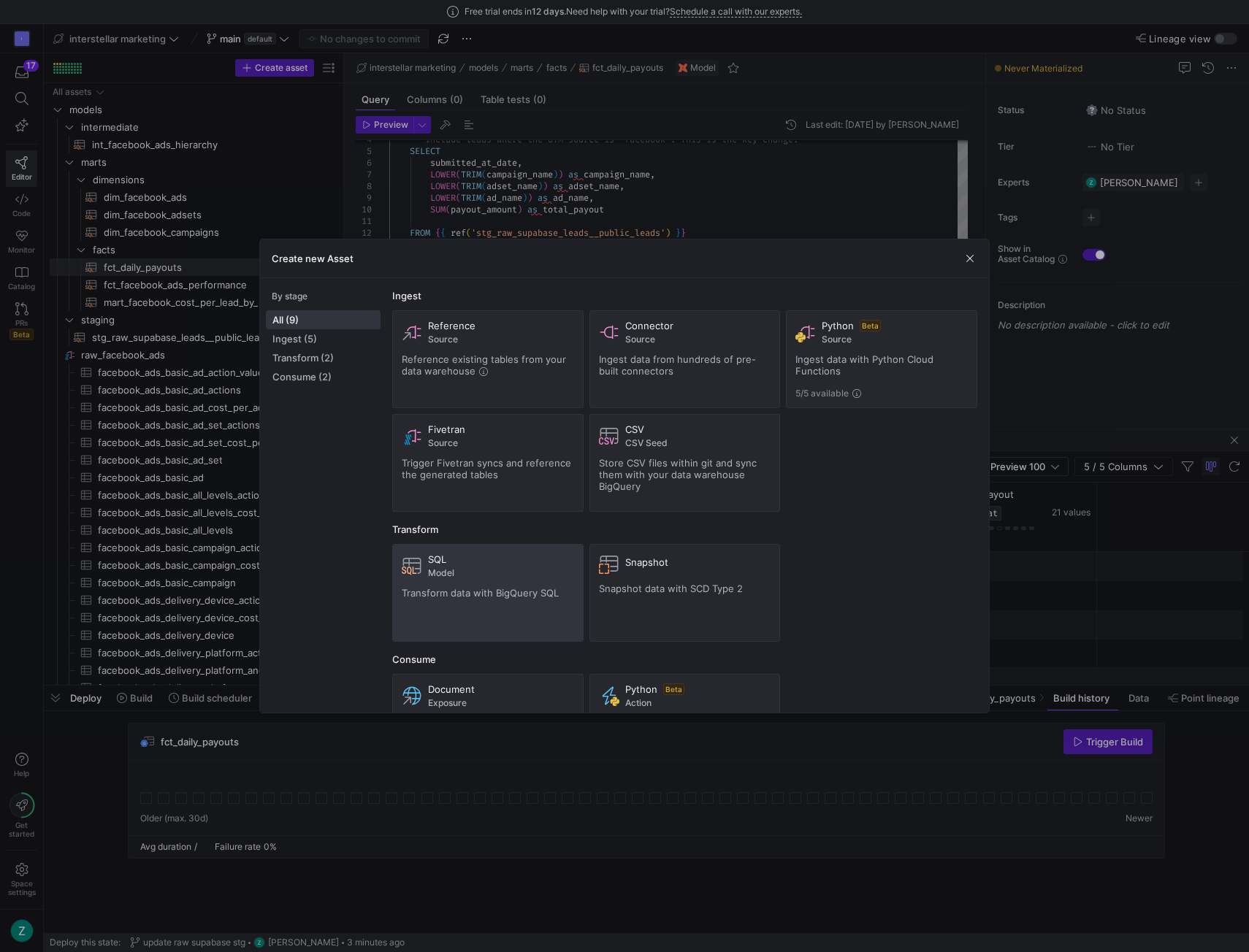
click at [481, 578] on div "SQL Model Transform data with BigQuery SQL" at bounding box center [488, 593] width 173 height 79
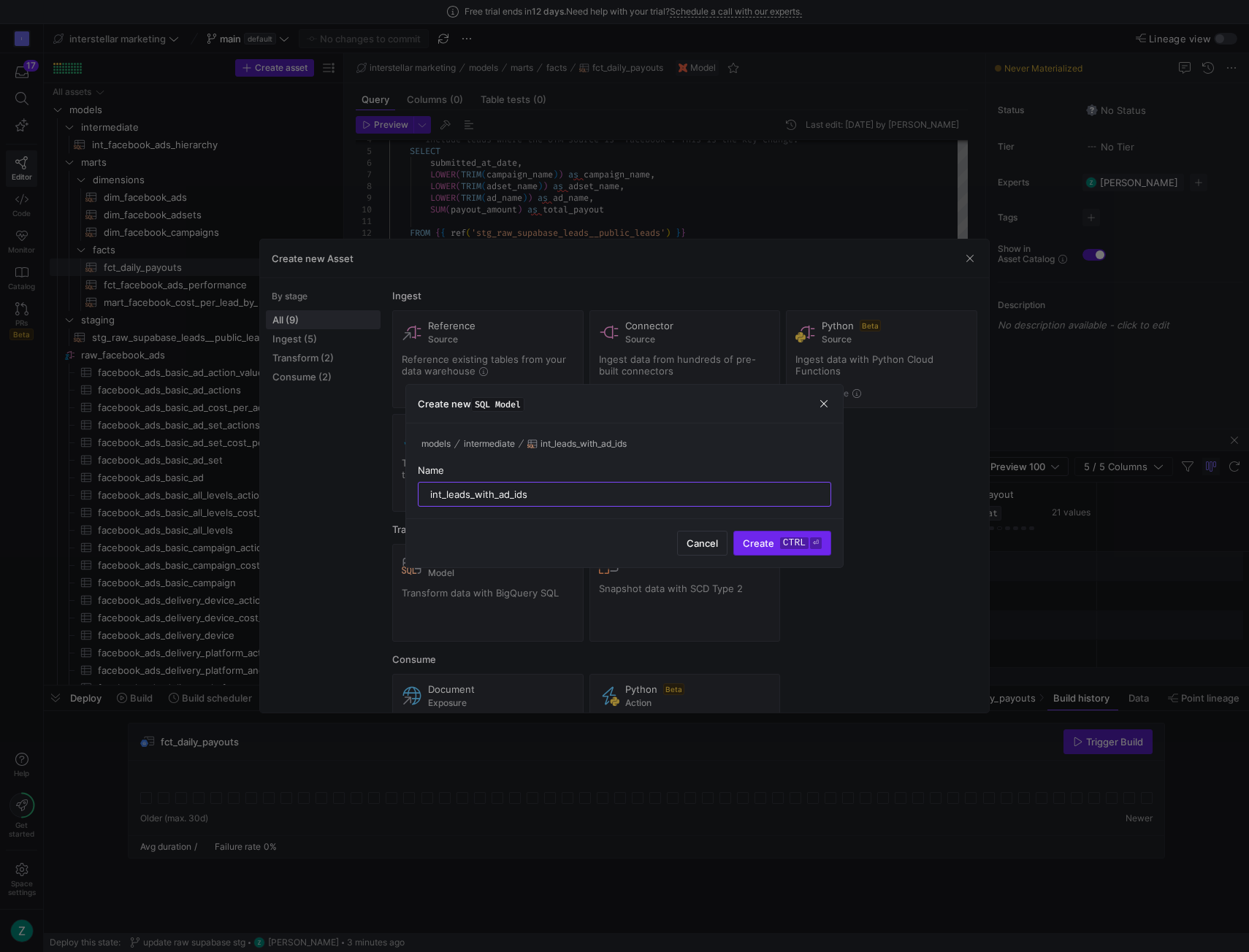
type input "int_leads_with_ad_ids"
click at [810, 542] on kbd "⏎" at bounding box center [815, 543] width 12 height 12
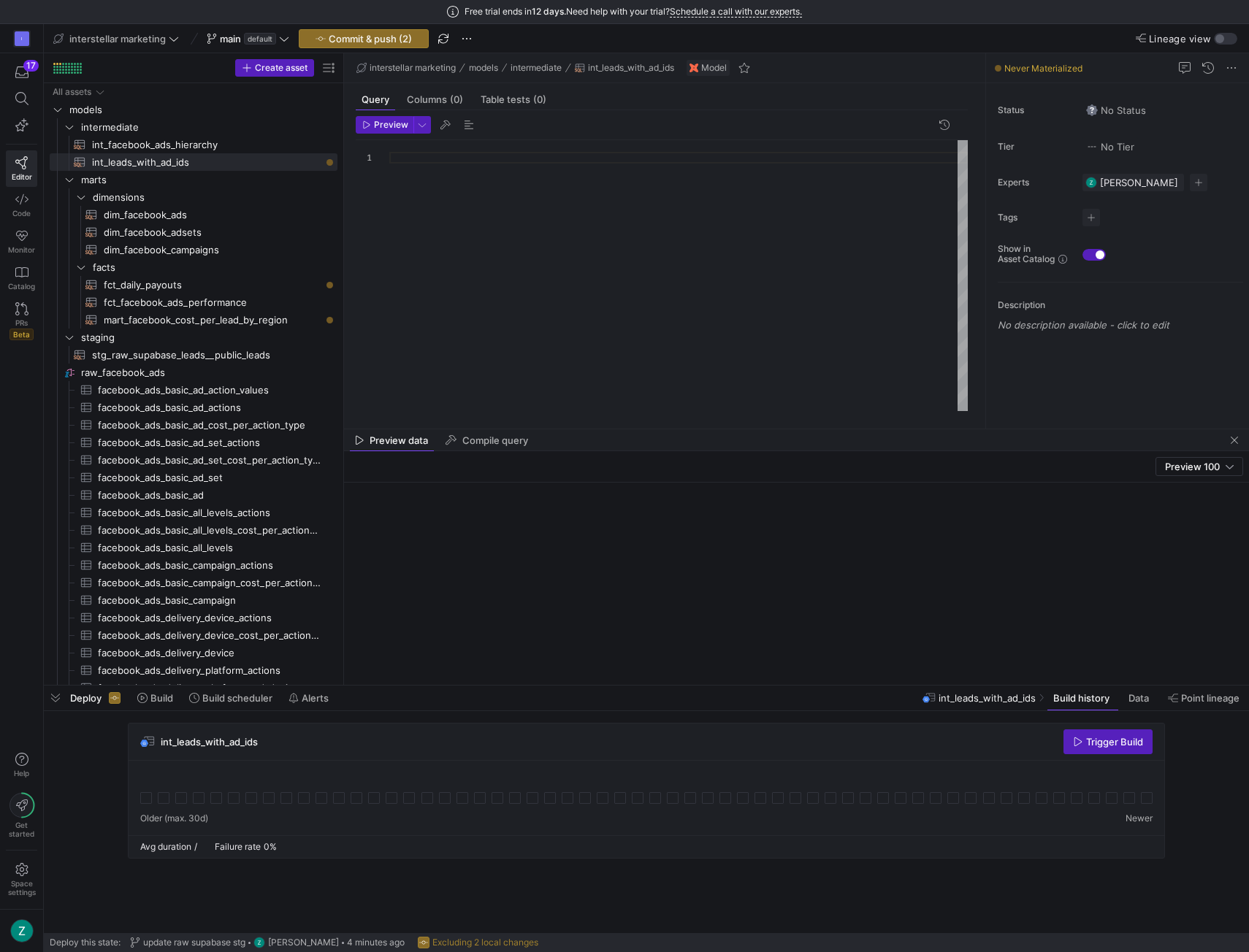
click at [700, 159] on div at bounding box center [679, 275] width 579 height 272
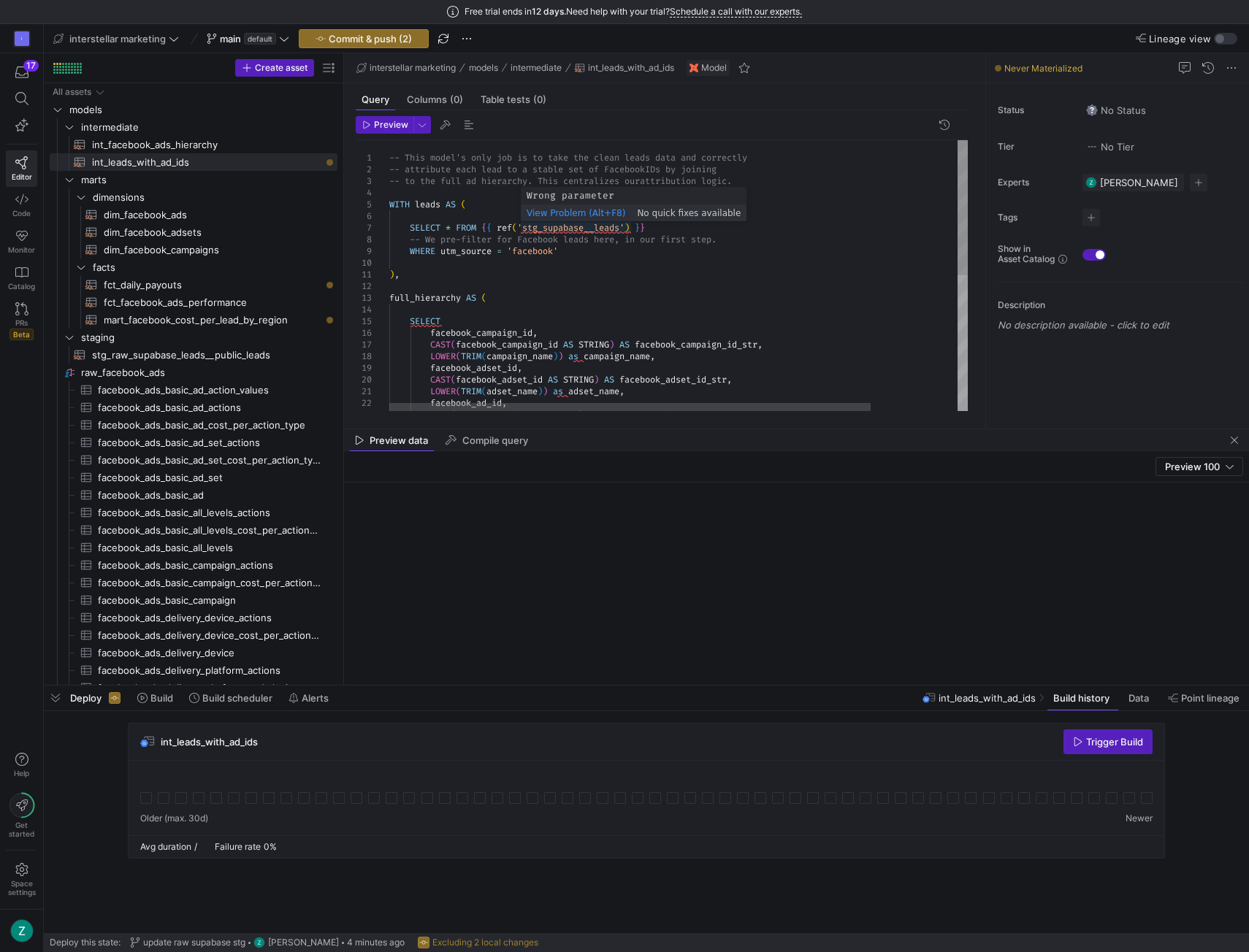
drag, startPoint x: 549, startPoint y: 225, endPoint x: 583, endPoint y: 224, distance: 34.0
click at [549, 225] on div "facebook_ad_id , CAST ( facebook_ad_id AS STRING ) AS facebook_ad_id_str , LOWE…" at bounding box center [731, 412] width 683 height 546
click at [591, 214] on div "facebook_ad_id , CAST ( facebook_ad_id AS STRING ) AS facebook_ad_id_str , LOWE…" at bounding box center [731, 412] width 683 height 546
click at [384, 126] on span "Preview" at bounding box center [391, 124] width 35 height 10
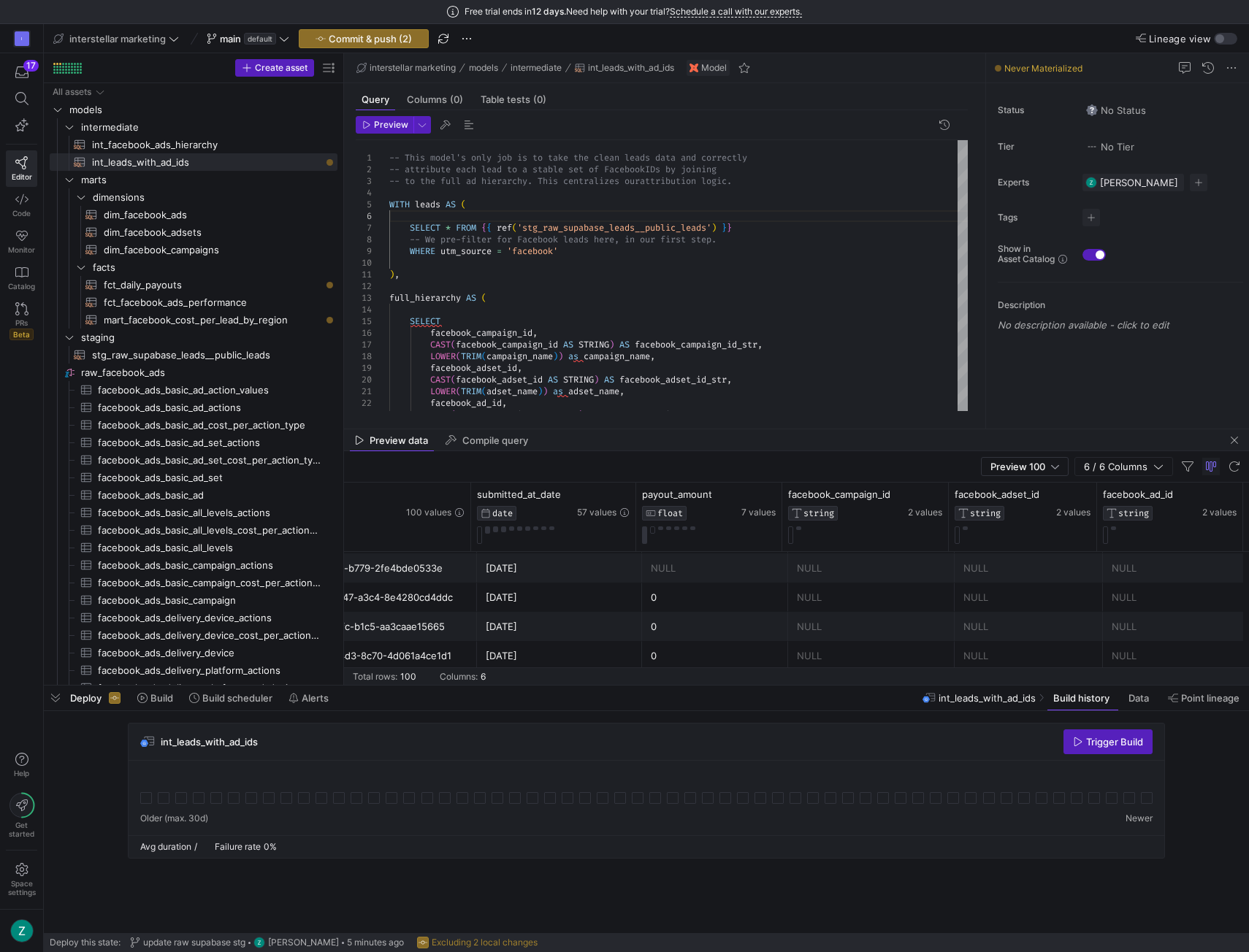
scroll to position [726, 0]
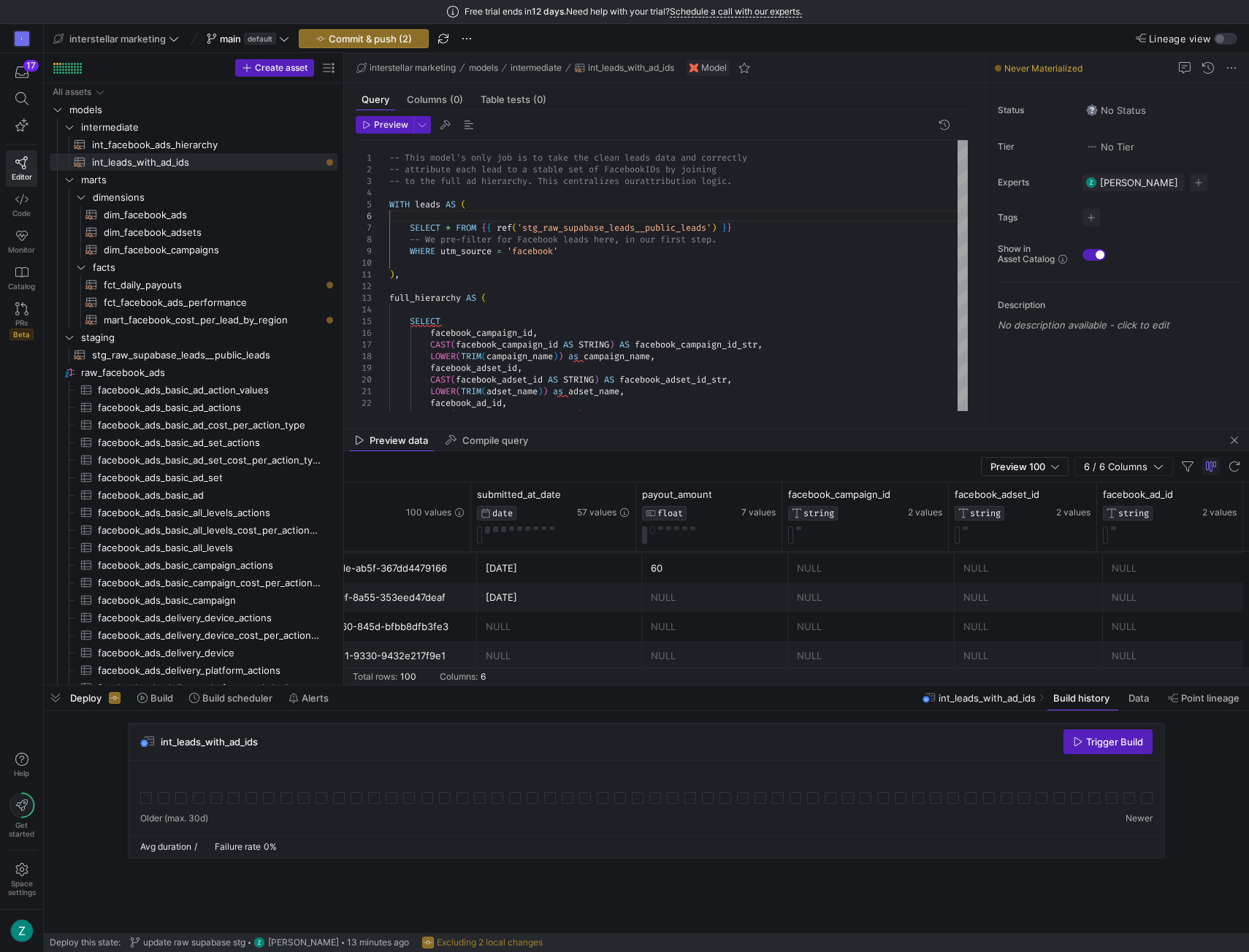
click at [22, 566] on div "I 17 Editor Code Monitor Catalog PRs Beta Help Get started Space settings" at bounding box center [21, 488] width 43 height 928
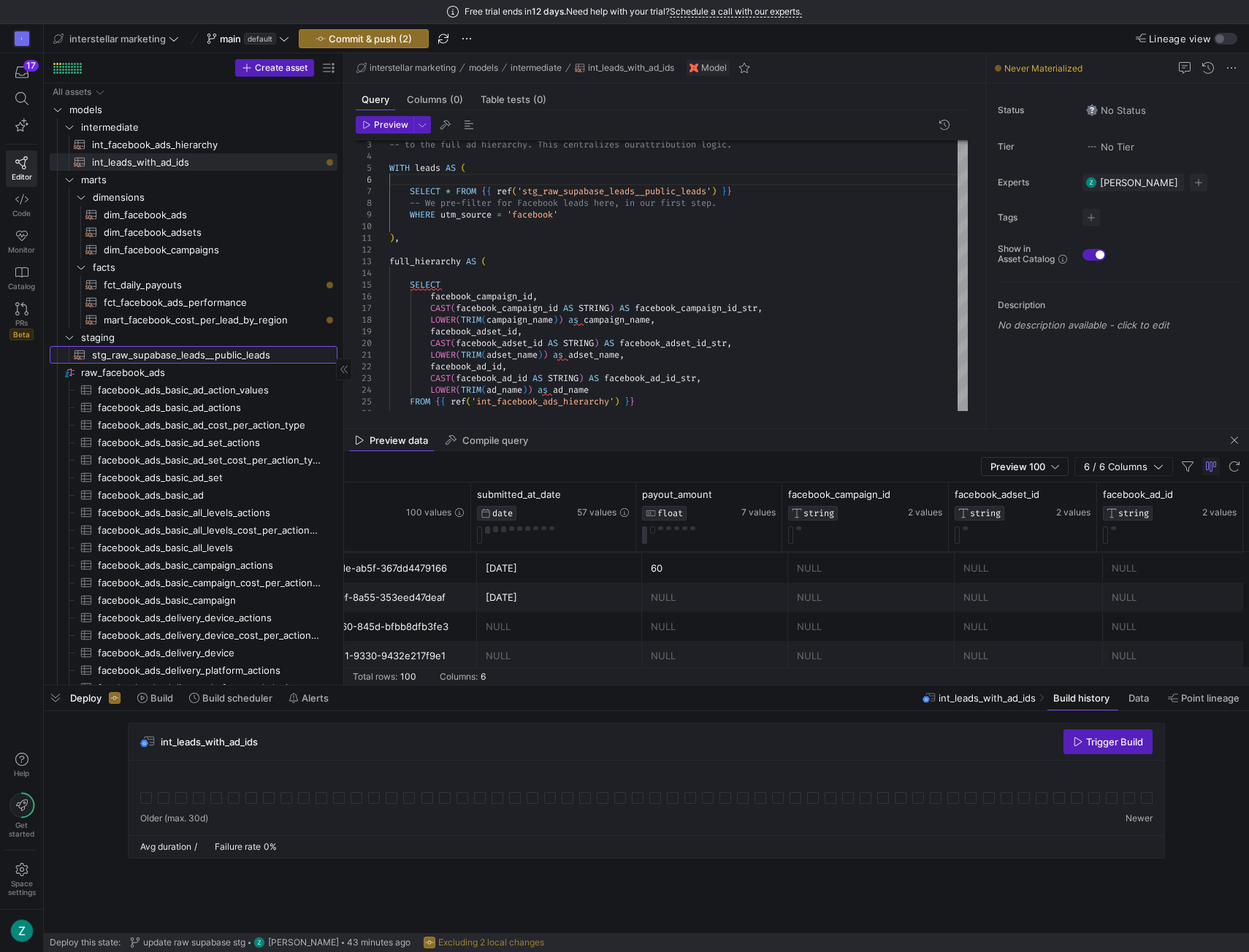
click at [174, 351] on span "stg_raw_supabase_leads__public_leads​​​​​​​​​​" at bounding box center [206, 355] width 229 height 17
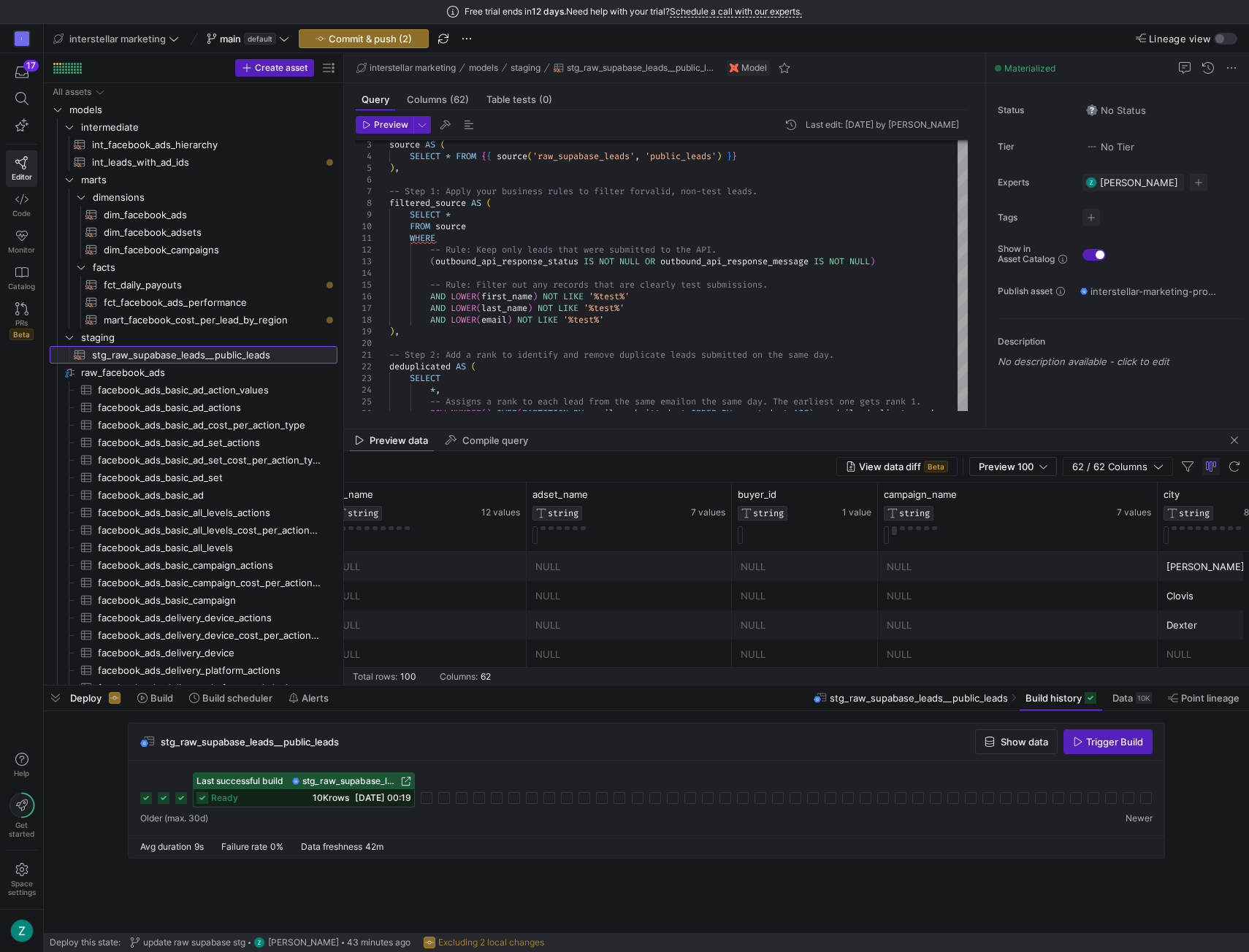
scroll to position [0, 216]
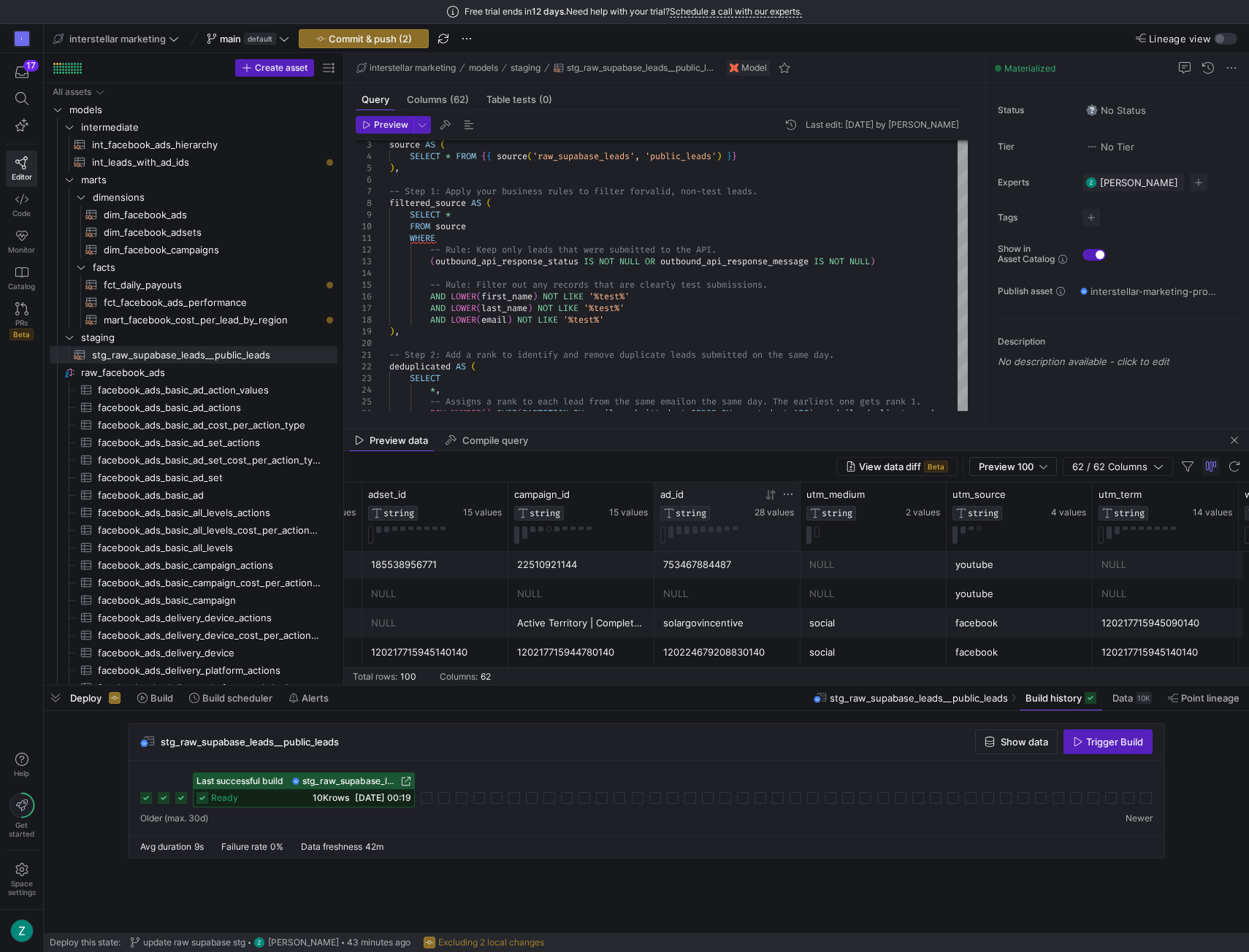
click at [786, 491] on icon at bounding box center [788, 494] width 12 height 12
click at [714, 688] on div "Deploy Build Build scheduler Alerts stg_raw_supabase_leads__public_leads Build …" at bounding box center [646, 698] width 1205 height 25
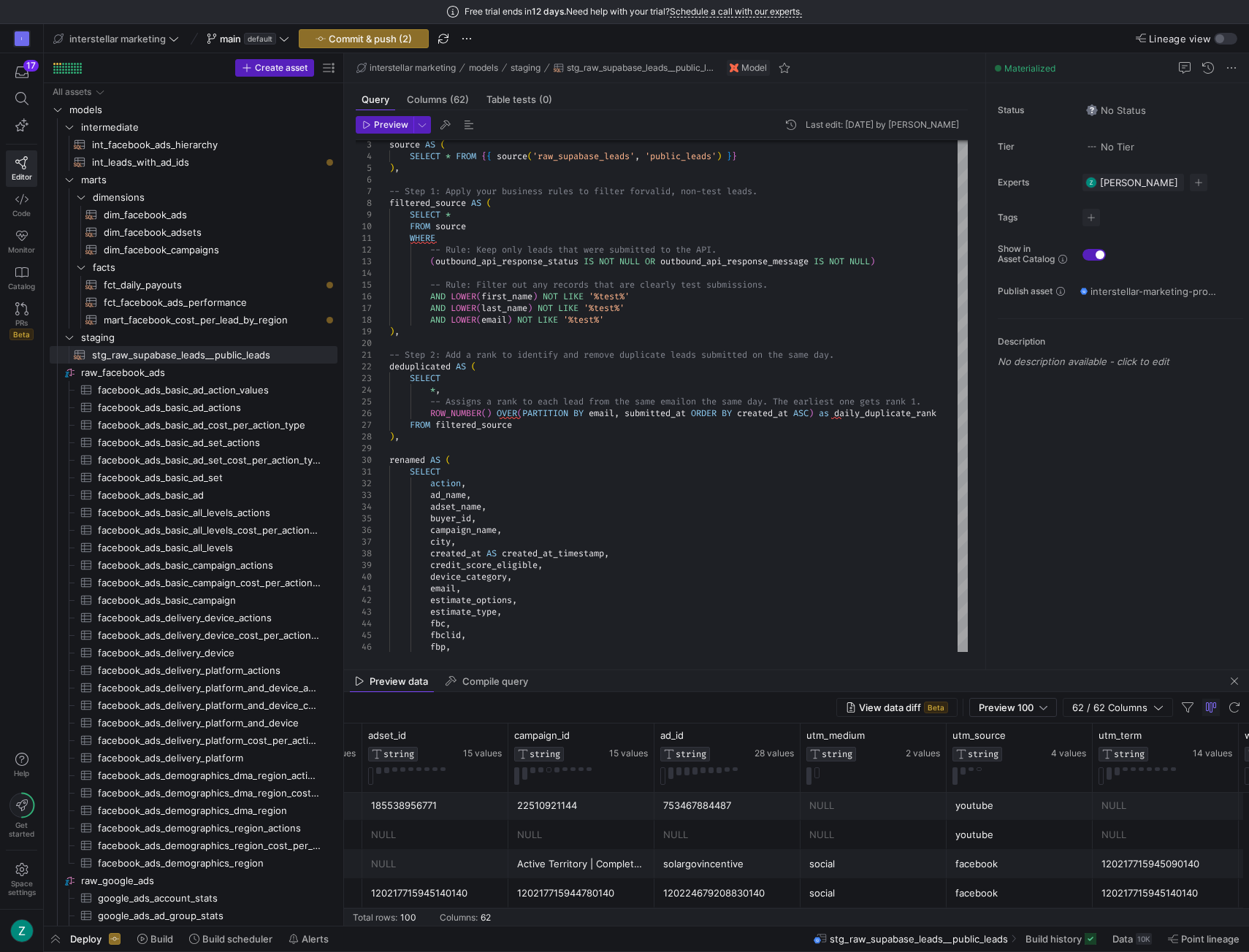
click at [755, 712] on div "View data diff Beta Preview 100 62 / 62 Columns" at bounding box center [796, 707] width 905 height 31
click at [658, 924] on div at bounding box center [646, 926] width 1205 height 6
drag, startPoint x: 657, startPoint y: 926, endPoint x: 679, endPoint y: 858, distance: 71.5
click at [679, 858] on as-split "interstellar marketing main default Commit & push (2) Lineage view Create asset…" at bounding box center [646, 488] width 1205 height 928
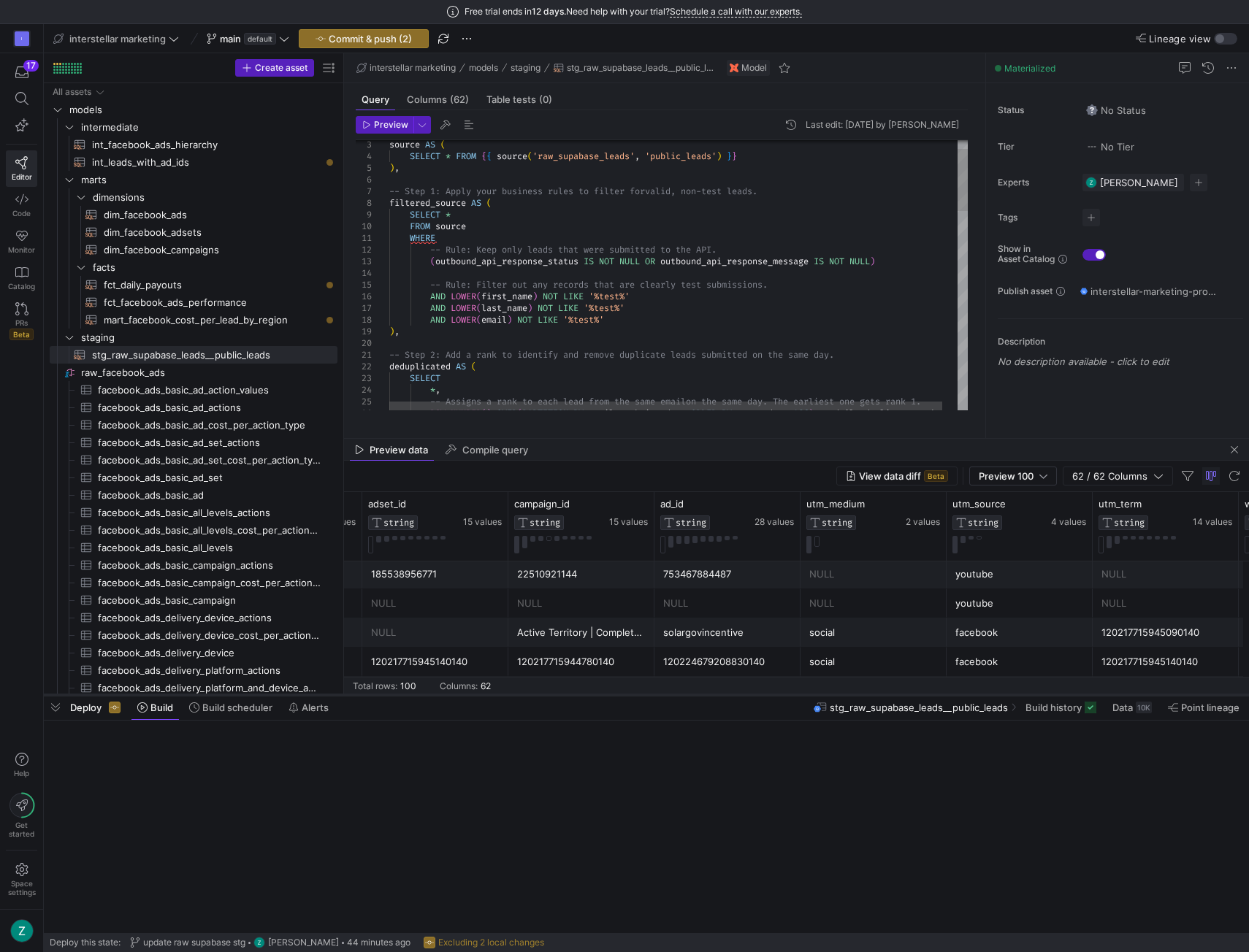
drag, startPoint x: 660, startPoint y: 925, endPoint x: 692, endPoint y: 694, distance: 233.2
click at [692, 694] on div at bounding box center [646, 695] width 1205 height 6
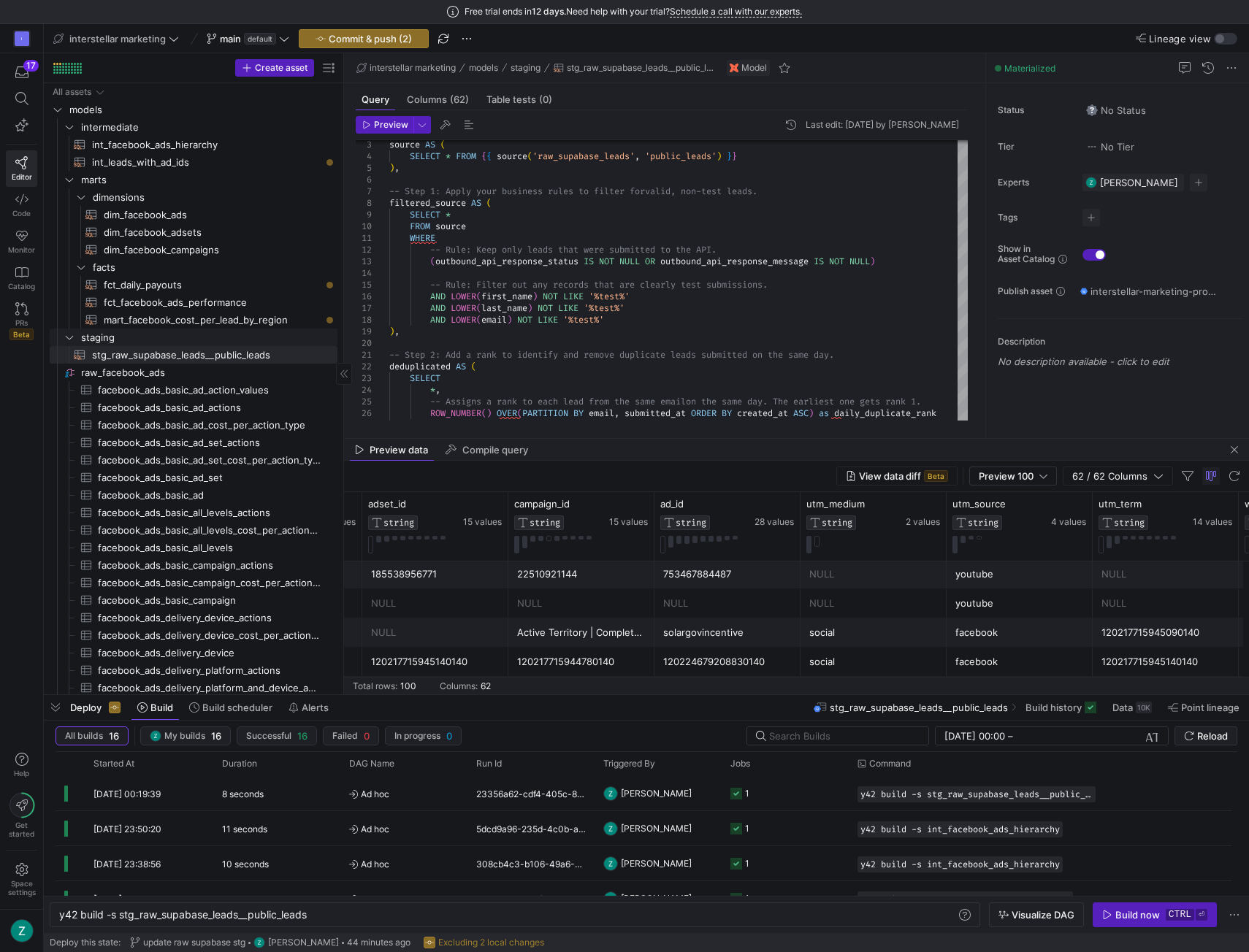
click at [218, 317] on span "mart_facebook_cost_per_lead_by_region​​​​​​​​​​" at bounding box center [212, 320] width 217 height 17
type textarea "WITH source AS ( -- We now use the region demographics table as our primary sou…"
type textarea "y42 build -s mart_facebook_cost_per_lead_by_region"
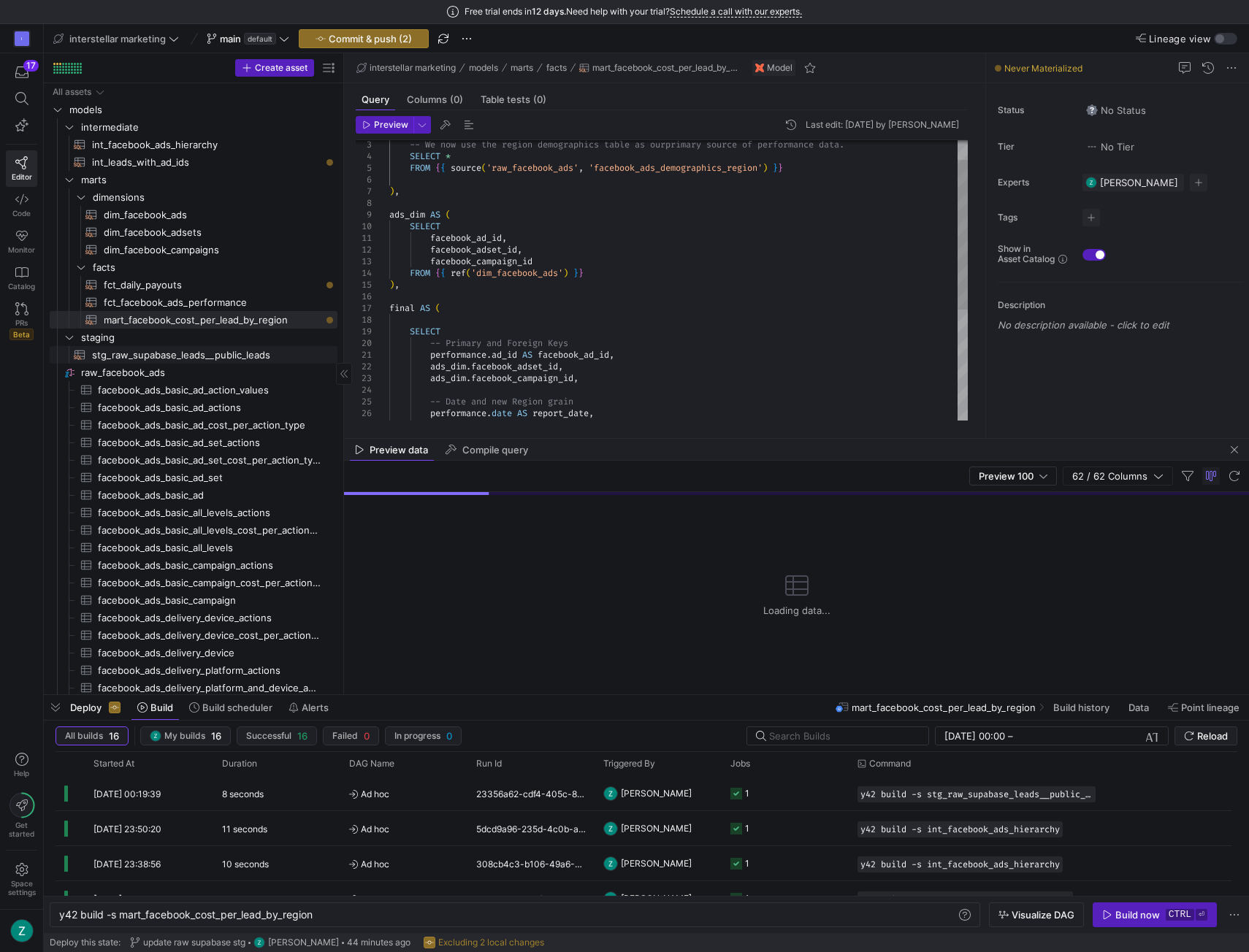
click at [209, 354] on span "stg_raw_supabase_leads__public_leads​​​​​​​​​​" at bounding box center [206, 355] width 229 height 17
type textarea "WITH source AS ( SELECT * FROM {{ source('raw_supabase_leads', 'public_leads') …"
type textarea "y42 build -s stg_raw_supabase_leads__public_leads"
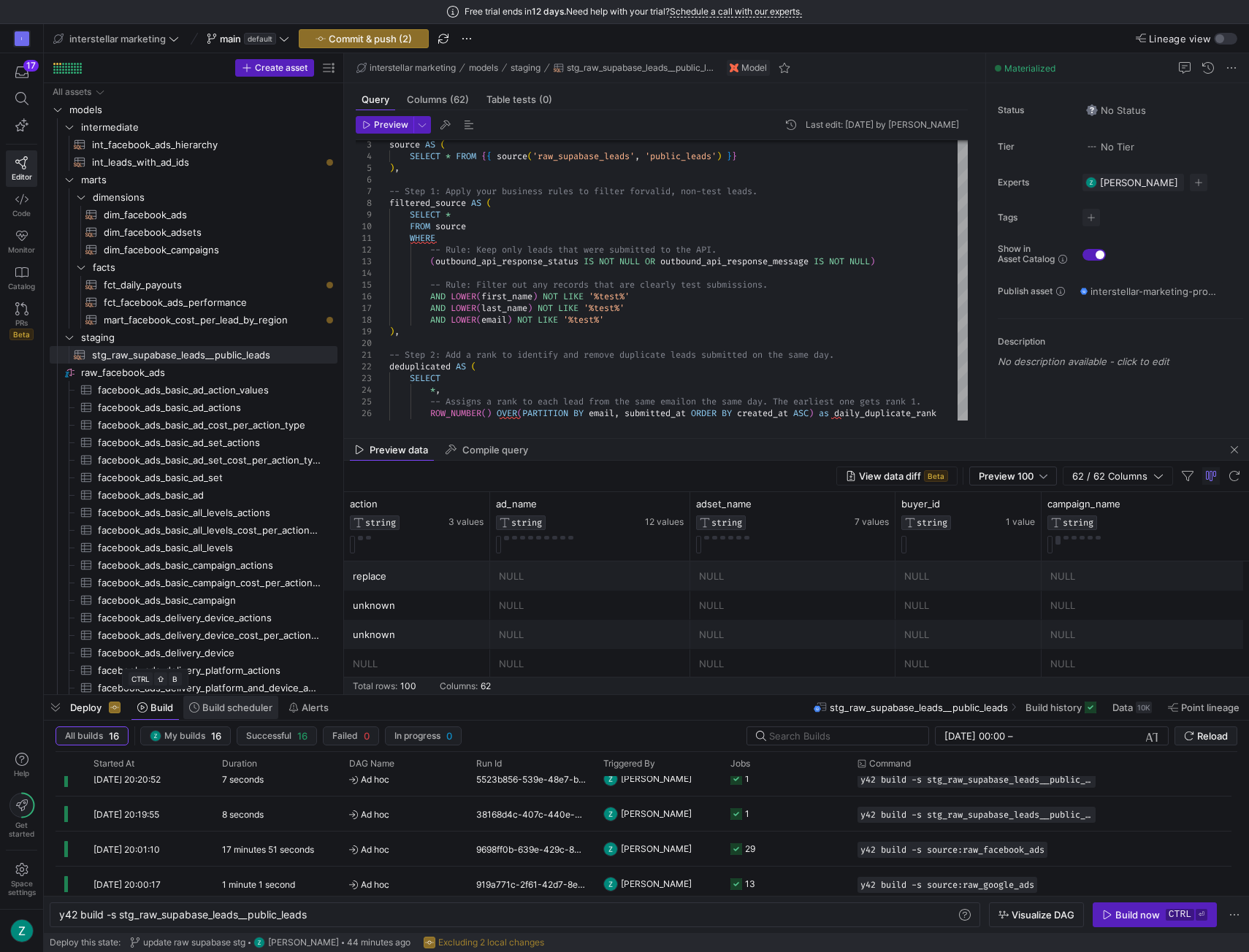
click at [215, 699] on span at bounding box center [231, 708] width 95 height 23
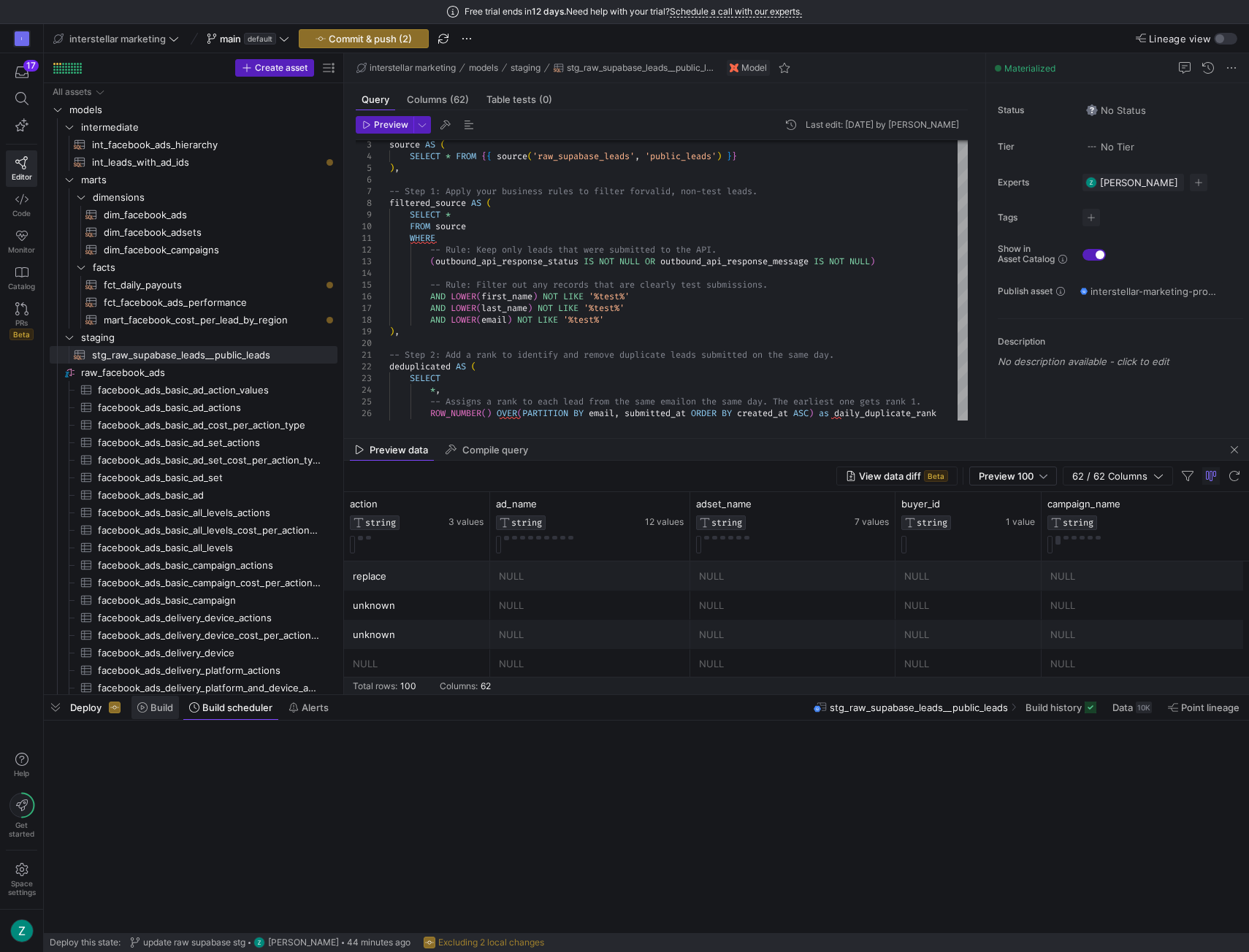
click at [158, 704] on span "Build" at bounding box center [161, 707] width 22 height 12
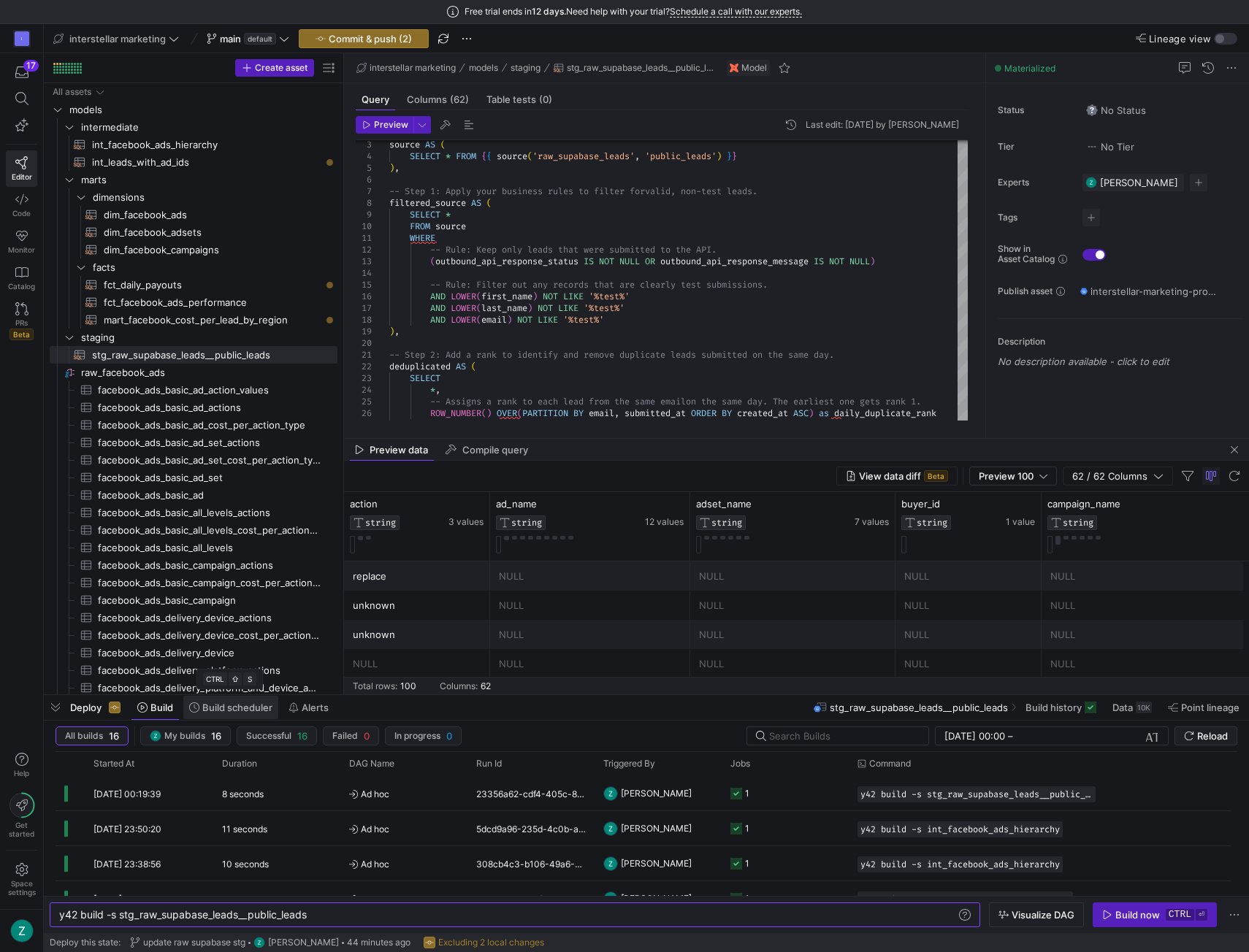
click at [193, 708] on icon at bounding box center [193, 707] width 10 height 10
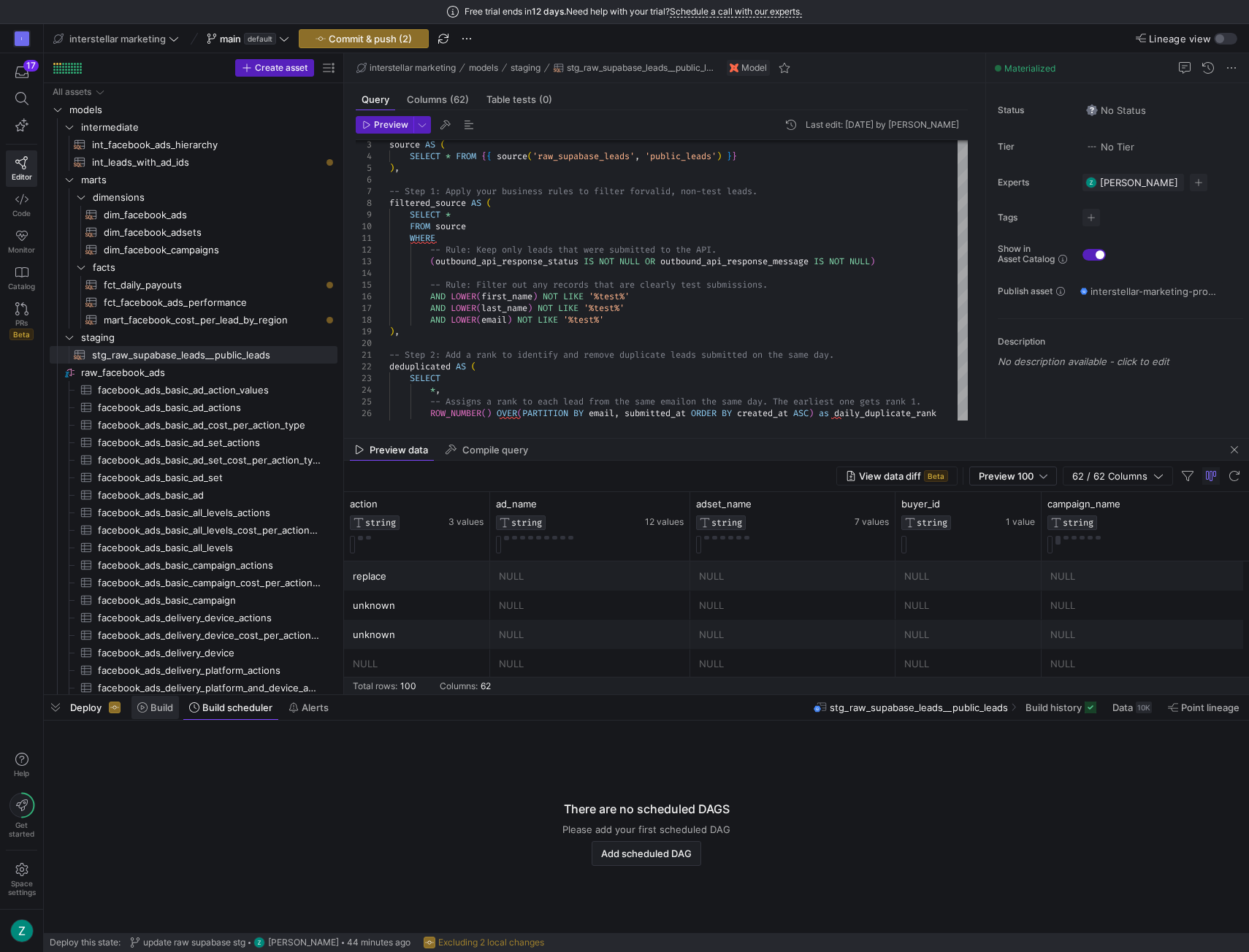
click at [151, 711] on span "Build" at bounding box center [161, 707] width 22 height 12
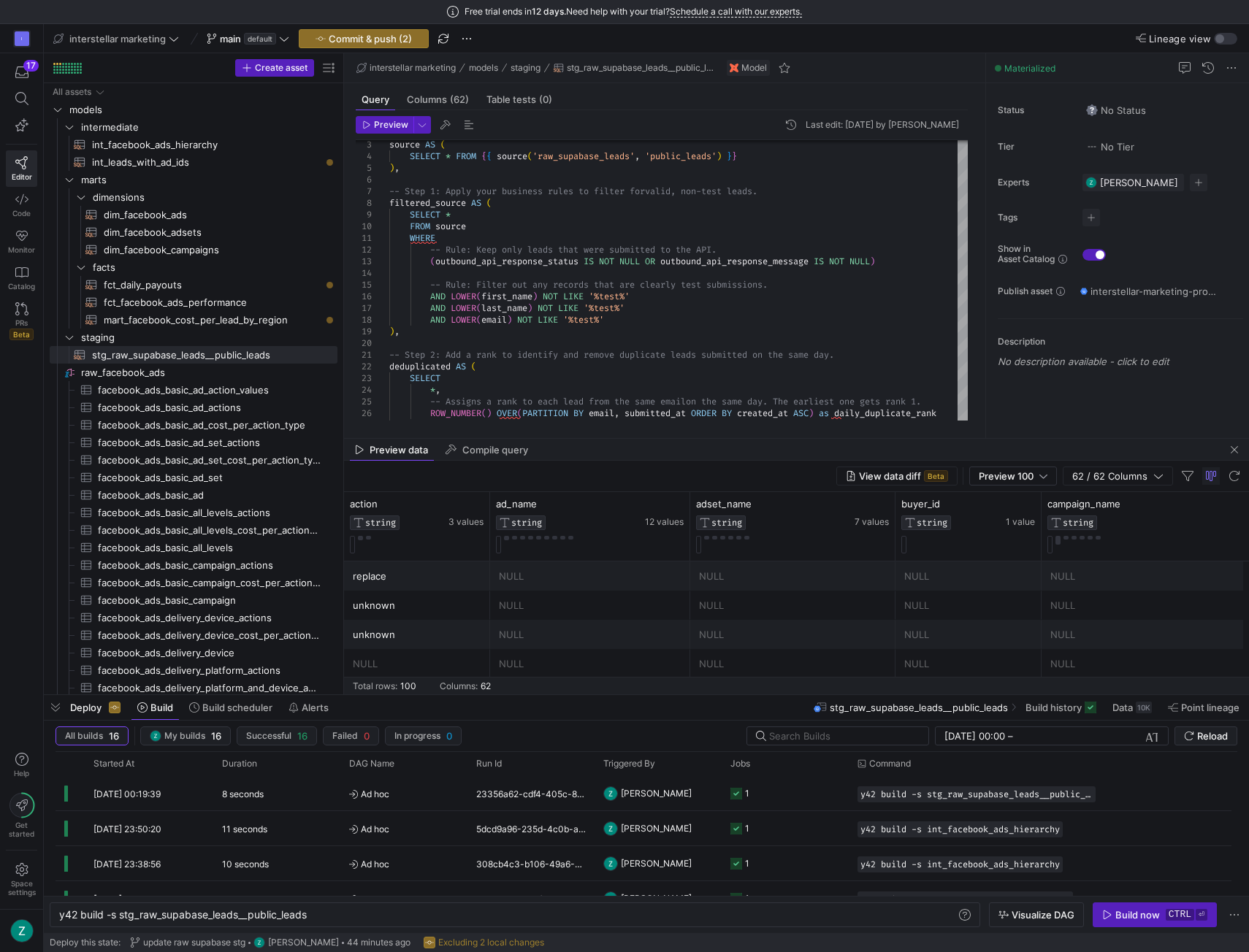
click at [77, 708] on span "Deploy" at bounding box center [86, 707] width 31 height 12
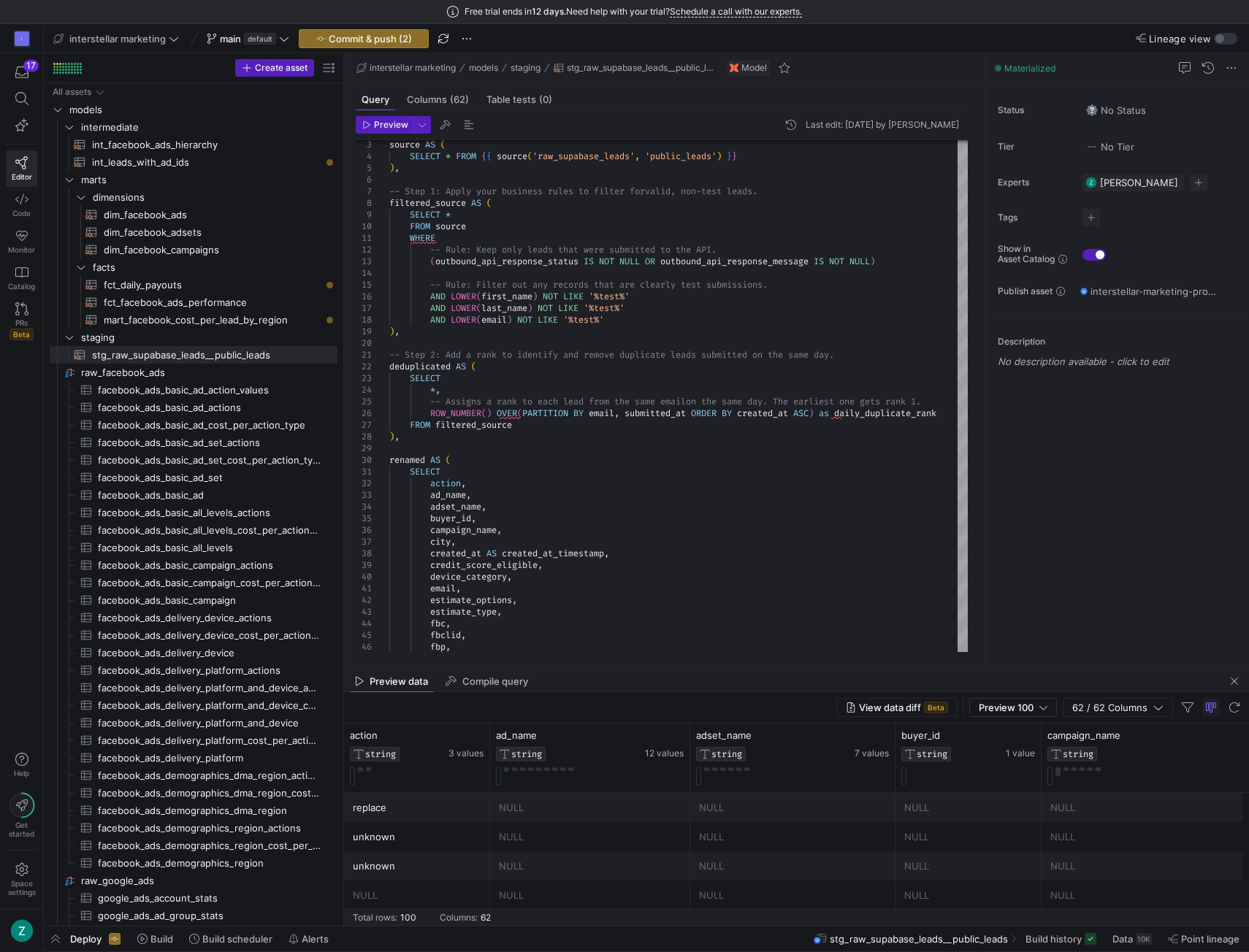
click at [73, 941] on span "Deploy" at bounding box center [86, 939] width 31 height 12
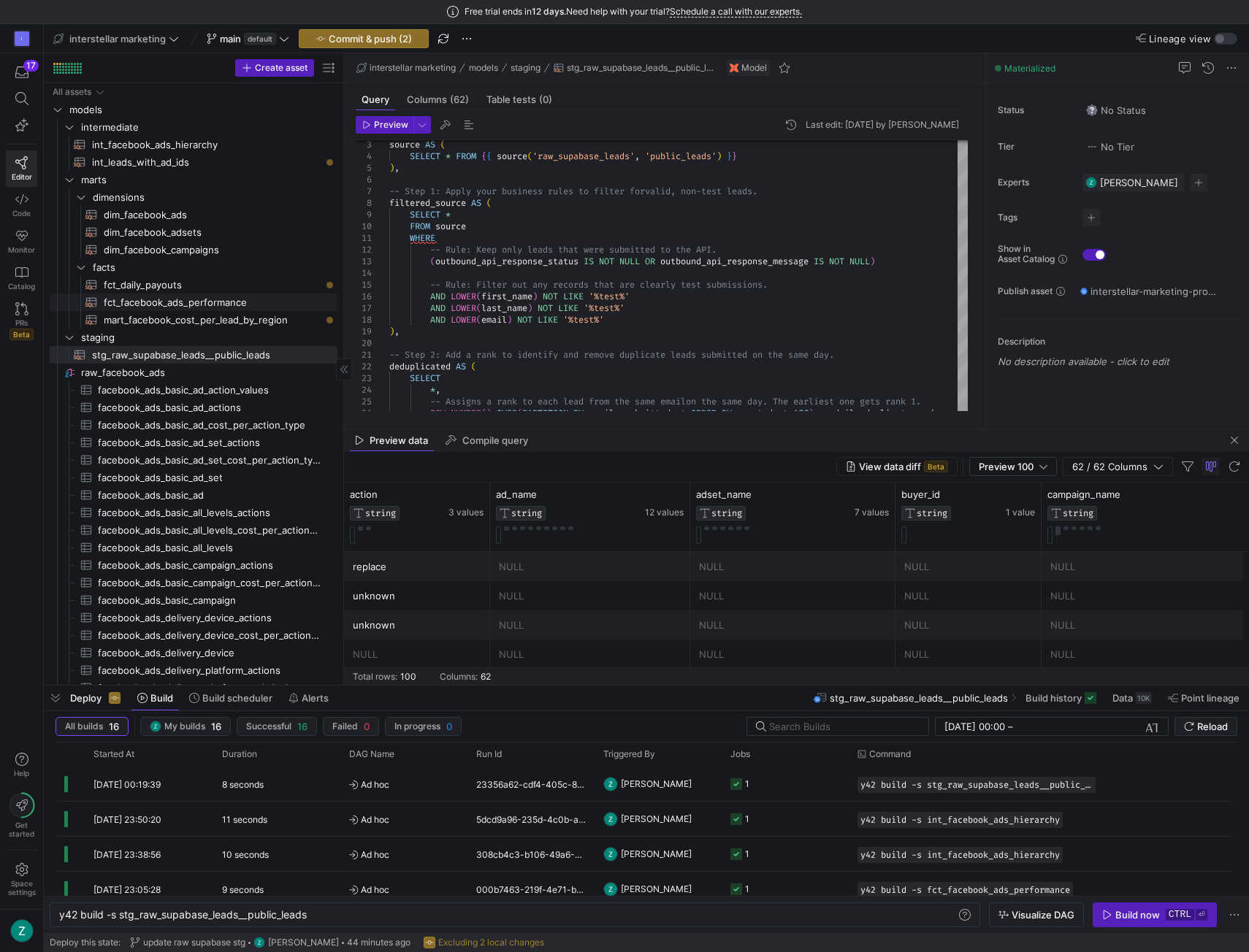
click at [203, 298] on span "fct_facebook_ads_performance​​​​​​​​​​" at bounding box center [212, 302] width 217 height 17
type textarea "WITH source AS ( -- The 'basic_ad' table provides daily performance metrics at …"
type textarea "y42 build -s fct_facebook_ads_performance"
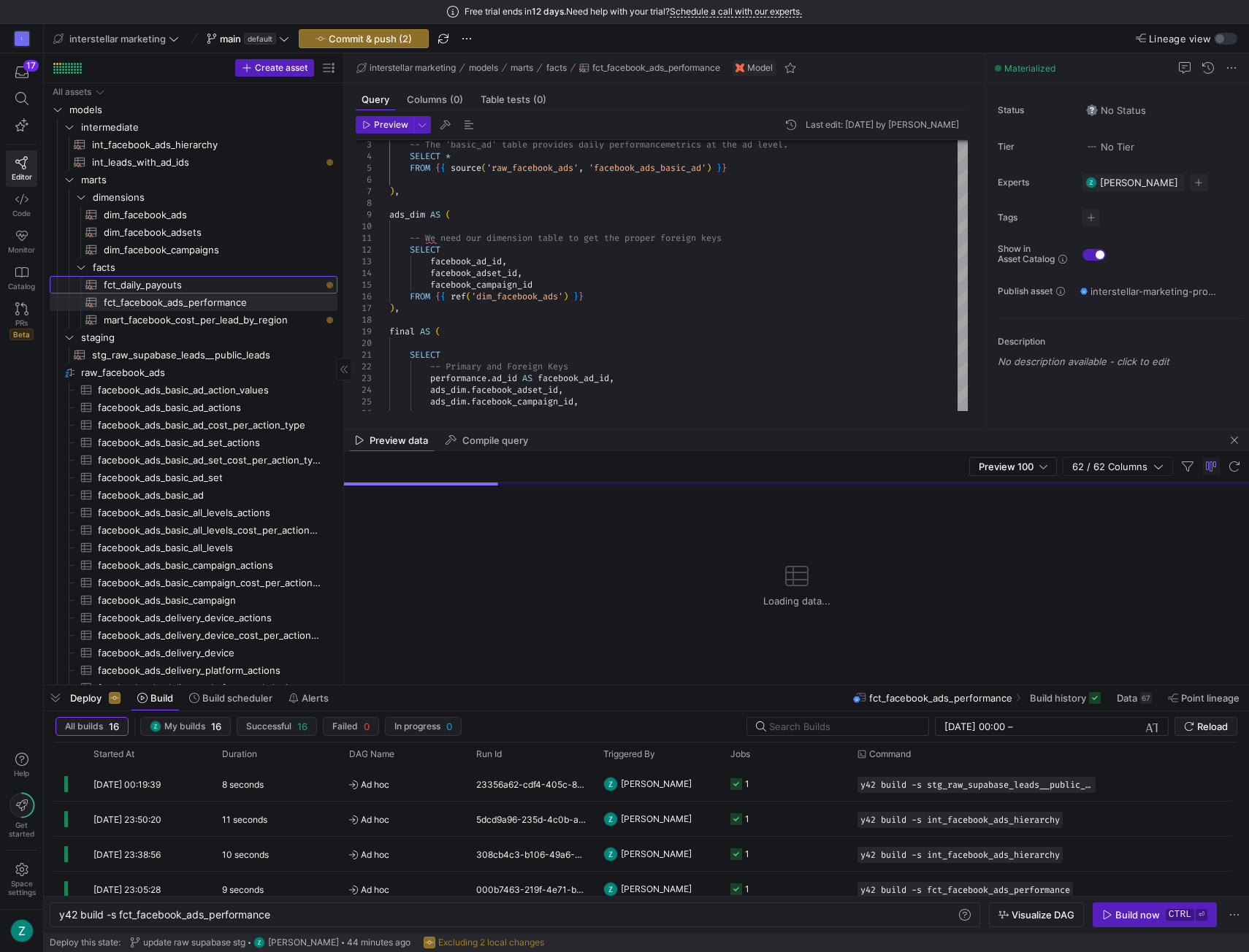
click at [207, 284] on span "fct_daily_payouts​​​​​​​​​​" at bounding box center [212, 285] width 217 height 17
type textarea "WITH daily_facebook_leads AS ( -- This CTE now selects from your leads table bu…"
type textarea "y42 build -s fct_daily_payouts"
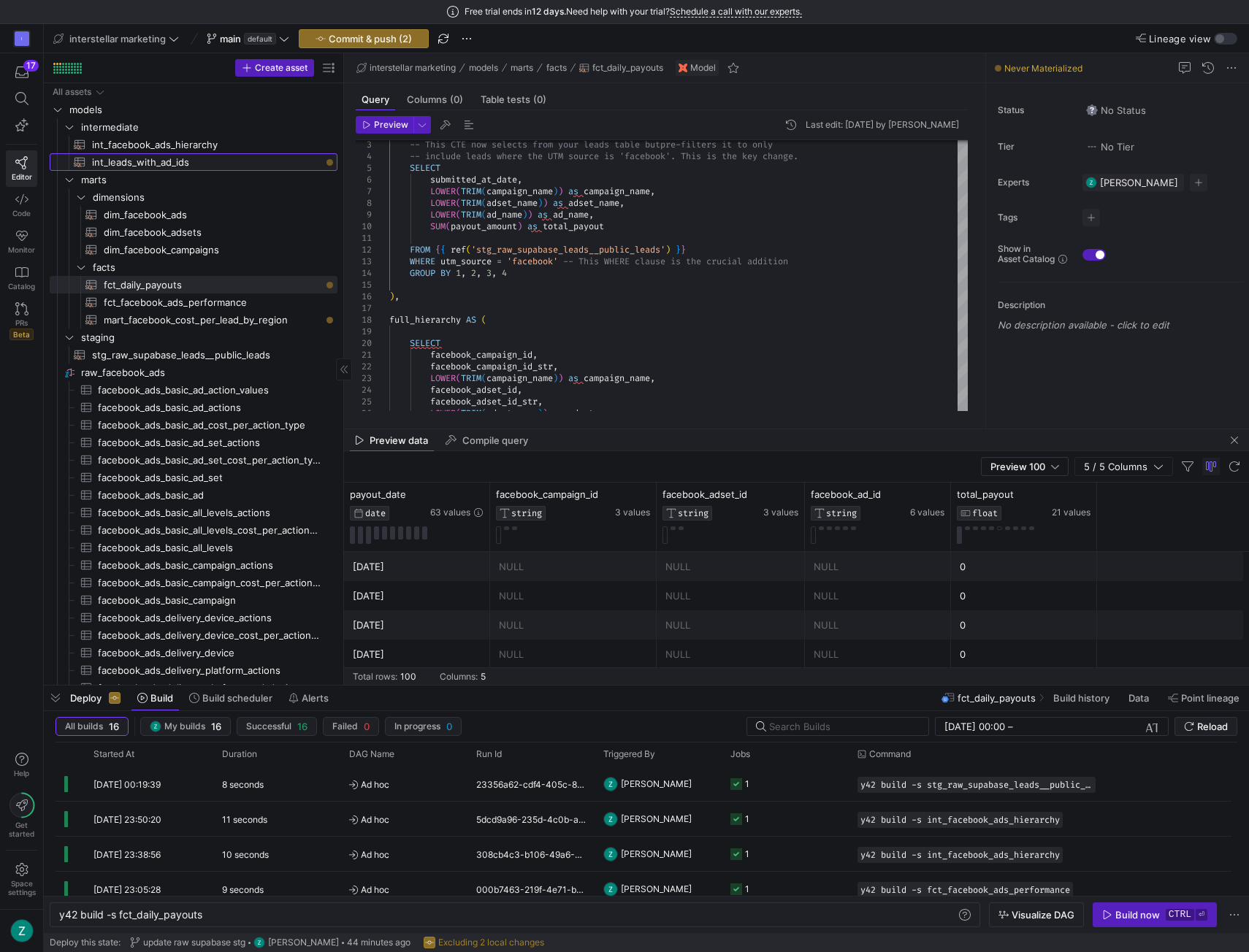
click at [195, 159] on span "int_leads_with_ad_ids​​​​​​​​​​" at bounding box center [206, 162] width 229 height 17
type textarea "-- This model's only job is to take the clean leads data and correctly -- attri…"
type textarea "y42 build -s int_leads_with_ad_ids"
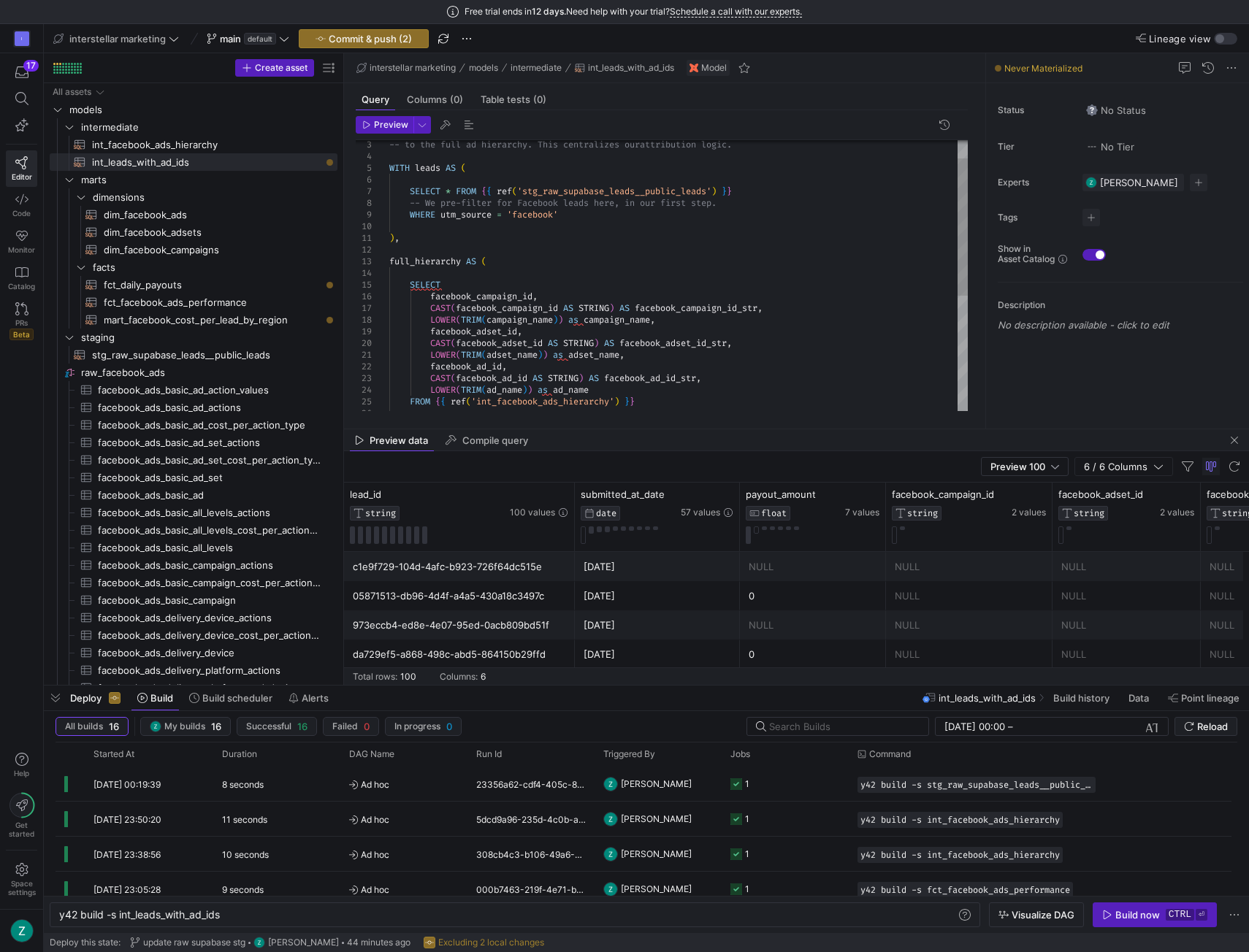
click at [828, 254] on div "-- to the full ad hierarchy. This centralizes our attribution logic. WITH leads…" at bounding box center [679, 372] width 579 height 538
type textarea "-- This model's only job is to take the clean leads data and correctly -- attri…"
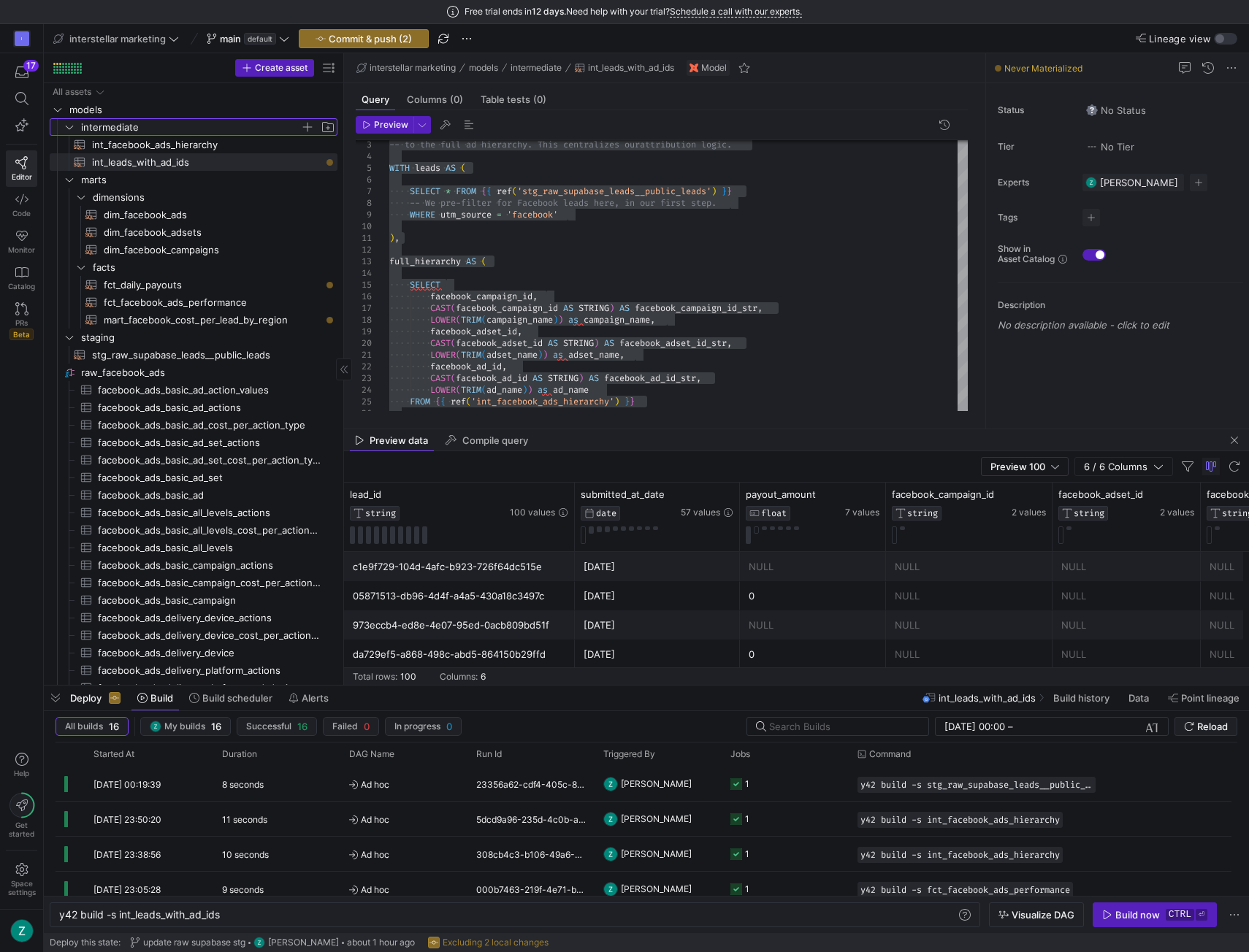
click at [178, 123] on span "intermediate" at bounding box center [191, 127] width 219 height 17
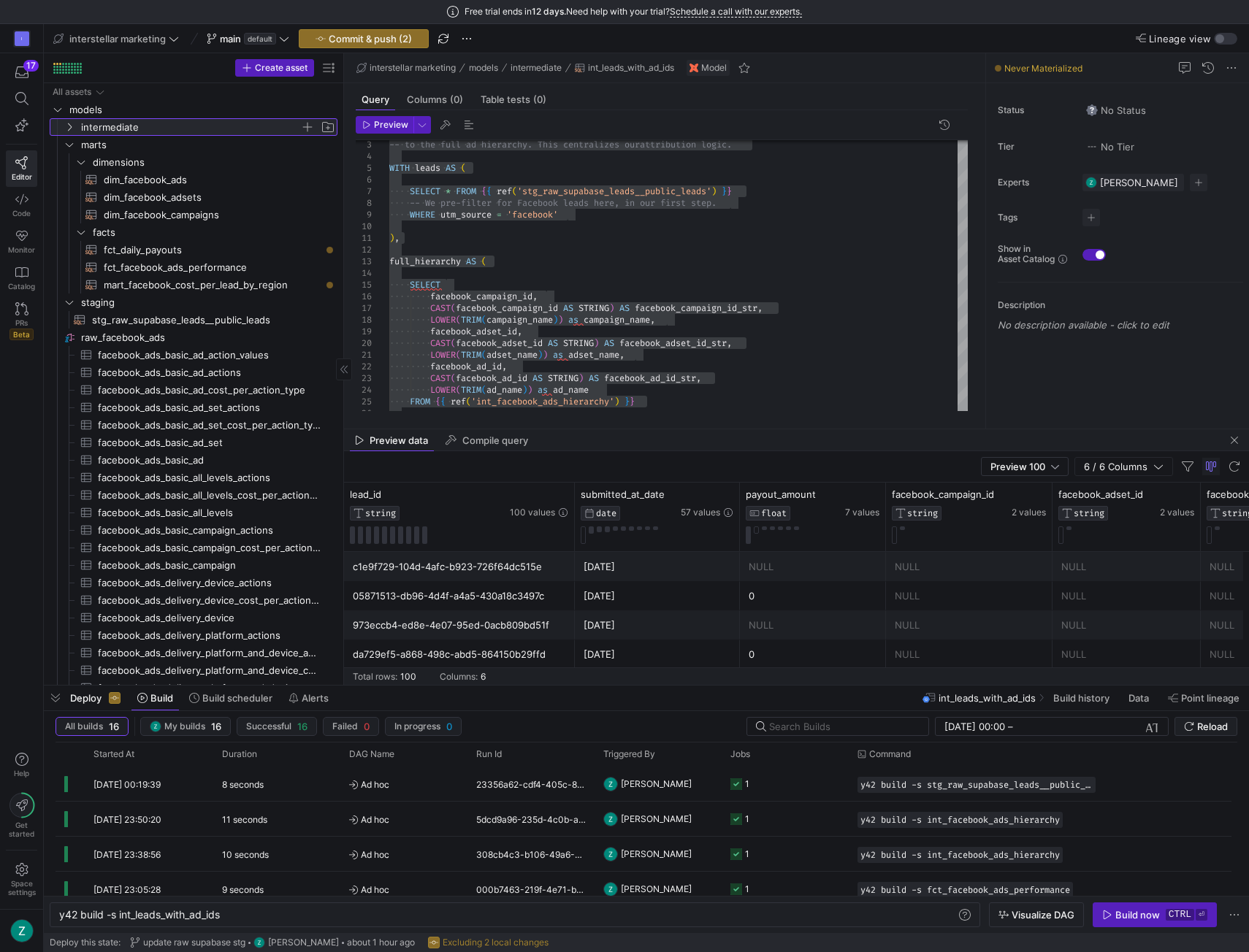
click at [178, 123] on span "intermediate" at bounding box center [191, 127] width 219 height 17
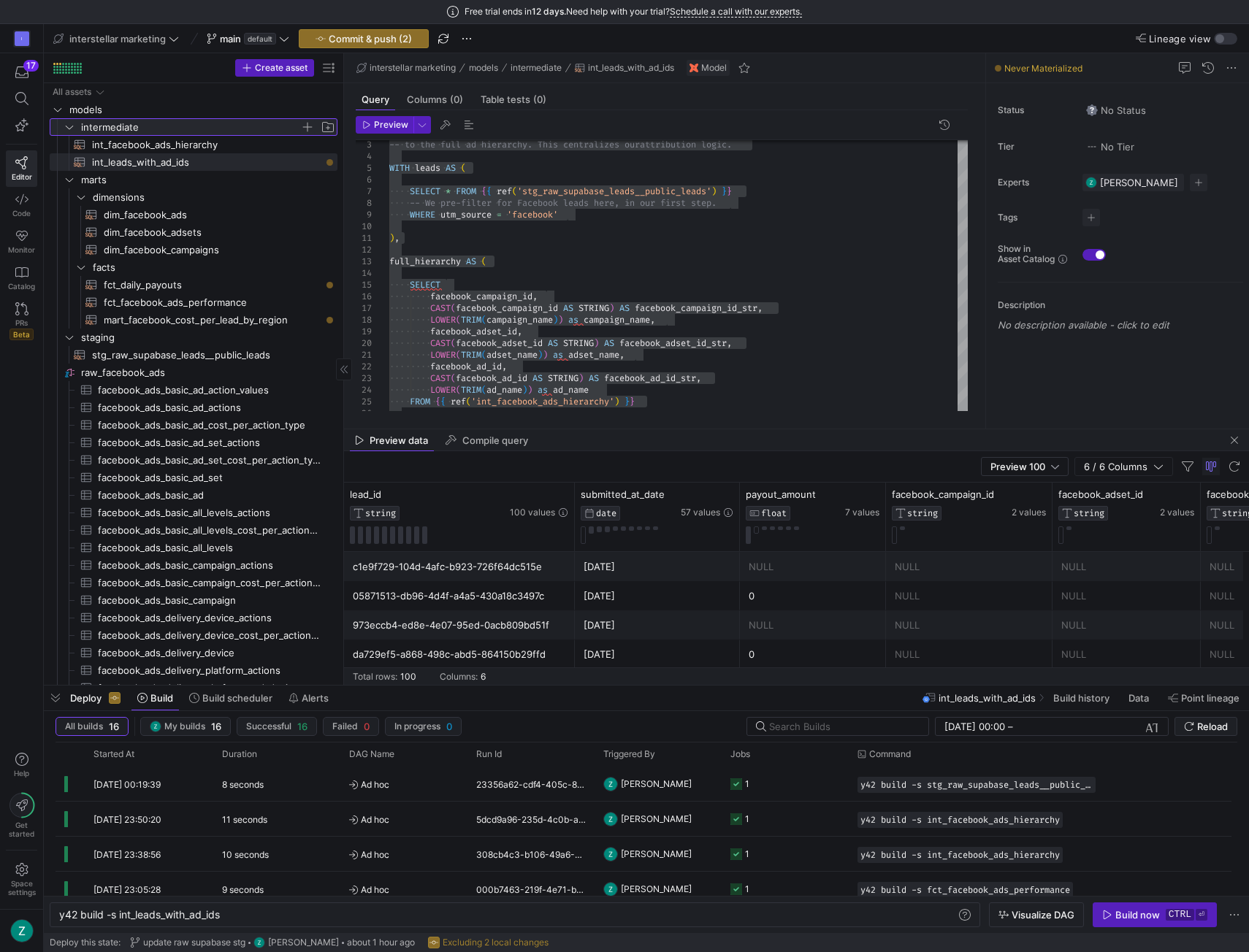
click at [306, 125] on span "button" at bounding box center [307, 126] width 14 height 14
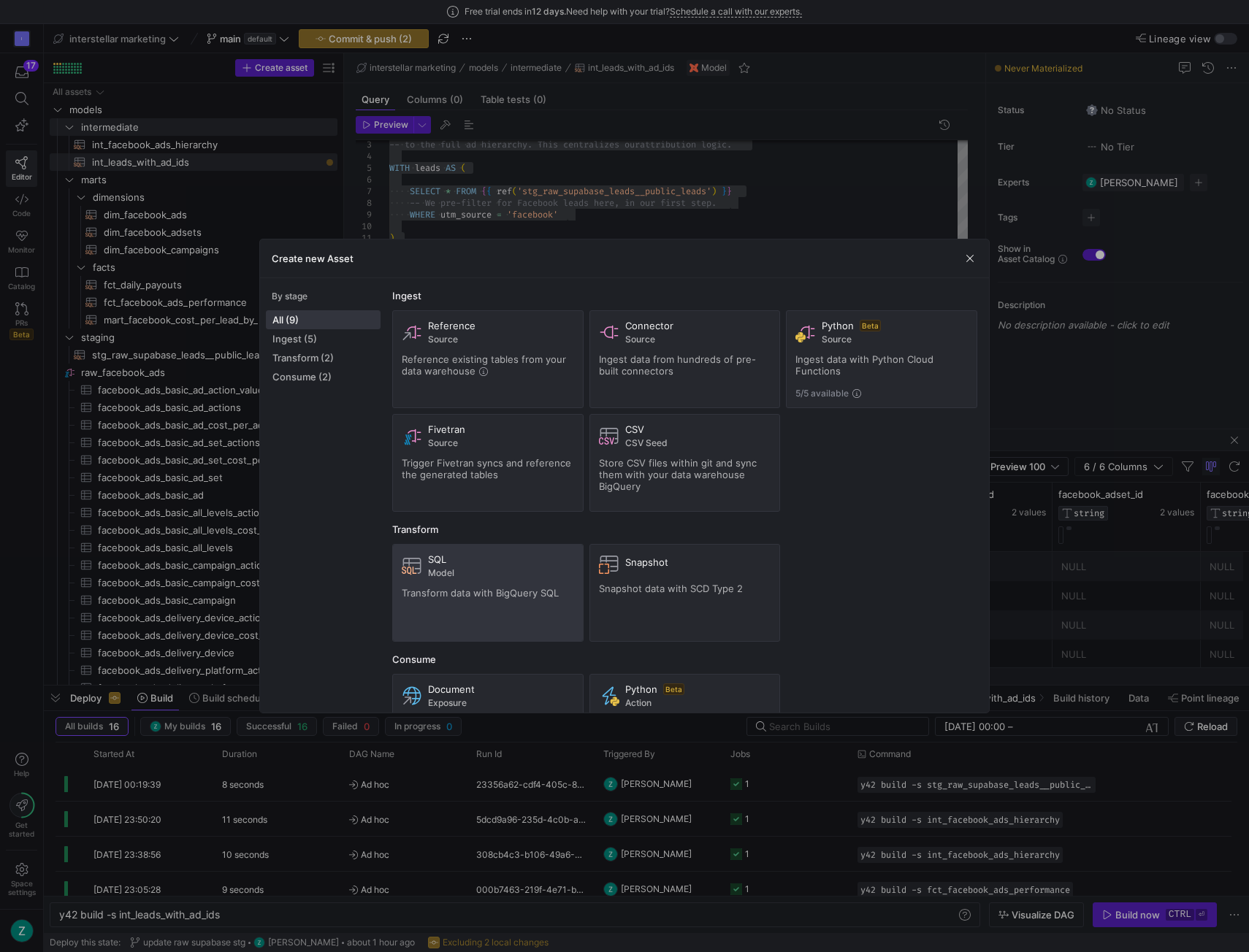
click at [479, 582] on div "SQL Model Transform data with BigQuery SQL" at bounding box center [488, 593] width 173 height 79
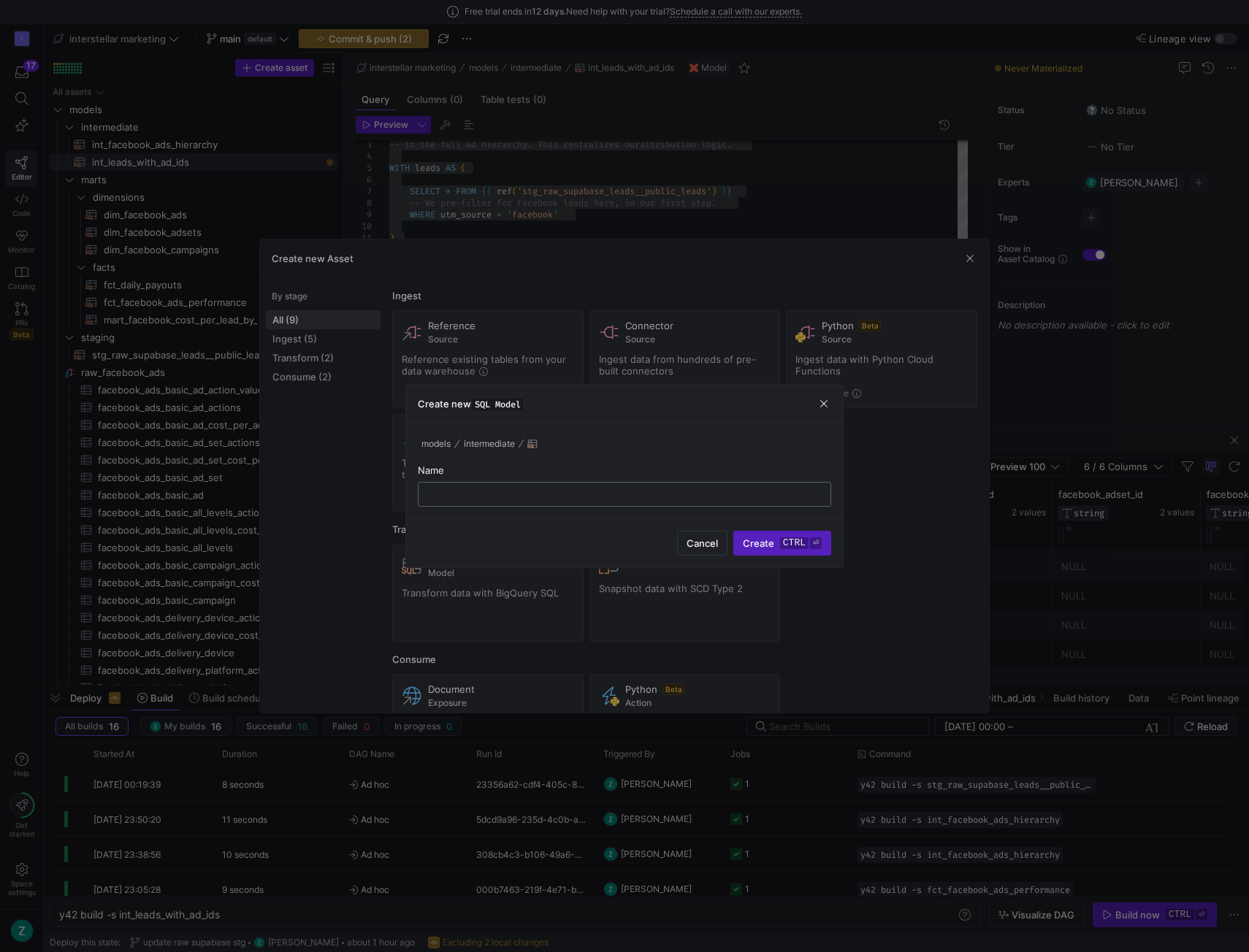
click at [436, 493] on input "text" at bounding box center [624, 494] width 388 height 12
paste input "int_leads_facebook_attributed"
type input "int_leads_facebook_attributed"
click at [767, 538] on span "Create ctrl ⏎" at bounding box center [782, 543] width 79 height 12
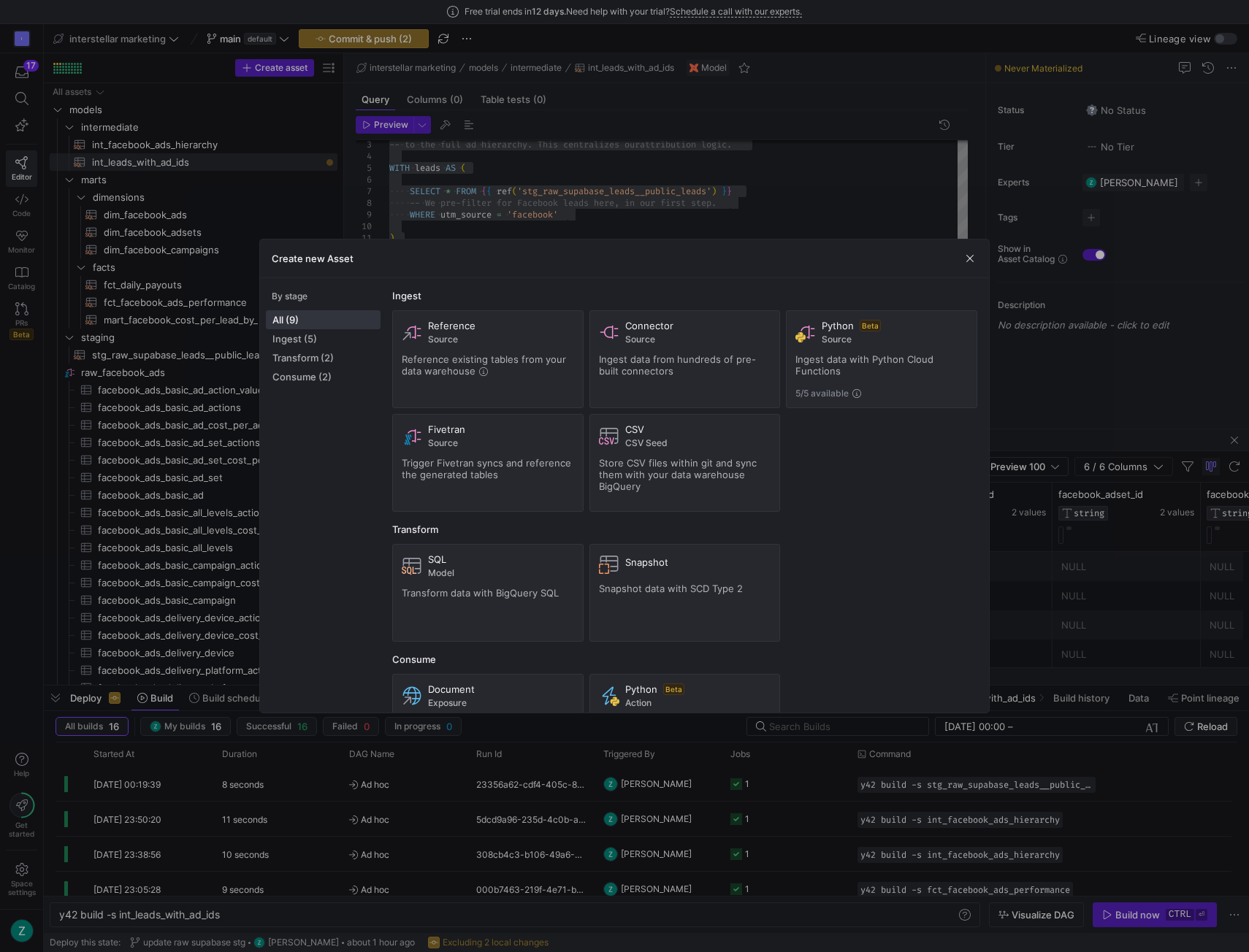
type textarea "y42 build -s int_leads_facebook_attributed"
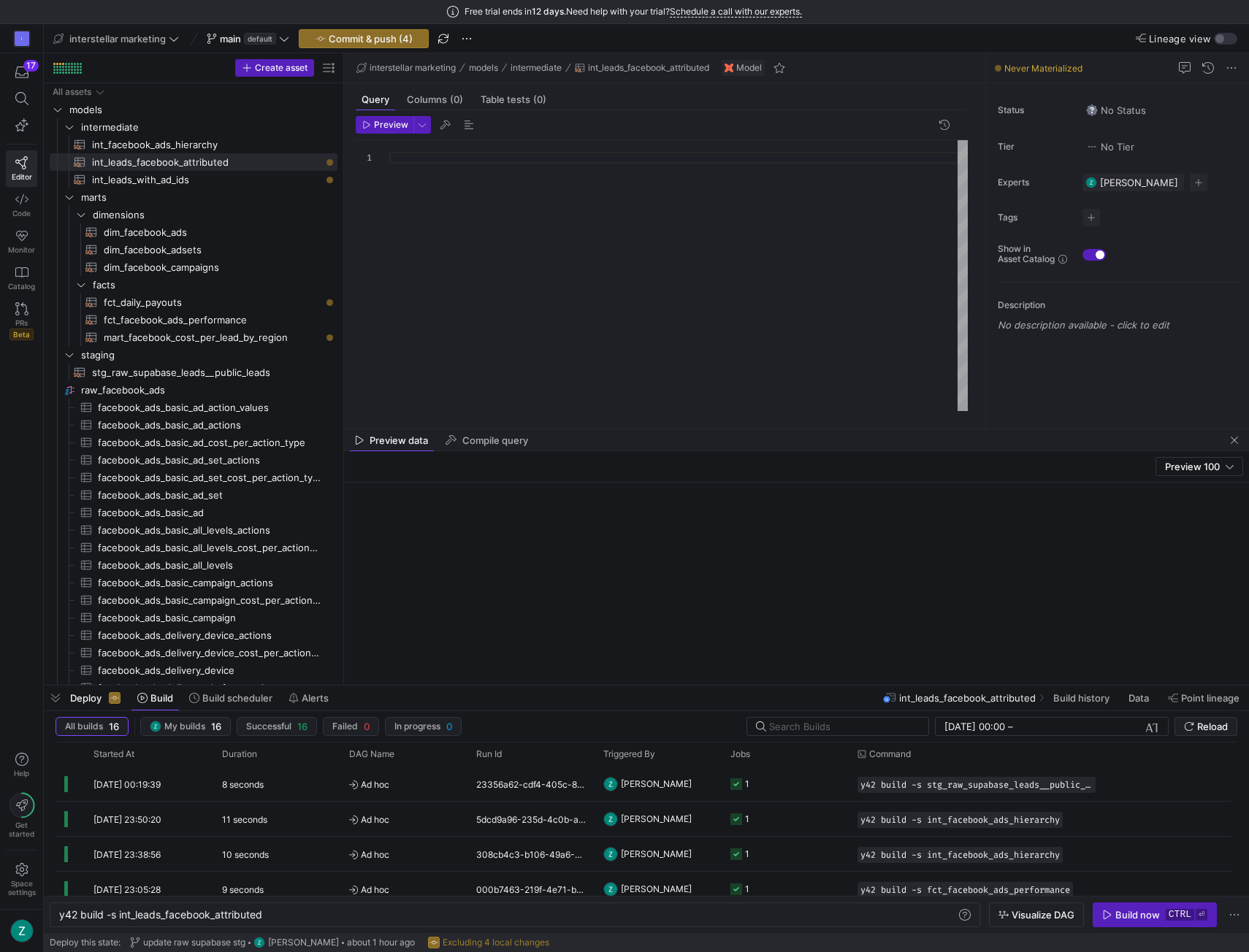
click at [547, 169] on div at bounding box center [679, 275] width 579 height 272
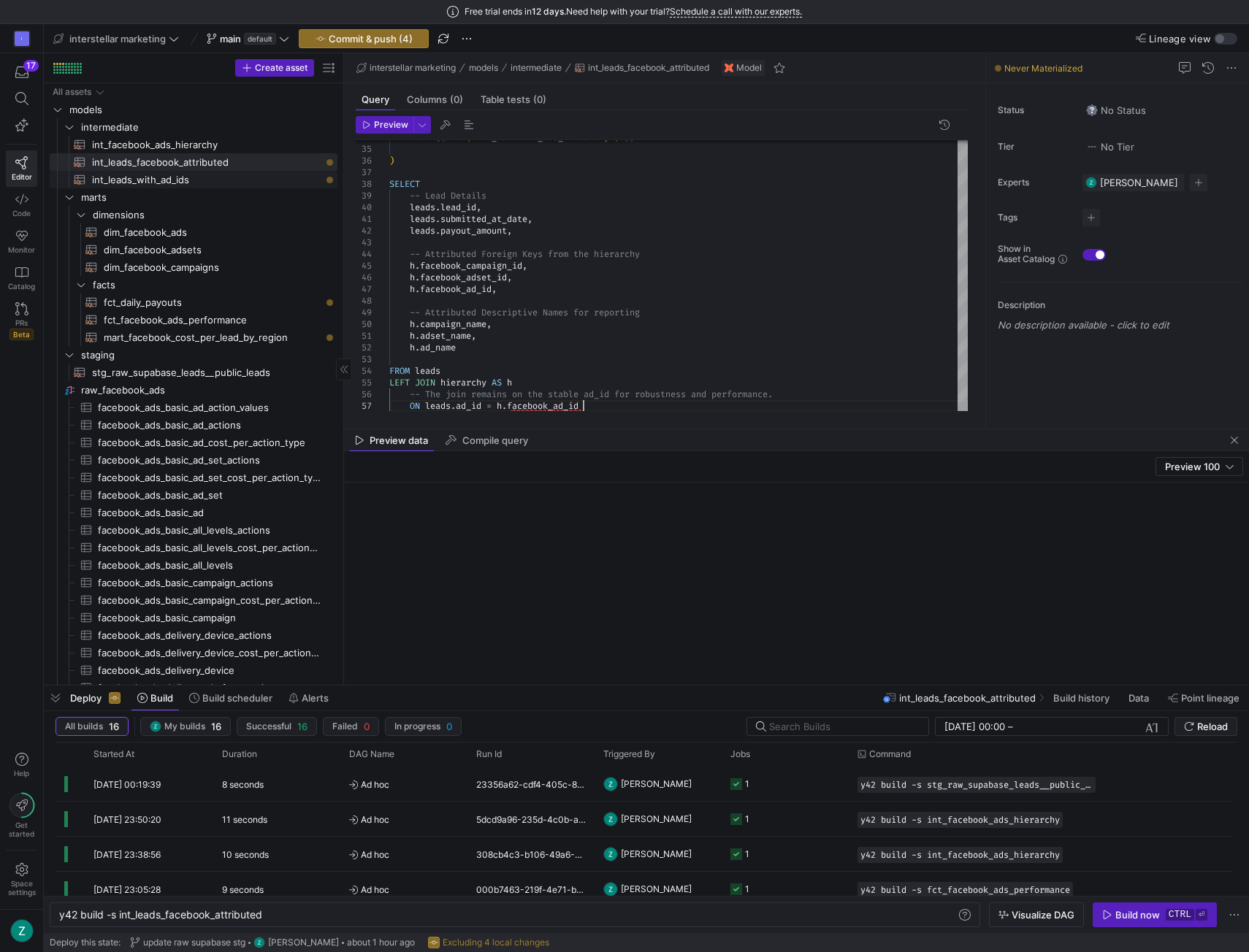
click at [184, 182] on span "int_leads_with_ad_ids​​​​​​​​​​" at bounding box center [206, 180] width 229 height 17
type textarea "-- This model's only job is to take the clean leads data and correctly -- attri…"
type textarea "y42 build -s int_leads_with_ad_ids"
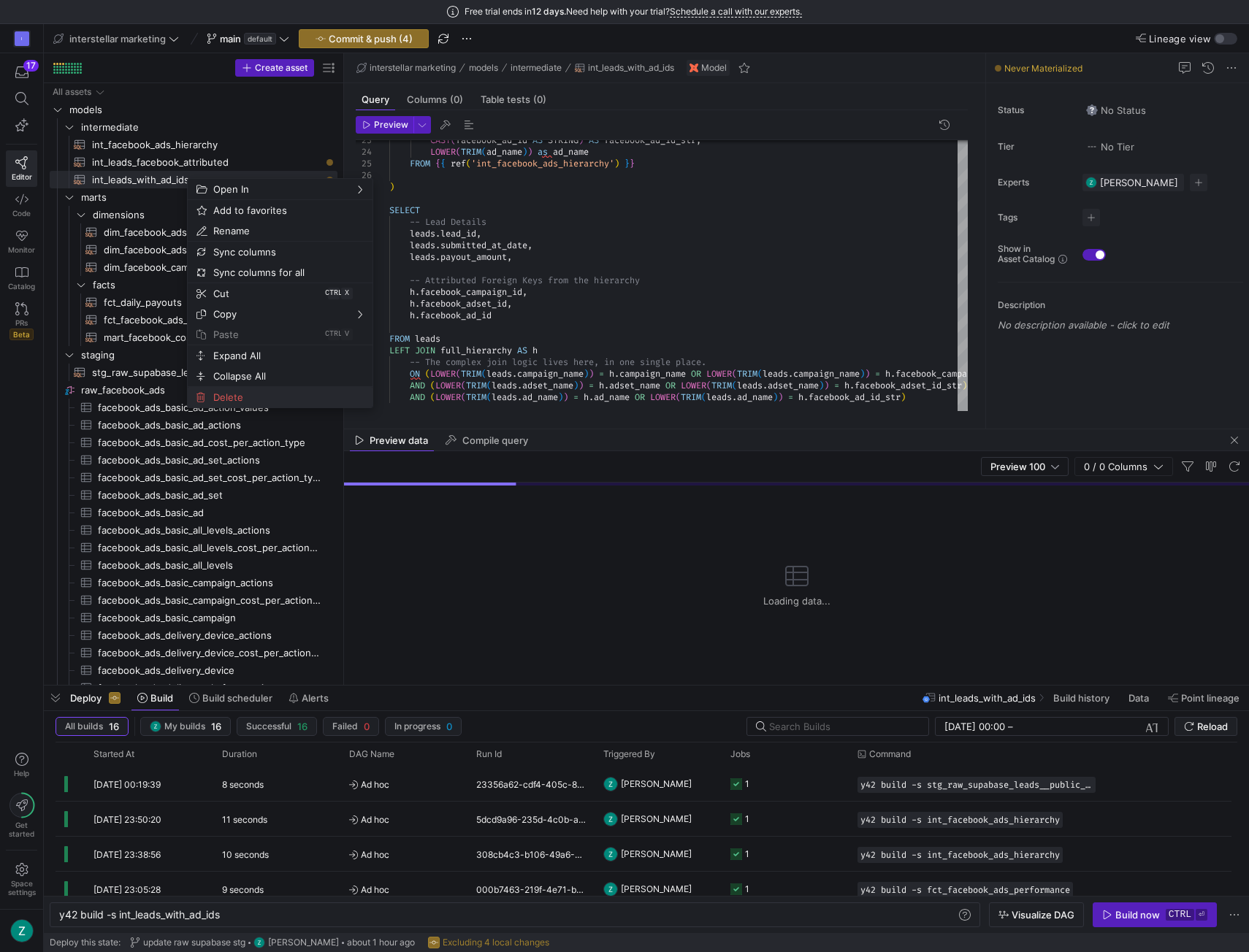
click at [250, 400] on span "Delete" at bounding box center [267, 397] width 120 height 20
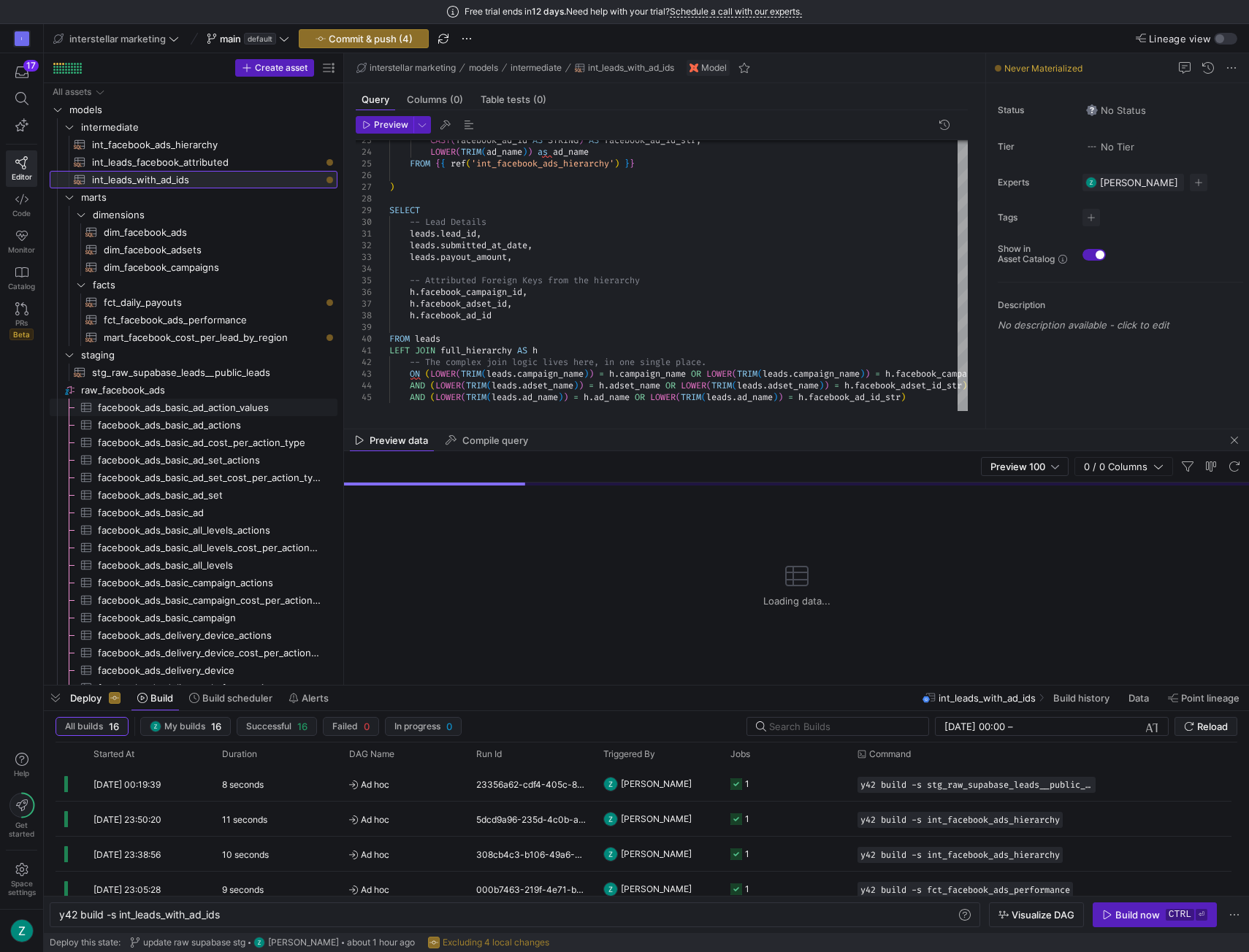
type textarea "-- models/intermediate/int_leads_facebook_attributed.sql -- This model enriches…"
type textarea "y42 build -s int_leads_facebook_attributed"
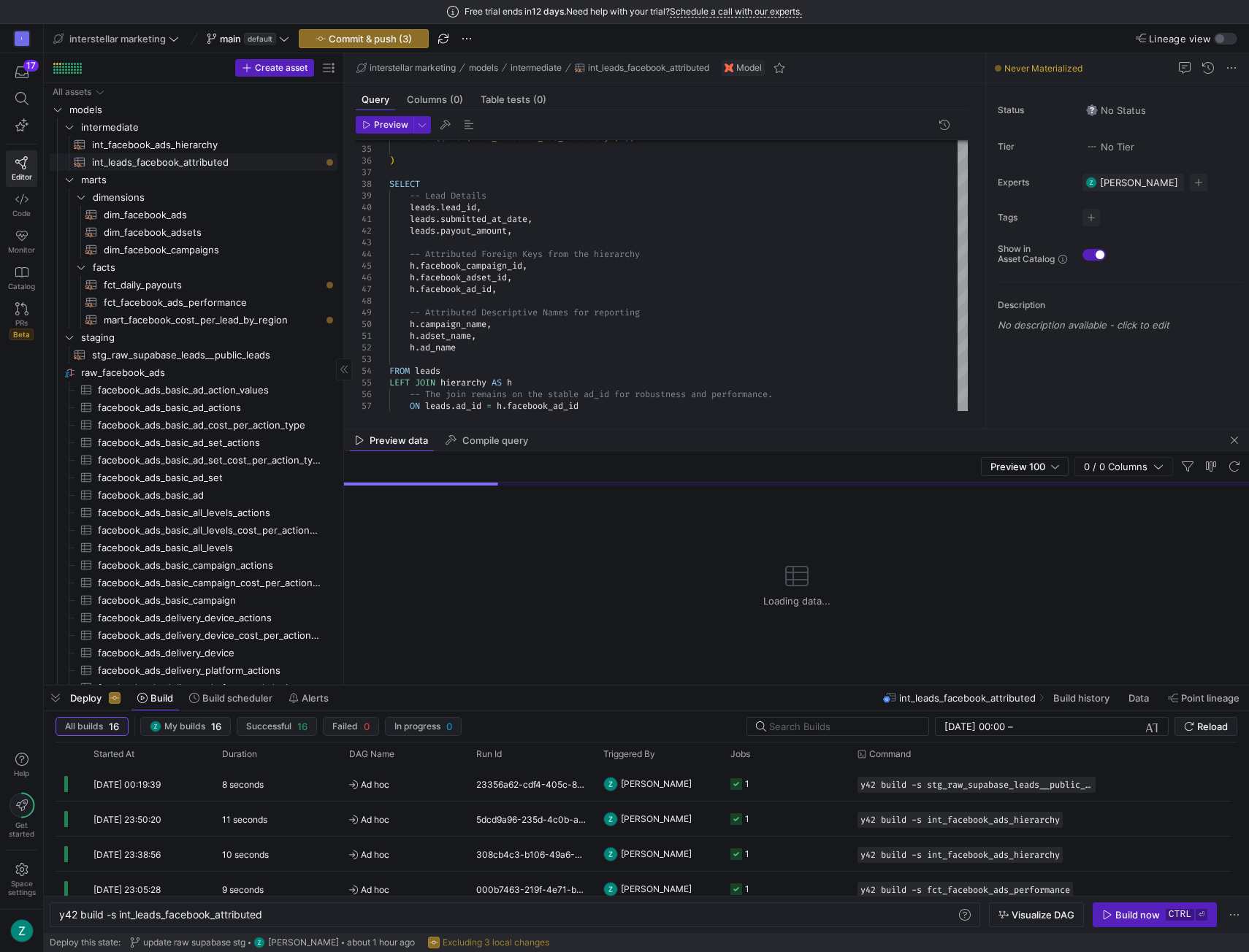
click at [250, 160] on span "int_leads_facebook_attributed​​​​​​​​​​" at bounding box center [206, 162] width 229 height 17
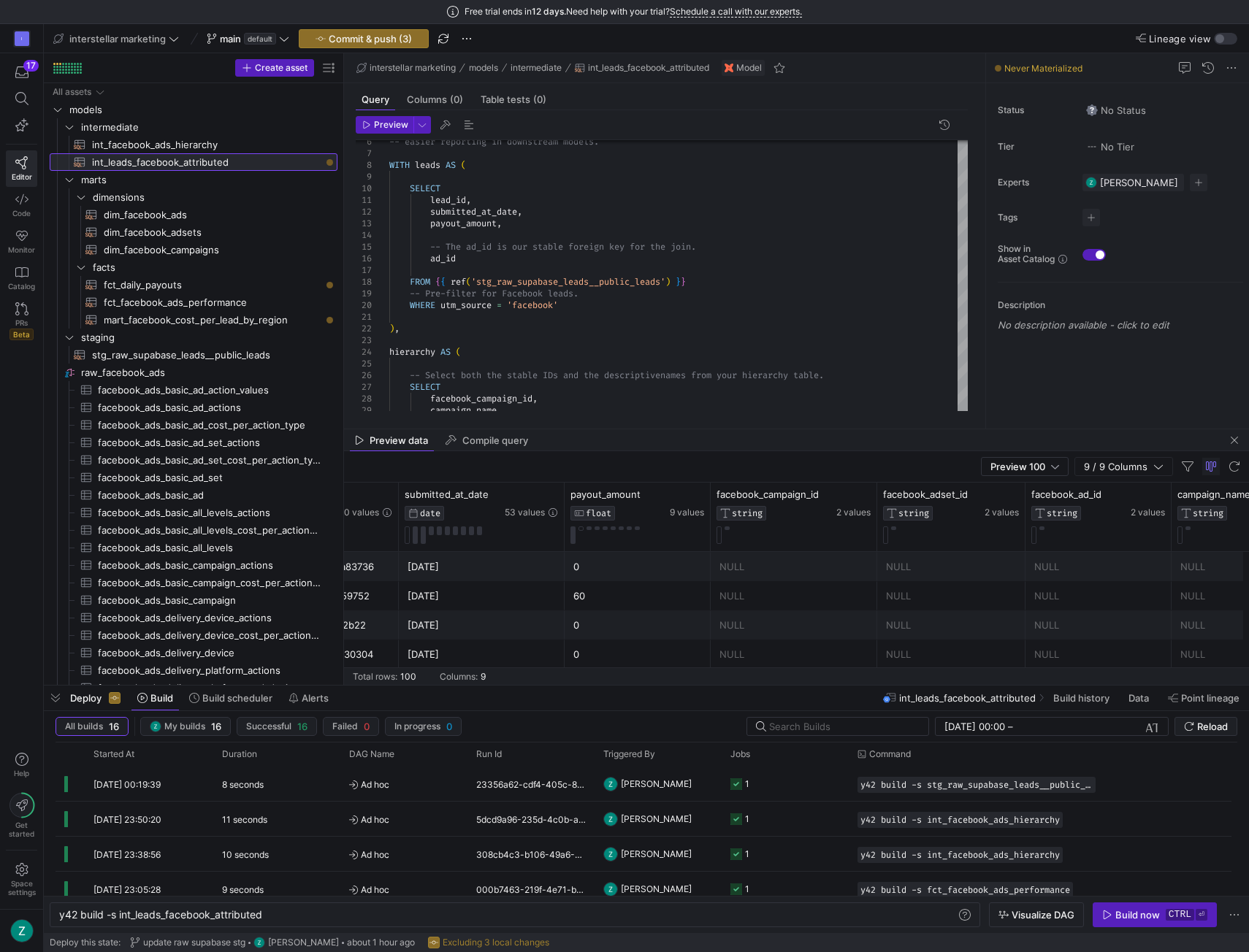
scroll to position [0, 257]
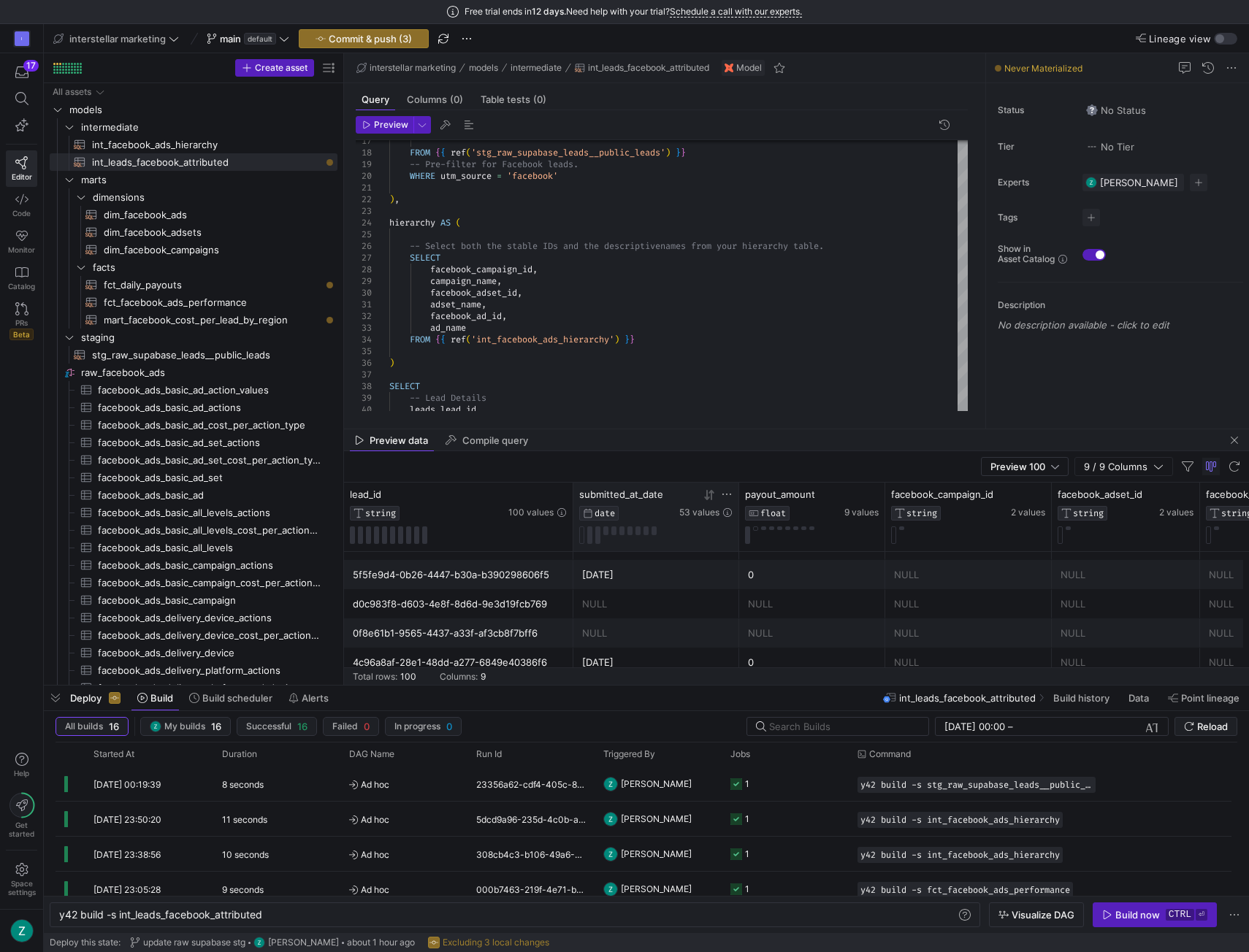
click at [713, 492] on icon at bounding box center [711, 493] width 5 height 10
click at [707, 494] on icon at bounding box center [707, 494] width 5 height 10
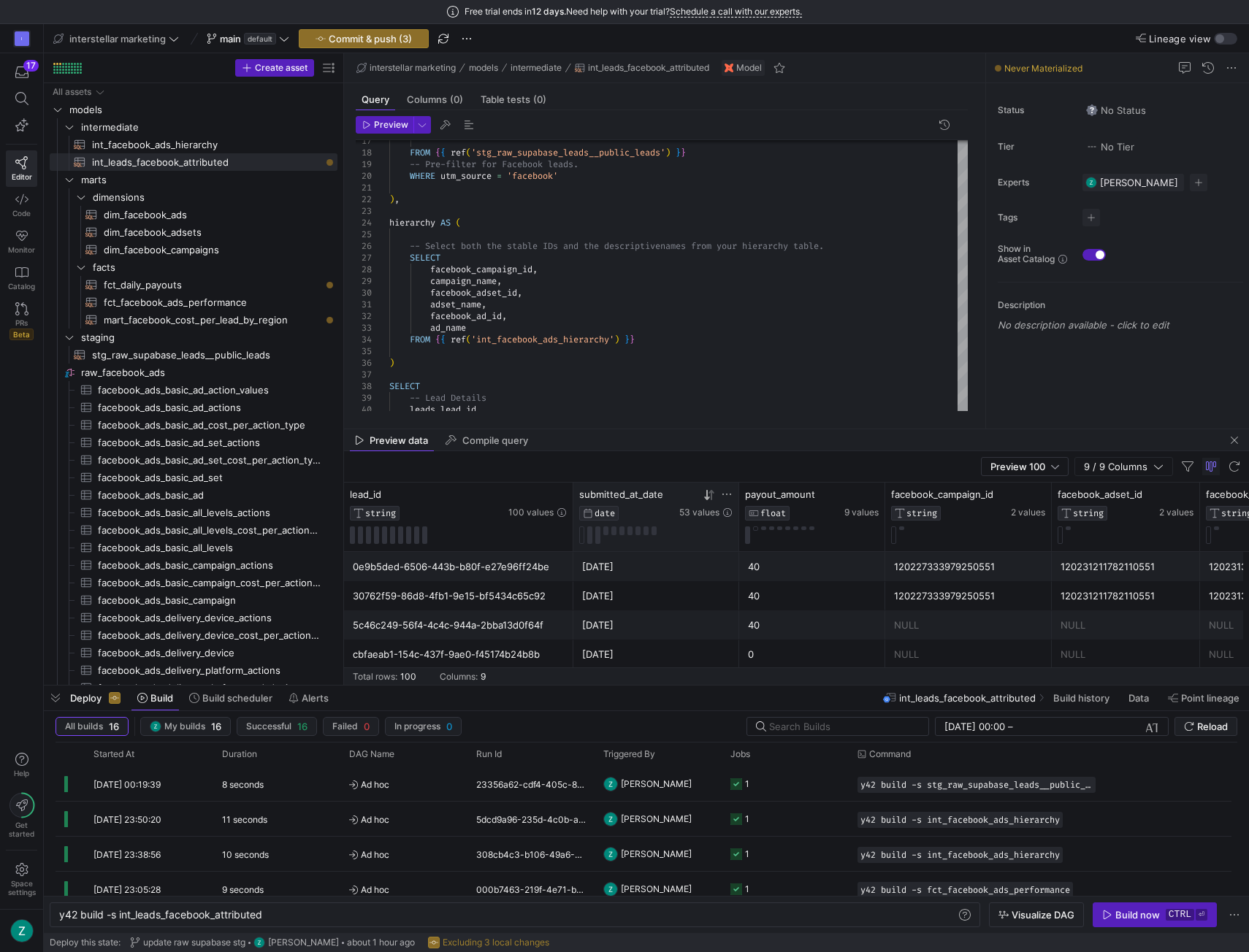
click at [711, 494] on icon at bounding box center [711, 493] width 5 height 10
click at [708, 495] on icon at bounding box center [707, 494] width 5 height 10
click at [706, 495] on icon at bounding box center [709, 494] width 12 height 12
